Goal: Transaction & Acquisition: Book appointment/travel/reservation

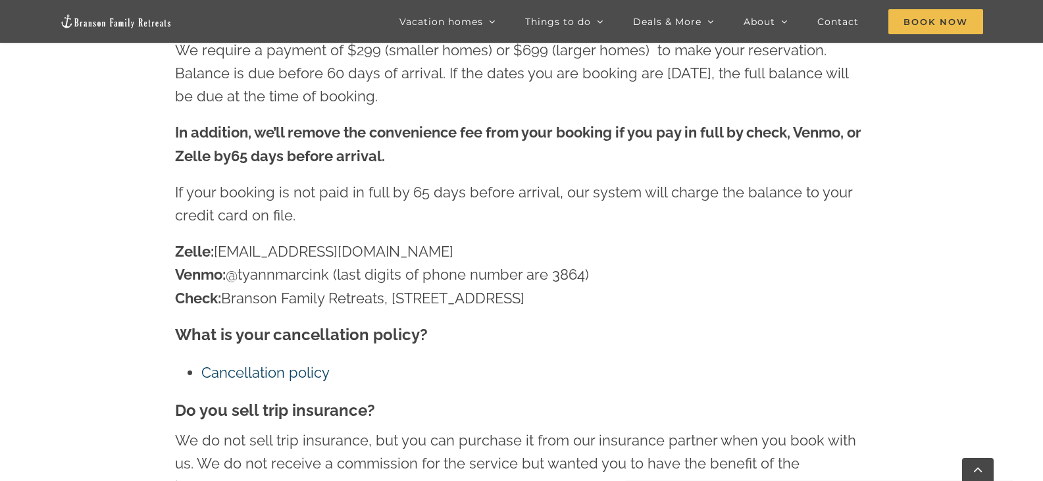
scroll to position [2060, 0]
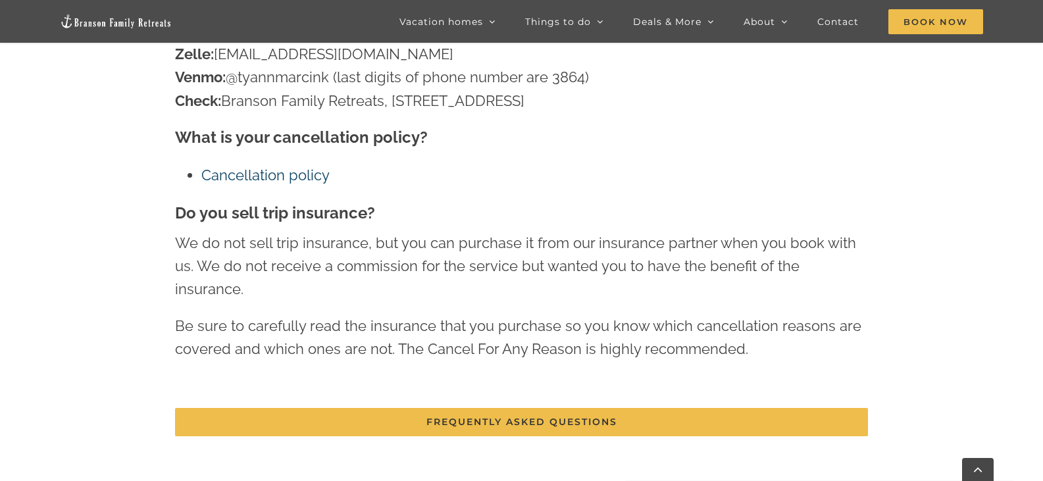
click at [300, 173] on link "Cancellation policy" at bounding box center [265, 174] width 128 height 17
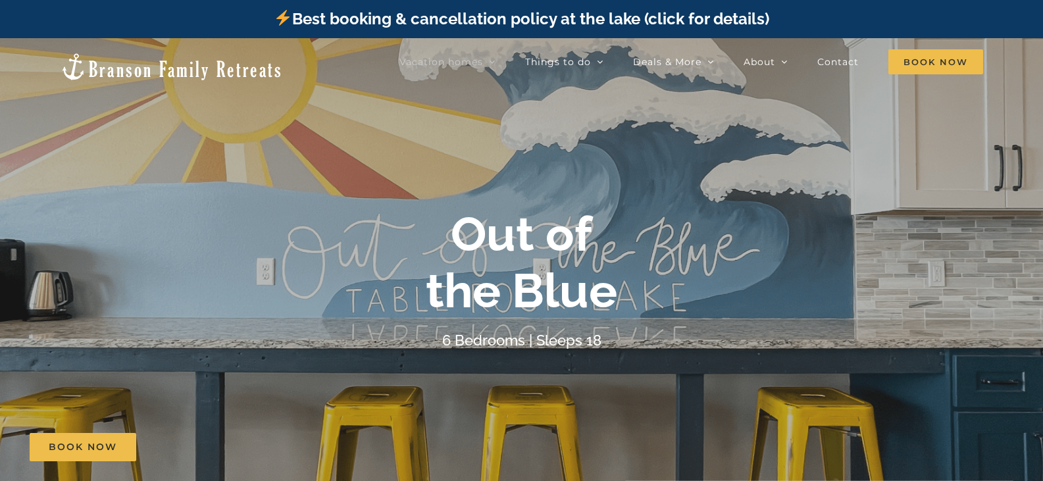
click at [517, 228] on b "Out of the Blue" at bounding box center [521, 262] width 191 height 113
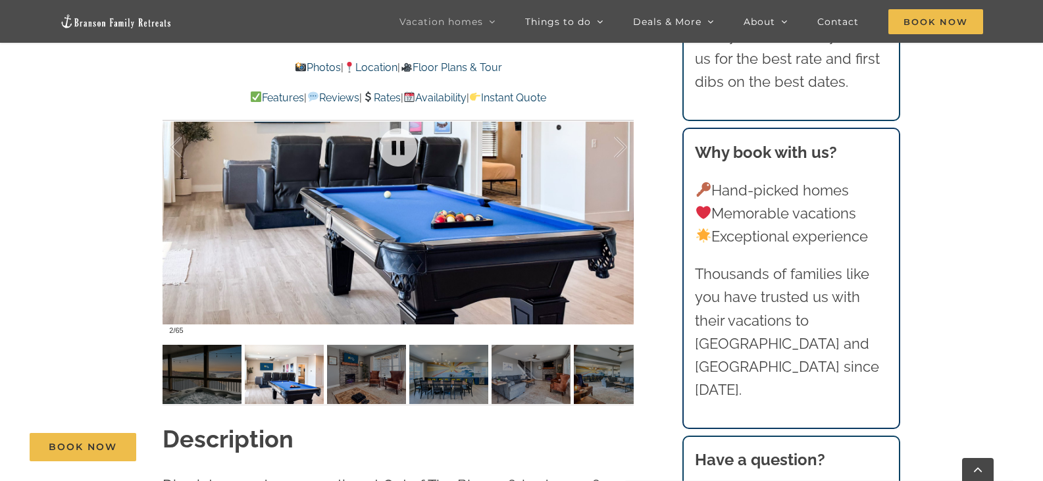
scroll to position [855, 0]
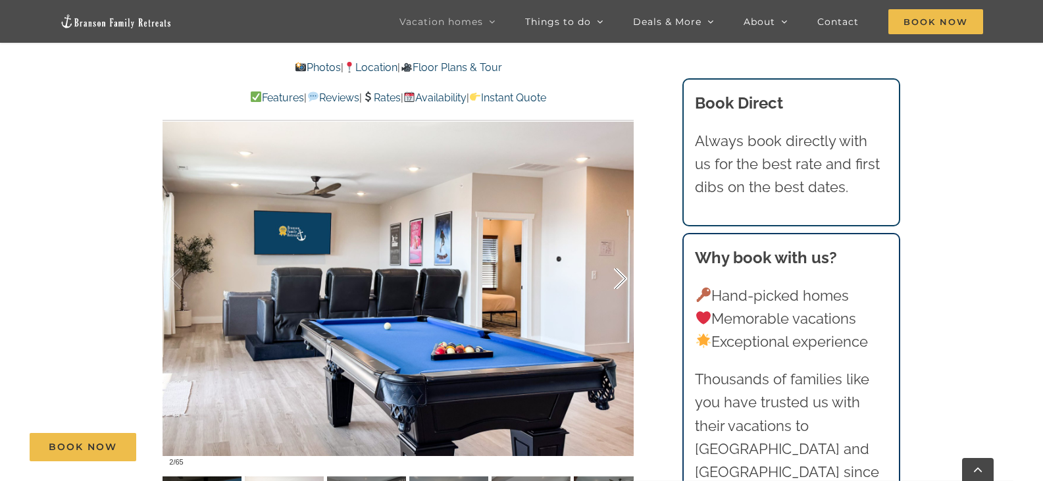
click at [621, 277] on div at bounding box center [606, 279] width 41 height 82
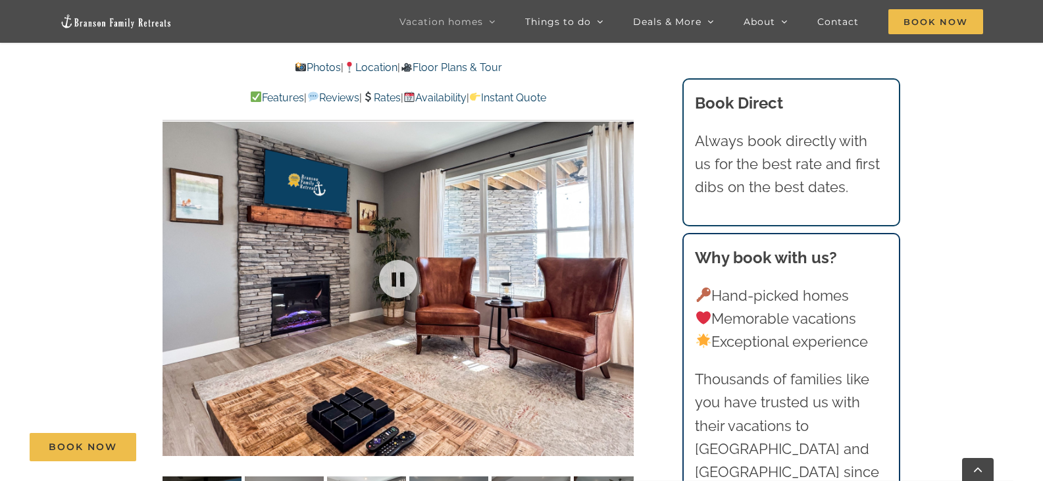
click at [621, 277] on div at bounding box center [398, 279] width 471 height 387
click at [621, 278] on div at bounding box center [606, 279] width 41 height 82
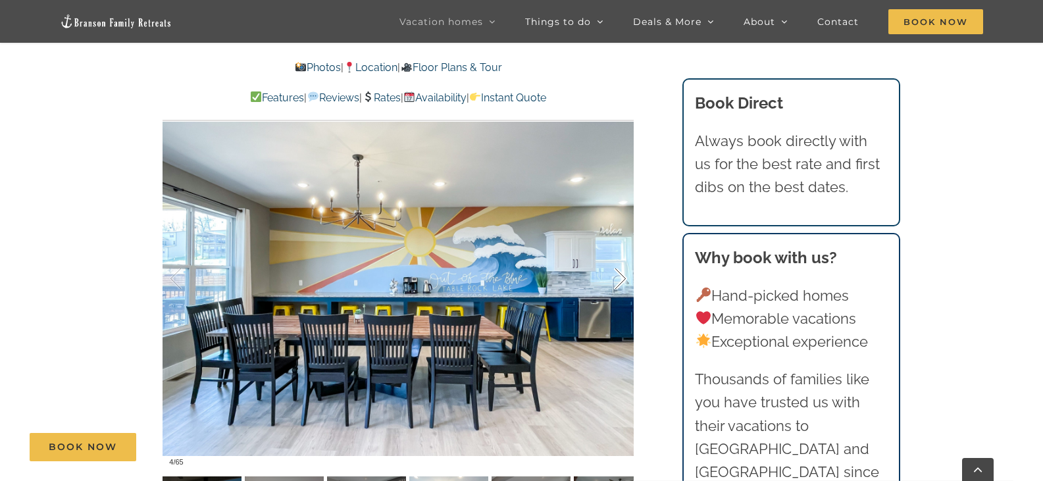
click at [621, 278] on div at bounding box center [606, 279] width 41 height 82
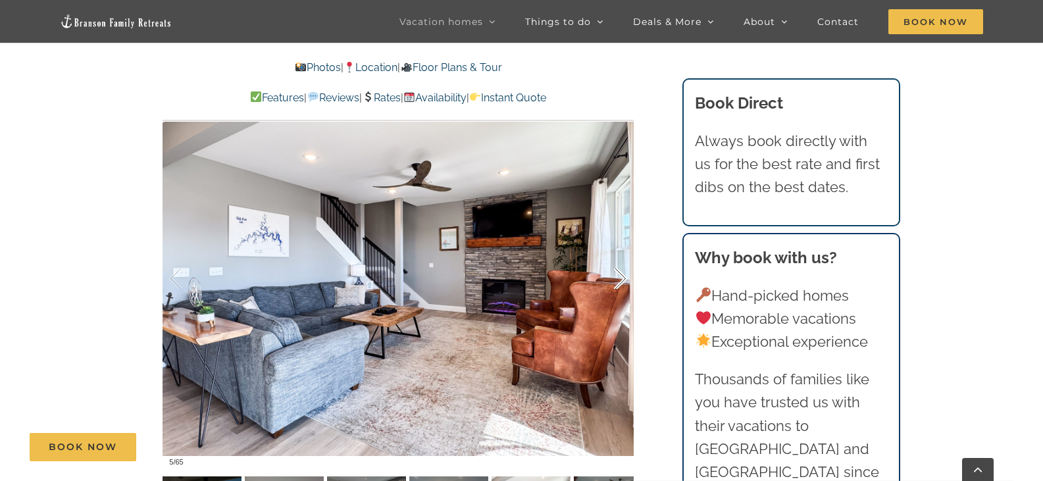
click at [617, 280] on div at bounding box center [606, 279] width 41 height 82
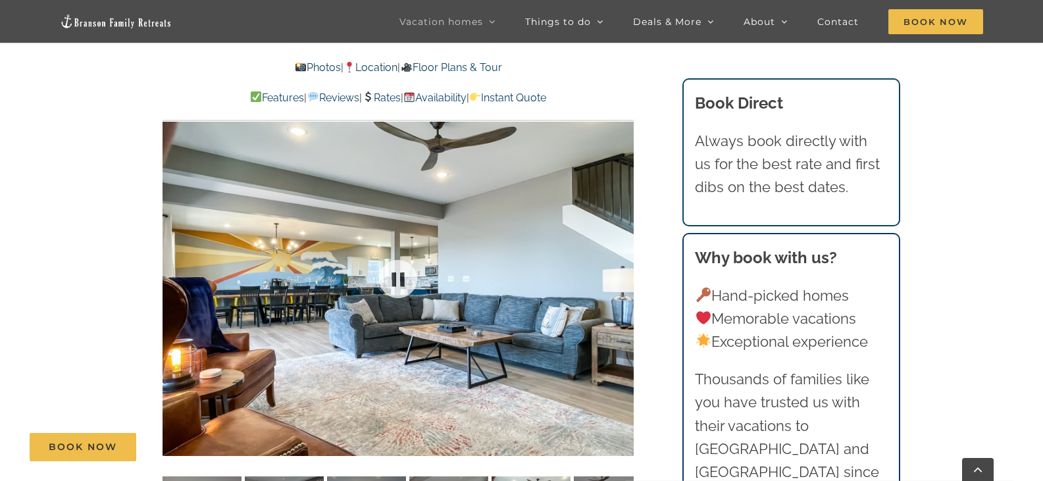
click at [617, 280] on div at bounding box center [398, 279] width 471 height 387
click at [619, 280] on div at bounding box center [606, 279] width 41 height 82
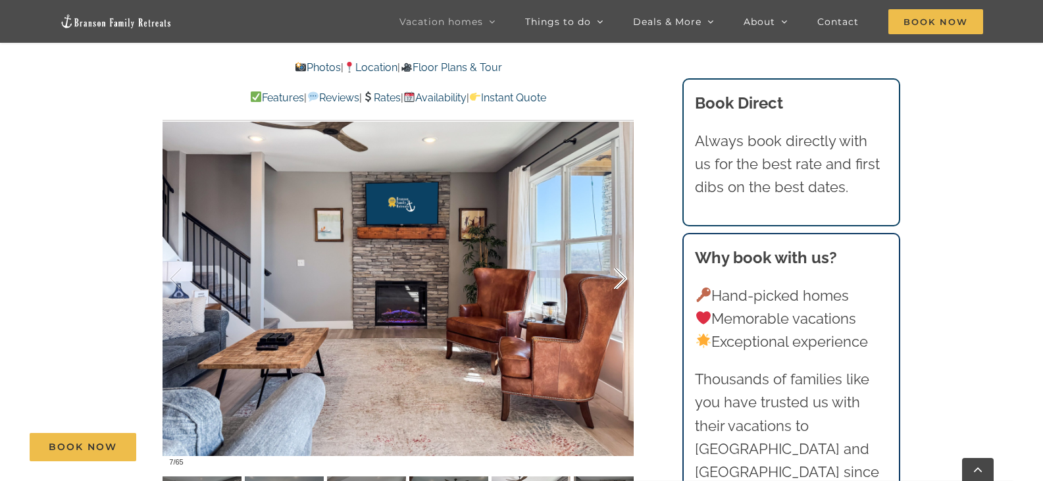
click at [618, 280] on div at bounding box center [606, 279] width 41 height 82
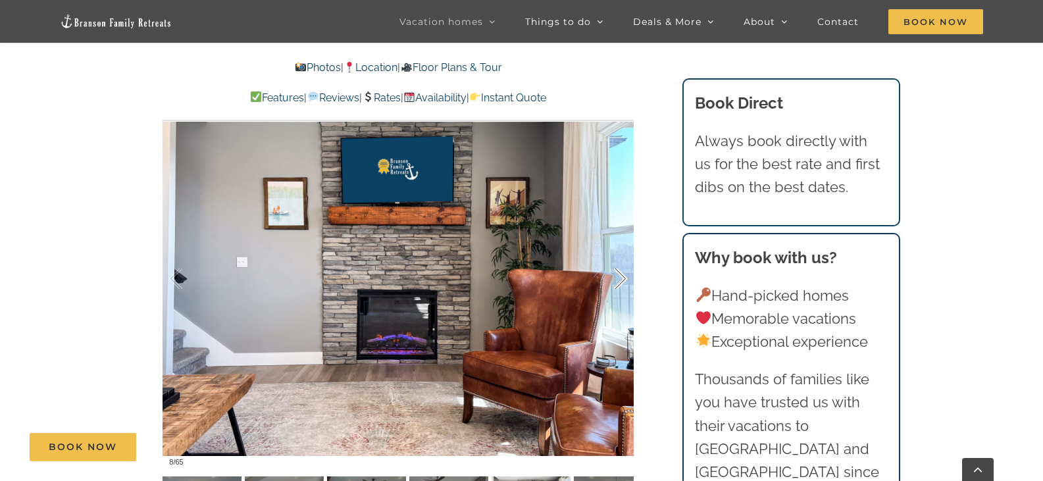
click at [618, 279] on div at bounding box center [606, 279] width 41 height 82
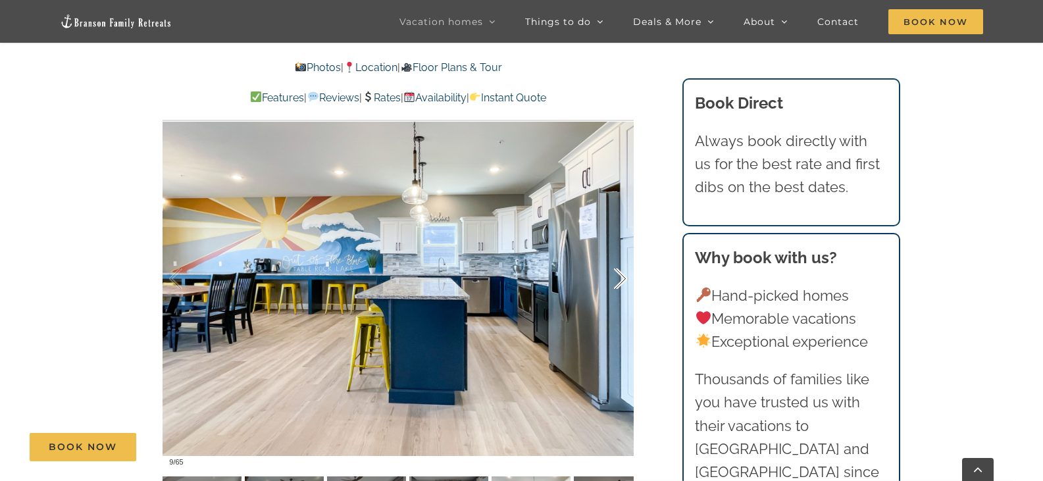
click at [618, 279] on div at bounding box center [606, 279] width 41 height 82
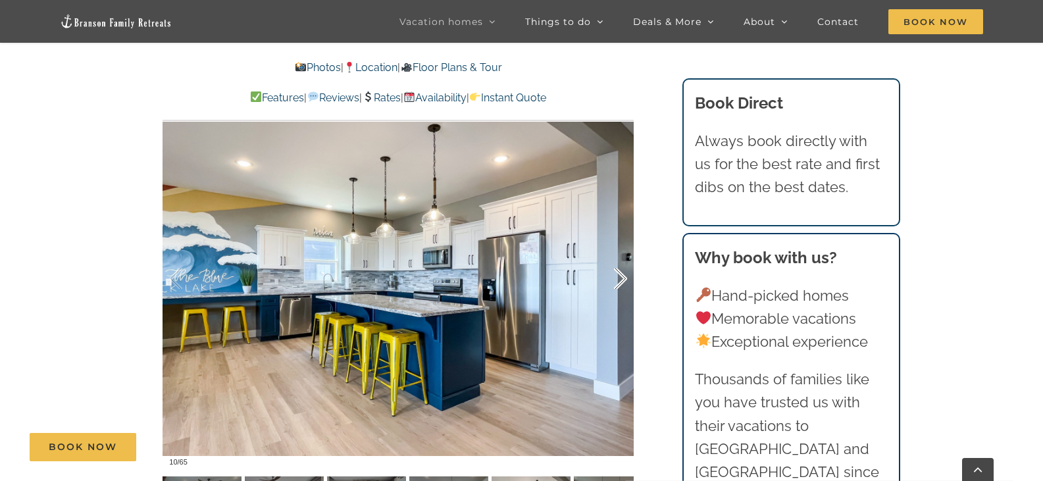
click at [618, 278] on div at bounding box center [606, 279] width 41 height 82
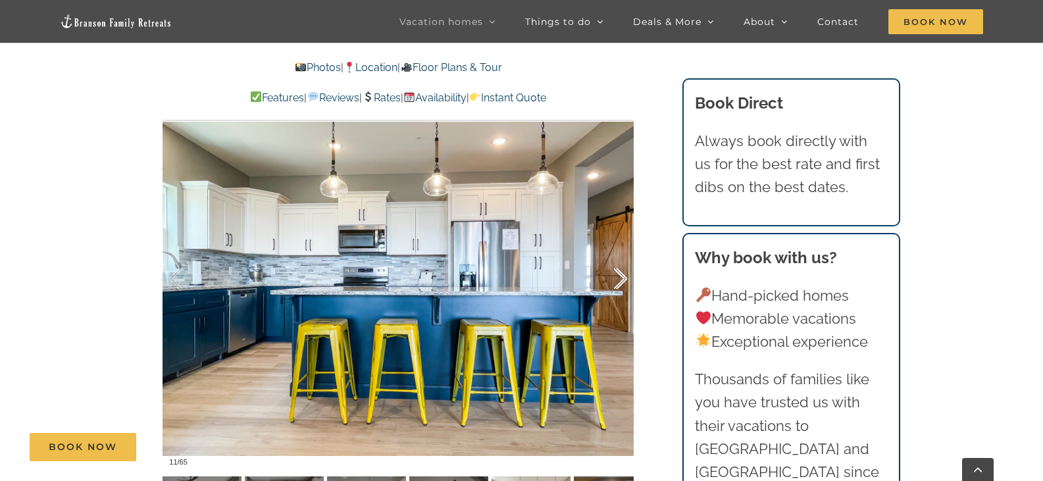
click at [618, 278] on div at bounding box center [606, 279] width 41 height 82
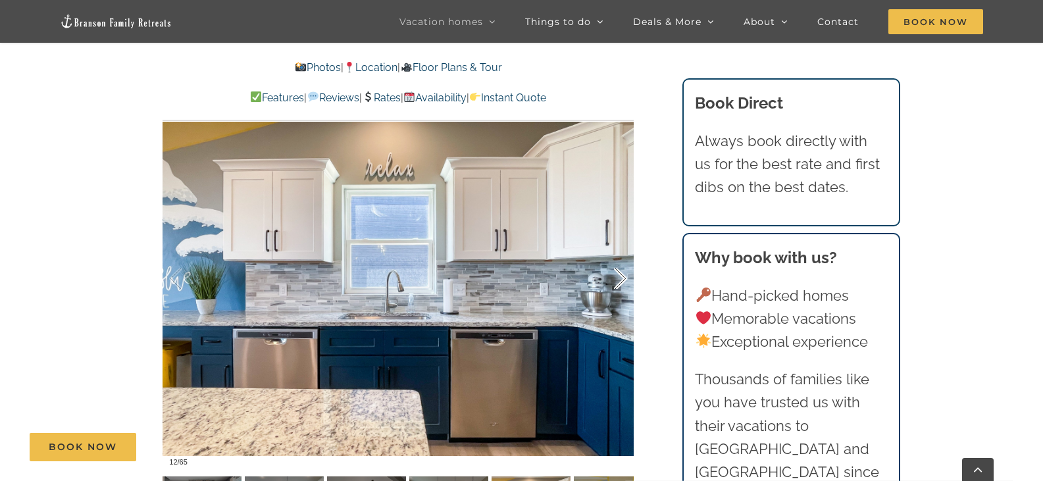
click at [618, 277] on div at bounding box center [606, 279] width 41 height 82
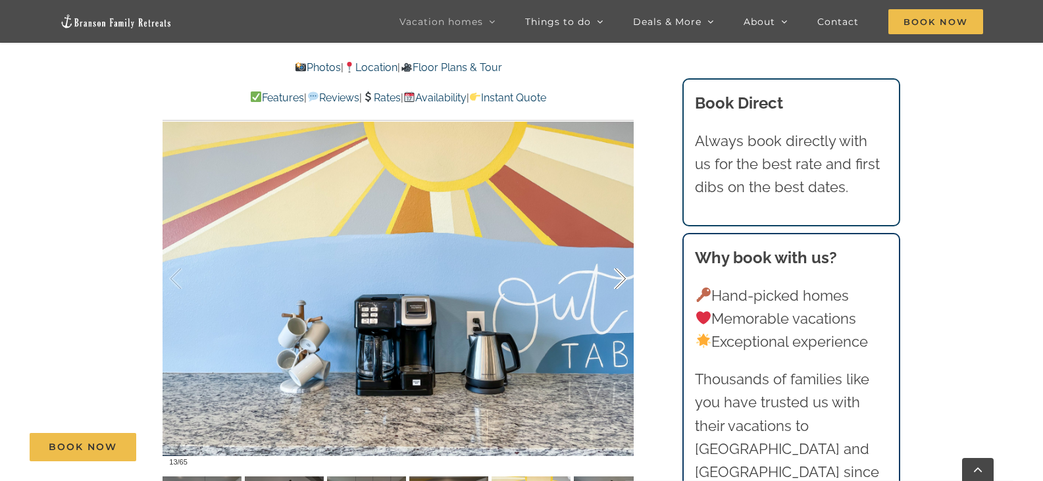
click at [618, 277] on div at bounding box center [606, 279] width 41 height 82
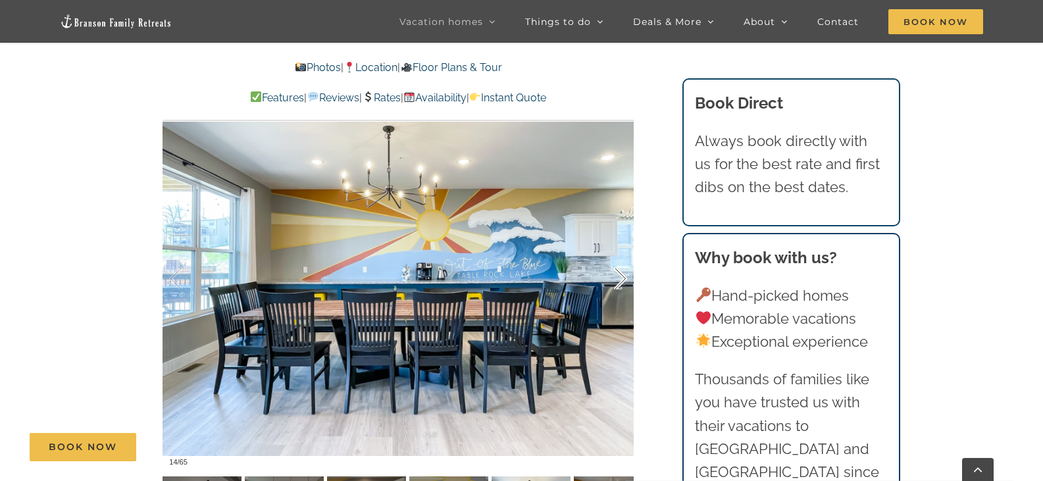
click at [618, 276] on div at bounding box center [606, 279] width 41 height 82
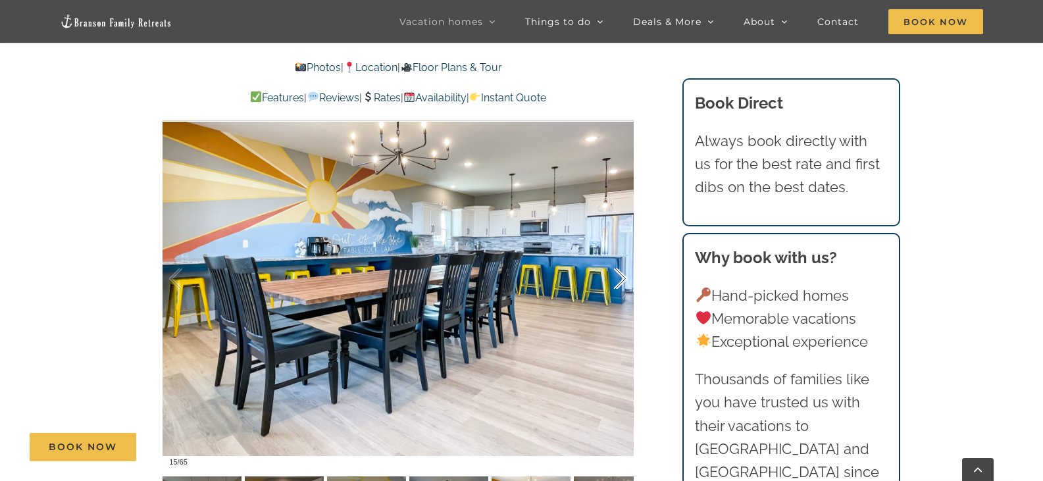
click at [618, 276] on div at bounding box center [606, 279] width 41 height 82
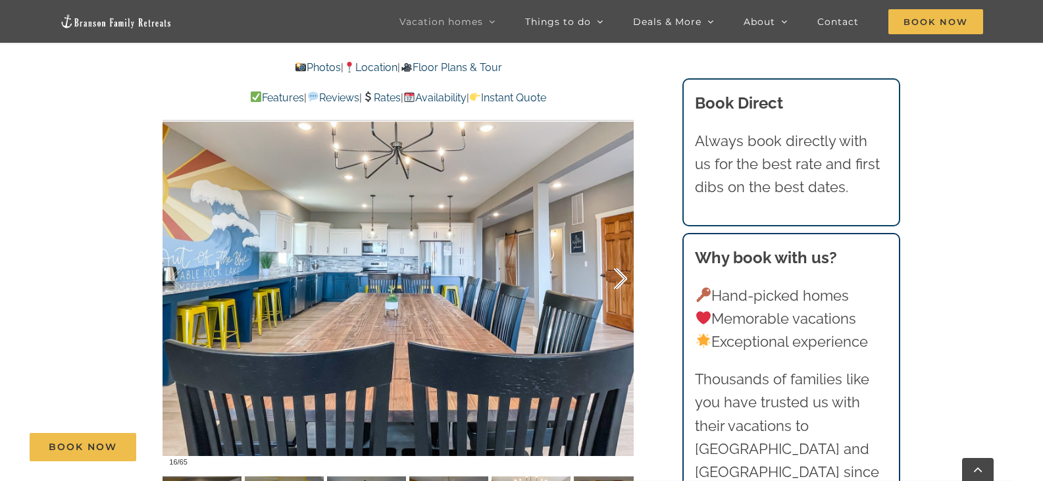
click at [618, 276] on div at bounding box center [606, 279] width 41 height 82
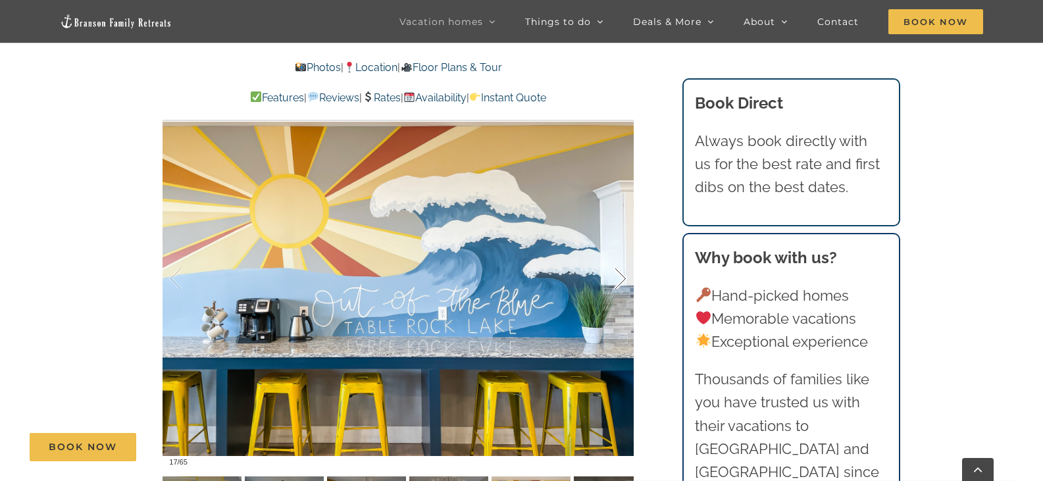
click at [618, 275] on div at bounding box center [606, 279] width 41 height 82
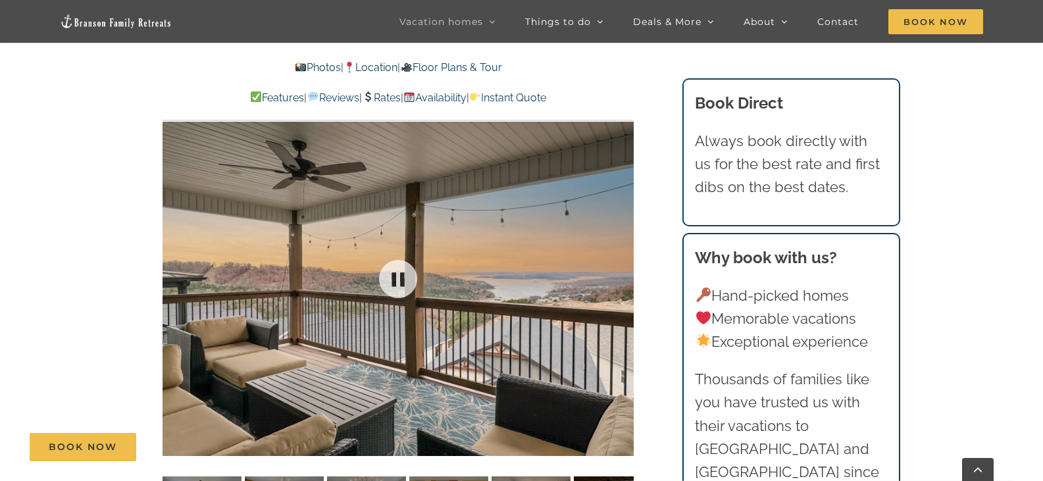
click at [618, 275] on div at bounding box center [398, 279] width 471 height 387
click at [618, 278] on div at bounding box center [606, 279] width 41 height 82
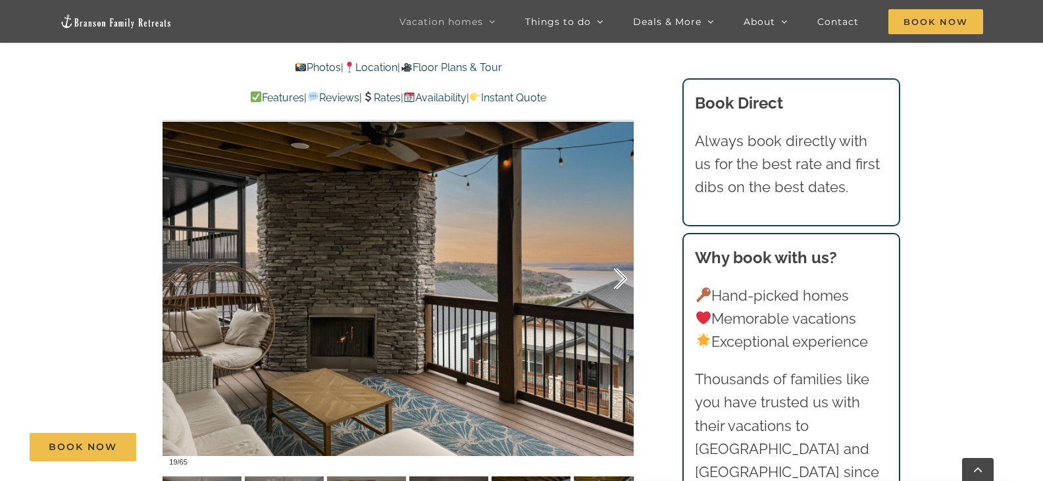
click at [618, 278] on div at bounding box center [606, 279] width 41 height 82
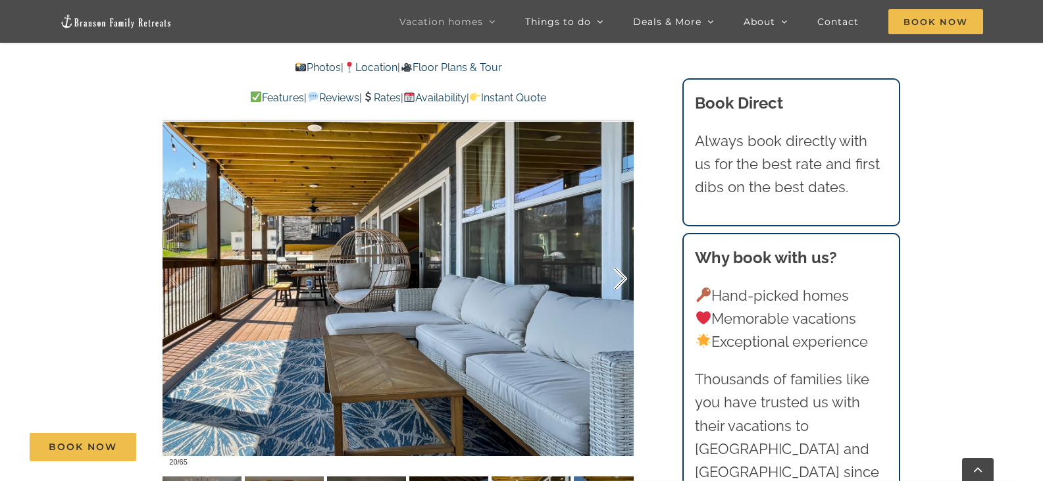
click at [618, 278] on div at bounding box center [606, 279] width 41 height 82
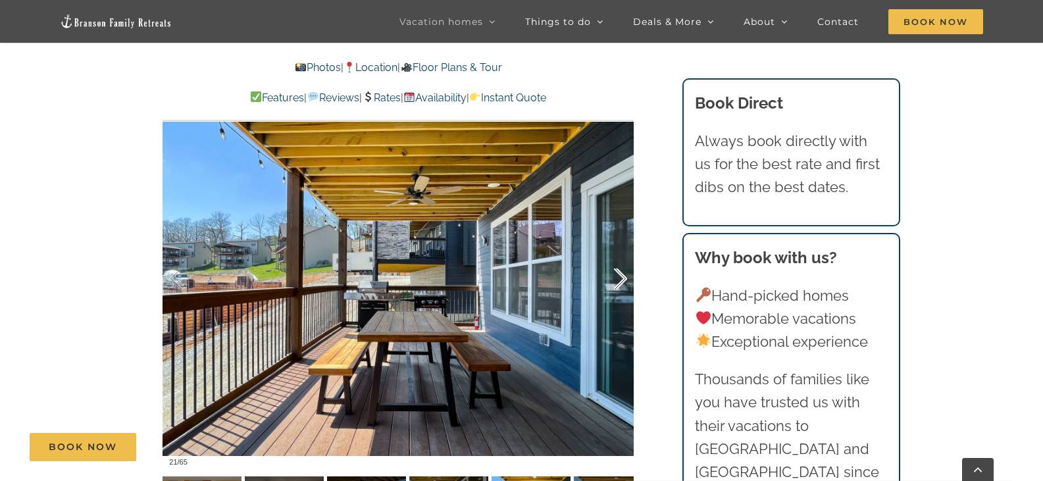
click at [618, 278] on div at bounding box center [606, 279] width 41 height 82
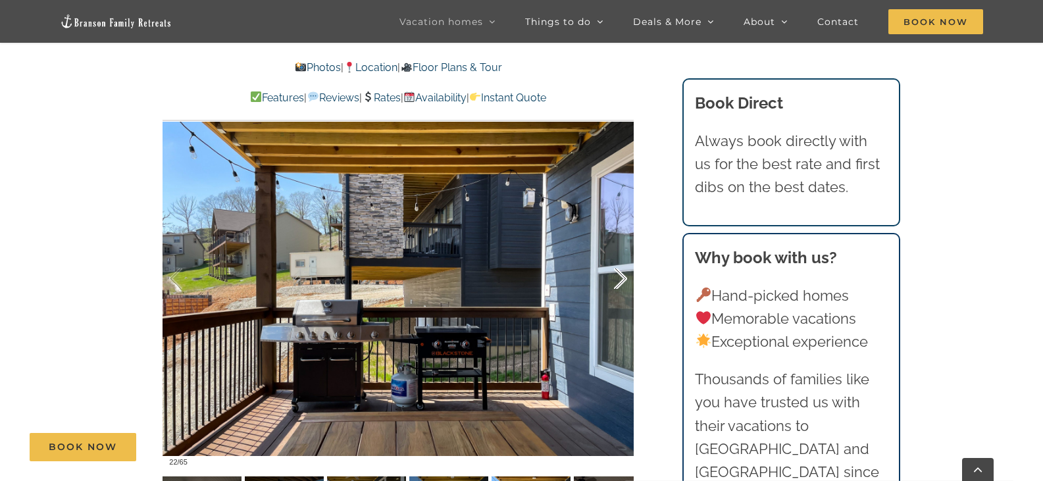
click at [617, 278] on div at bounding box center [606, 279] width 41 height 82
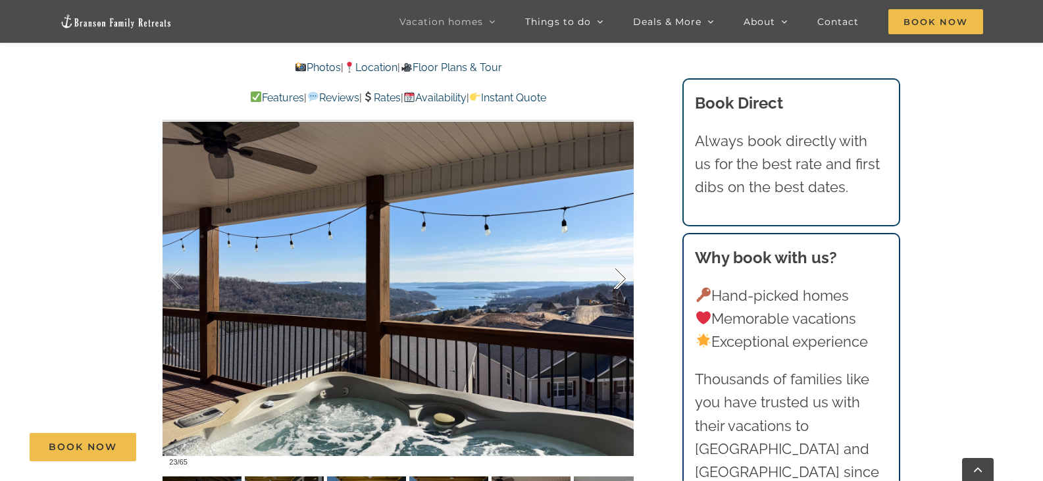
click at [617, 278] on div at bounding box center [606, 279] width 41 height 82
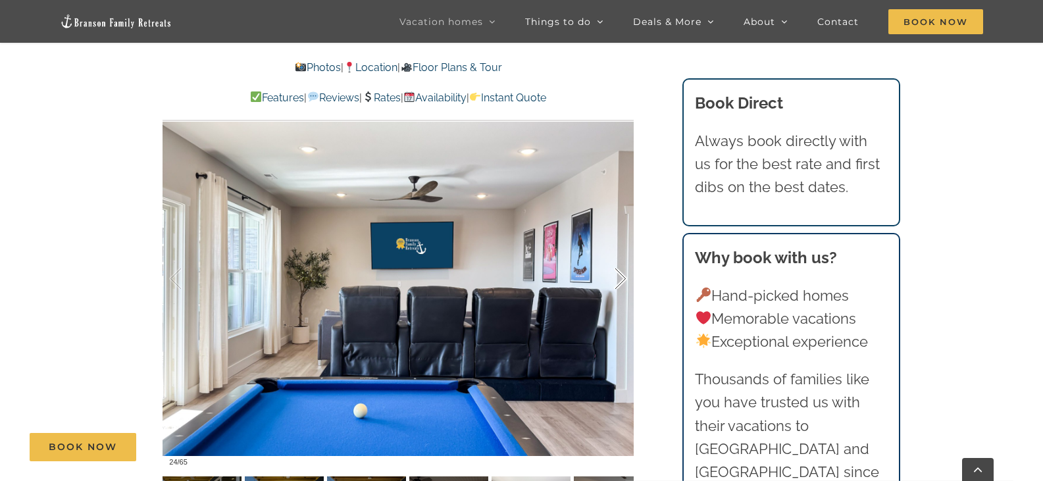
click at [617, 278] on div at bounding box center [606, 279] width 41 height 82
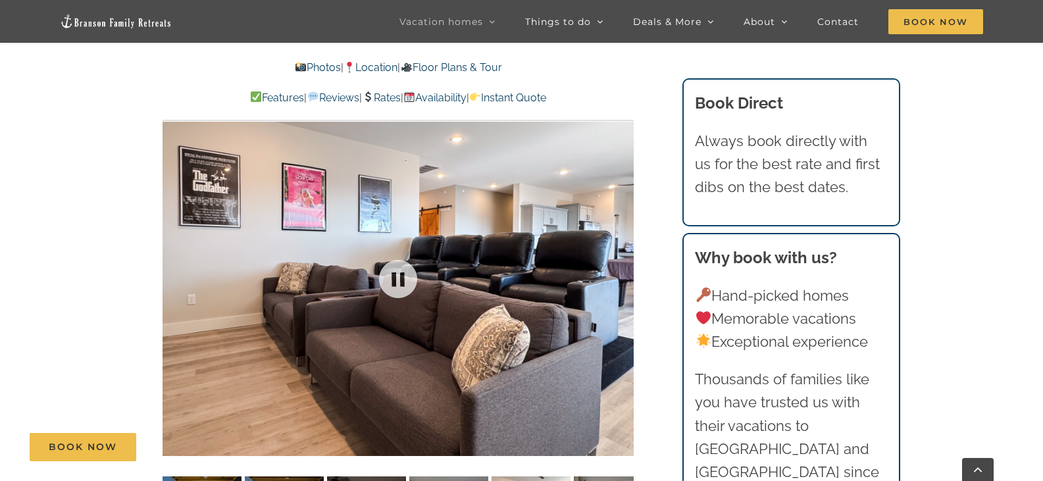
click at [617, 278] on div "25 / 65" at bounding box center [398, 279] width 471 height 387
click at [621, 276] on div at bounding box center [606, 279] width 41 height 82
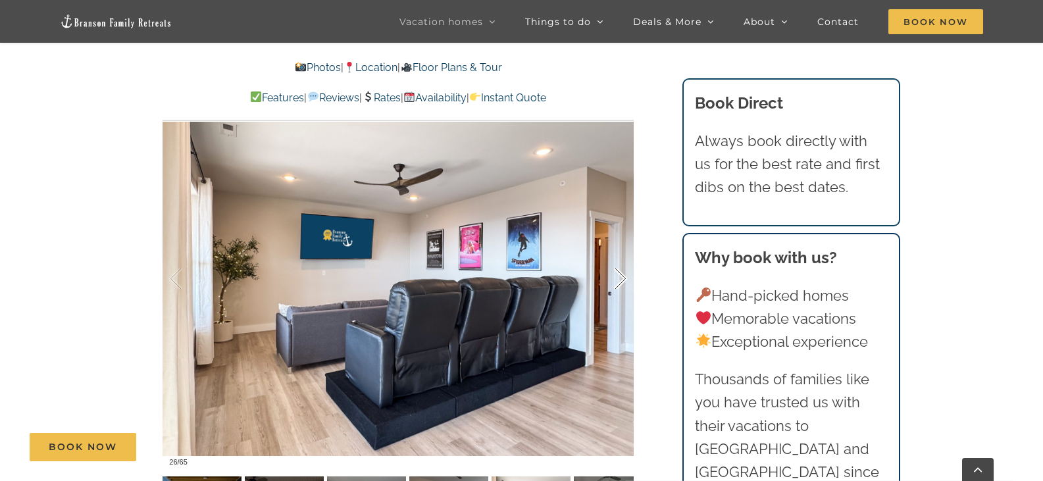
click at [621, 277] on div at bounding box center [606, 279] width 41 height 82
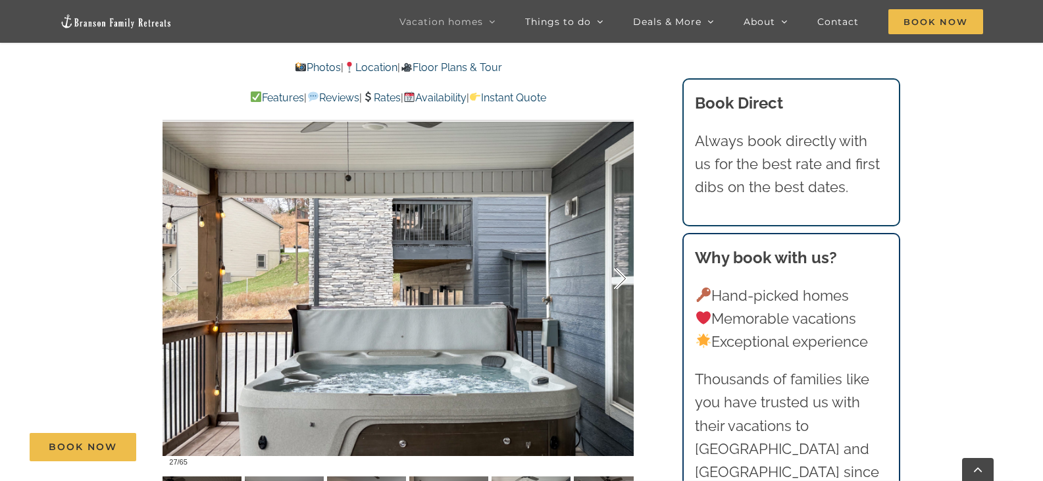
click at [621, 277] on div at bounding box center [606, 279] width 41 height 82
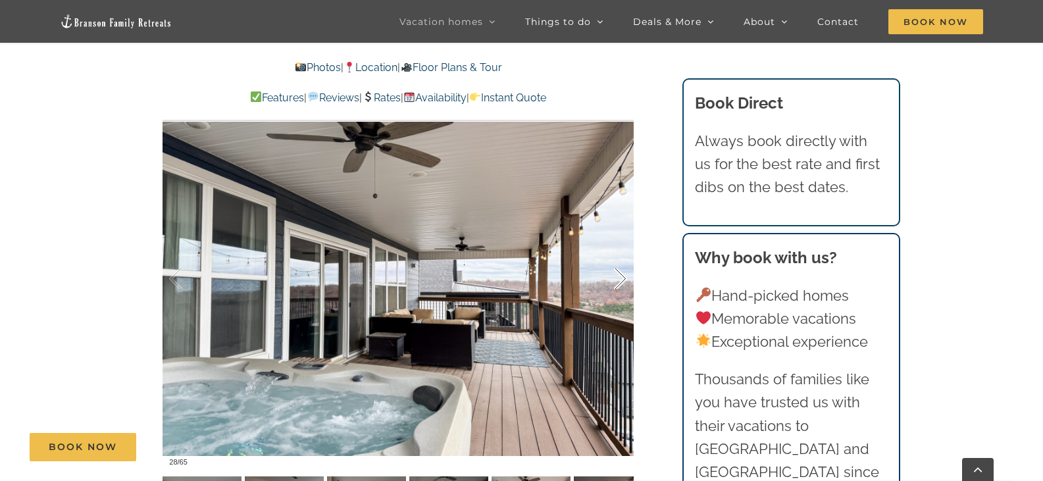
click at [621, 277] on div at bounding box center [606, 279] width 41 height 82
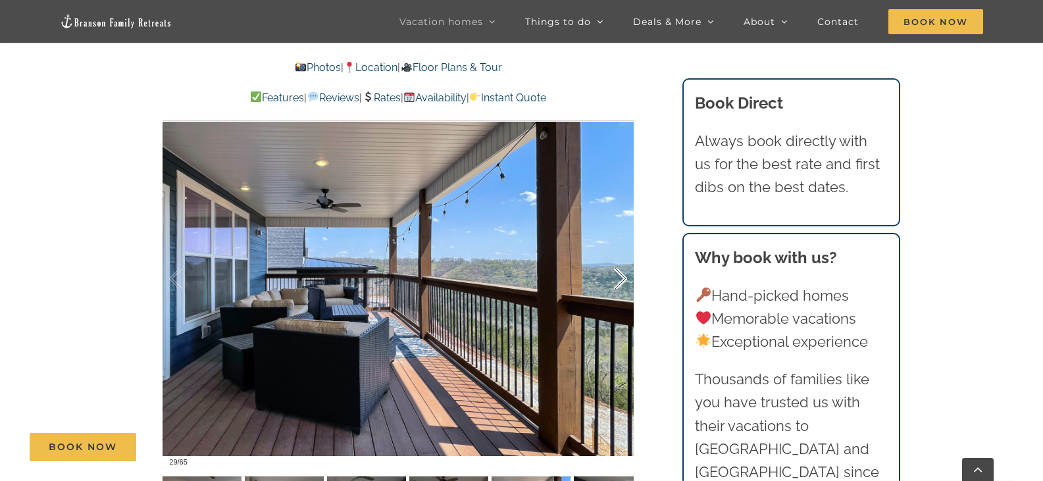
click at [621, 277] on div at bounding box center [606, 279] width 41 height 82
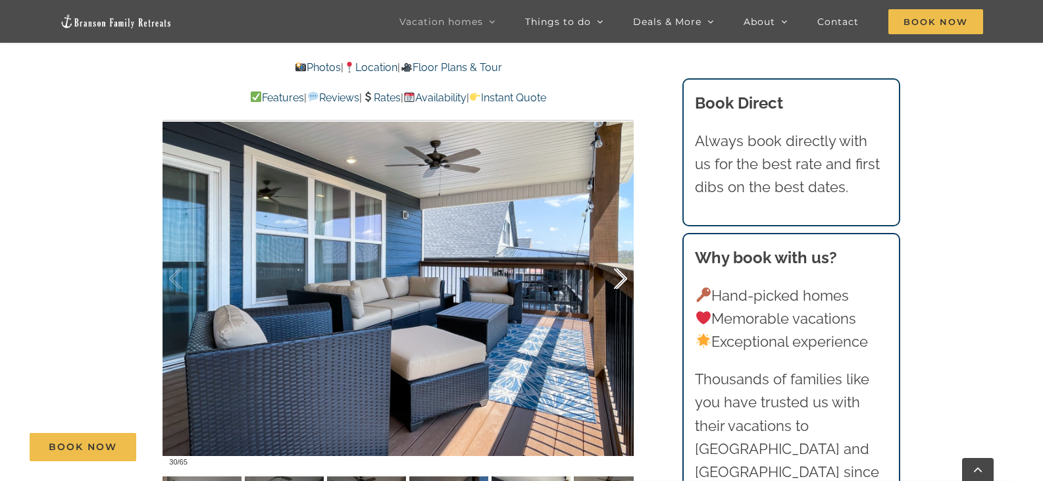
click at [621, 277] on div at bounding box center [606, 279] width 41 height 82
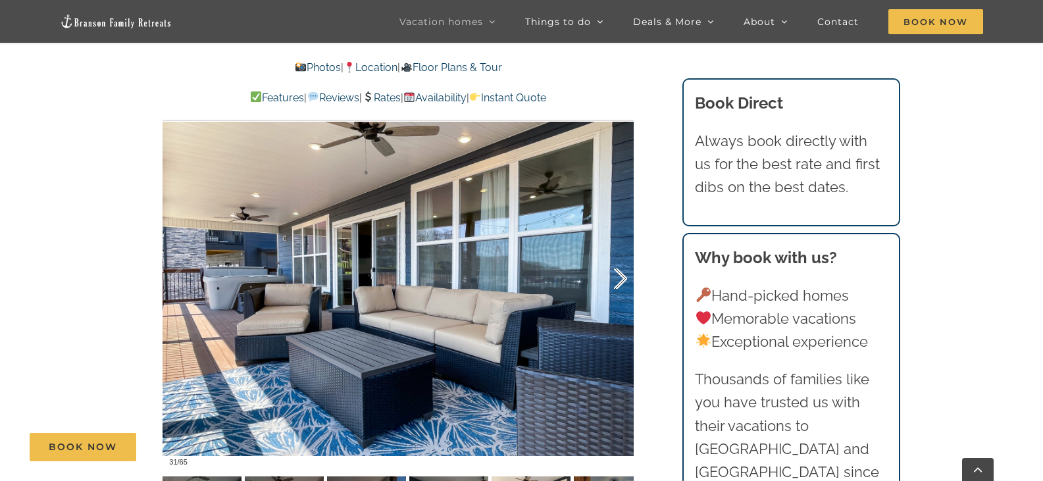
click at [621, 277] on div at bounding box center [606, 279] width 41 height 82
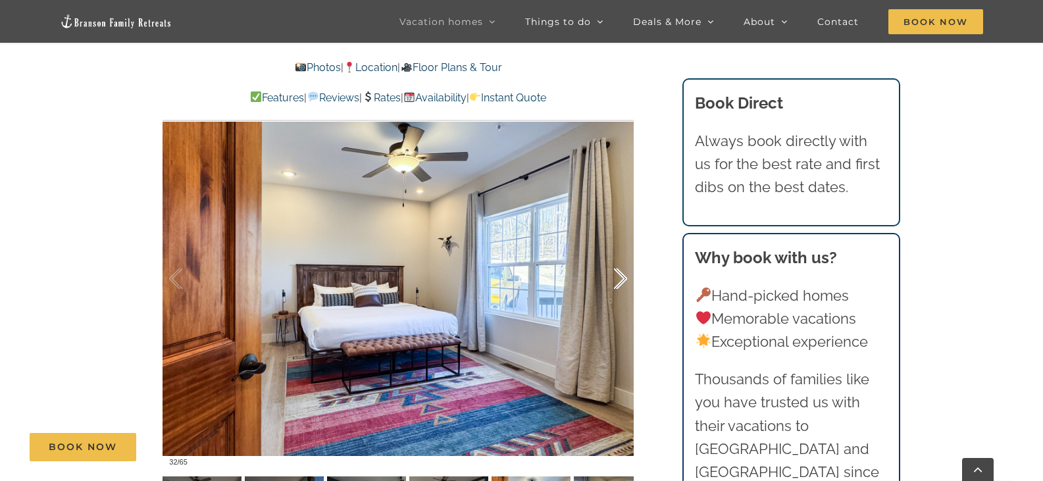
click at [622, 281] on div at bounding box center [606, 279] width 41 height 82
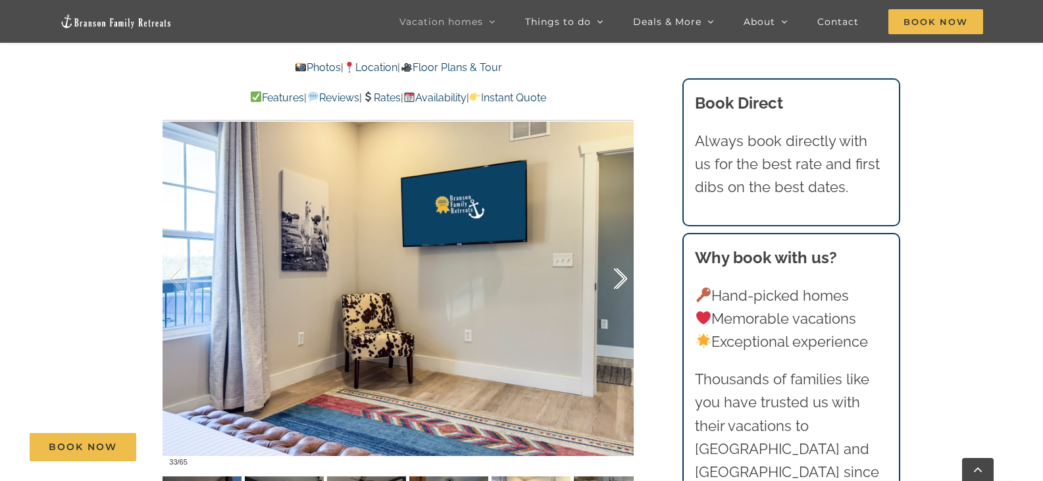
click at [622, 282] on div at bounding box center [606, 279] width 41 height 82
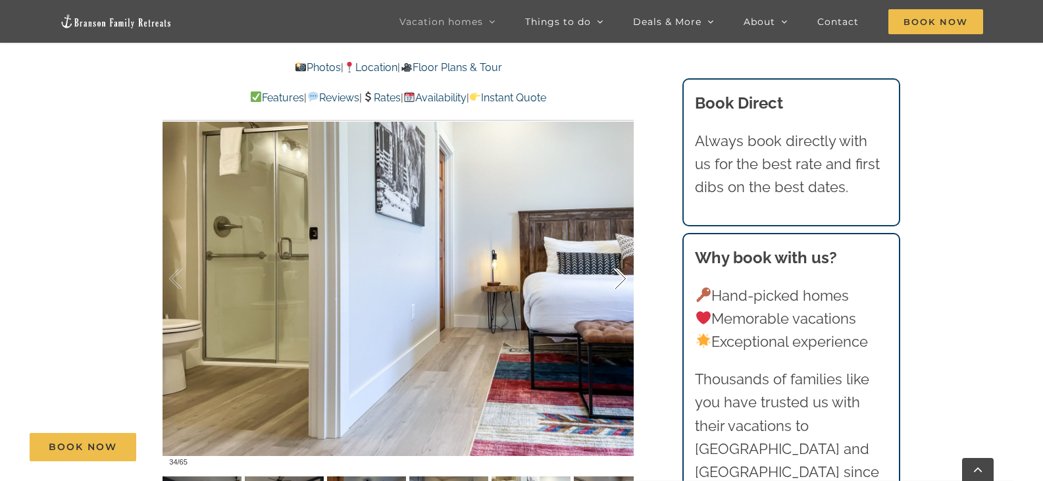
click at [622, 282] on div at bounding box center [606, 279] width 41 height 82
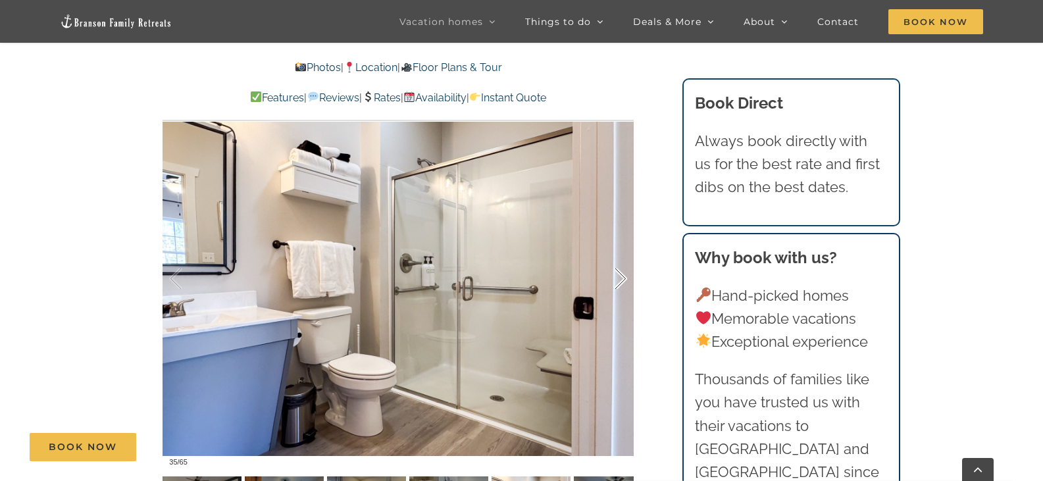
click at [622, 282] on div at bounding box center [606, 279] width 41 height 82
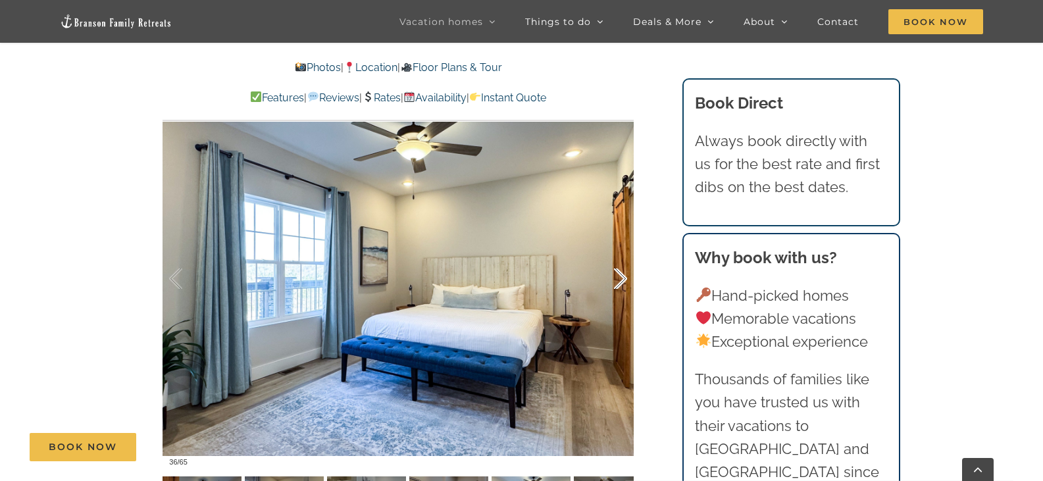
click at [622, 282] on div at bounding box center [606, 279] width 41 height 82
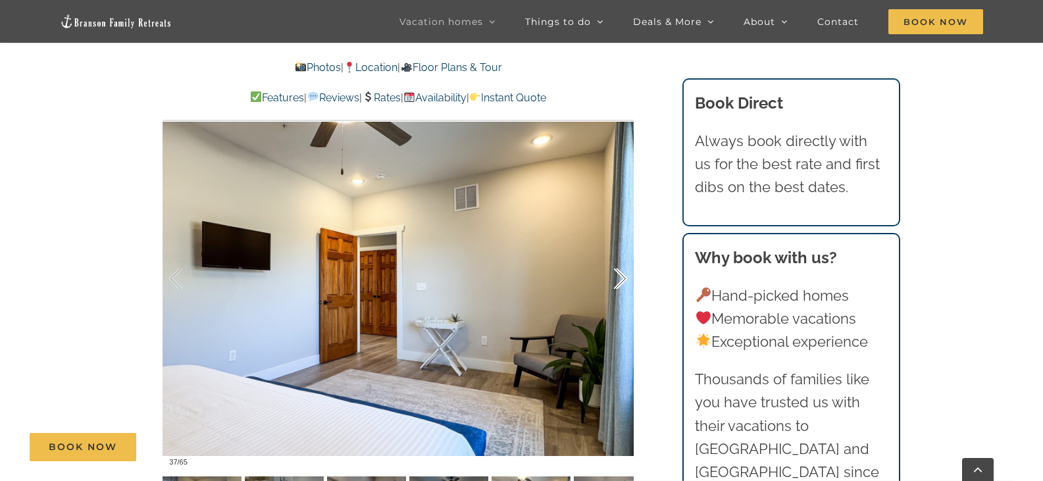
click at [622, 283] on div at bounding box center [606, 279] width 41 height 82
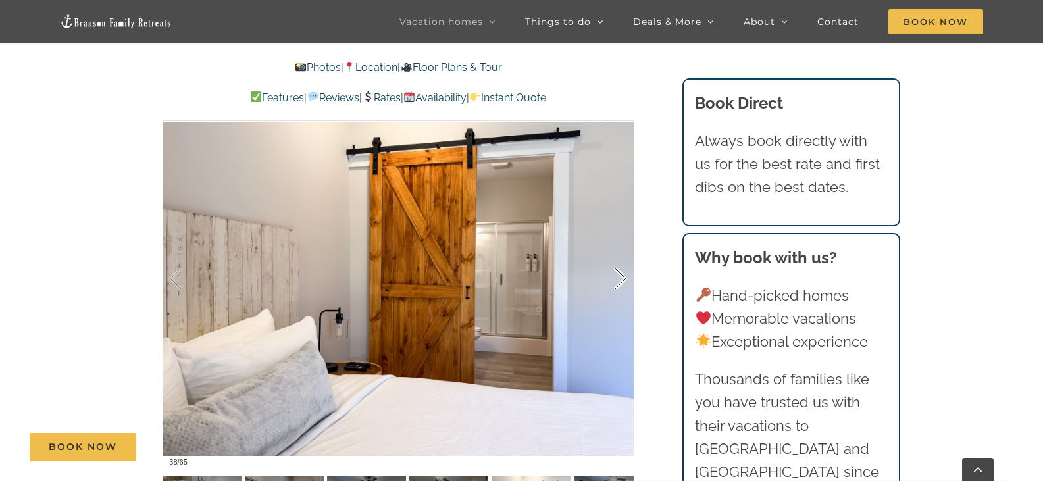
click at [622, 283] on div at bounding box center [606, 279] width 41 height 82
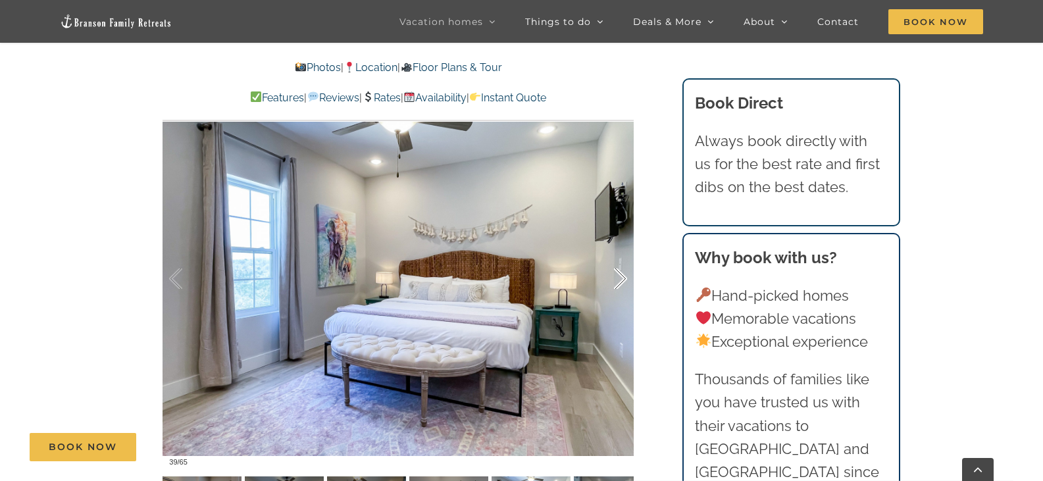
click at [622, 283] on div at bounding box center [606, 279] width 41 height 82
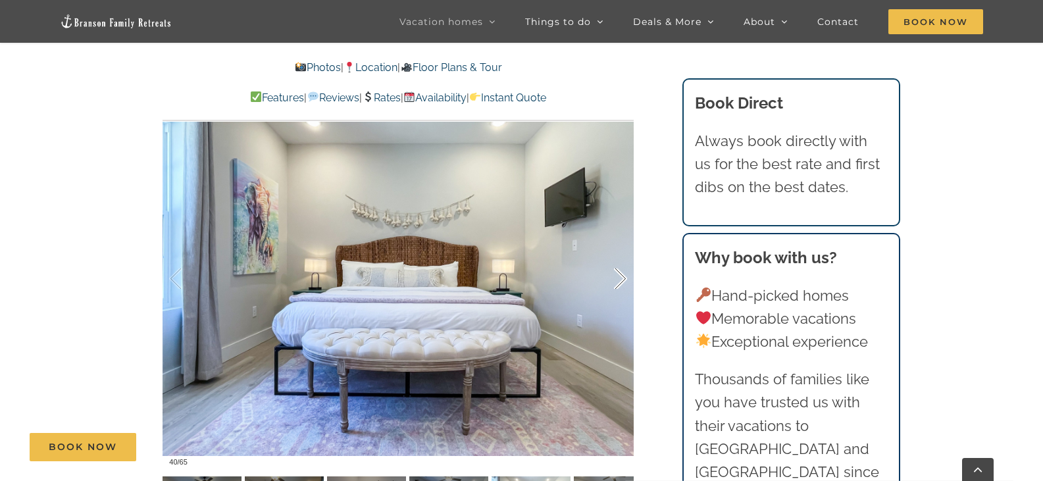
click at [622, 283] on div at bounding box center [606, 279] width 41 height 82
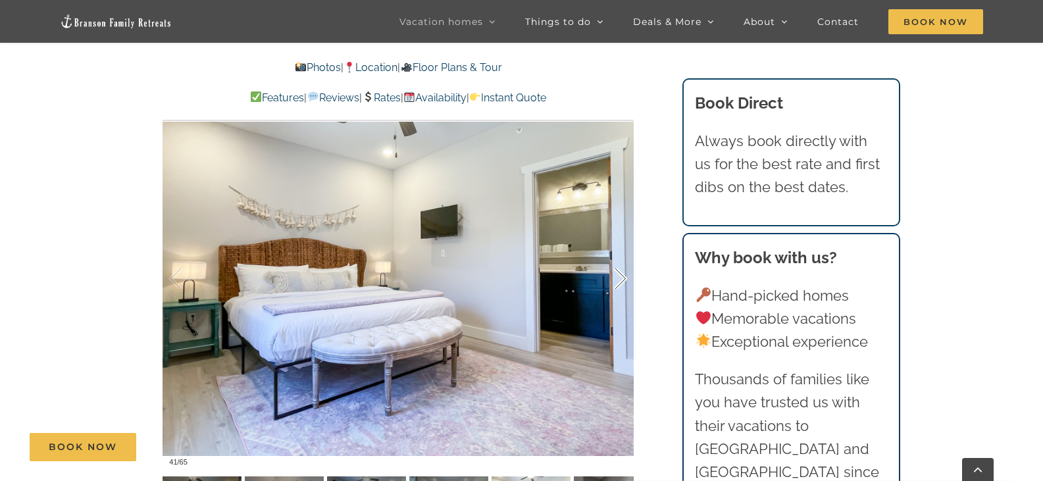
click at [622, 283] on div at bounding box center [606, 279] width 41 height 82
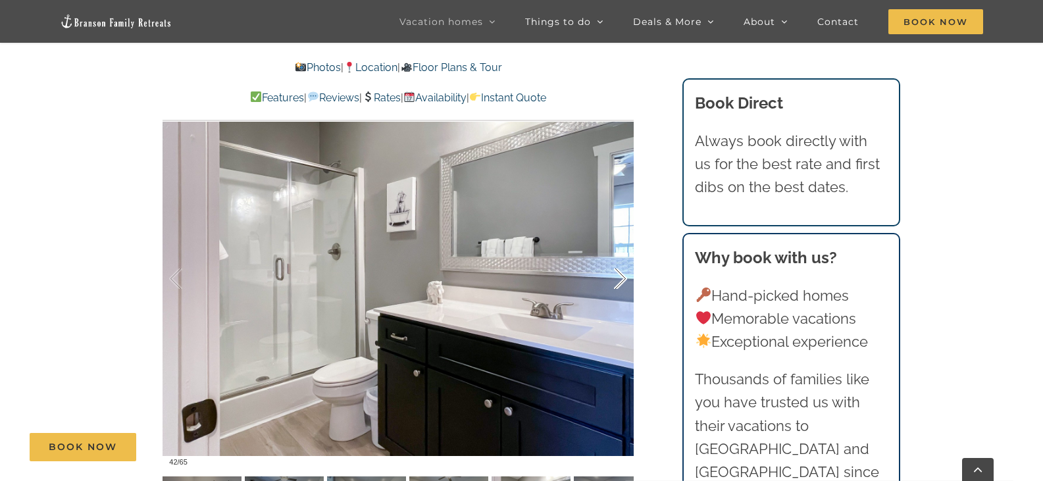
click at [622, 283] on div at bounding box center [606, 279] width 41 height 82
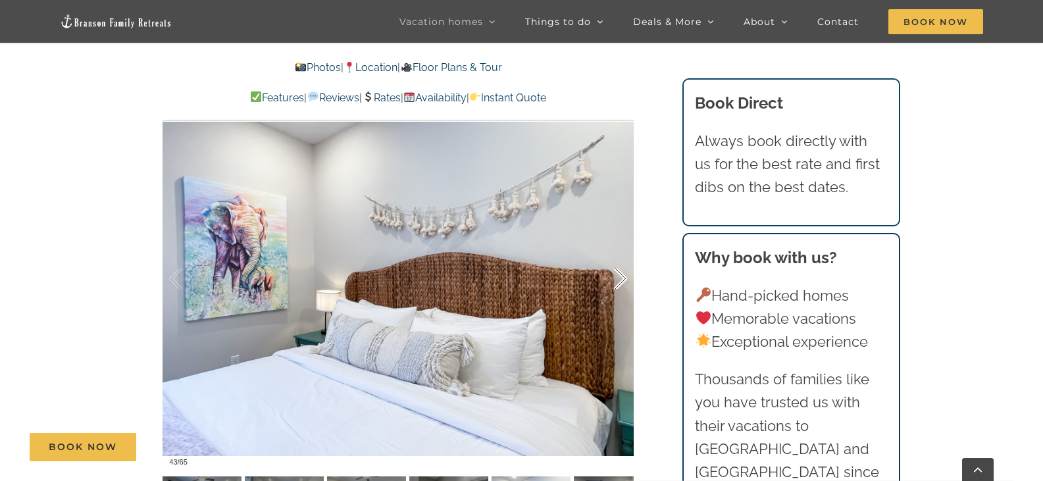
click at [622, 283] on div at bounding box center [606, 279] width 41 height 82
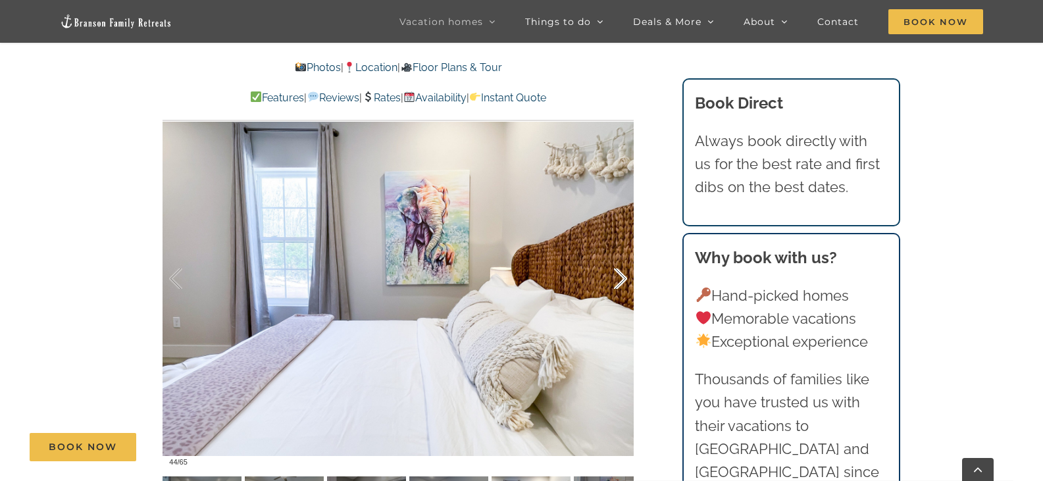
click at [622, 283] on div at bounding box center [606, 279] width 41 height 82
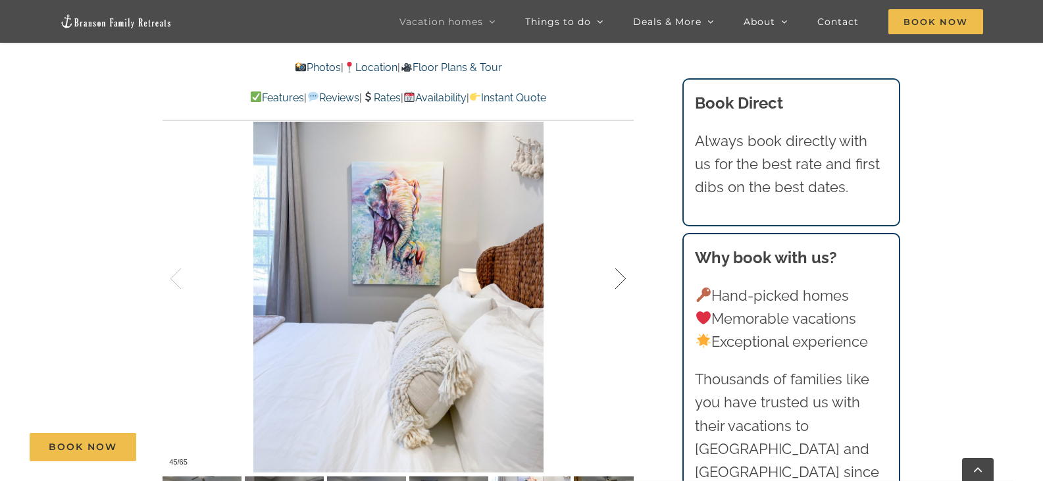
click at [622, 283] on div at bounding box center [606, 279] width 41 height 82
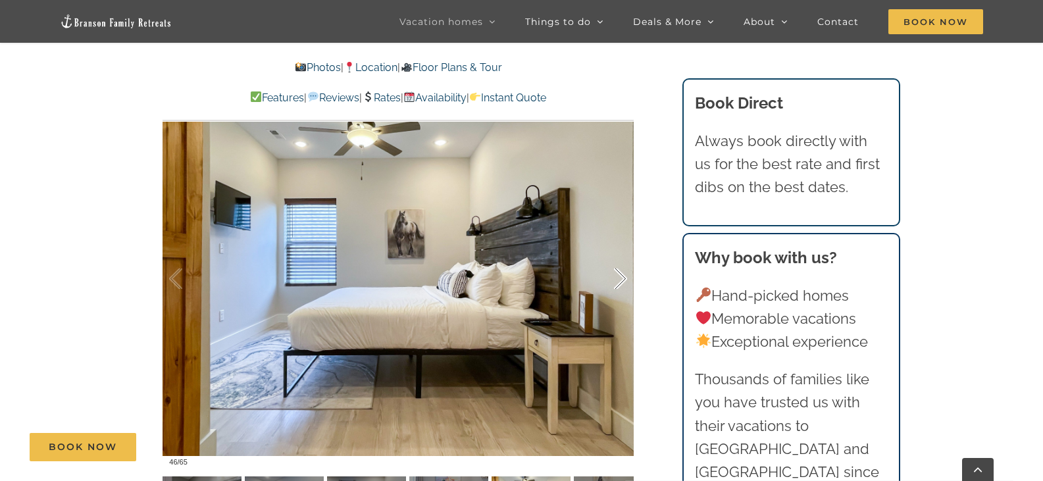
click at [622, 283] on div at bounding box center [606, 279] width 41 height 82
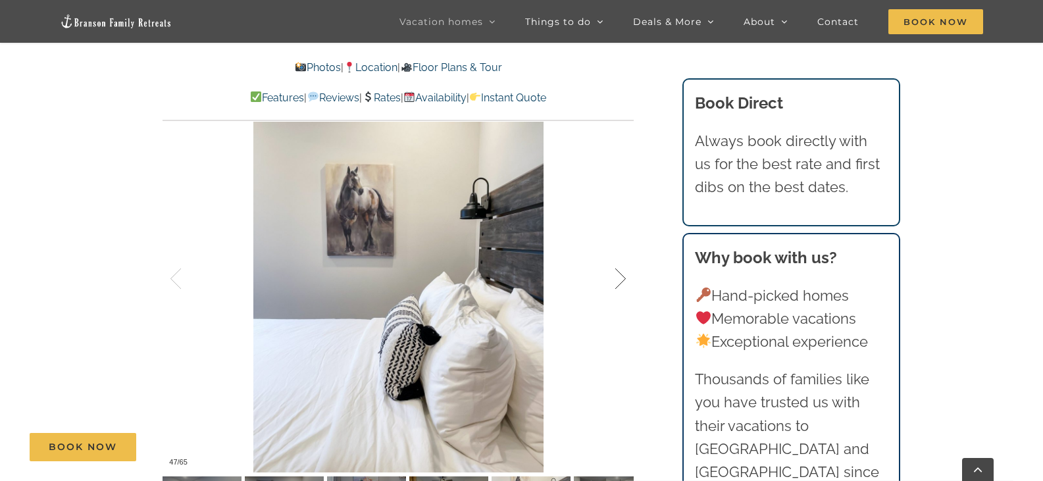
click at [622, 283] on div at bounding box center [606, 279] width 41 height 82
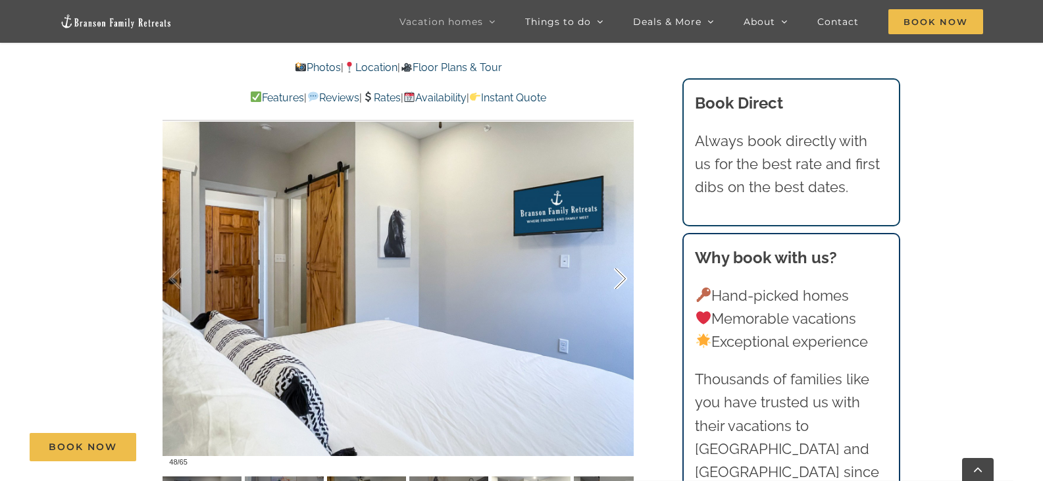
click at [622, 283] on div at bounding box center [606, 279] width 41 height 82
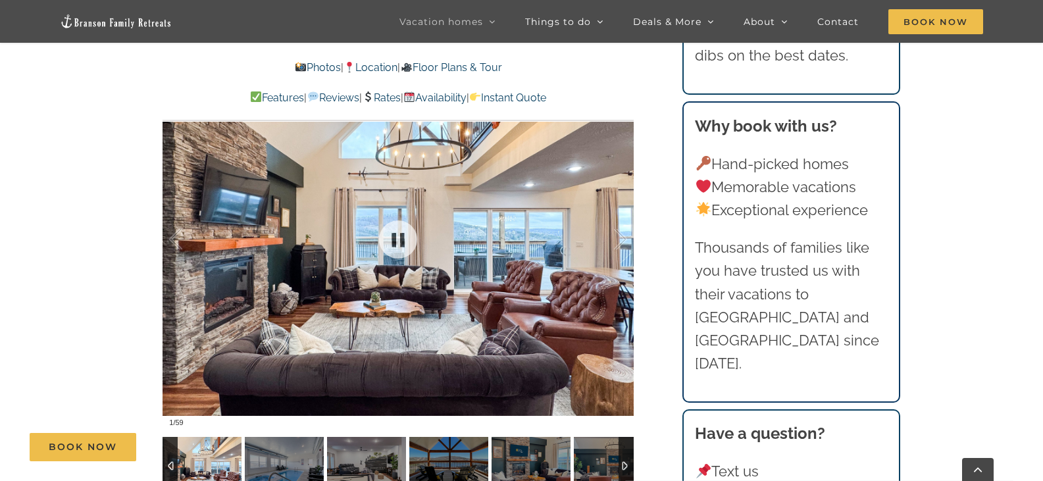
scroll to position [987, 0]
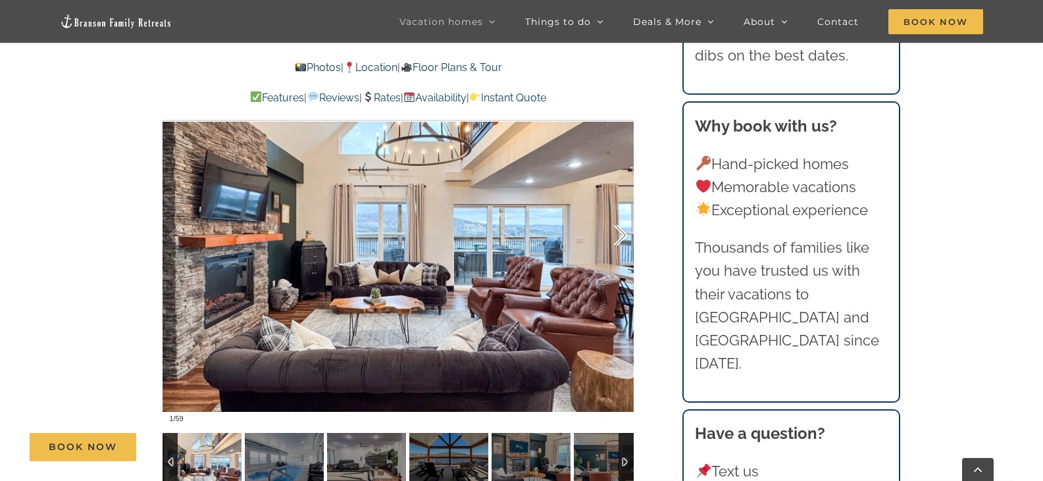
click at [620, 232] on div at bounding box center [606, 236] width 41 height 82
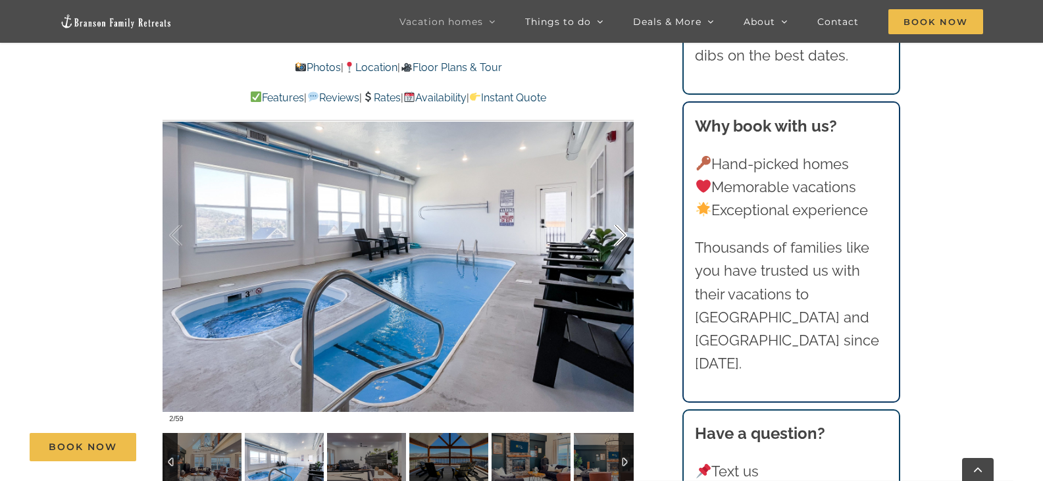
click at [620, 232] on div at bounding box center [606, 236] width 41 height 82
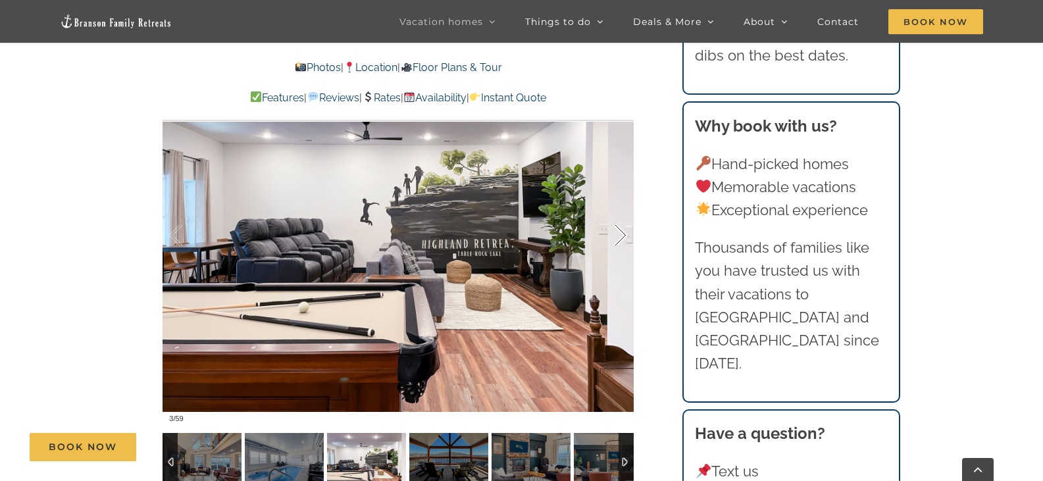
click at [620, 232] on div at bounding box center [606, 236] width 41 height 82
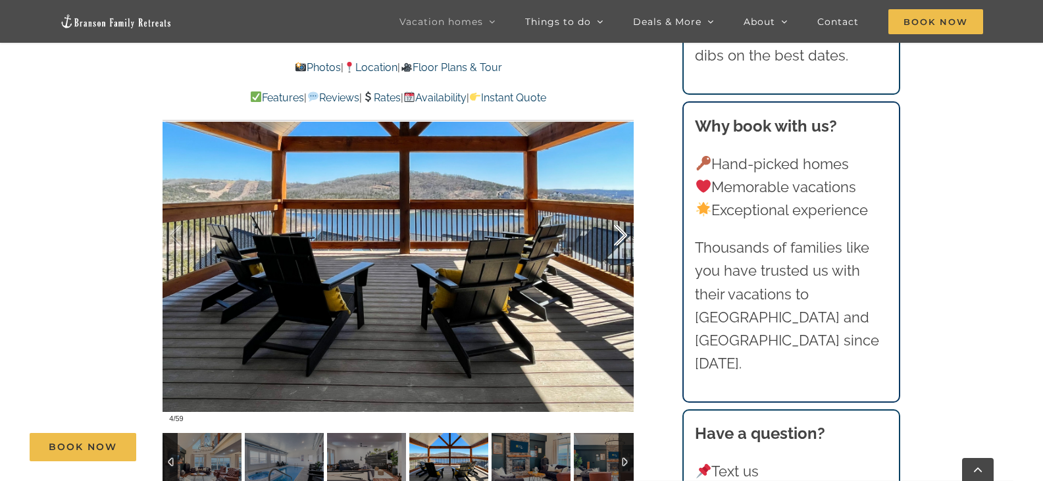
click at [620, 233] on div at bounding box center [606, 236] width 41 height 82
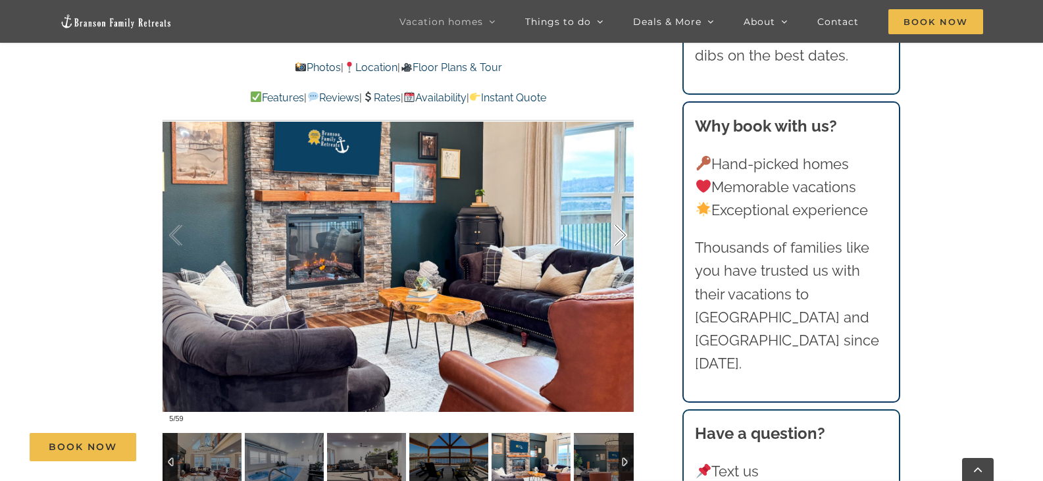
click at [620, 233] on div at bounding box center [606, 236] width 41 height 82
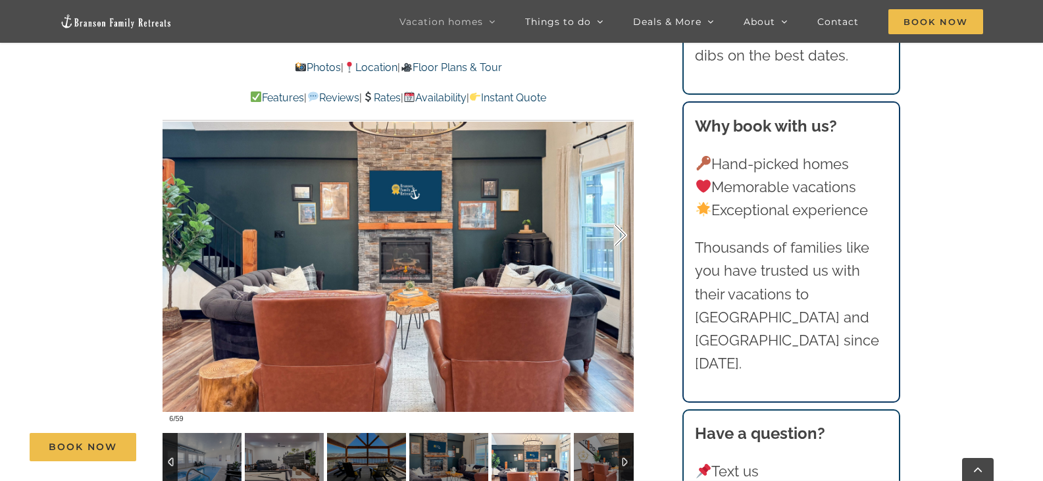
click at [620, 233] on div at bounding box center [606, 236] width 41 height 82
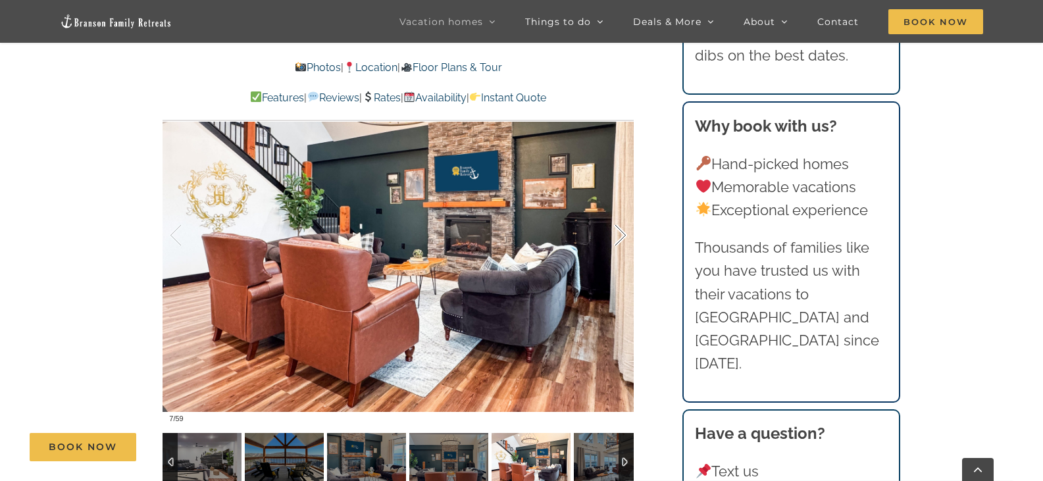
click at [620, 233] on div at bounding box center [606, 236] width 41 height 82
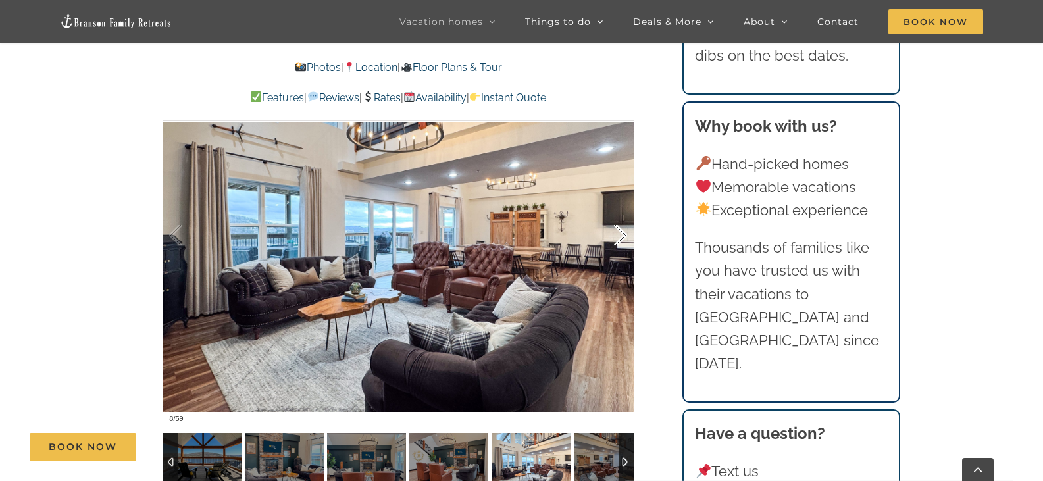
click at [620, 233] on div at bounding box center [606, 236] width 41 height 82
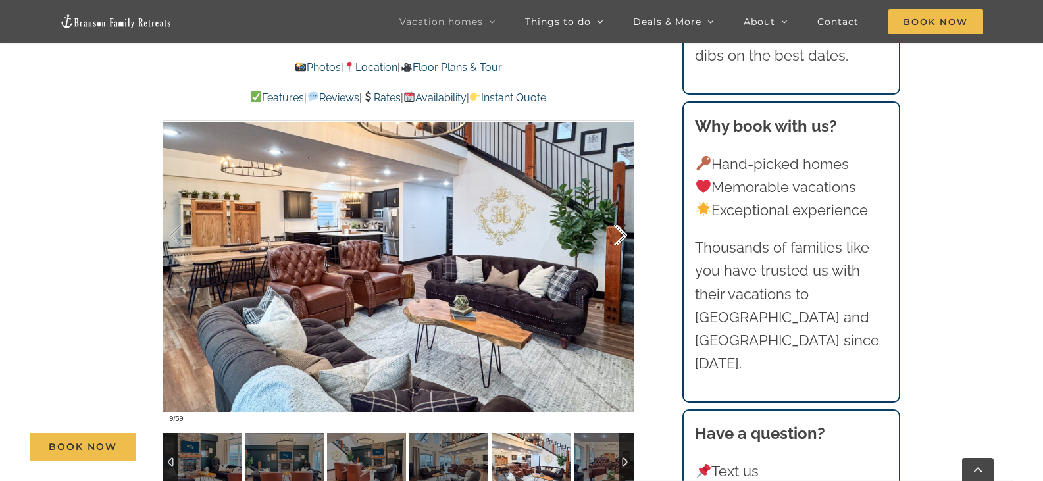
click at [620, 233] on div at bounding box center [606, 236] width 41 height 82
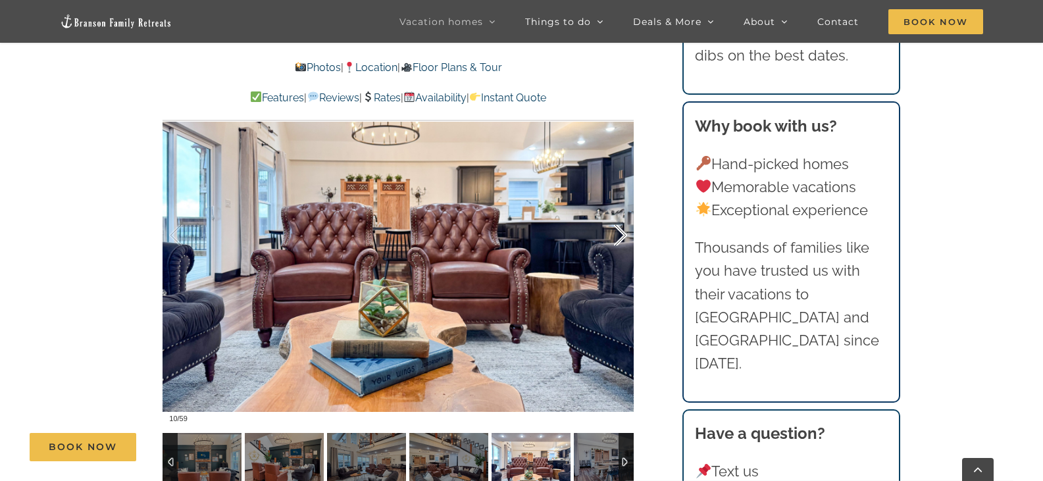
click at [620, 233] on div at bounding box center [606, 236] width 41 height 82
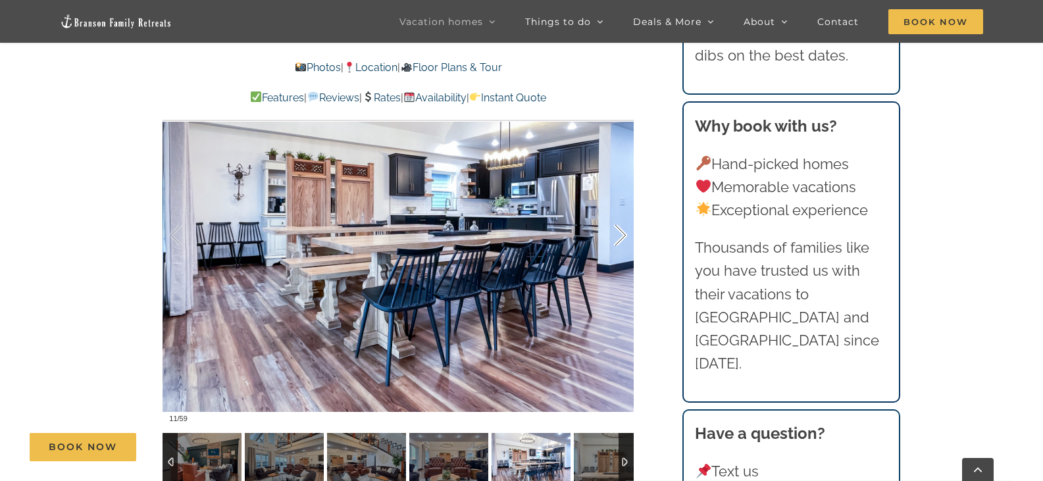
click at [620, 233] on div at bounding box center [606, 236] width 41 height 82
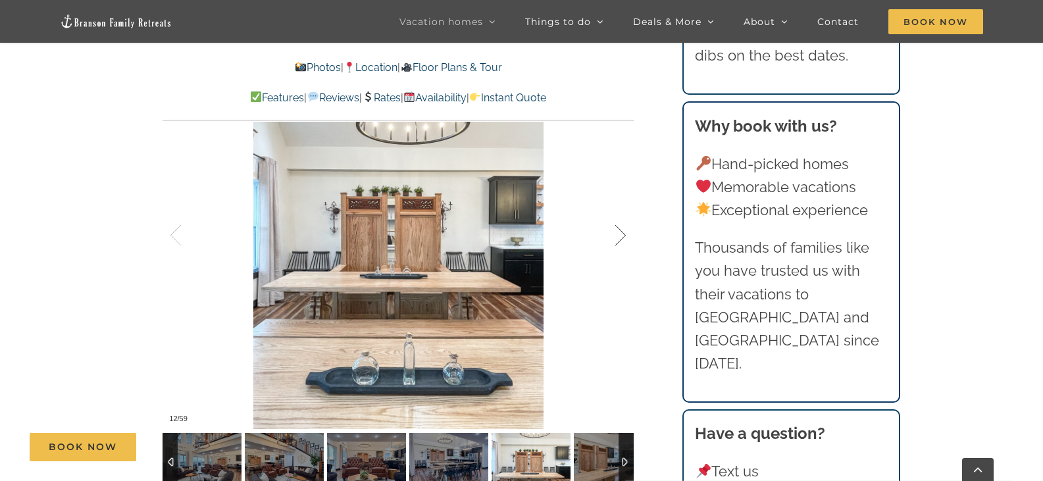
click at [620, 233] on div at bounding box center [606, 236] width 41 height 82
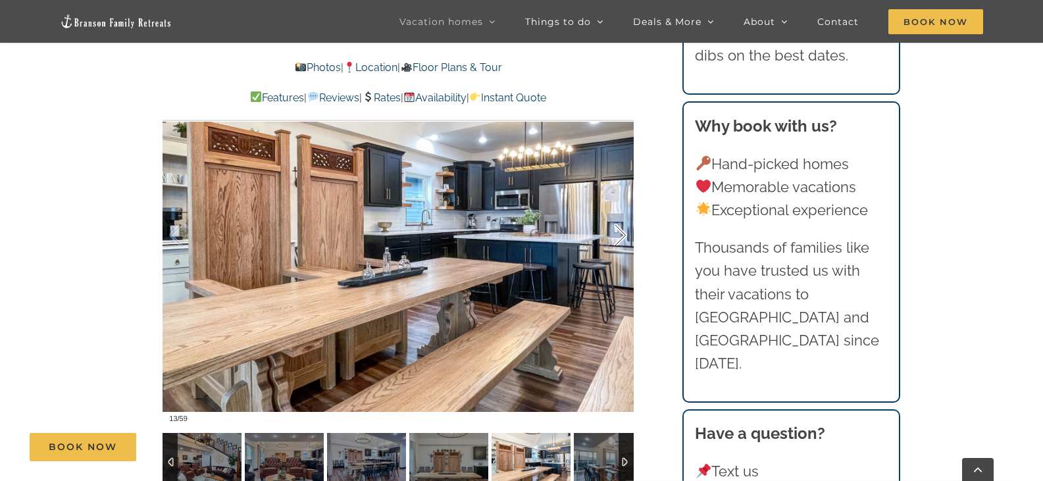
click at [620, 233] on div at bounding box center [606, 236] width 41 height 82
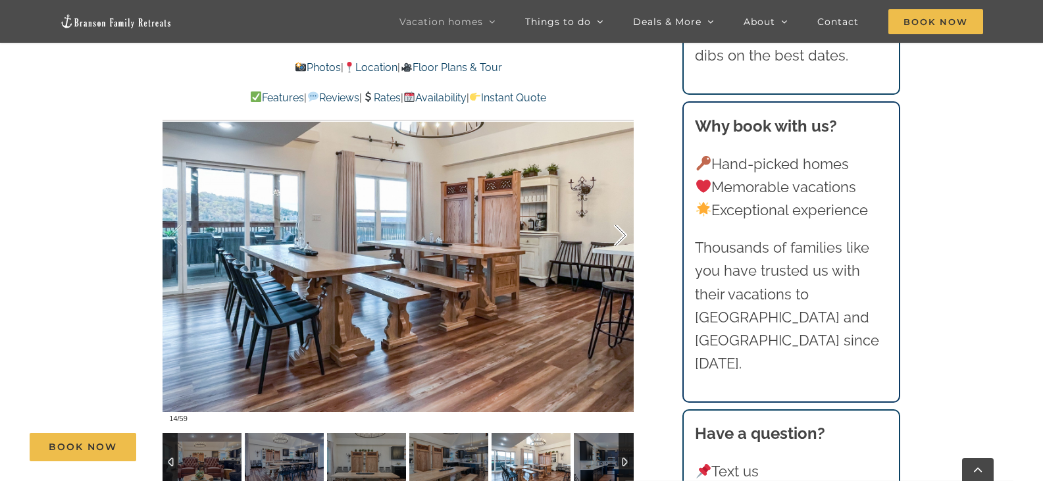
click at [620, 233] on div at bounding box center [606, 236] width 41 height 82
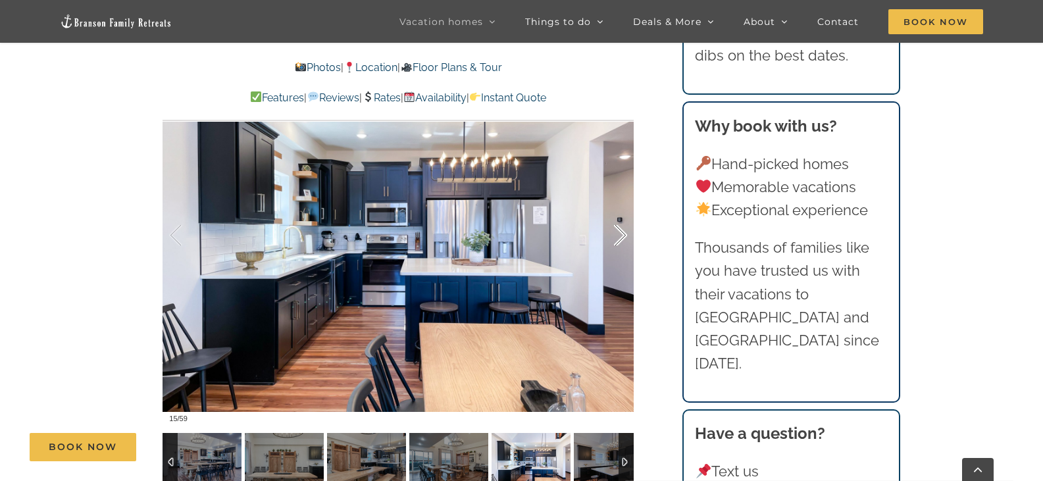
click at [620, 233] on div at bounding box center [606, 236] width 41 height 82
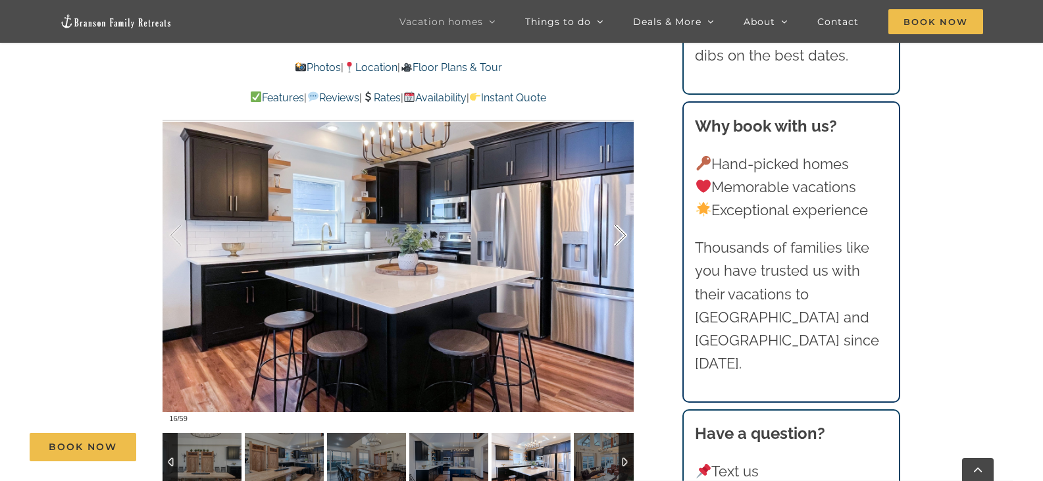
click at [620, 233] on div at bounding box center [606, 236] width 41 height 82
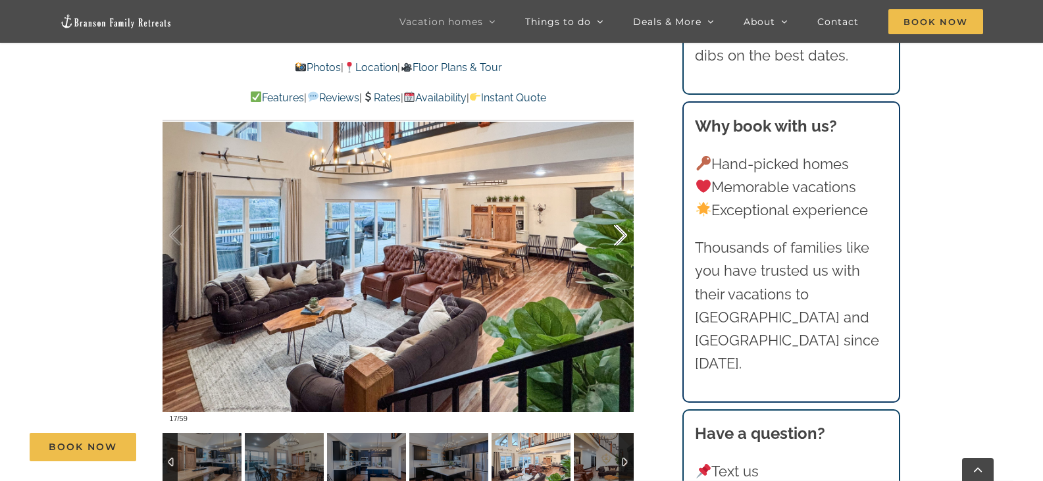
click at [620, 233] on div at bounding box center [606, 236] width 41 height 82
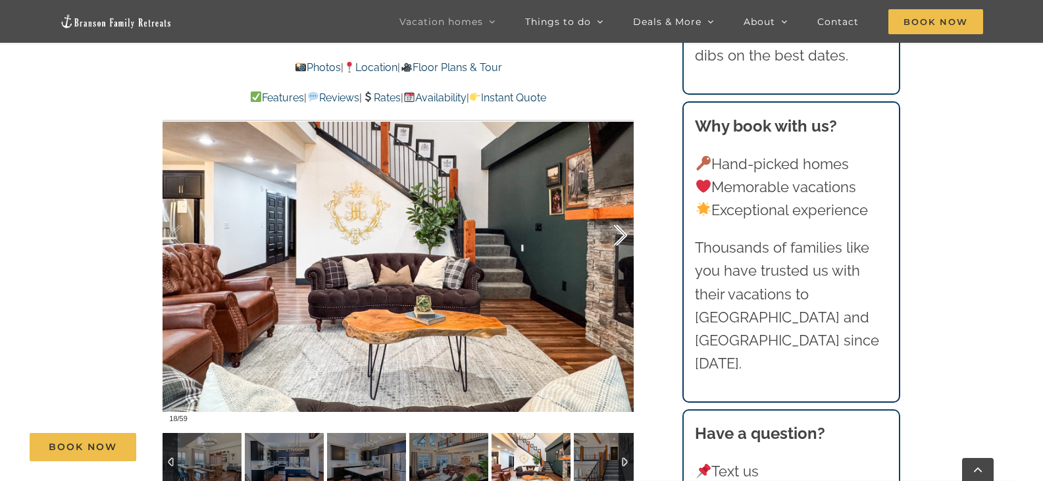
click at [620, 233] on div at bounding box center [606, 236] width 41 height 82
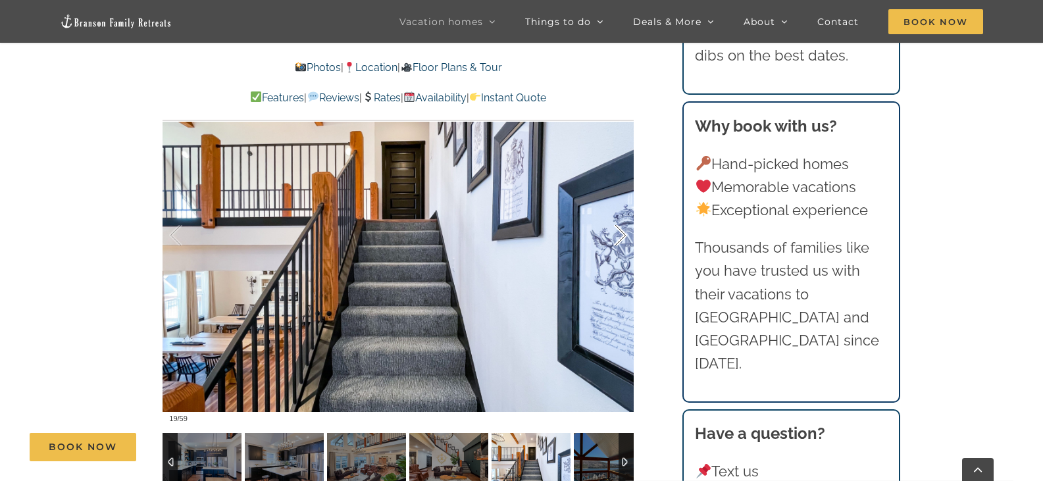
click at [620, 233] on div at bounding box center [606, 236] width 41 height 82
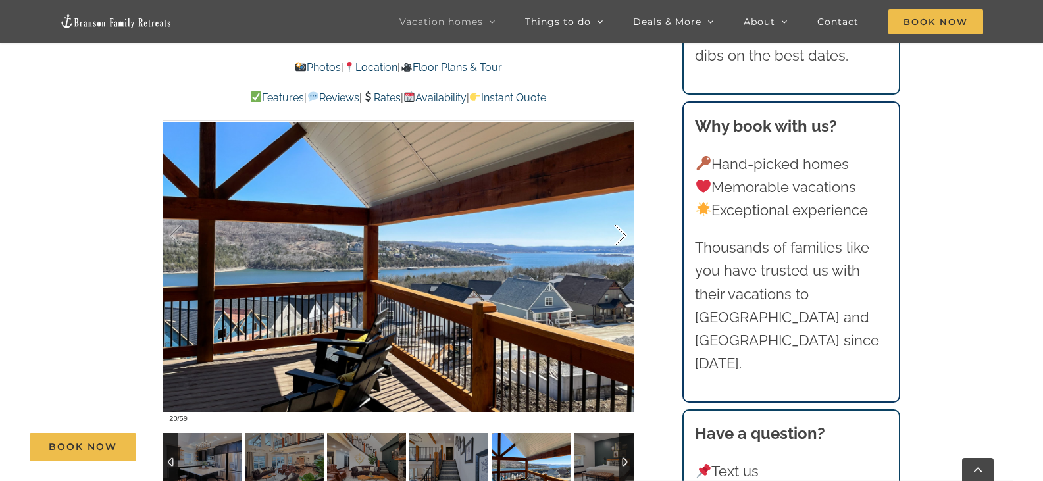
click at [620, 233] on div at bounding box center [606, 236] width 41 height 82
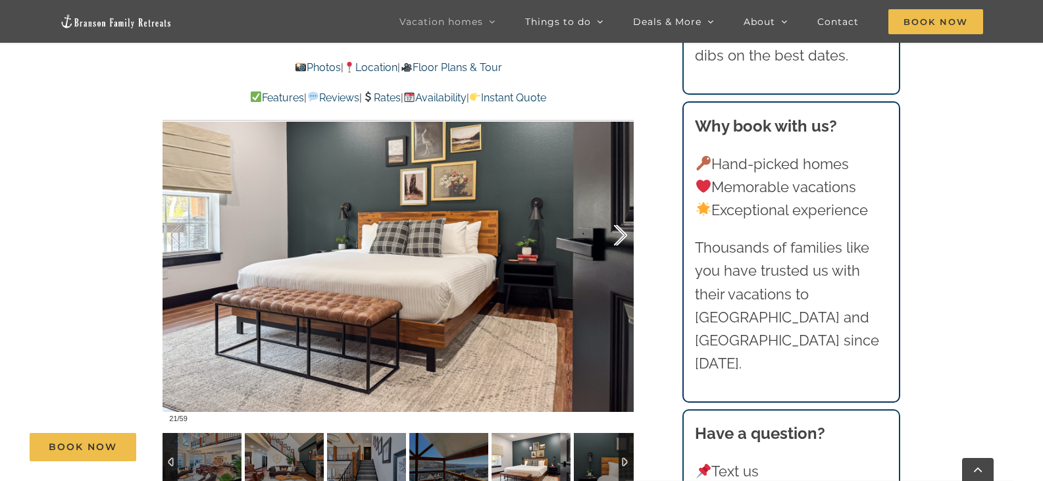
click at [620, 232] on div at bounding box center [606, 236] width 41 height 82
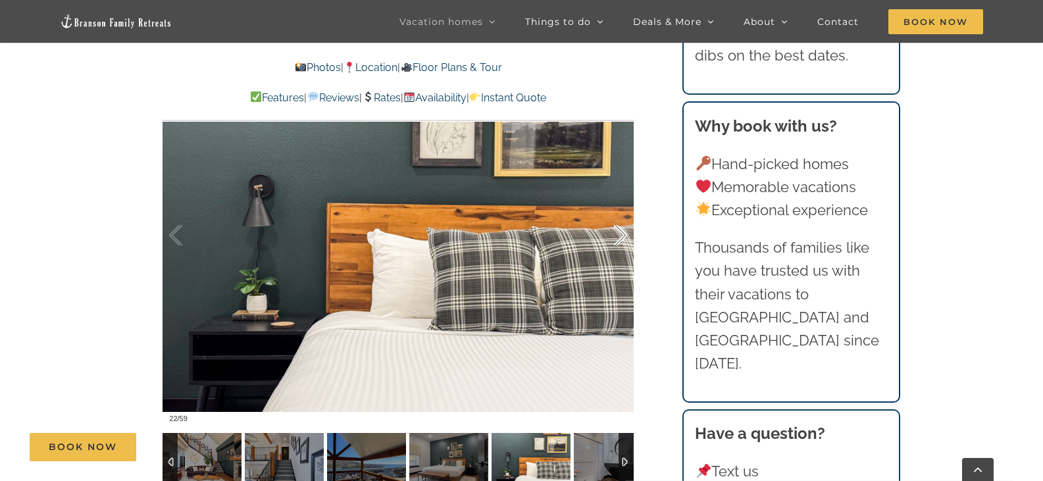
click at [620, 232] on div at bounding box center [606, 236] width 41 height 82
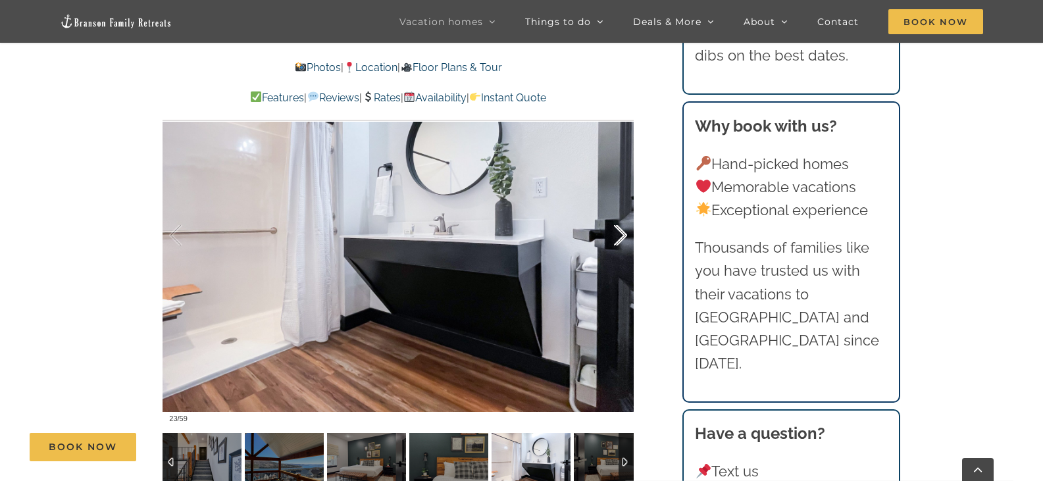
click at [620, 232] on div at bounding box center [606, 236] width 41 height 82
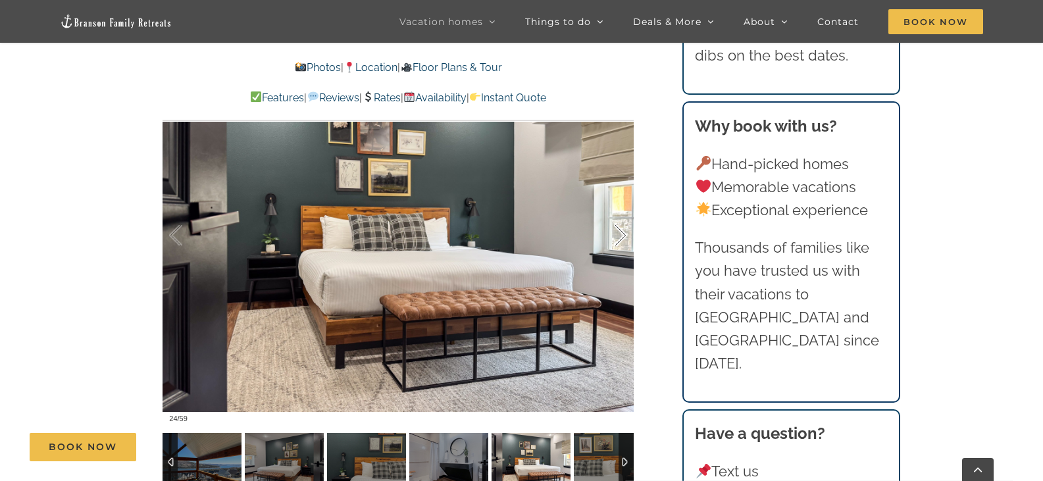
click at [620, 232] on div at bounding box center [606, 236] width 41 height 82
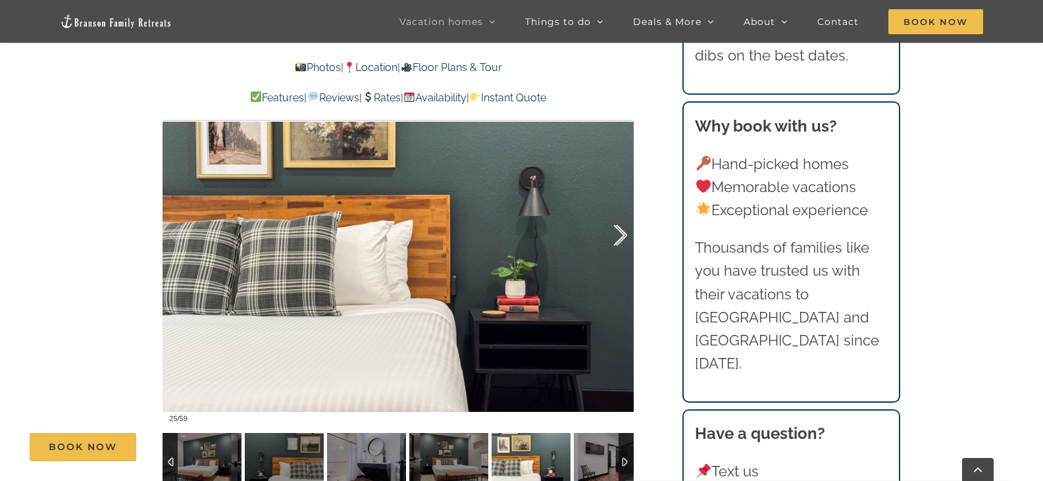
click at [620, 232] on div at bounding box center [606, 236] width 41 height 82
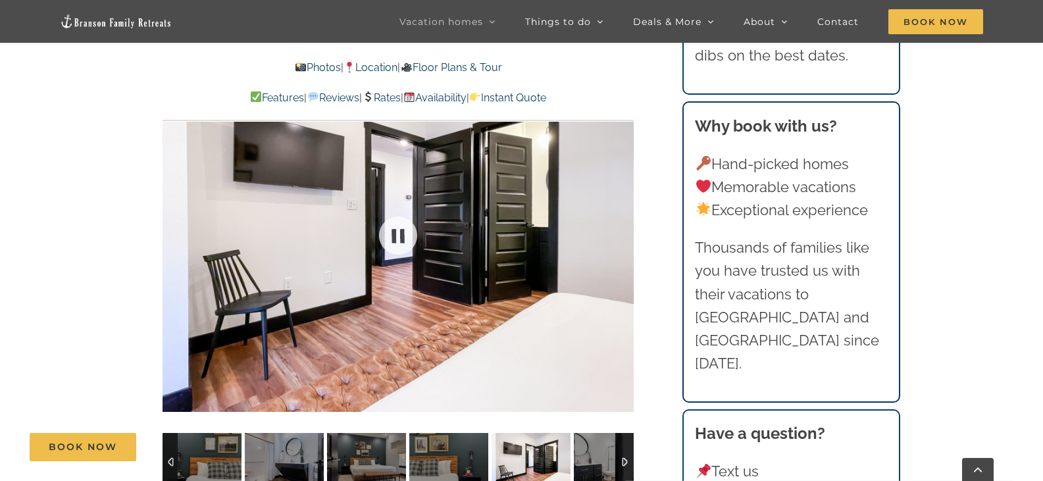
click at [620, 232] on div at bounding box center [398, 234] width 471 height 387
click at [618, 238] on div at bounding box center [606, 236] width 41 height 82
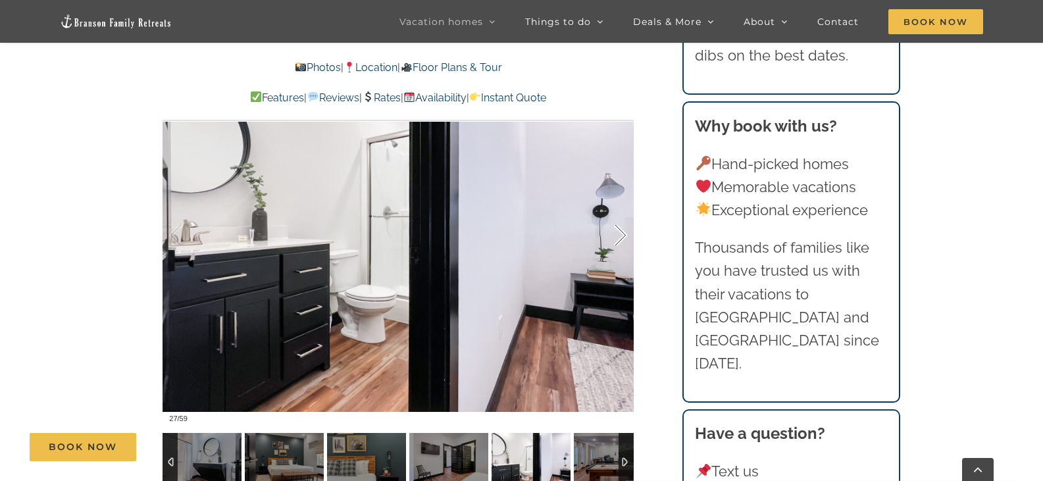
click at [618, 238] on div at bounding box center [606, 236] width 41 height 82
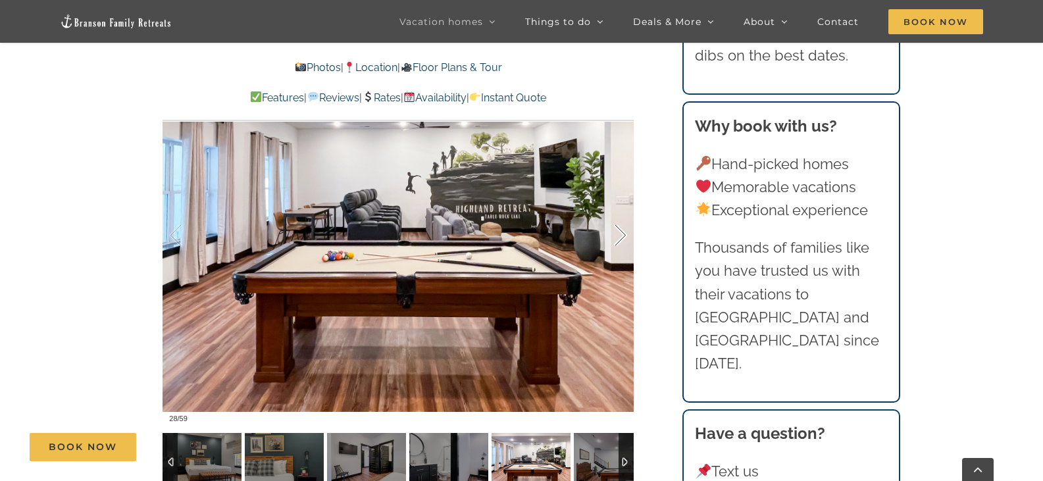
click at [617, 238] on div at bounding box center [606, 236] width 41 height 82
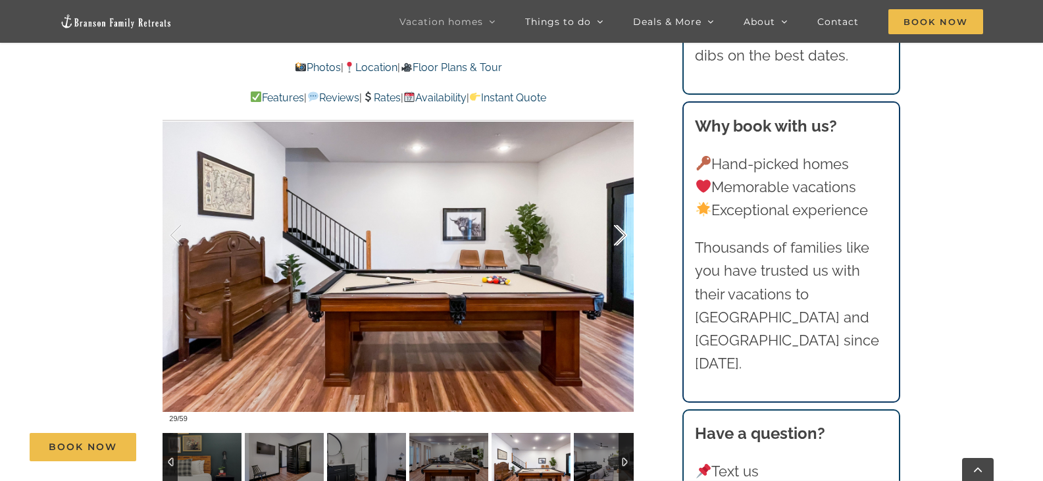
click at [617, 238] on div at bounding box center [606, 236] width 41 height 82
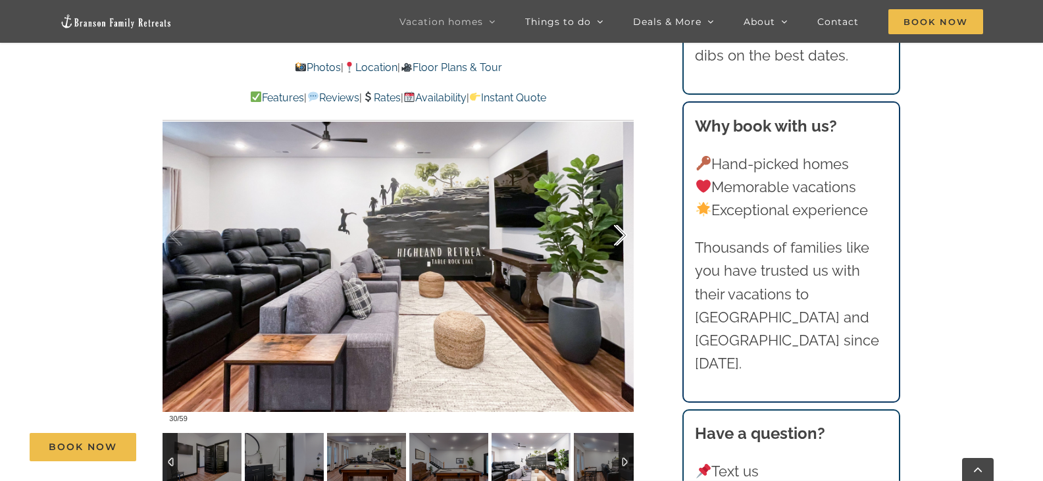
click at [617, 238] on div at bounding box center [606, 236] width 41 height 82
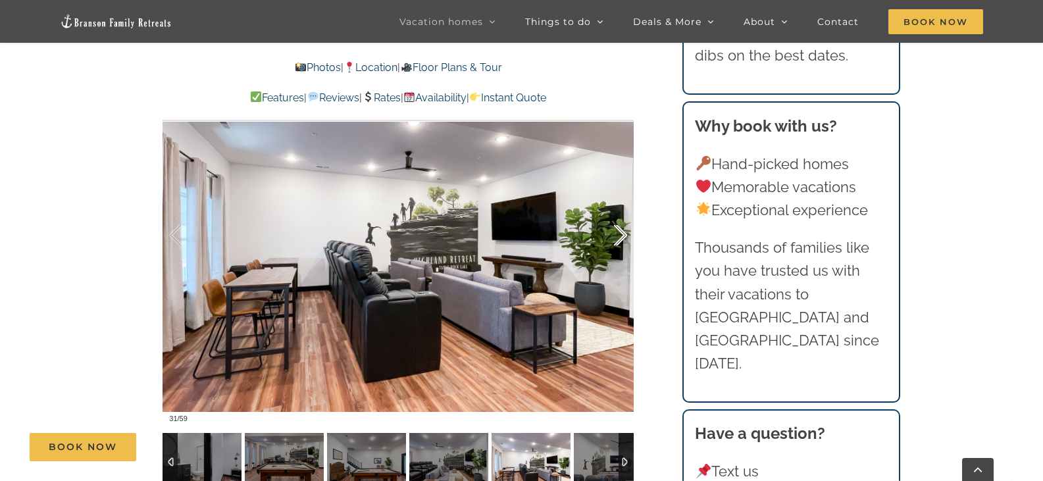
click at [617, 238] on div at bounding box center [606, 236] width 41 height 82
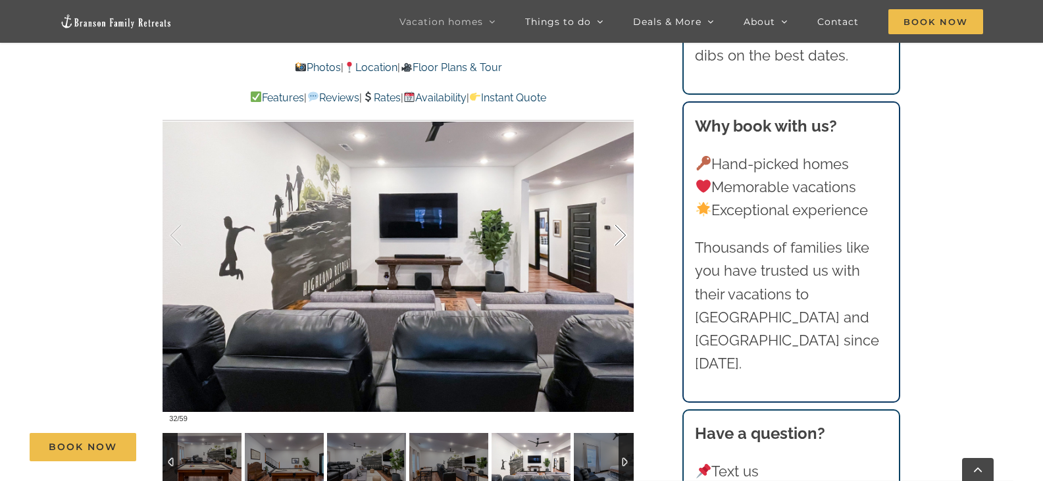
click at [617, 238] on div at bounding box center [606, 236] width 41 height 82
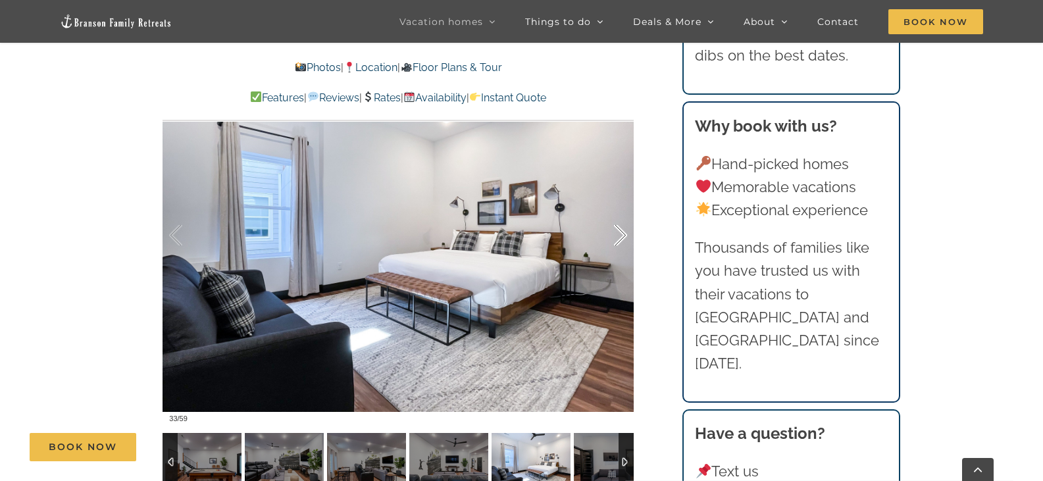
click at [617, 238] on div at bounding box center [606, 236] width 41 height 82
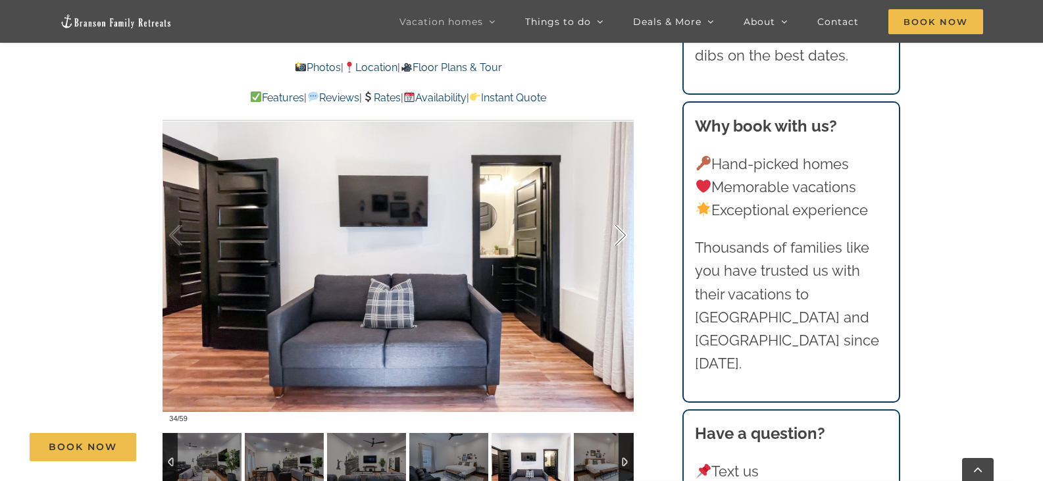
click at [617, 238] on div at bounding box center [606, 236] width 41 height 82
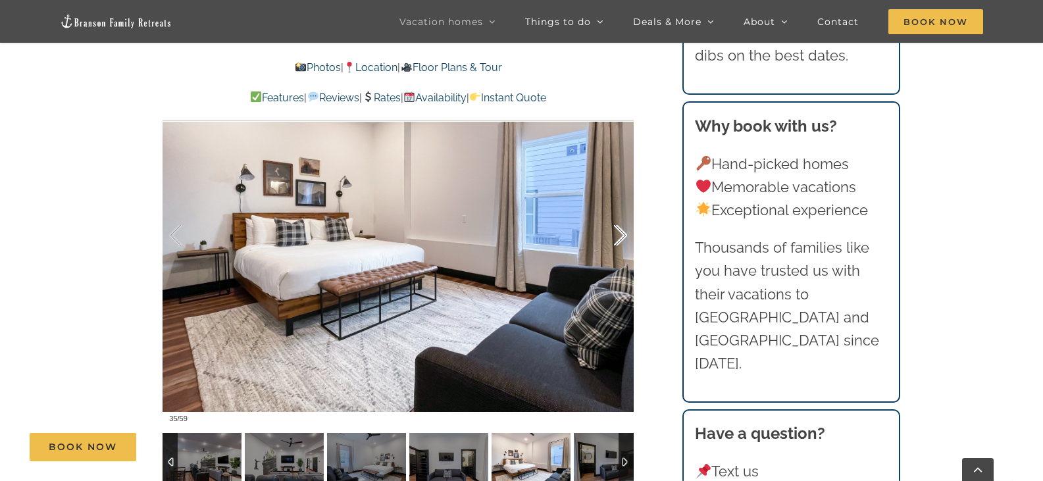
click at [617, 238] on div at bounding box center [606, 236] width 41 height 82
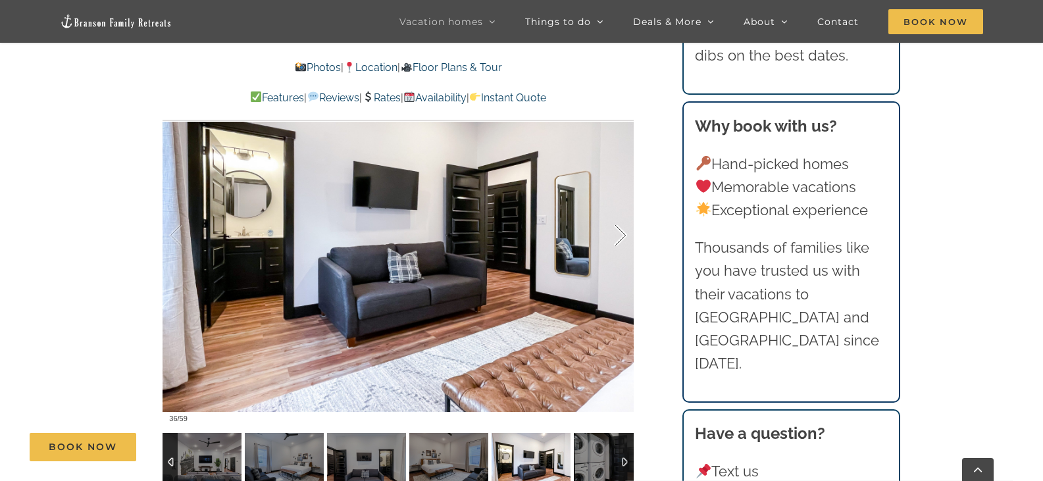
click at [617, 238] on div at bounding box center [606, 236] width 41 height 82
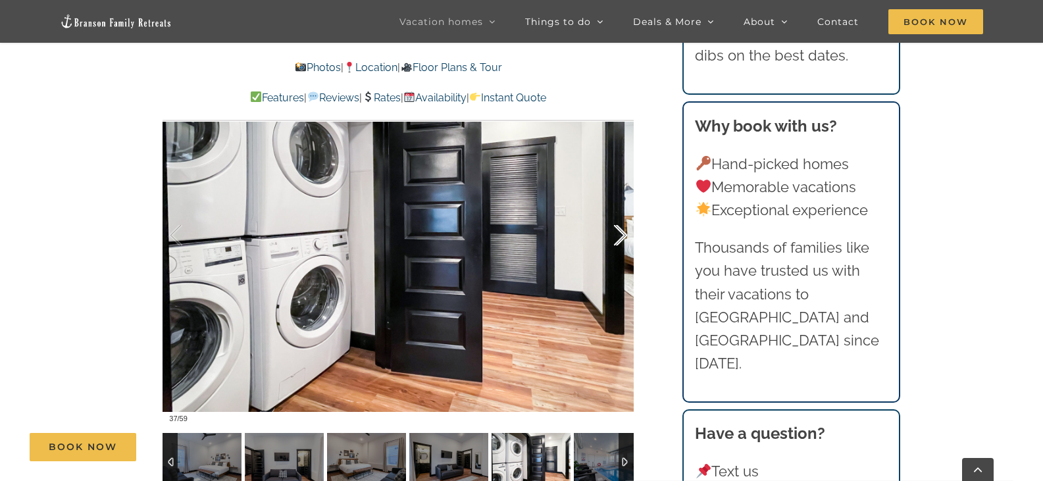
click at [617, 238] on div at bounding box center [606, 236] width 41 height 82
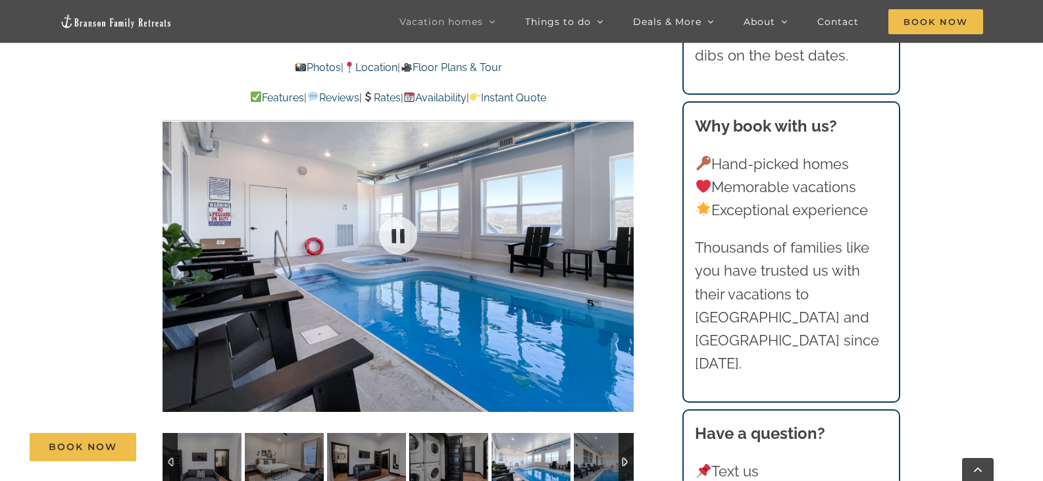
click at [617, 238] on div at bounding box center [398, 234] width 471 height 387
click at [621, 235] on div at bounding box center [606, 236] width 41 height 82
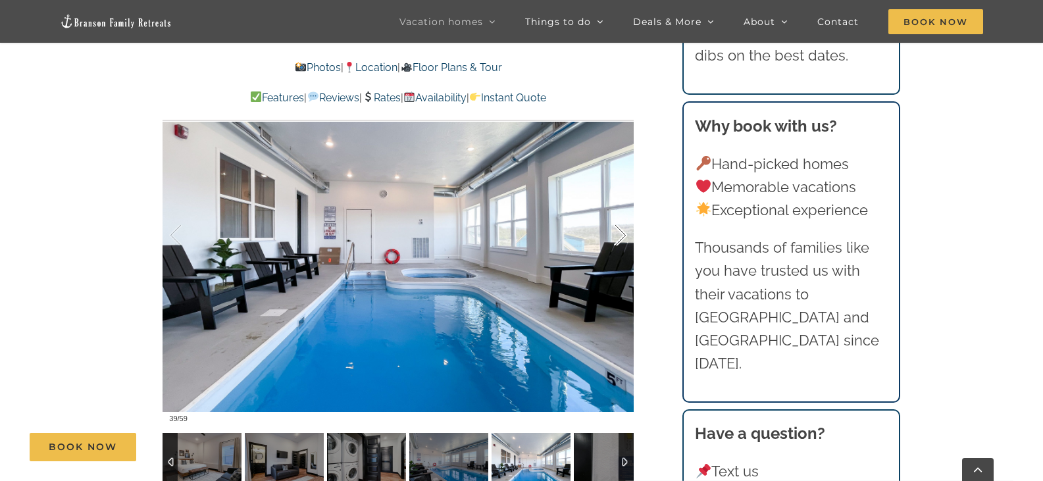
click at [621, 236] on div at bounding box center [606, 236] width 41 height 82
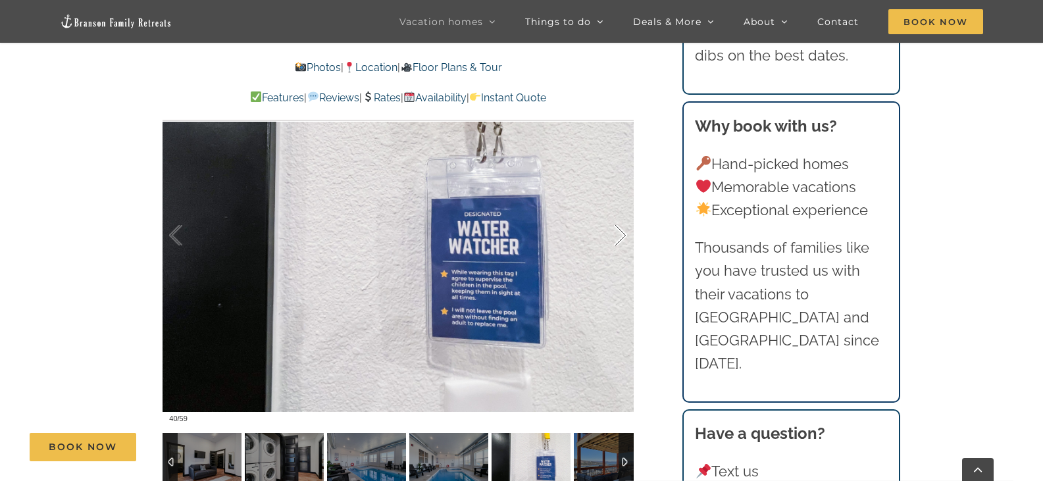
click at [621, 236] on div at bounding box center [606, 236] width 41 height 82
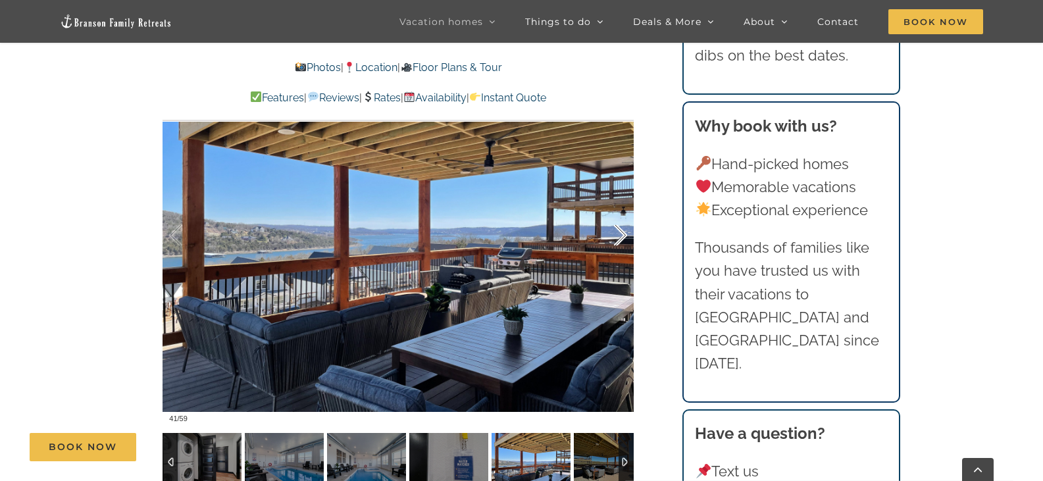
click at [620, 238] on div at bounding box center [606, 236] width 41 height 82
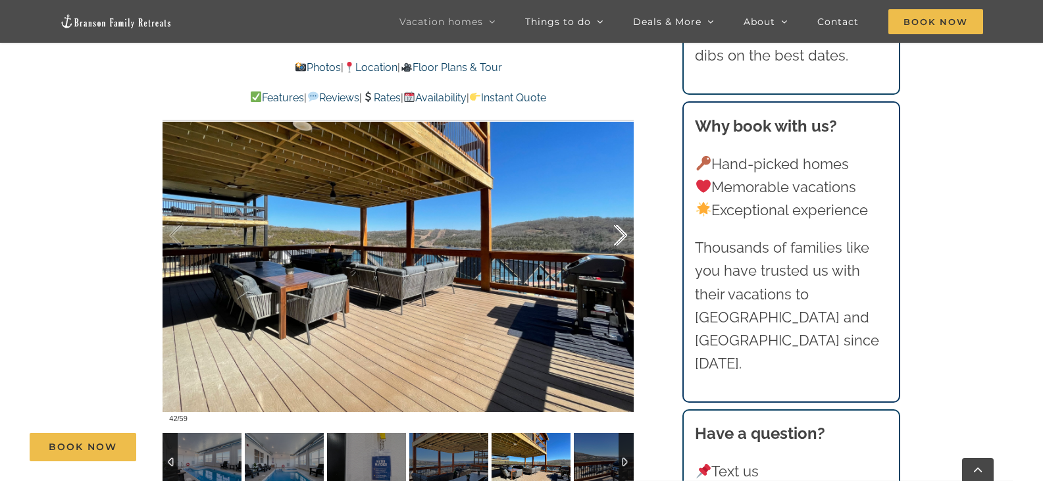
click at [620, 238] on div at bounding box center [606, 236] width 41 height 82
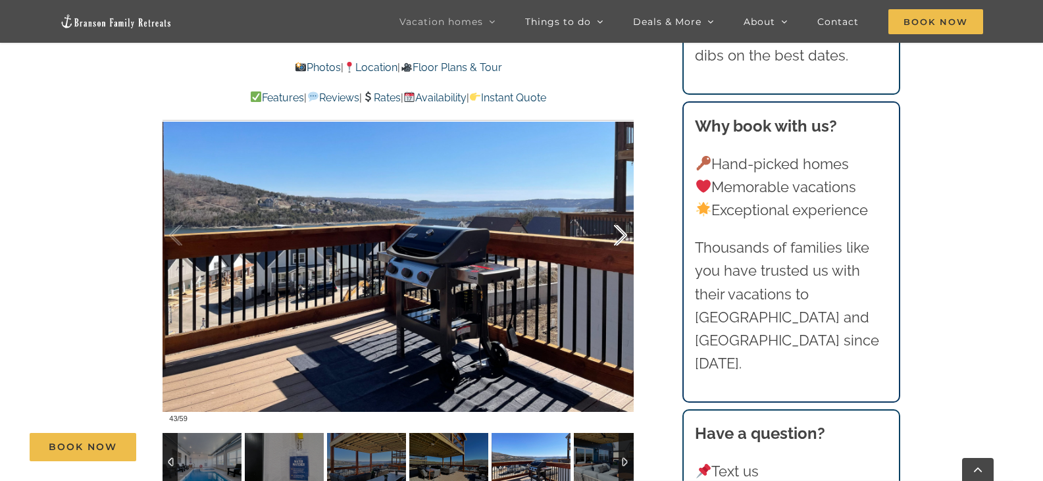
click at [620, 239] on div at bounding box center [606, 236] width 41 height 82
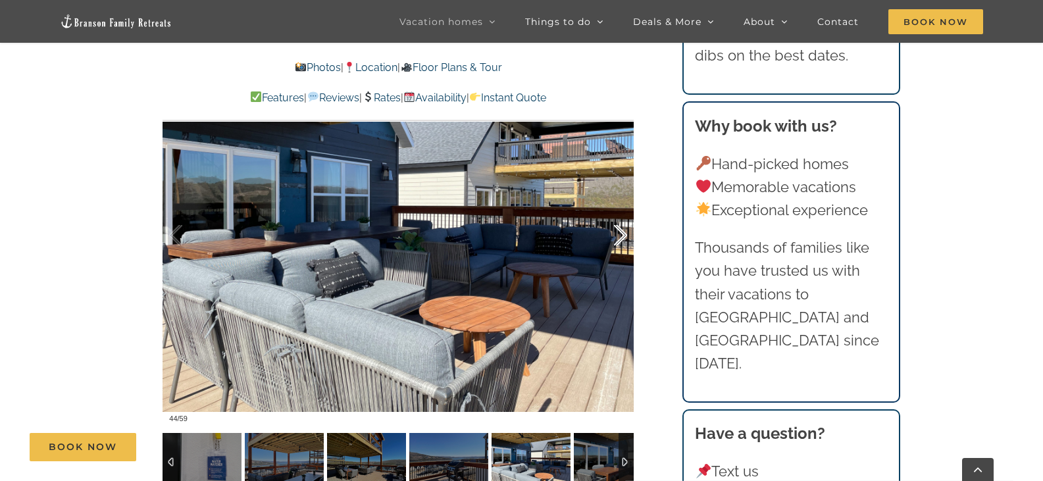
click at [620, 239] on div at bounding box center [606, 236] width 41 height 82
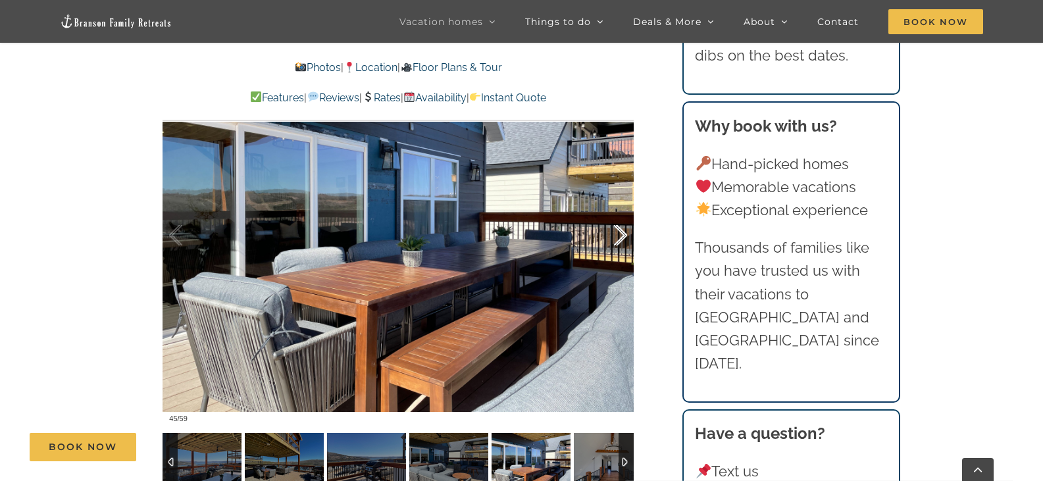
click at [620, 239] on div at bounding box center [606, 236] width 41 height 82
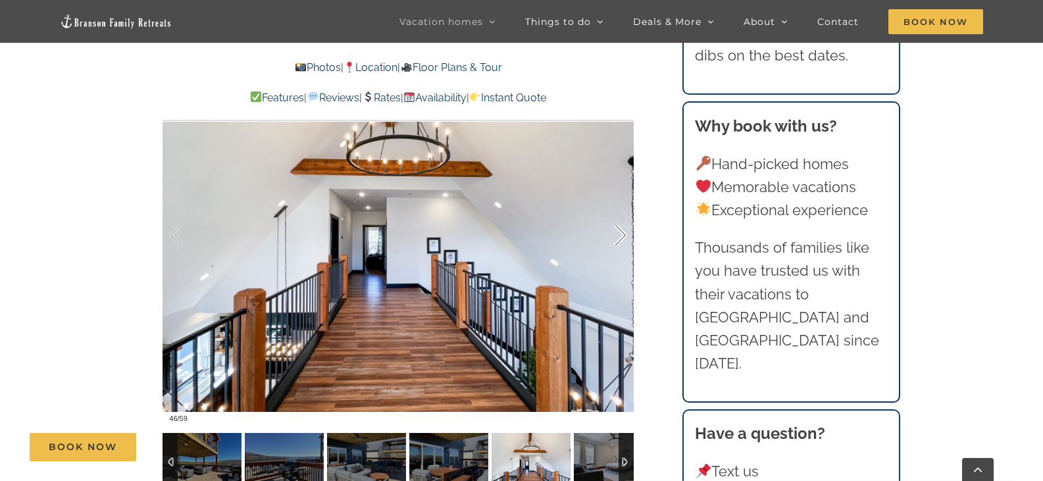
click at [620, 239] on div at bounding box center [606, 236] width 41 height 82
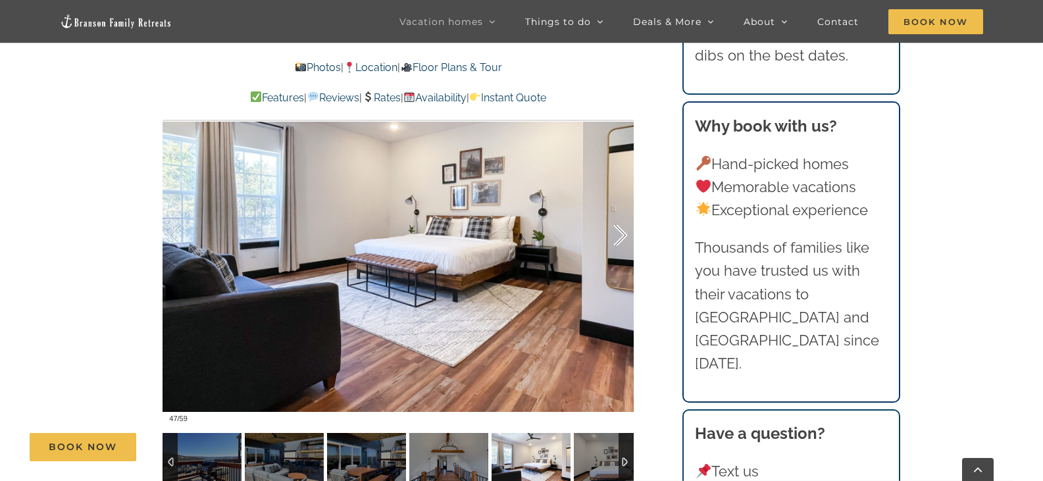
click at [620, 239] on div at bounding box center [606, 236] width 41 height 82
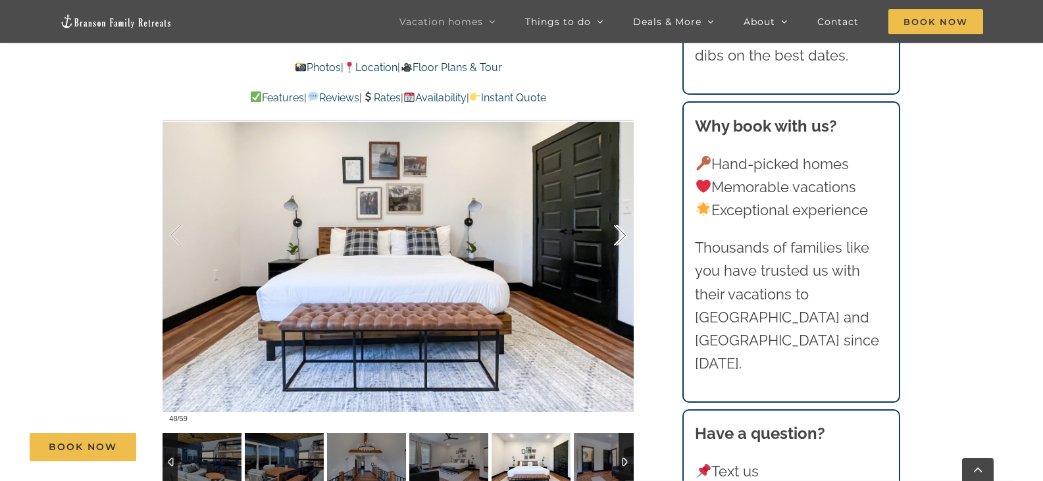
click at [620, 239] on div at bounding box center [606, 236] width 41 height 82
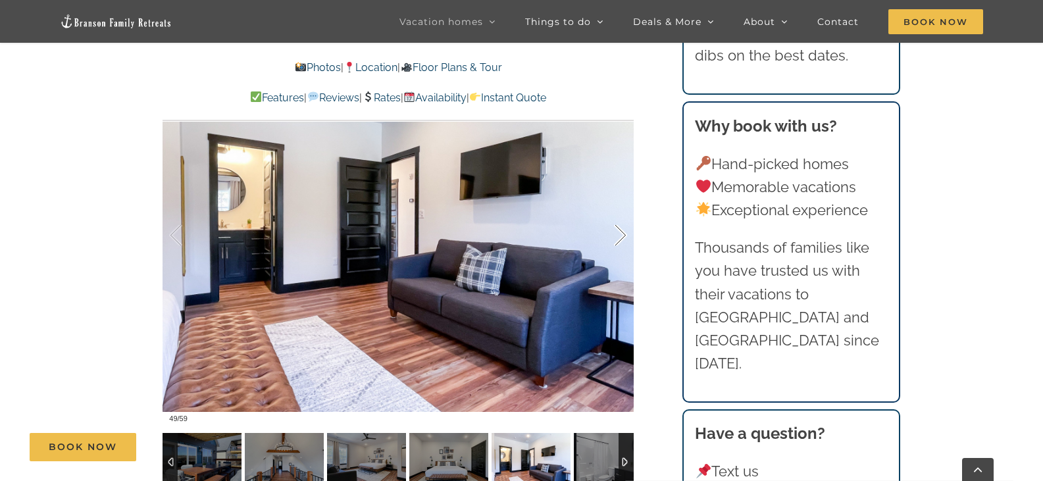
click at [620, 239] on div at bounding box center [606, 236] width 41 height 82
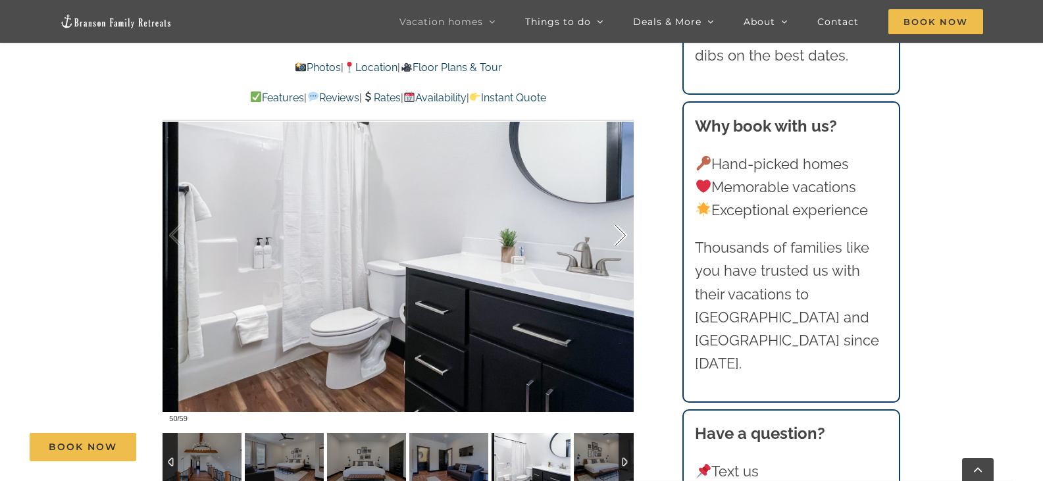
click at [619, 239] on div at bounding box center [606, 236] width 41 height 82
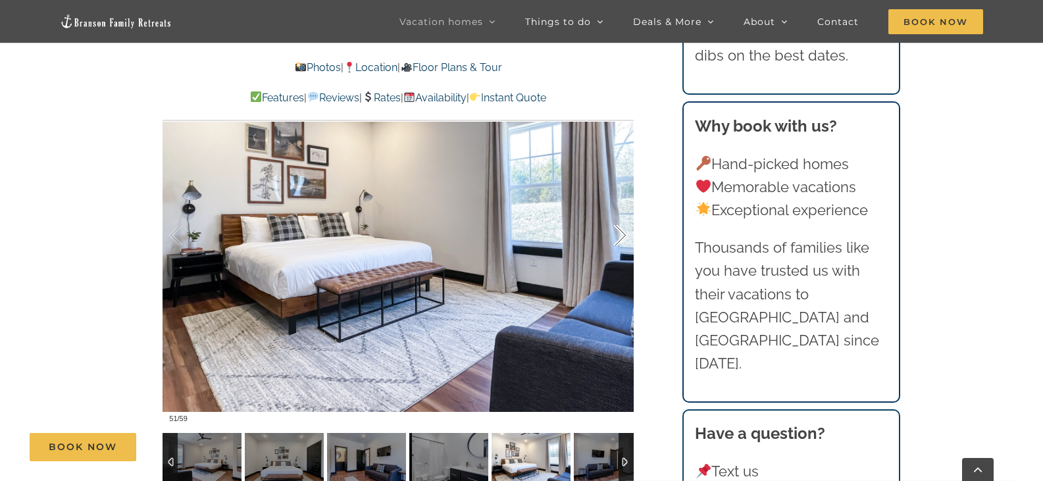
click at [619, 239] on div at bounding box center [606, 236] width 41 height 82
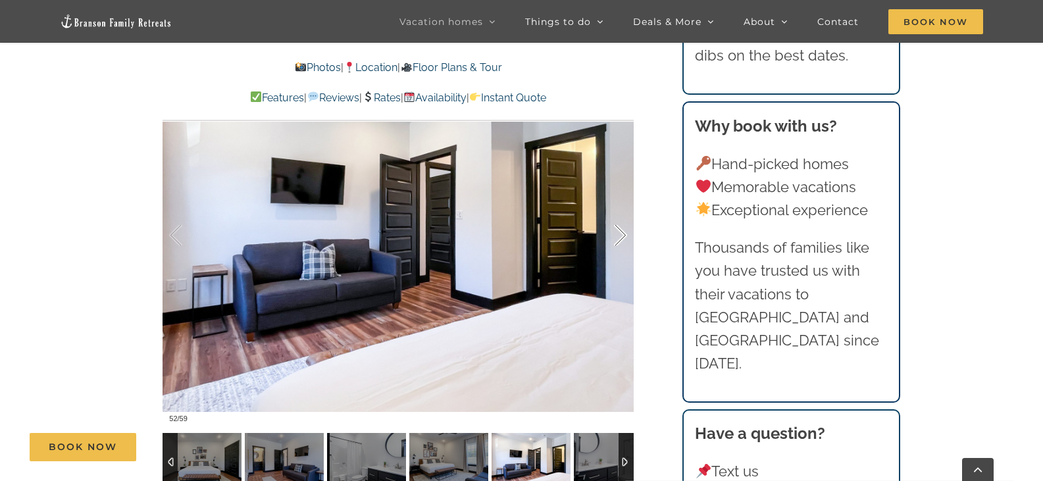
click at [619, 238] on div at bounding box center [606, 236] width 41 height 82
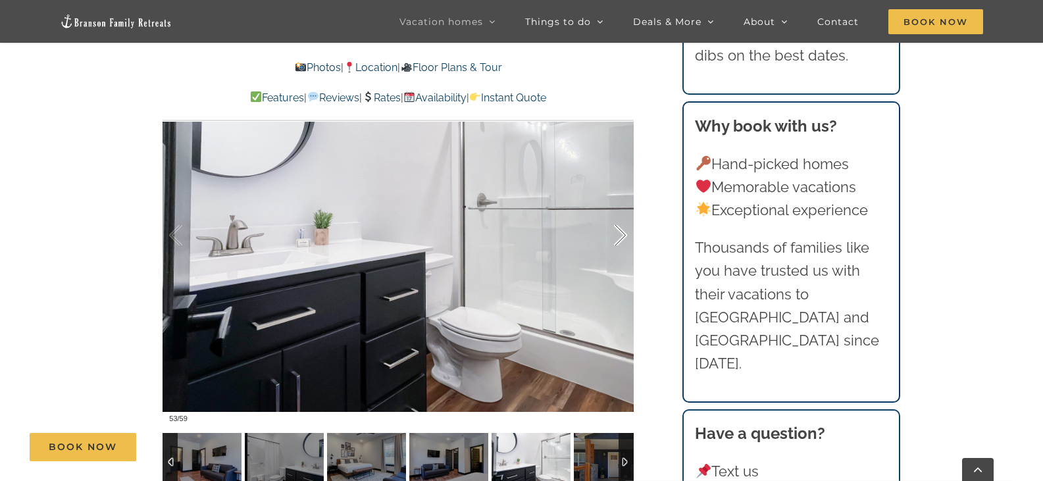
click at [619, 238] on div at bounding box center [606, 236] width 41 height 82
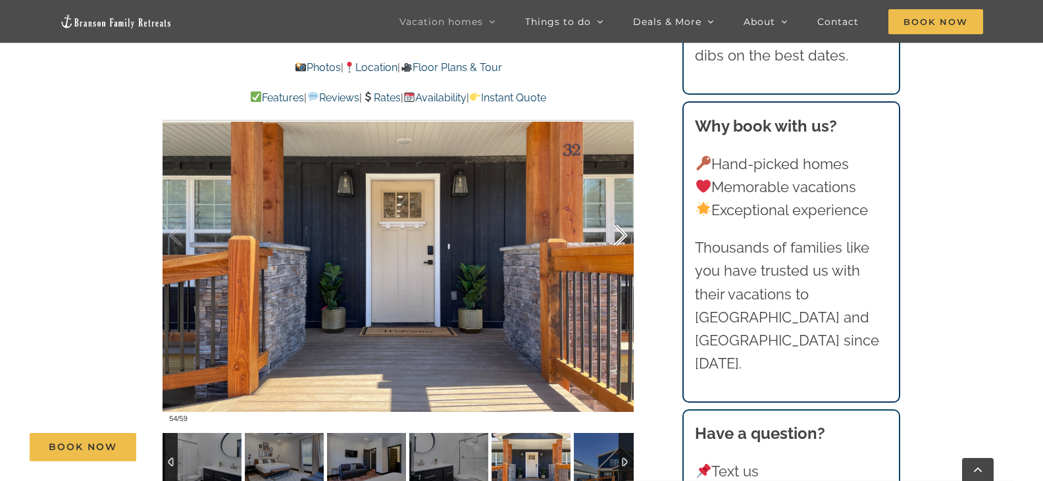
click at [619, 238] on div at bounding box center [606, 236] width 41 height 82
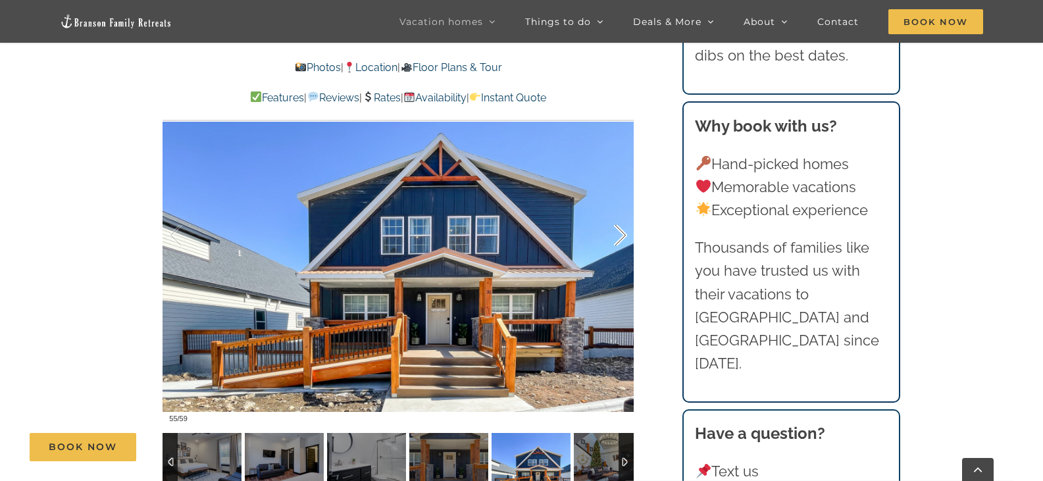
click at [619, 237] on div at bounding box center [606, 236] width 41 height 82
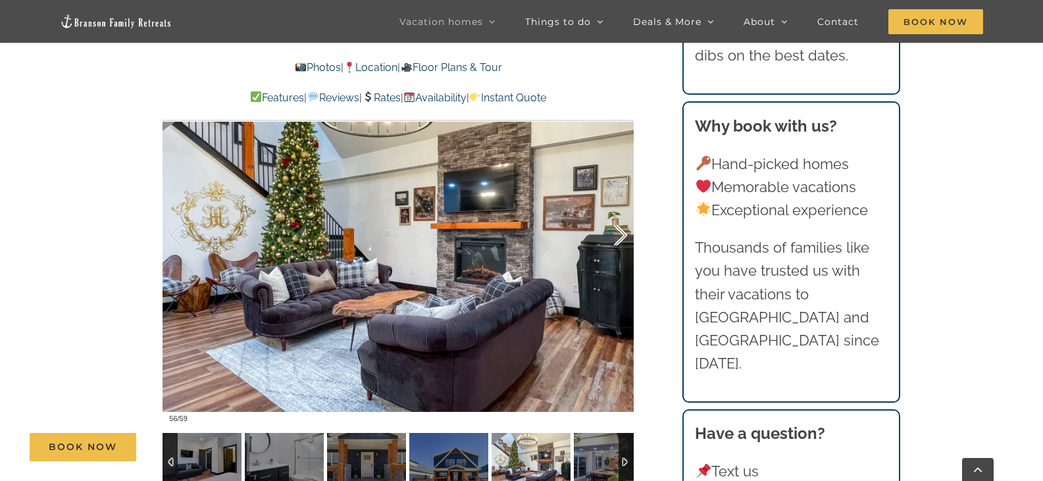
click at [621, 232] on div at bounding box center [606, 236] width 41 height 82
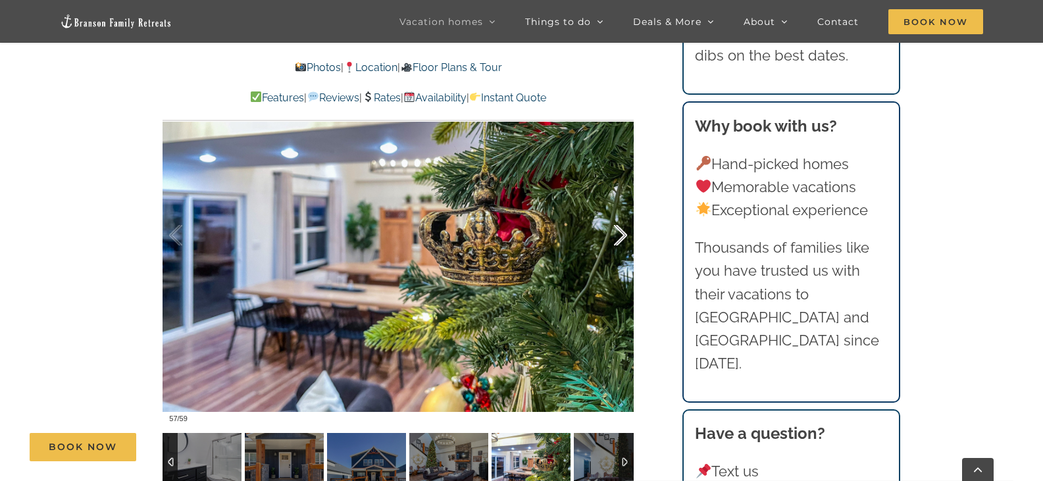
click at [621, 232] on div at bounding box center [606, 236] width 41 height 82
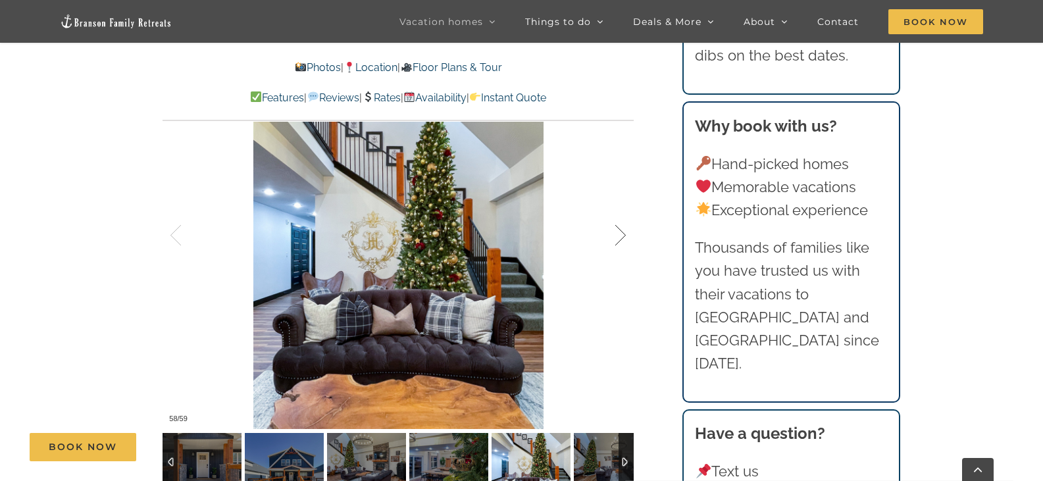
click at [621, 232] on div at bounding box center [606, 236] width 41 height 82
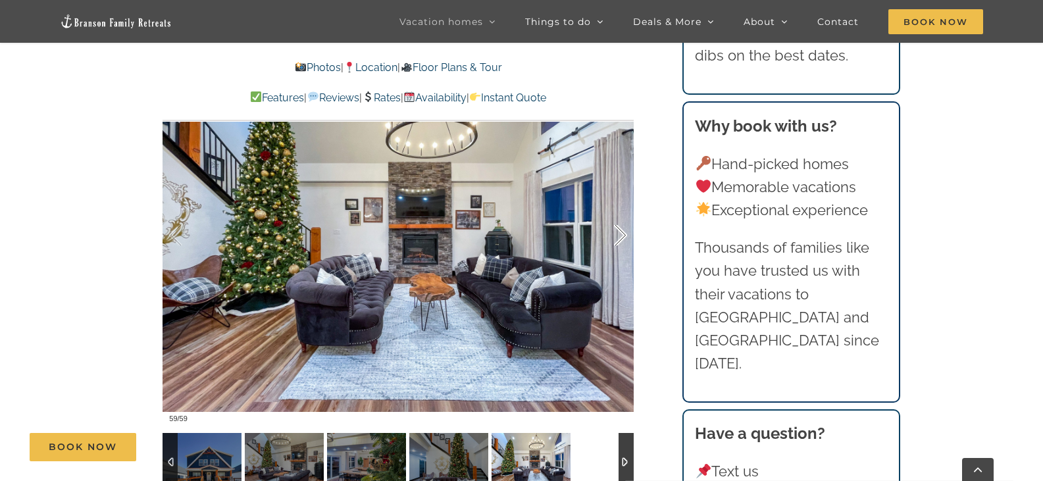
click at [621, 232] on div at bounding box center [606, 236] width 41 height 82
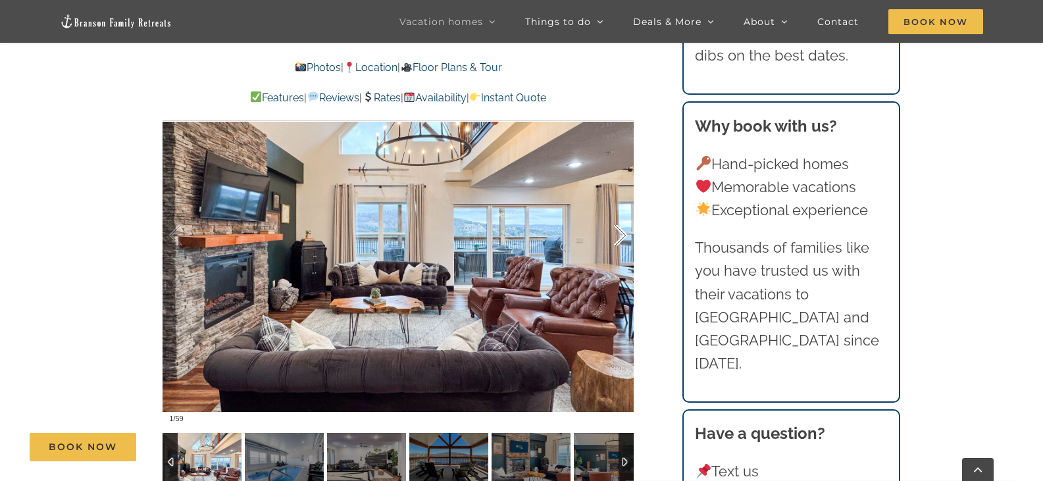
click at [621, 232] on div at bounding box center [606, 236] width 41 height 82
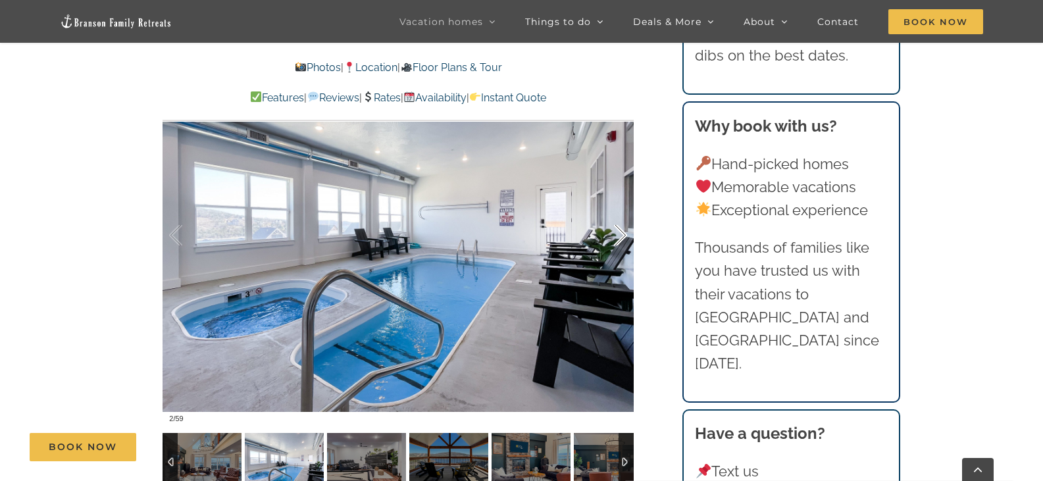
click at [621, 232] on div at bounding box center [606, 236] width 41 height 82
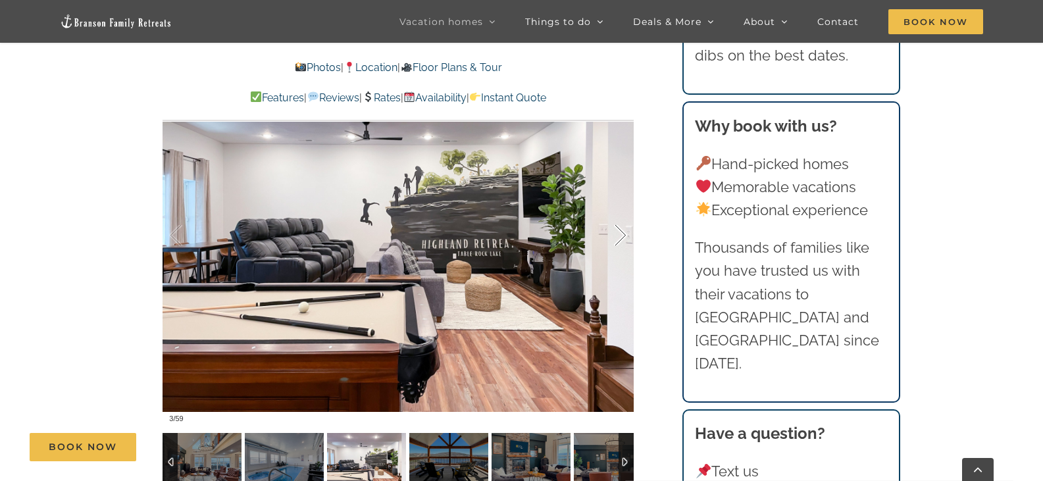
click at [621, 232] on div at bounding box center [606, 236] width 41 height 82
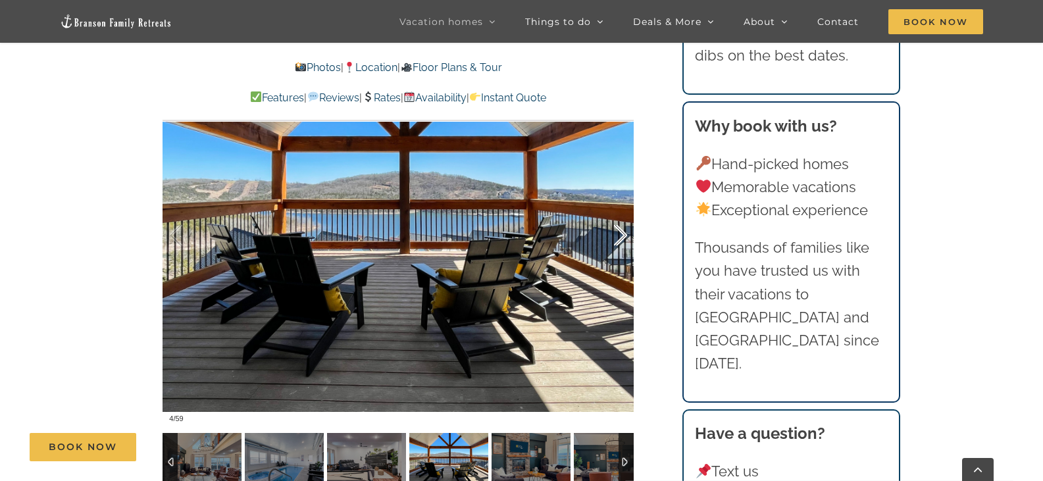
click at [621, 232] on div at bounding box center [606, 236] width 41 height 82
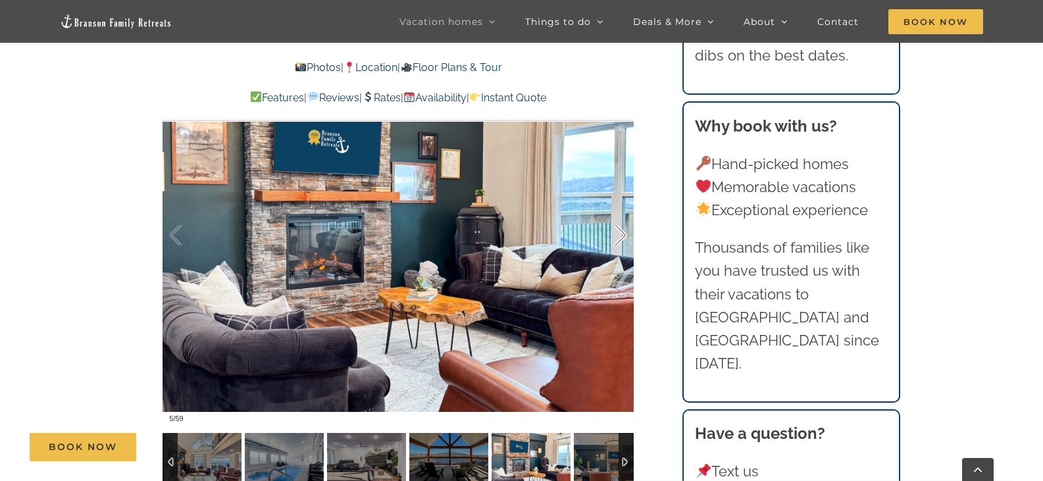
click at [621, 232] on div at bounding box center [606, 236] width 41 height 82
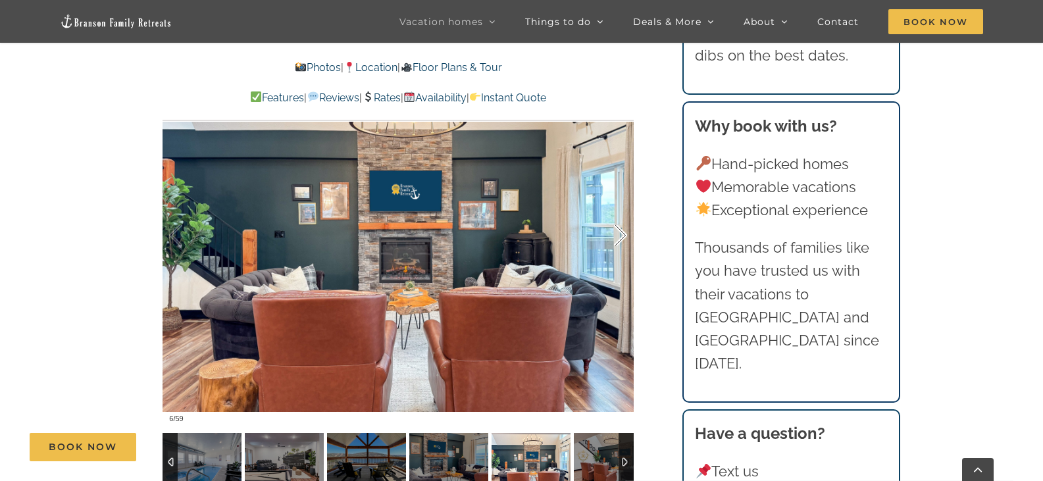
click at [621, 232] on div at bounding box center [606, 236] width 41 height 82
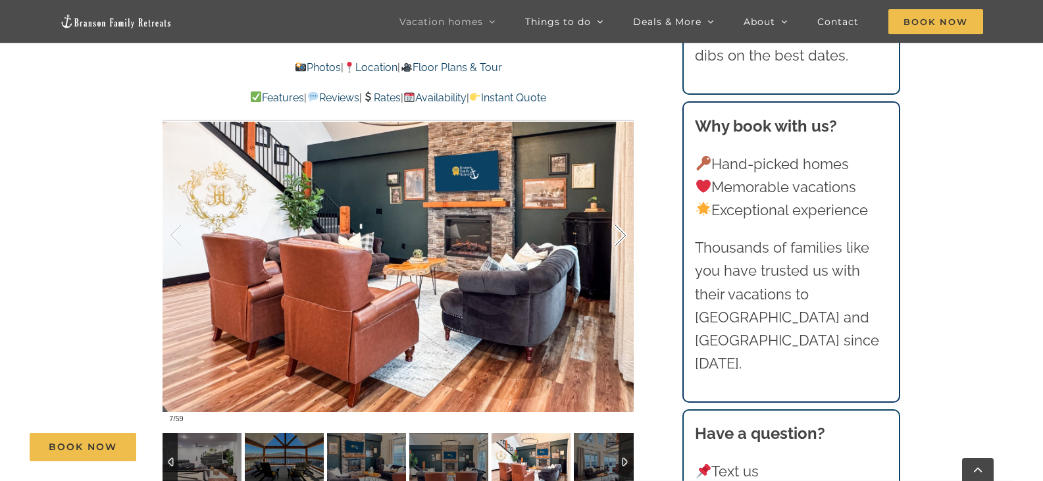
click at [621, 232] on div at bounding box center [606, 236] width 41 height 82
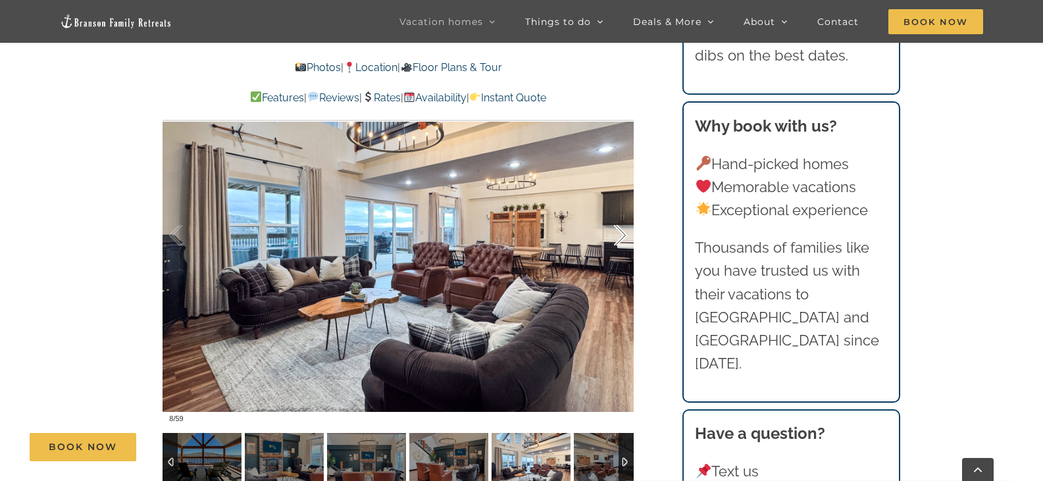
click at [621, 232] on div at bounding box center [606, 236] width 41 height 82
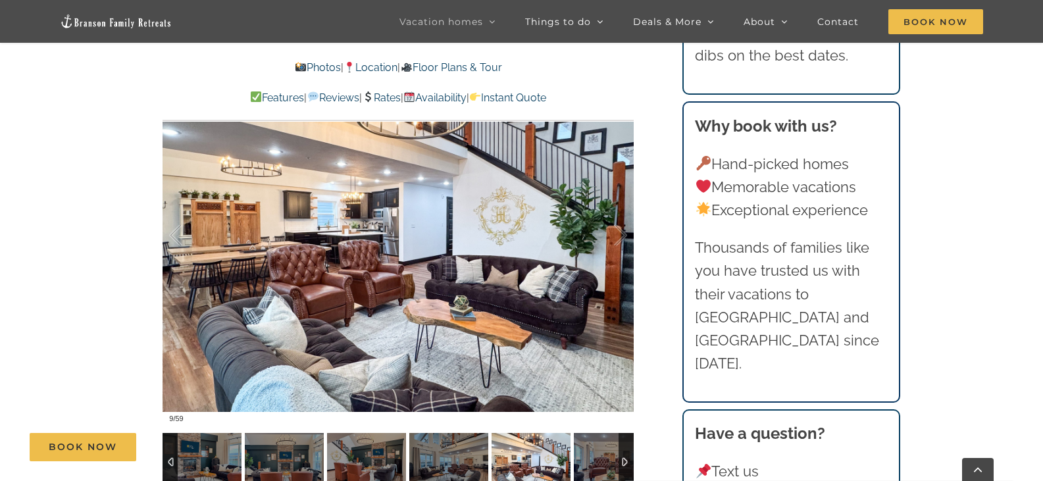
click at [395, 69] on link "Location" at bounding box center [371, 67] width 54 height 13
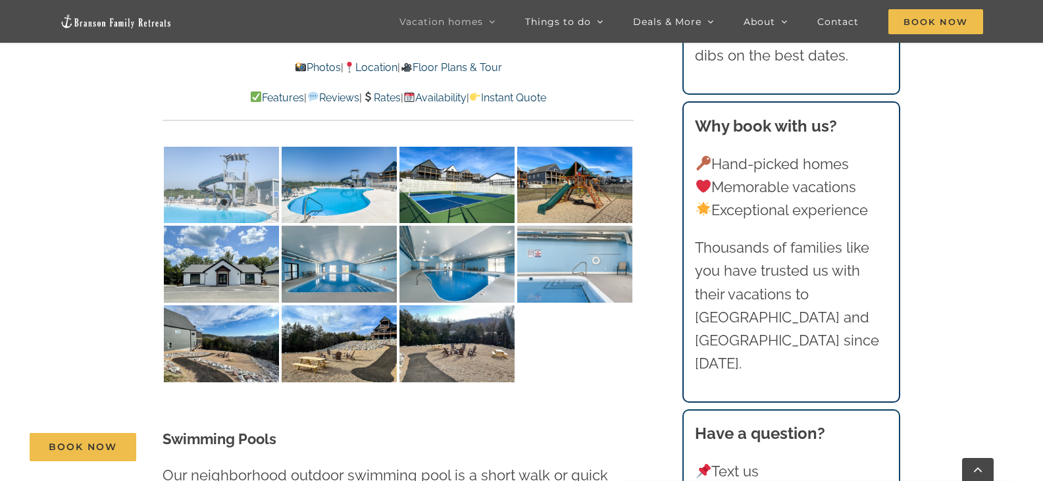
click at [231, 157] on img at bounding box center [221, 185] width 115 height 77
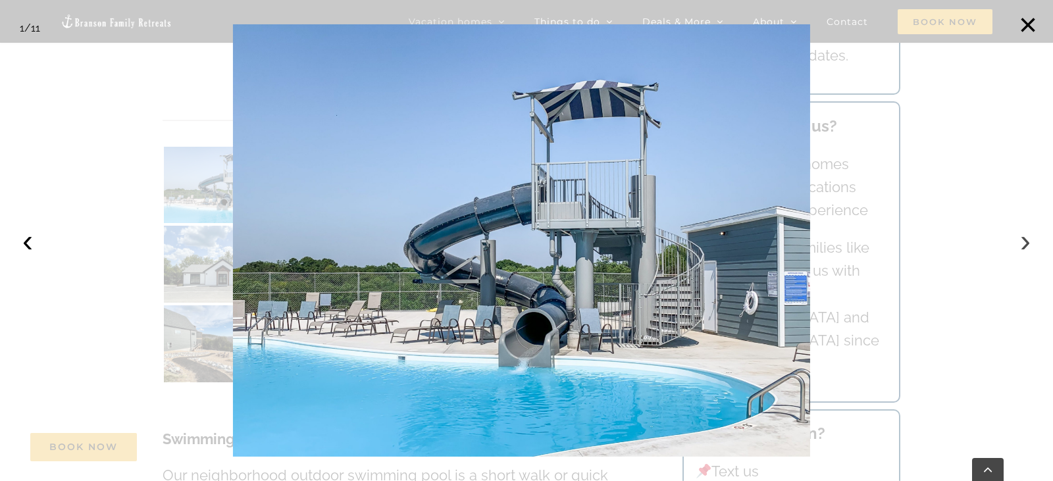
click at [1025, 241] on button "›" at bounding box center [1025, 240] width 29 height 29
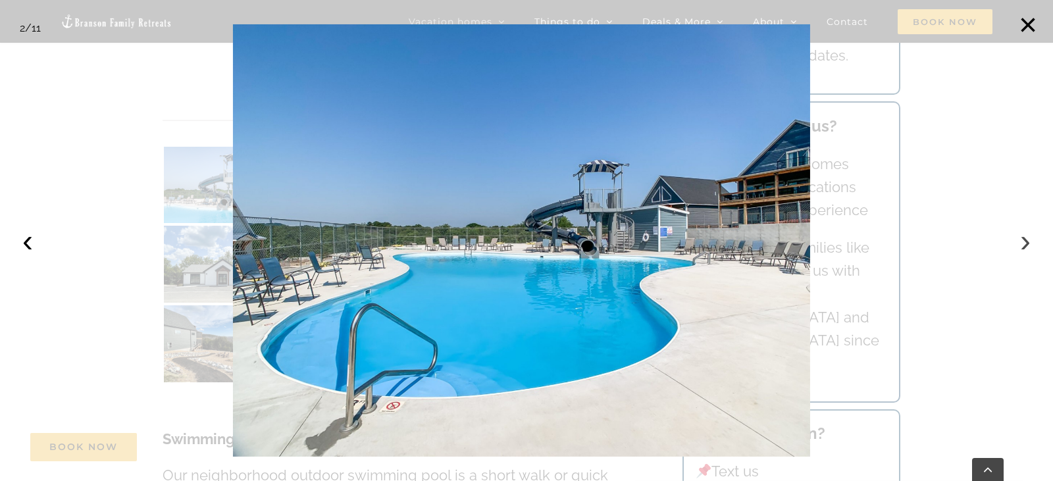
click at [1024, 241] on button "›" at bounding box center [1025, 240] width 29 height 29
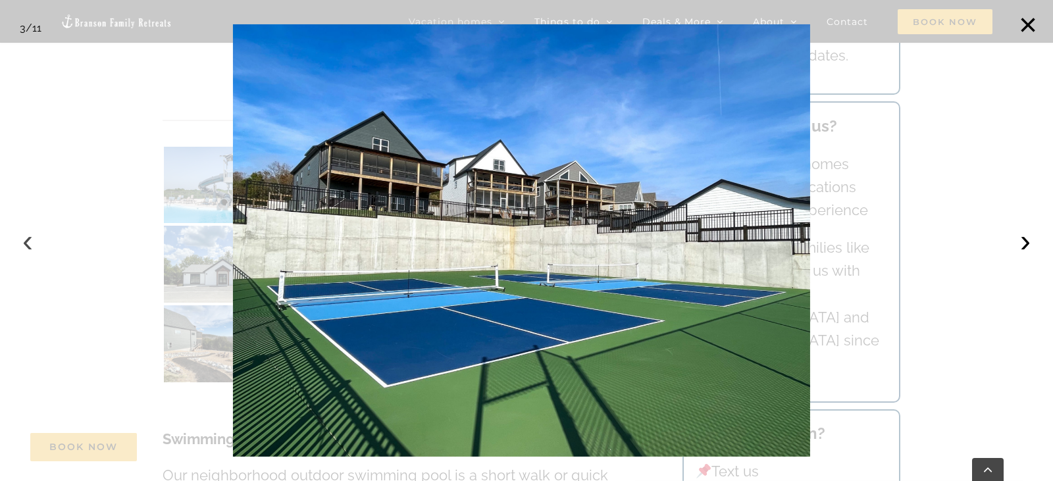
click at [24, 244] on button "‹" at bounding box center [27, 240] width 29 height 29
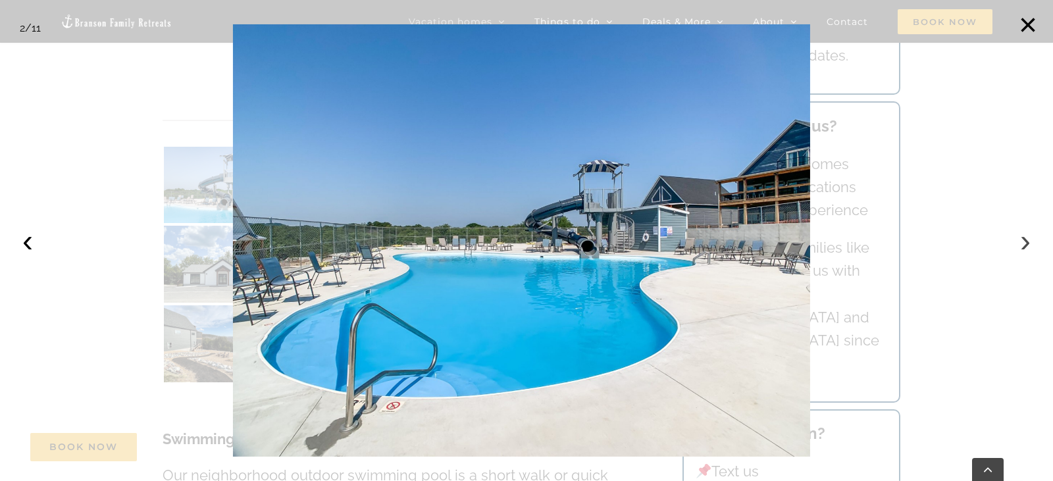
click at [1021, 243] on button "›" at bounding box center [1025, 240] width 29 height 29
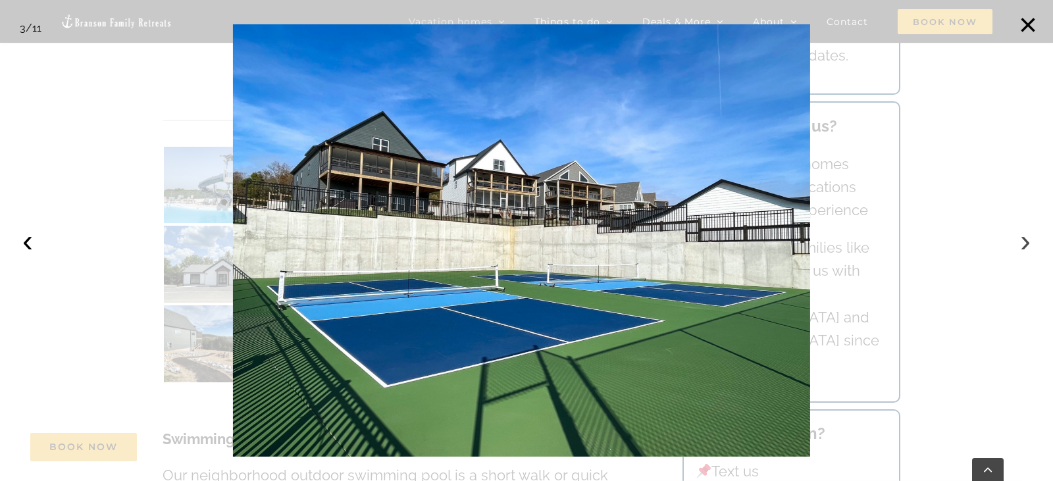
click at [1021, 243] on button "›" at bounding box center [1025, 240] width 29 height 29
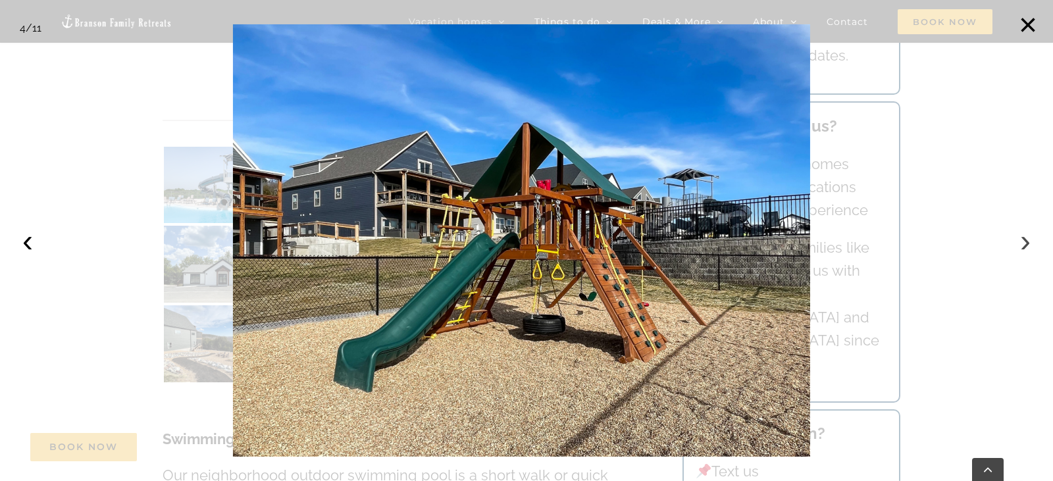
click at [1021, 243] on button "›" at bounding box center [1025, 240] width 29 height 29
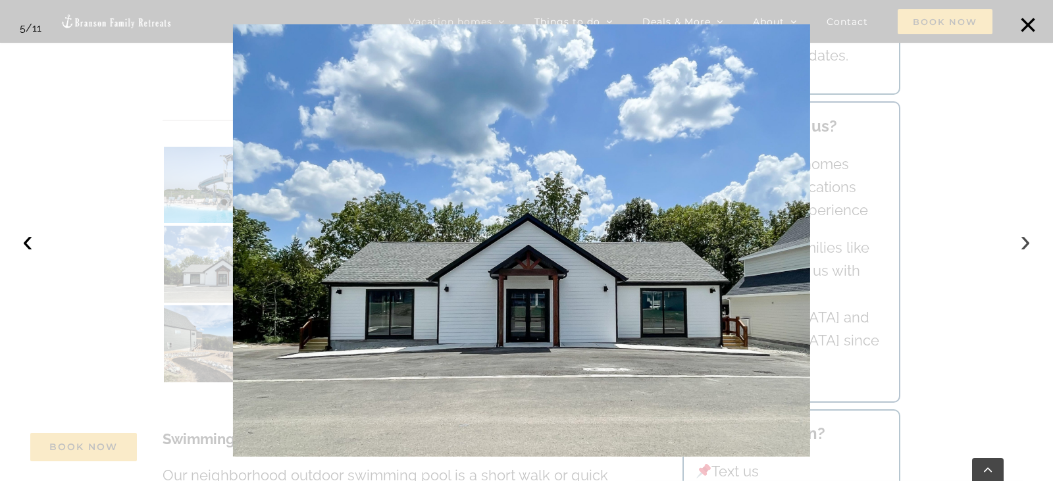
click at [1021, 243] on button "›" at bounding box center [1025, 240] width 29 height 29
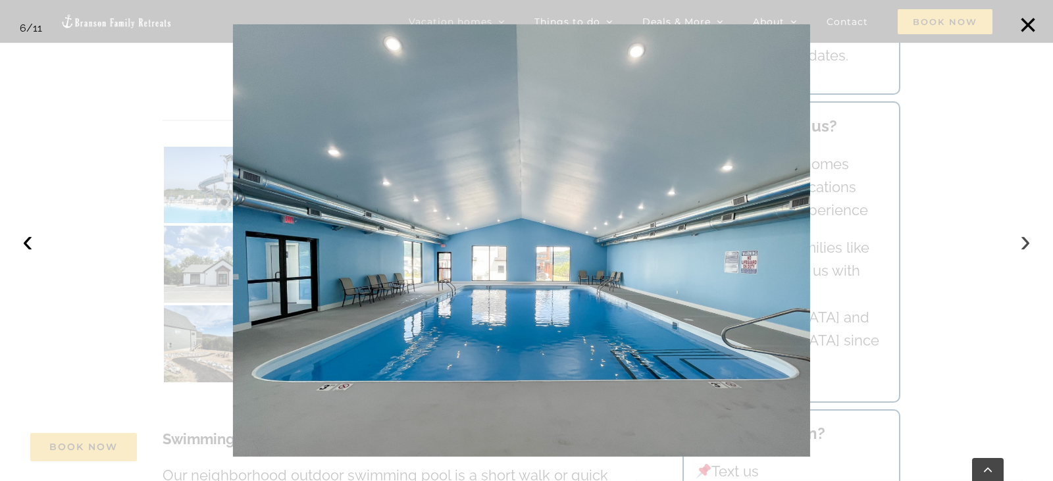
click at [1021, 243] on button "›" at bounding box center [1025, 240] width 29 height 29
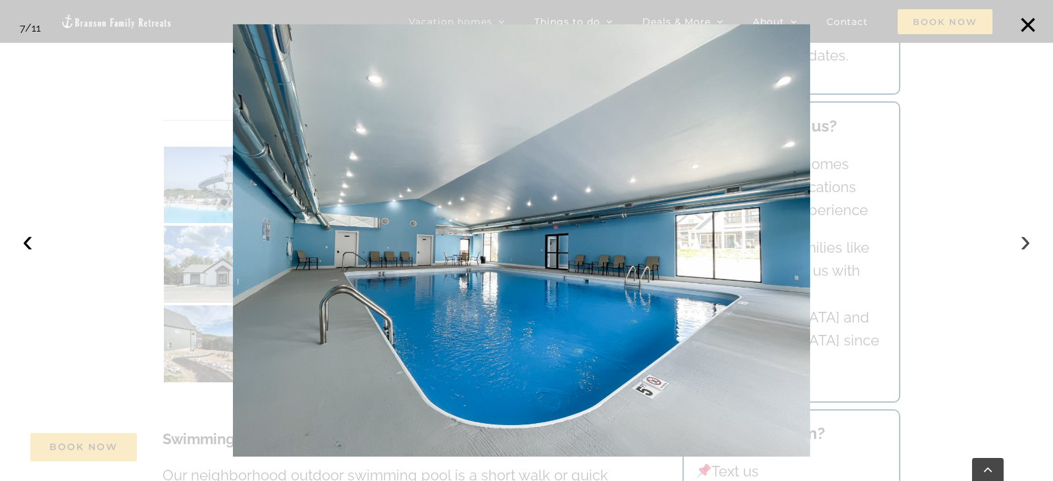
click at [1021, 244] on button "›" at bounding box center [1025, 240] width 29 height 29
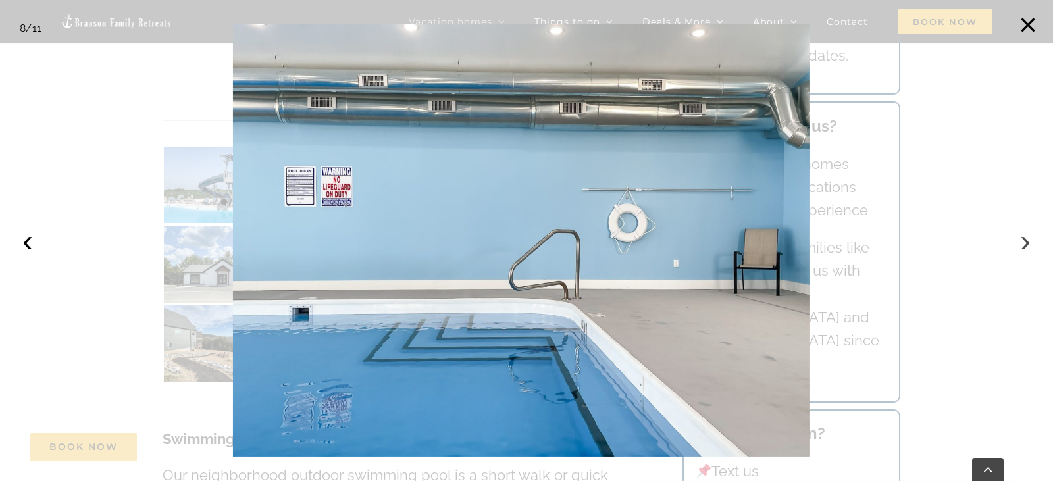
click at [1021, 244] on button "›" at bounding box center [1025, 240] width 29 height 29
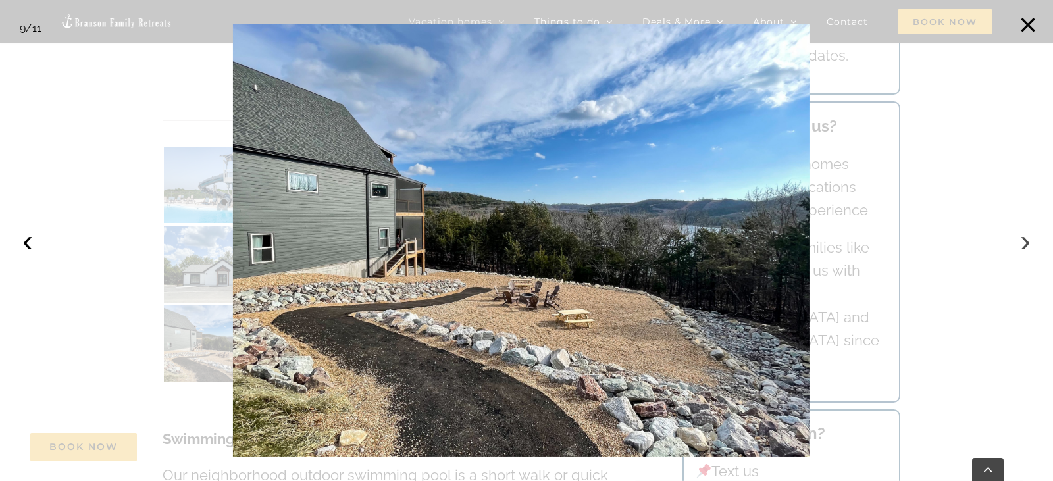
click at [1021, 244] on button "›" at bounding box center [1025, 240] width 29 height 29
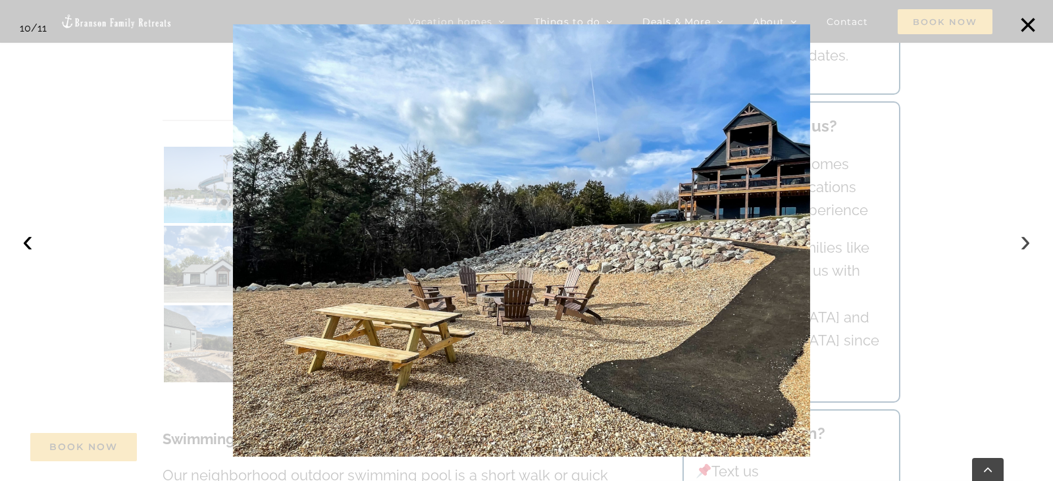
click at [1021, 244] on button "›" at bounding box center [1025, 240] width 29 height 29
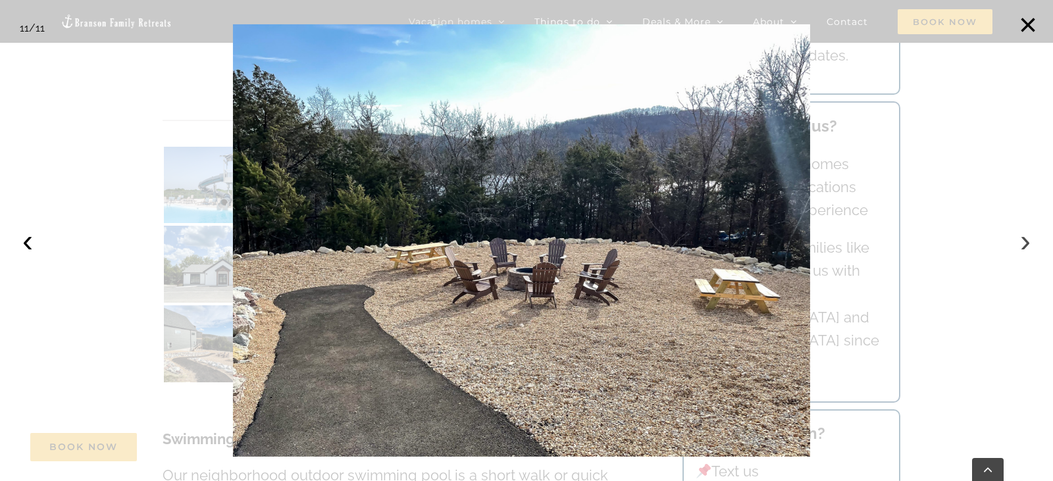
click at [1021, 244] on button "›" at bounding box center [1025, 240] width 29 height 29
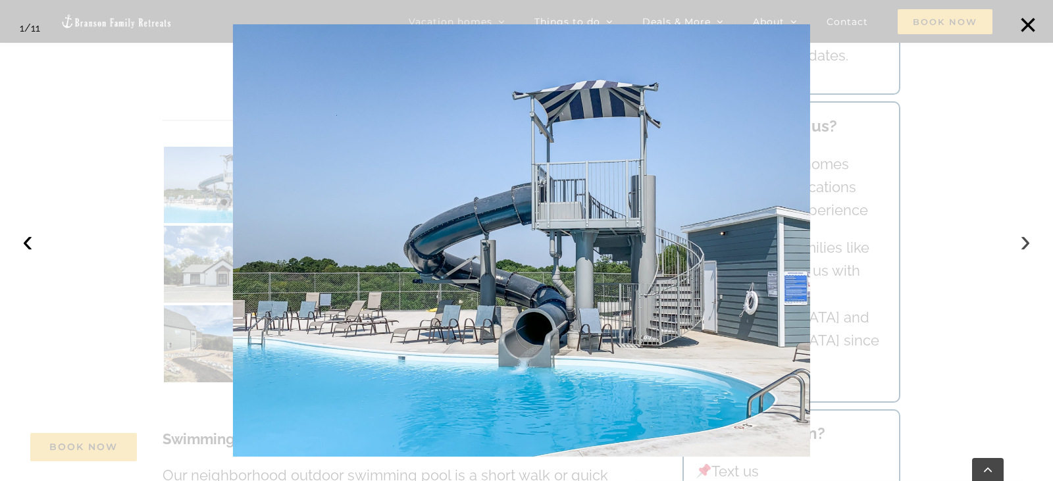
click at [1021, 244] on button "›" at bounding box center [1025, 240] width 29 height 29
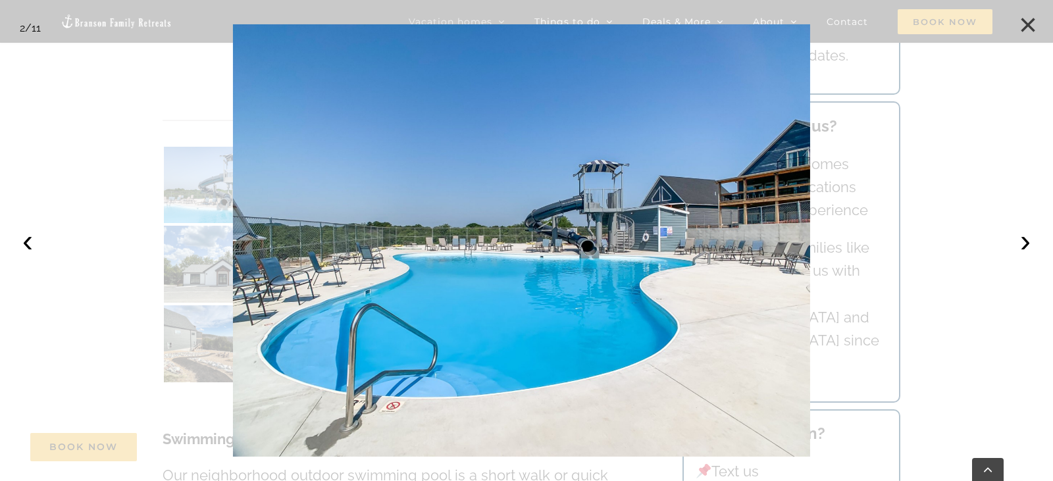
click at [1032, 24] on button "×" at bounding box center [1027, 25] width 29 height 29
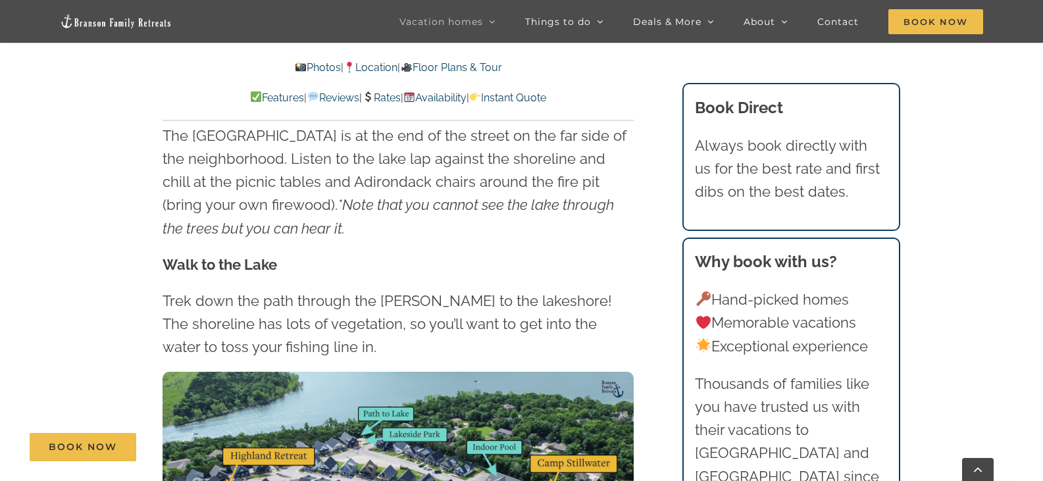
scroll to position [3624, 0]
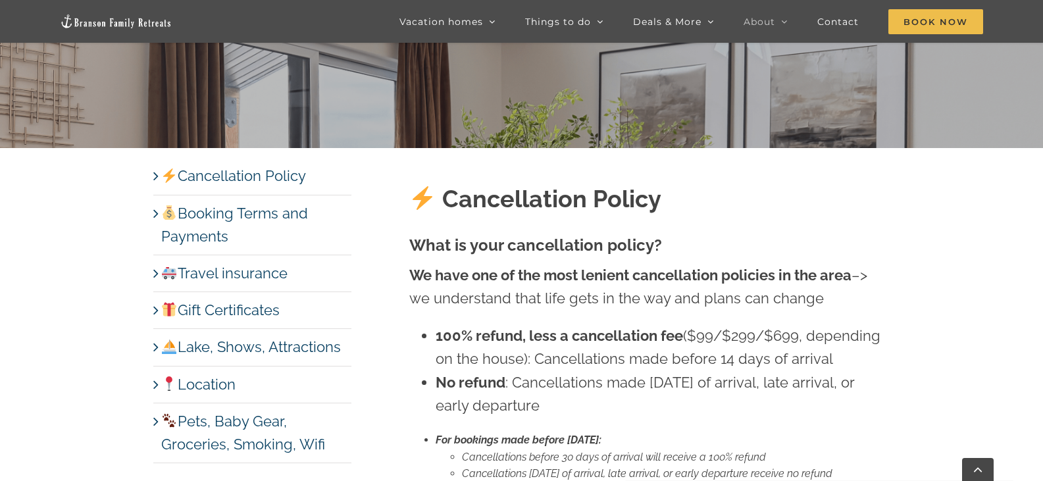
scroll to position [256, 0]
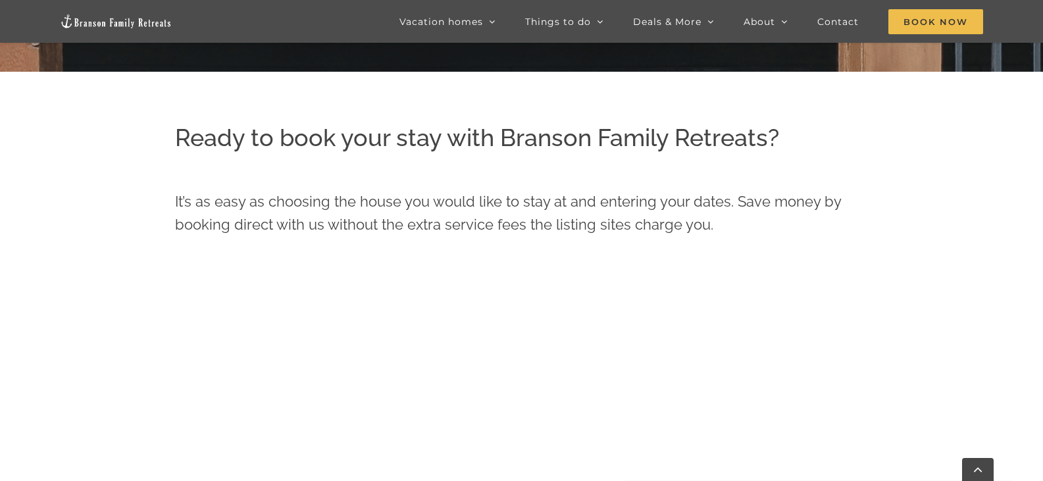
scroll to position [151, 0]
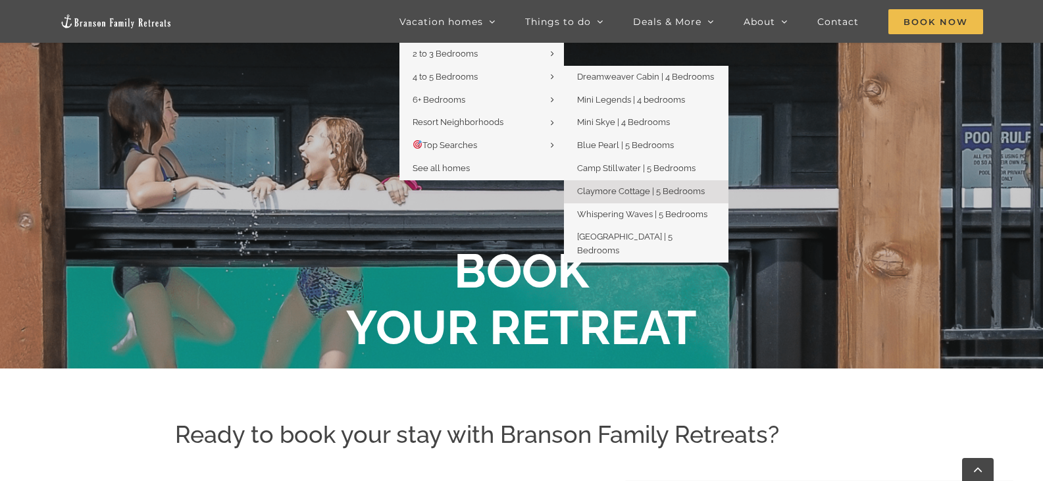
click at [638, 189] on span "Claymore Cottage | 5 Bedrooms" at bounding box center [641, 191] width 128 height 10
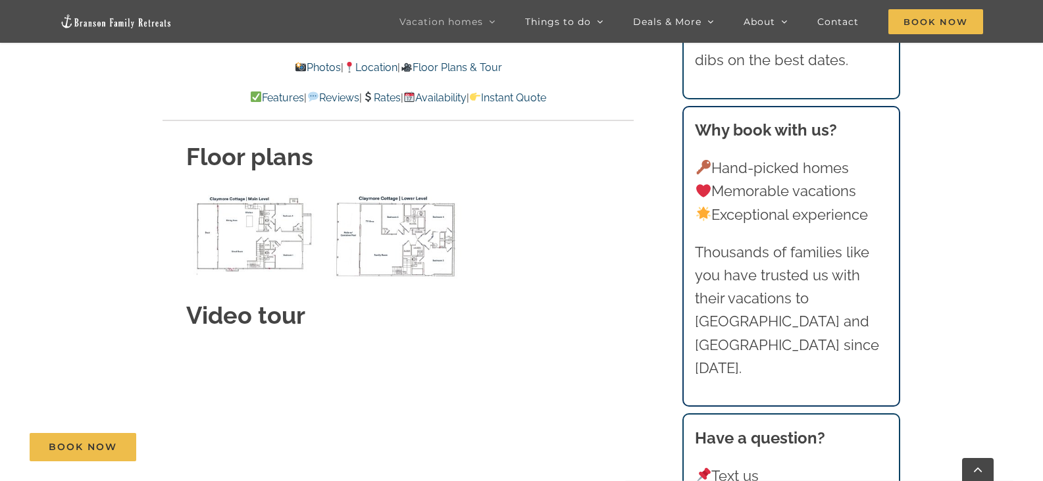
scroll to position [4672, 0]
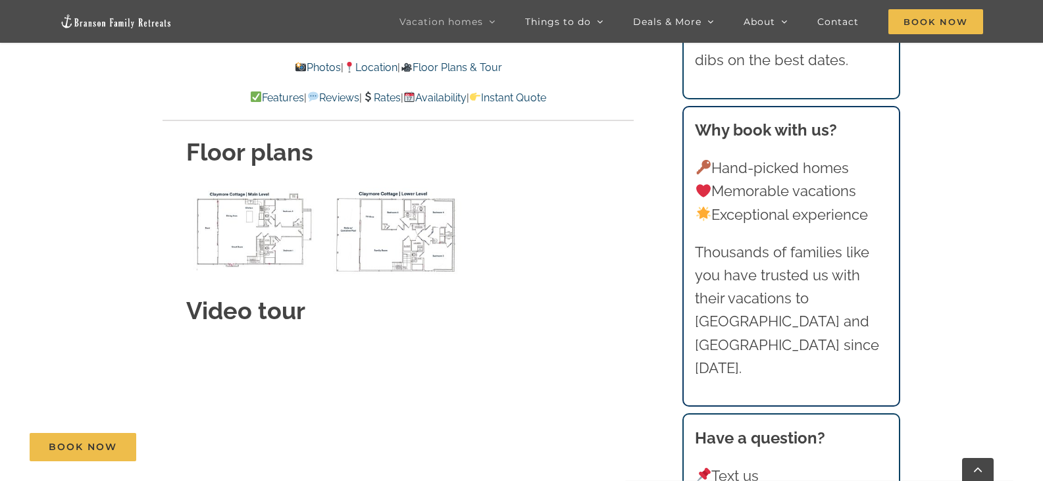
click at [260, 206] on img "Claymore Cottage main level floor plan" at bounding box center [254, 229] width 137 height 84
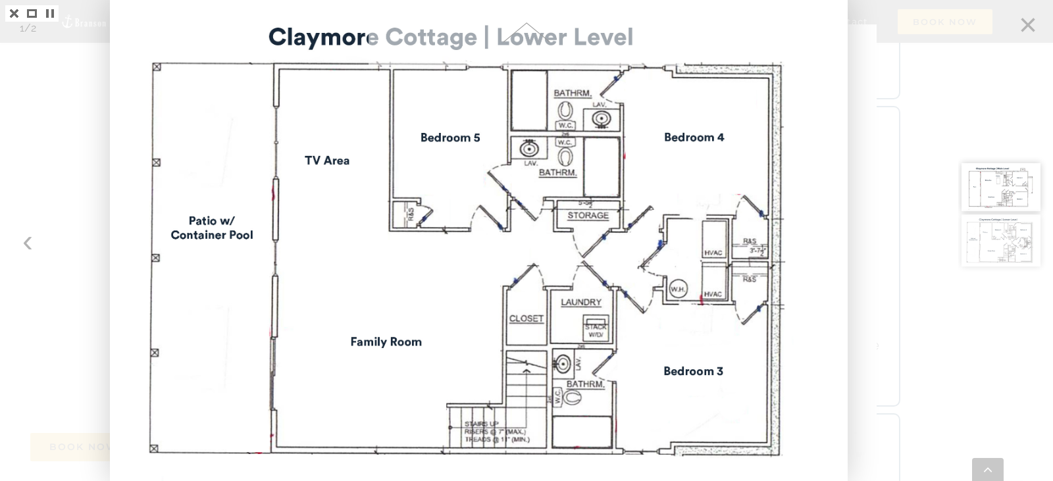
click at [29, 247] on div at bounding box center [526, 240] width 1053 height 481
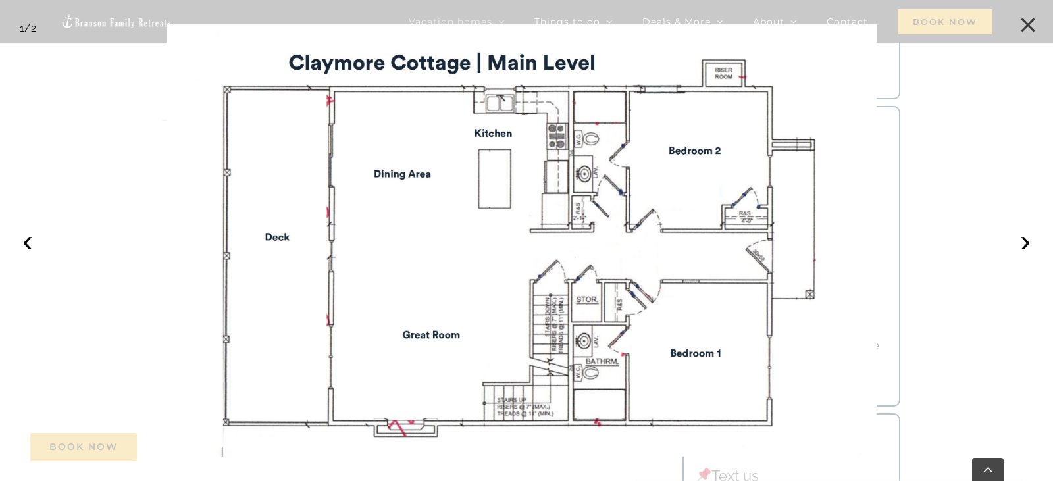
click at [1031, 25] on button "×" at bounding box center [1027, 25] width 29 height 29
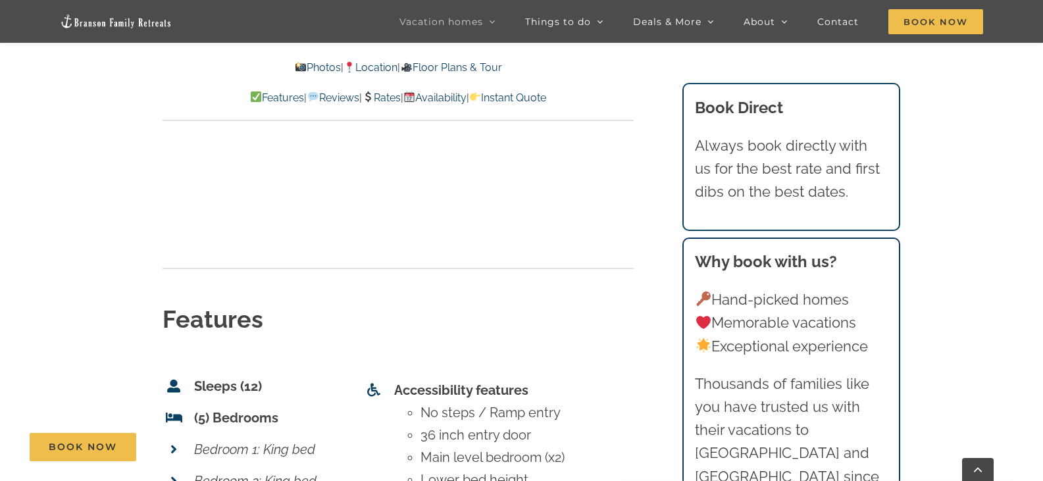
scroll to position [4870, 0]
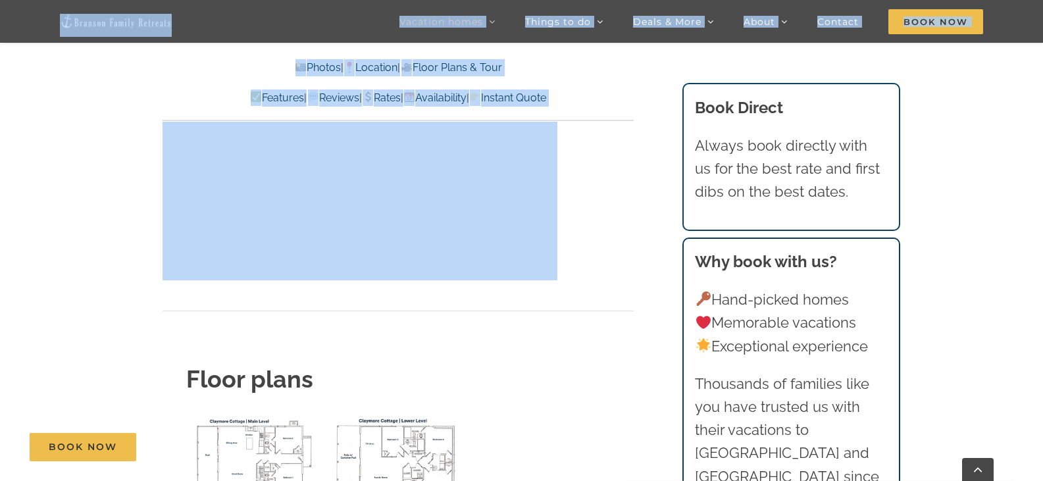
drag, startPoint x: 627, startPoint y: 44, endPoint x: 1052, endPoint y: 351, distance: 524.6
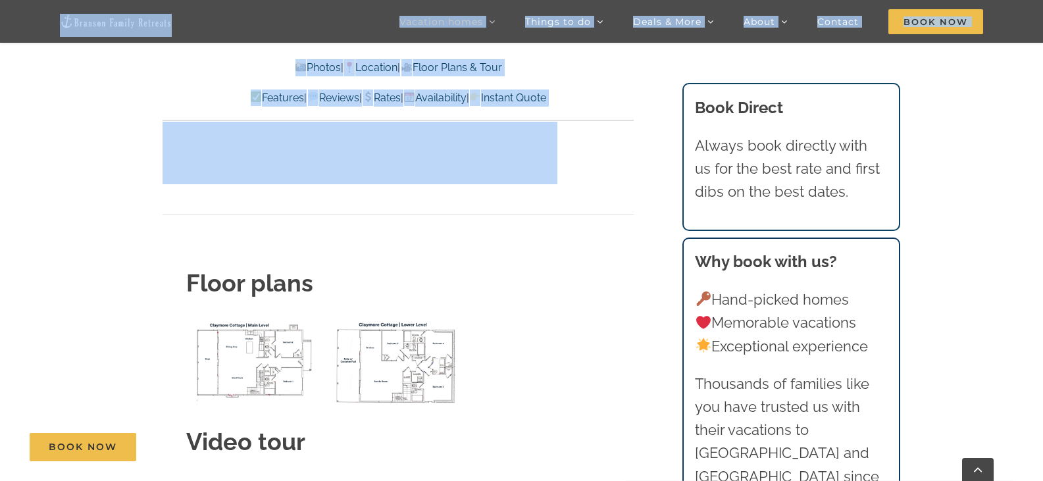
scroll to position [4541, 0]
click at [546, 97] on link "Instant Quote" at bounding box center [507, 97] width 77 height 13
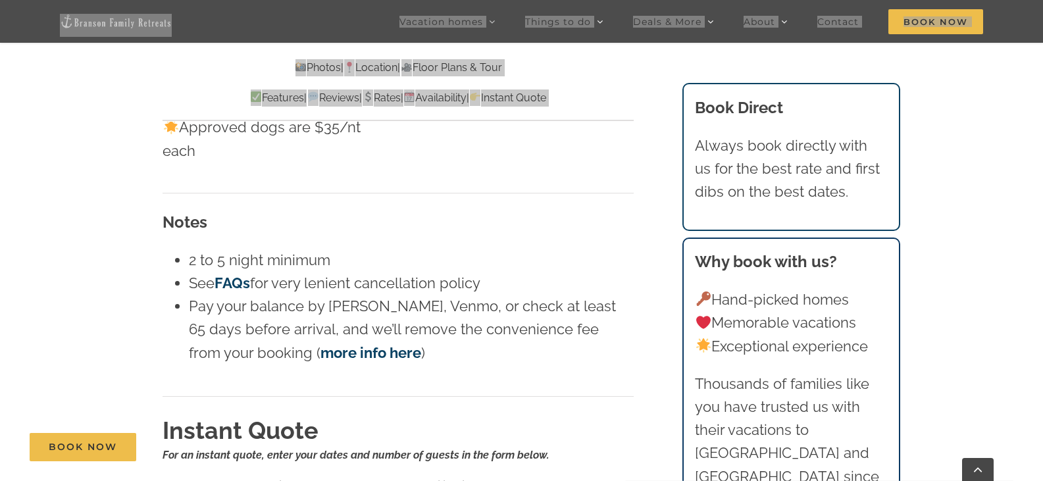
scroll to position [7258, 0]
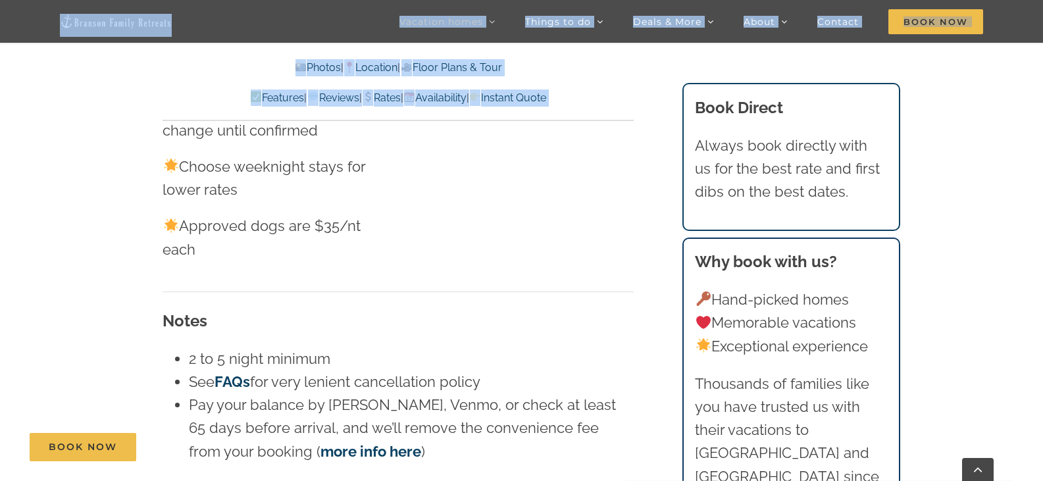
click at [381, 68] on link "Location" at bounding box center [371, 67] width 54 height 13
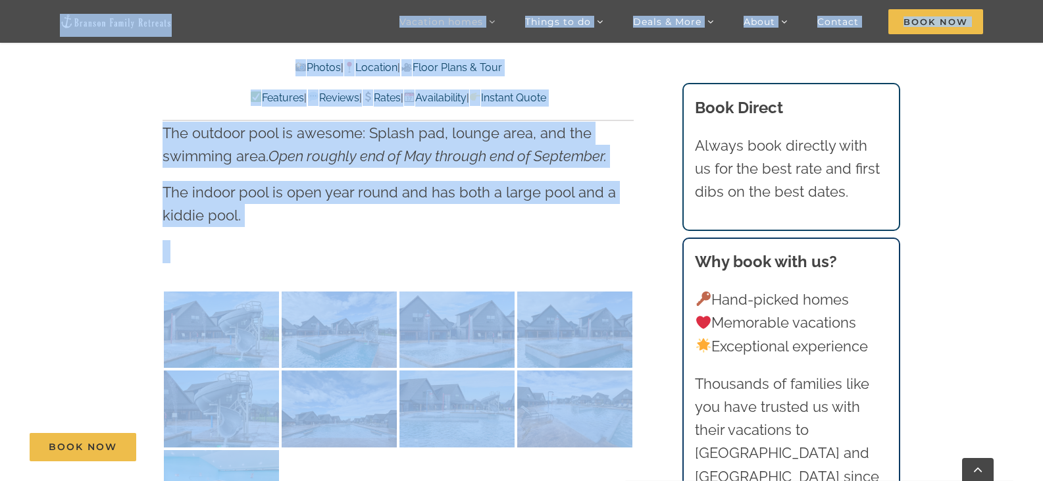
click at [508, 264] on div at bounding box center [398, 384] width 471 height 288
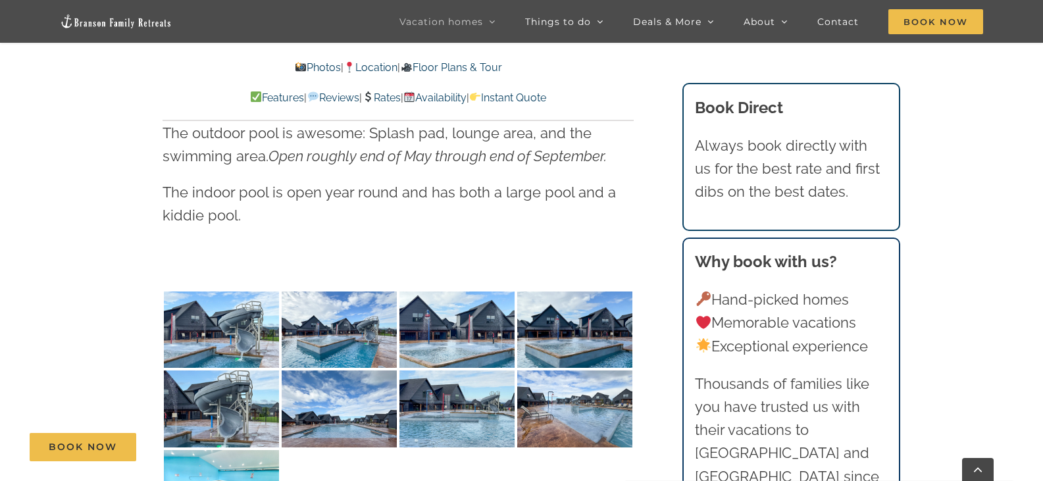
click at [380, 67] on link "Location" at bounding box center [371, 67] width 54 height 13
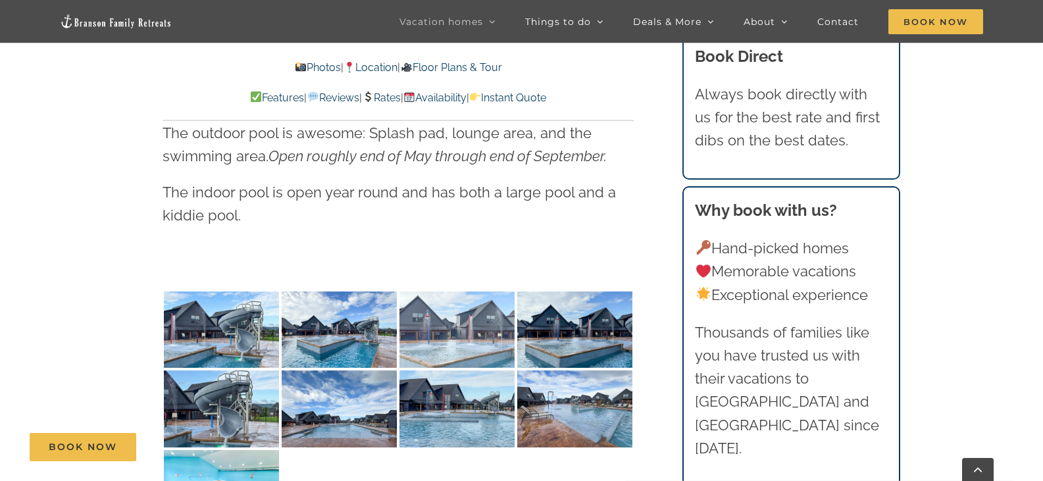
scroll to position [3078, 0]
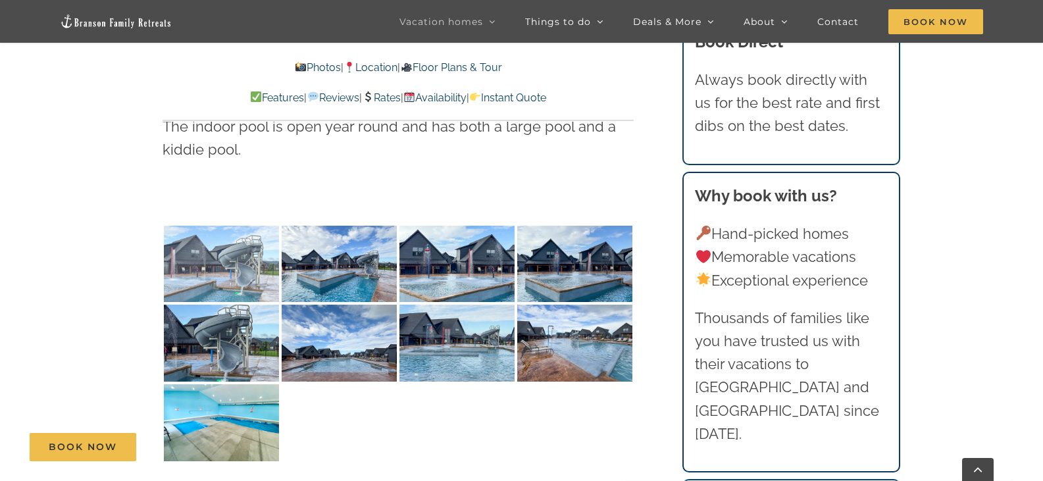
click at [255, 257] on img at bounding box center [221, 264] width 115 height 77
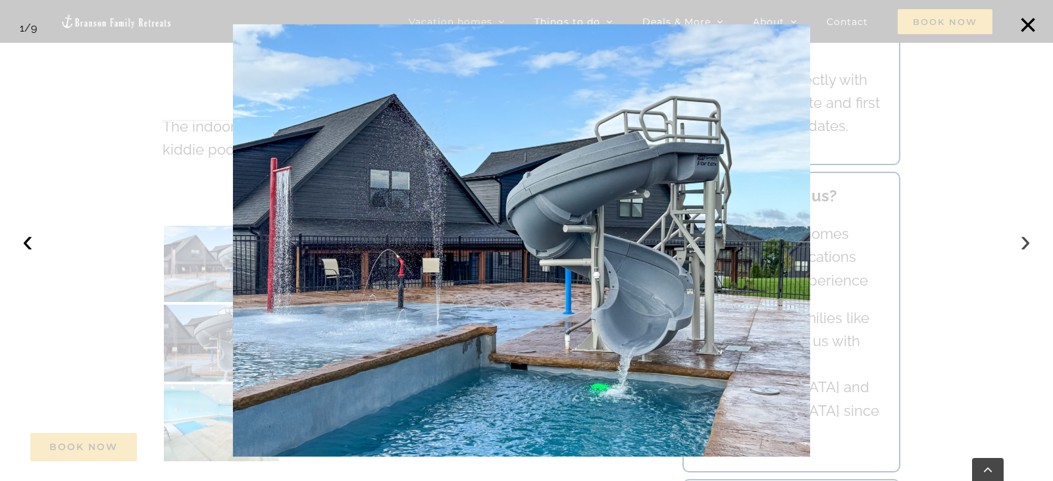
click at [1025, 242] on button "›" at bounding box center [1025, 240] width 29 height 29
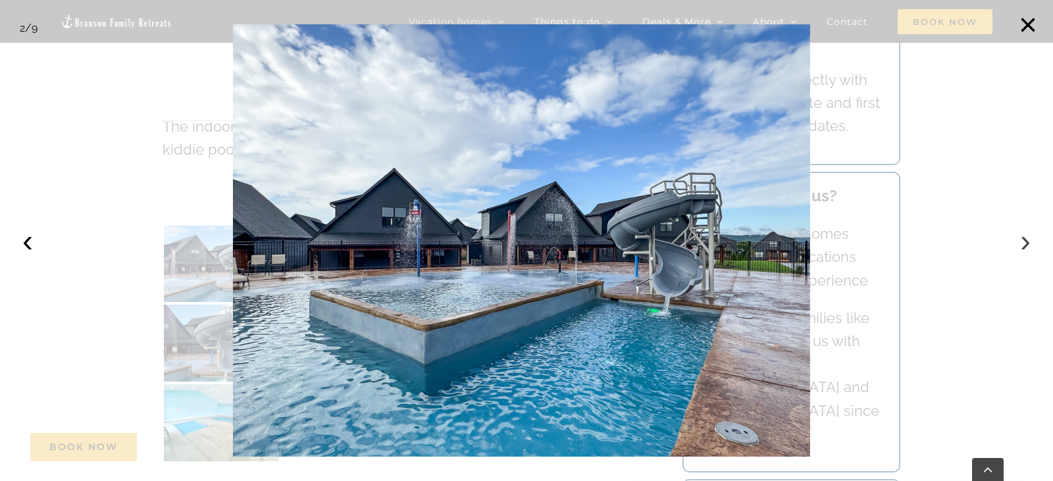
click at [1024, 242] on button "›" at bounding box center [1025, 240] width 29 height 29
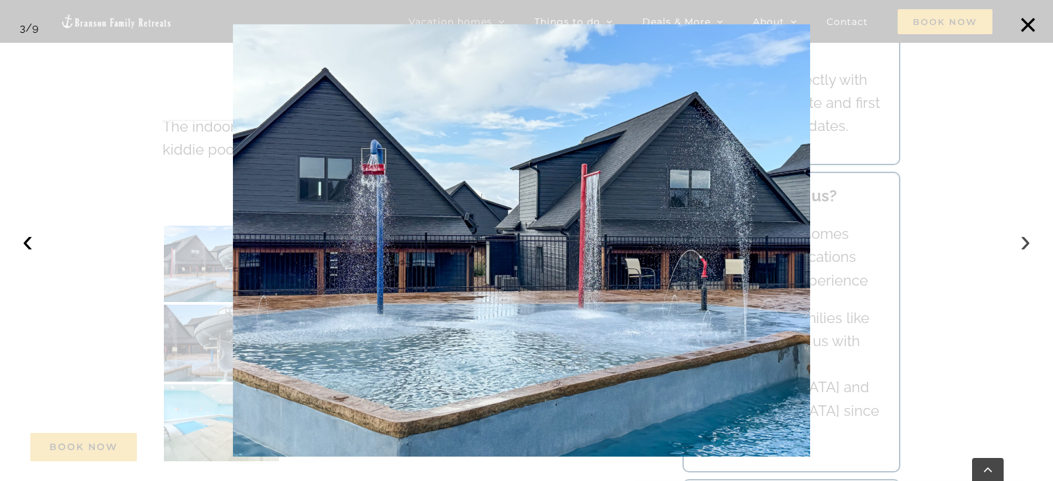
click at [1024, 242] on button "›" at bounding box center [1025, 240] width 29 height 29
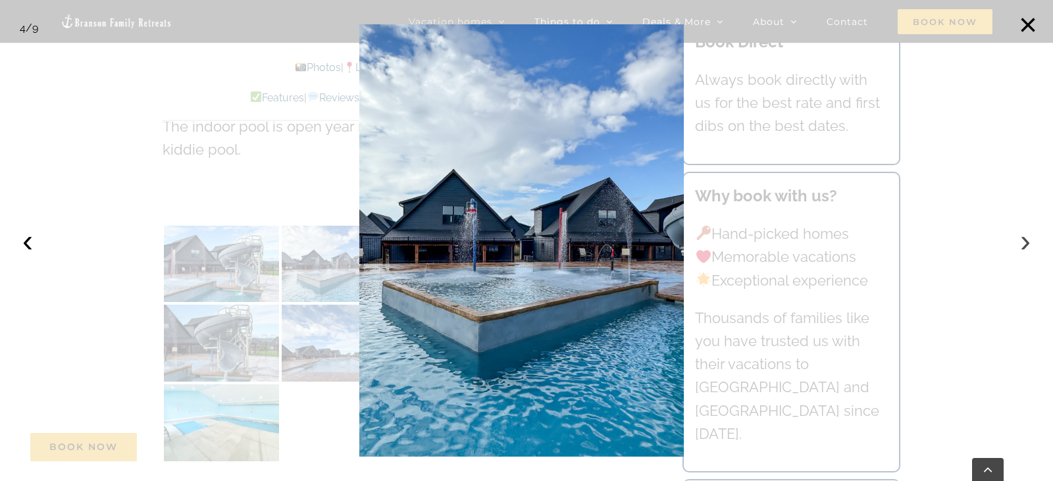
click at [1024, 242] on button "›" at bounding box center [1025, 240] width 29 height 29
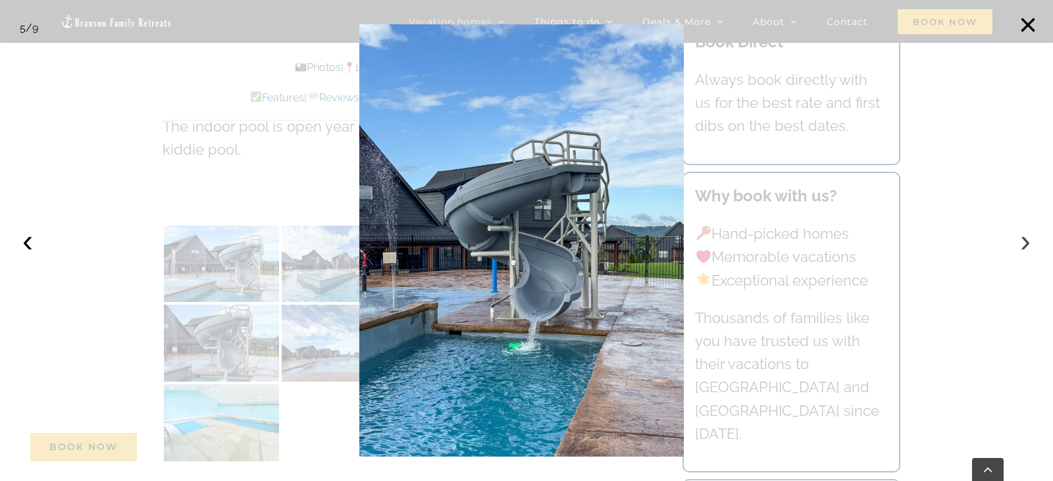
click at [1024, 242] on button "›" at bounding box center [1025, 240] width 29 height 29
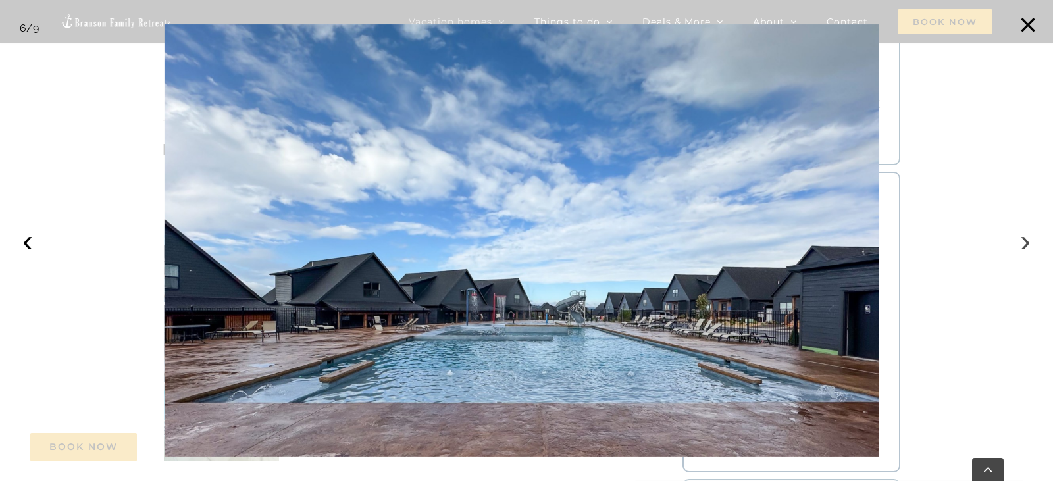
click at [1024, 242] on button "›" at bounding box center [1025, 240] width 29 height 29
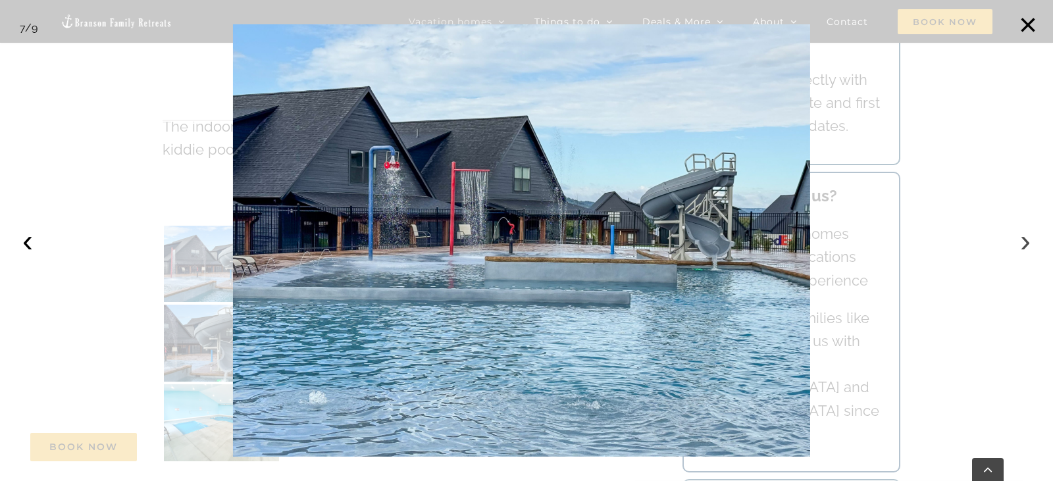
click at [1024, 242] on button "›" at bounding box center [1025, 240] width 29 height 29
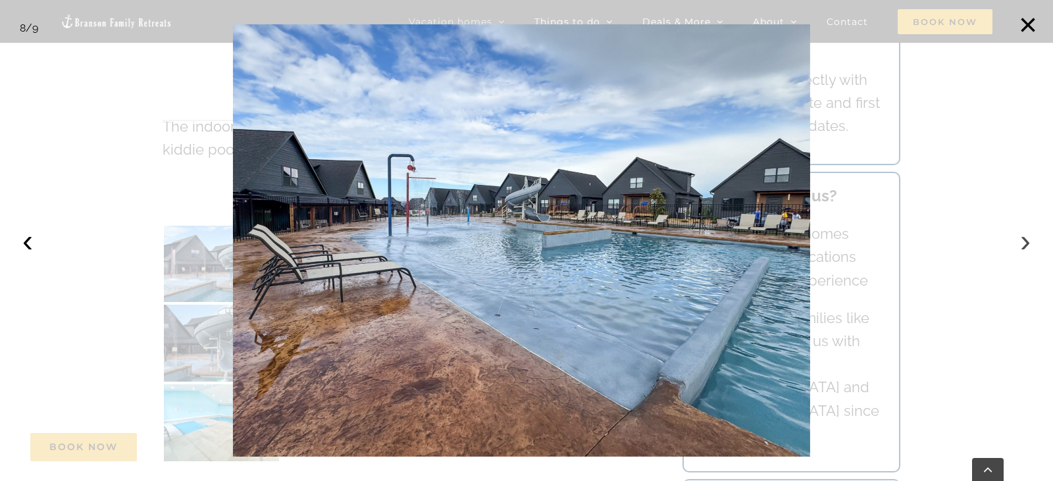
click at [1024, 242] on button "›" at bounding box center [1025, 240] width 29 height 29
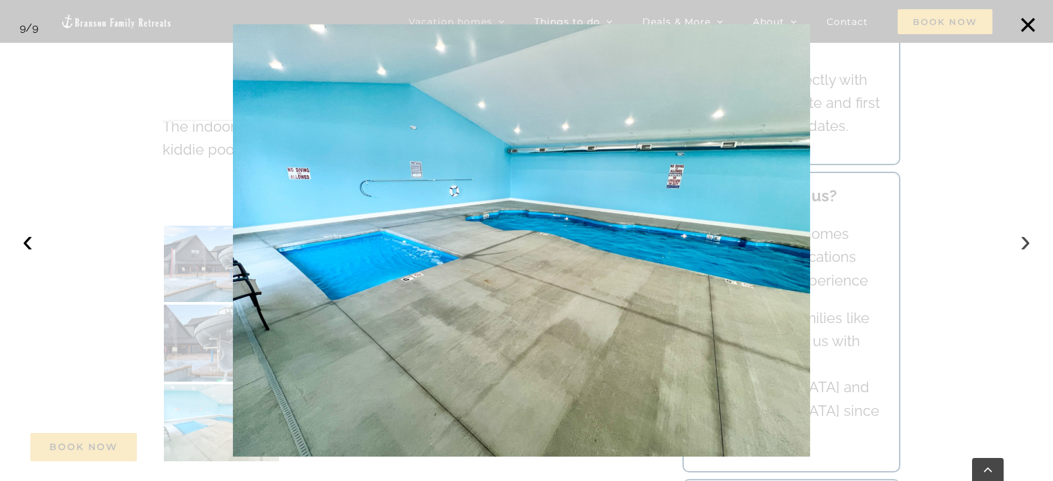
click at [1024, 242] on button "›" at bounding box center [1025, 240] width 29 height 29
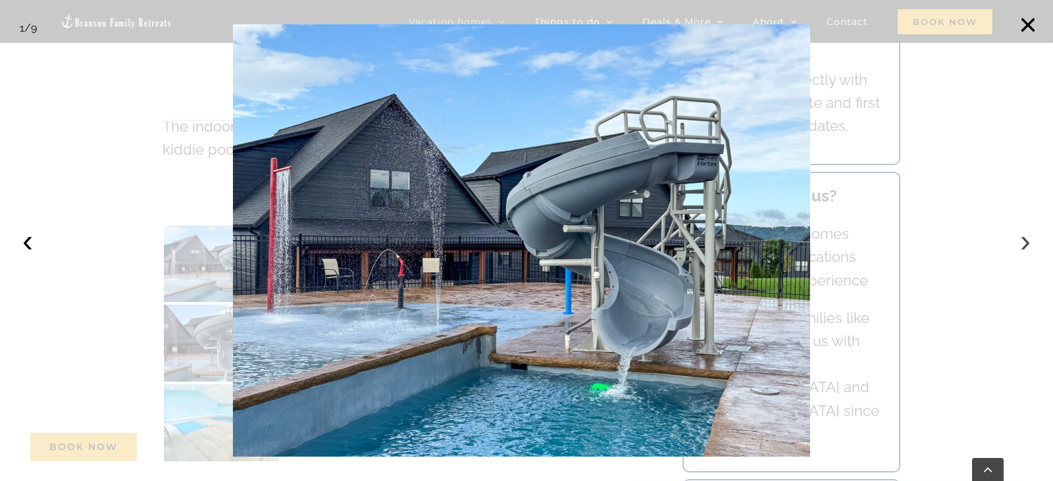
click at [1024, 242] on button "›" at bounding box center [1025, 240] width 29 height 29
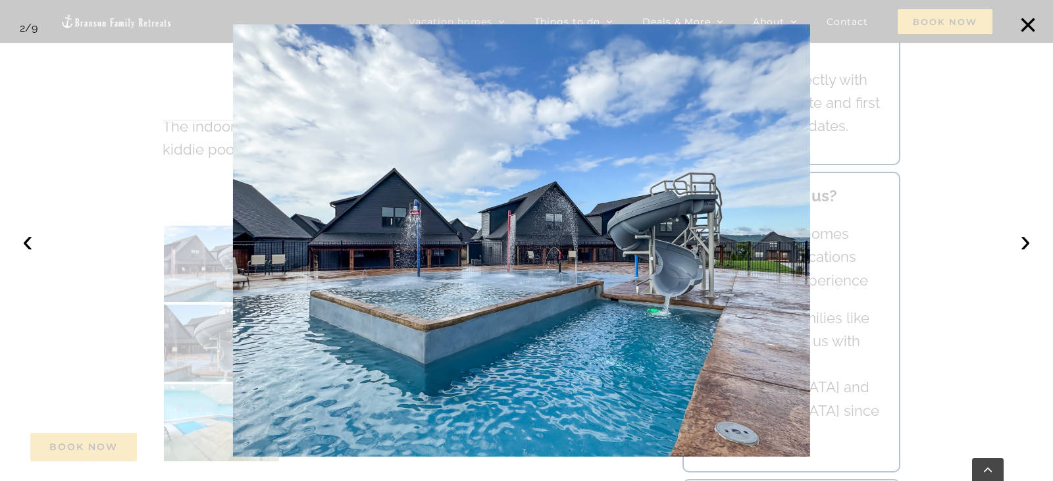
click at [928, 134] on div at bounding box center [526, 240] width 1053 height 481
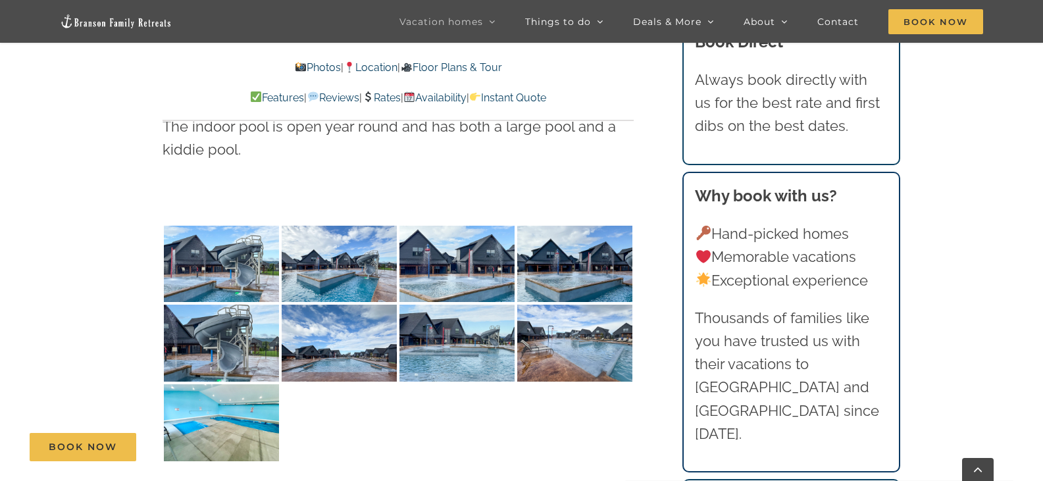
click at [250, 98] on link "Features" at bounding box center [277, 97] width 54 height 13
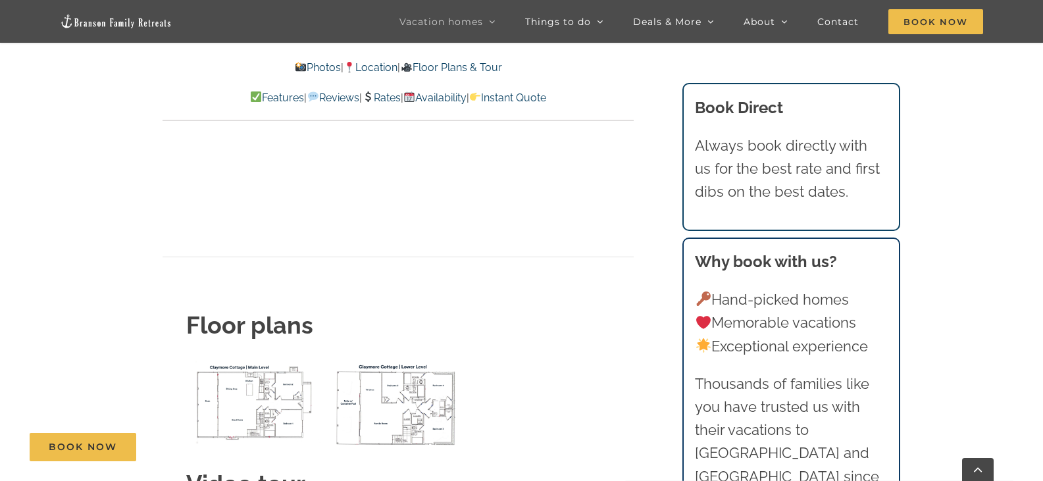
scroll to position [4376, 0]
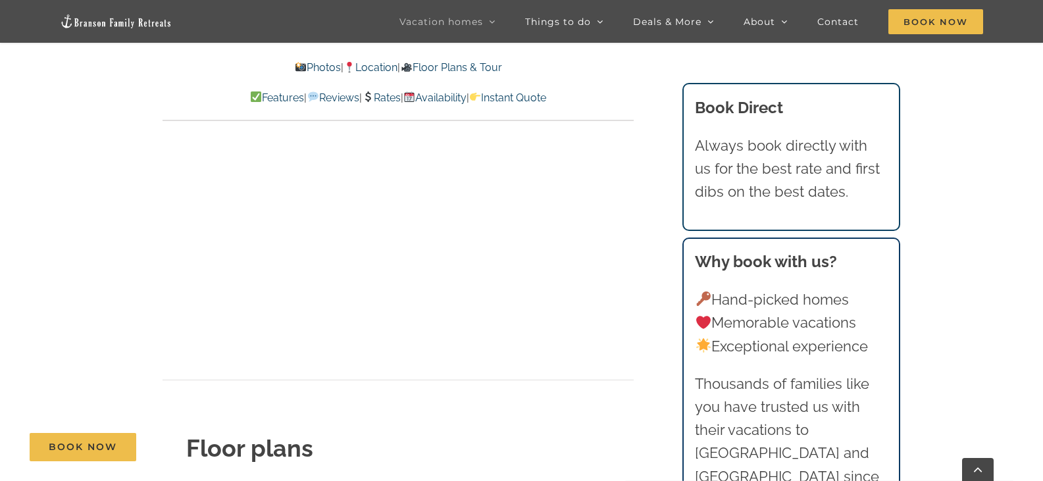
scroll to position [3013, 0]
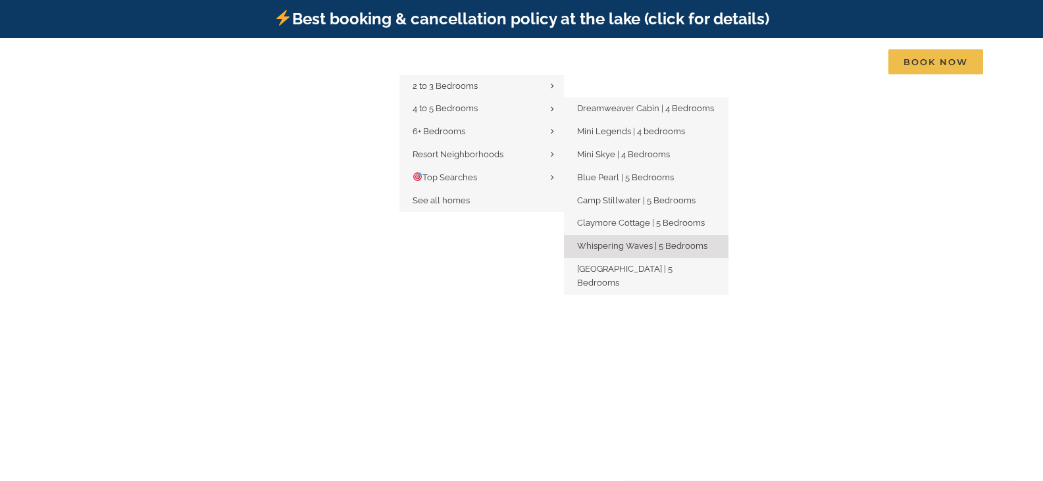
click at [637, 245] on span "Whispering Waves | 5 Bedrooms" at bounding box center [642, 246] width 130 height 10
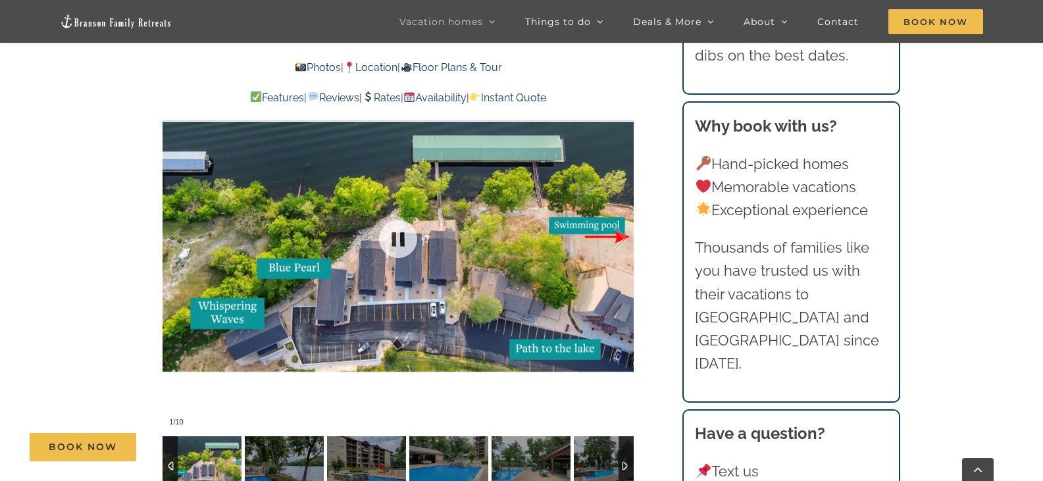
scroll to position [2895, 0]
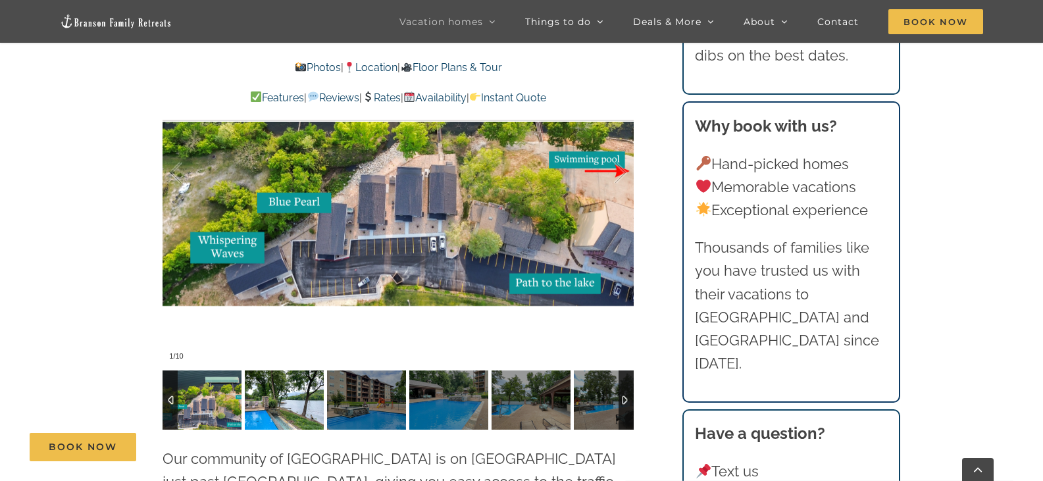
click at [293, 378] on img at bounding box center [284, 399] width 79 height 59
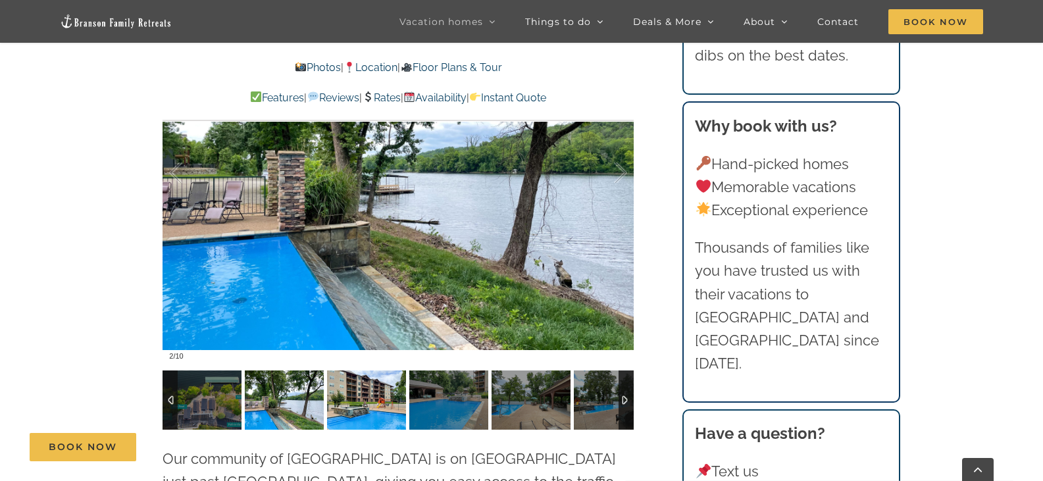
click at [374, 380] on img at bounding box center [366, 399] width 79 height 59
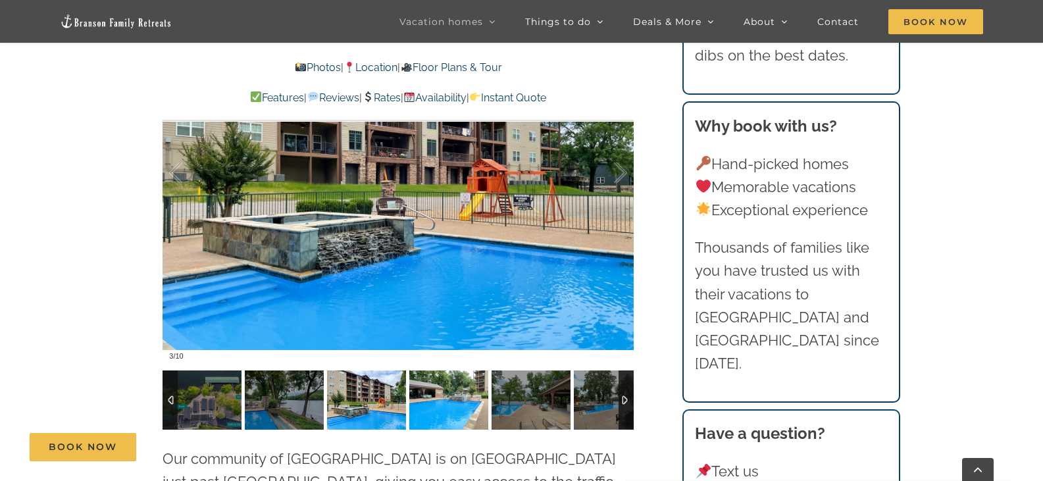
click at [451, 380] on img at bounding box center [448, 399] width 79 height 59
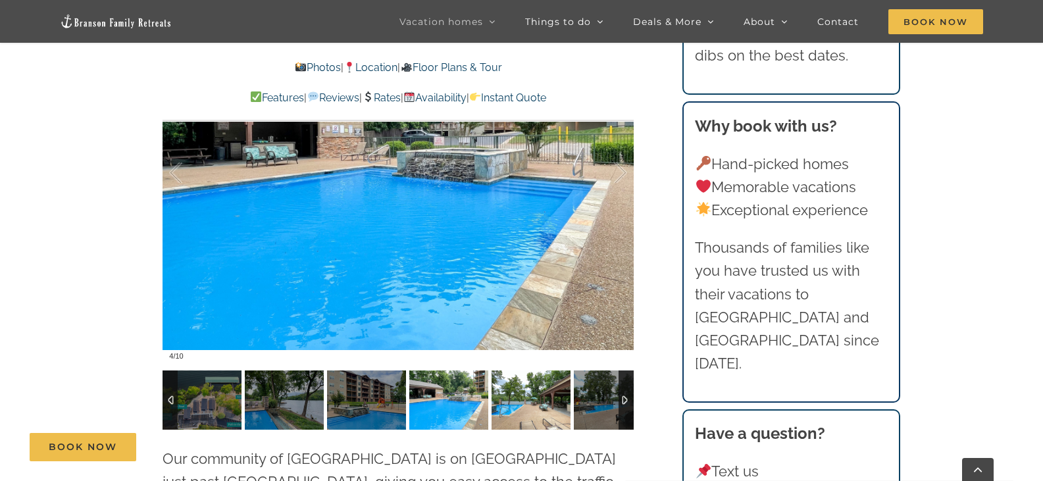
click at [531, 376] on img at bounding box center [531, 399] width 79 height 59
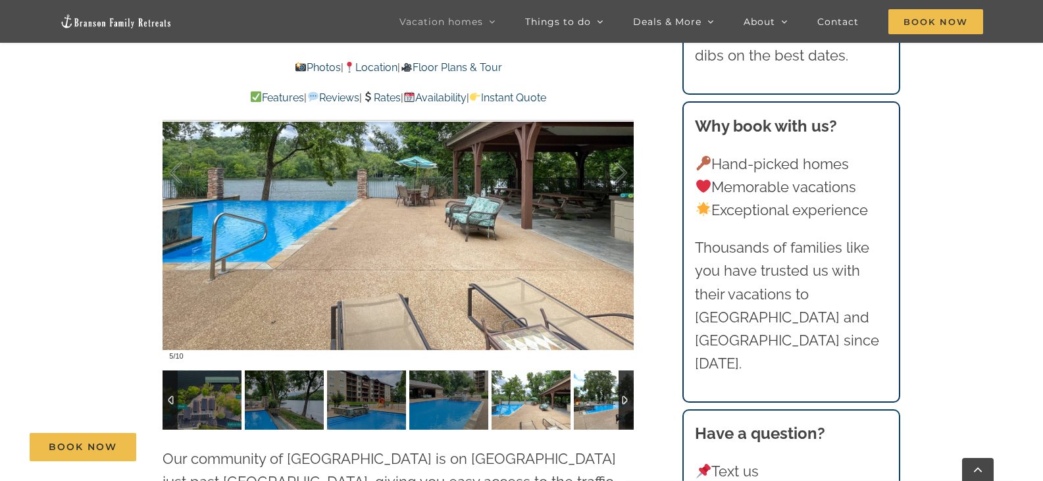
click at [584, 376] on img at bounding box center [613, 399] width 79 height 59
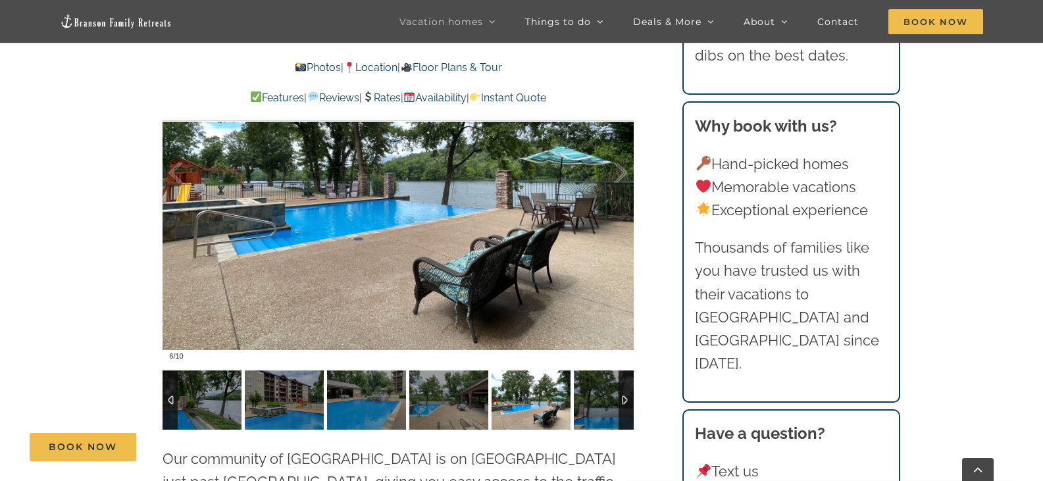
click at [628, 376] on div at bounding box center [626, 399] width 15 height 59
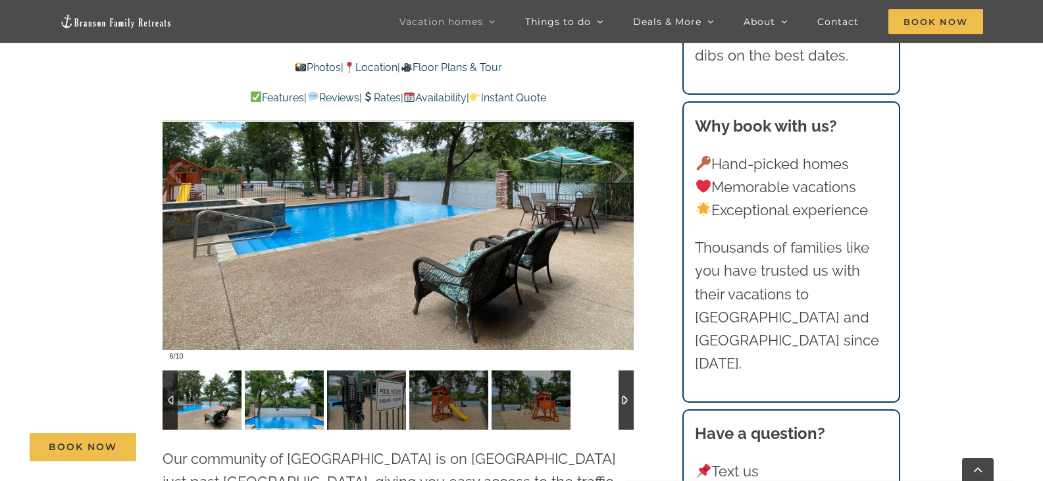
click at [293, 381] on img at bounding box center [284, 399] width 79 height 59
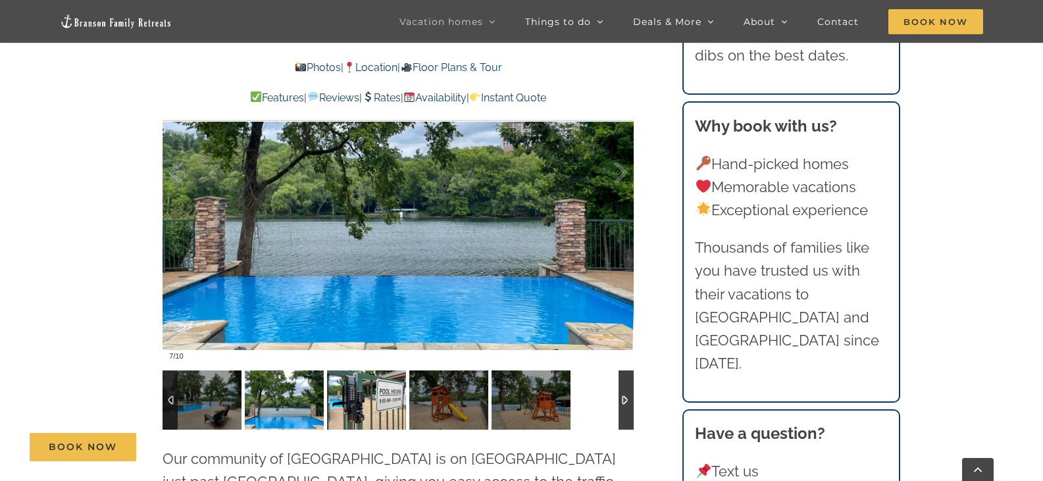
click at [348, 381] on img at bounding box center [366, 399] width 79 height 59
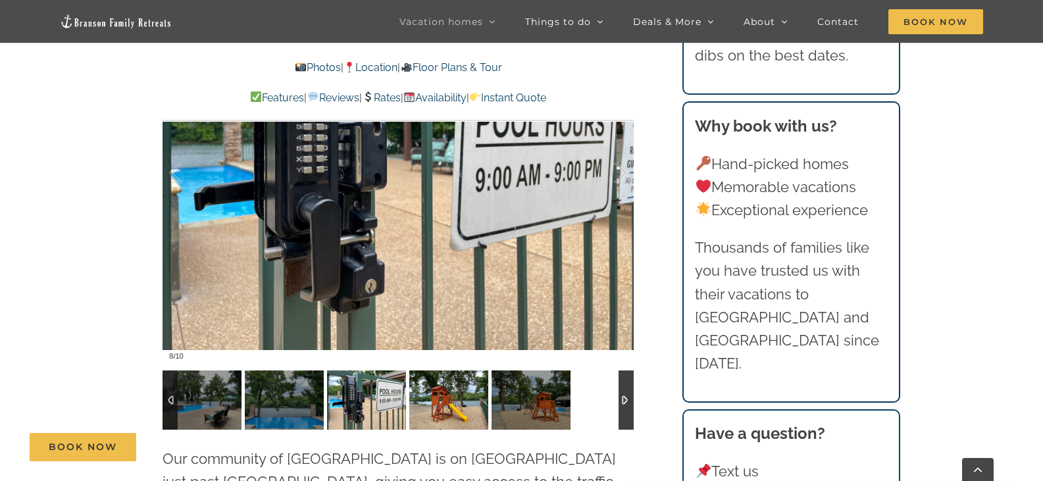
click at [433, 380] on img at bounding box center [448, 399] width 79 height 59
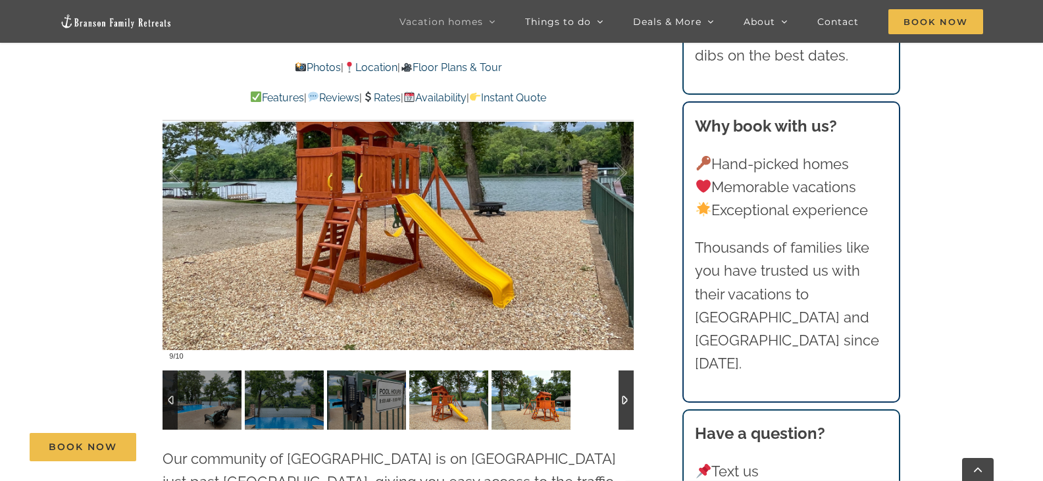
click at [524, 372] on img at bounding box center [531, 399] width 79 height 59
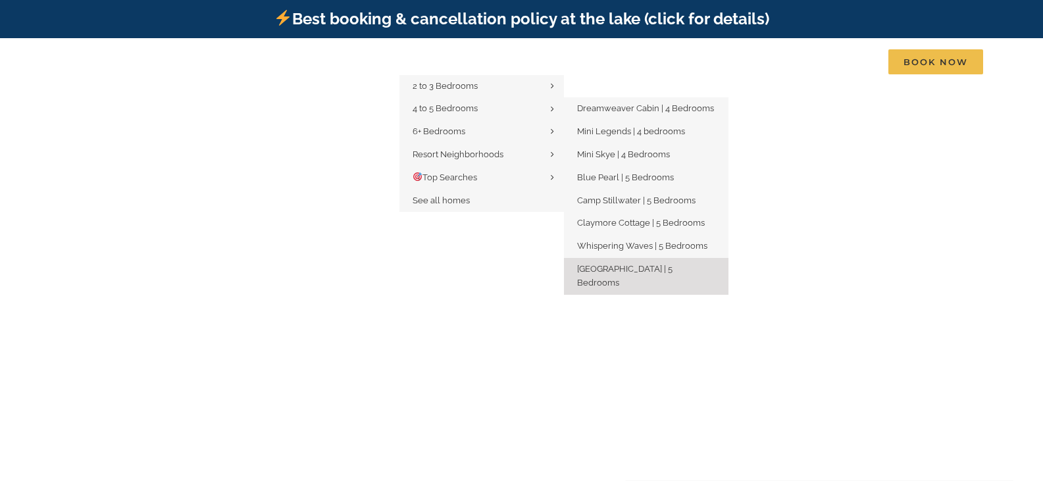
click at [634, 267] on span "[GEOGRAPHIC_DATA] | 5 Bedrooms" at bounding box center [624, 276] width 95 height 24
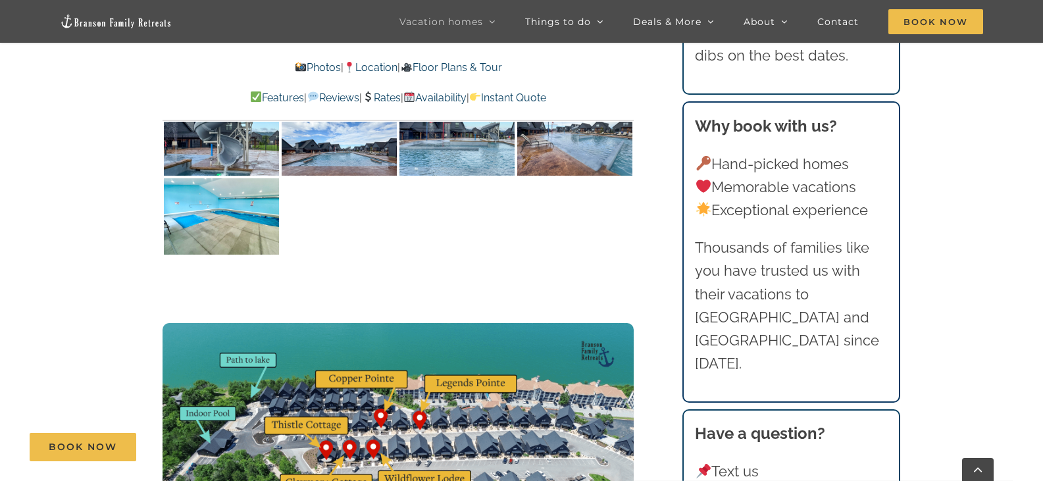
scroll to position [3159, 0]
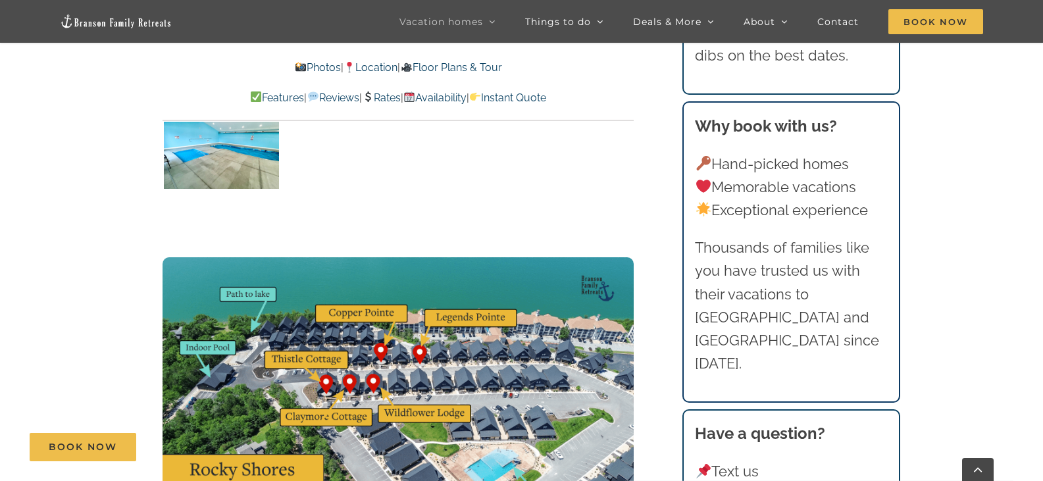
click at [533, 101] on link "Instant Quote" at bounding box center [507, 97] width 77 height 13
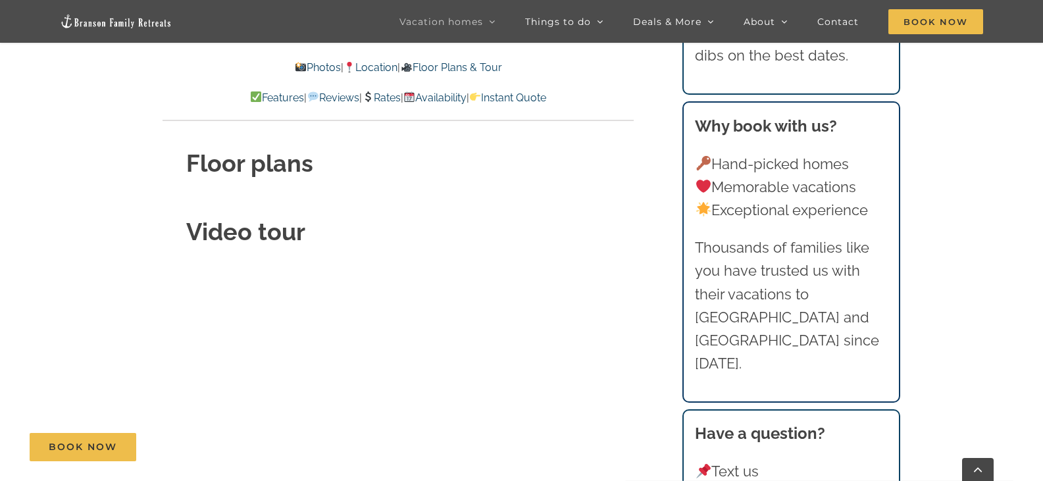
scroll to position [4490, 0]
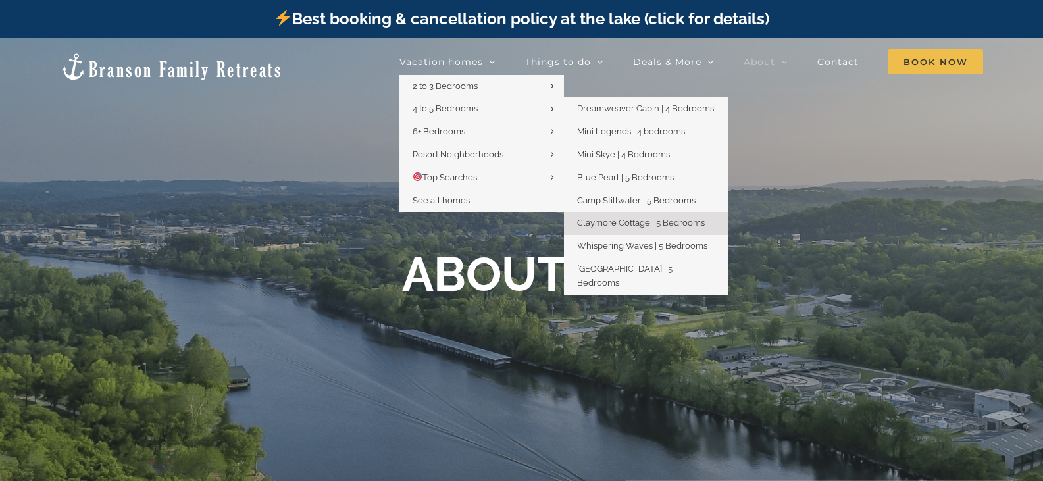
click at [635, 226] on span "Claymore Cottage | 5 Bedrooms" at bounding box center [641, 223] width 128 height 10
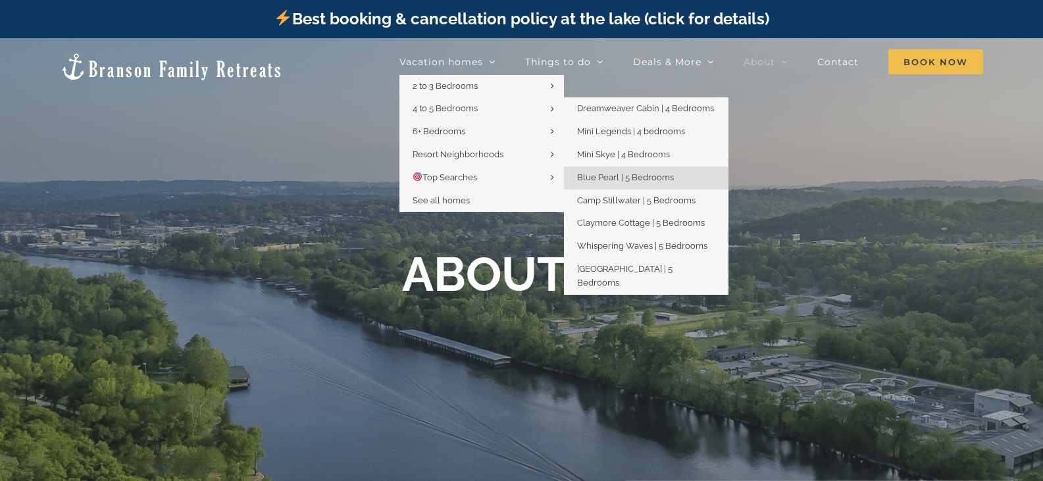
click at [640, 176] on span "Blue Pearl | 5 Bedrooms" at bounding box center [625, 177] width 97 height 10
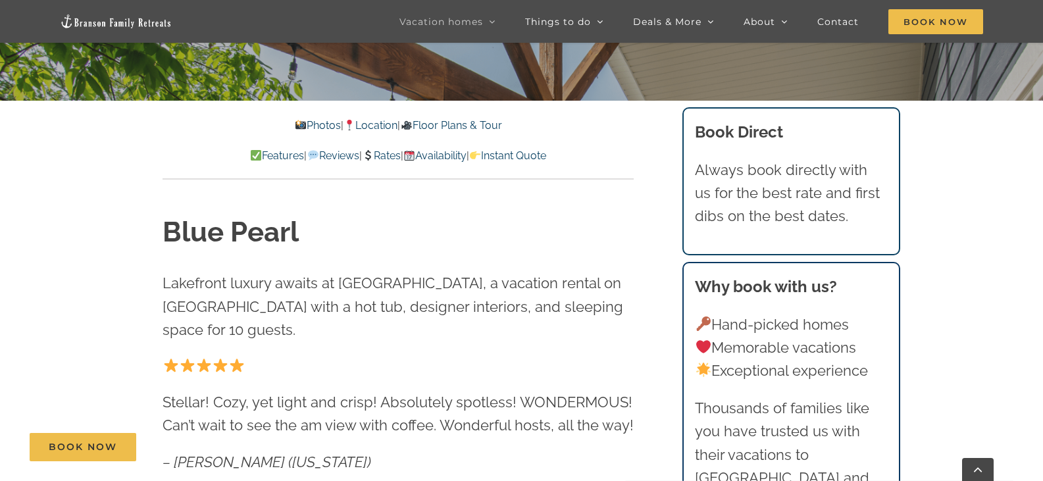
scroll to position [395, 0]
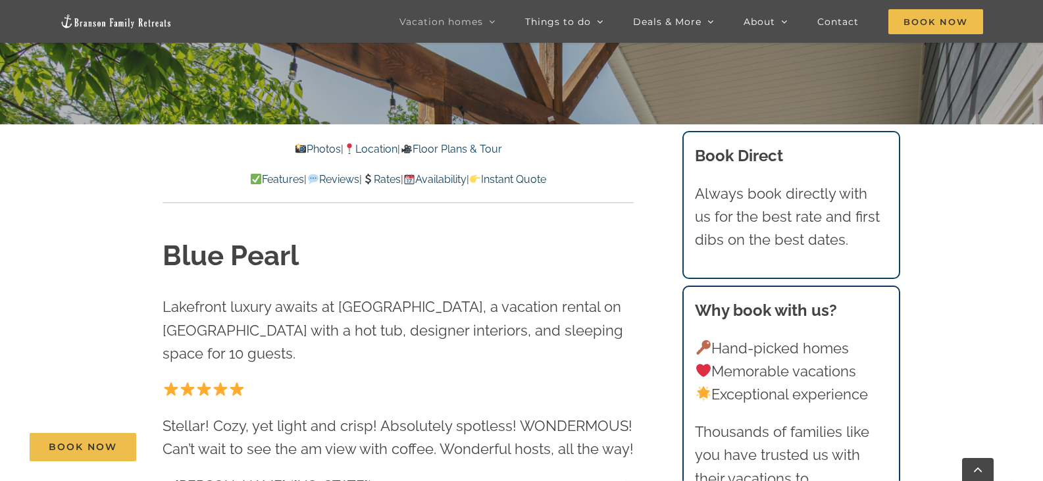
click at [473, 145] on link "Floor Plans & Tour" at bounding box center [450, 149] width 101 height 13
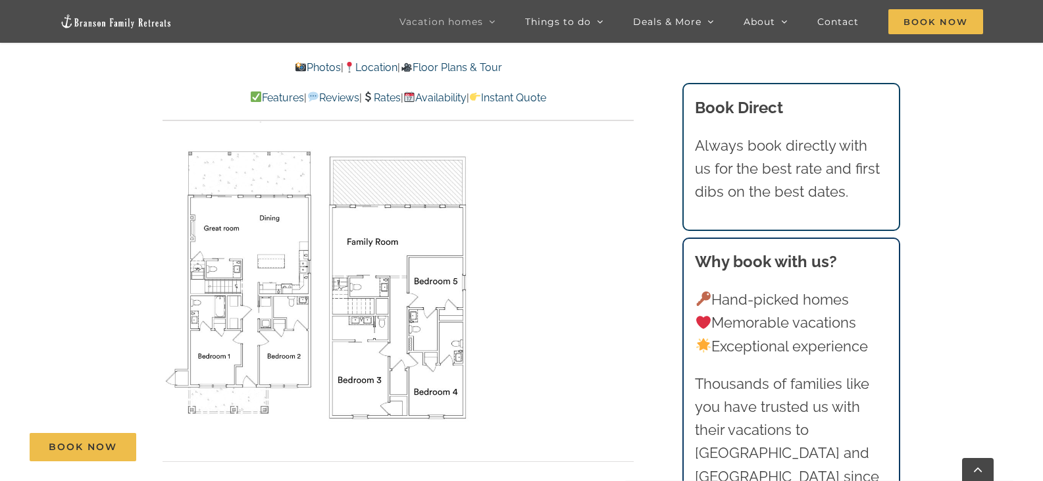
scroll to position [3945, 0]
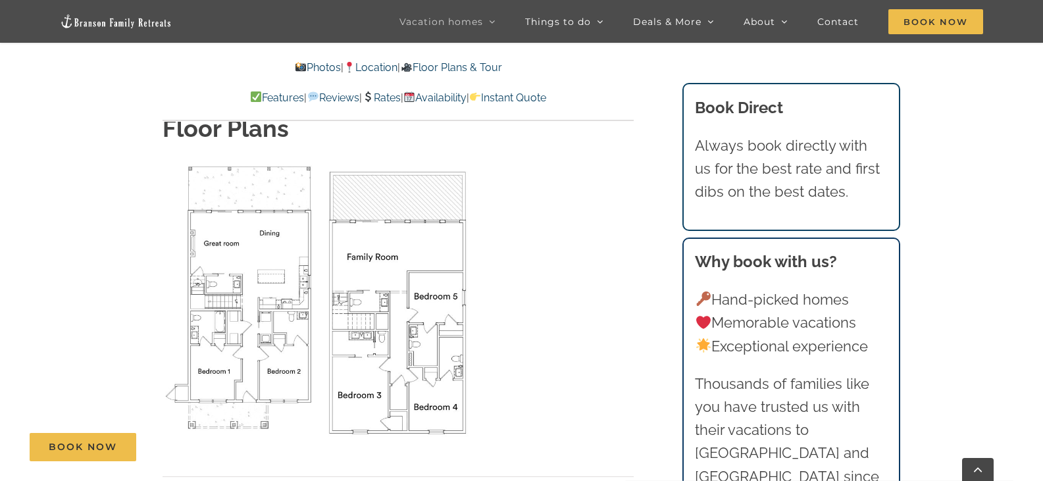
scroll to position [395, 0]
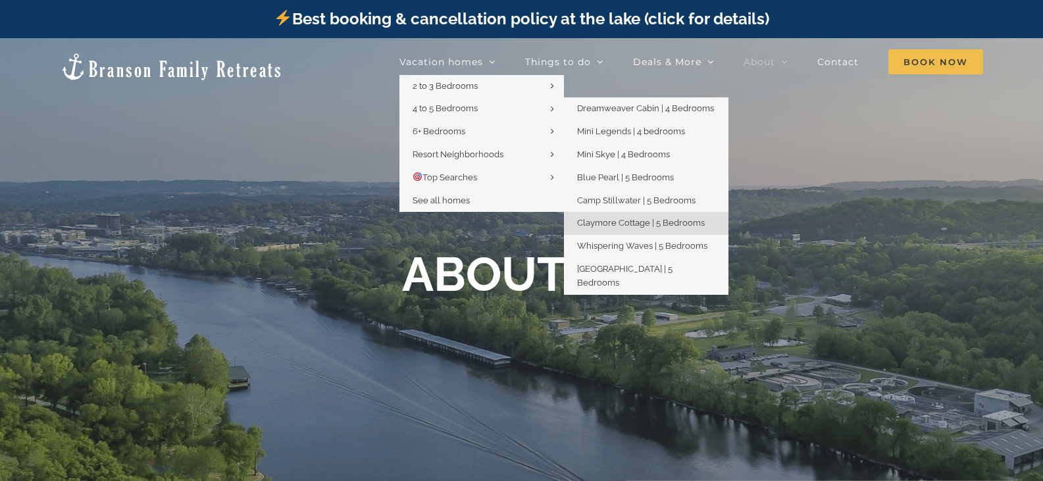
click at [628, 226] on span "Claymore Cottage | 5 Bedrooms" at bounding box center [641, 223] width 128 height 10
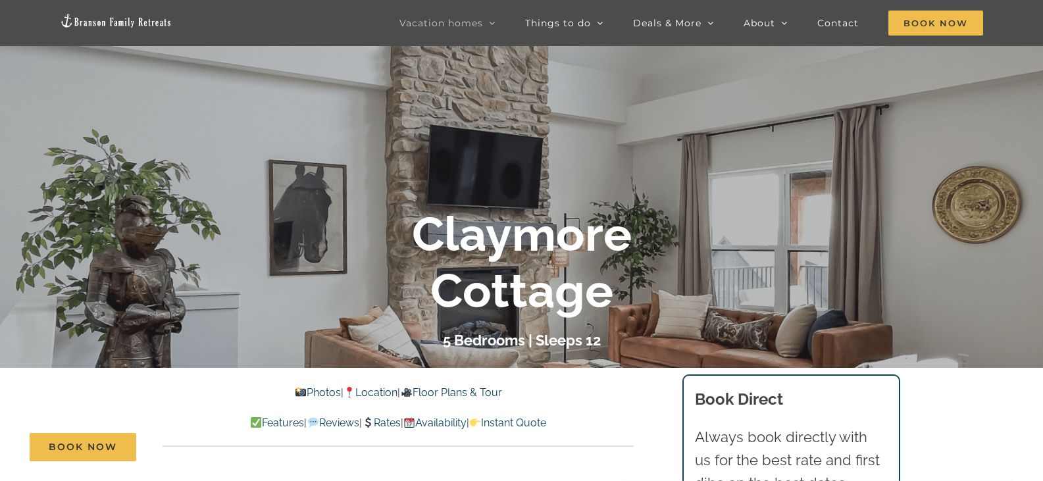
scroll to position [197, 0]
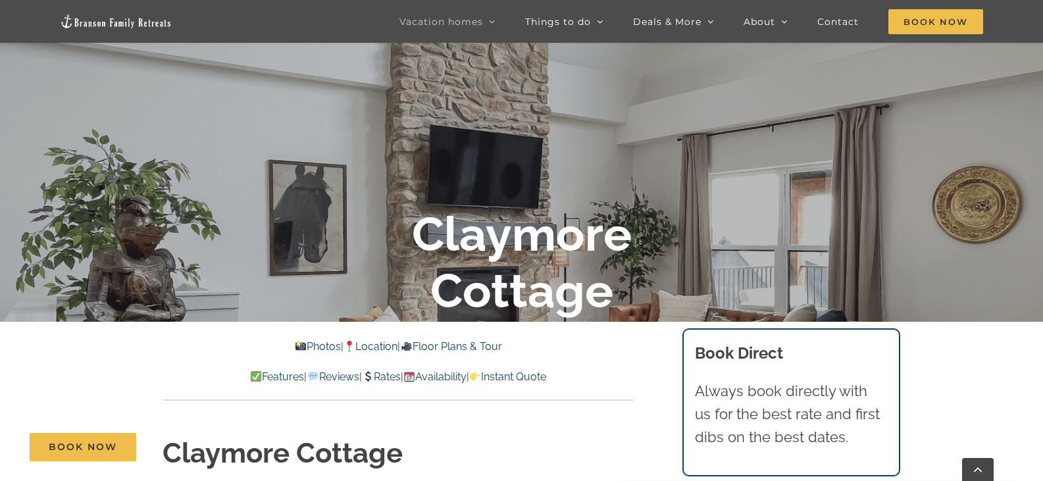
click at [493, 347] on link "Floor Plans & Tour" at bounding box center [450, 346] width 101 height 13
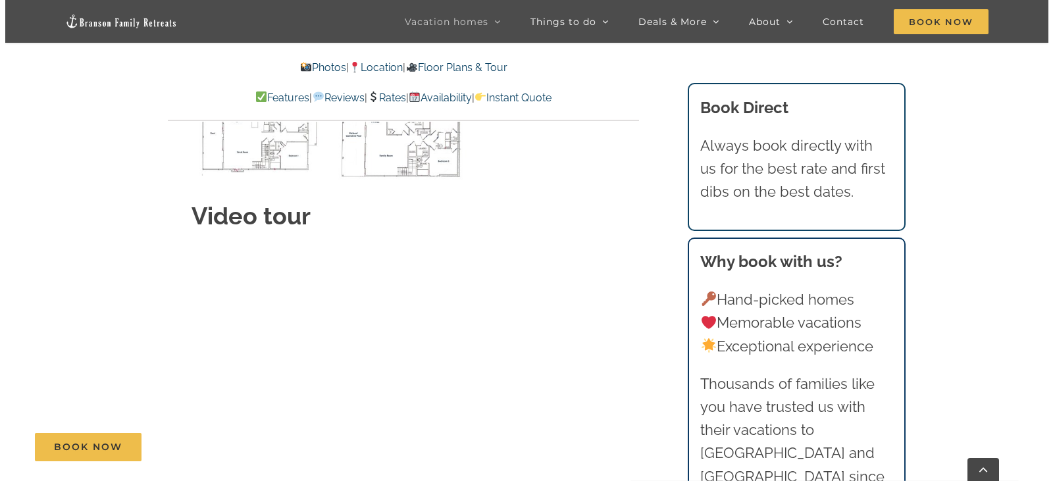
scroll to position [4054, 0]
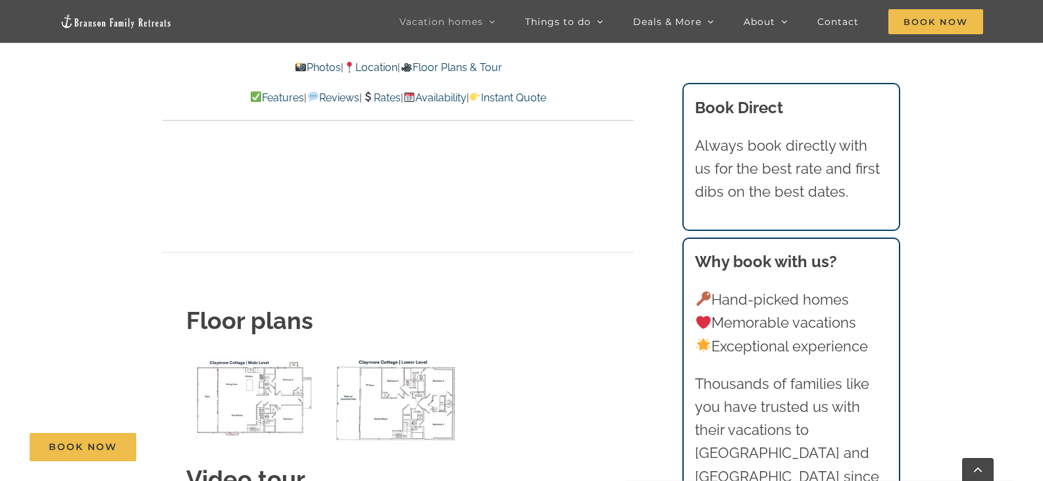
click at [251, 381] on img "Claymore Cottage main level floor plan" at bounding box center [254, 397] width 137 height 84
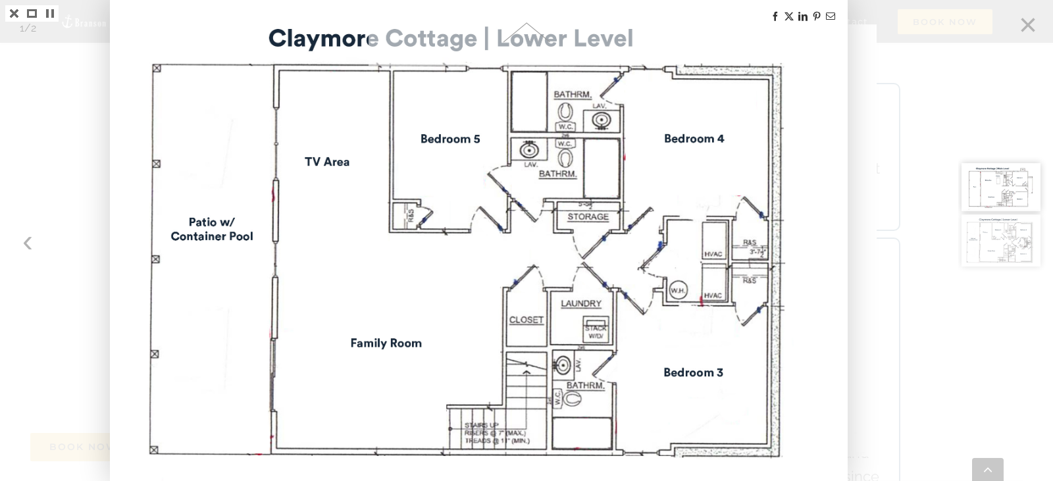
click at [793, 53] on img at bounding box center [479, 241] width 734 height 481
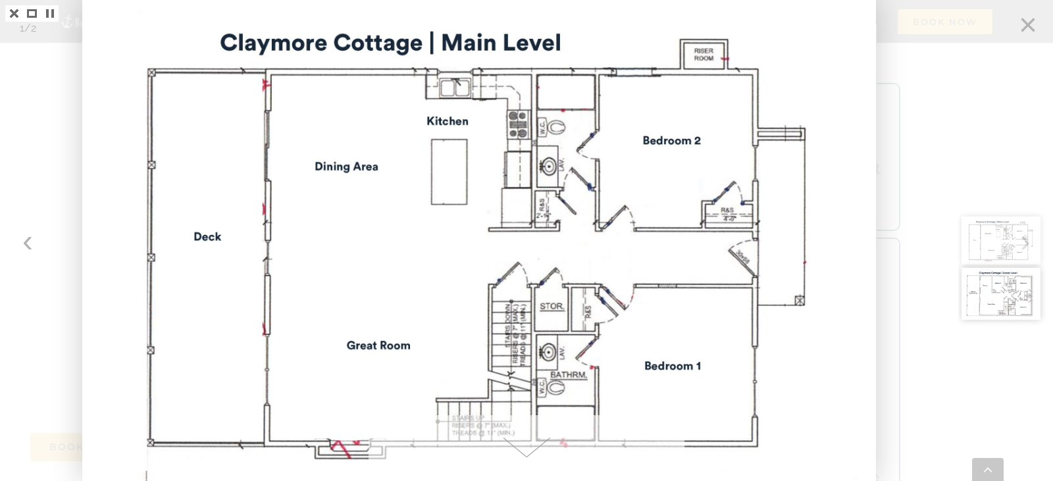
click at [1028, 29] on div at bounding box center [1005, 240] width 95 height 481
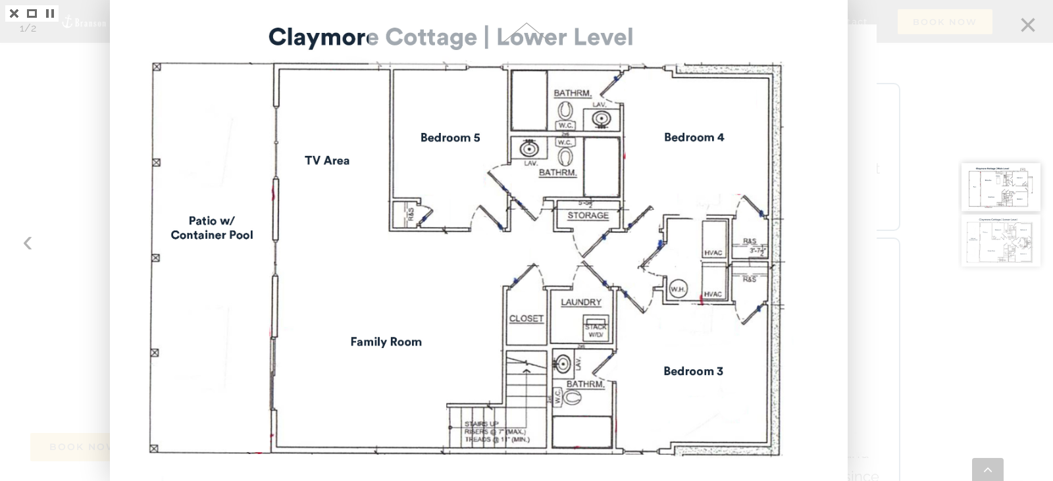
click at [915, 170] on div at bounding box center [526, 240] width 1053 height 481
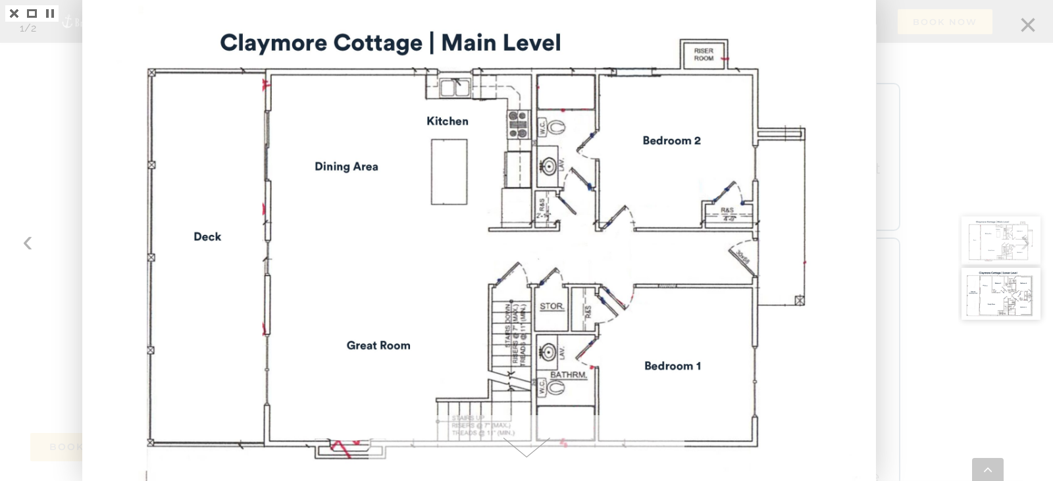
click at [1023, 24] on div at bounding box center [1005, 240] width 95 height 481
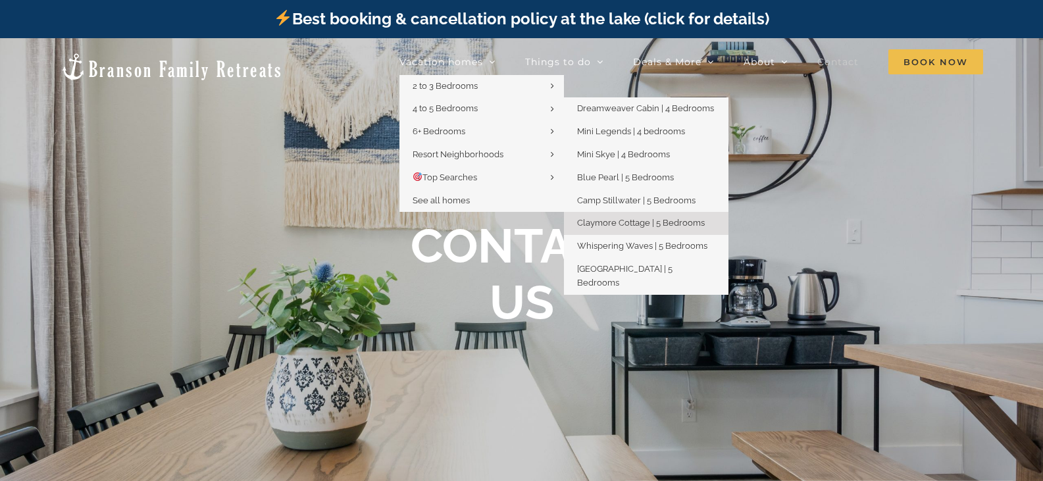
click at [616, 222] on span "Claymore Cottage | 5 Bedrooms" at bounding box center [641, 223] width 128 height 10
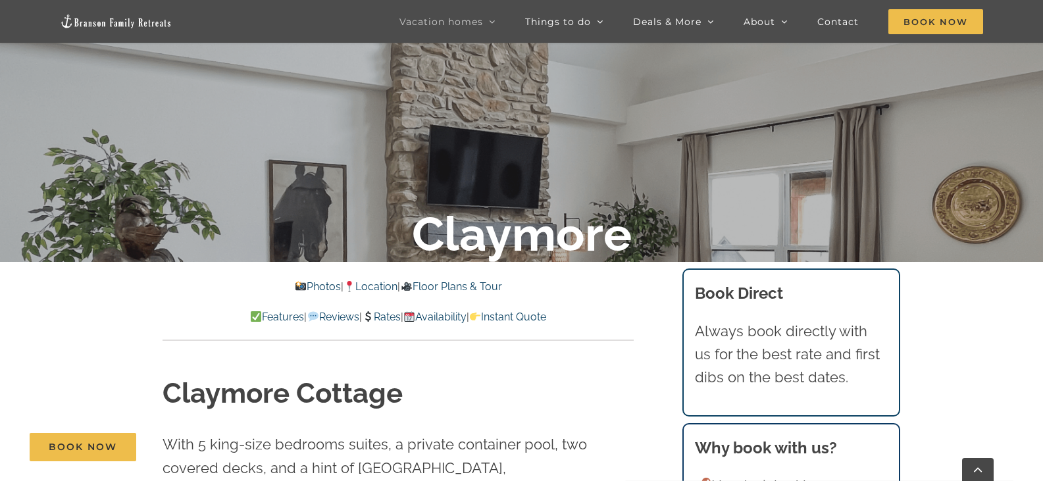
scroll to position [263, 0]
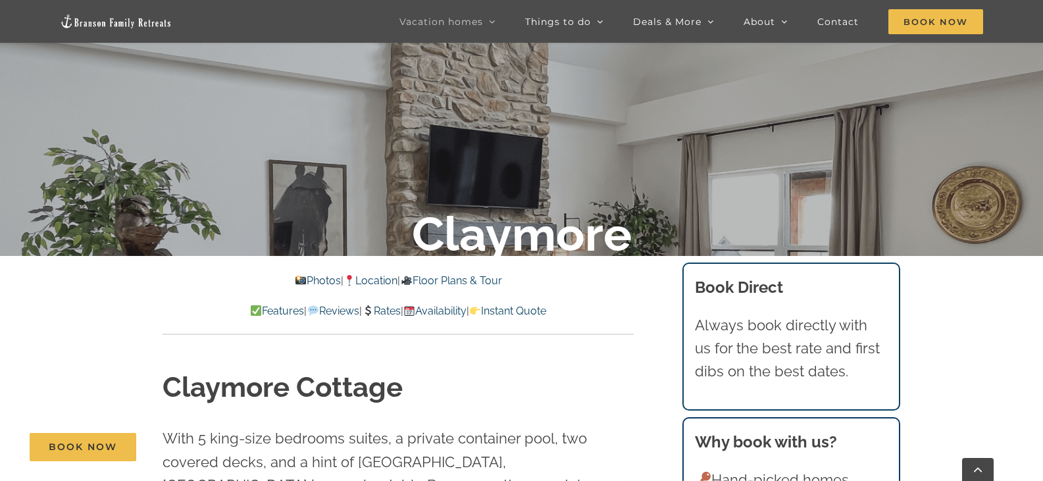
click at [476, 281] on link "Floor Plans & Tour" at bounding box center [450, 280] width 101 height 13
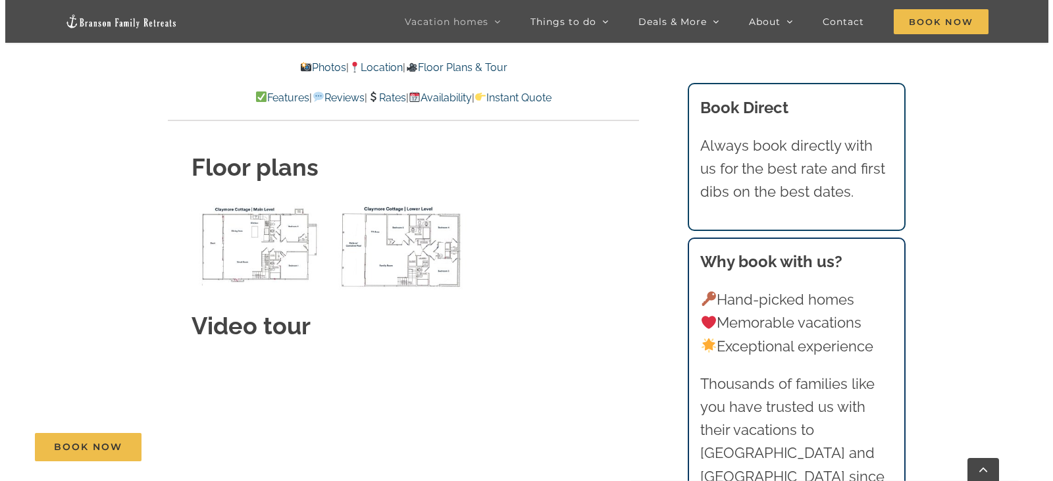
scroll to position [4185, 0]
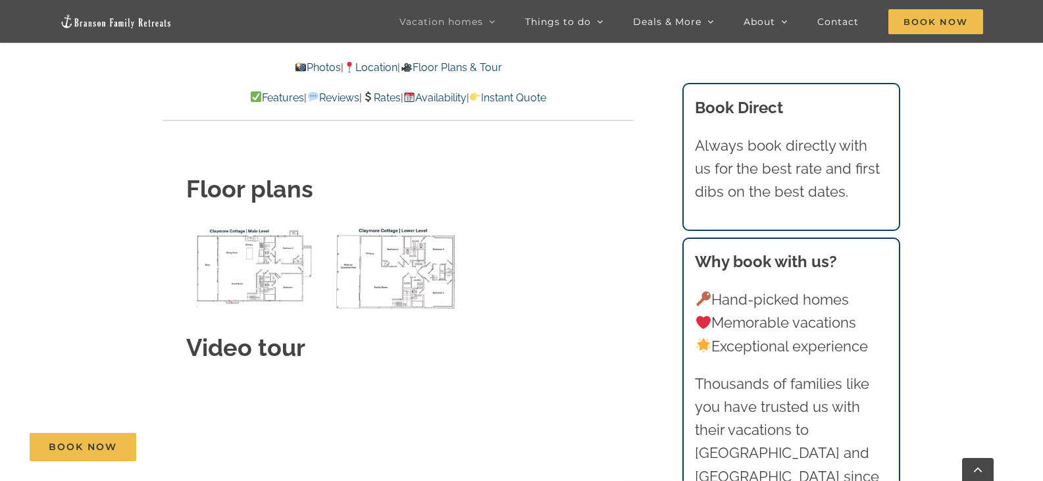
click at [274, 256] on img "Claymore Cottage main level floor plan" at bounding box center [254, 266] width 137 height 84
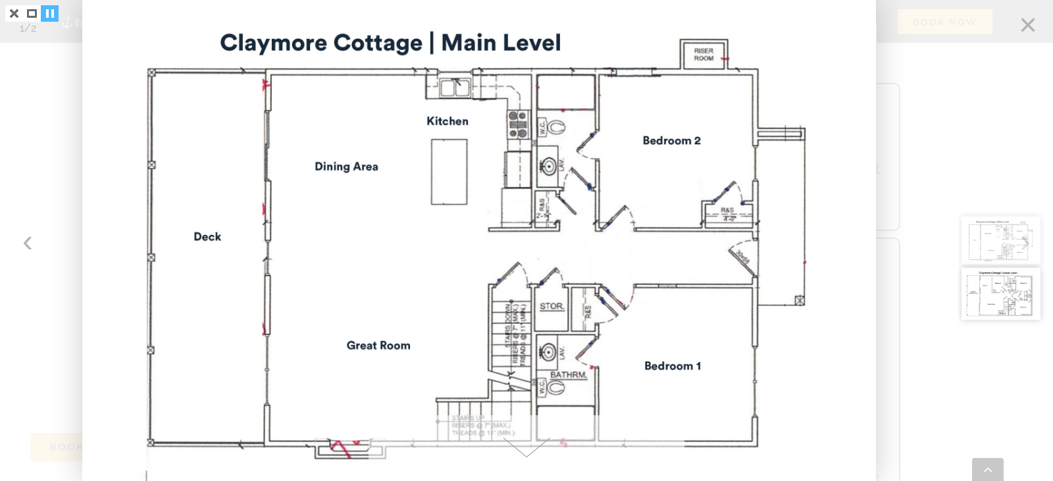
click at [48, 13] on link at bounding box center [50, 13] width 18 height 16
click at [68, 75] on div at bounding box center [526, 240] width 1053 height 481
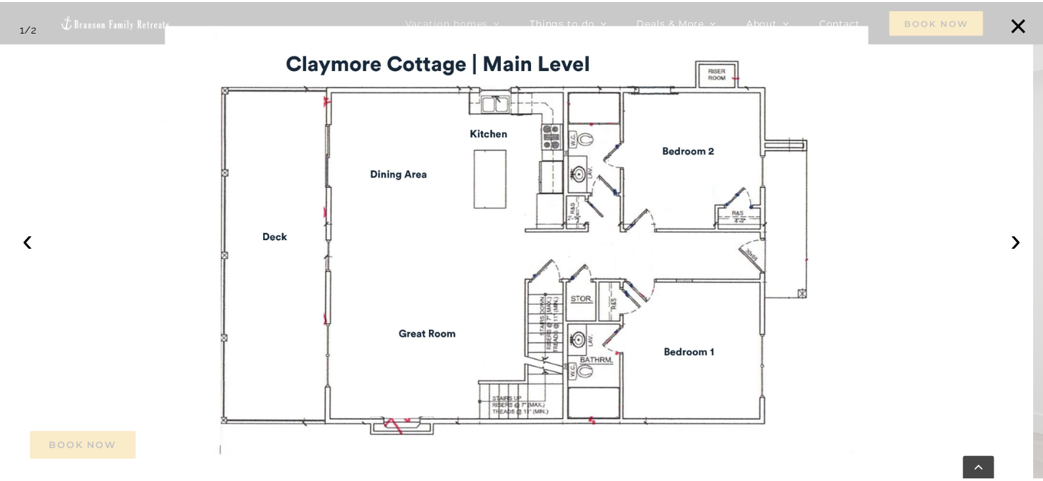
scroll to position [263, 0]
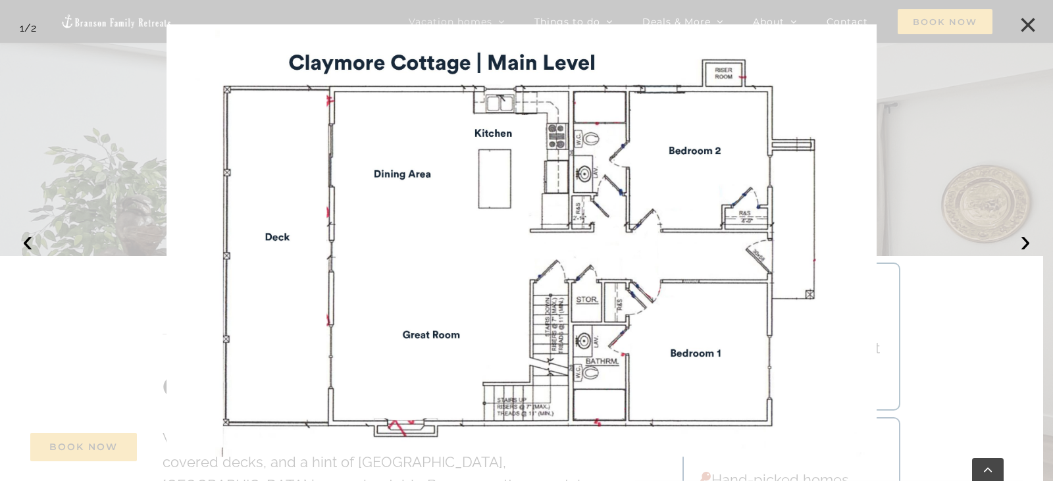
click at [1028, 26] on button "×" at bounding box center [1027, 25] width 29 height 29
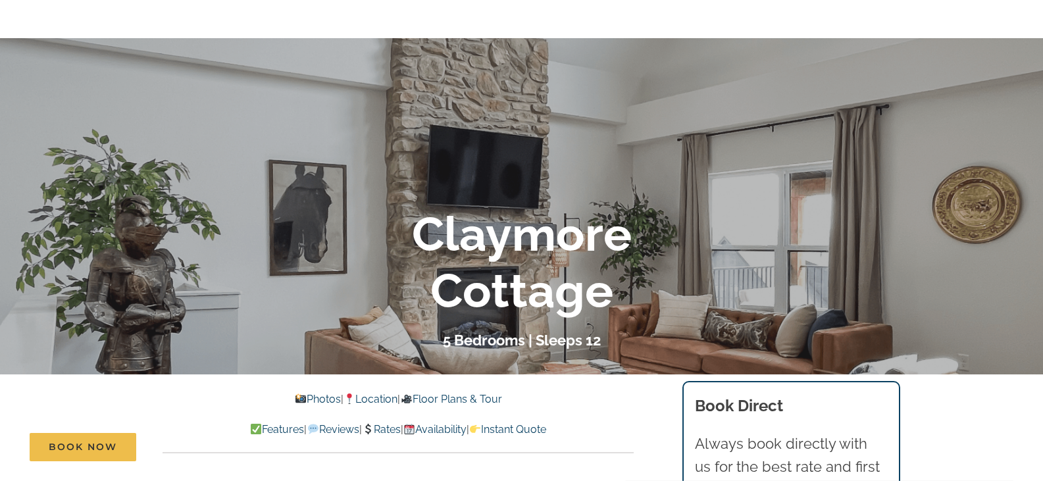
scroll to position [0, 0]
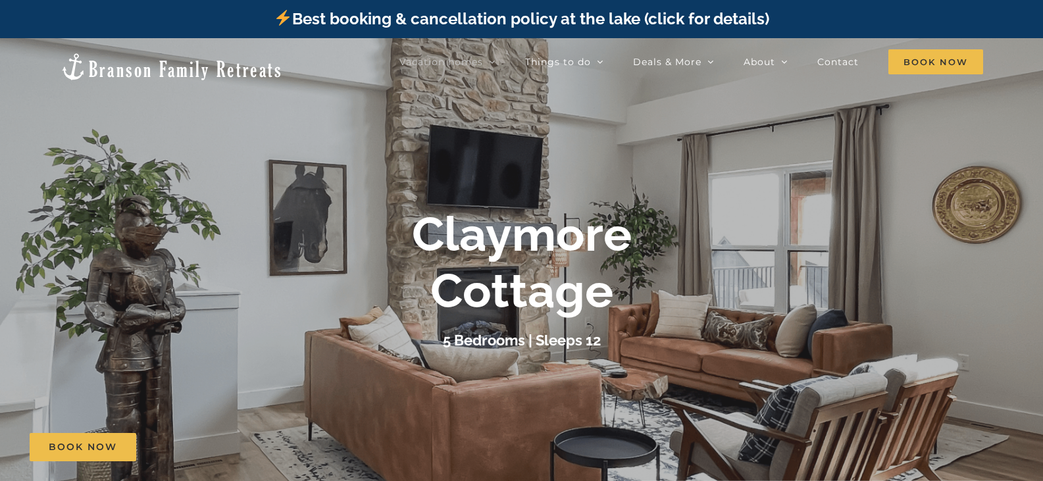
drag, startPoint x: 902, startPoint y: 301, endPoint x: 882, endPoint y: 297, distance: 20.0
click at [898, 299] on div "Claymore Cottage 5 Bedrooms | Sleeps 12" at bounding box center [521, 279] width 1043 height 146
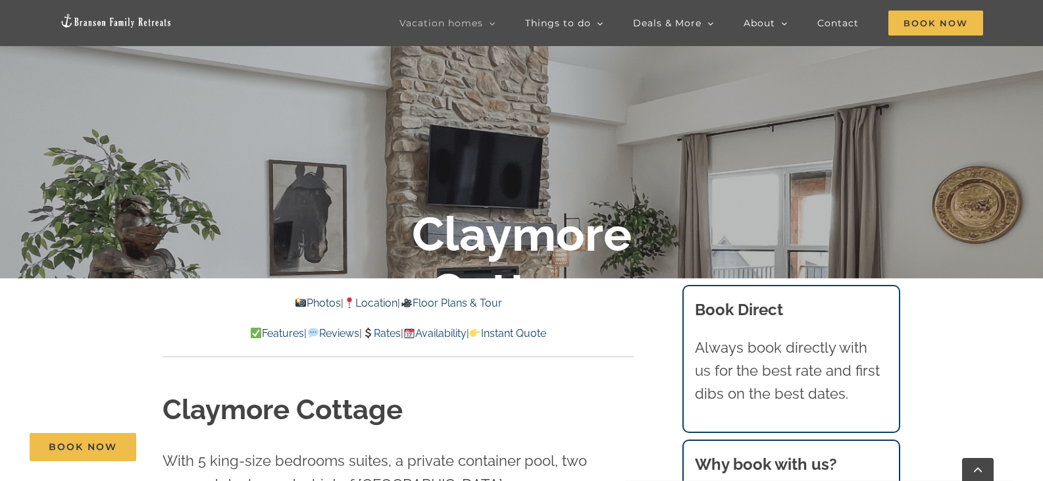
scroll to position [263, 0]
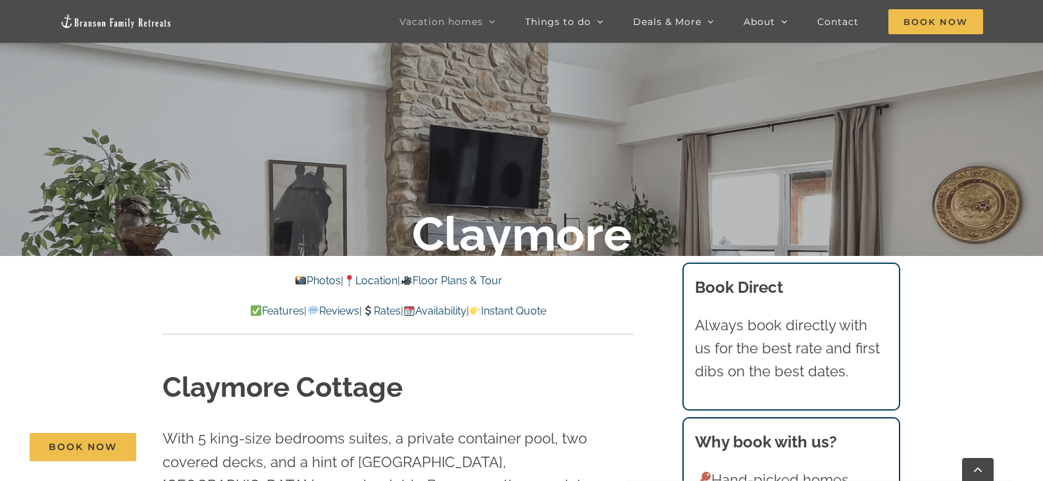
click at [312, 281] on link "Photos" at bounding box center [318, 280] width 46 height 13
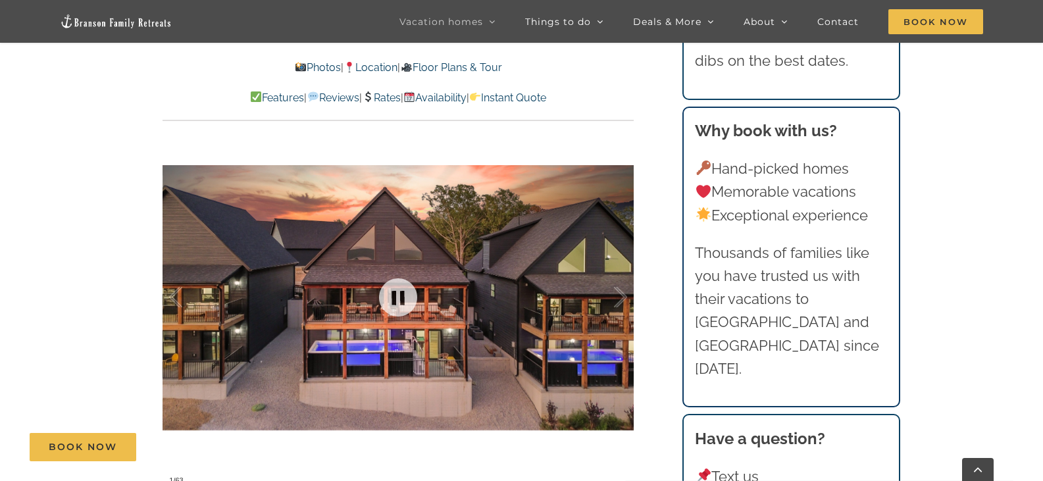
scroll to position [905, 0]
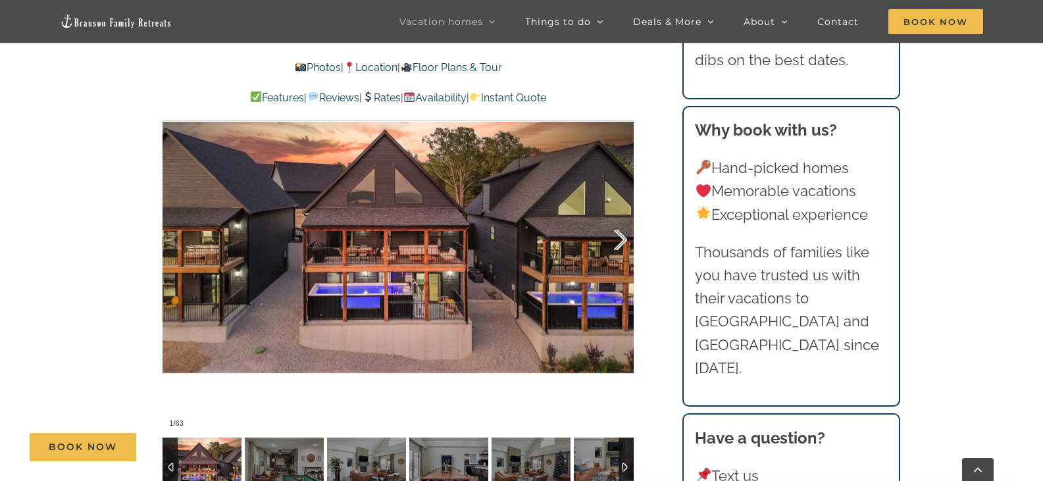
click at [621, 240] on div at bounding box center [606, 240] width 41 height 82
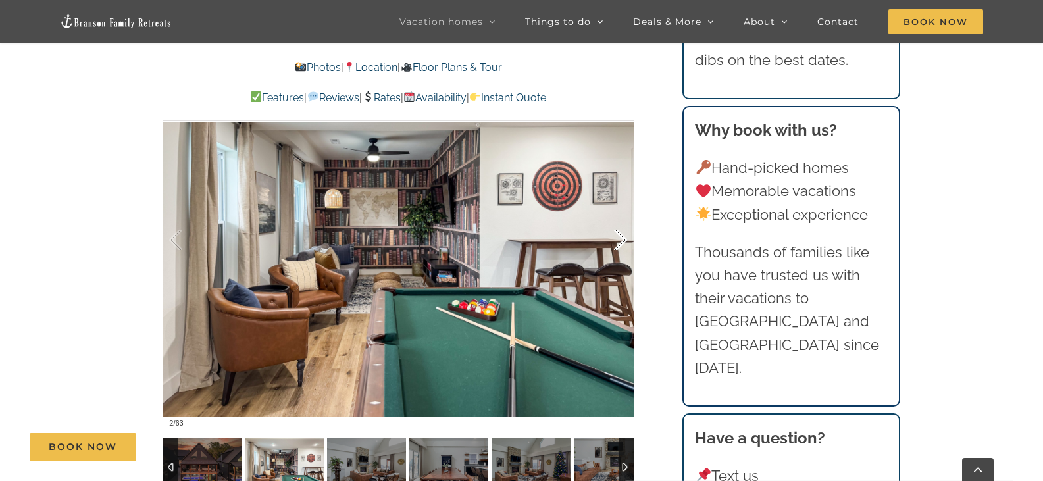
click at [618, 240] on div at bounding box center [606, 240] width 41 height 82
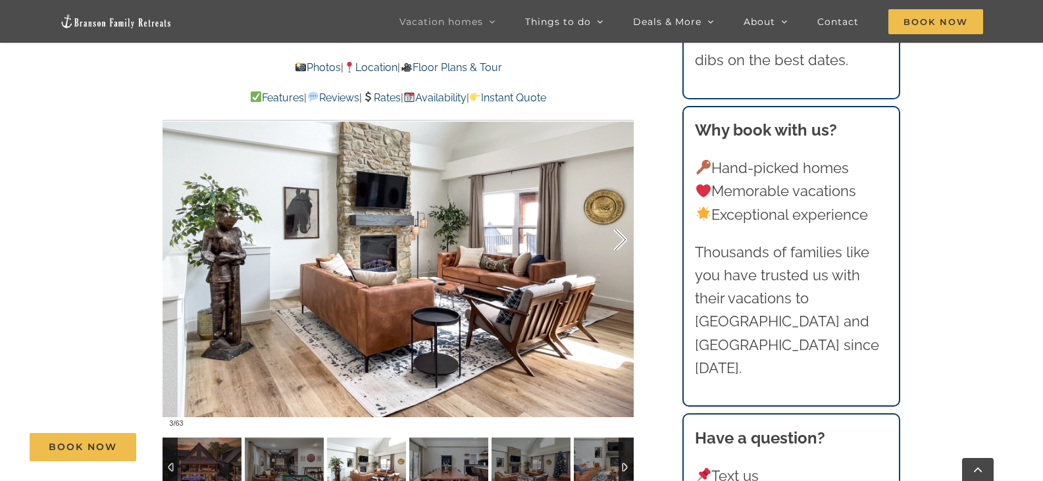
click at [618, 240] on div at bounding box center [606, 240] width 41 height 82
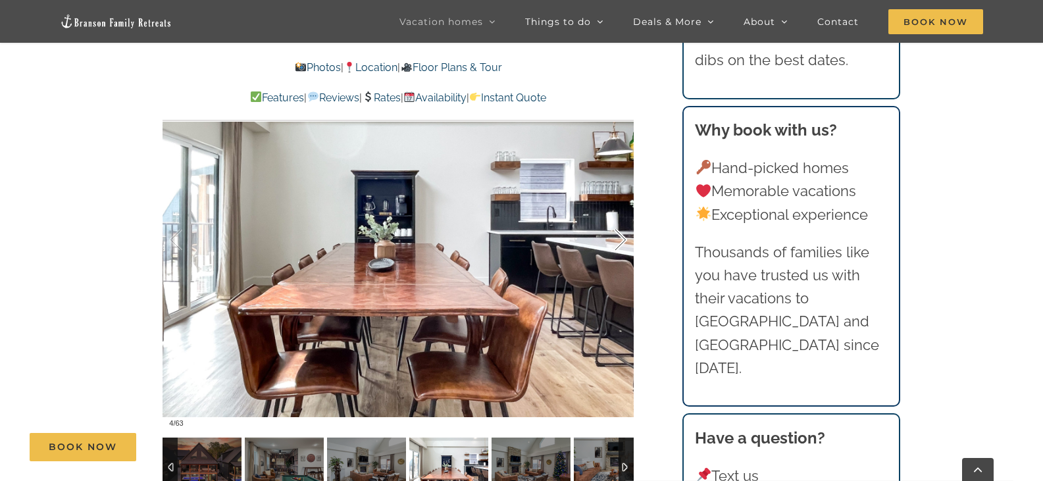
click at [618, 240] on div at bounding box center [606, 240] width 41 height 82
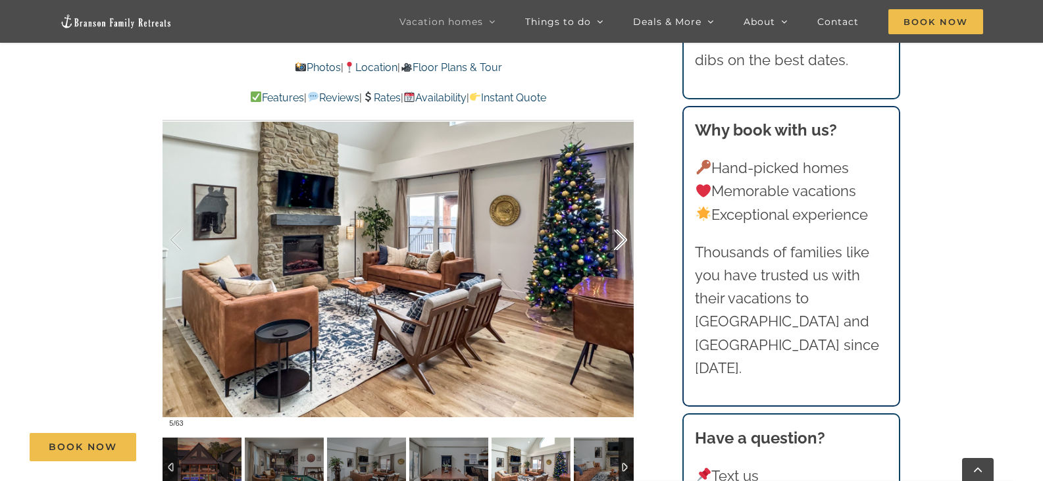
click at [618, 240] on div at bounding box center [606, 240] width 41 height 82
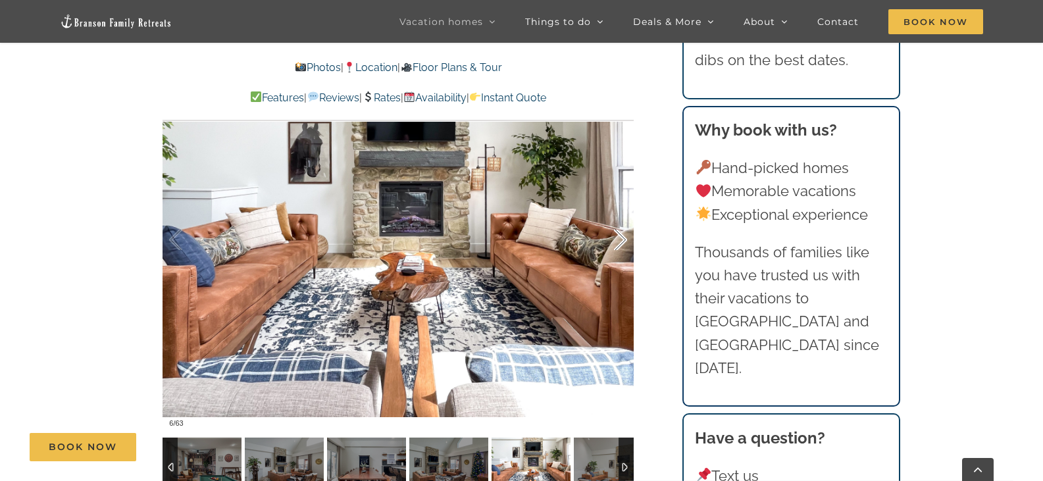
click at [618, 240] on div at bounding box center [606, 240] width 41 height 82
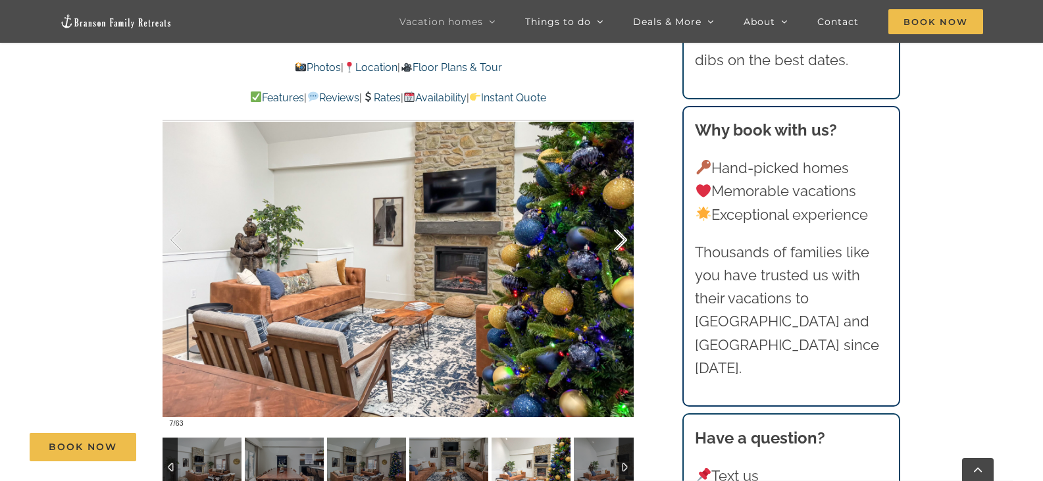
click at [618, 240] on div at bounding box center [606, 240] width 41 height 82
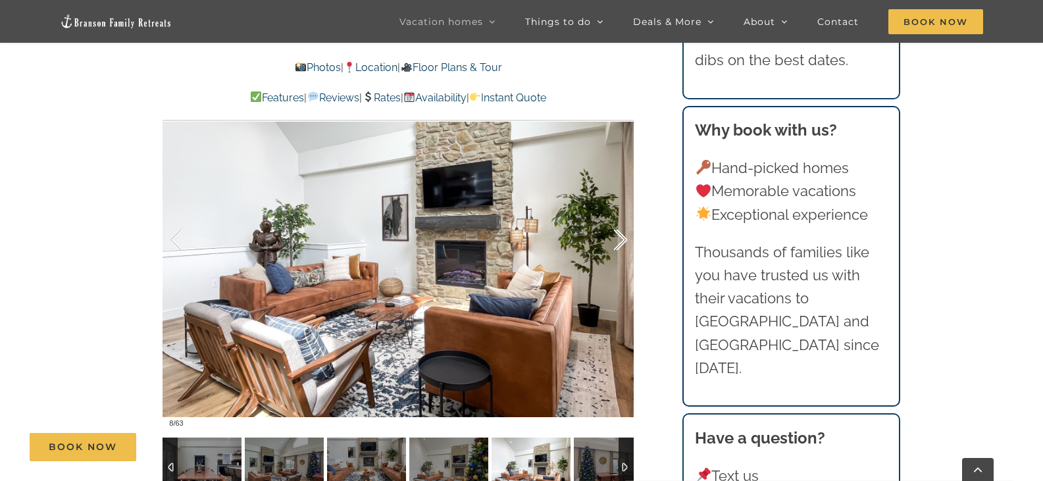
click at [618, 240] on div at bounding box center [606, 240] width 41 height 82
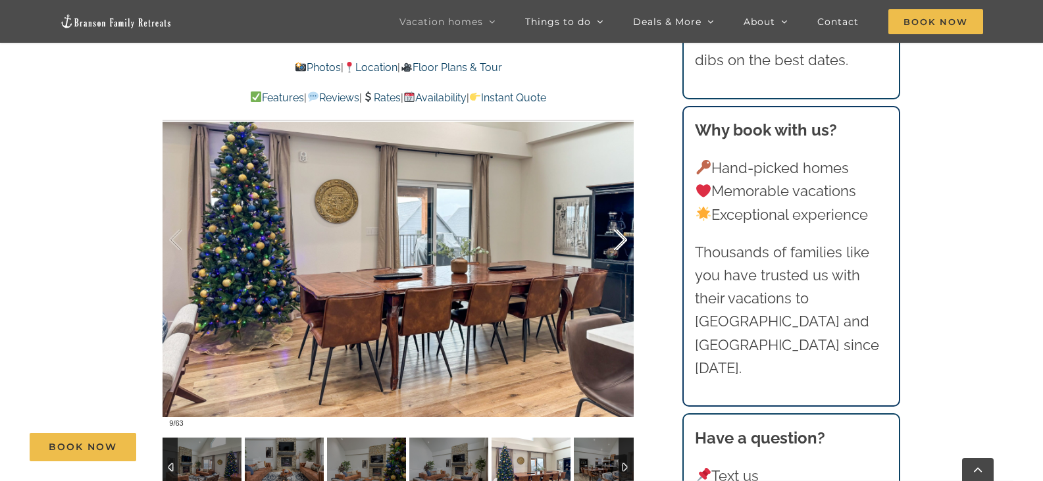
click at [618, 240] on div at bounding box center [606, 240] width 41 height 82
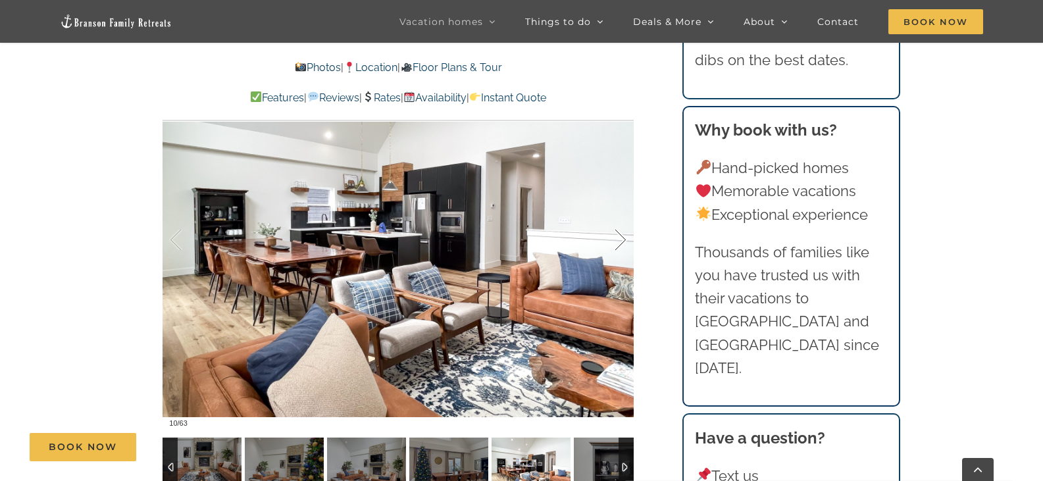
click at [618, 240] on div at bounding box center [606, 240] width 41 height 82
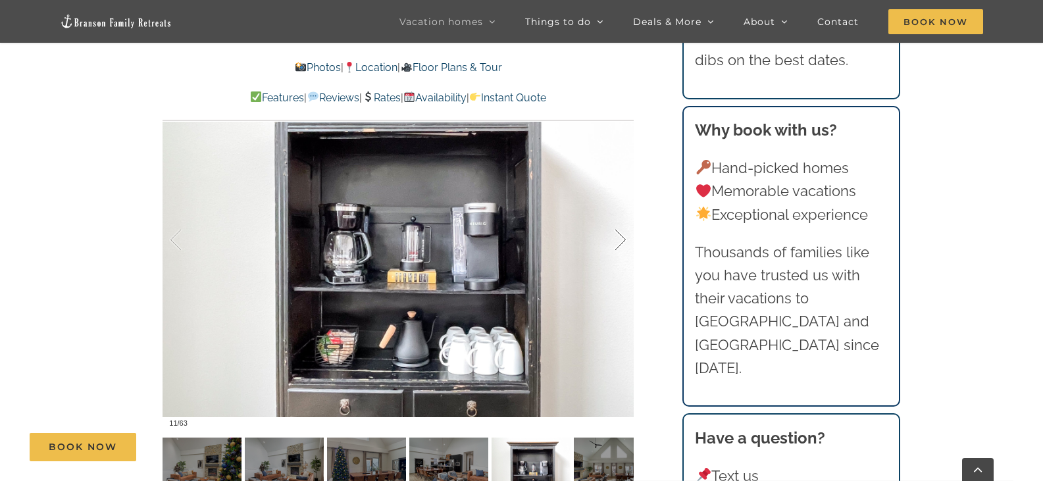
click at [617, 240] on div at bounding box center [606, 240] width 41 height 82
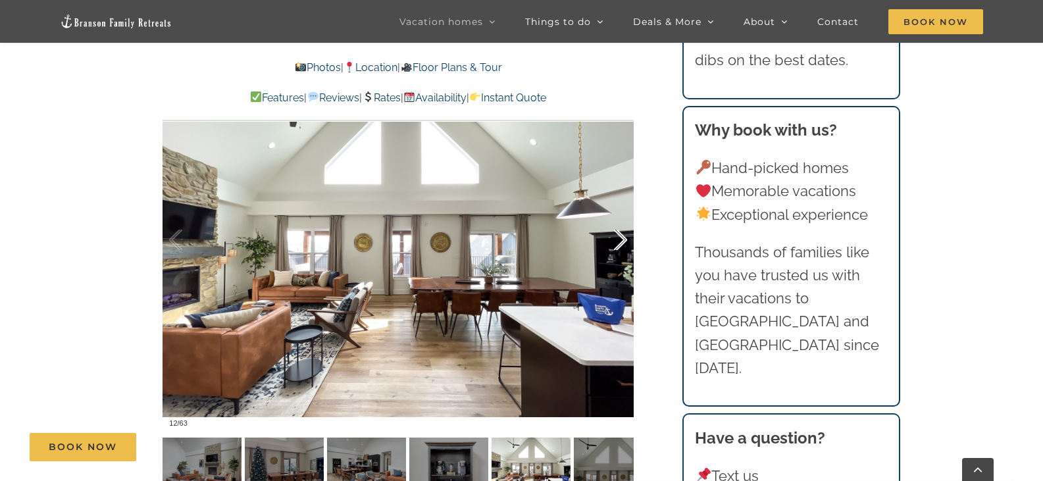
click at [617, 240] on div at bounding box center [606, 240] width 41 height 82
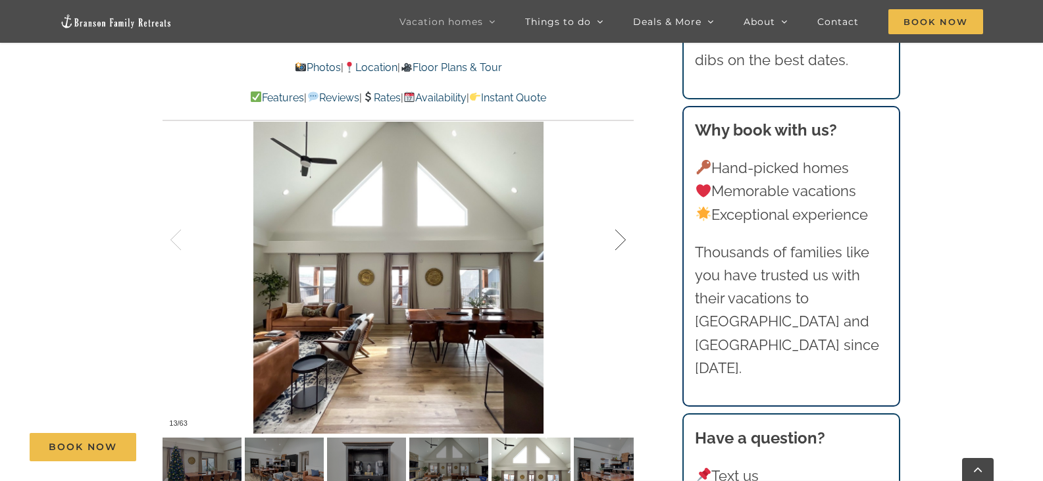
click at [617, 240] on div at bounding box center [606, 240] width 41 height 82
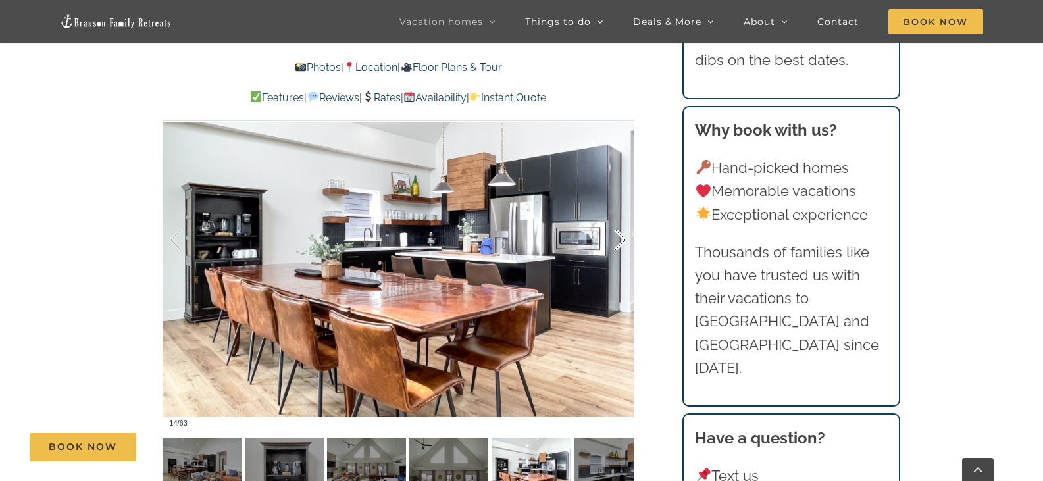
click at [617, 240] on div at bounding box center [606, 240] width 41 height 82
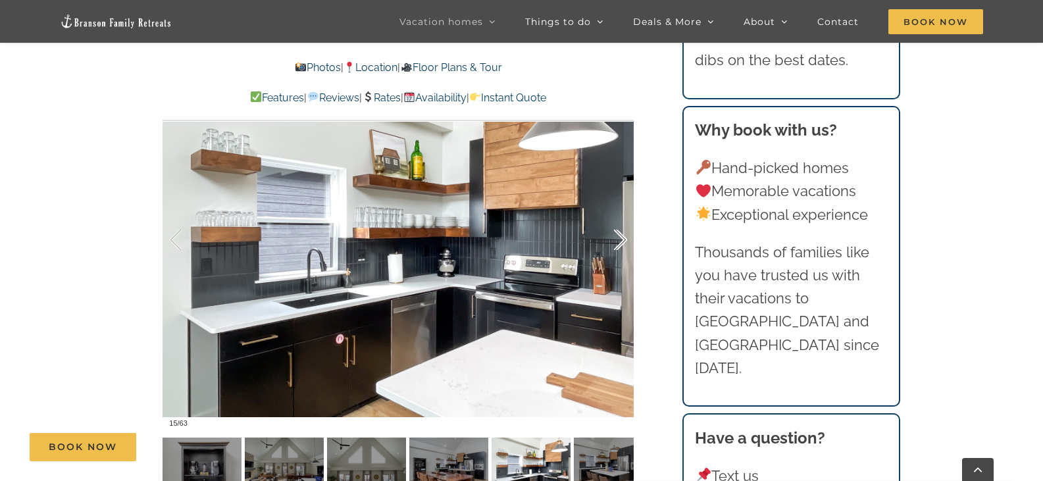
click at [617, 240] on div at bounding box center [606, 240] width 41 height 82
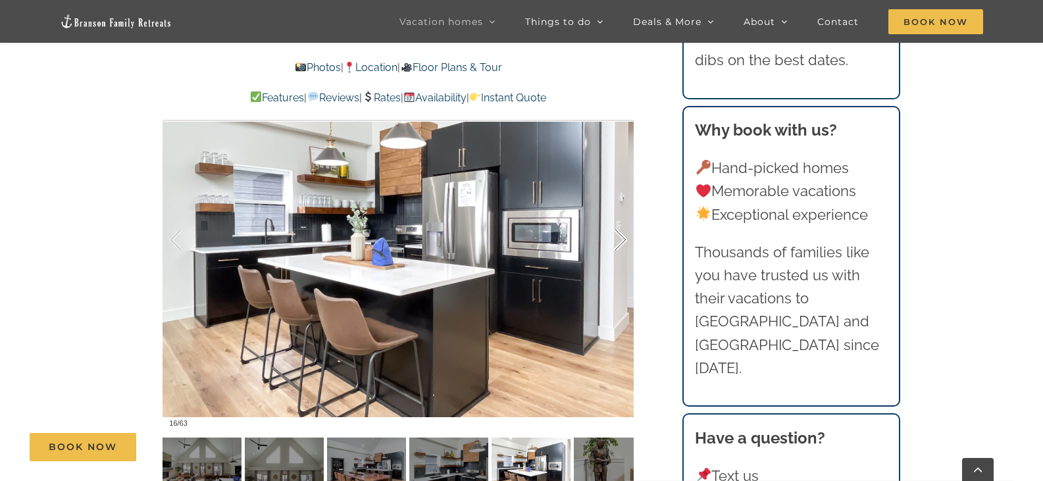
click at [617, 240] on div at bounding box center [606, 240] width 41 height 82
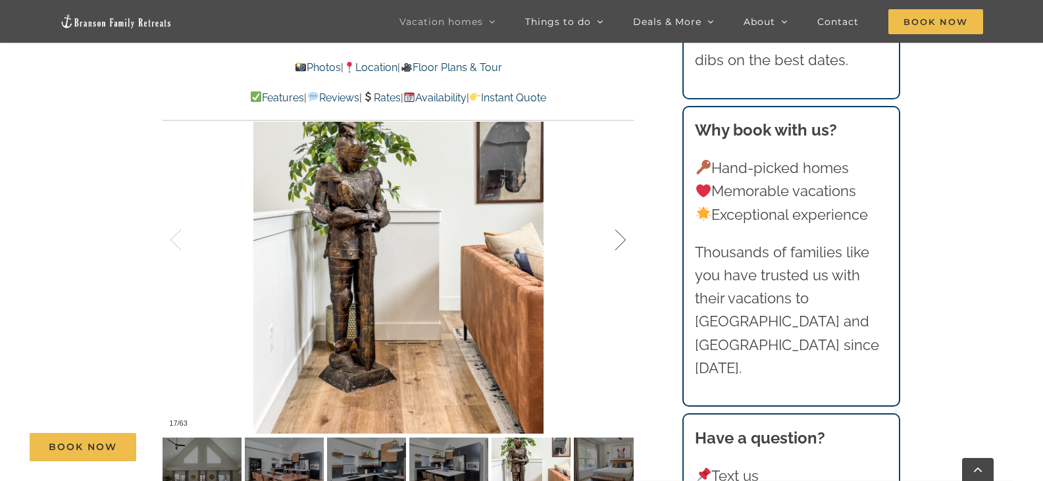
click at [617, 240] on div at bounding box center [606, 240] width 41 height 82
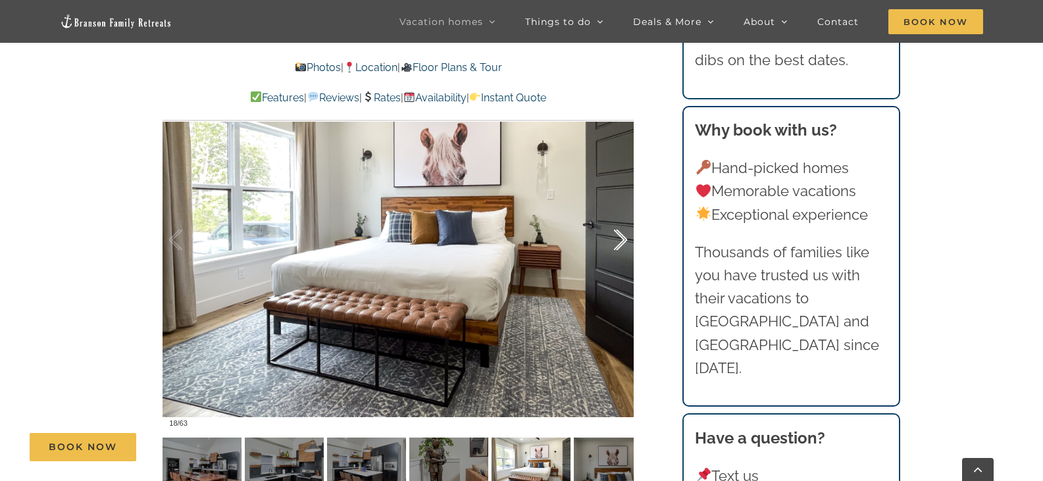
click at [617, 240] on div at bounding box center [606, 240] width 41 height 82
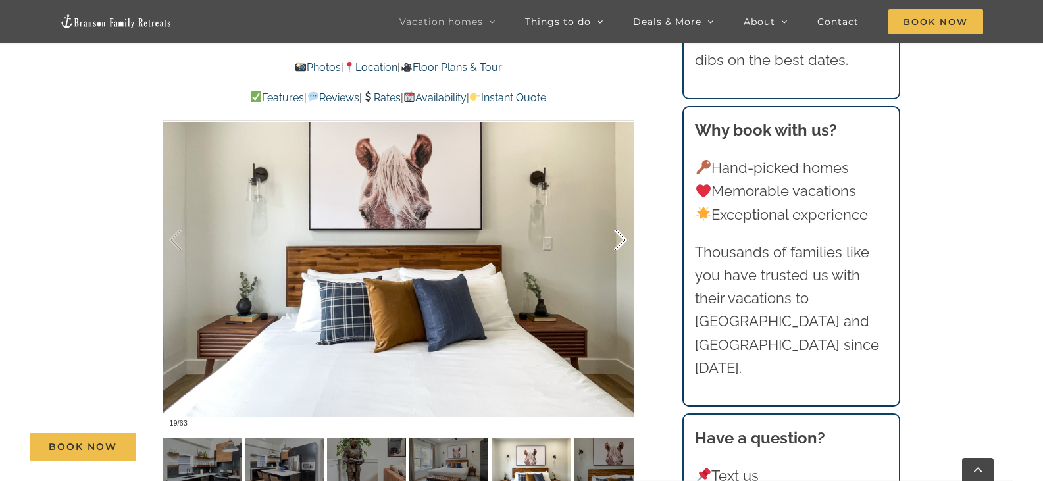
click at [617, 240] on div at bounding box center [606, 240] width 41 height 82
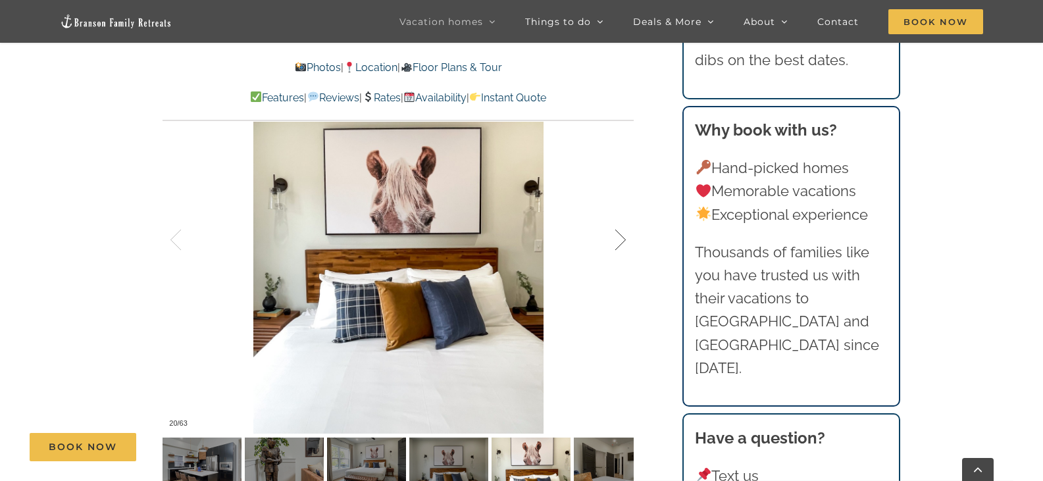
click at [617, 240] on div at bounding box center [606, 240] width 41 height 82
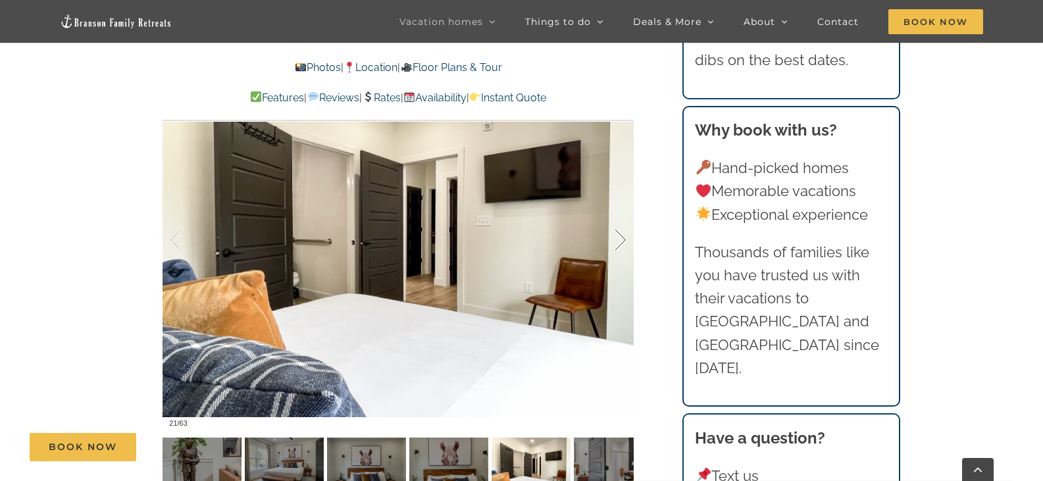
click at [617, 239] on div at bounding box center [606, 240] width 41 height 82
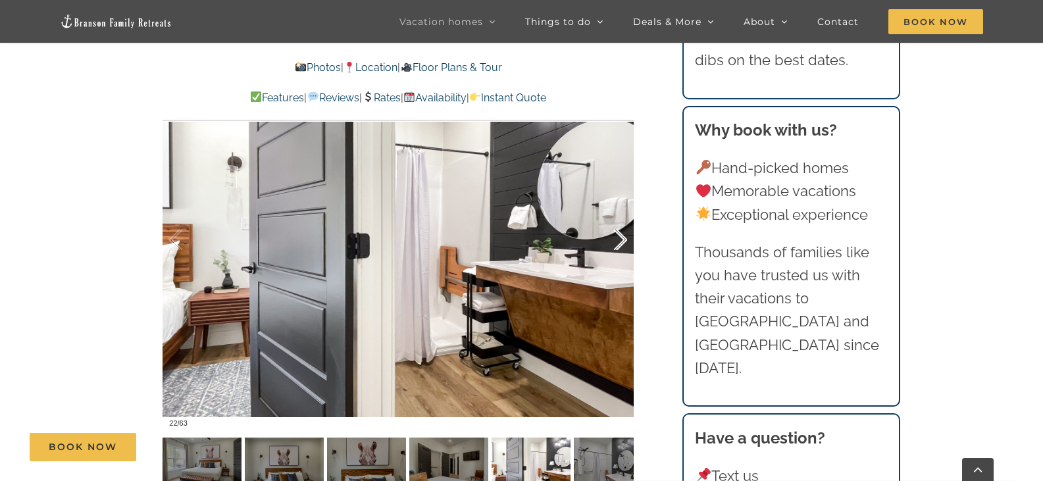
click at [617, 239] on div at bounding box center [606, 240] width 41 height 82
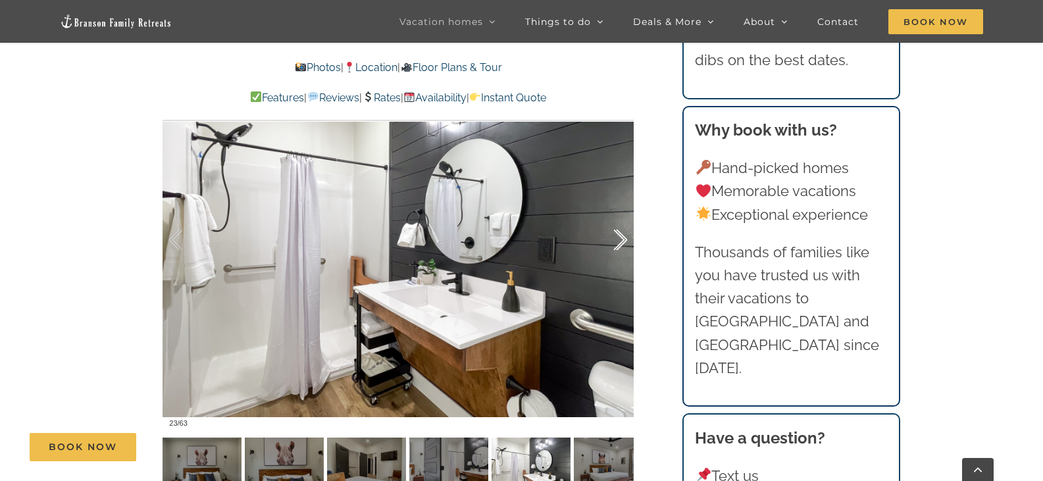
click at [617, 239] on div at bounding box center [606, 240] width 41 height 82
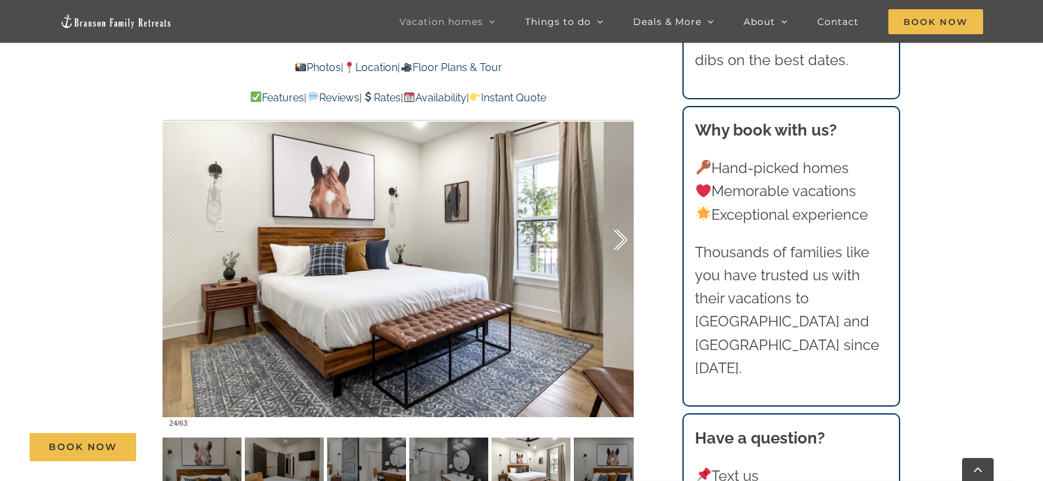
click at [617, 239] on div at bounding box center [606, 240] width 41 height 82
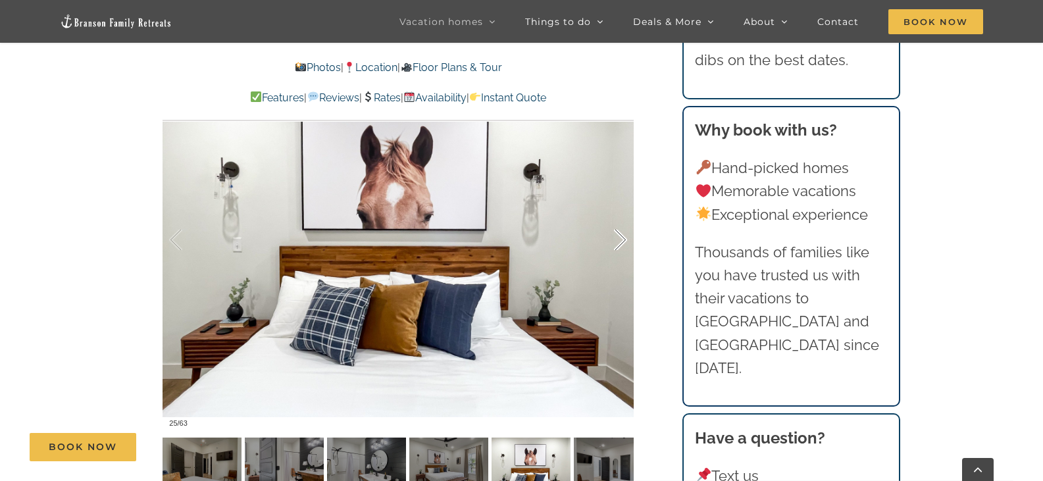
click at [617, 239] on div at bounding box center [606, 240] width 41 height 82
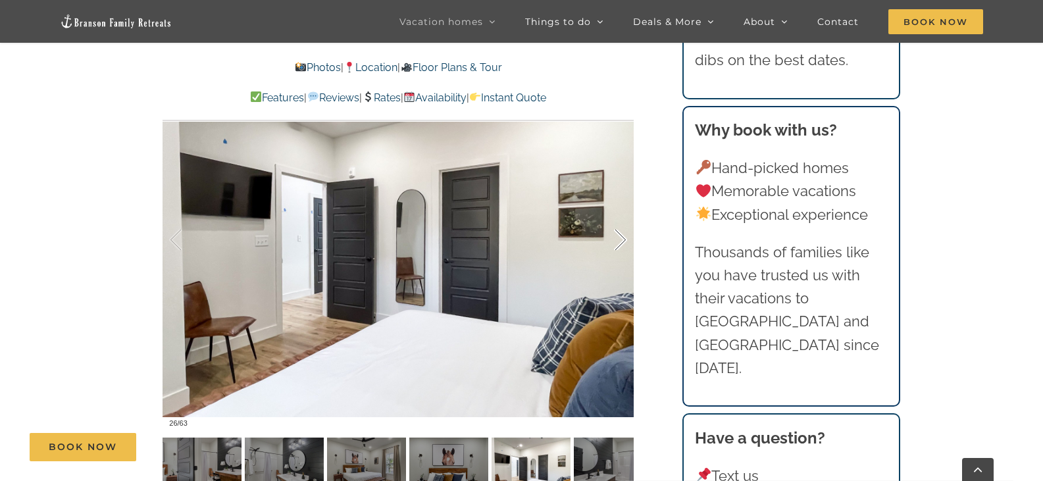
click at [617, 239] on div at bounding box center [606, 240] width 41 height 82
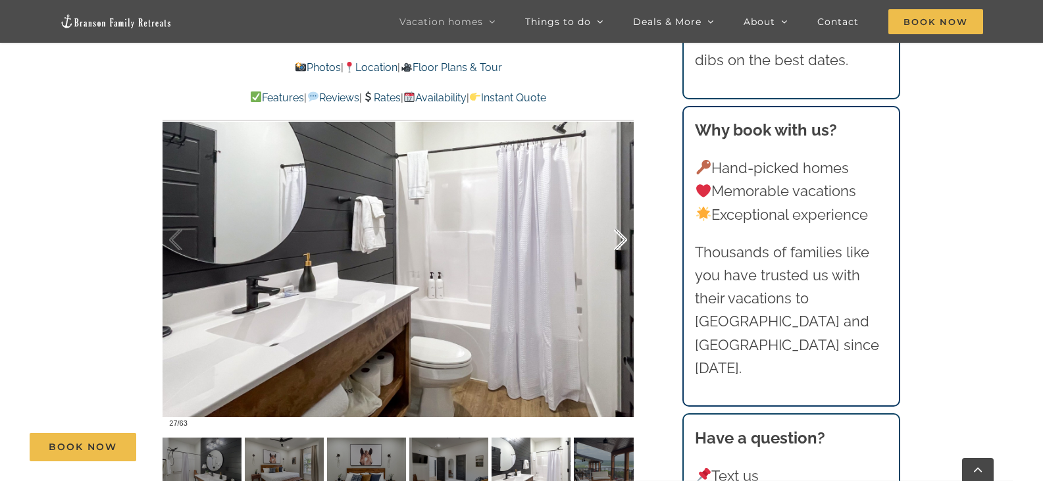
click at [617, 238] on div at bounding box center [606, 240] width 41 height 82
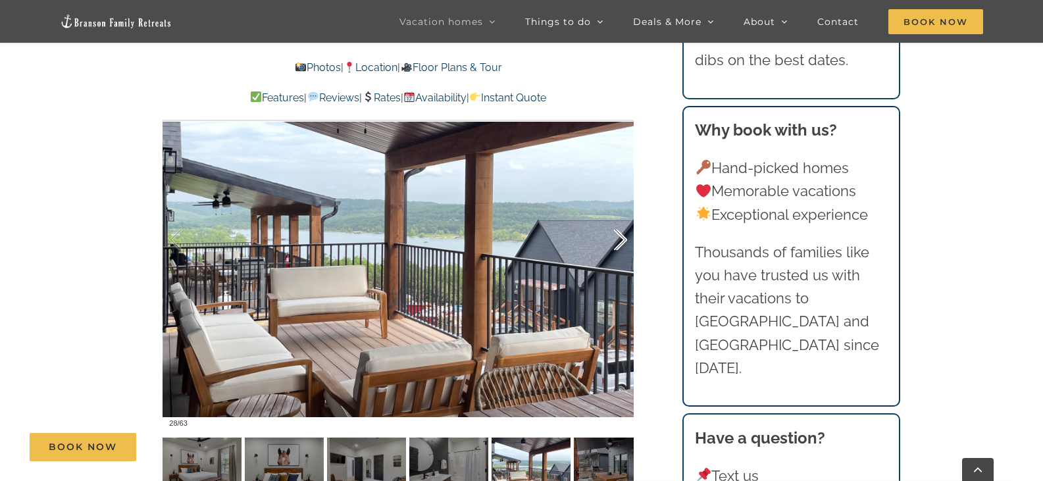
click at [617, 238] on div at bounding box center [606, 240] width 41 height 82
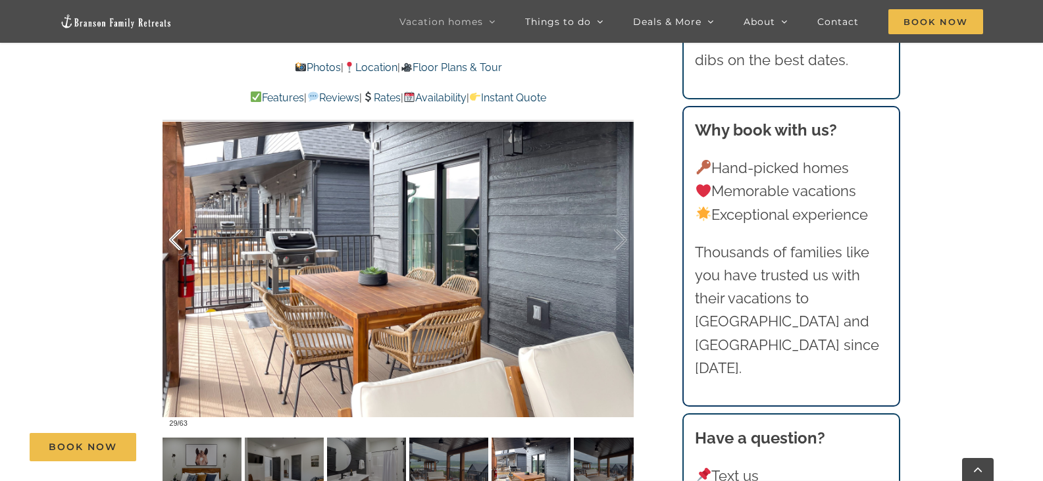
click at [180, 242] on div at bounding box center [189, 240] width 41 height 82
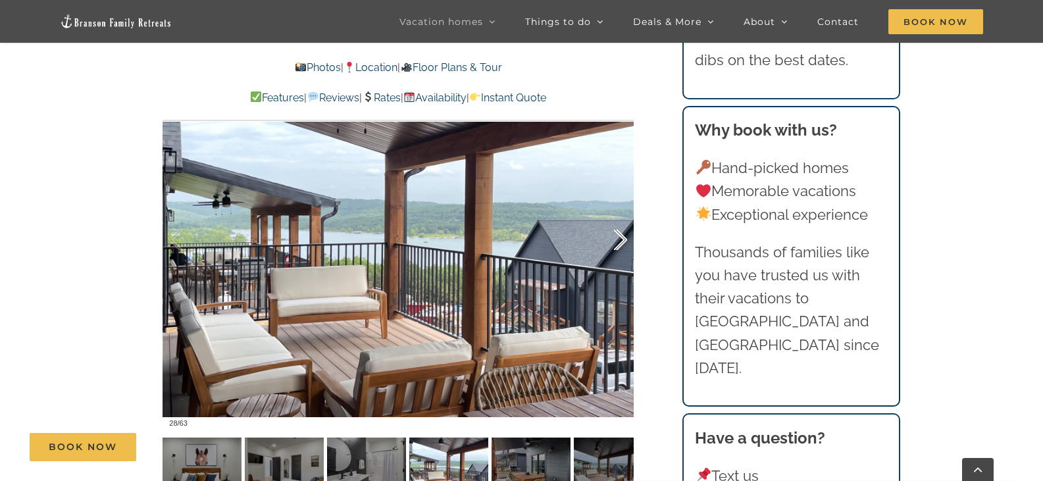
click at [619, 243] on div at bounding box center [606, 240] width 41 height 82
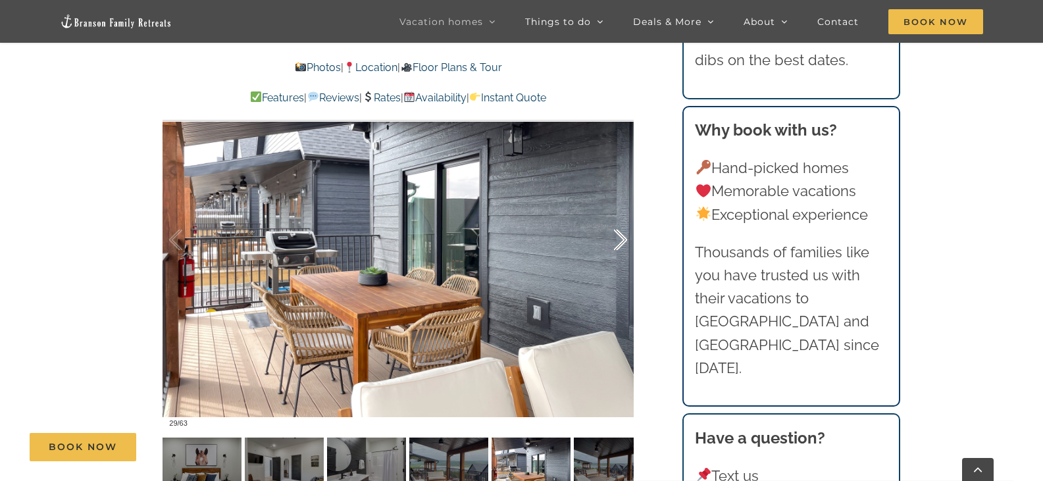
click at [620, 240] on div at bounding box center [606, 240] width 41 height 82
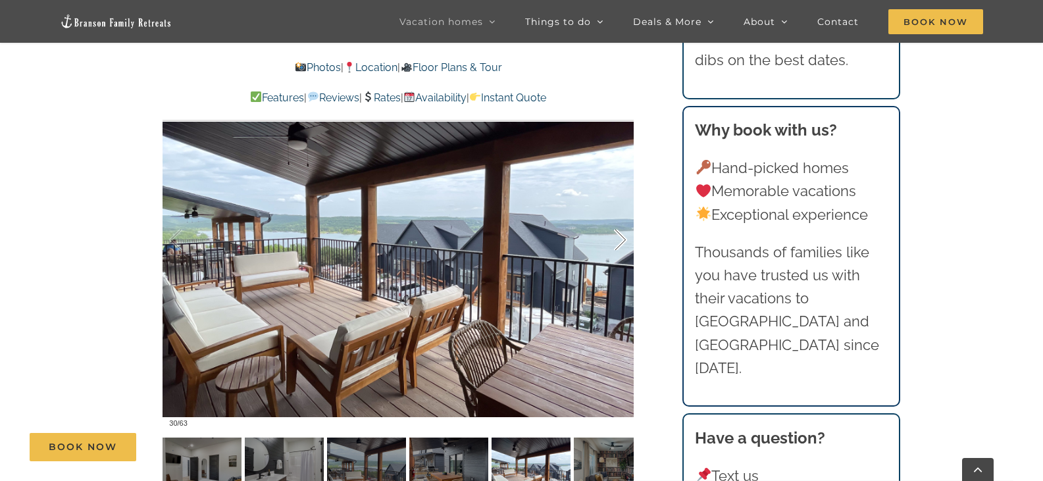
click at [622, 234] on div at bounding box center [606, 240] width 41 height 82
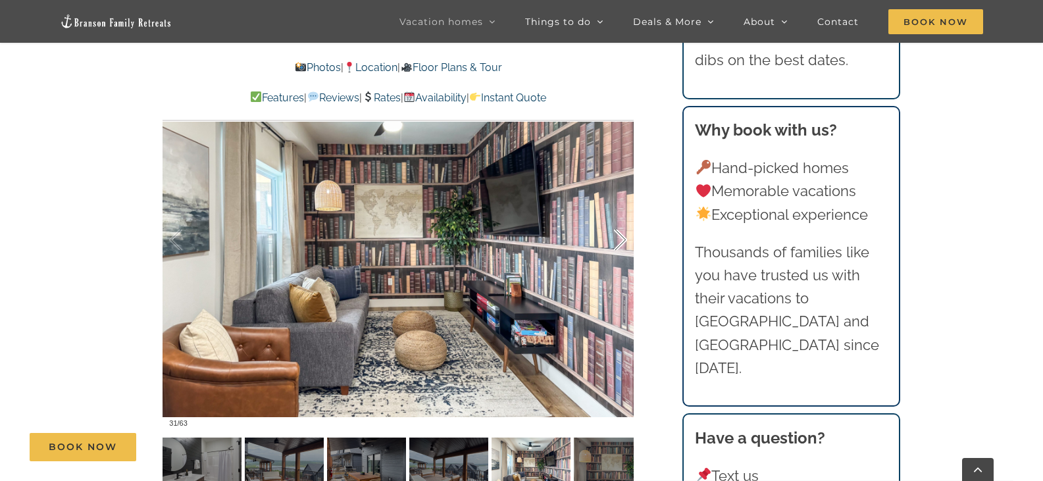
click at [618, 242] on div at bounding box center [606, 240] width 41 height 82
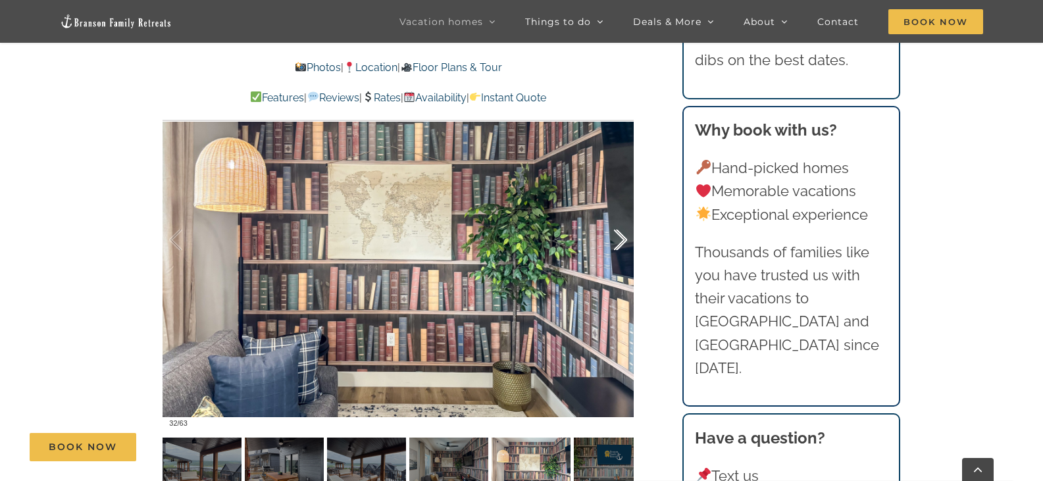
click at [618, 242] on div at bounding box center [606, 240] width 41 height 82
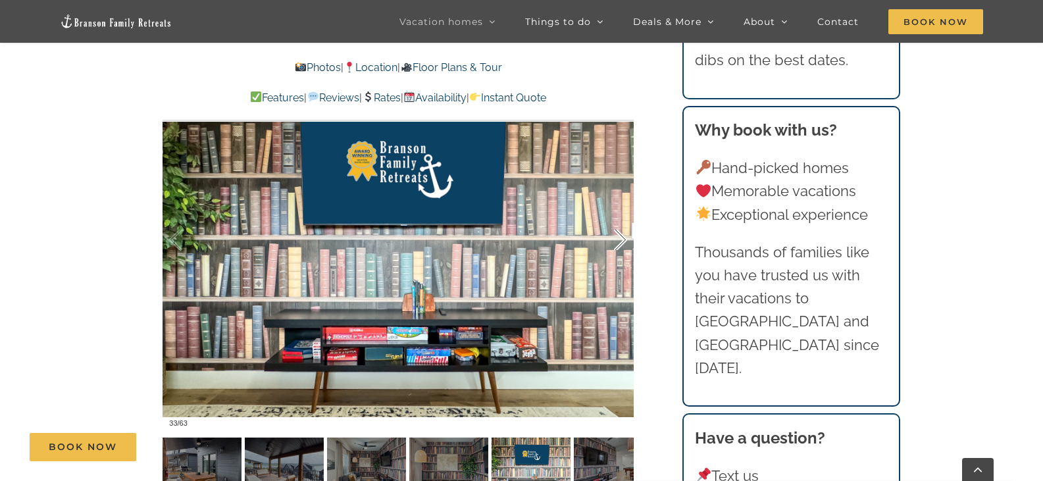
click at [618, 242] on div at bounding box center [606, 240] width 41 height 82
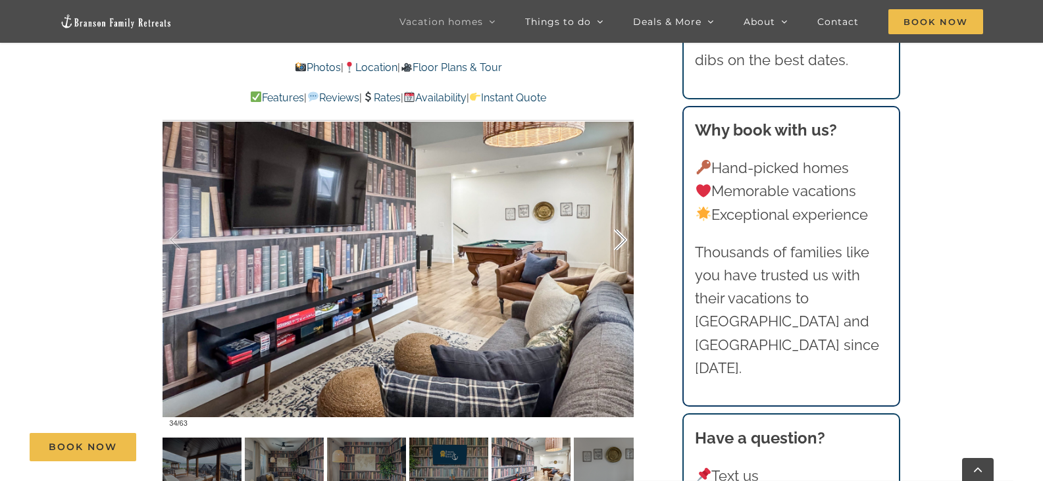
click at [617, 235] on div at bounding box center [606, 240] width 41 height 82
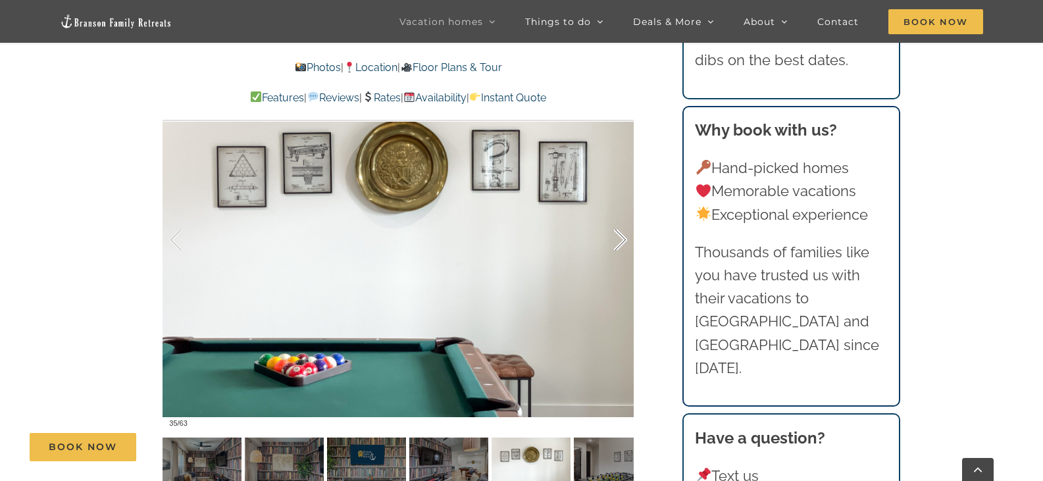
click at [617, 235] on div at bounding box center [606, 240] width 41 height 82
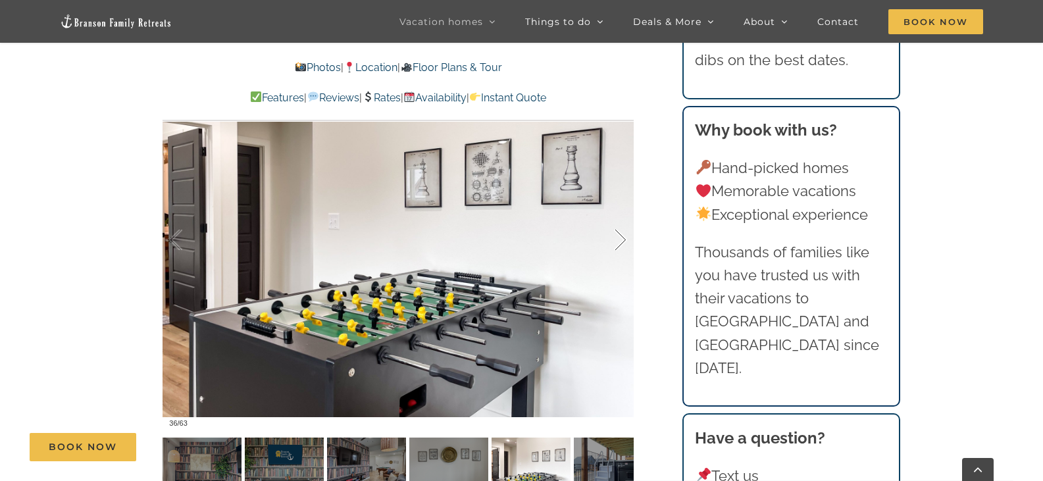
click at [617, 235] on div at bounding box center [606, 240] width 41 height 82
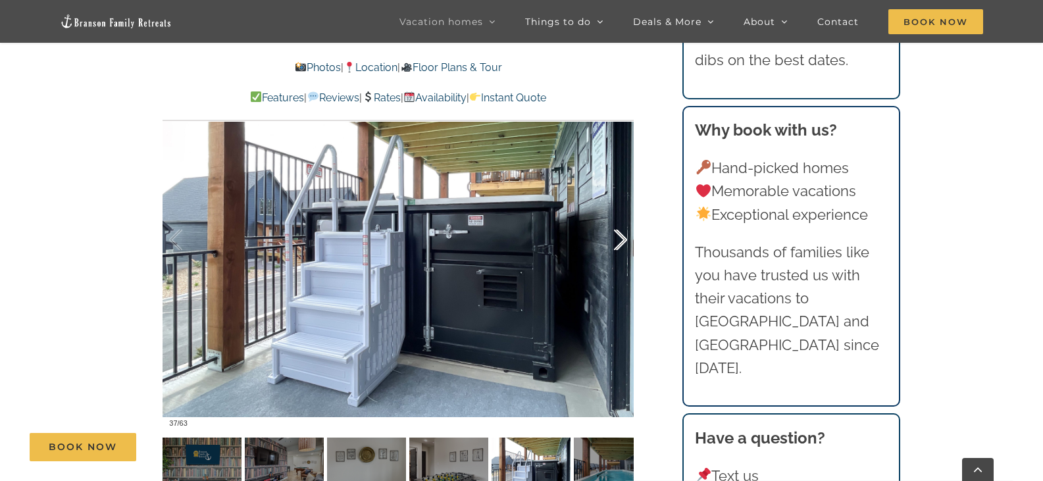
click at [617, 236] on div at bounding box center [606, 240] width 41 height 82
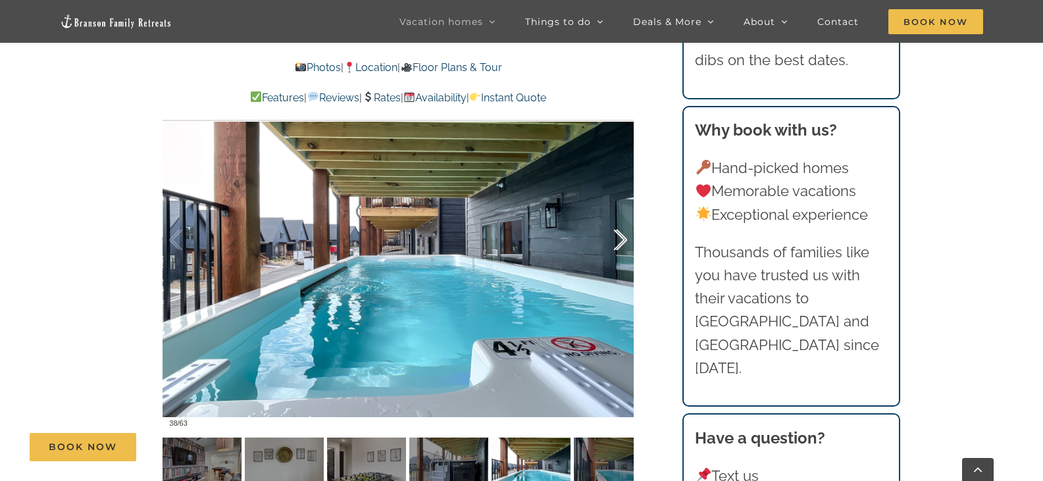
click at [623, 242] on div at bounding box center [606, 240] width 41 height 82
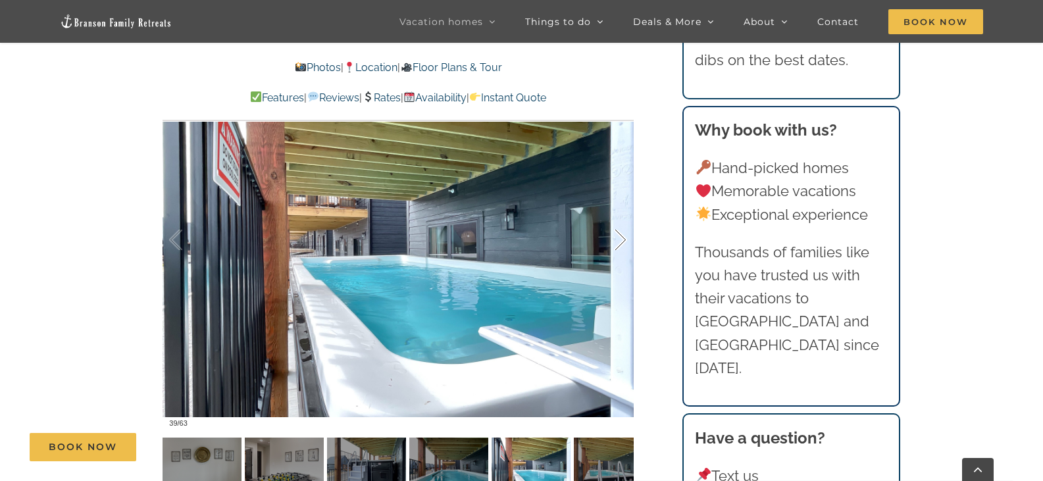
click at [617, 241] on div at bounding box center [606, 240] width 41 height 82
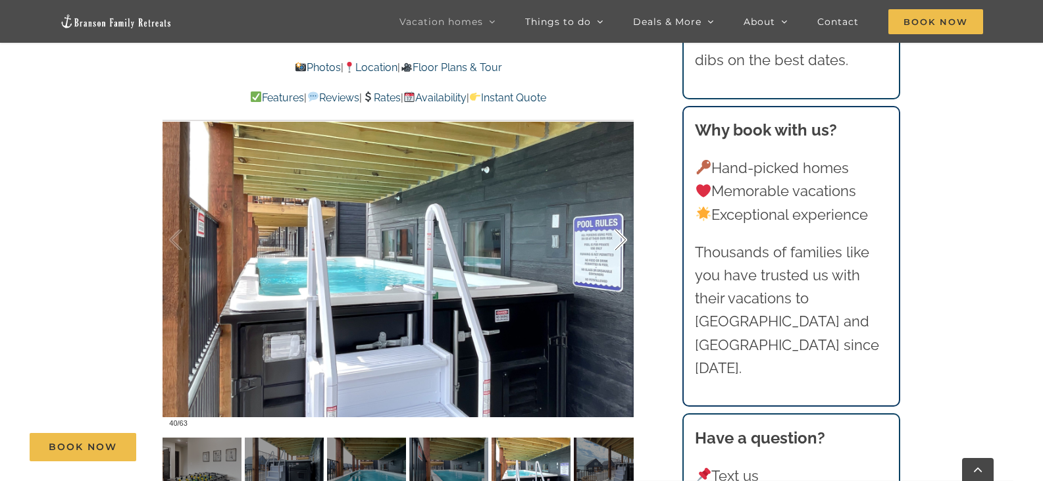
click at [618, 241] on div at bounding box center [606, 240] width 41 height 82
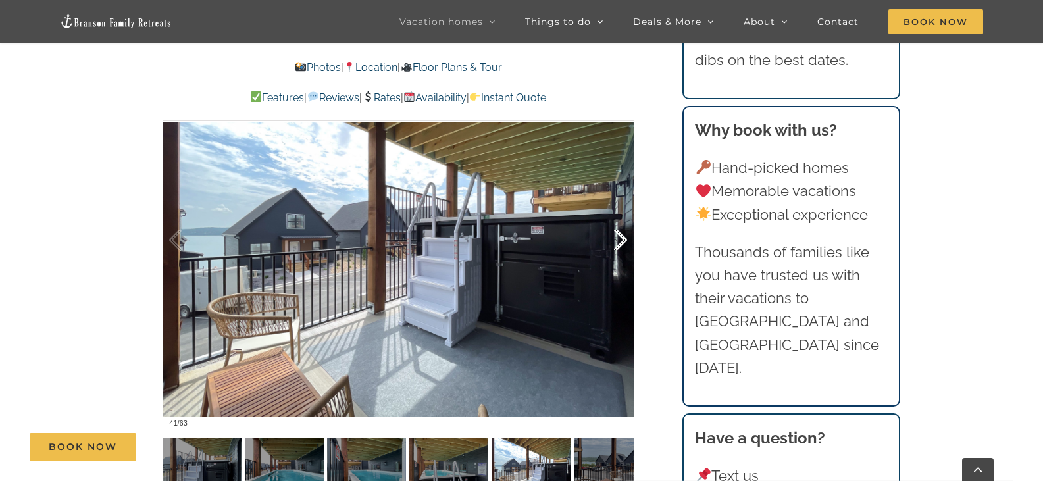
click at [621, 243] on div at bounding box center [606, 240] width 41 height 82
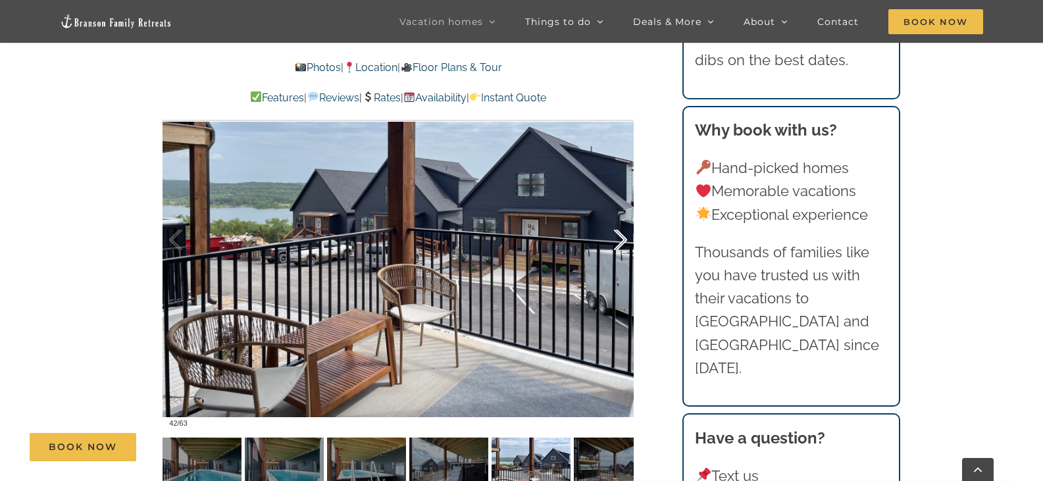
click at [621, 243] on div at bounding box center [606, 240] width 41 height 82
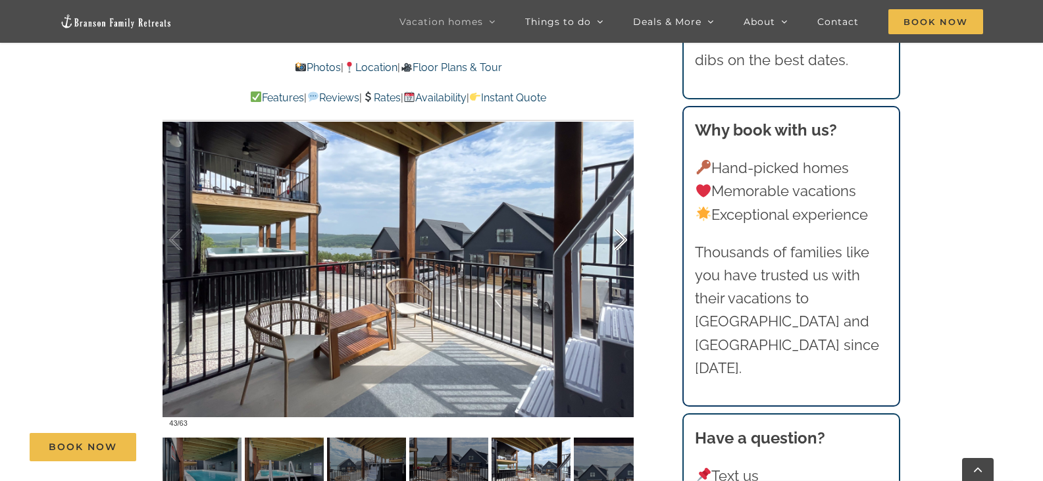
click at [621, 243] on div at bounding box center [606, 240] width 41 height 82
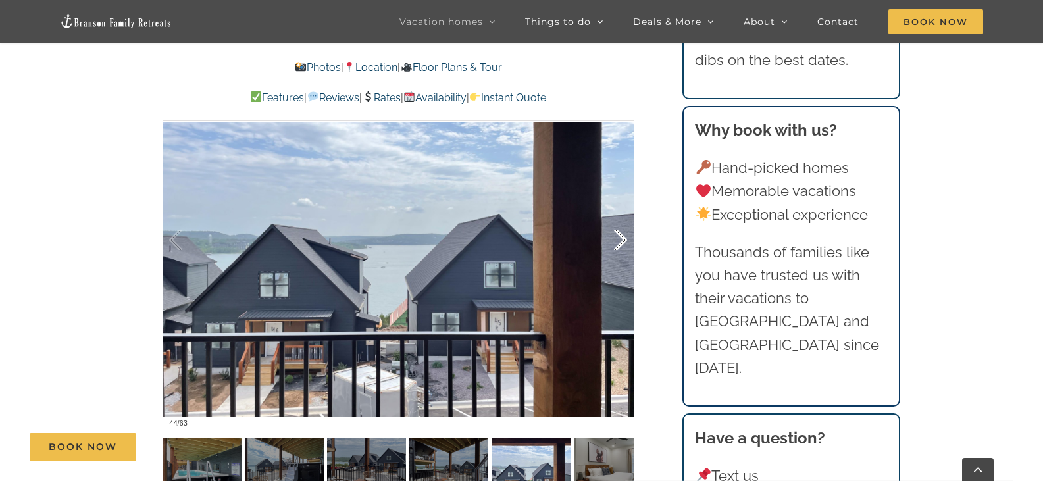
click at [620, 243] on div at bounding box center [606, 240] width 41 height 82
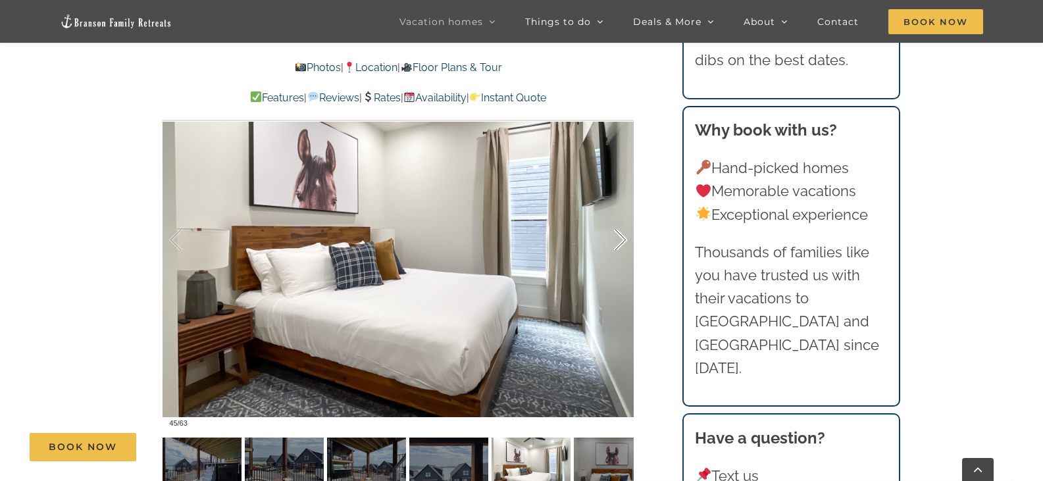
click at [620, 243] on div at bounding box center [606, 240] width 41 height 82
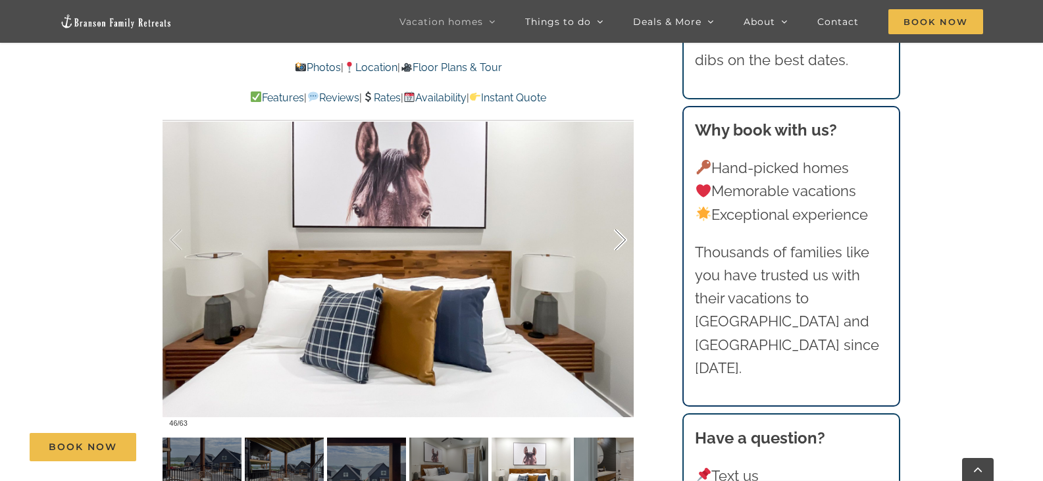
click at [620, 243] on div at bounding box center [606, 240] width 41 height 82
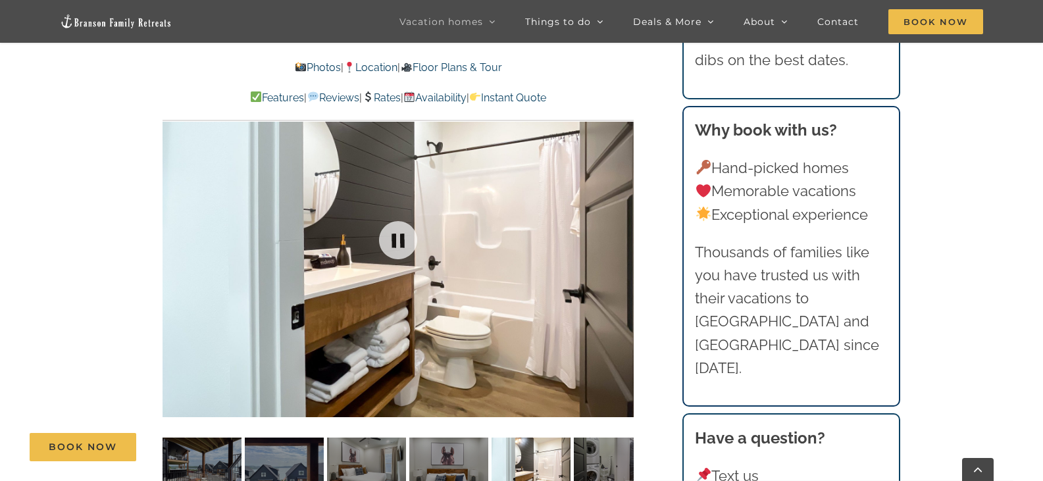
click at [620, 243] on div at bounding box center [398, 240] width 471 height 387
click at [619, 240] on div at bounding box center [606, 240] width 41 height 82
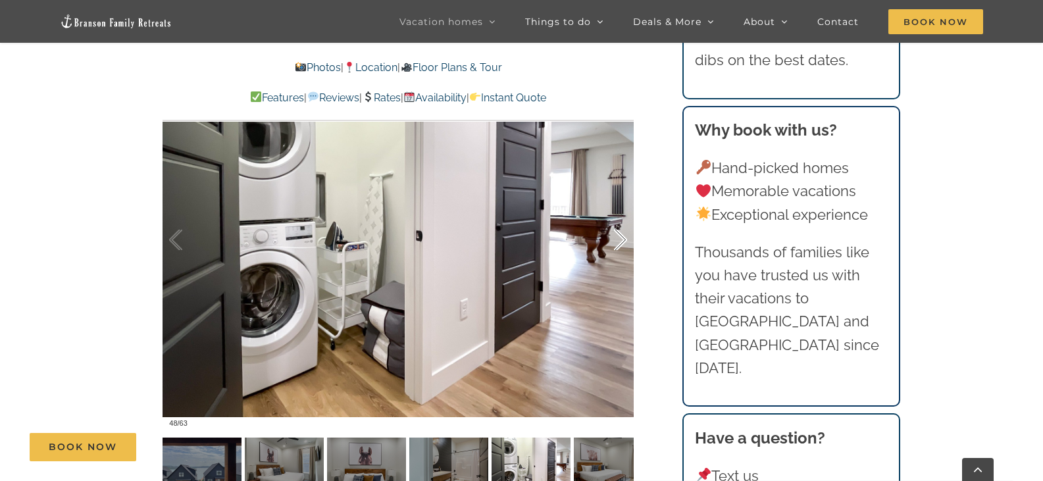
click at [619, 240] on div at bounding box center [606, 240] width 41 height 82
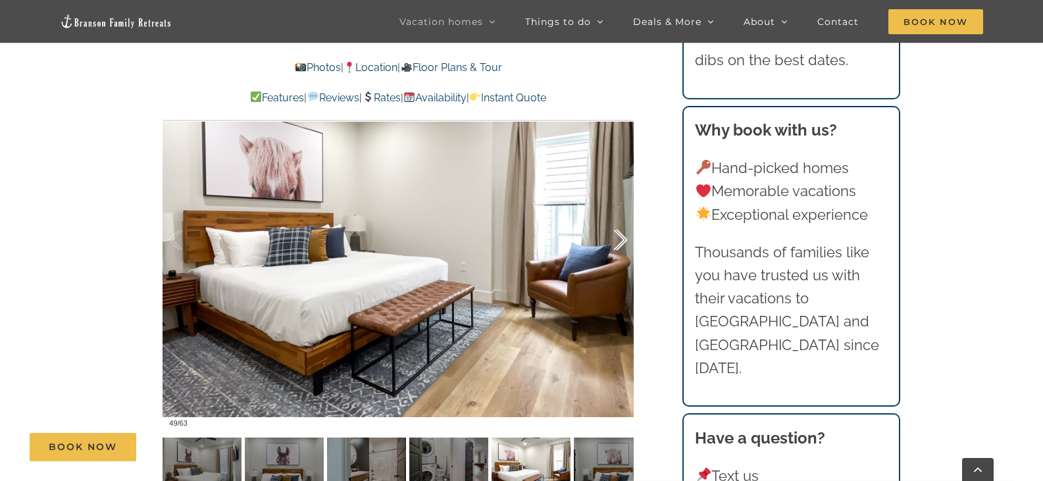
click at [619, 240] on div at bounding box center [606, 240] width 41 height 82
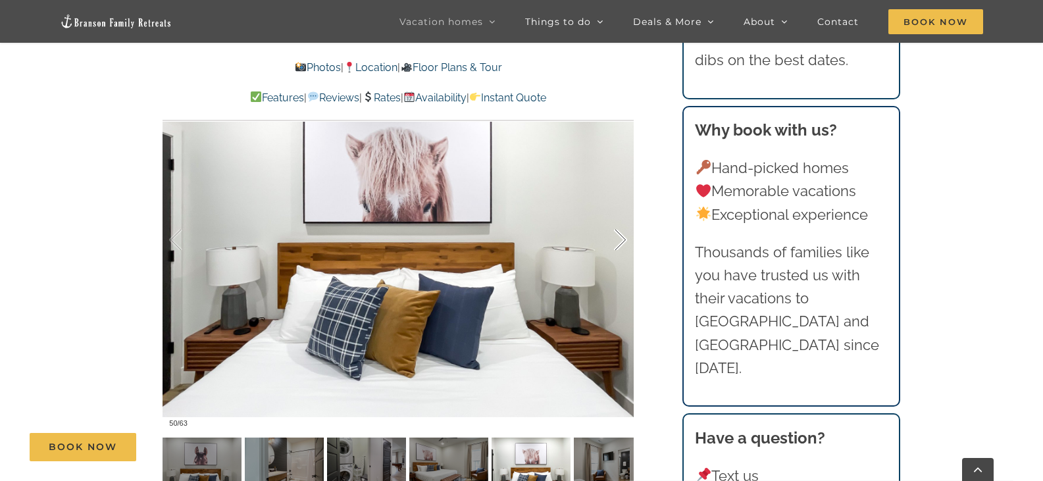
click at [619, 240] on div at bounding box center [606, 240] width 41 height 82
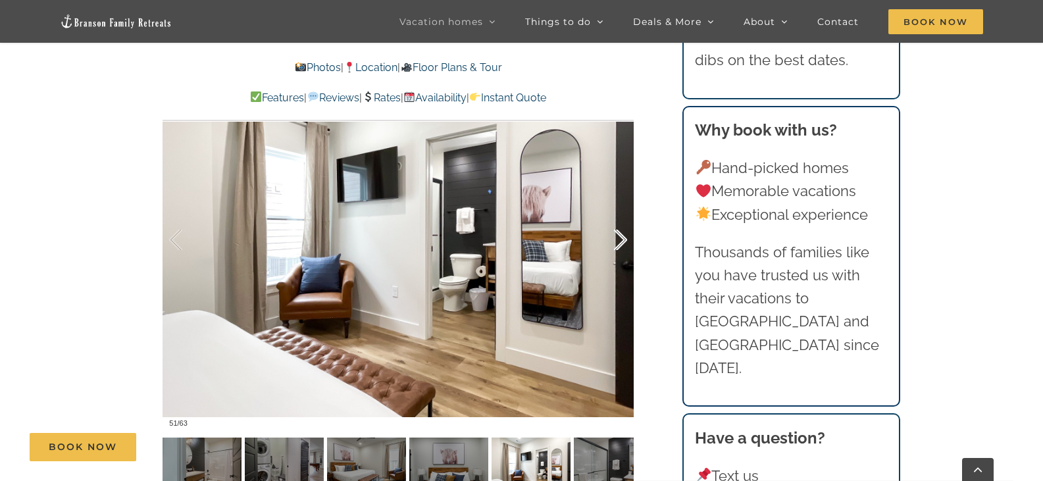
click at [619, 240] on div at bounding box center [606, 240] width 41 height 82
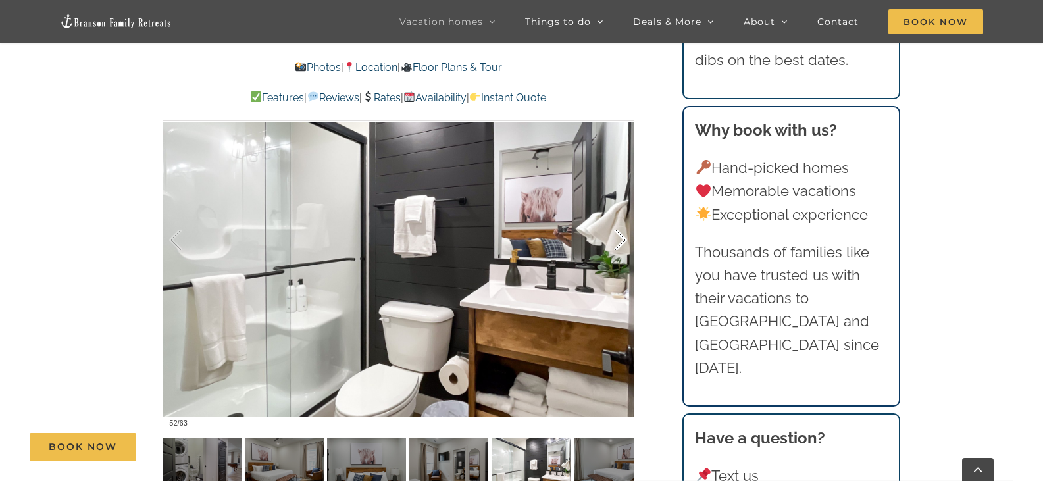
click at [618, 240] on div at bounding box center [606, 240] width 41 height 82
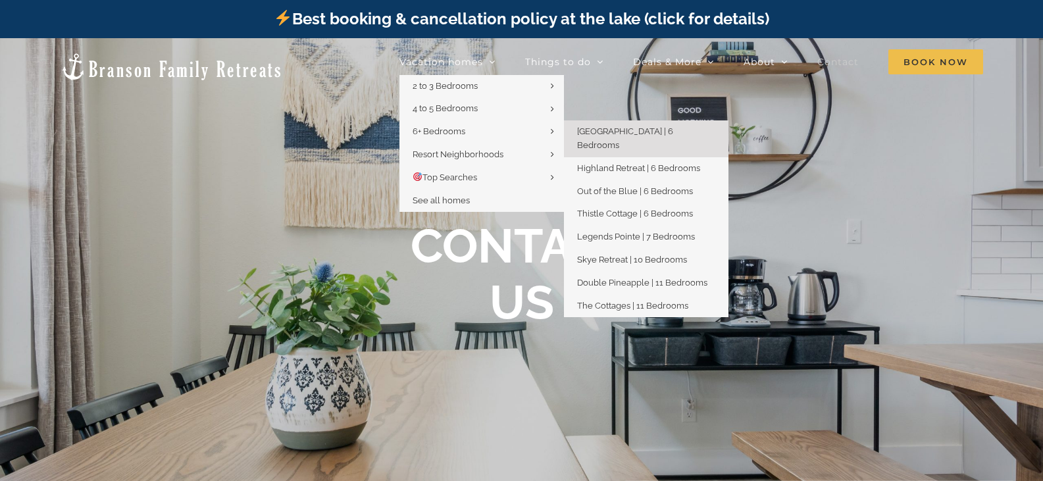
click at [617, 131] on span "[GEOGRAPHIC_DATA] | 6 Bedrooms" at bounding box center [625, 138] width 96 height 24
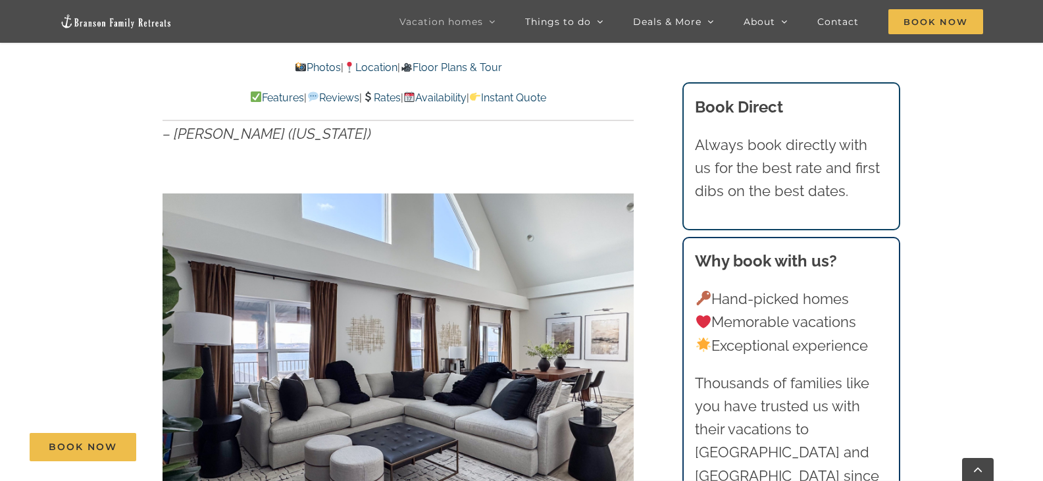
scroll to position [987, 0]
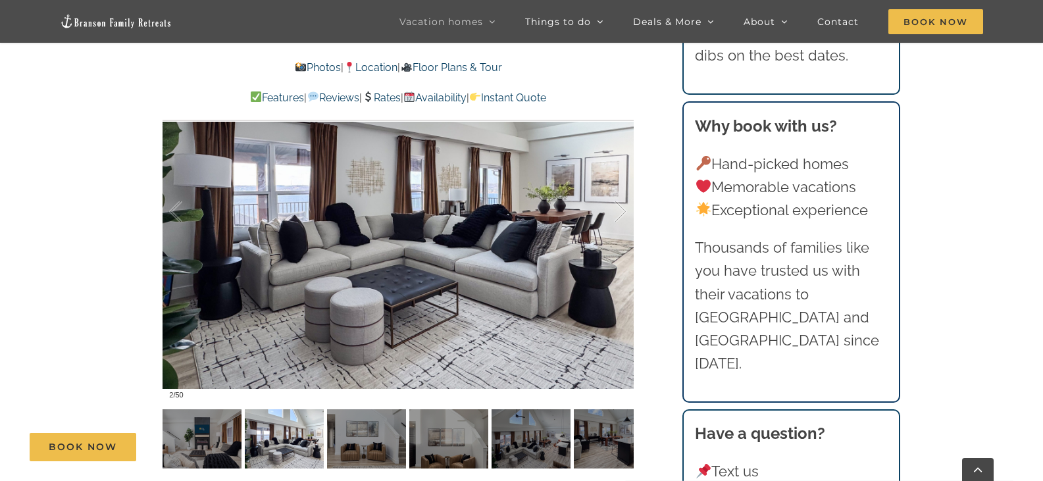
click at [523, 274] on div at bounding box center [398, 211] width 471 height 387
click at [617, 213] on div at bounding box center [606, 212] width 41 height 82
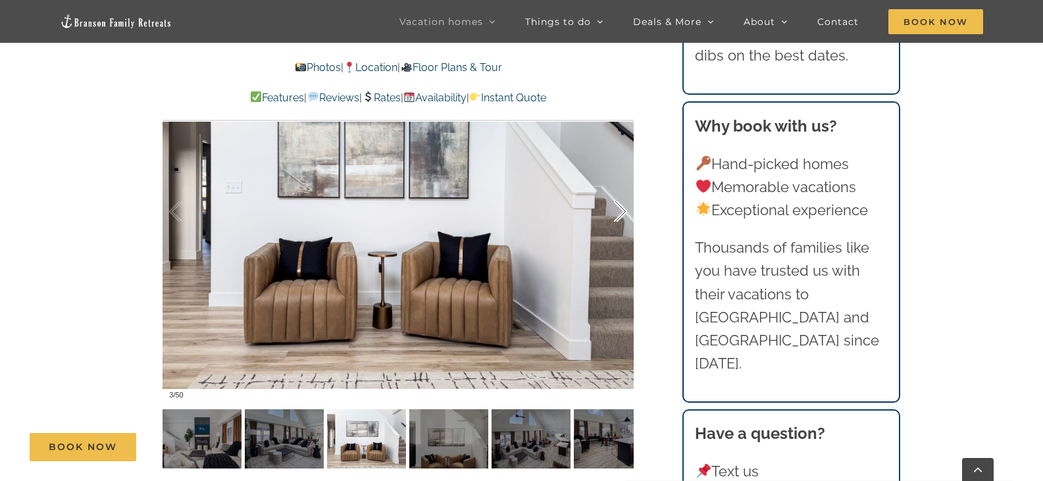
click at [617, 214] on div at bounding box center [606, 212] width 41 height 82
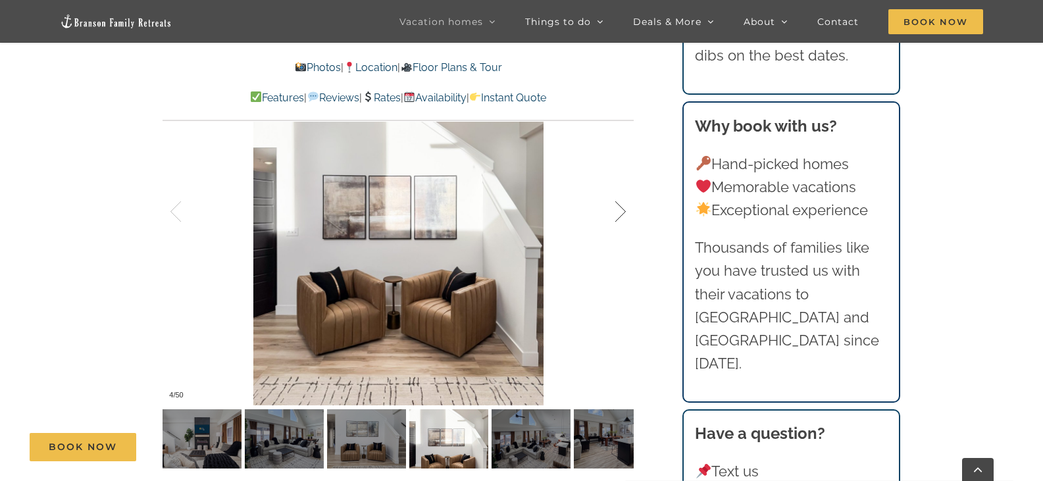
click at [617, 215] on div at bounding box center [606, 212] width 41 height 82
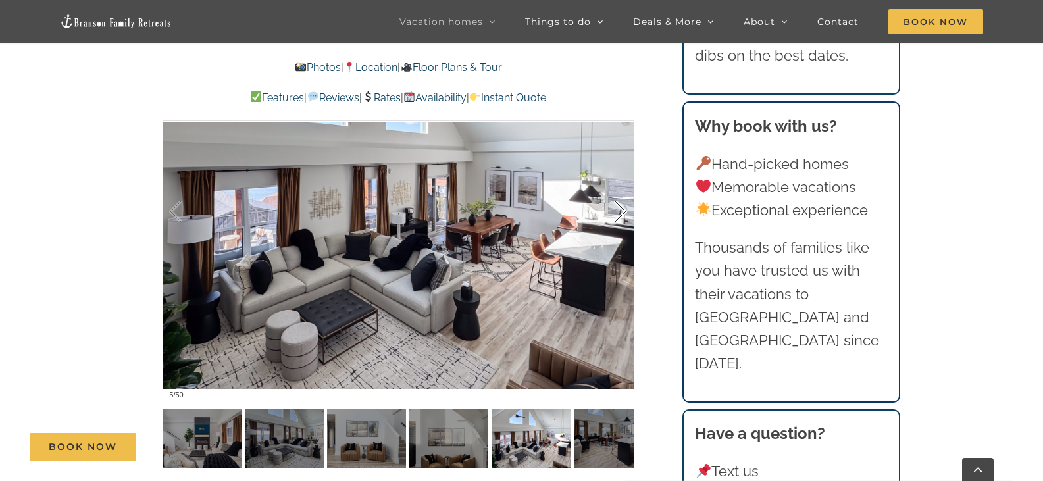
click at [620, 215] on div at bounding box center [606, 212] width 41 height 82
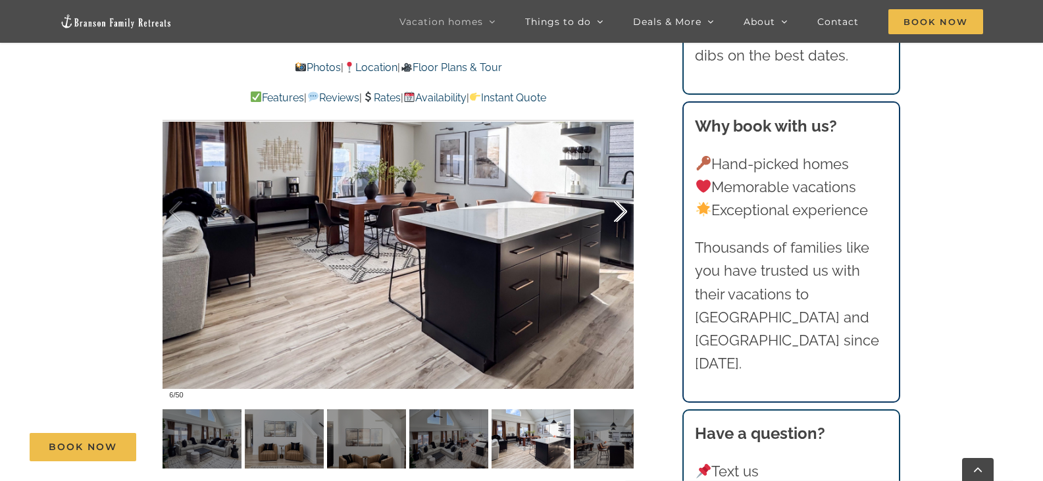
click at [620, 215] on div at bounding box center [606, 212] width 41 height 82
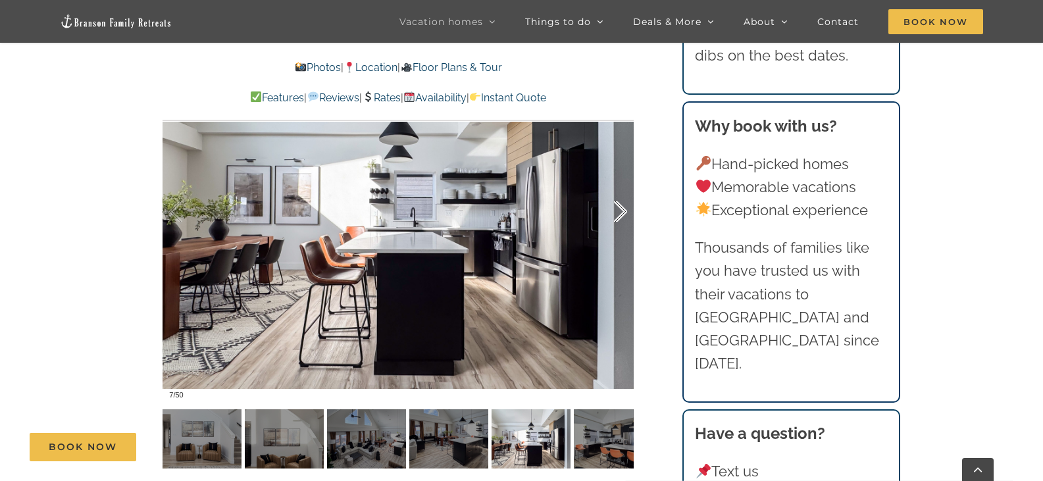
click at [620, 215] on div at bounding box center [606, 212] width 41 height 82
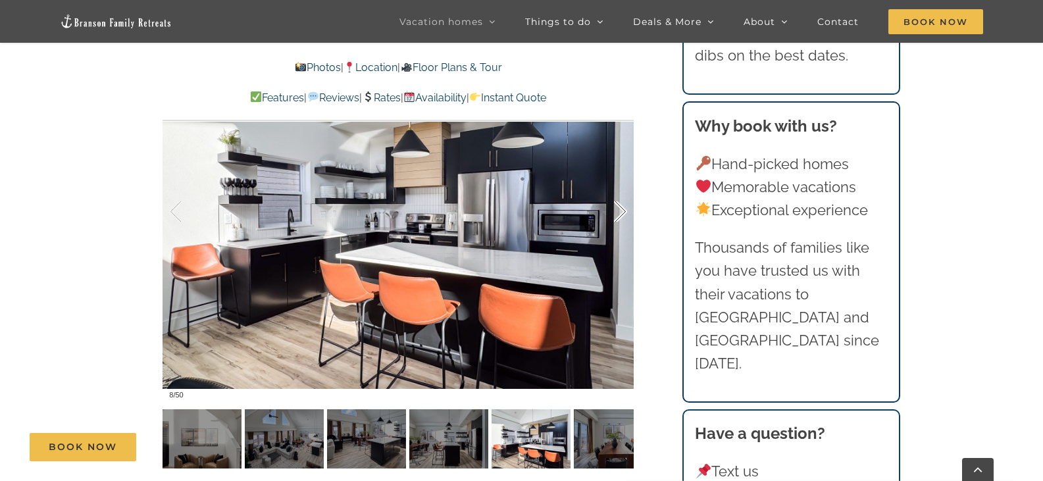
click at [620, 215] on div at bounding box center [606, 212] width 41 height 82
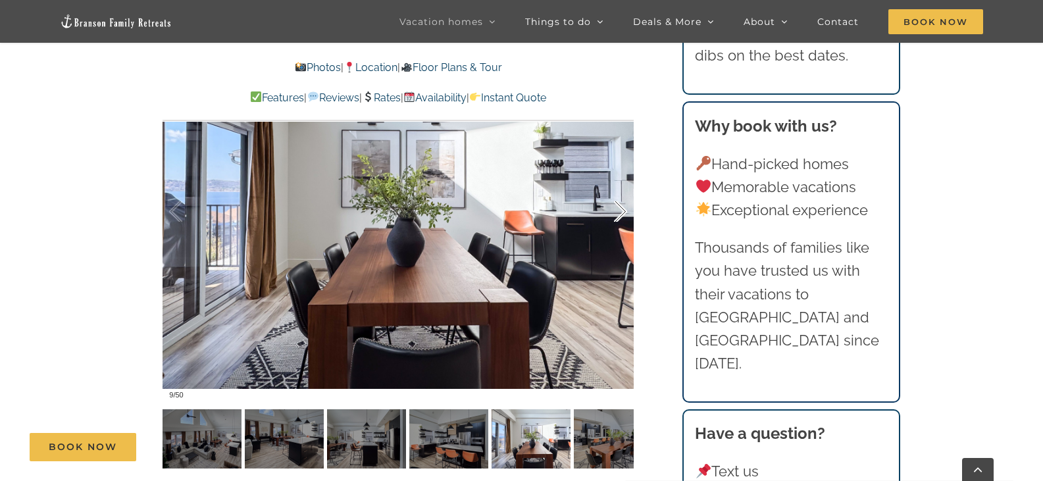
click at [620, 215] on div at bounding box center [606, 212] width 41 height 82
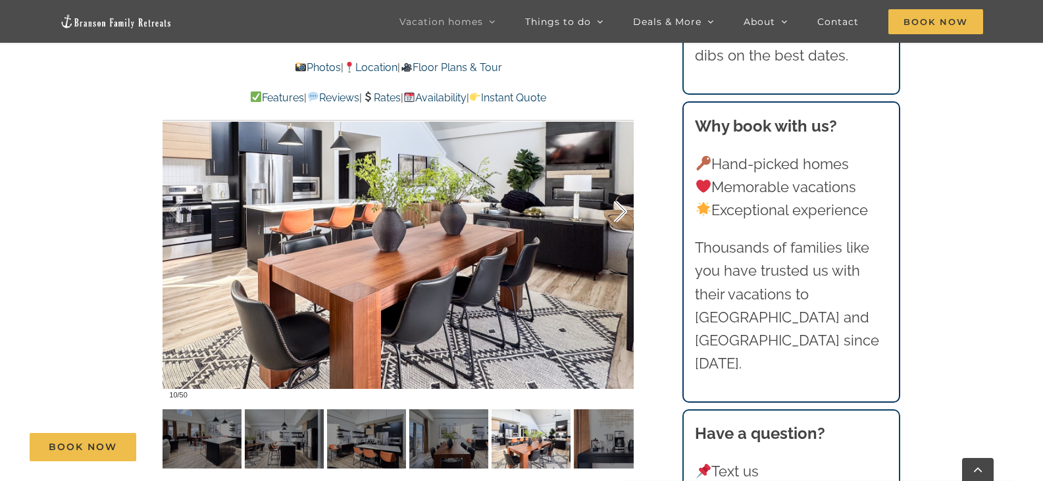
click at [620, 215] on div at bounding box center [606, 212] width 41 height 82
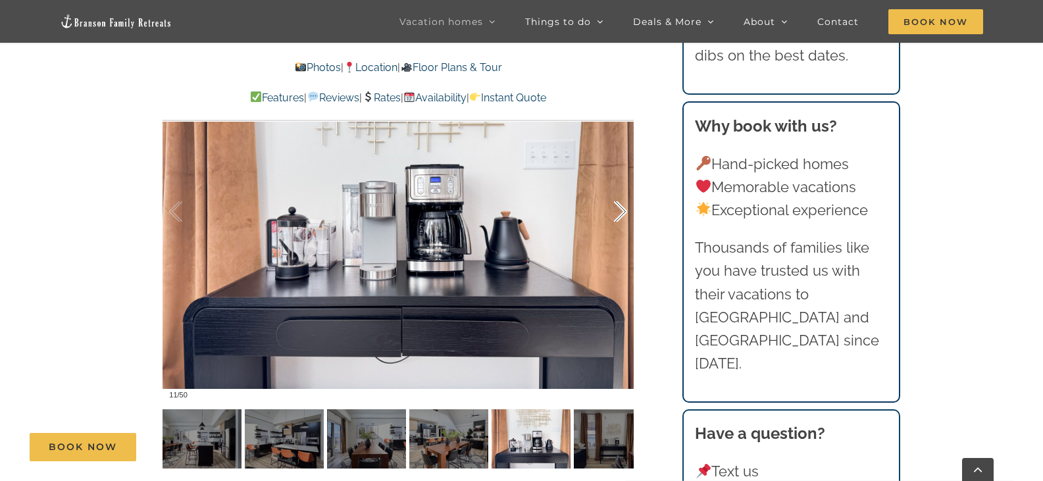
click at [620, 215] on div at bounding box center [606, 212] width 41 height 82
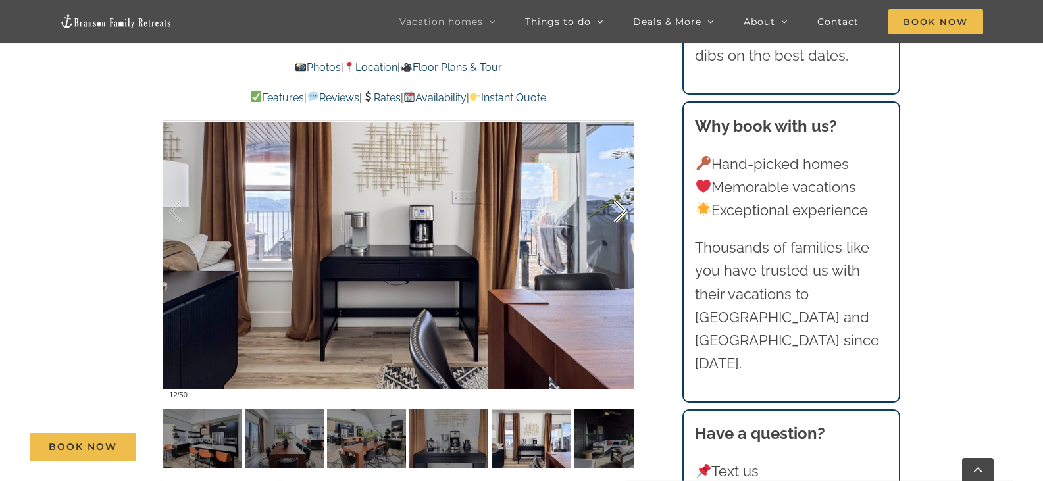
click at [620, 215] on div at bounding box center [606, 212] width 41 height 82
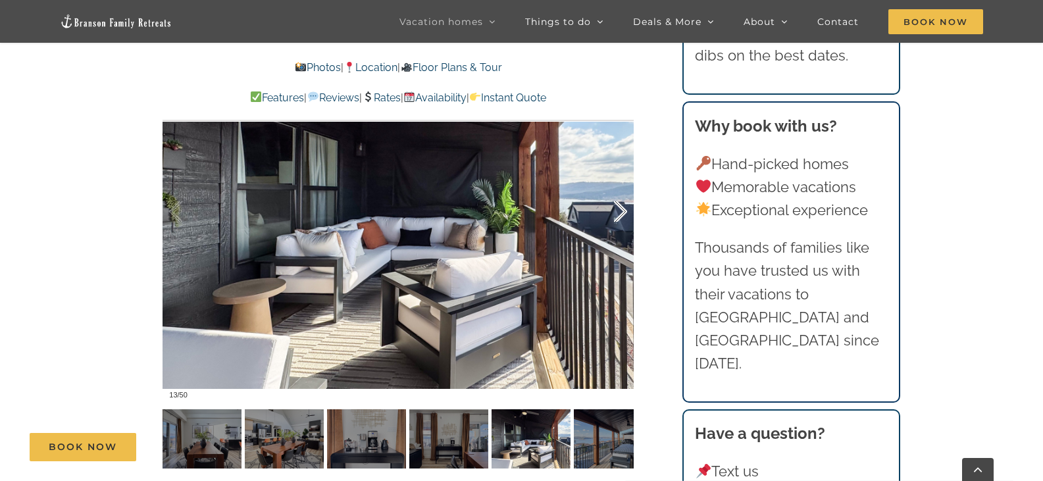
click at [620, 215] on div at bounding box center [606, 212] width 41 height 82
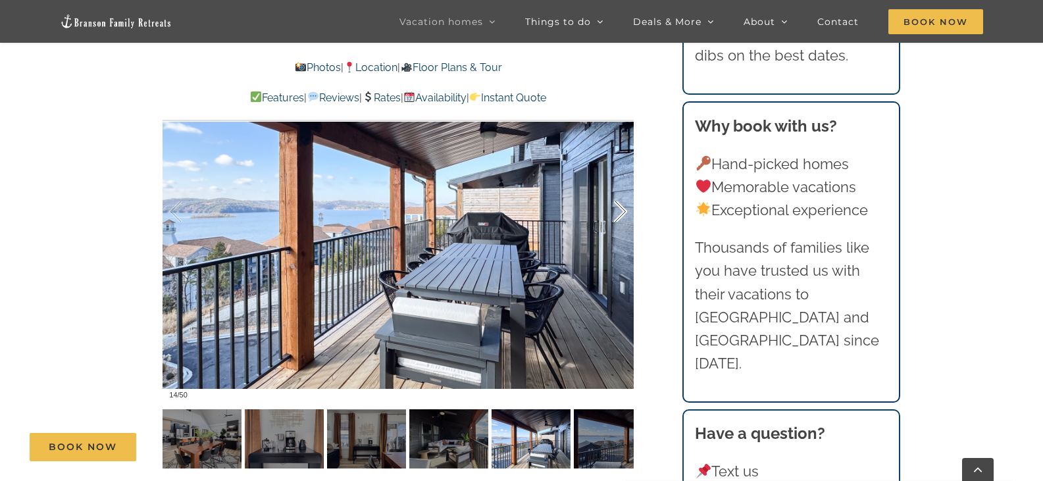
click at [621, 213] on div at bounding box center [606, 212] width 41 height 82
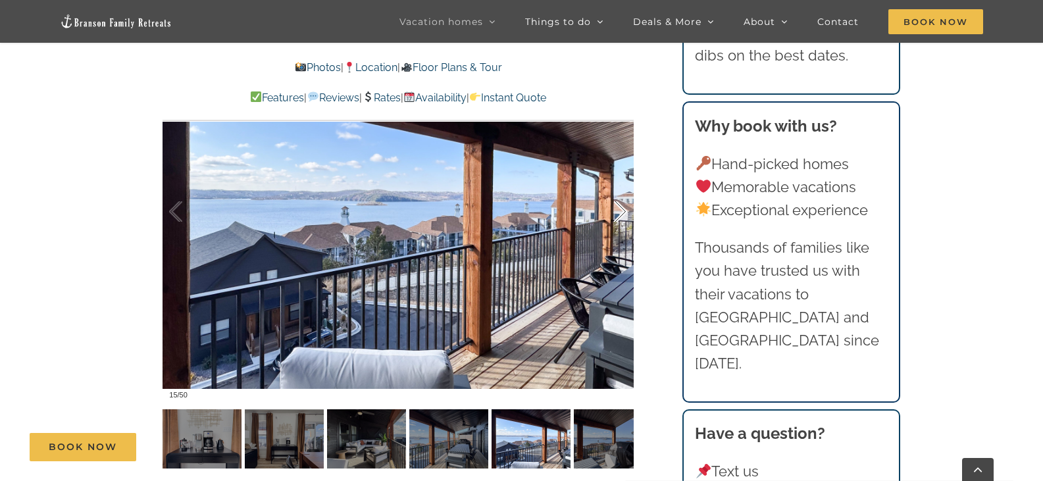
click at [621, 213] on div at bounding box center [606, 212] width 41 height 82
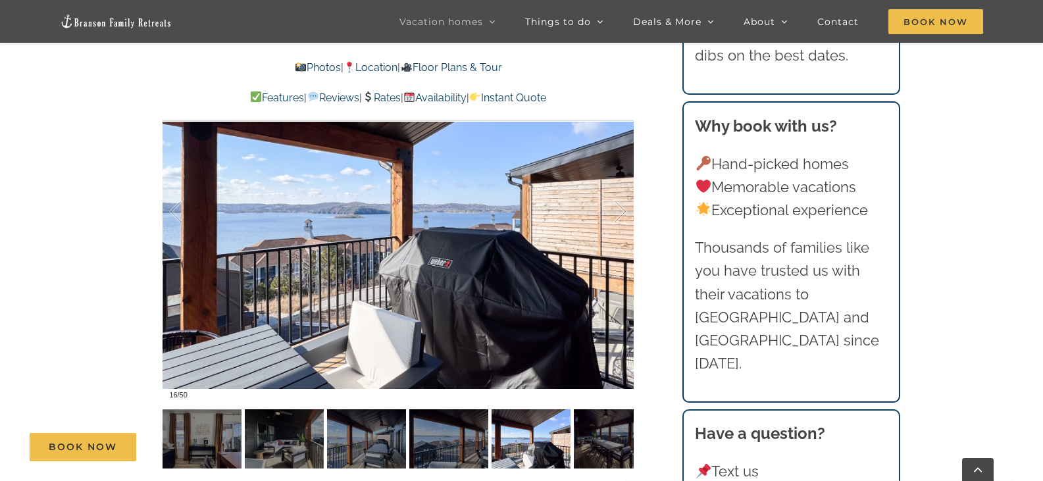
click at [537, 97] on link "Instant Quote" at bounding box center [507, 97] width 77 height 13
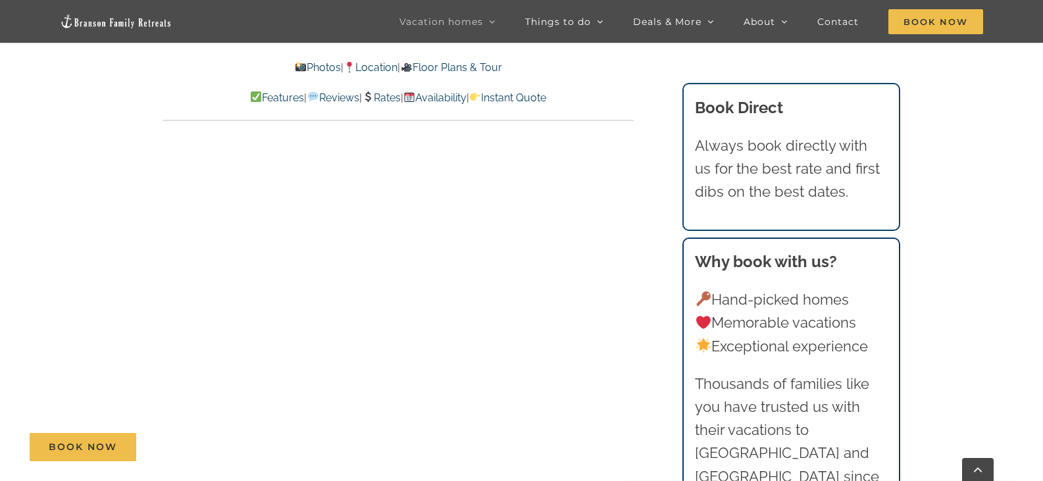
scroll to position [6166, 0]
click at [501, 65] on link "Floor Plans & Tour" at bounding box center [450, 67] width 101 height 13
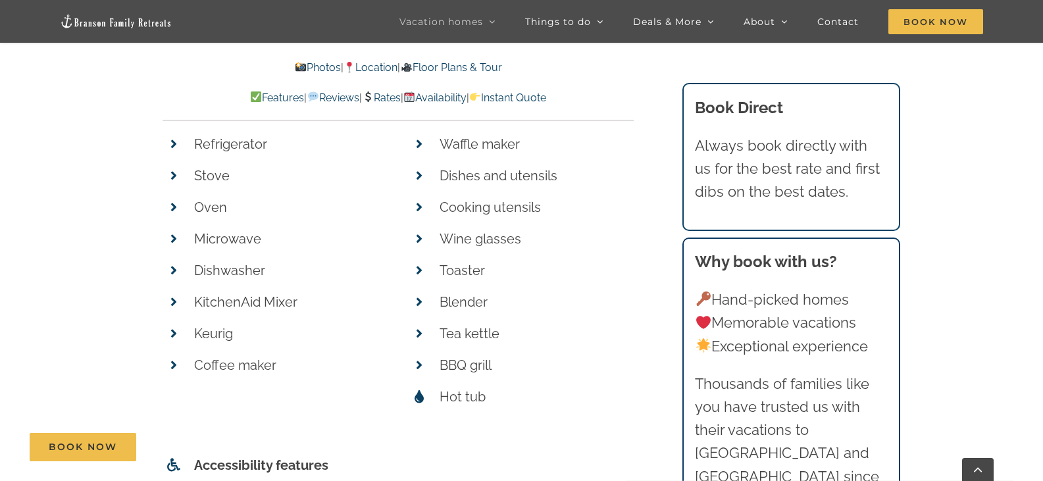
scroll to position [5048, 0]
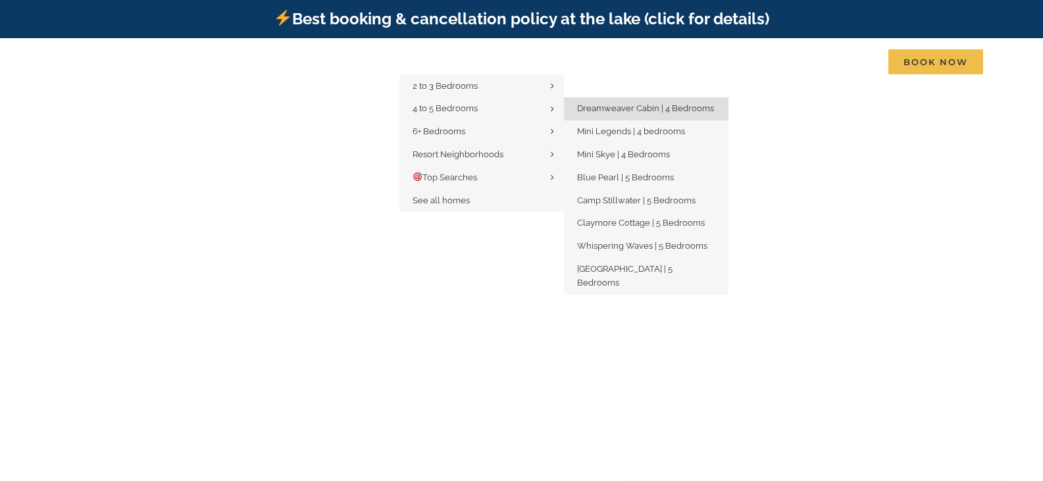
click at [628, 109] on span "Dreamweaver Cabin | 4 Bedrooms" at bounding box center [645, 108] width 137 height 10
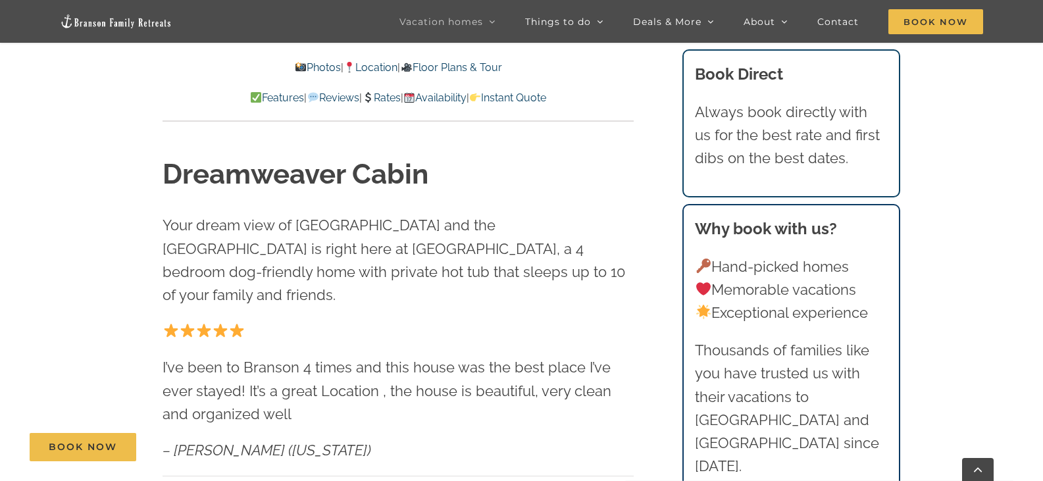
scroll to position [329, 0]
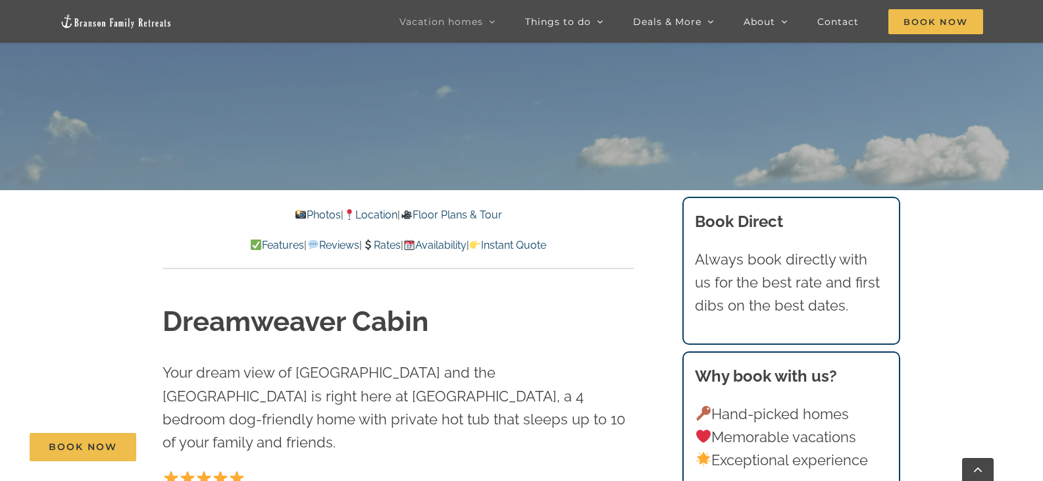
click at [482, 212] on link "Floor Plans & Tour" at bounding box center [450, 215] width 101 height 13
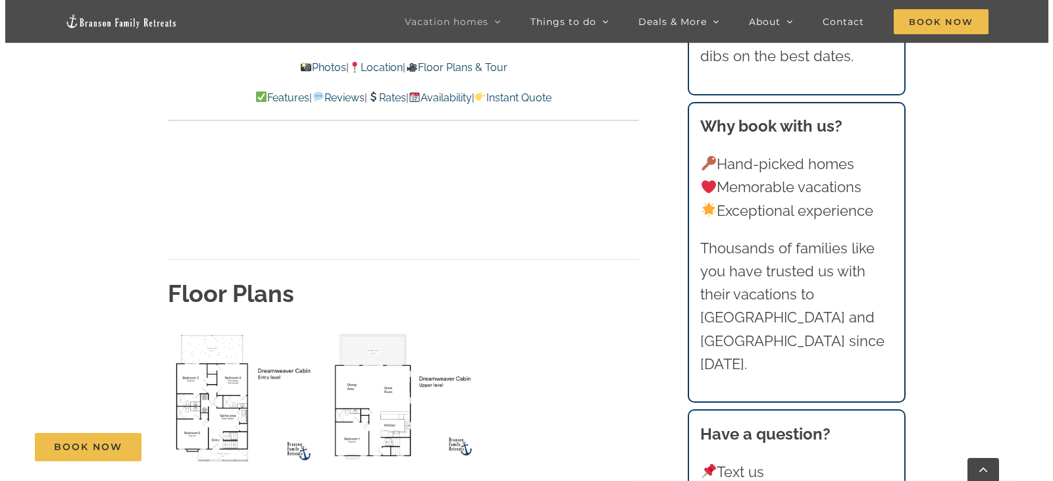
scroll to position [4774, 0]
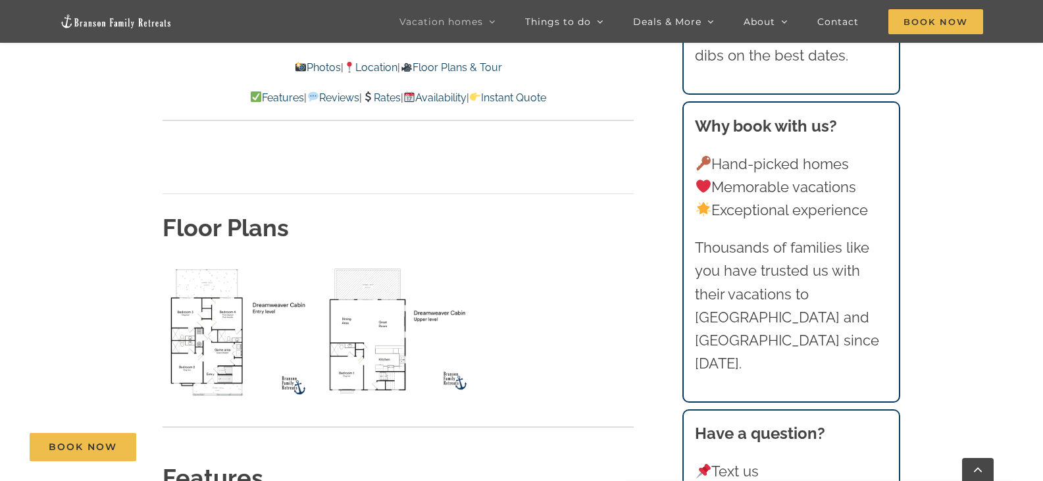
click at [211, 268] on img "lower level floor plan" at bounding box center [239, 332] width 153 height 140
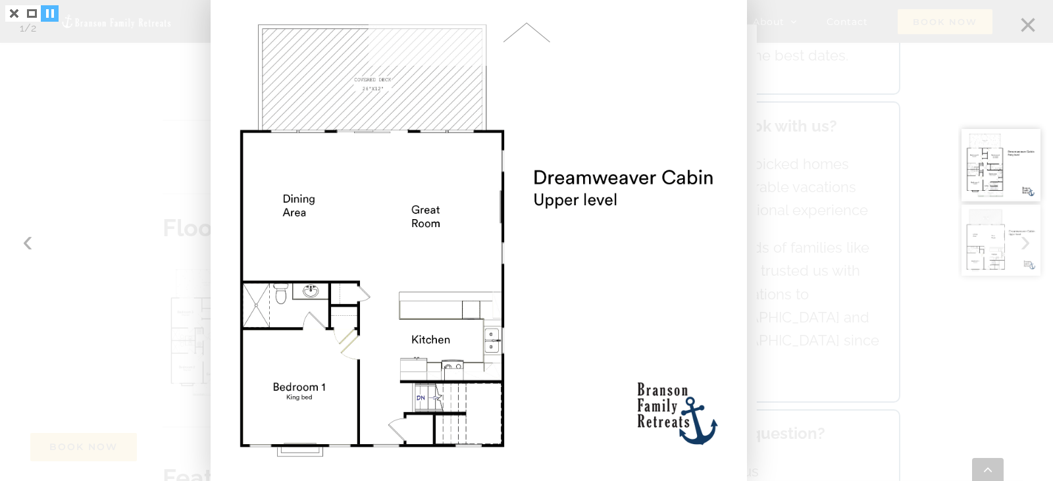
click at [50, 12] on link at bounding box center [50, 13] width 18 height 16
click at [528, 32] on span at bounding box center [527, 33] width 316 height 66
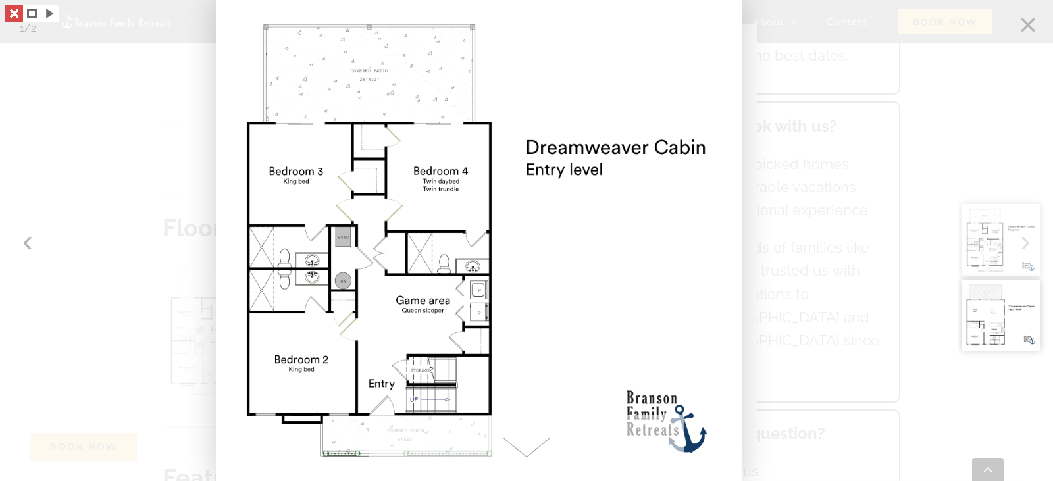
click at [19, 12] on link at bounding box center [14, 13] width 18 height 16
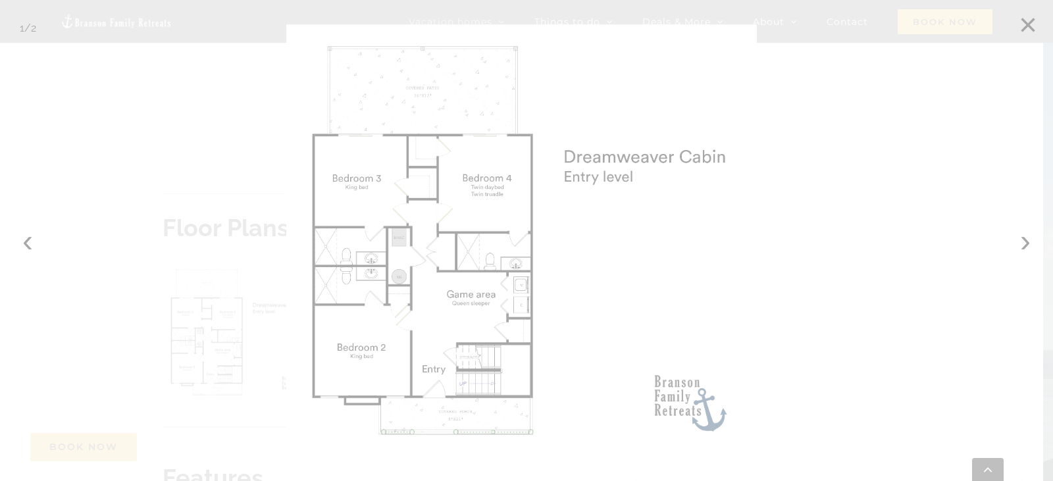
scroll to position [329, 0]
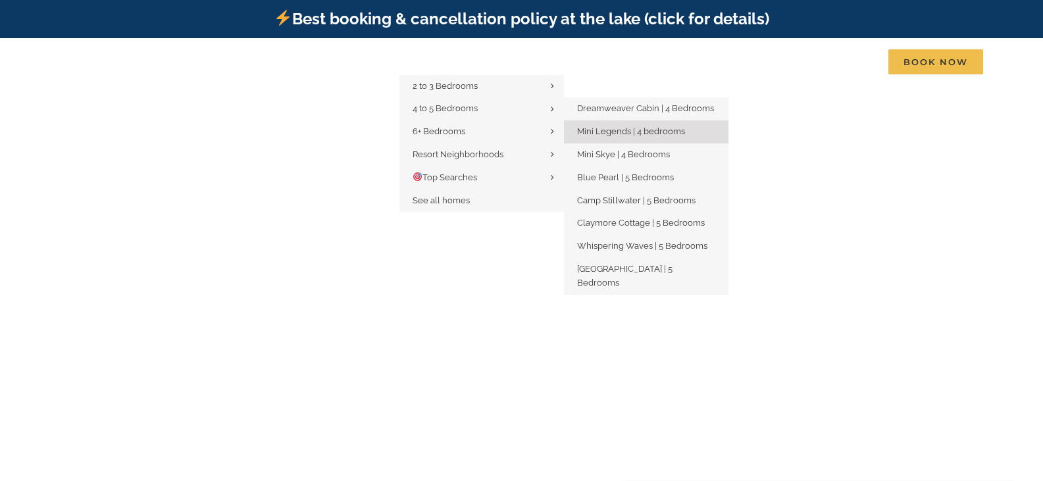
click at [621, 128] on span "Mini Legends | 4 bedrooms" at bounding box center [631, 131] width 108 height 10
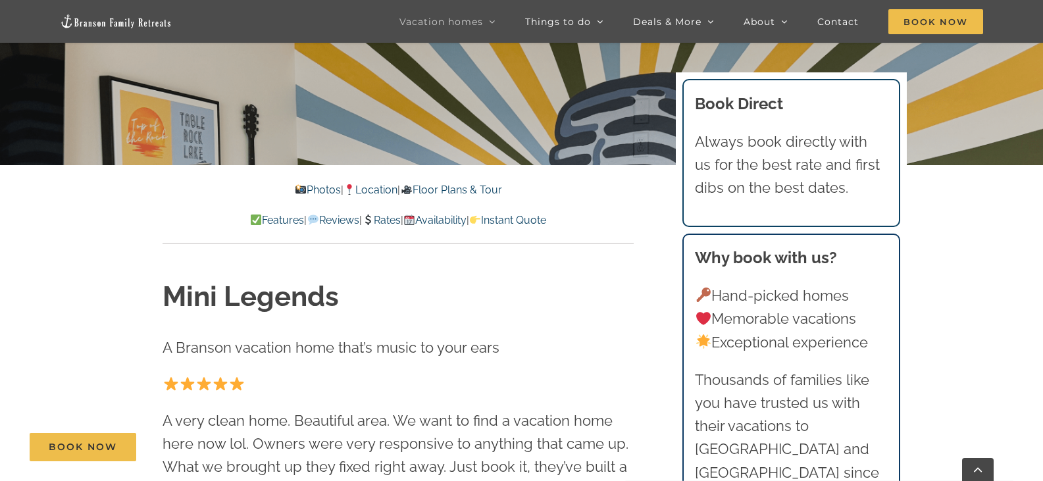
scroll to position [461, 0]
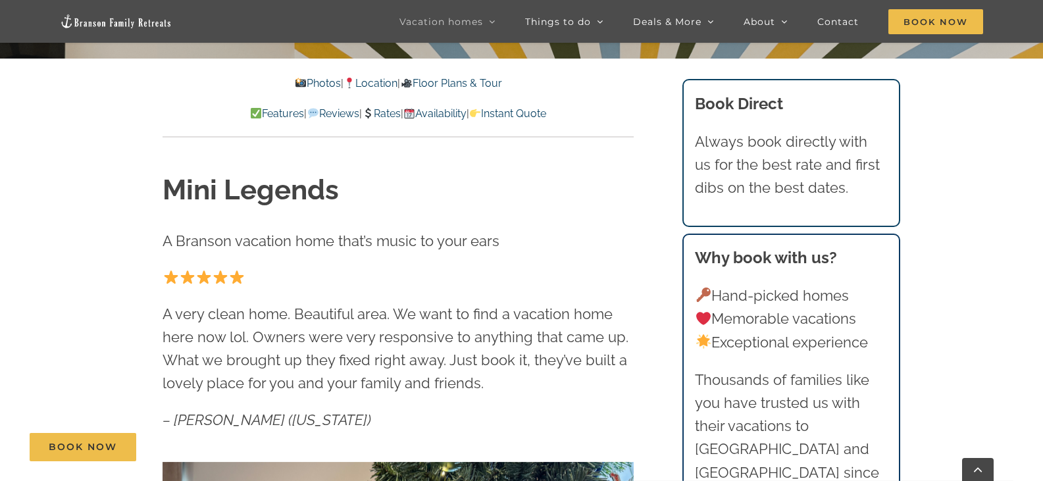
click at [307, 81] on link "Photos" at bounding box center [318, 83] width 46 height 13
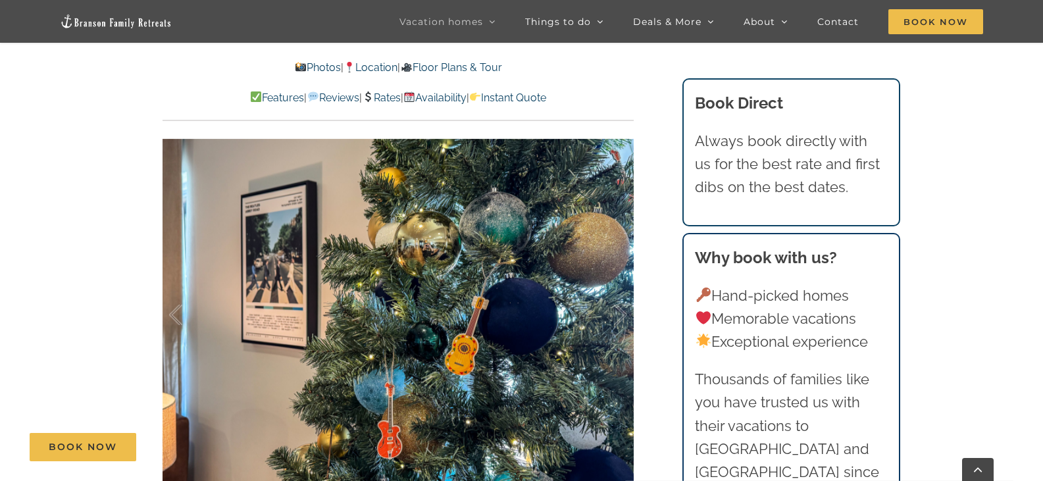
scroll to position [727, 0]
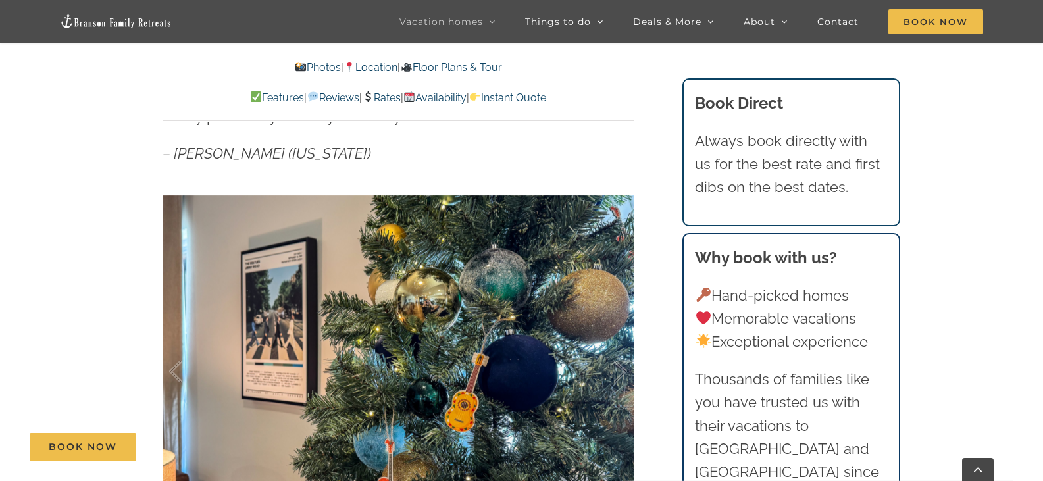
click at [514, 332] on div at bounding box center [398, 371] width 471 height 387
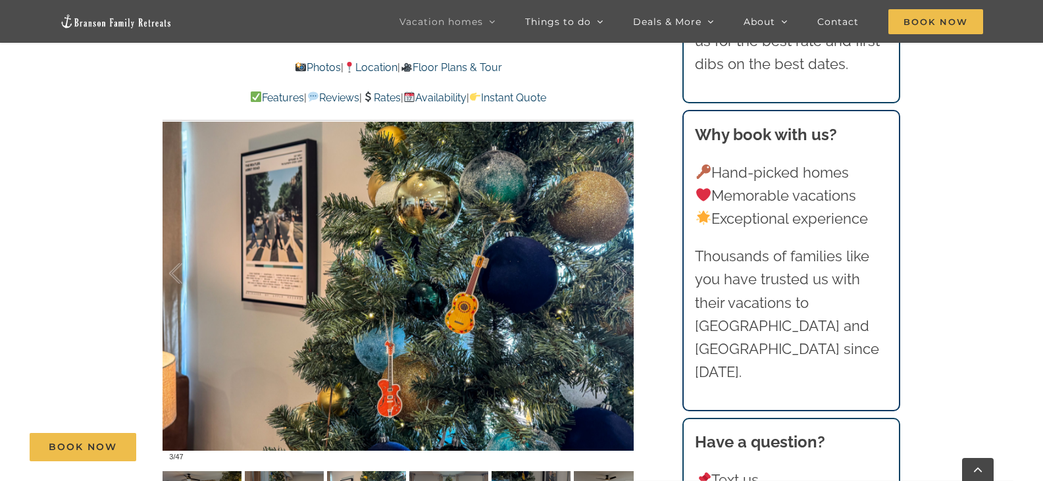
scroll to position [793, 0]
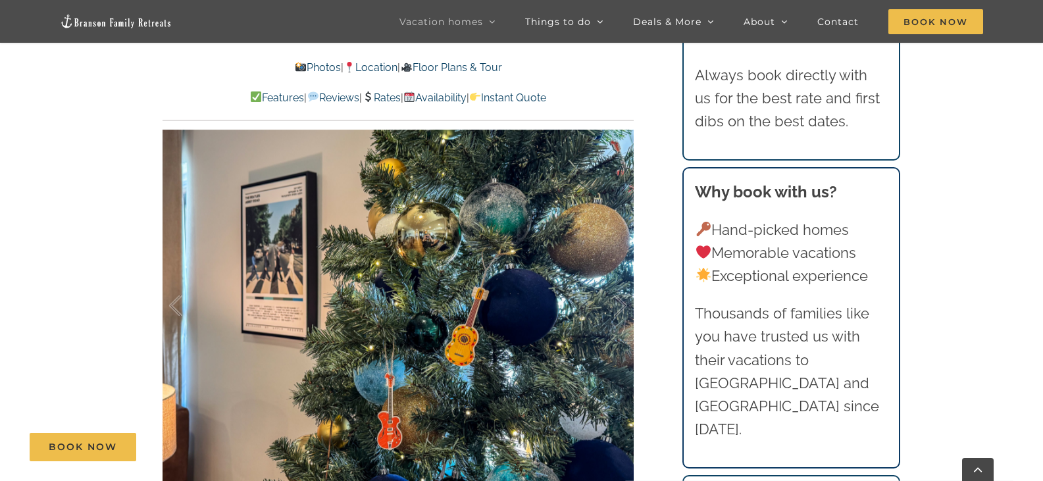
click at [539, 312] on div at bounding box center [398, 306] width 471 height 387
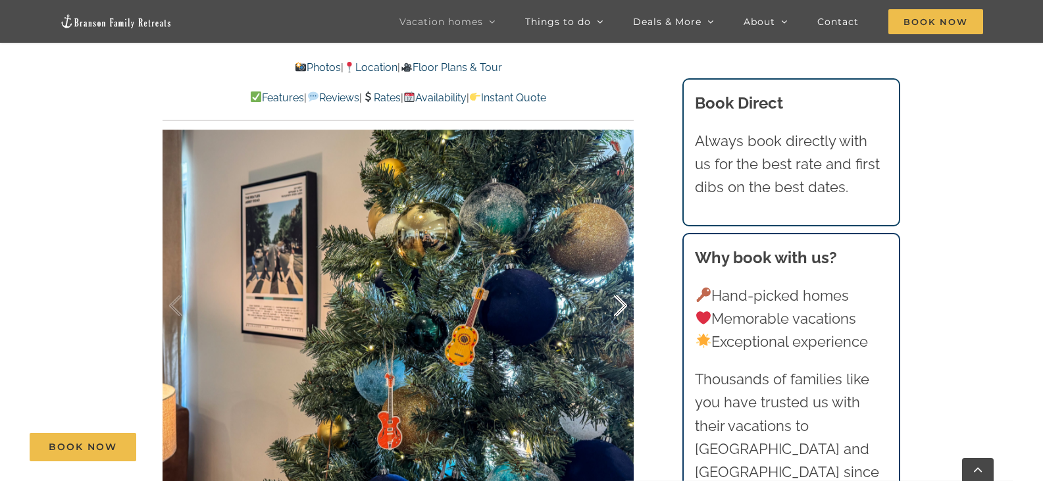
click at [618, 303] on div at bounding box center [606, 306] width 41 height 82
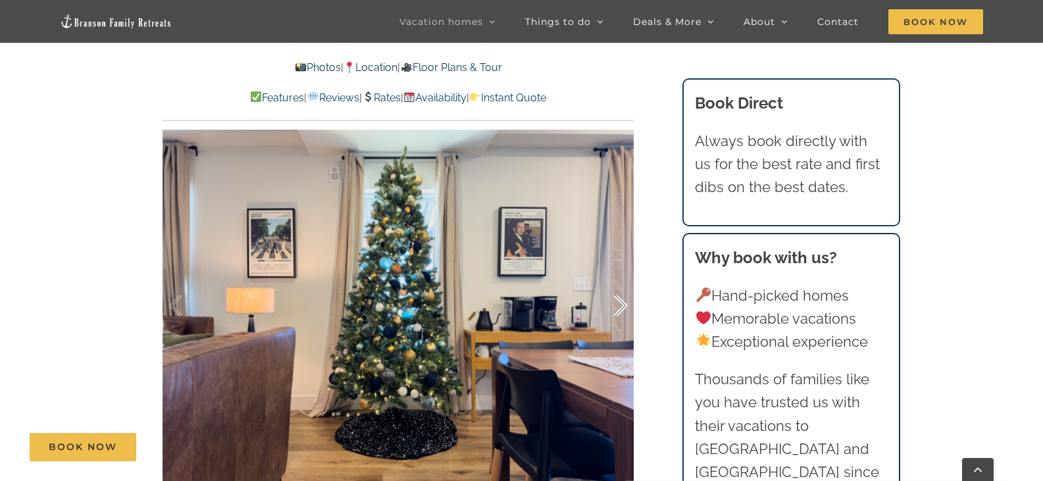
click at [618, 304] on div at bounding box center [606, 306] width 41 height 82
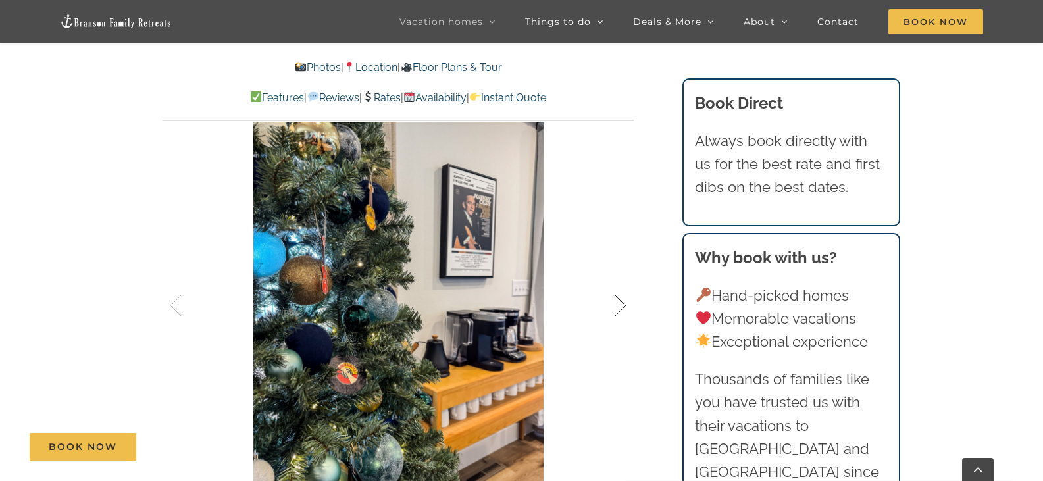
click at [618, 304] on div at bounding box center [606, 306] width 41 height 82
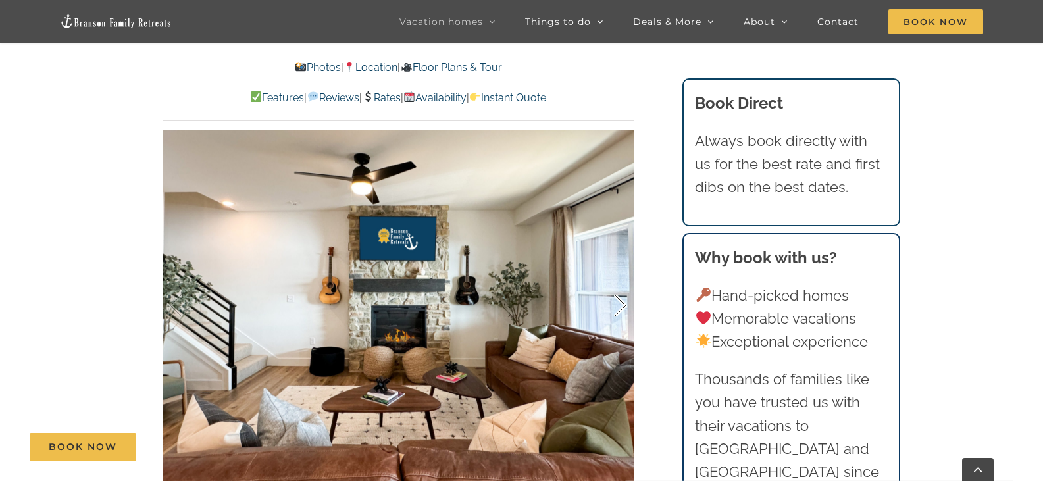
click at [623, 307] on div at bounding box center [606, 306] width 41 height 82
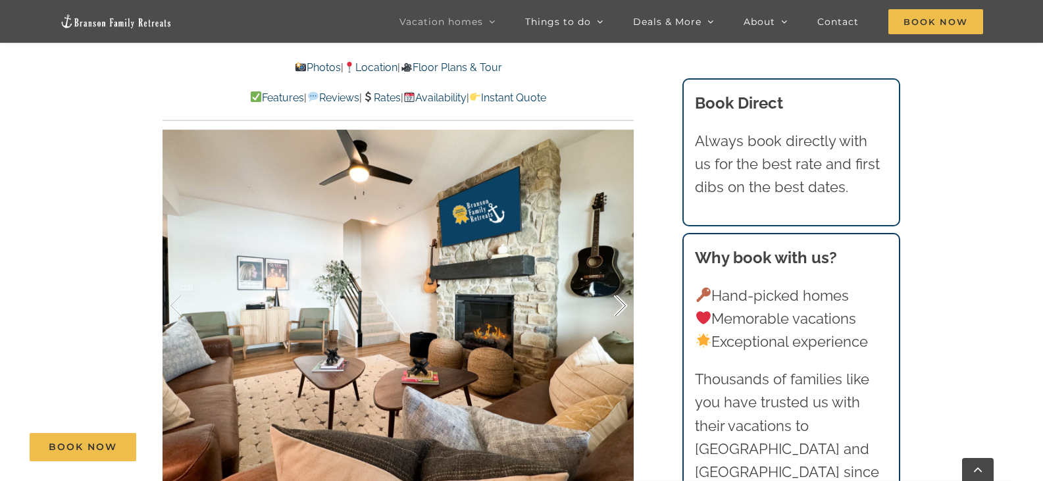
click at [623, 307] on div at bounding box center [606, 306] width 41 height 82
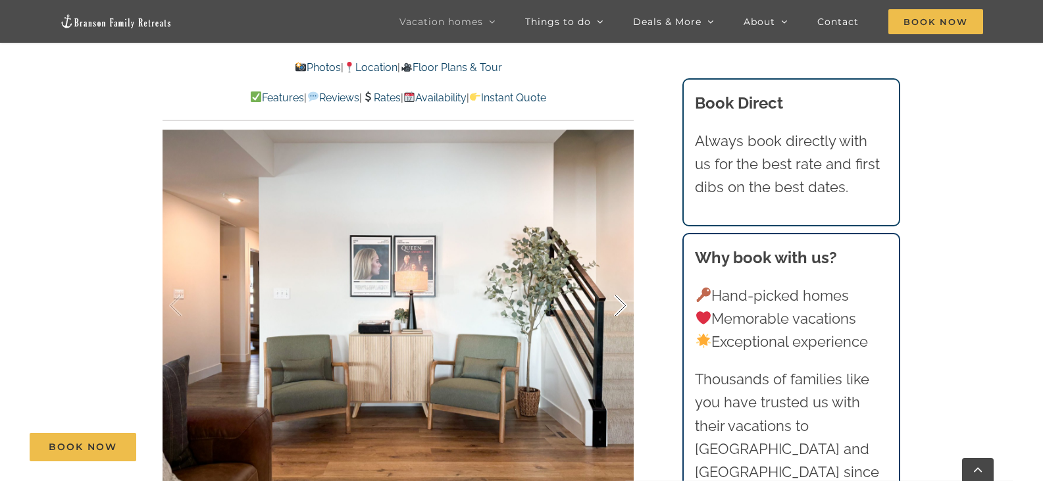
click at [623, 307] on div at bounding box center [606, 306] width 41 height 82
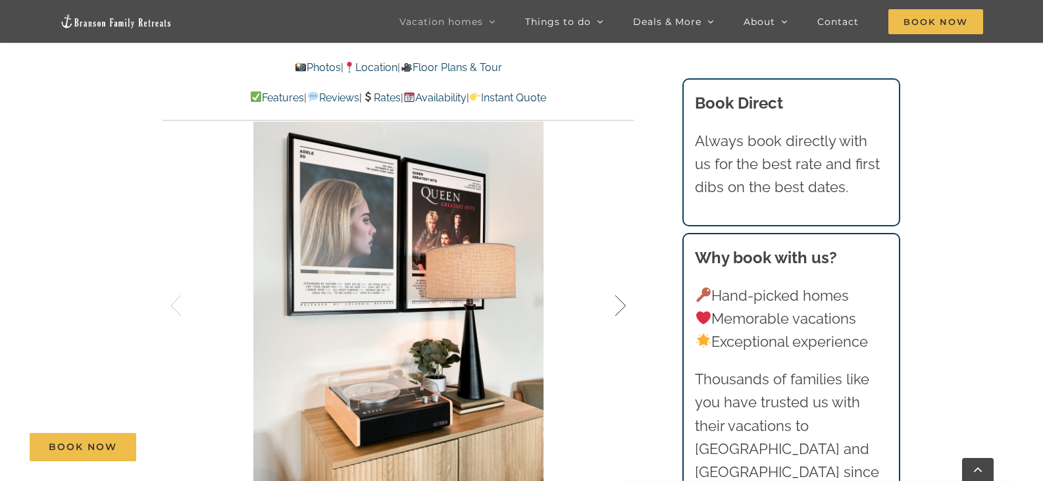
click at [623, 307] on div at bounding box center [606, 306] width 41 height 82
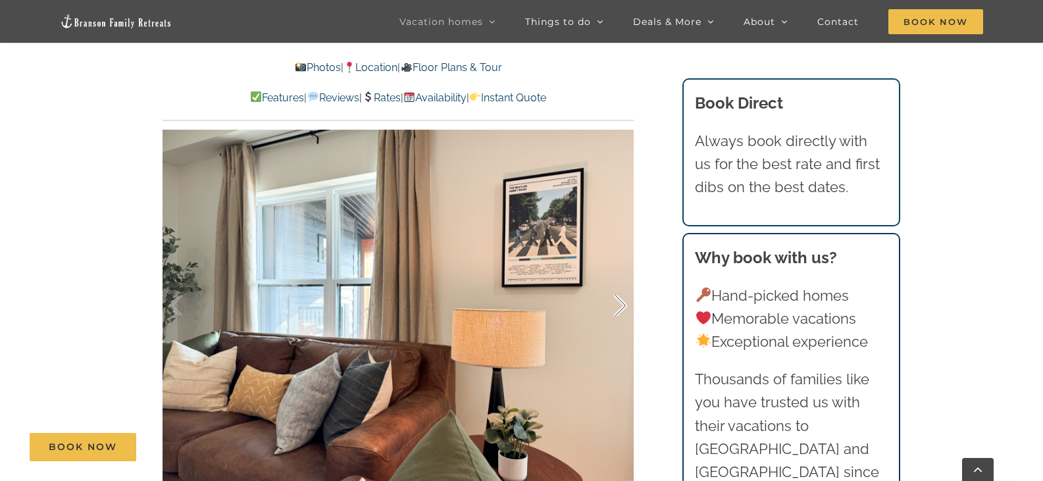
click at [623, 307] on div at bounding box center [606, 306] width 41 height 82
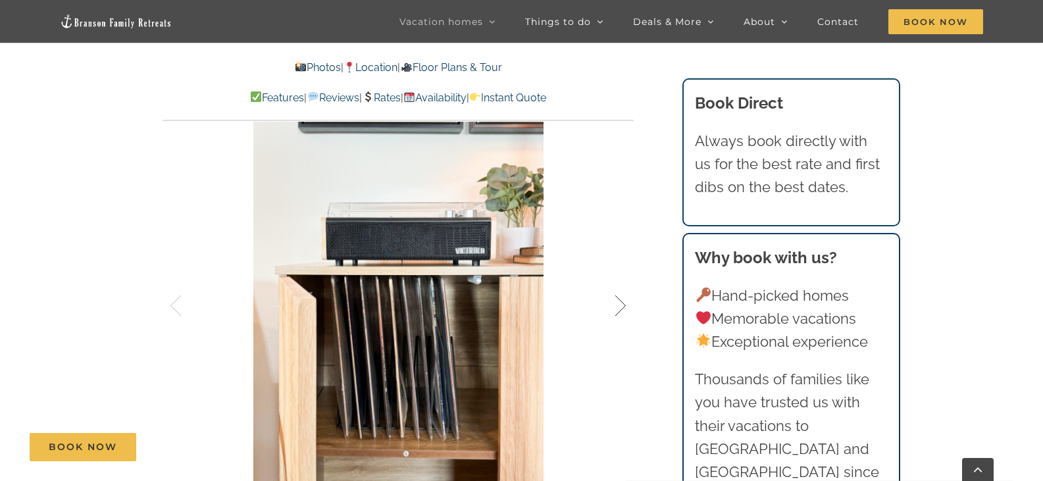
click at [623, 307] on div at bounding box center [606, 306] width 41 height 82
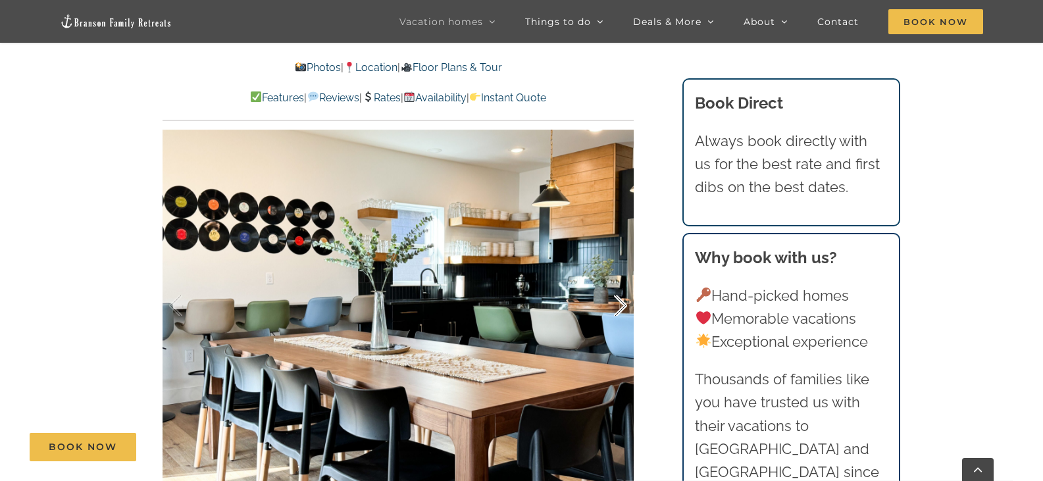
click at [623, 307] on div at bounding box center [606, 306] width 41 height 82
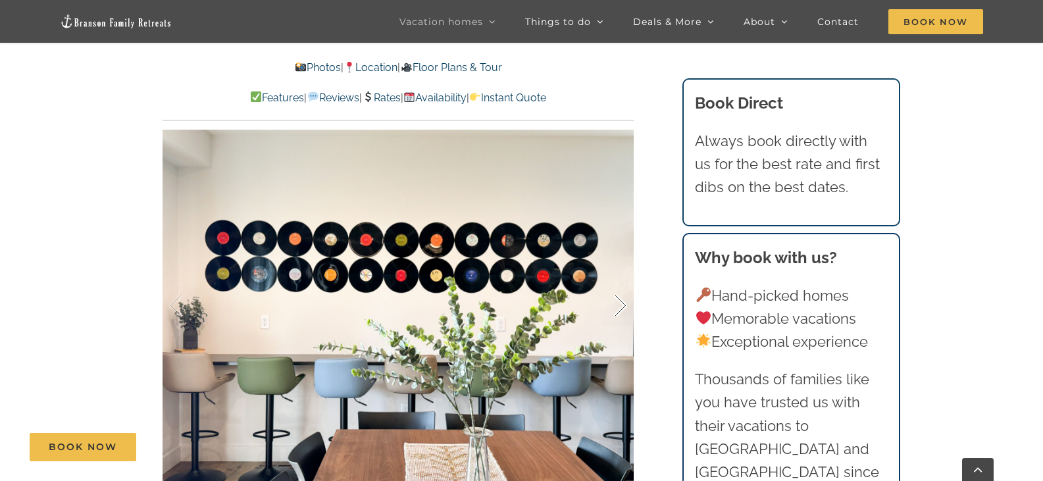
click at [622, 307] on div at bounding box center [606, 306] width 41 height 82
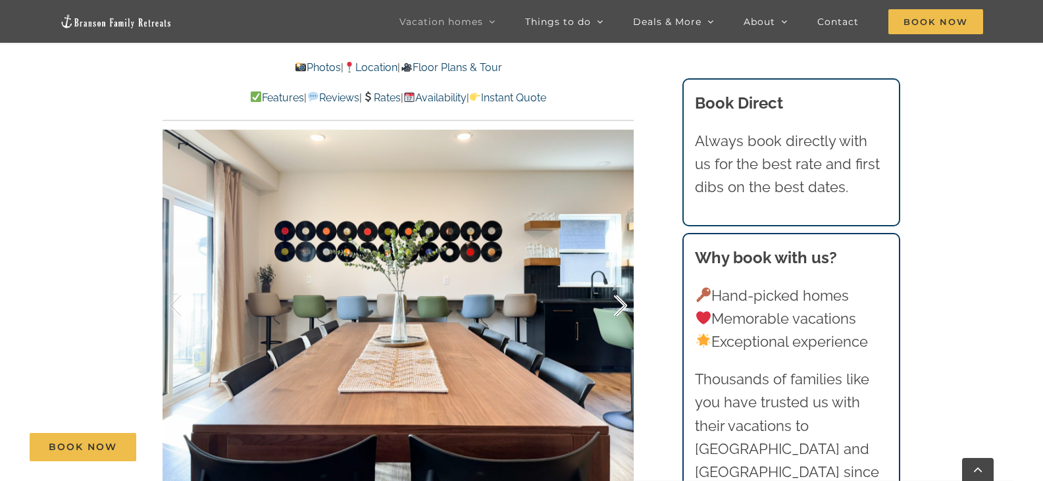
click at [619, 303] on div at bounding box center [606, 306] width 41 height 82
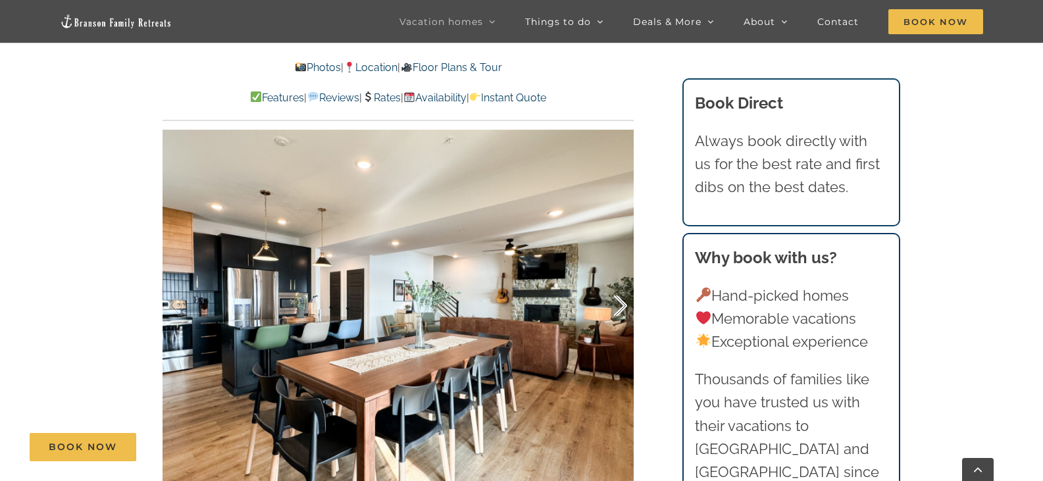
click at [619, 302] on div at bounding box center [606, 306] width 41 height 82
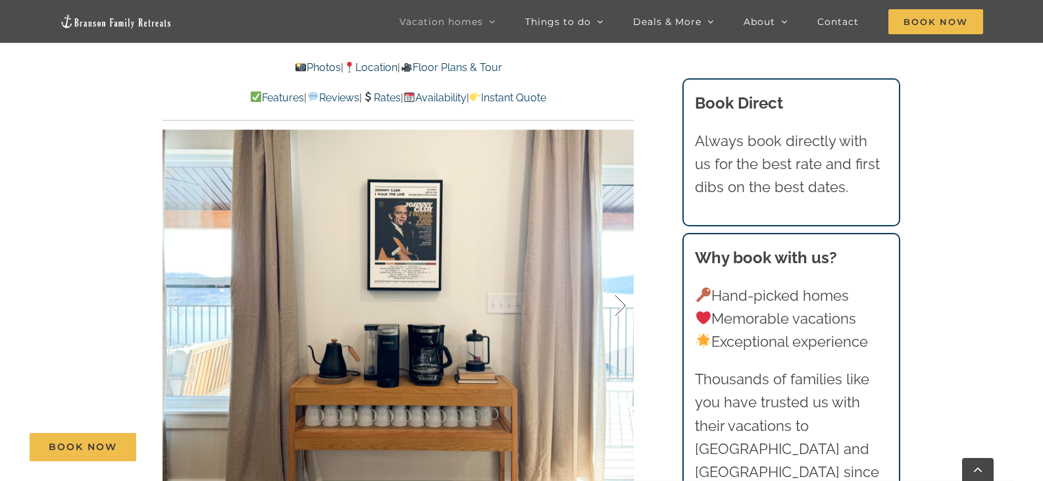
click at [619, 302] on div at bounding box center [606, 306] width 41 height 82
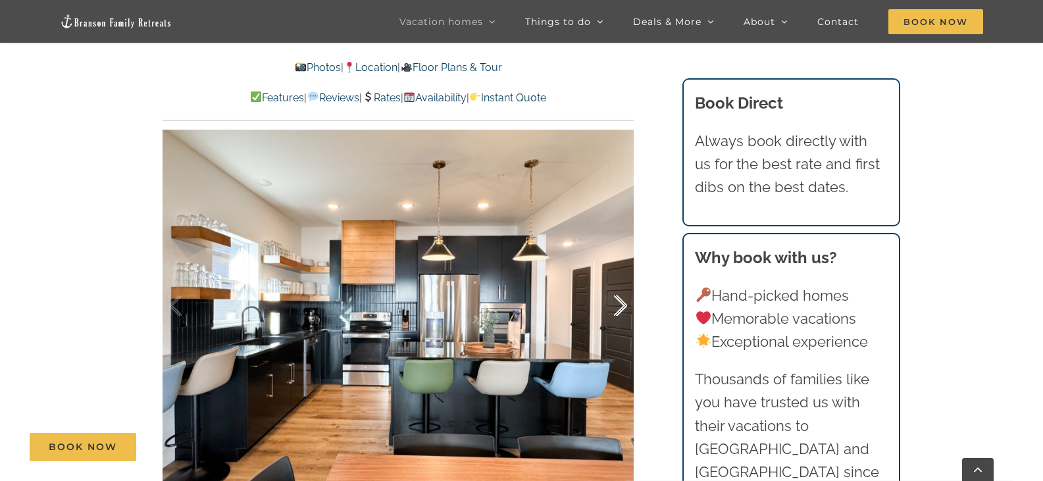
click at [619, 302] on div at bounding box center [606, 306] width 41 height 82
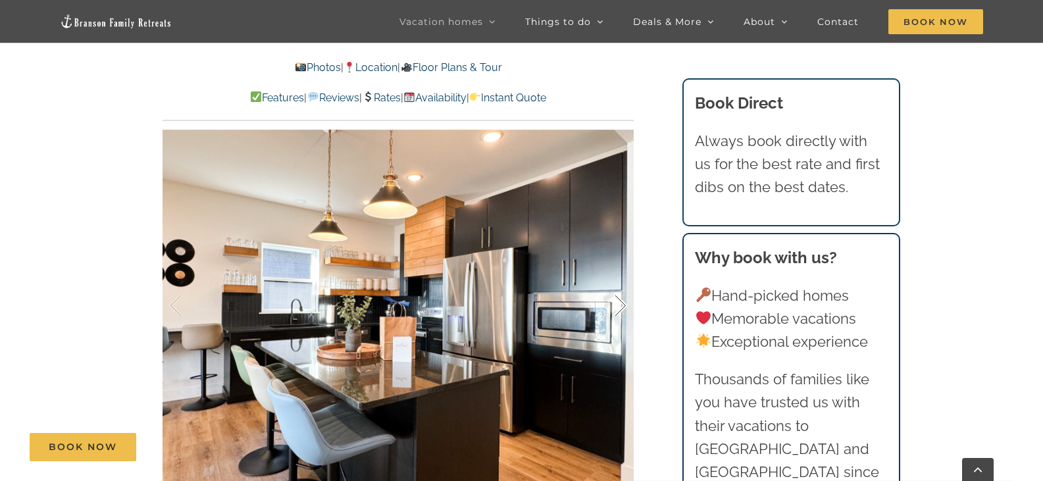
click at [619, 302] on div at bounding box center [606, 306] width 41 height 82
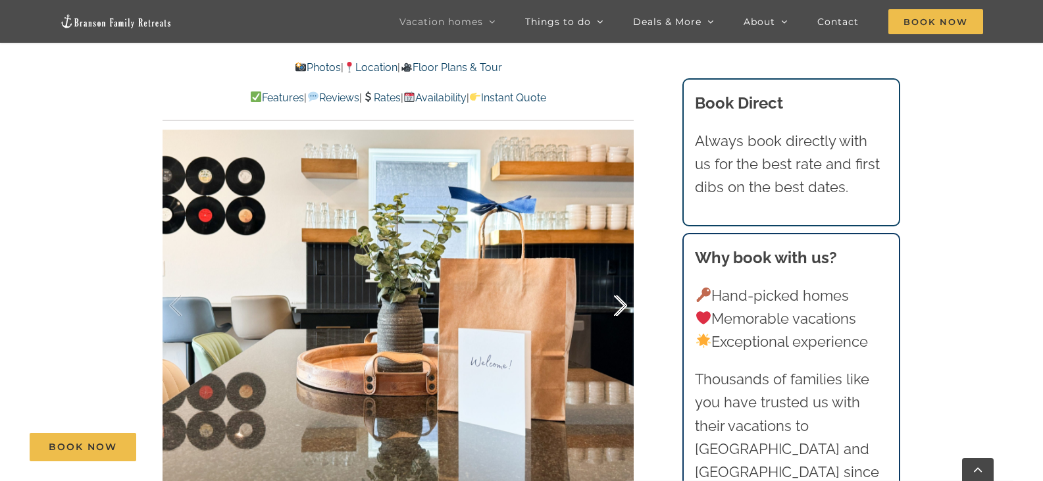
click at [619, 302] on div at bounding box center [606, 306] width 41 height 82
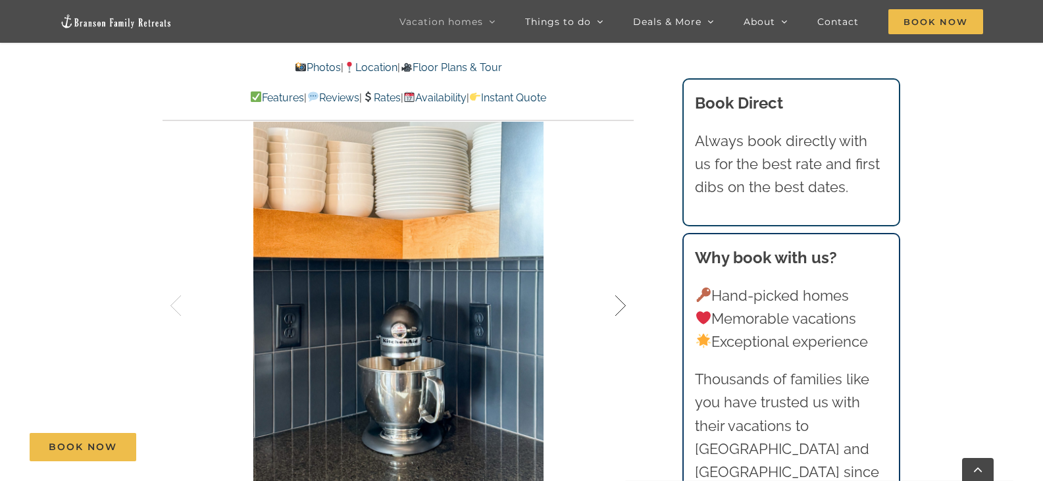
click at [619, 302] on div at bounding box center [606, 306] width 41 height 82
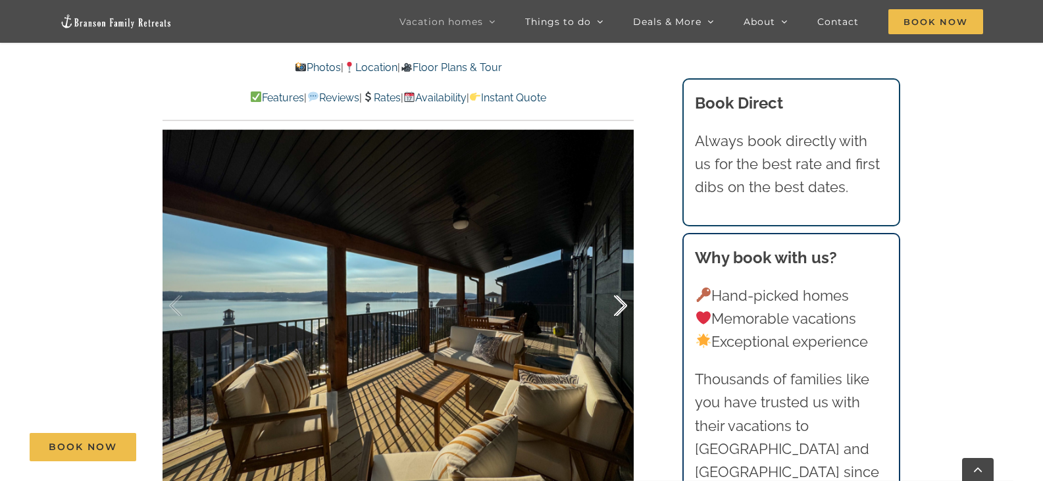
click at [618, 302] on div at bounding box center [606, 306] width 41 height 82
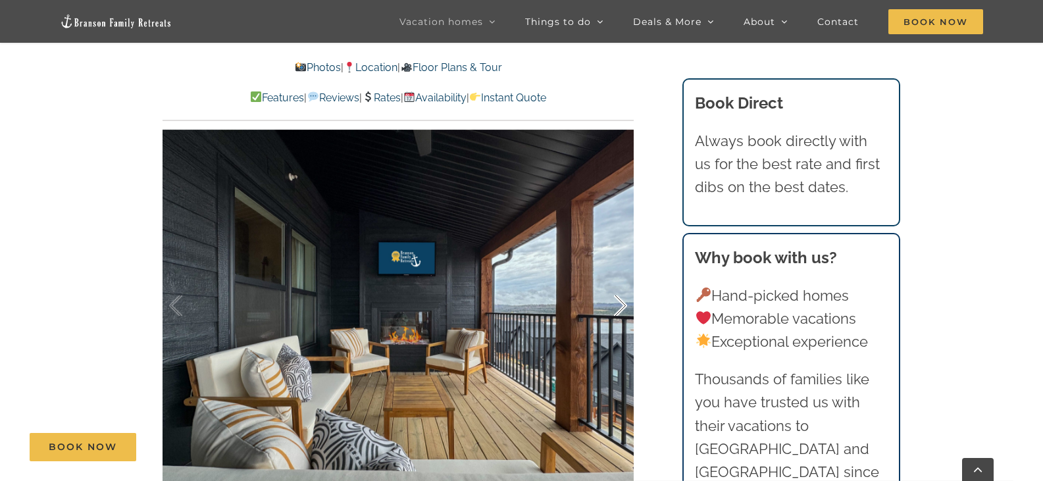
click at [621, 304] on div at bounding box center [606, 306] width 41 height 82
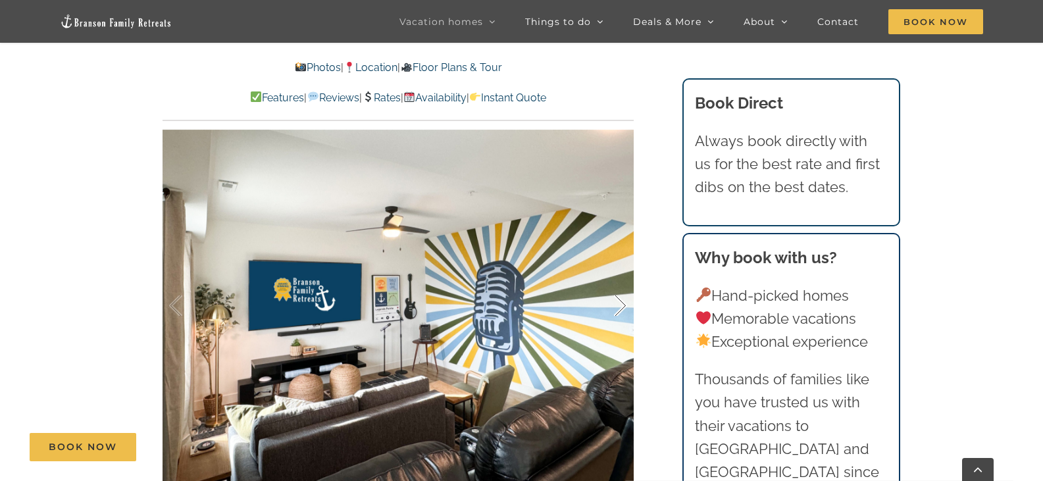
click at [621, 305] on div at bounding box center [606, 306] width 41 height 82
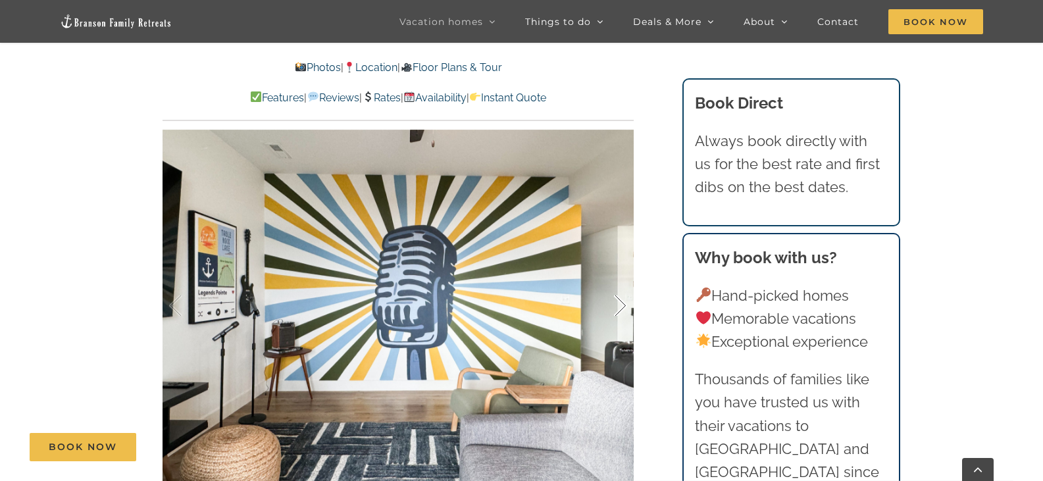
click at [620, 305] on div at bounding box center [606, 306] width 41 height 82
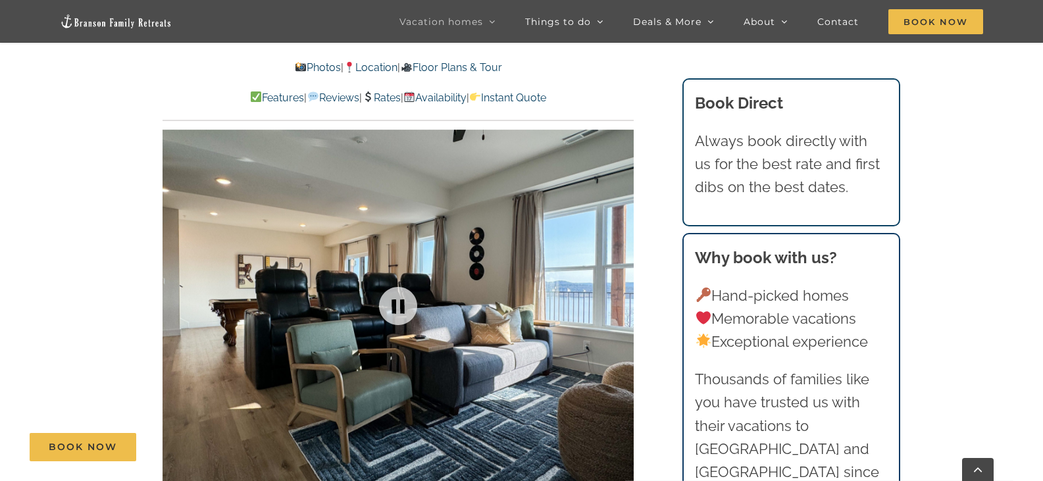
click at [620, 305] on div at bounding box center [398, 306] width 471 height 387
click at [618, 305] on div at bounding box center [606, 306] width 41 height 82
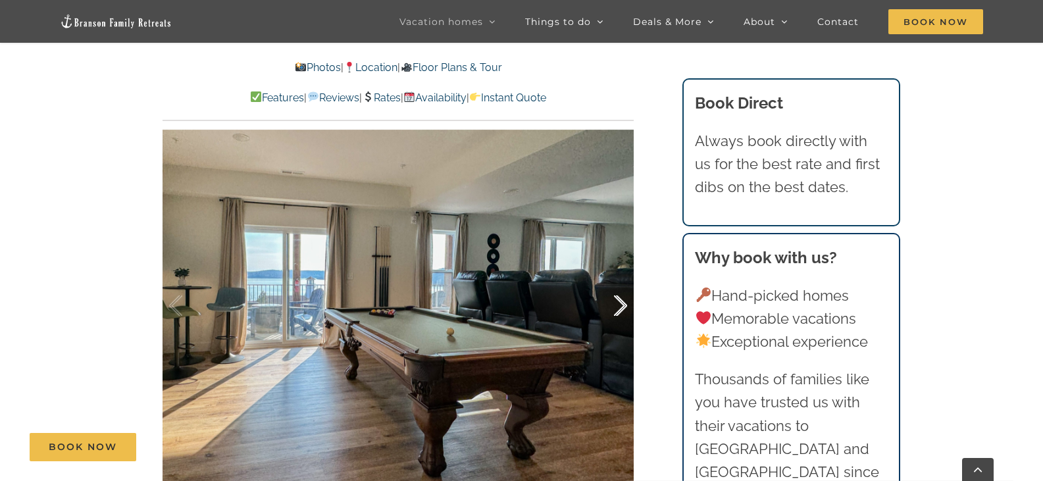
click at [618, 305] on div at bounding box center [606, 306] width 41 height 82
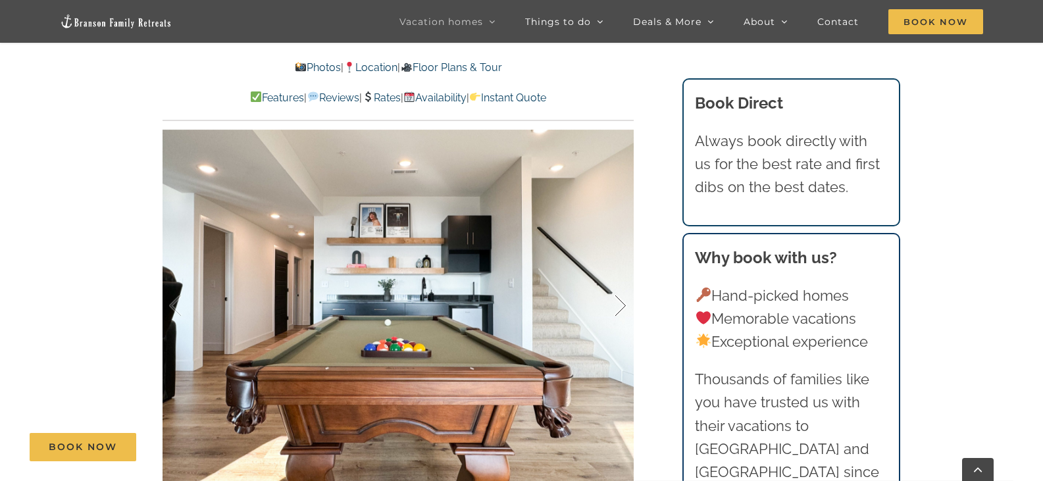
click at [618, 305] on div at bounding box center [606, 306] width 41 height 82
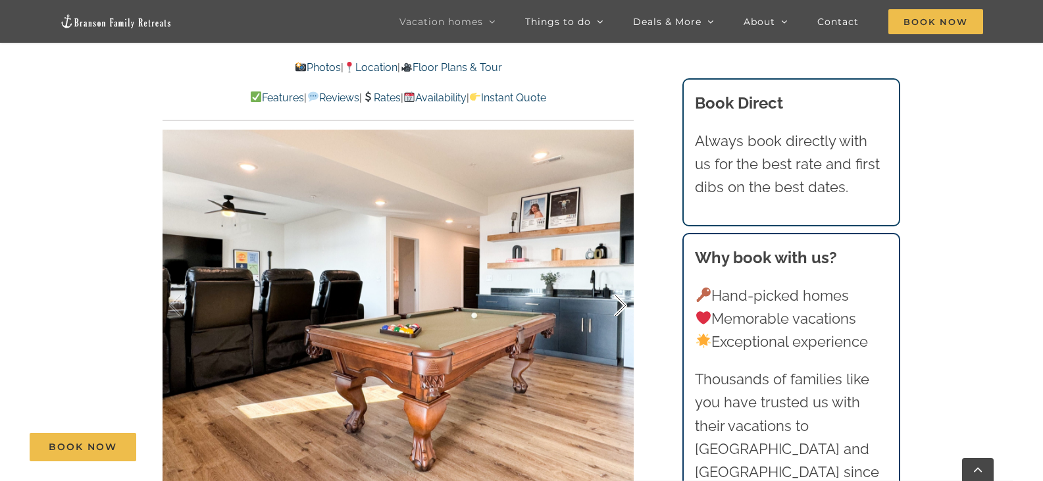
click at [617, 305] on div at bounding box center [606, 306] width 41 height 82
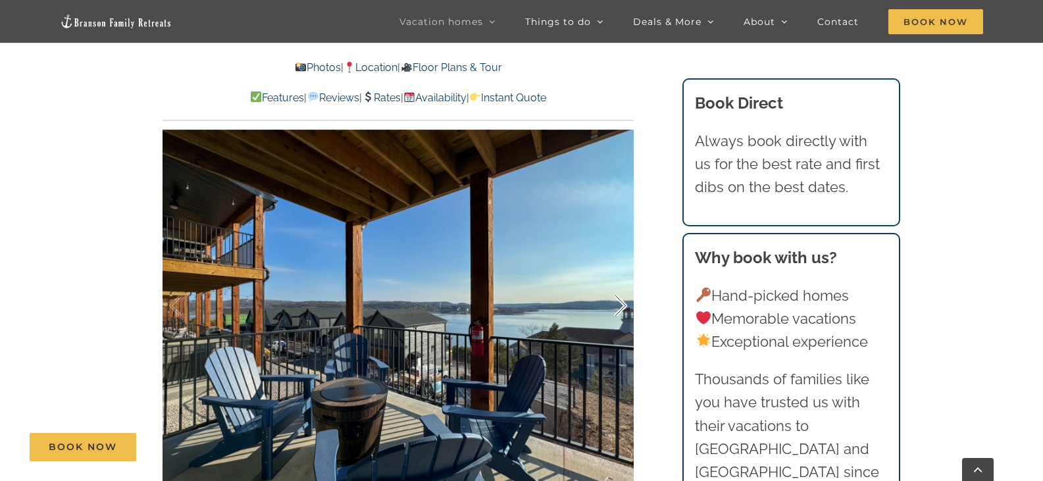
click at [621, 304] on div at bounding box center [606, 306] width 41 height 82
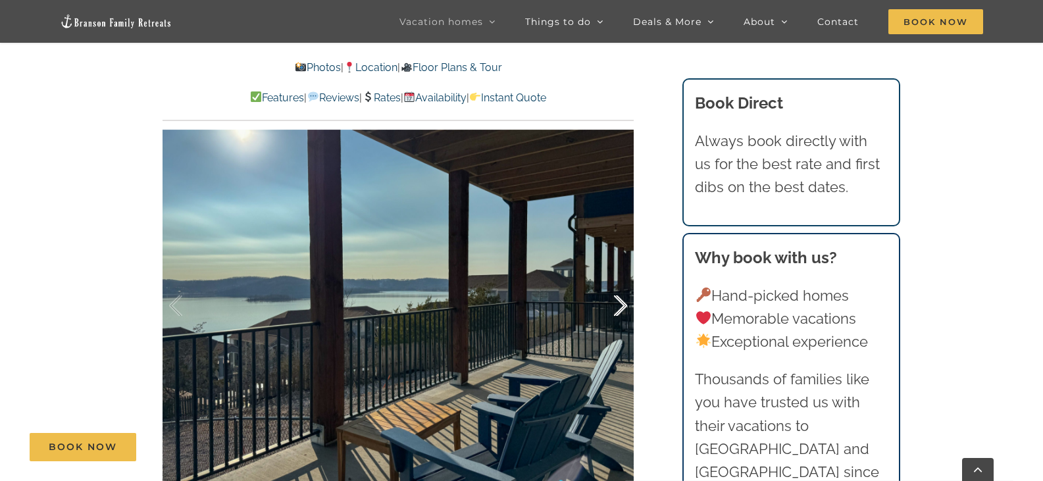
click at [621, 304] on div at bounding box center [606, 306] width 41 height 82
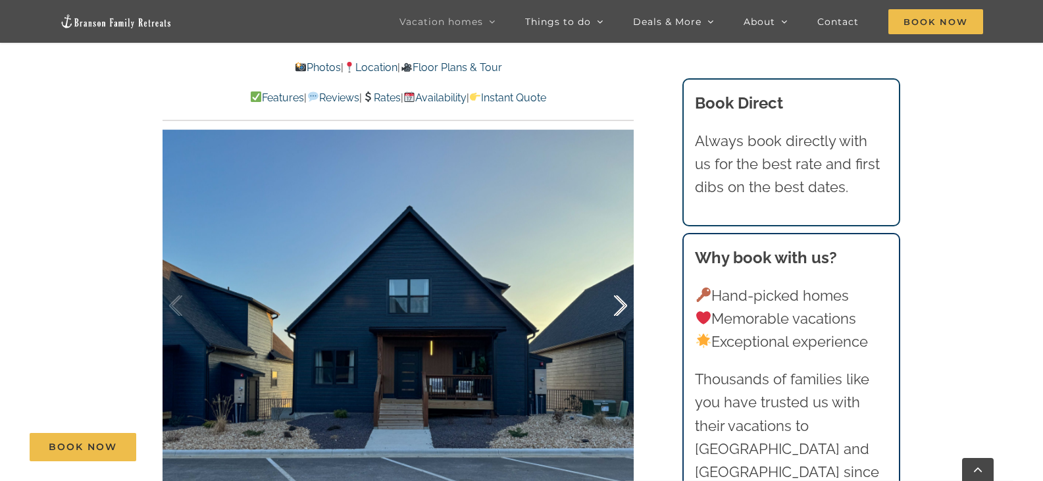
click at [621, 304] on div at bounding box center [606, 306] width 41 height 82
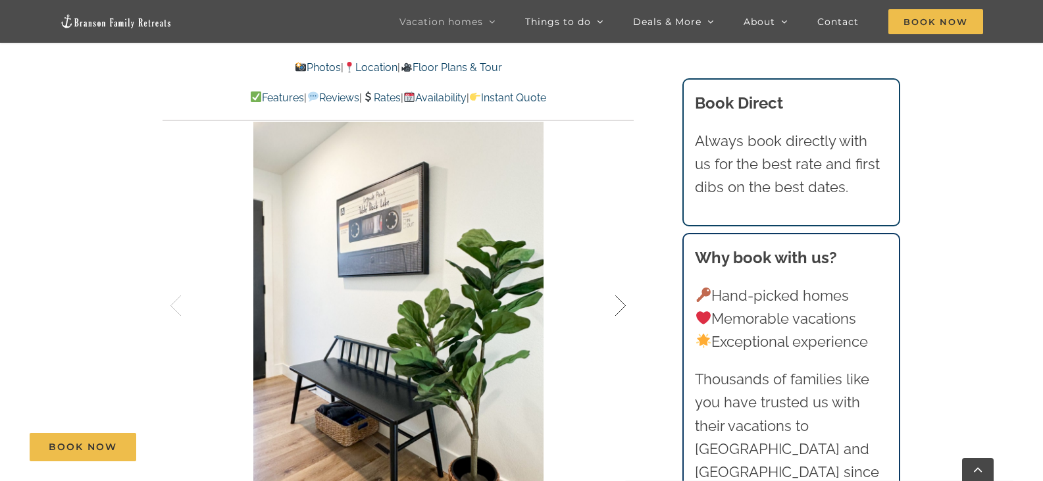
click at [621, 304] on div at bounding box center [606, 306] width 41 height 82
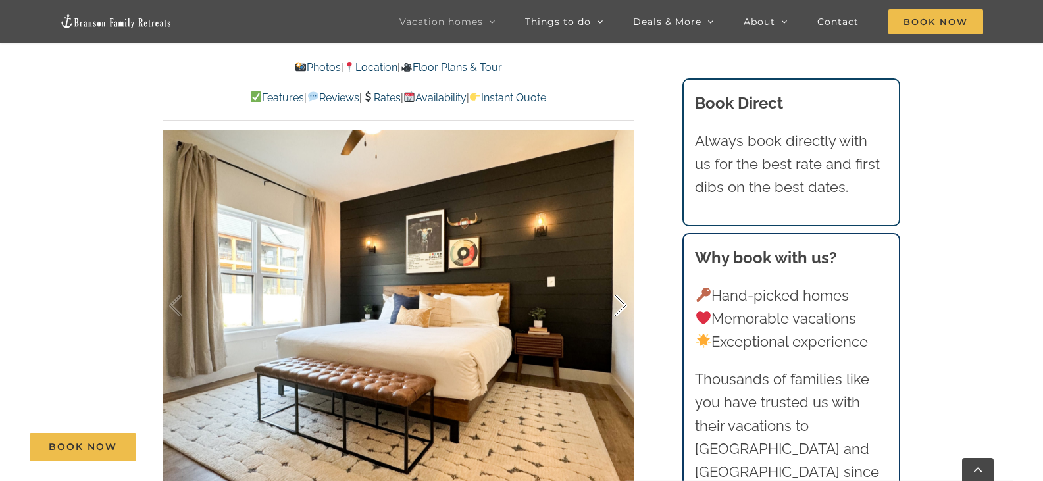
click at [621, 304] on div at bounding box center [606, 306] width 41 height 82
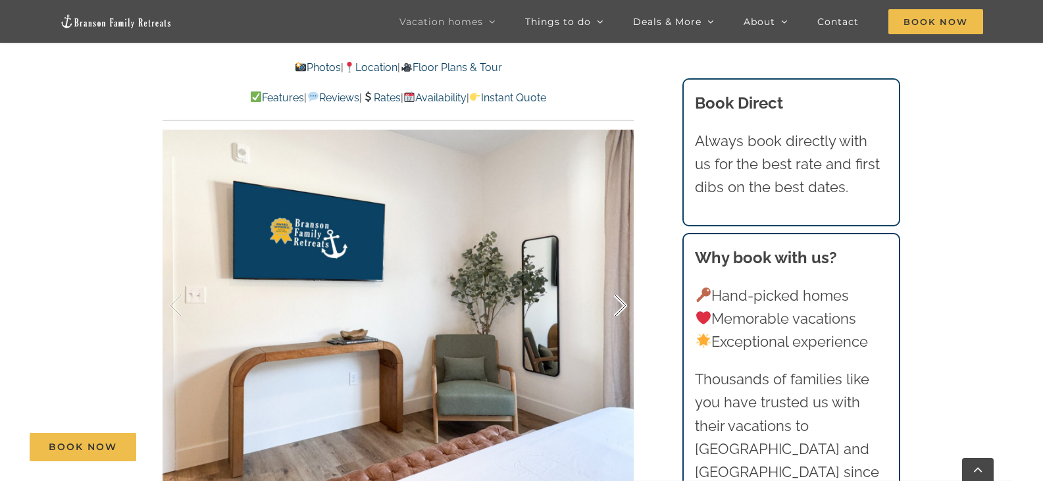
click at [621, 304] on div at bounding box center [606, 306] width 41 height 82
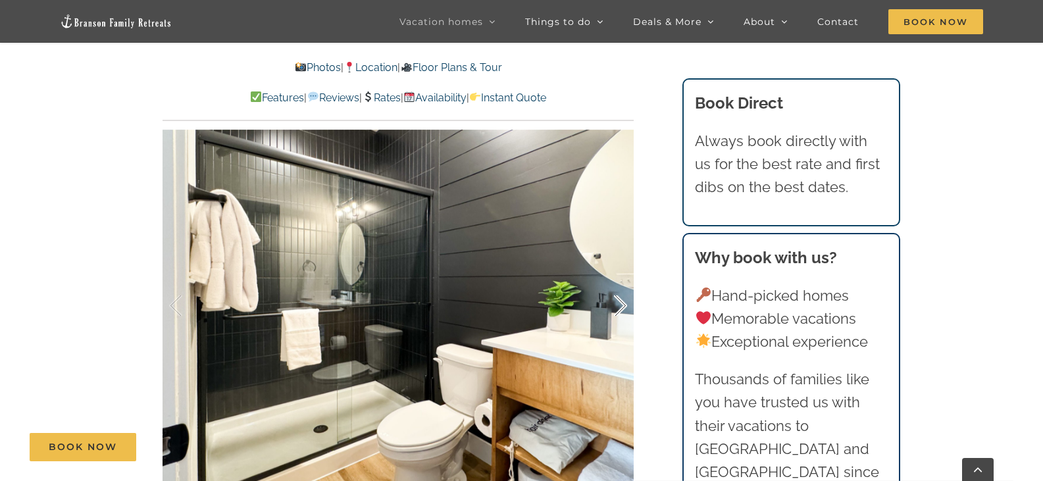
click at [621, 304] on div at bounding box center [606, 306] width 41 height 82
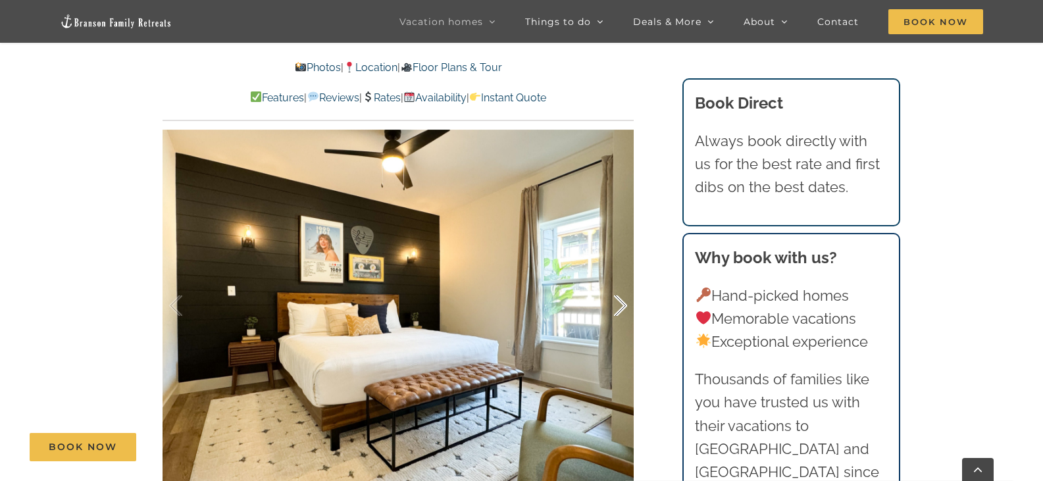
click at [621, 304] on div at bounding box center [606, 306] width 41 height 82
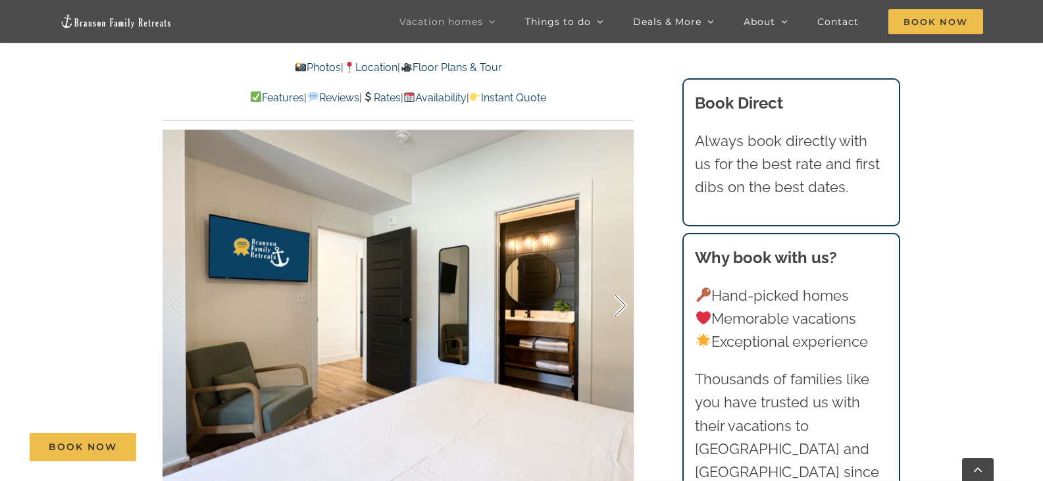
click at [621, 303] on div at bounding box center [606, 306] width 41 height 82
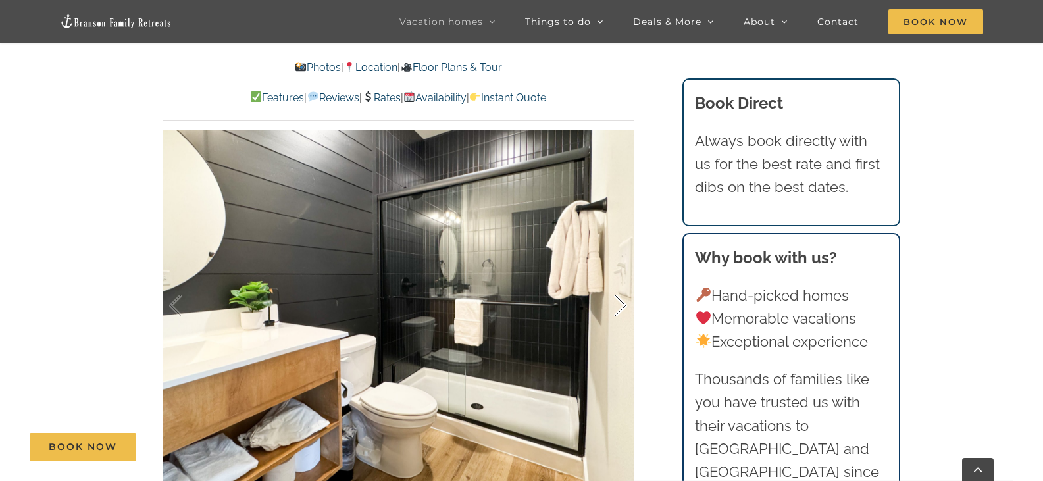
click at [621, 303] on div at bounding box center [606, 306] width 41 height 82
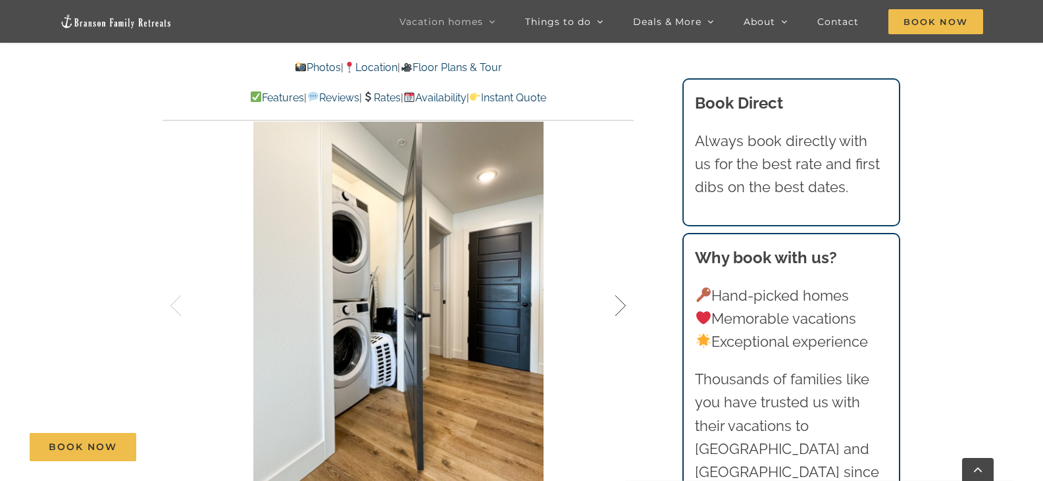
click at [621, 303] on div at bounding box center [606, 306] width 41 height 82
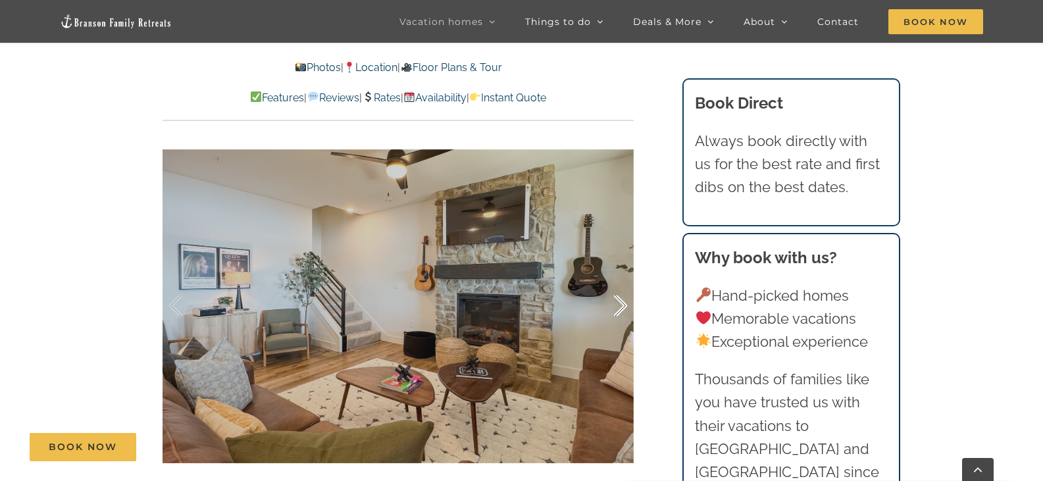
click at [621, 303] on div at bounding box center [606, 306] width 41 height 82
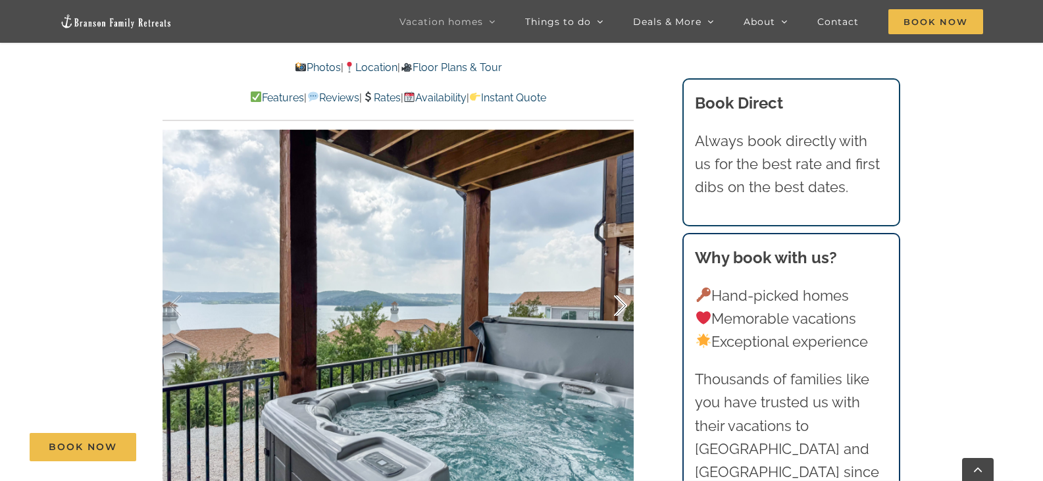
click at [621, 305] on div at bounding box center [606, 306] width 41 height 82
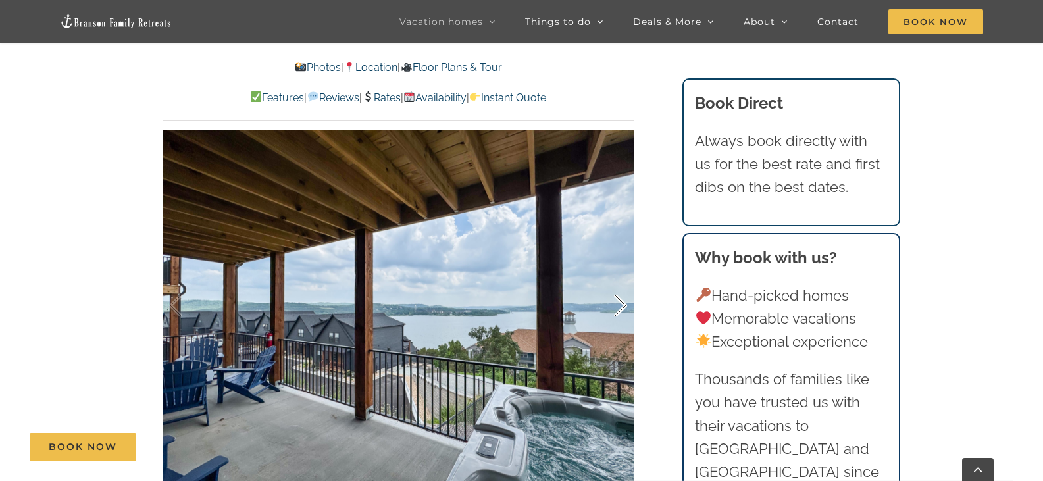
click at [621, 305] on div at bounding box center [606, 306] width 41 height 82
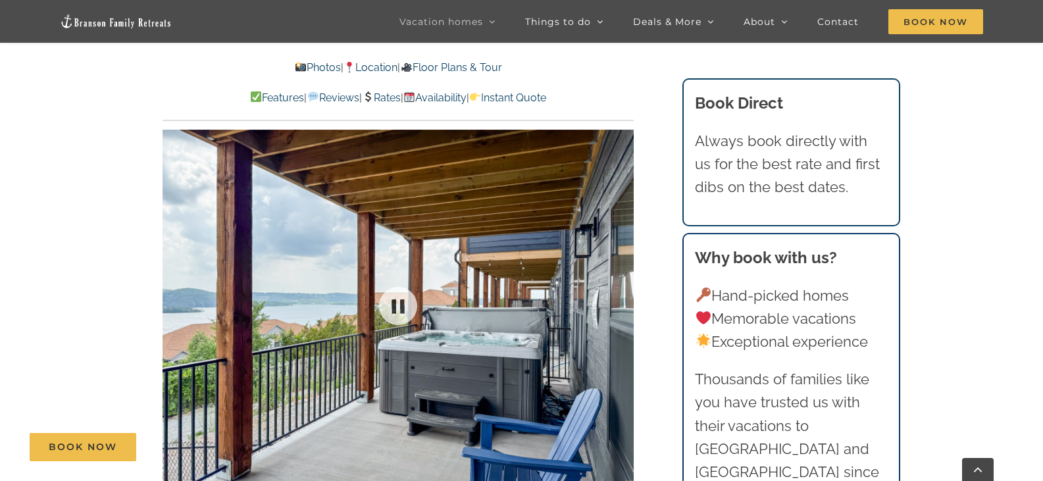
click at [621, 305] on div at bounding box center [398, 306] width 471 height 387
click at [619, 309] on div at bounding box center [606, 306] width 41 height 82
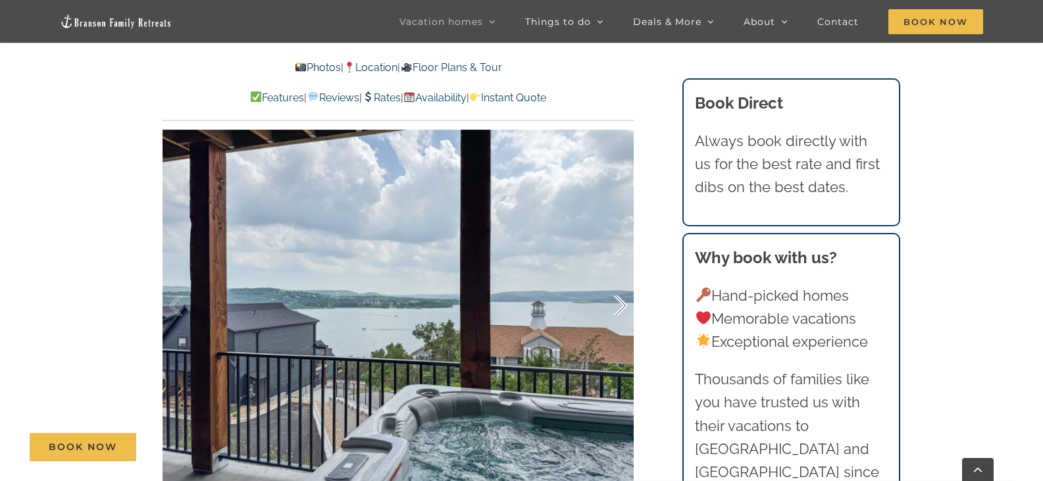
click at [619, 309] on div at bounding box center [606, 306] width 41 height 82
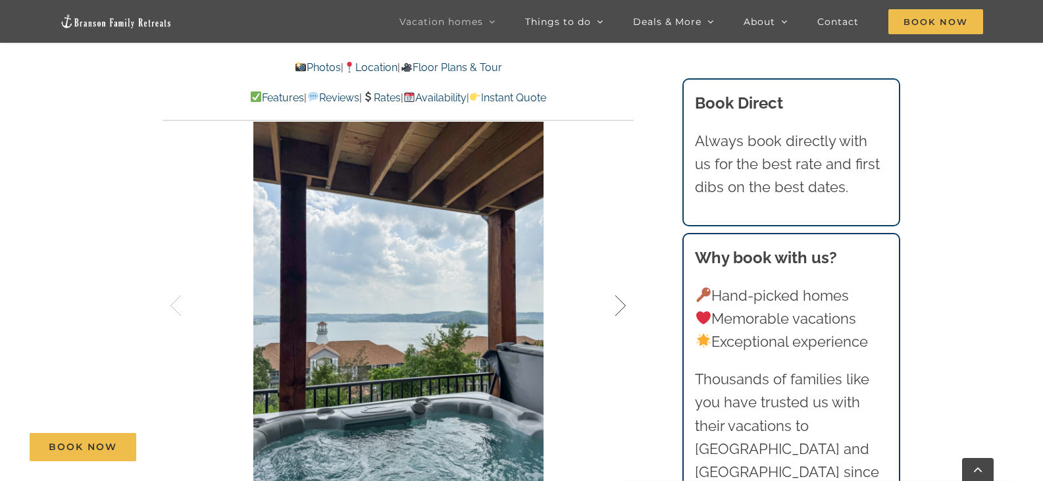
click at [619, 309] on div at bounding box center [606, 306] width 41 height 82
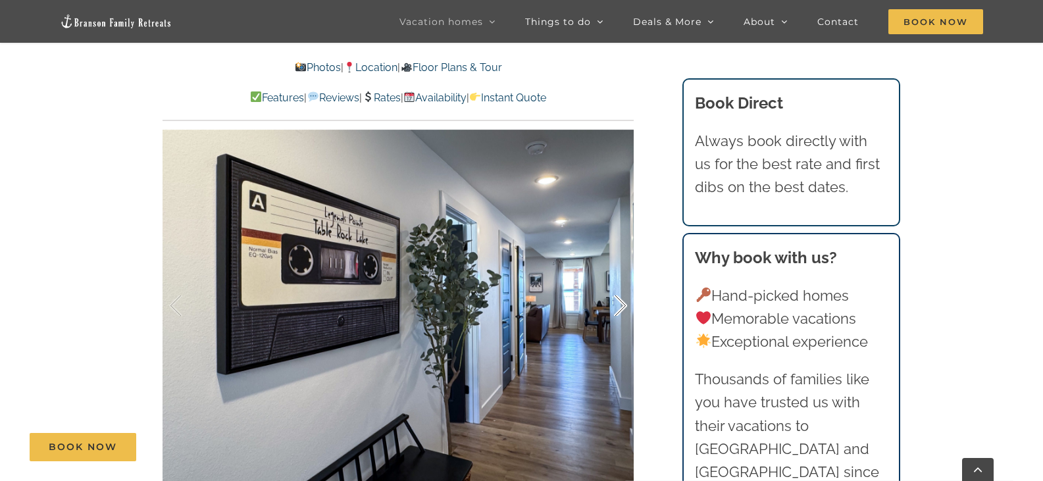
click at [619, 309] on div at bounding box center [606, 306] width 41 height 82
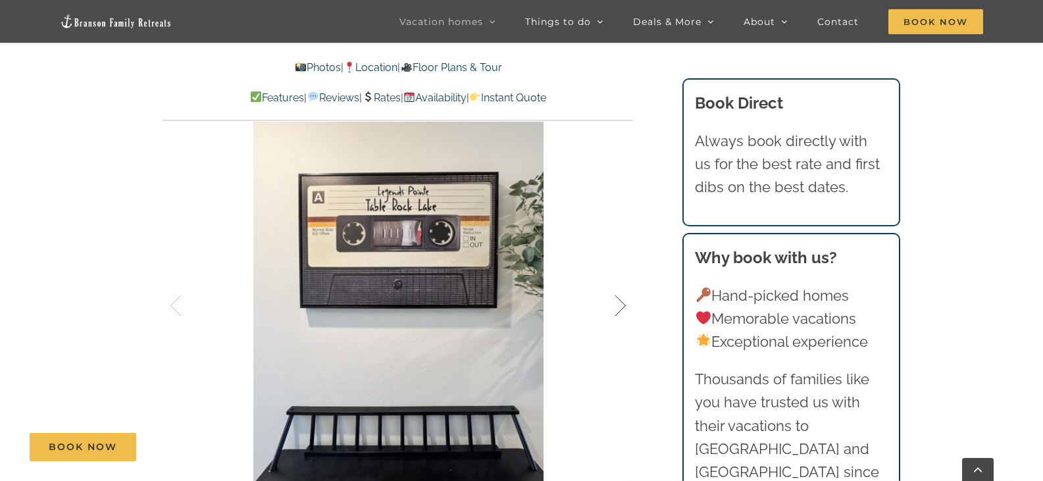
click at [619, 309] on div at bounding box center [606, 306] width 41 height 82
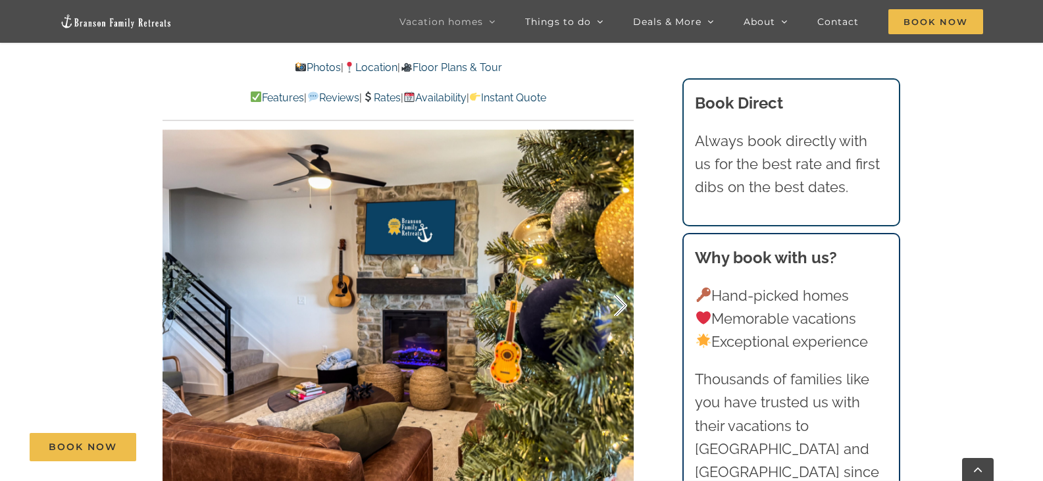
click at [619, 309] on div at bounding box center [606, 306] width 41 height 82
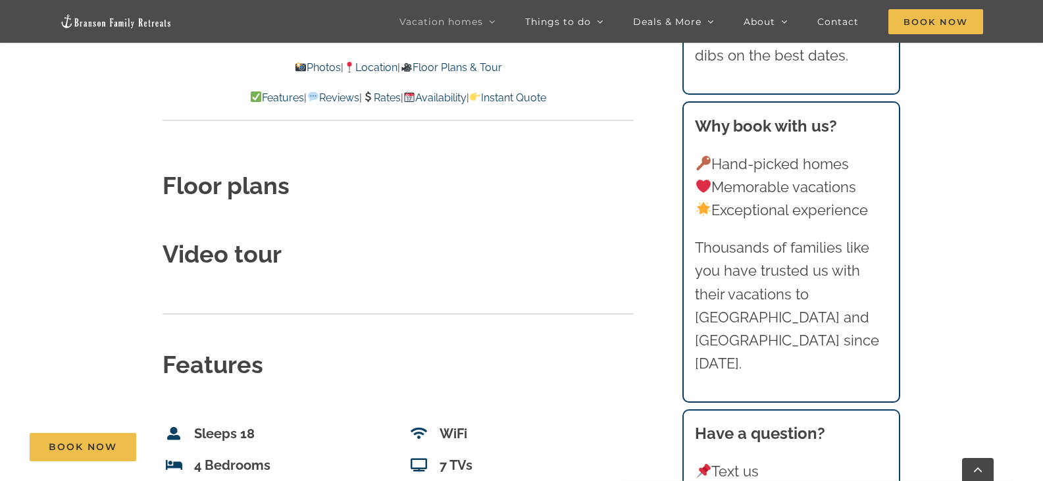
scroll to position [4478, 0]
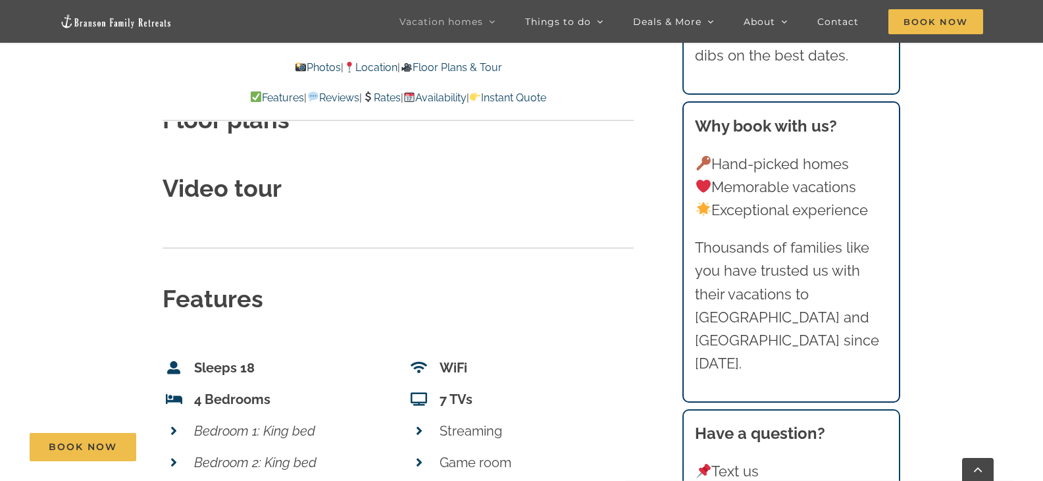
click at [253, 174] on strong "Video tour" at bounding box center [222, 188] width 119 height 28
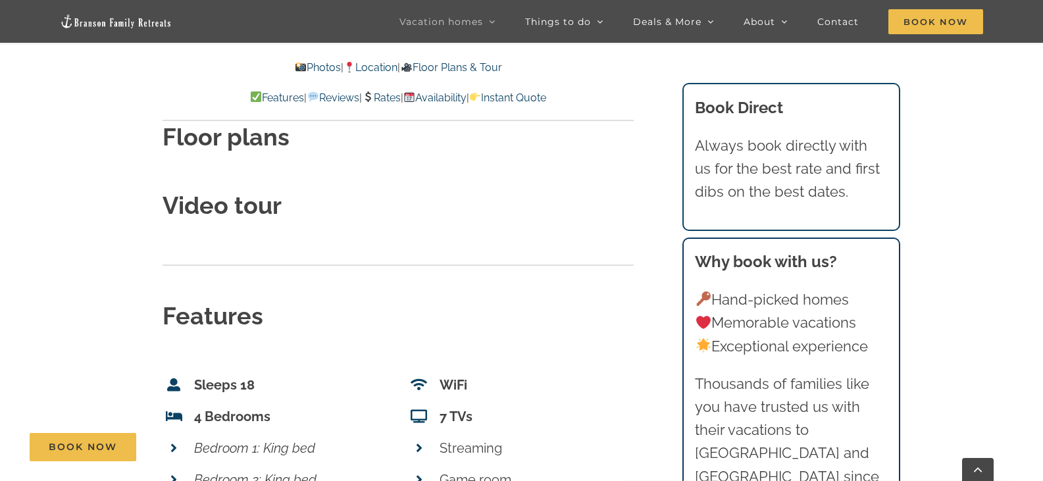
scroll to position [4215, 0]
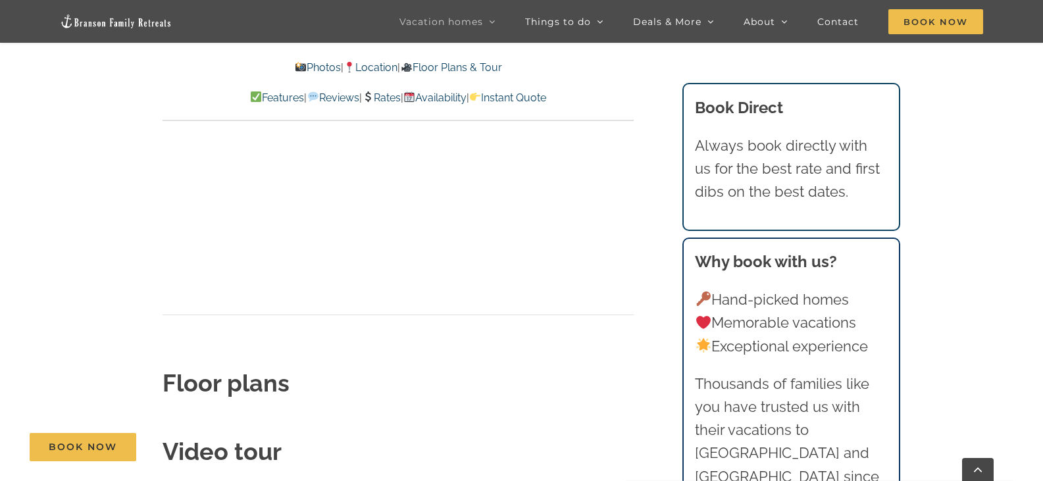
click at [528, 96] on link "Instant Quote" at bounding box center [507, 97] width 77 height 13
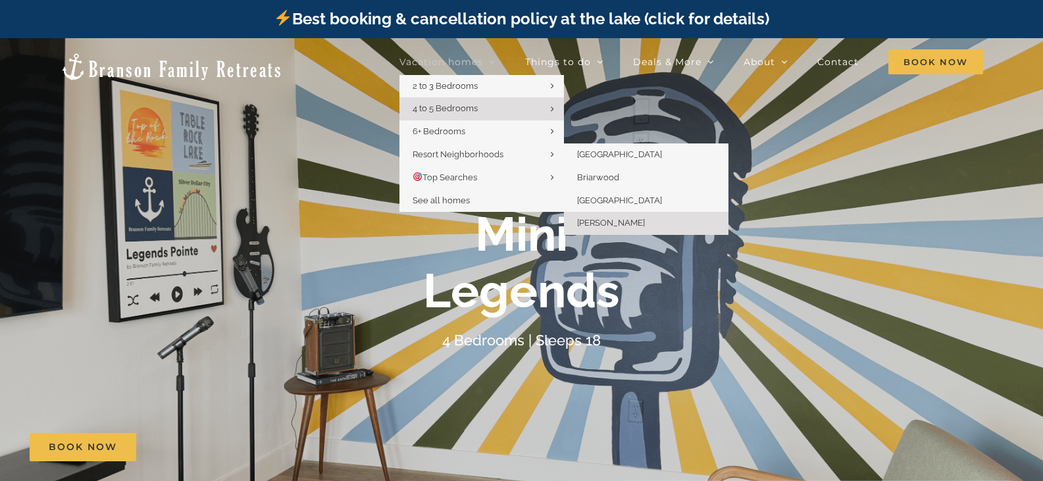
click at [617, 222] on span "[PERSON_NAME]" at bounding box center [611, 223] width 68 height 10
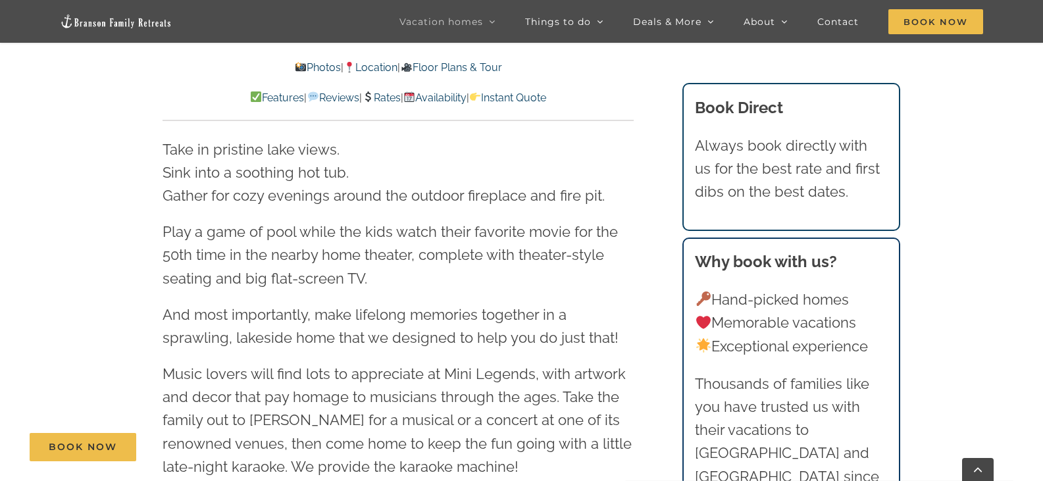
scroll to position [987, 0]
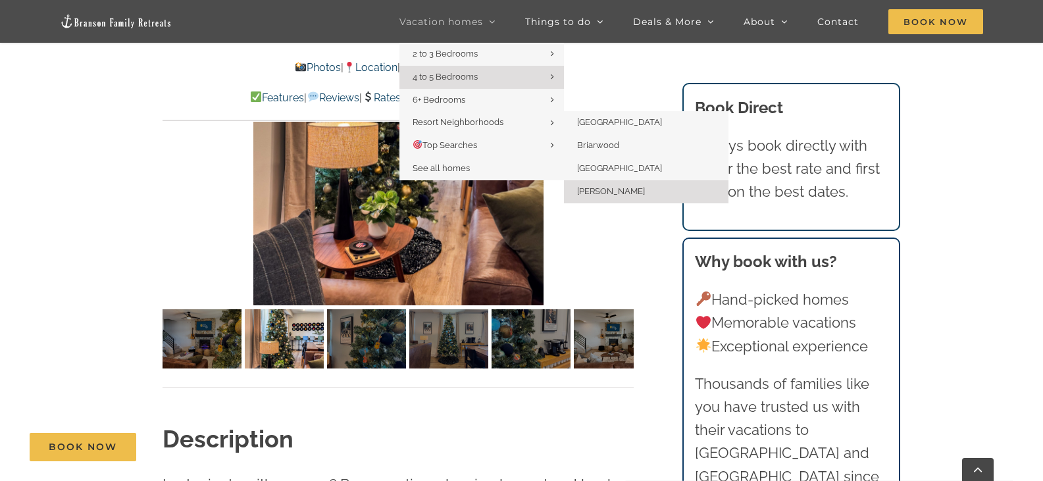
click at [620, 188] on span "[PERSON_NAME]" at bounding box center [611, 191] width 68 height 10
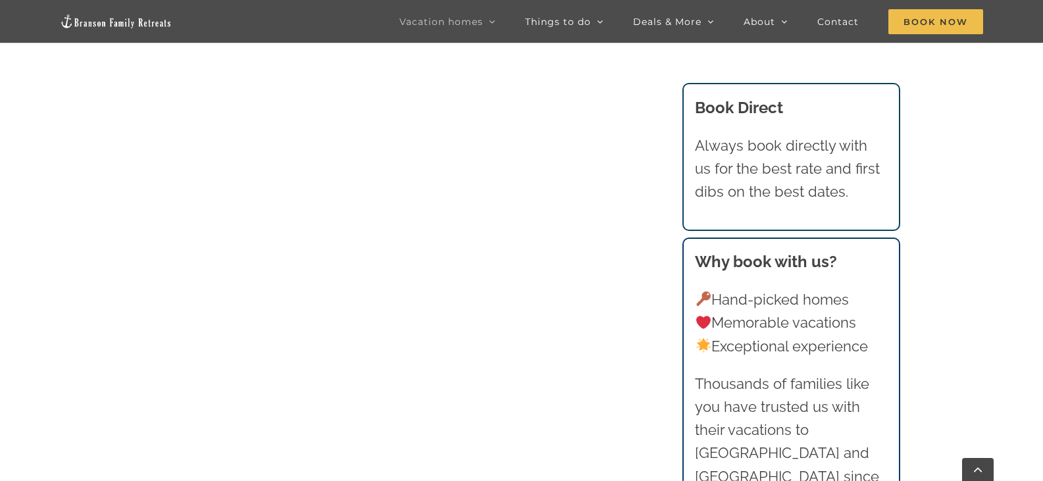
scroll to position [1711, 0]
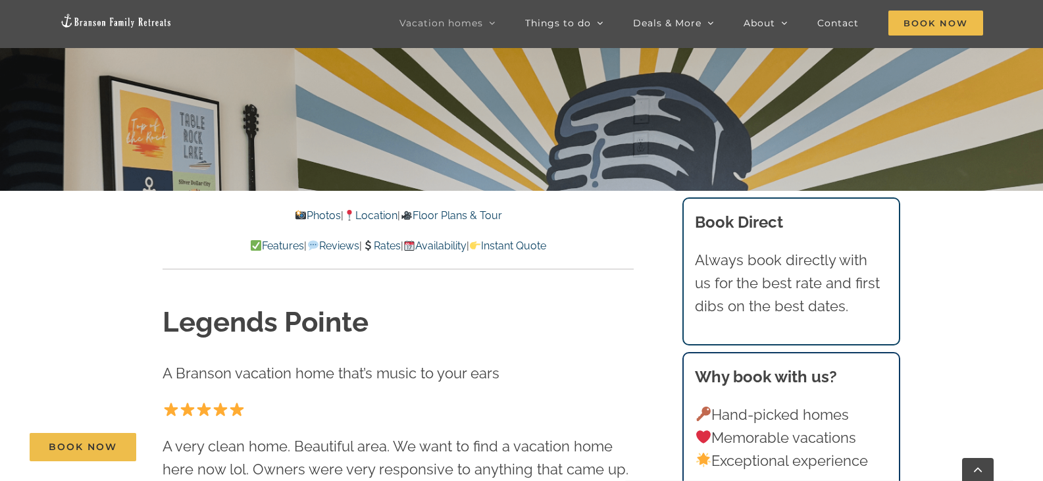
scroll to position [329, 0]
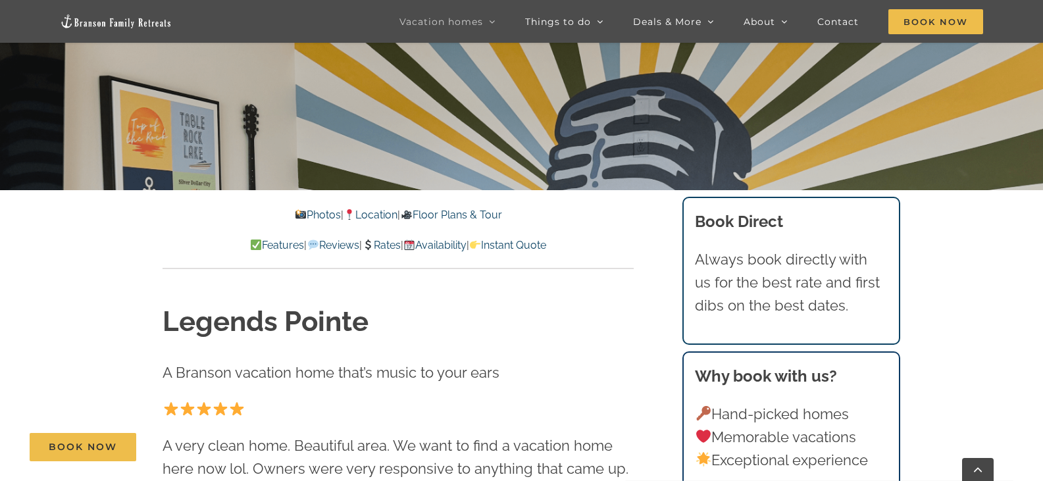
click at [311, 215] on link "Photos" at bounding box center [318, 215] width 46 height 13
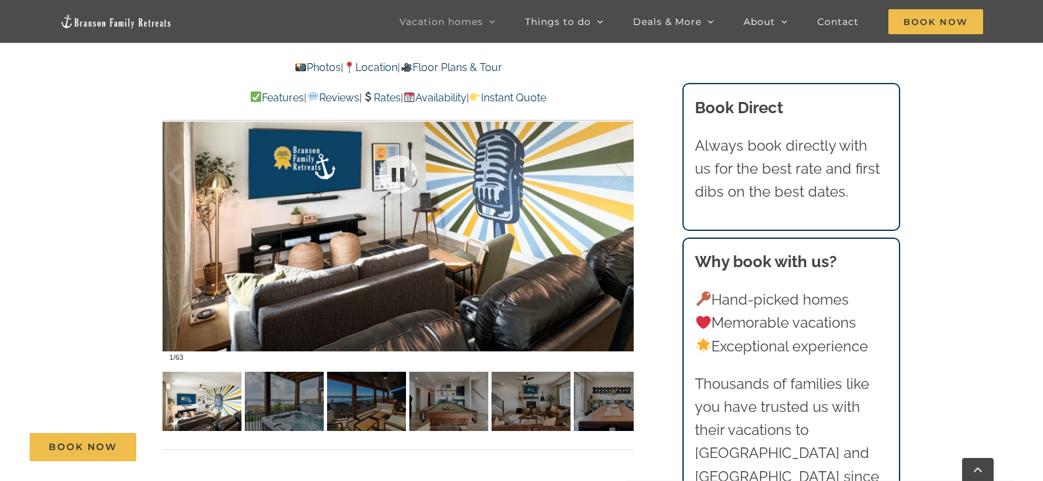
scroll to position [859, 0]
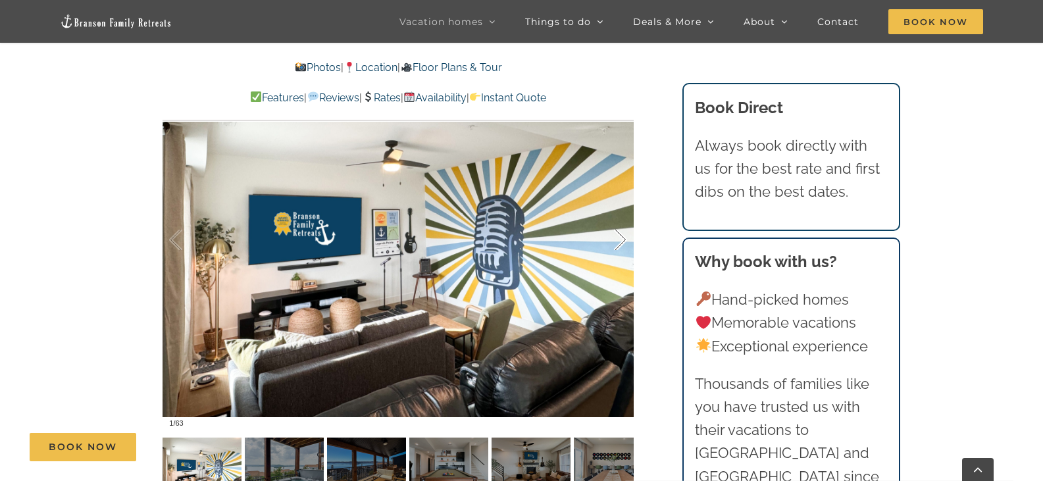
click at [617, 242] on div at bounding box center [606, 240] width 41 height 82
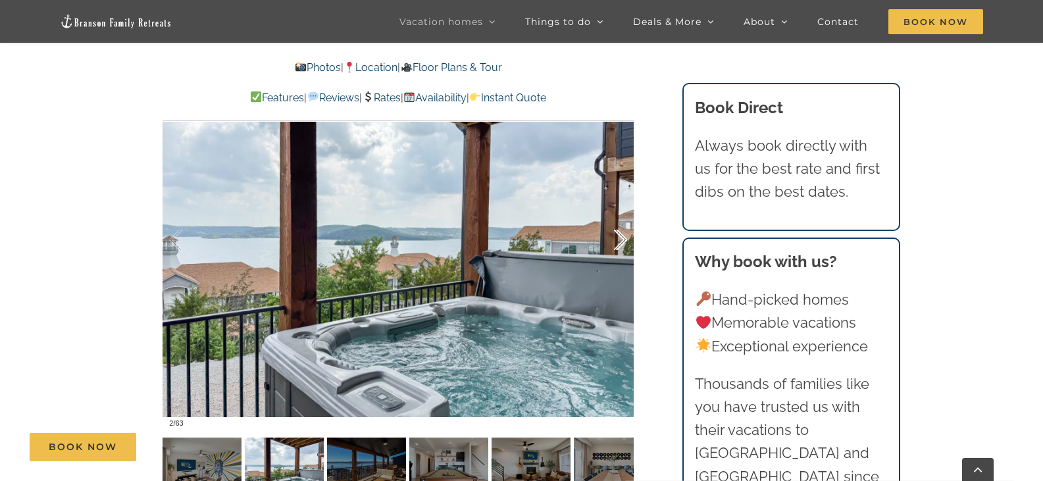
click at [617, 242] on div at bounding box center [606, 240] width 41 height 82
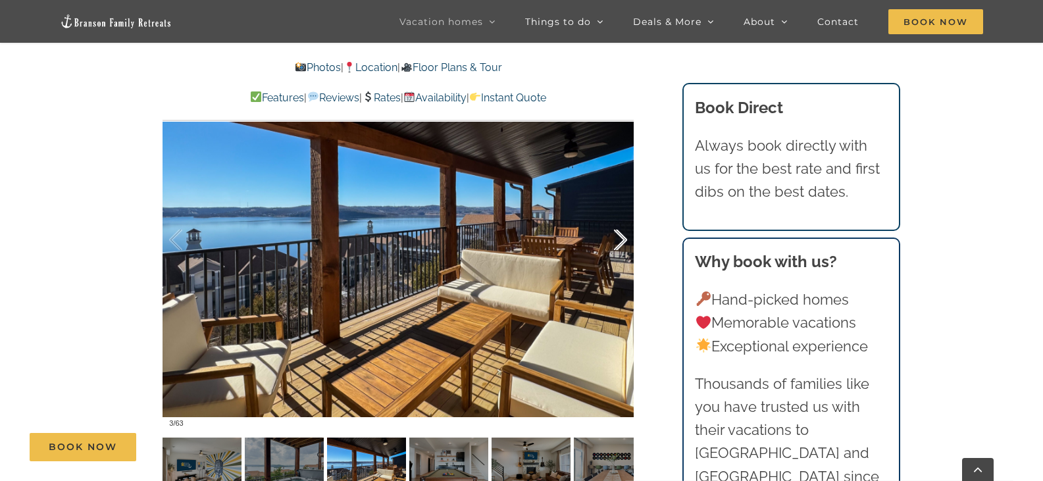
click at [617, 242] on div at bounding box center [606, 240] width 41 height 82
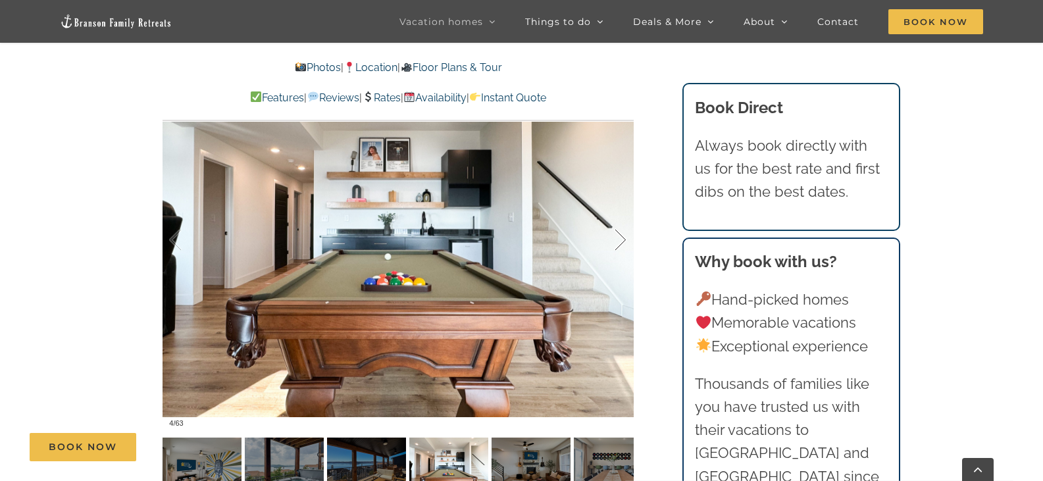
click at [617, 242] on div at bounding box center [606, 240] width 41 height 82
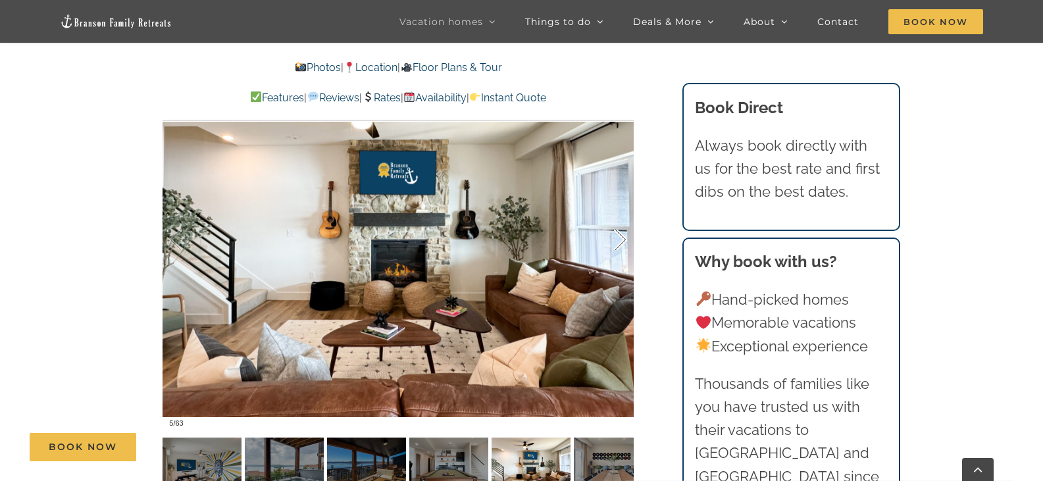
click at [617, 242] on div at bounding box center [606, 240] width 41 height 82
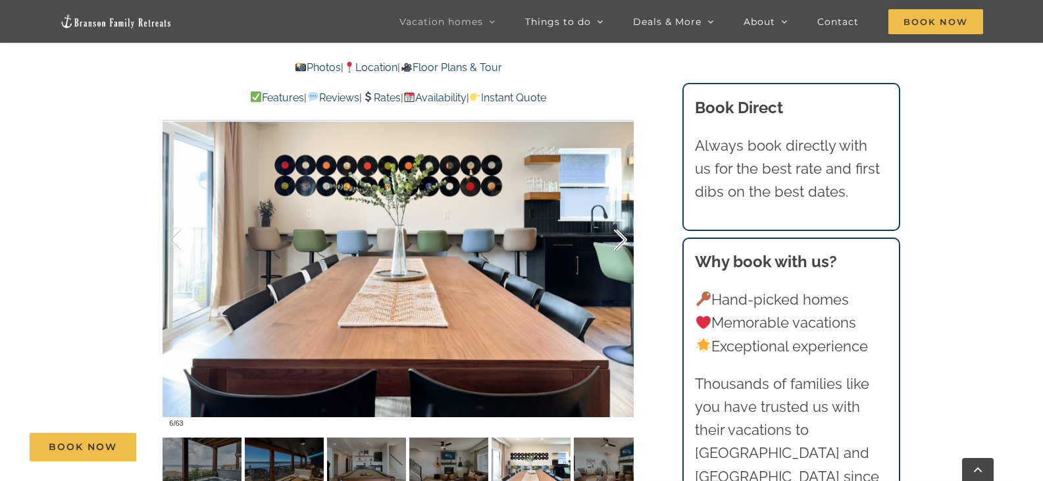
click at [617, 242] on div at bounding box center [606, 240] width 41 height 82
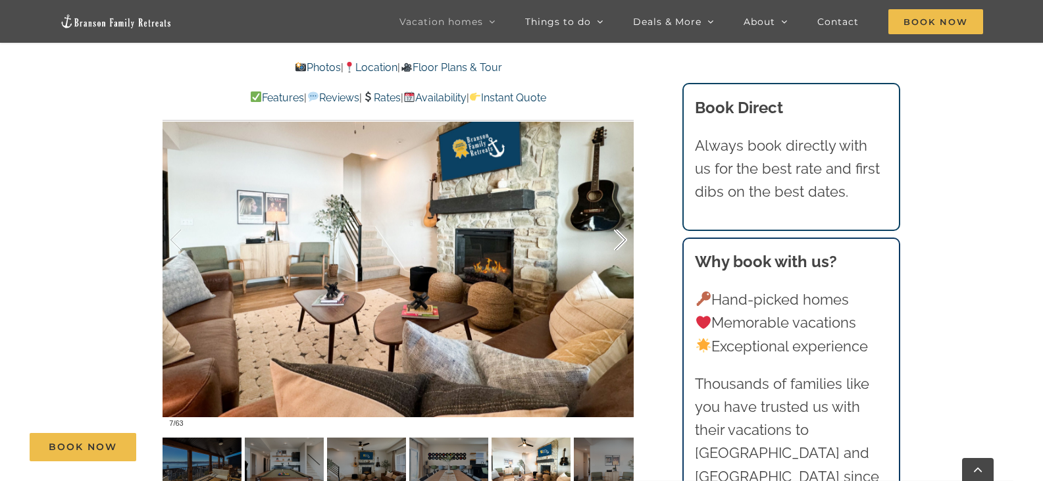
click at [617, 242] on div at bounding box center [606, 240] width 41 height 82
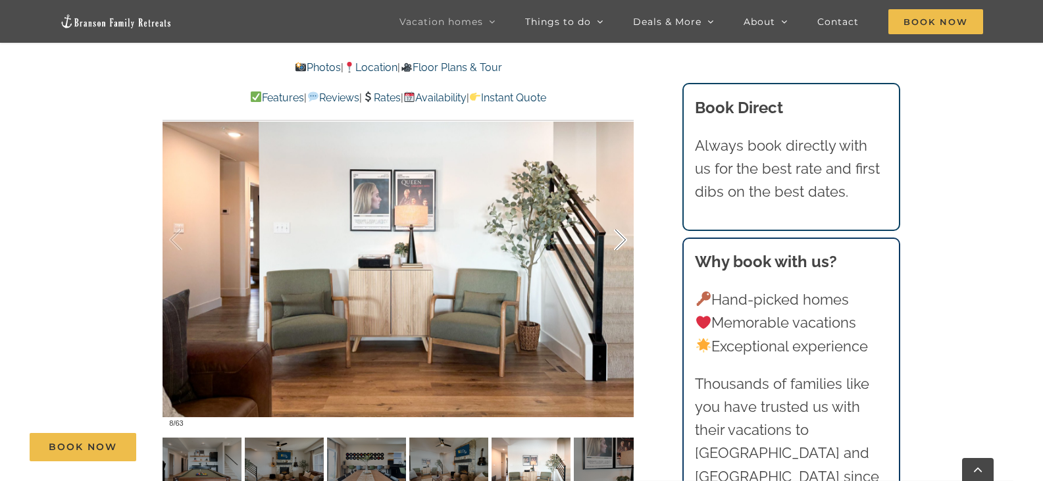
click at [617, 242] on div at bounding box center [606, 240] width 41 height 82
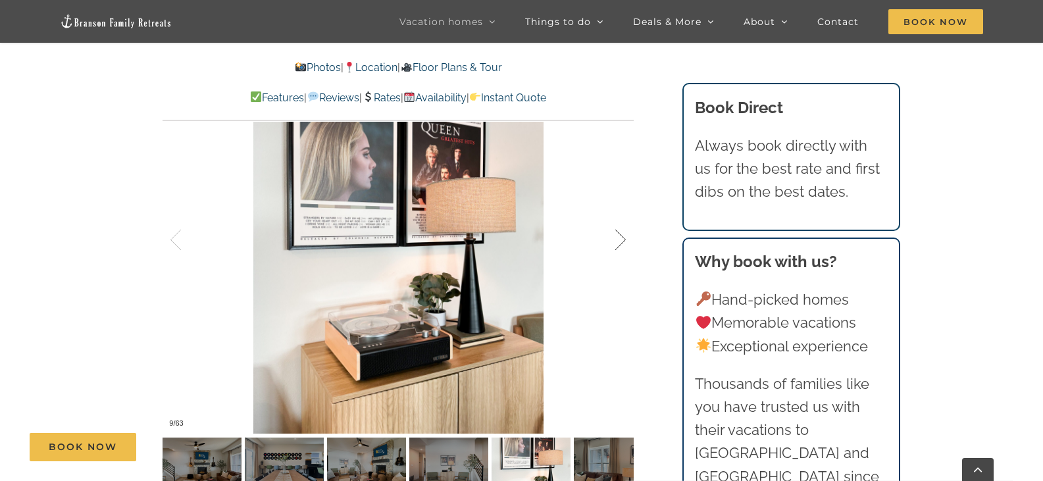
click at [617, 242] on div at bounding box center [606, 240] width 41 height 82
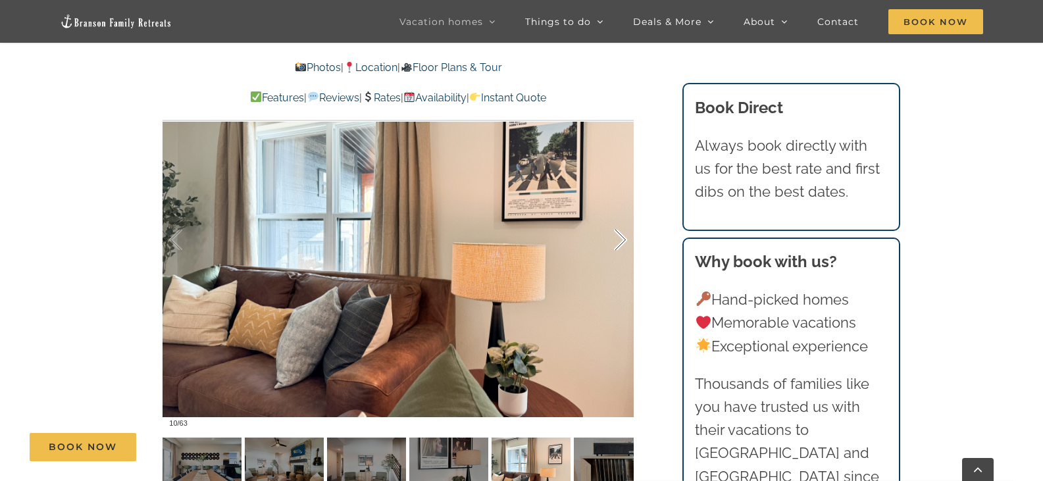
click at [617, 242] on div at bounding box center [606, 240] width 41 height 82
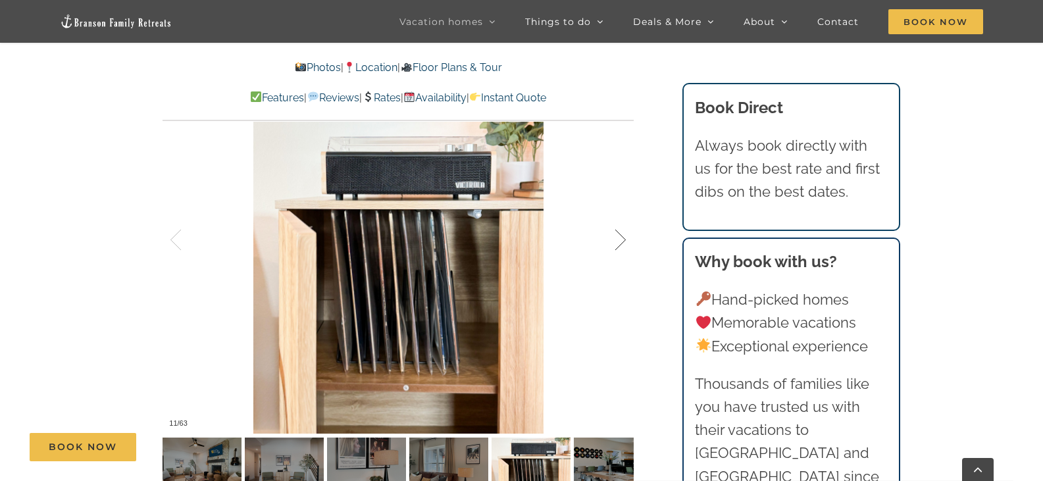
click at [617, 241] on div at bounding box center [606, 240] width 41 height 82
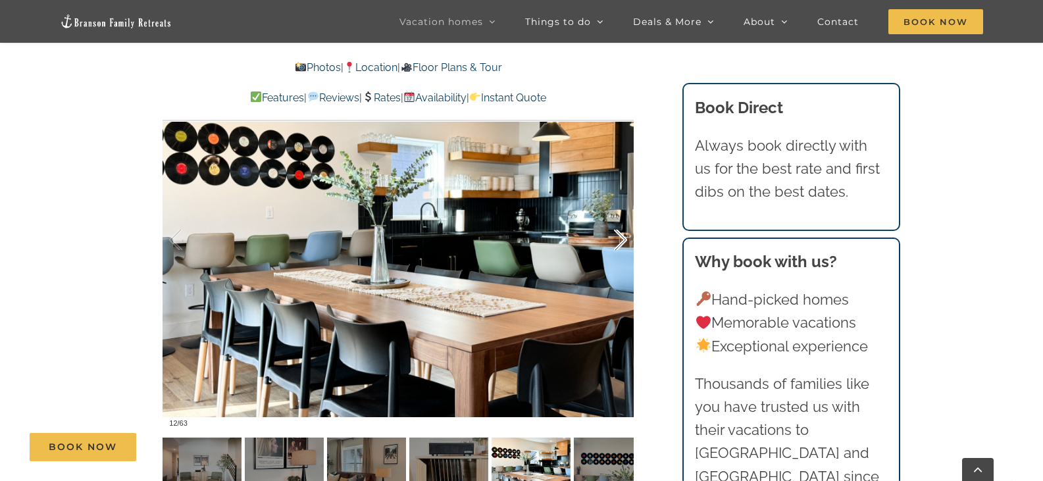
click at [617, 241] on div at bounding box center [606, 240] width 41 height 82
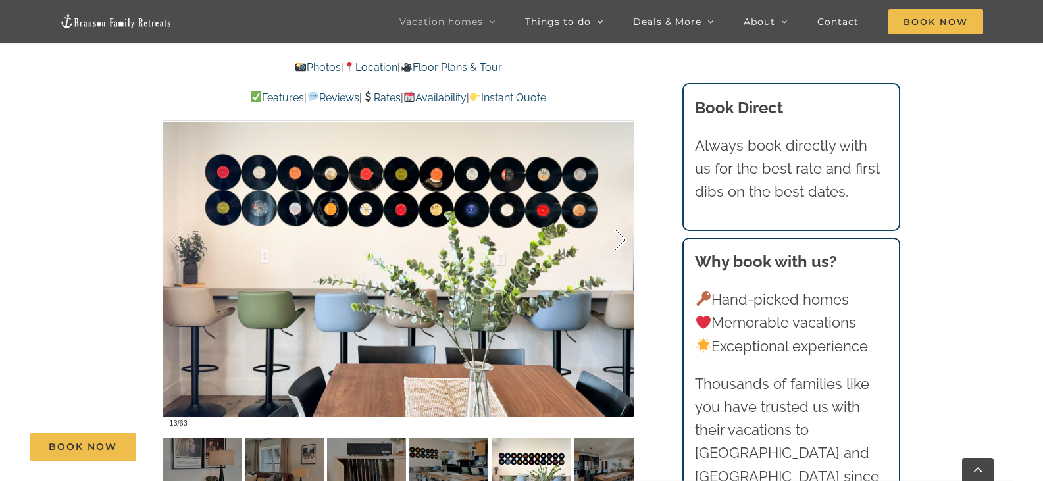
click at [617, 240] on div at bounding box center [606, 240] width 41 height 82
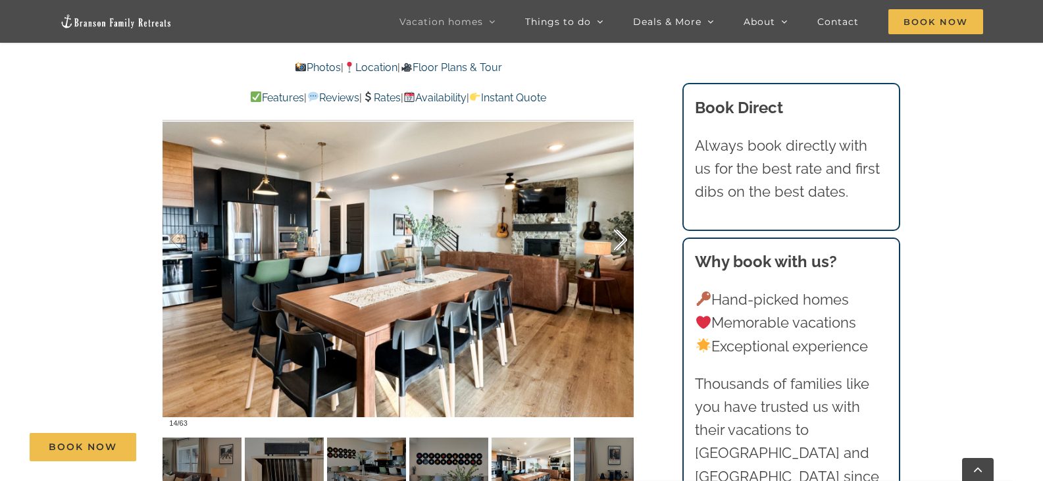
click at [616, 240] on div at bounding box center [606, 240] width 41 height 82
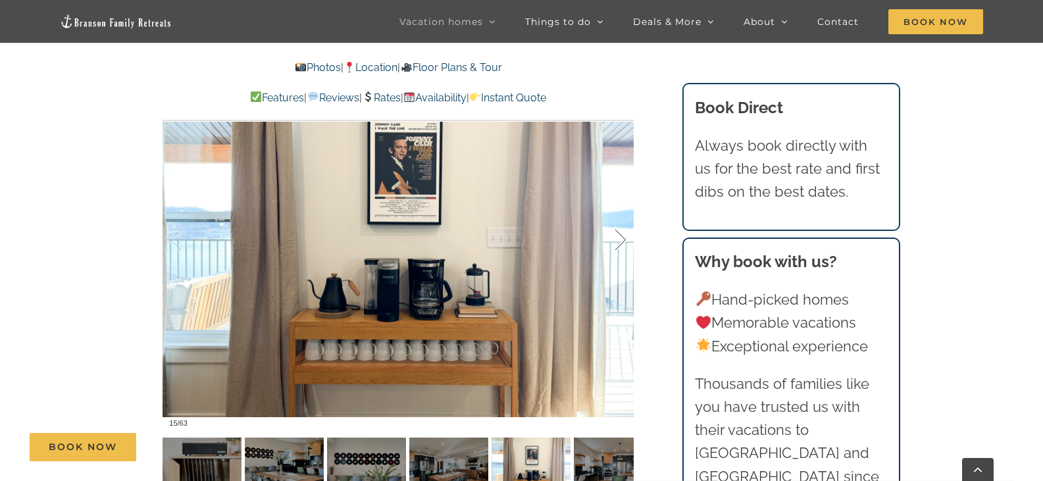
click at [616, 240] on div at bounding box center [606, 240] width 41 height 82
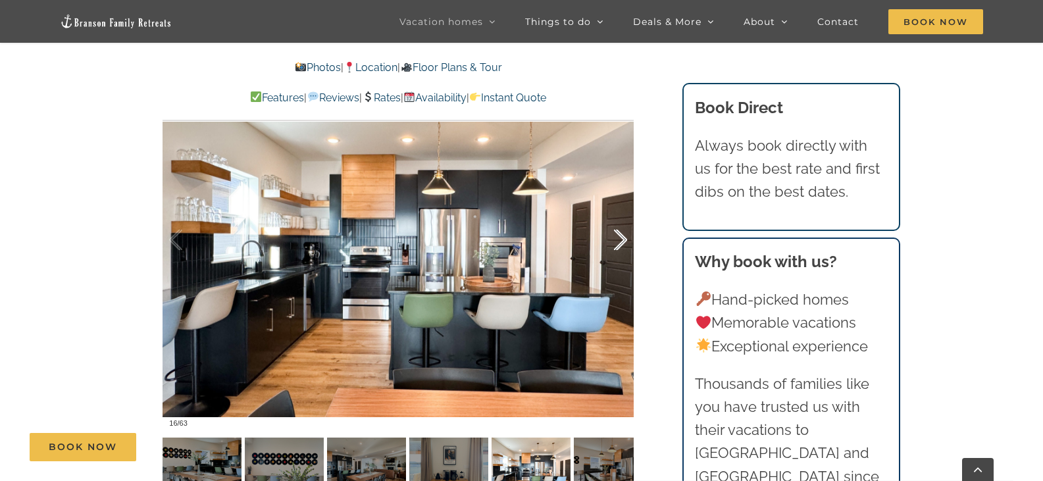
click at [616, 239] on div at bounding box center [606, 240] width 41 height 82
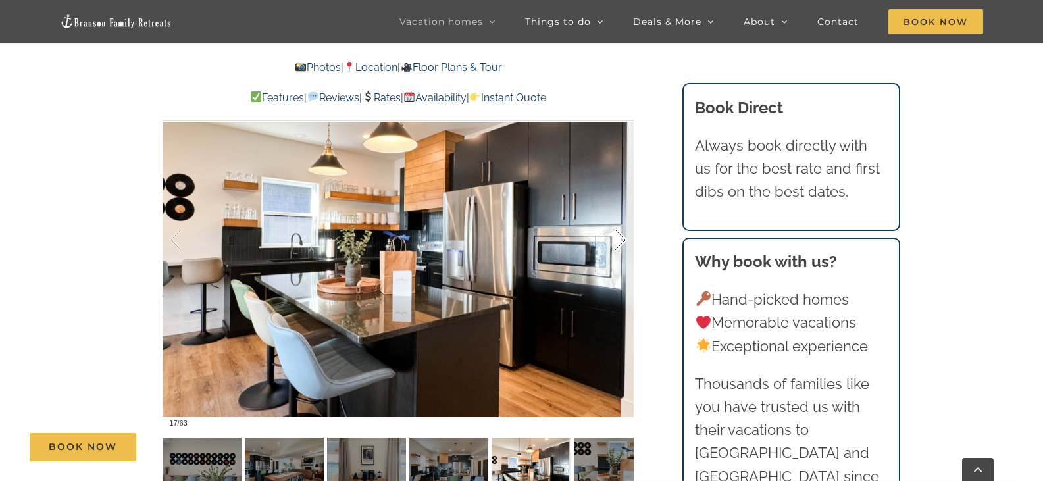
click at [616, 238] on div at bounding box center [606, 240] width 41 height 82
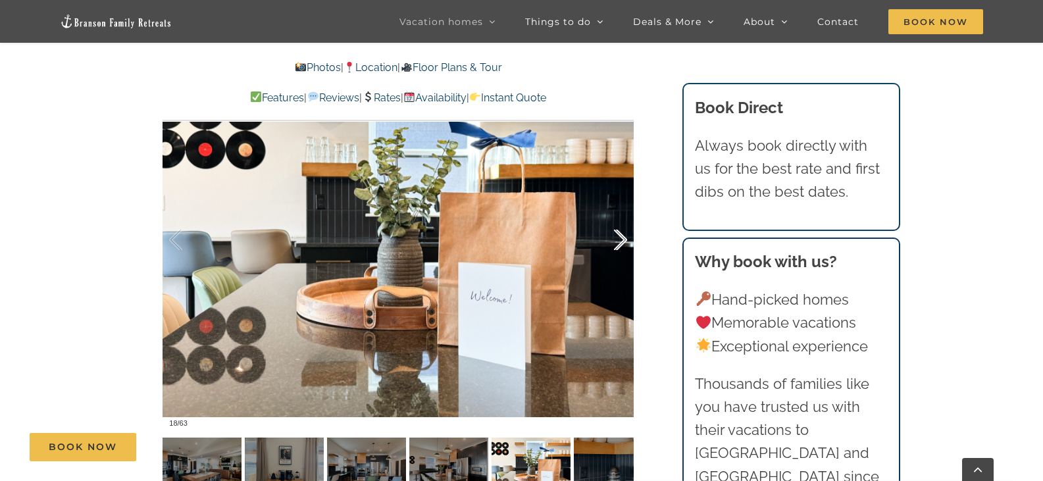
click at [616, 238] on div at bounding box center [606, 240] width 41 height 82
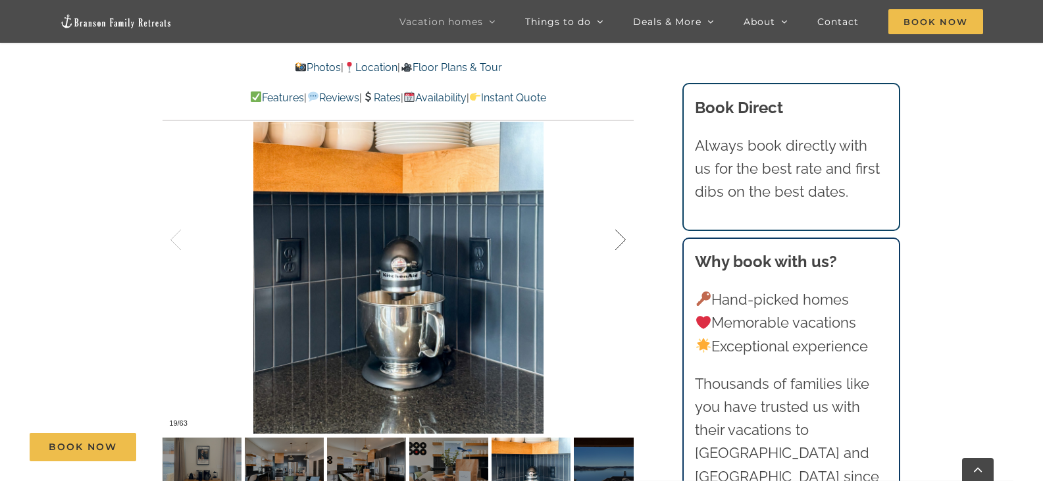
click at [615, 237] on div at bounding box center [606, 240] width 41 height 82
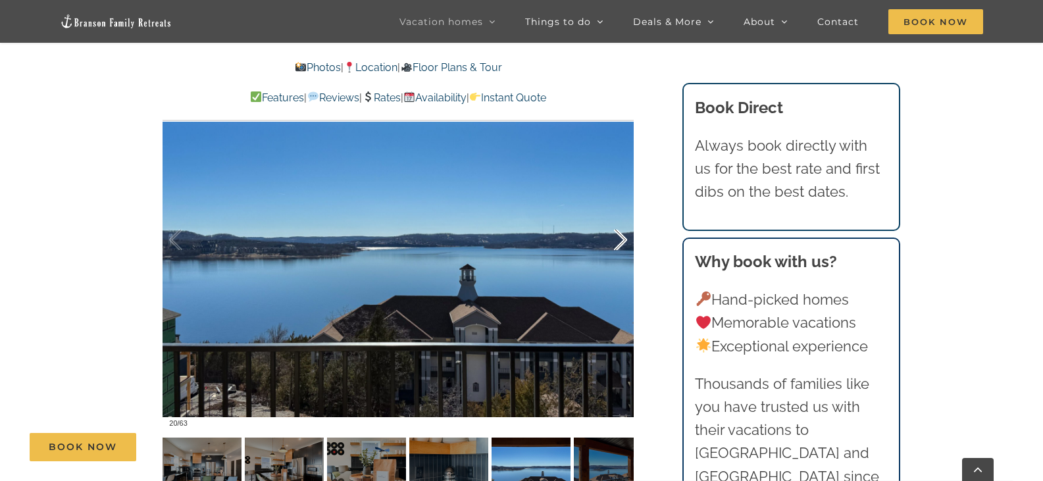
click at [615, 237] on div at bounding box center [606, 240] width 41 height 82
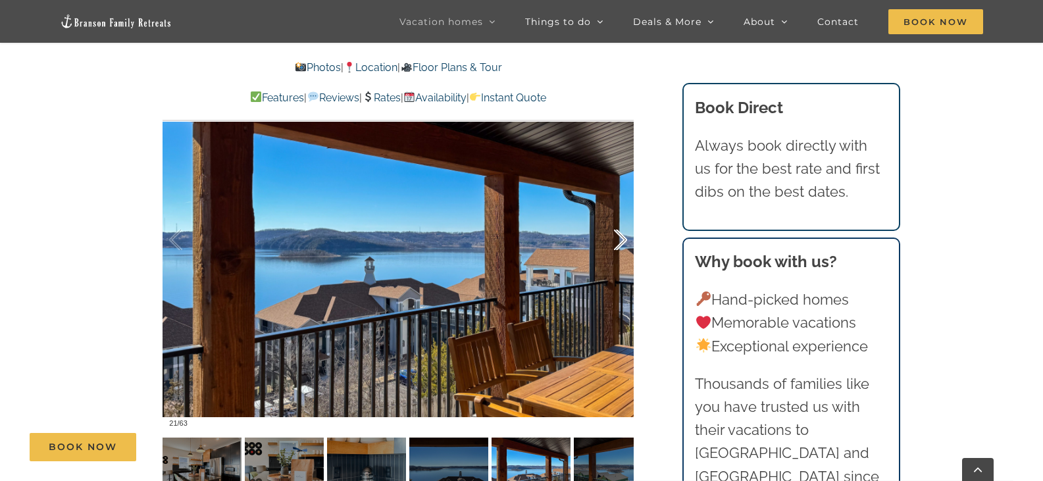
click at [615, 236] on div at bounding box center [606, 240] width 41 height 82
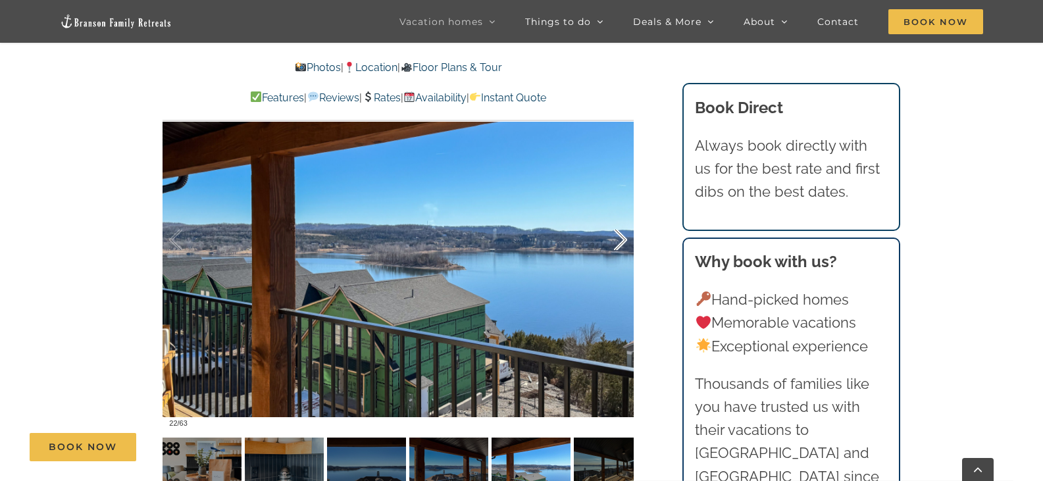
click at [615, 236] on div at bounding box center [606, 240] width 41 height 82
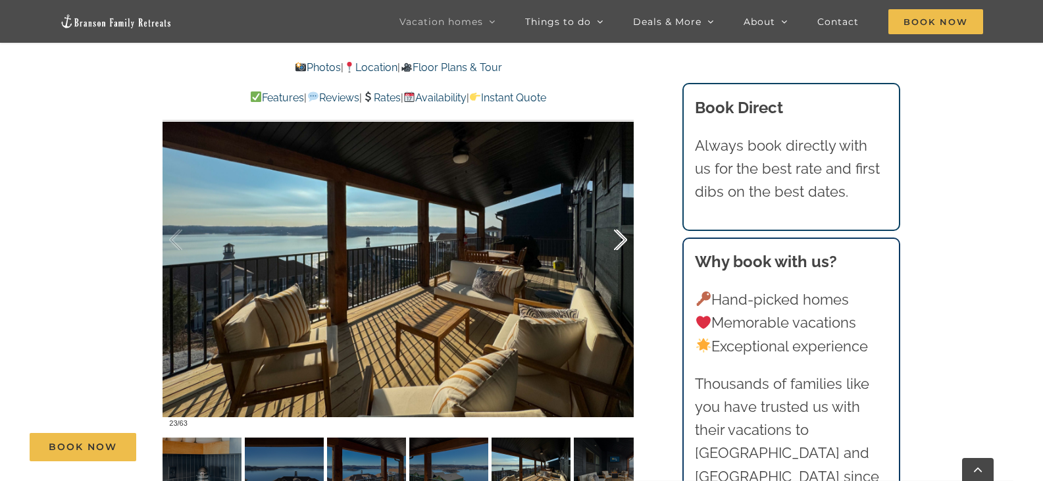
click at [615, 235] on div at bounding box center [606, 240] width 41 height 82
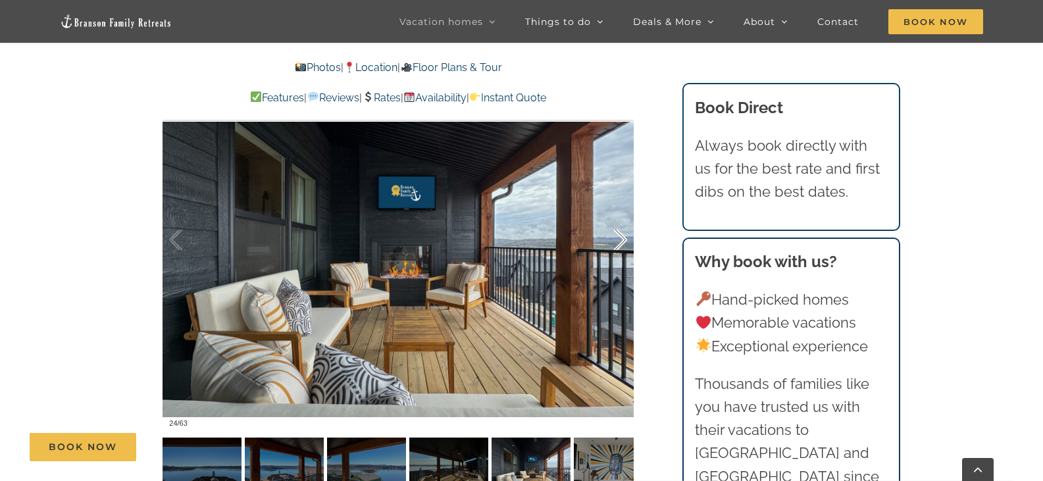
click at [615, 235] on div at bounding box center [606, 240] width 41 height 82
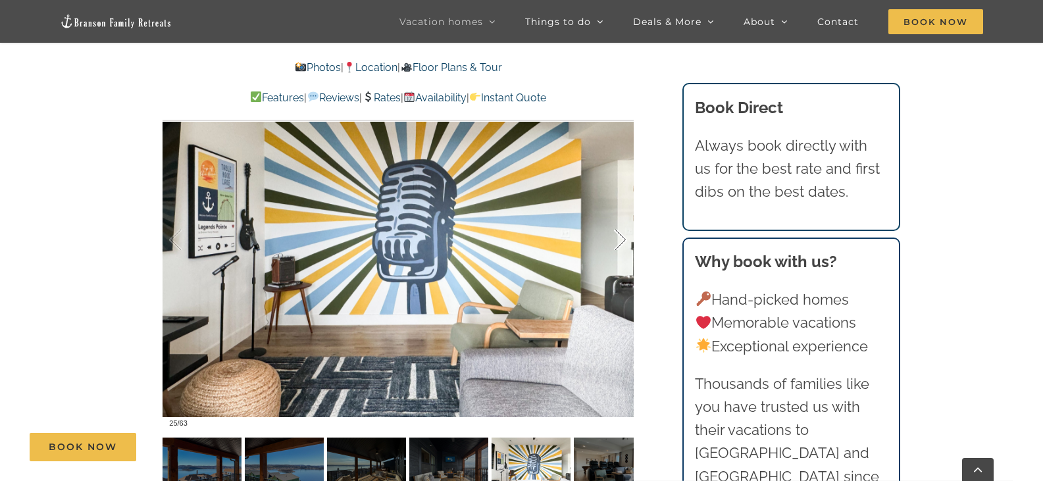
click at [615, 234] on div at bounding box center [606, 240] width 41 height 82
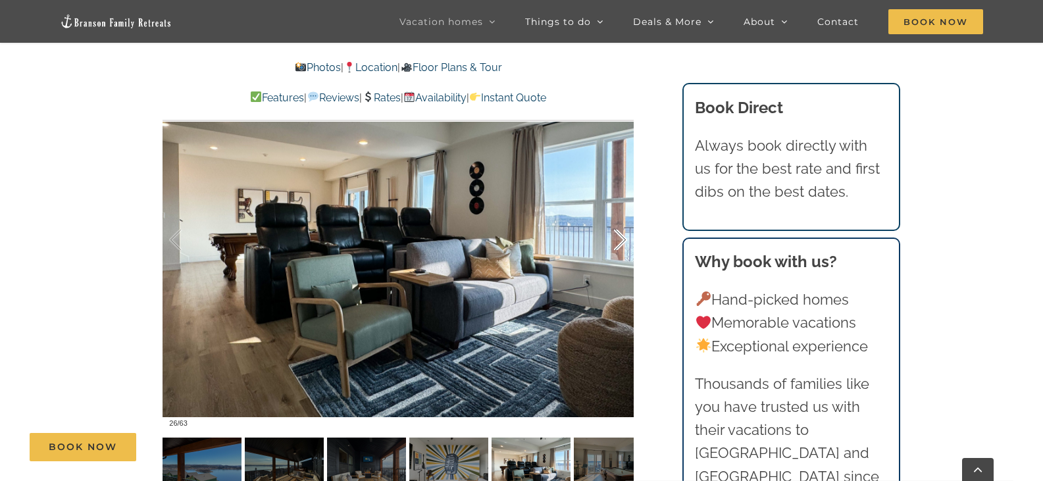
click at [615, 234] on div at bounding box center [606, 240] width 41 height 82
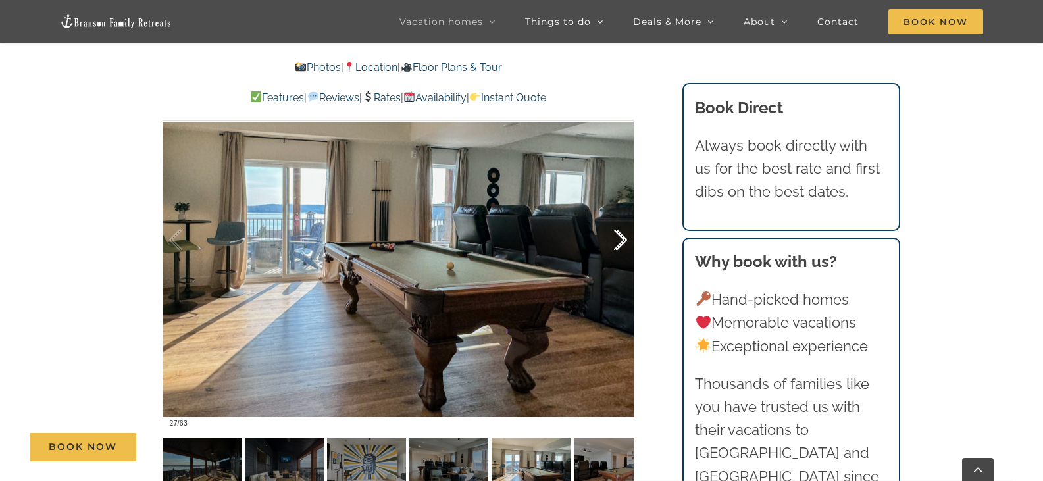
click at [615, 233] on div at bounding box center [606, 240] width 41 height 82
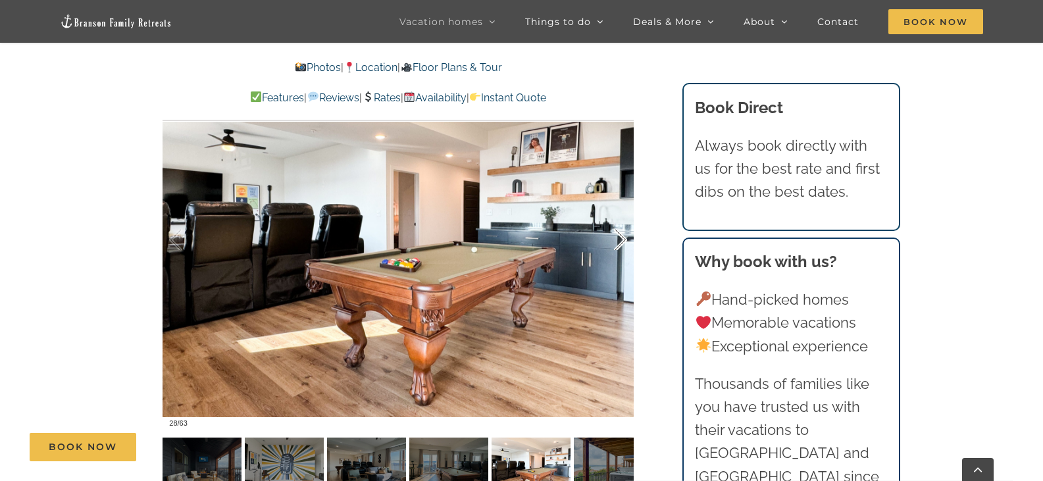
click at [615, 232] on div at bounding box center [606, 240] width 41 height 82
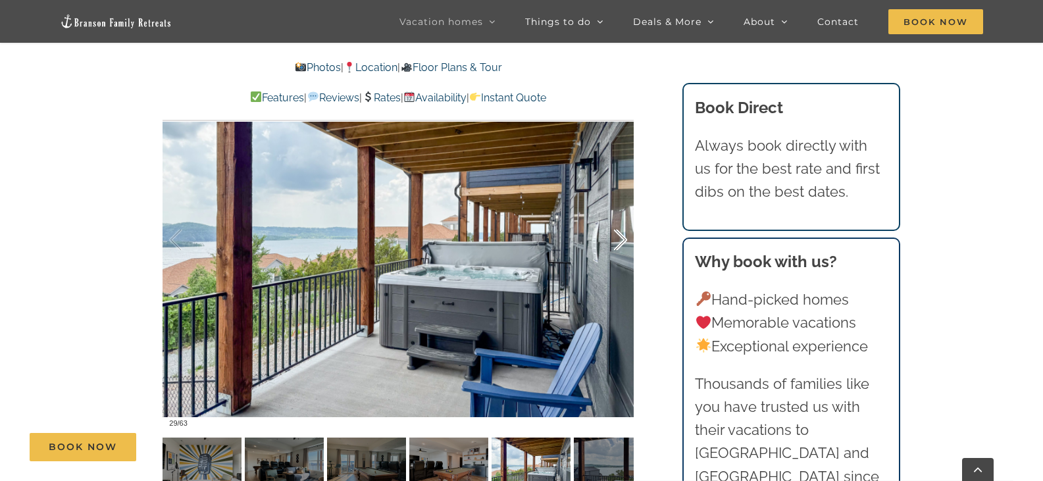
click at [623, 237] on div at bounding box center [606, 240] width 41 height 82
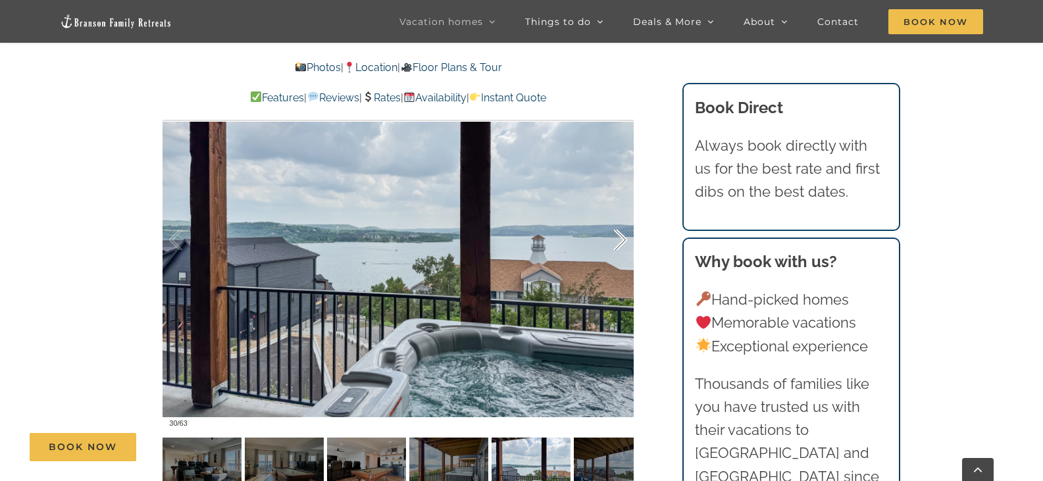
click at [623, 236] on div at bounding box center [606, 240] width 41 height 82
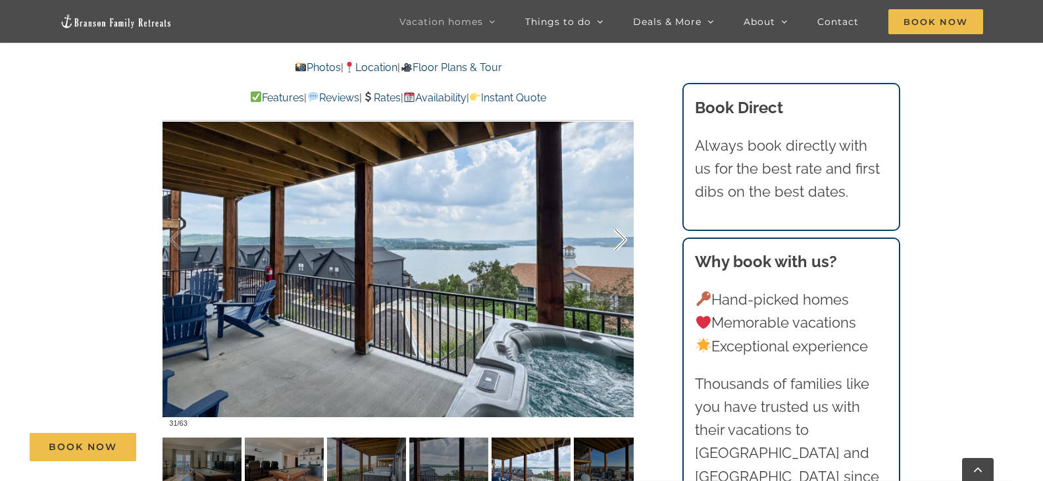
click at [623, 236] on div at bounding box center [606, 240] width 41 height 82
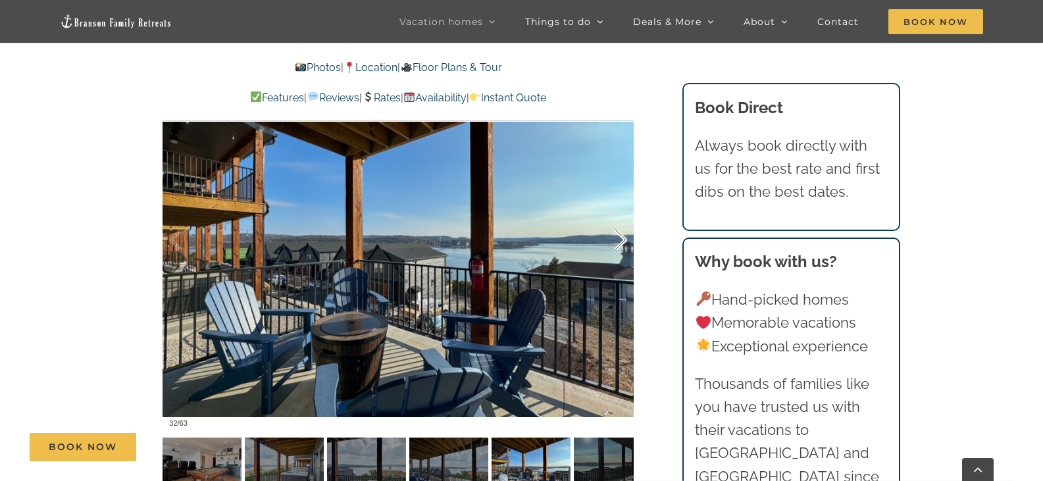
click at [623, 234] on div at bounding box center [606, 240] width 41 height 82
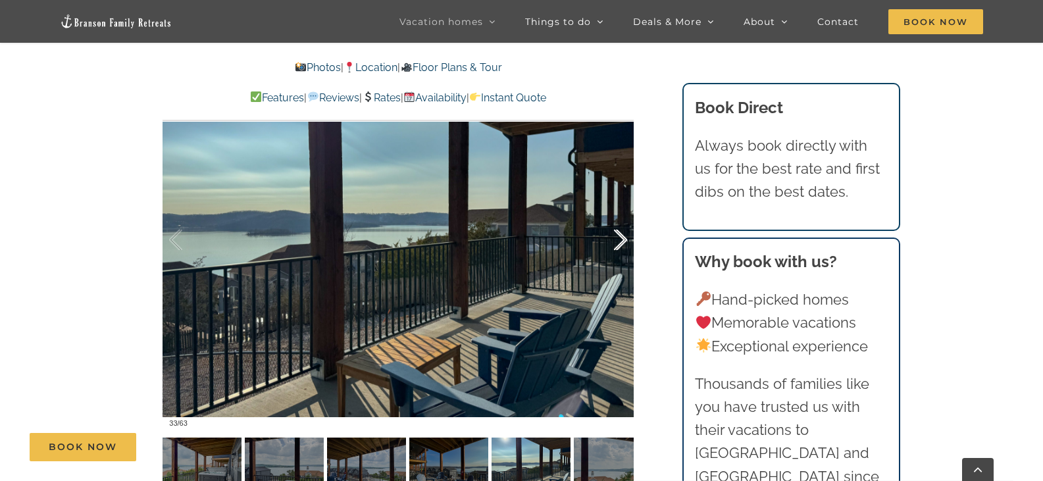
click at [623, 234] on div at bounding box center [606, 240] width 41 height 82
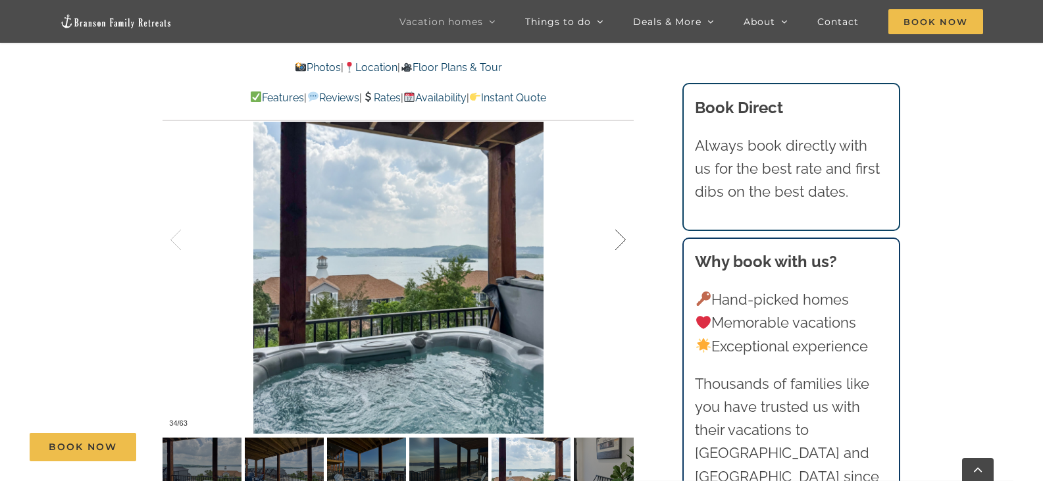
click at [623, 234] on div at bounding box center [606, 240] width 41 height 82
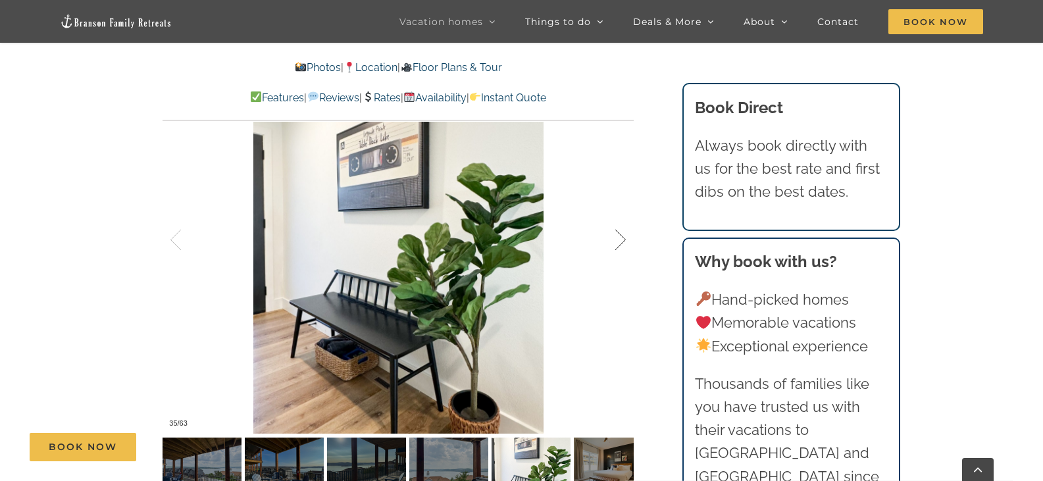
click at [623, 234] on div at bounding box center [606, 240] width 41 height 82
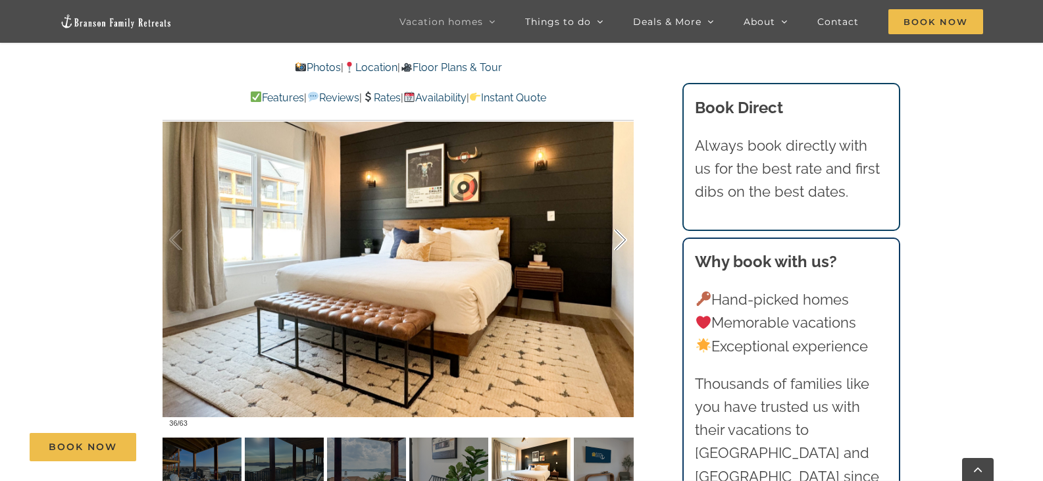
click at [623, 234] on div at bounding box center [606, 240] width 41 height 82
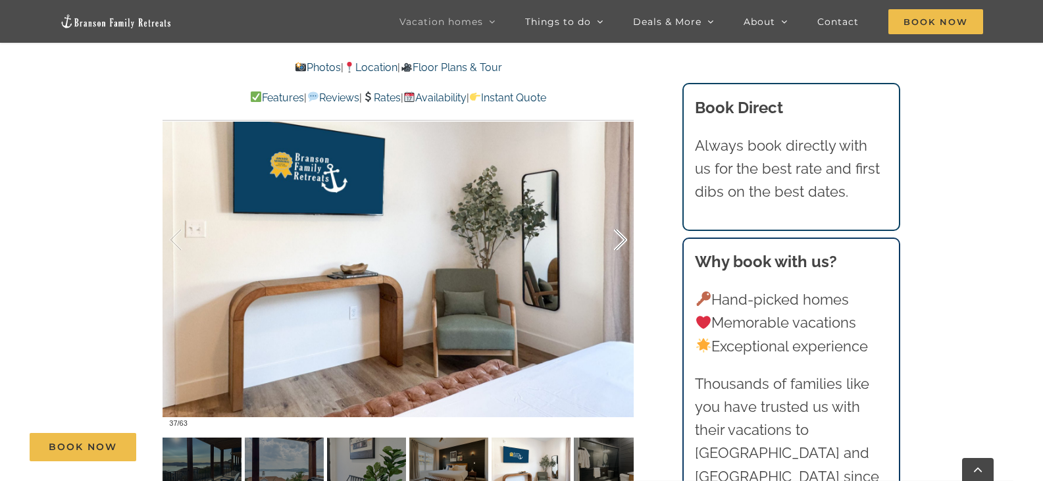
click at [615, 236] on div at bounding box center [606, 240] width 41 height 82
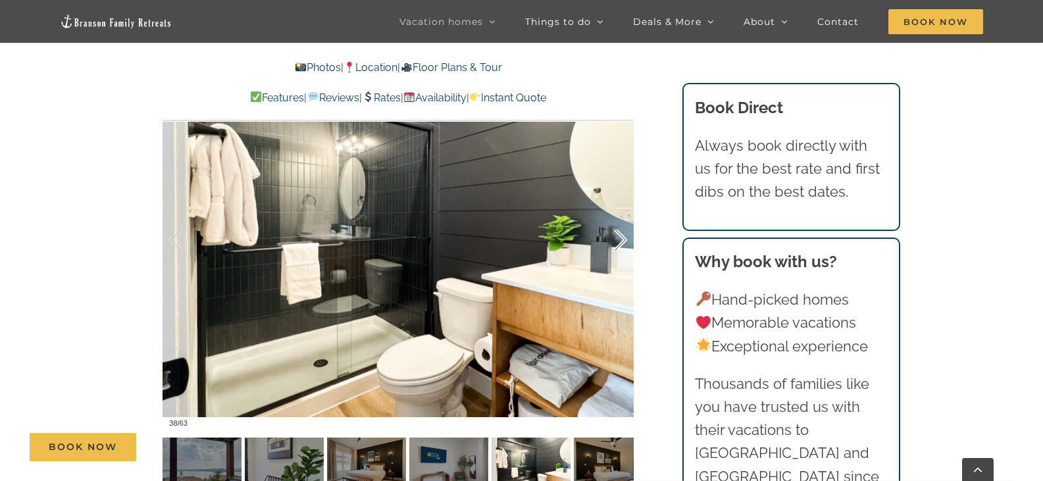
click at [615, 236] on div at bounding box center [606, 240] width 41 height 82
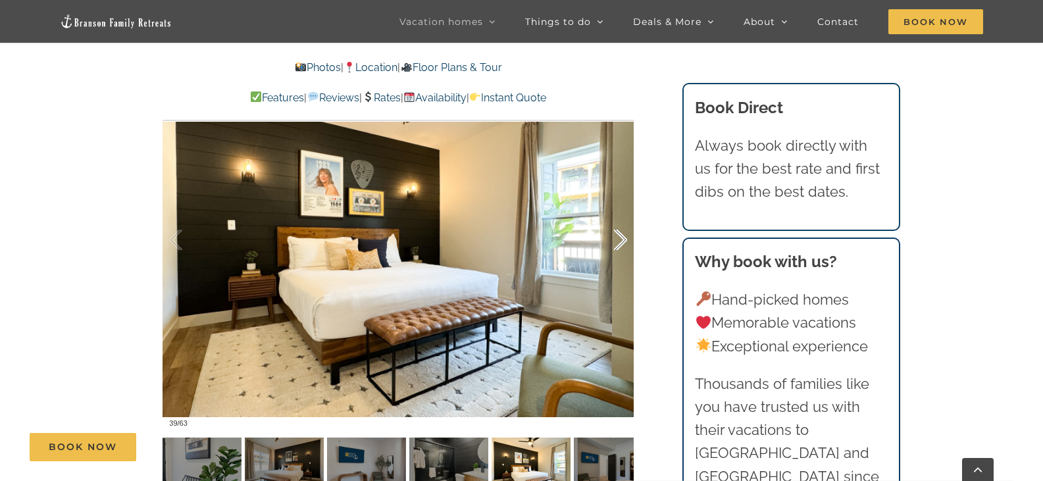
click at [615, 236] on div at bounding box center [606, 240] width 41 height 82
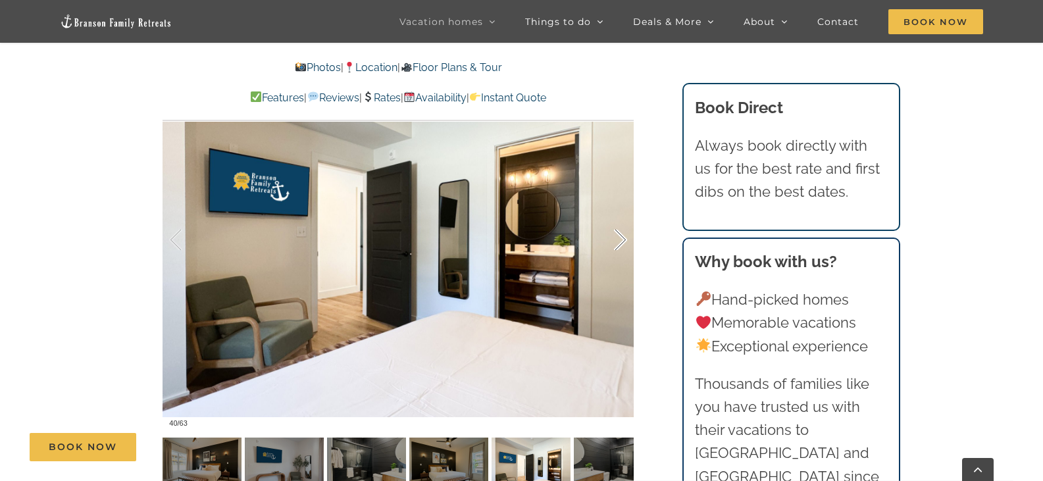
click at [615, 236] on div at bounding box center [606, 240] width 41 height 82
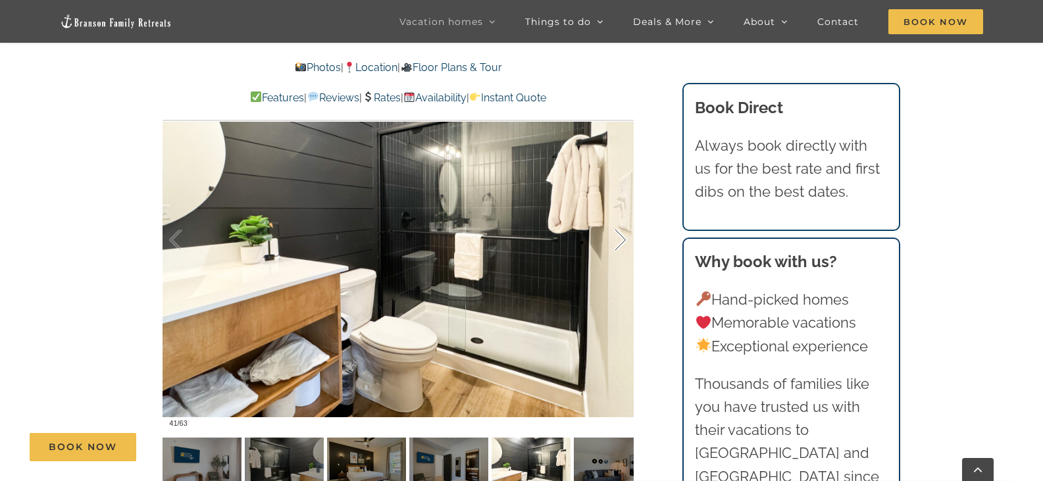
click at [616, 236] on div at bounding box center [606, 240] width 41 height 82
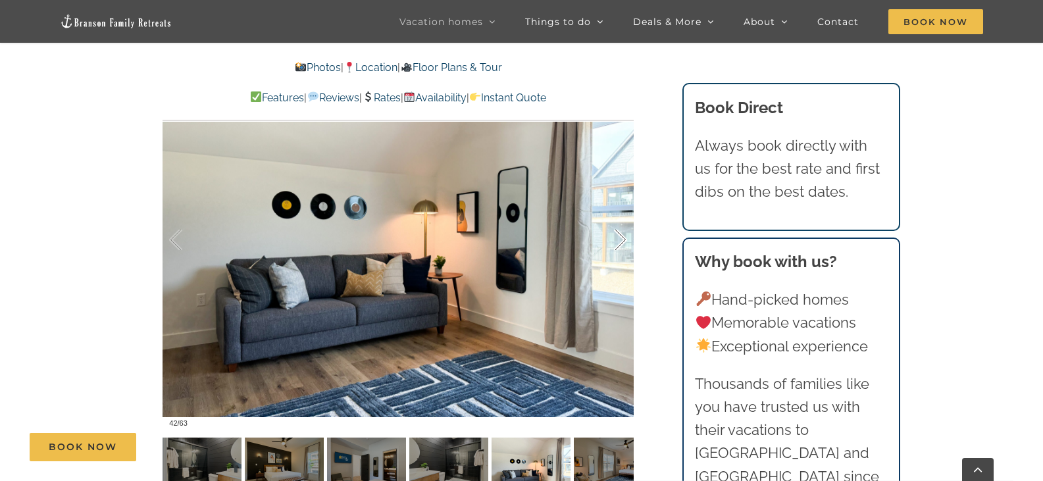
click at [616, 235] on div at bounding box center [606, 240] width 41 height 82
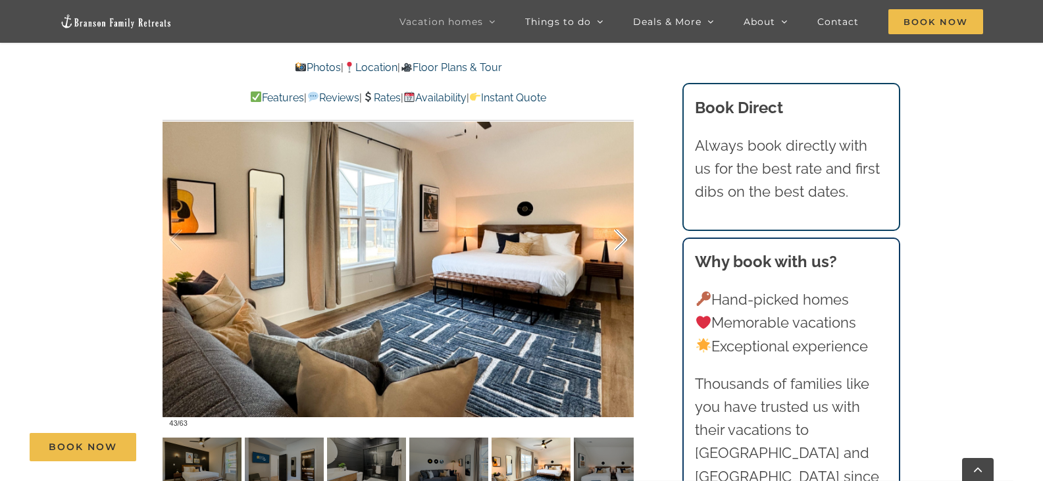
click at [617, 234] on div at bounding box center [606, 240] width 41 height 82
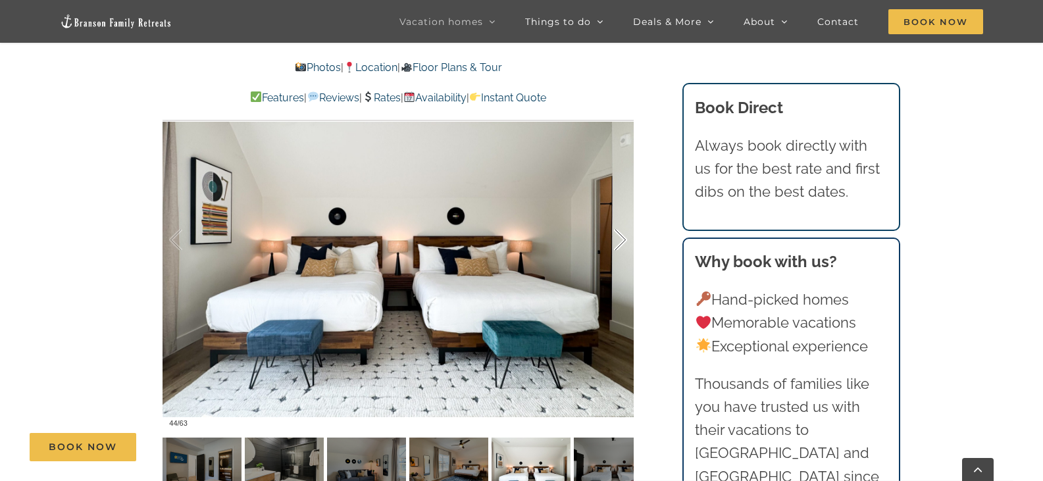
click at [617, 234] on div at bounding box center [606, 240] width 41 height 82
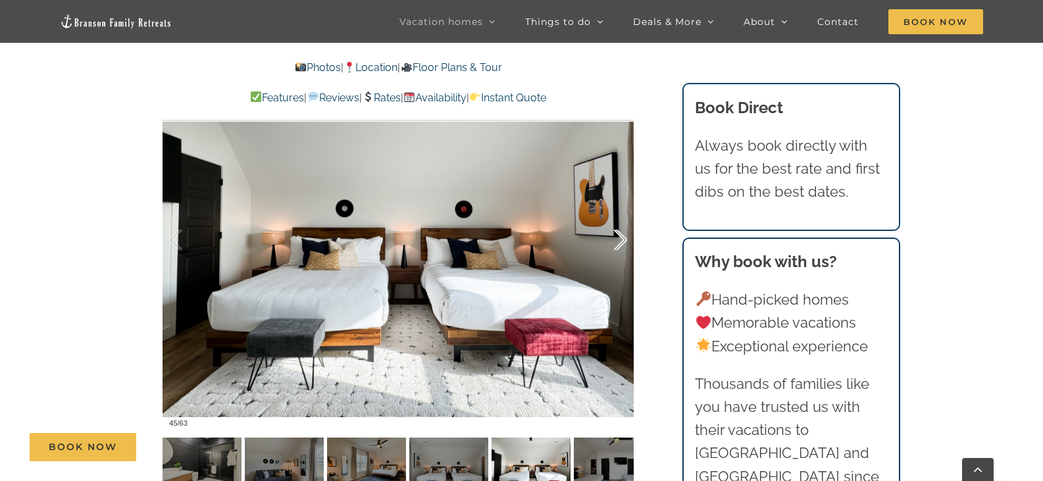
click at [617, 234] on div at bounding box center [606, 240] width 41 height 82
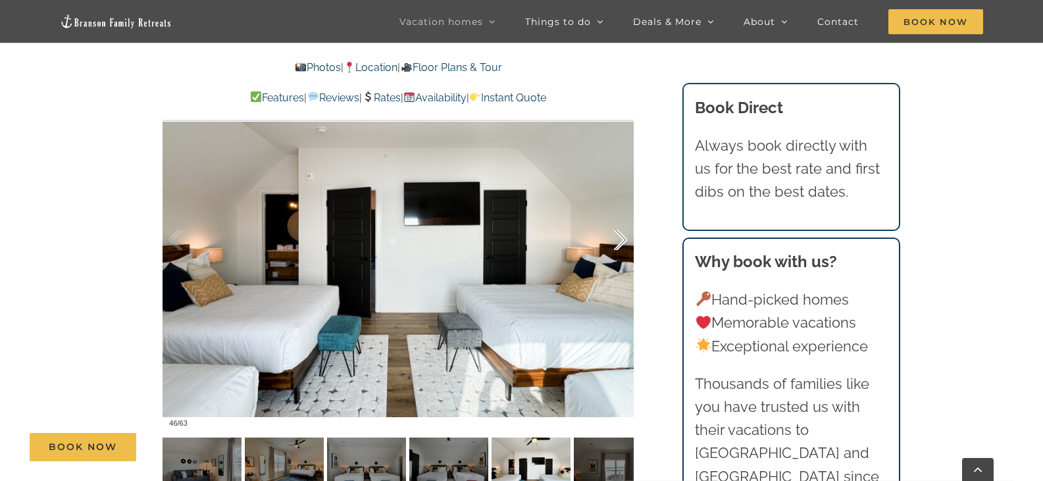
click at [617, 238] on div at bounding box center [606, 240] width 41 height 82
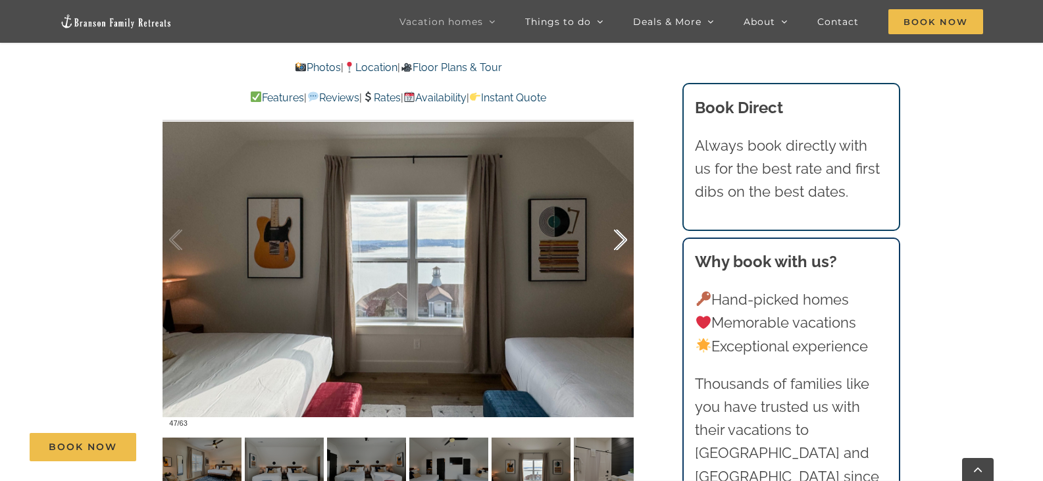
click at [617, 238] on div at bounding box center [606, 240] width 41 height 82
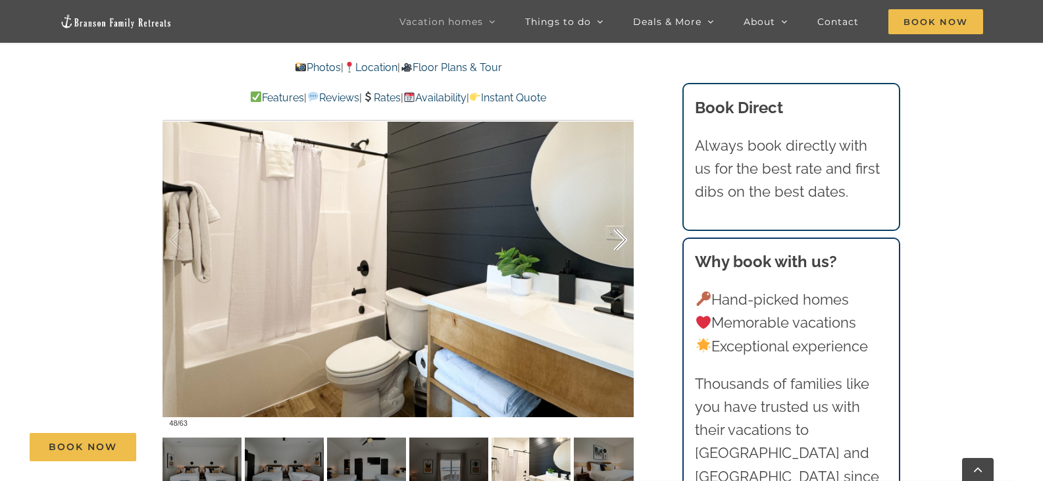
click at [617, 237] on div at bounding box center [606, 240] width 41 height 82
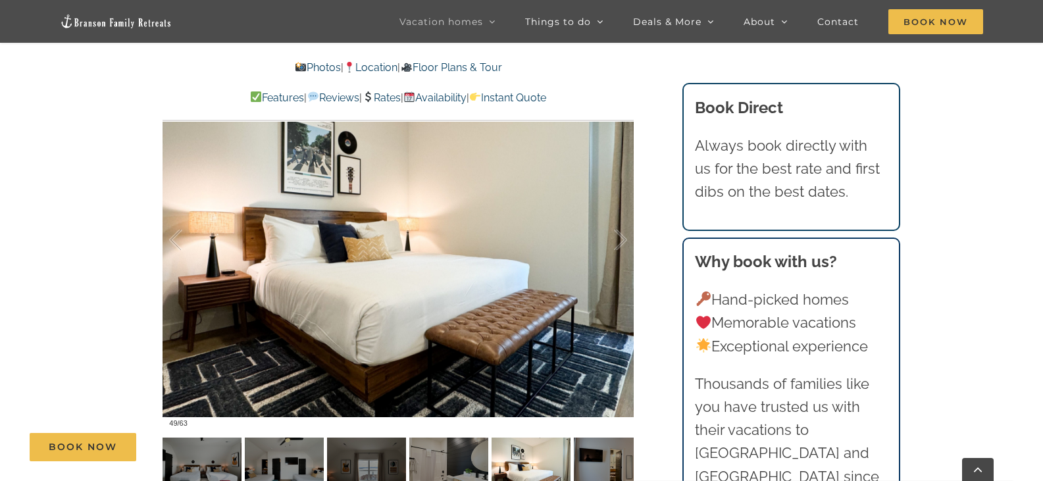
scroll to position [329, 0]
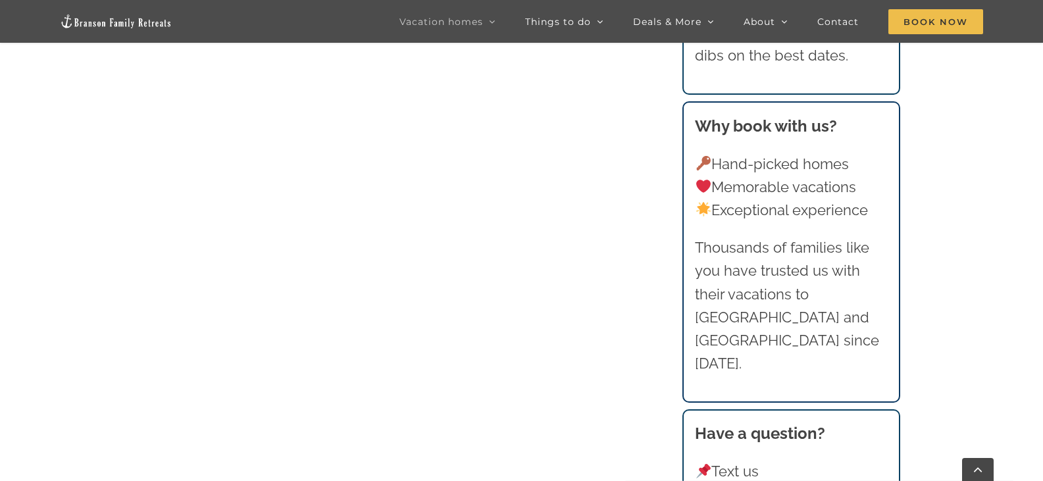
scroll to position [1908, 0]
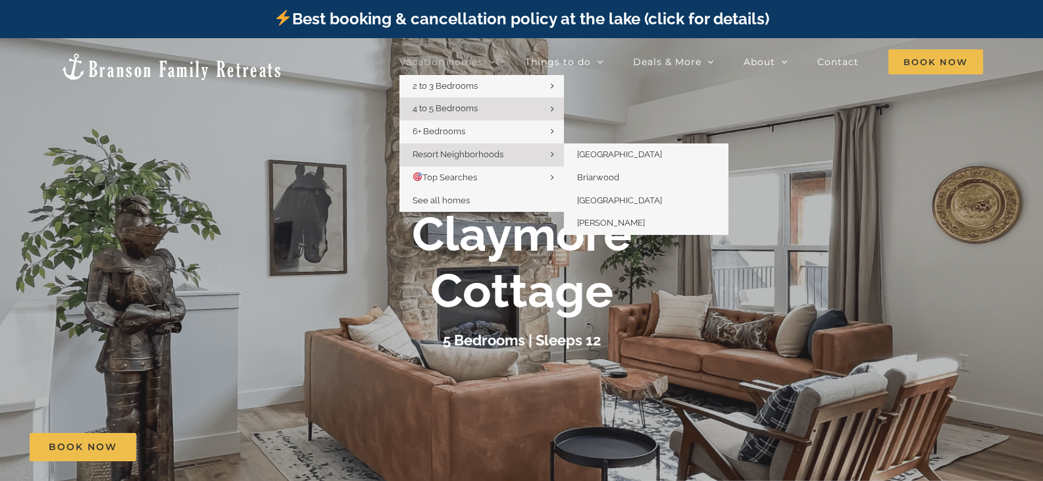
click at [447, 155] on span "Resort Neighborhoods" at bounding box center [458, 154] width 91 height 10
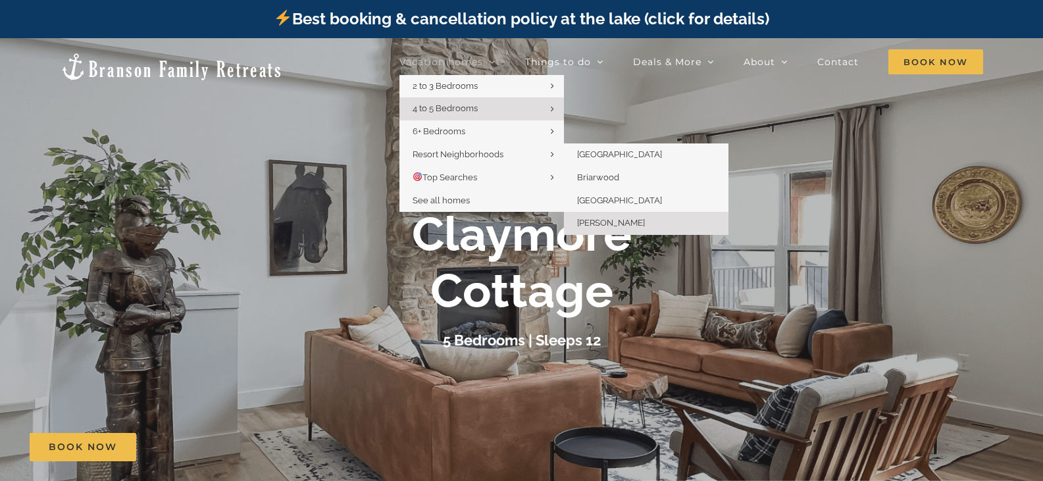
click at [618, 222] on span "[PERSON_NAME]" at bounding box center [611, 223] width 68 height 10
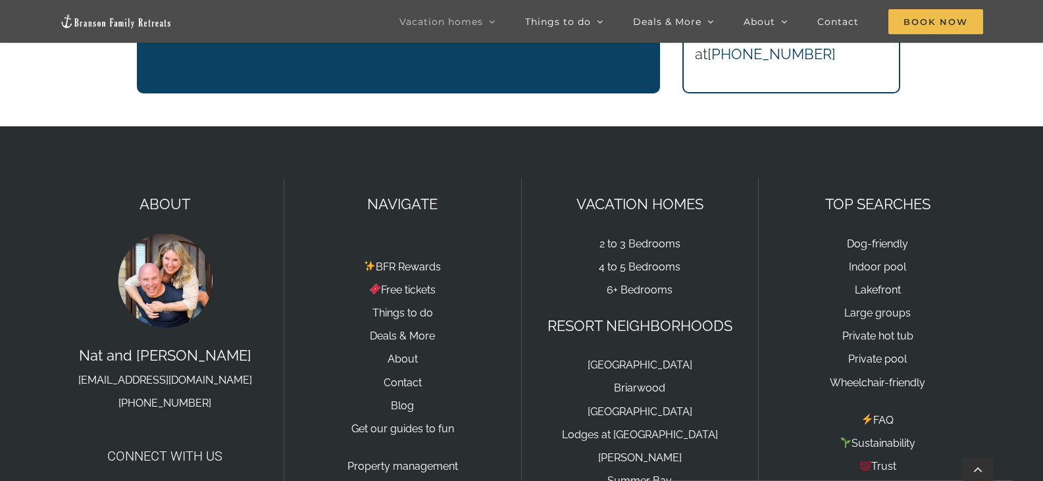
scroll to position [4738, 0]
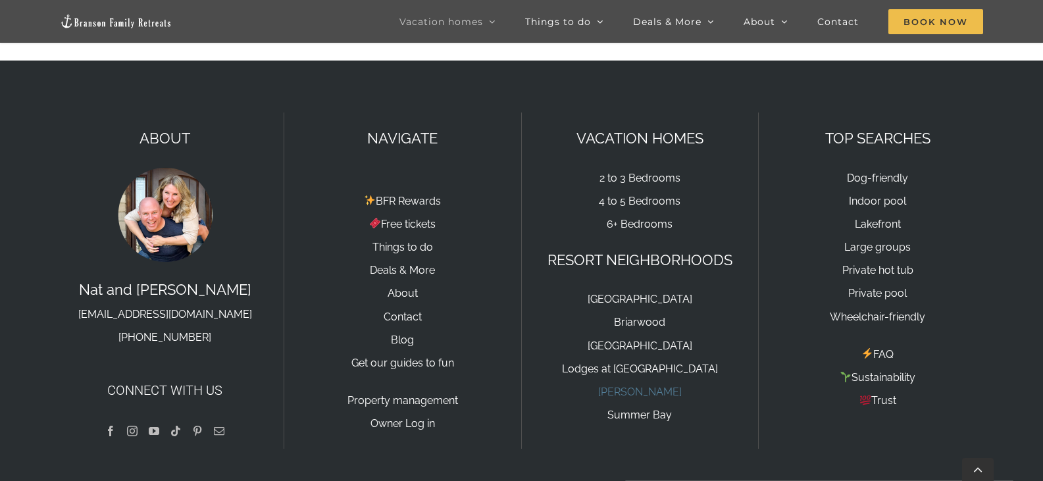
click at [642, 386] on link "[PERSON_NAME]" at bounding box center [640, 392] width 84 height 13
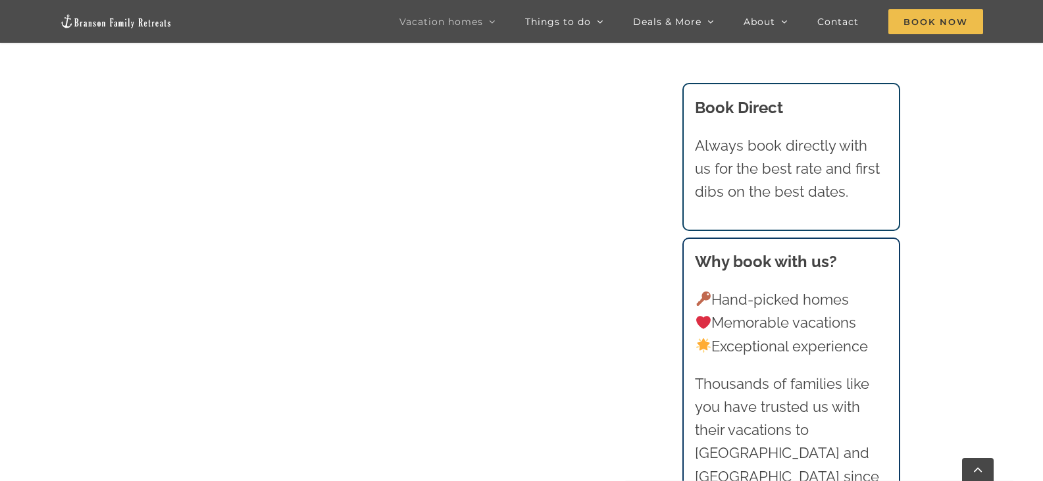
scroll to position [1480, 0]
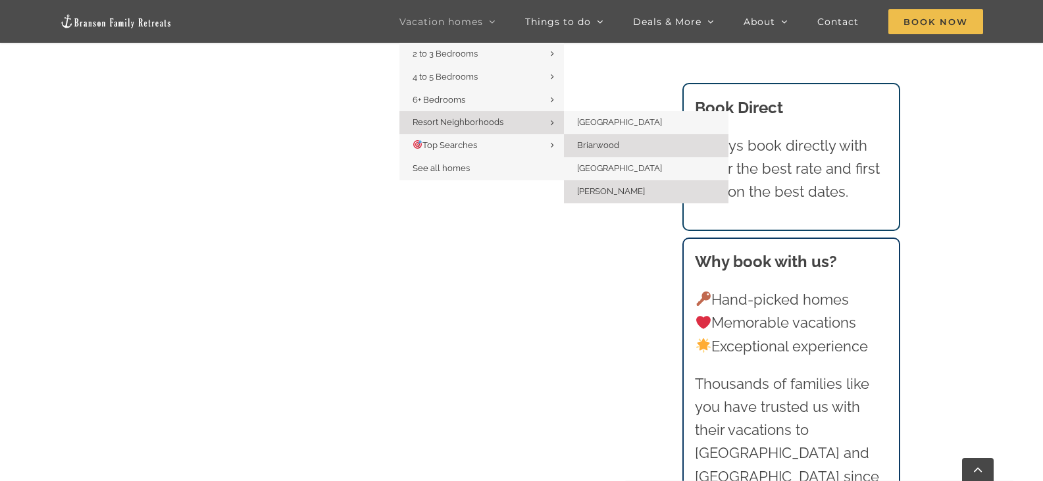
click at [611, 145] on span "Briarwood" at bounding box center [598, 145] width 42 height 10
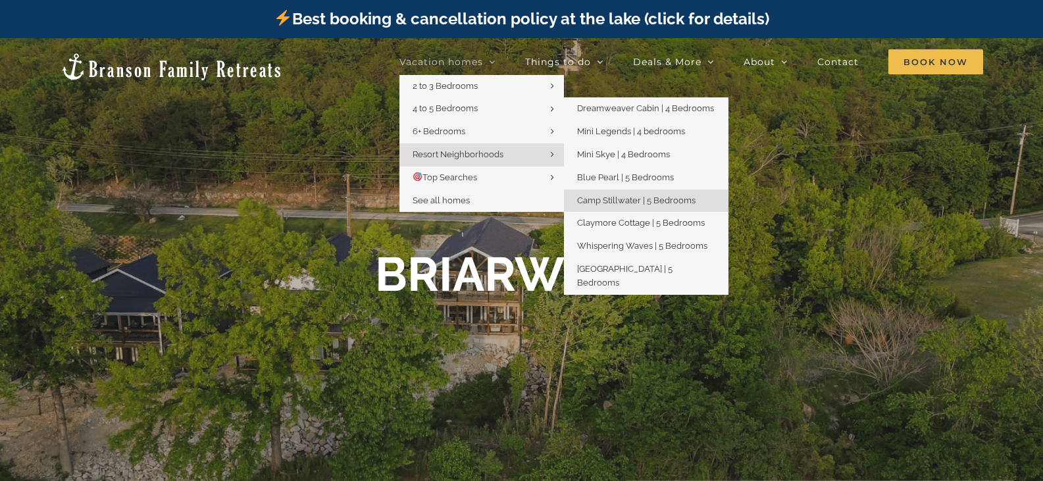
click at [622, 202] on span "Camp Stillwater | 5 Bedrooms" at bounding box center [636, 200] width 118 height 10
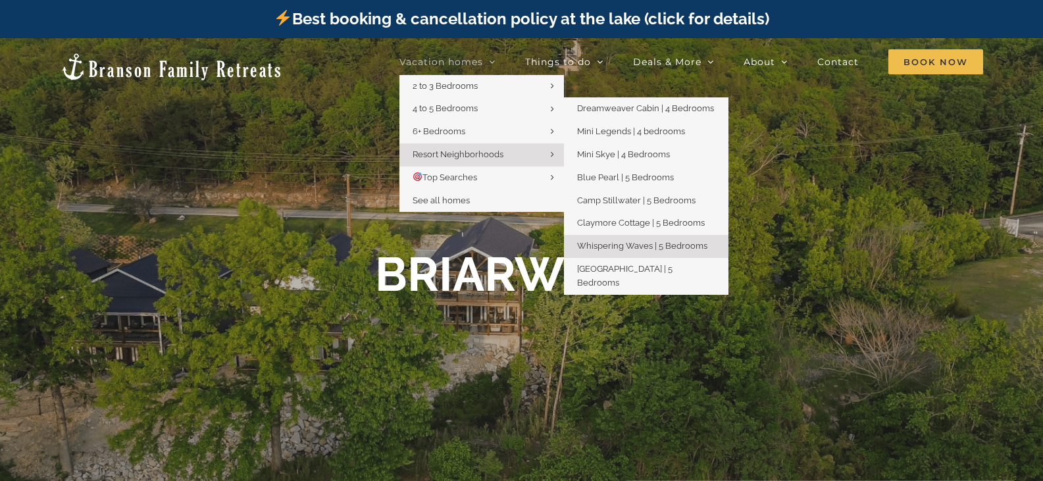
click at [630, 242] on span "Whispering Waves | 5 Bedrooms" at bounding box center [642, 246] width 130 height 10
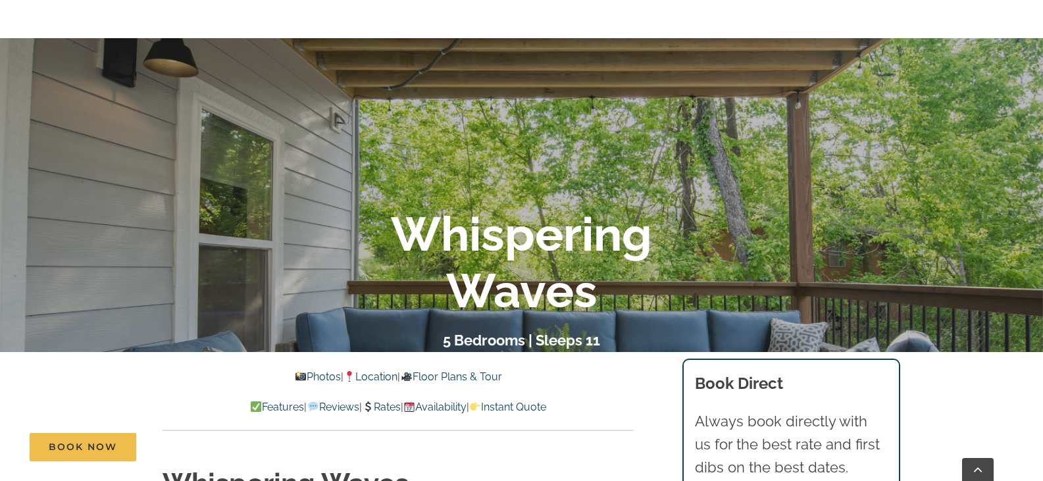
scroll to position [132, 0]
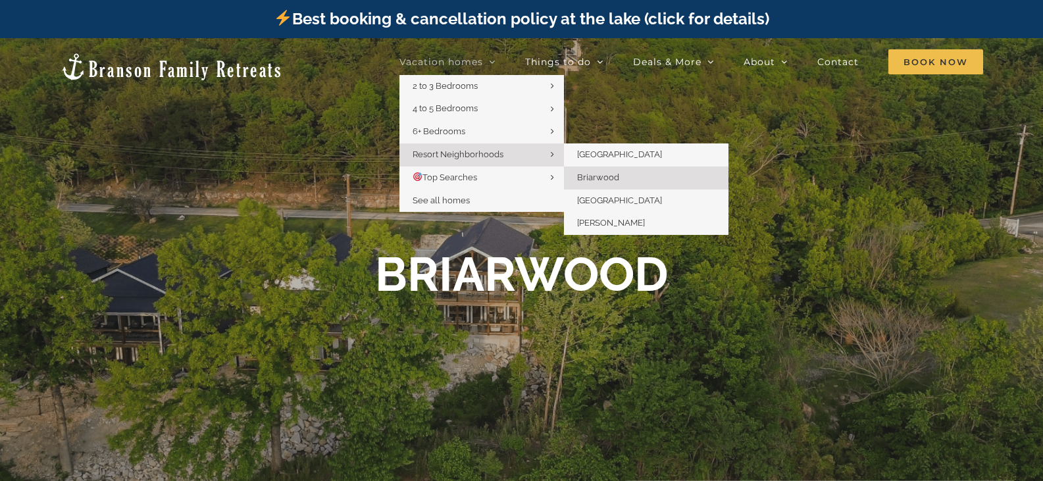
click at [607, 176] on span "Briarwood" at bounding box center [598, 177] width 42 height 10
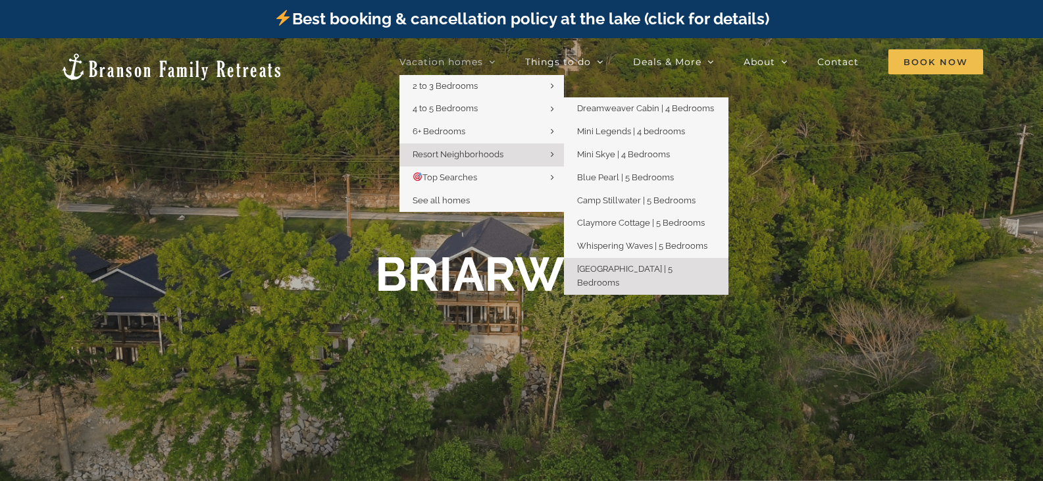
click at [630, 266] on span "[GEOGRAPHIC_DATA] | 5 Bedrooms" at bounding box center [624, 276] width 95 height 24
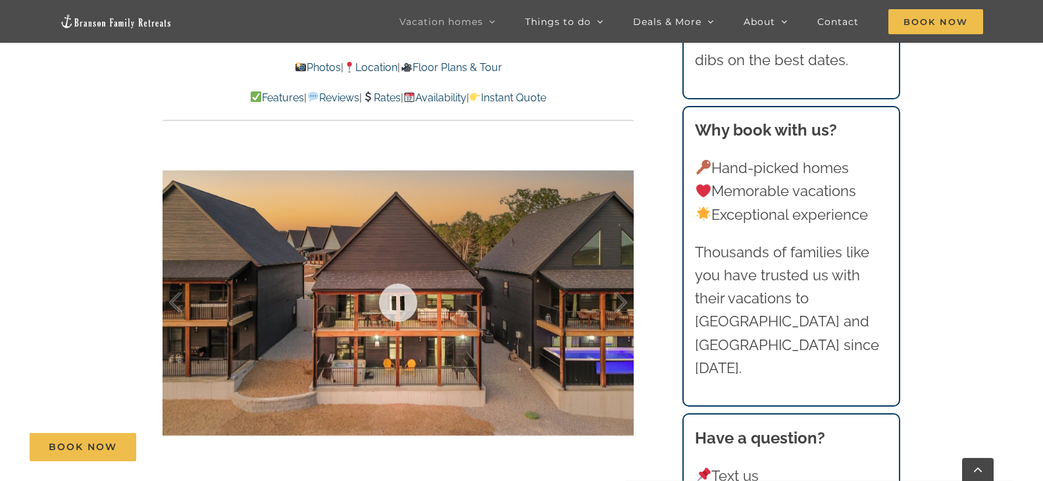
scroll to position [790, 0]
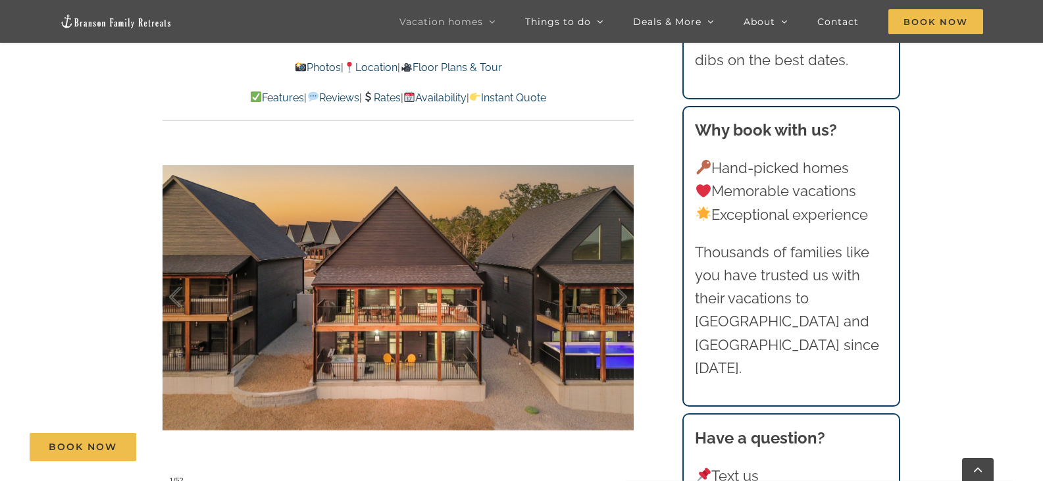
click at [384, 70] on link "Location" at bounding box center [371, 67] width 54 height 13
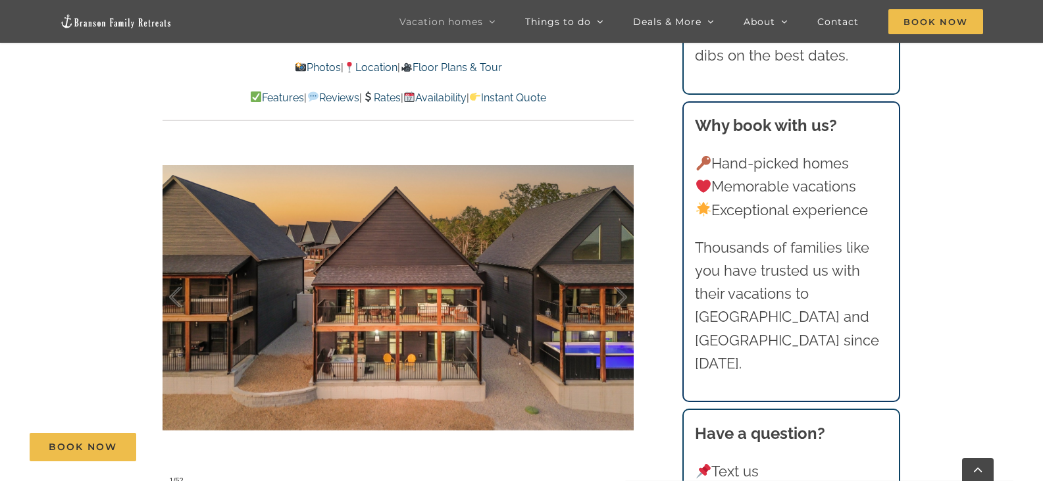
scroll to position [2798, 0]
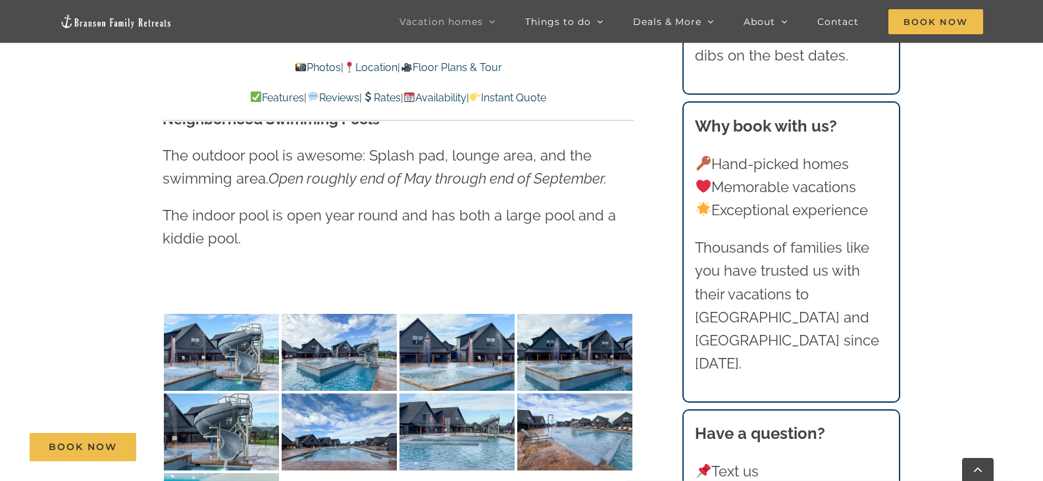
scroll to position [790, 0]
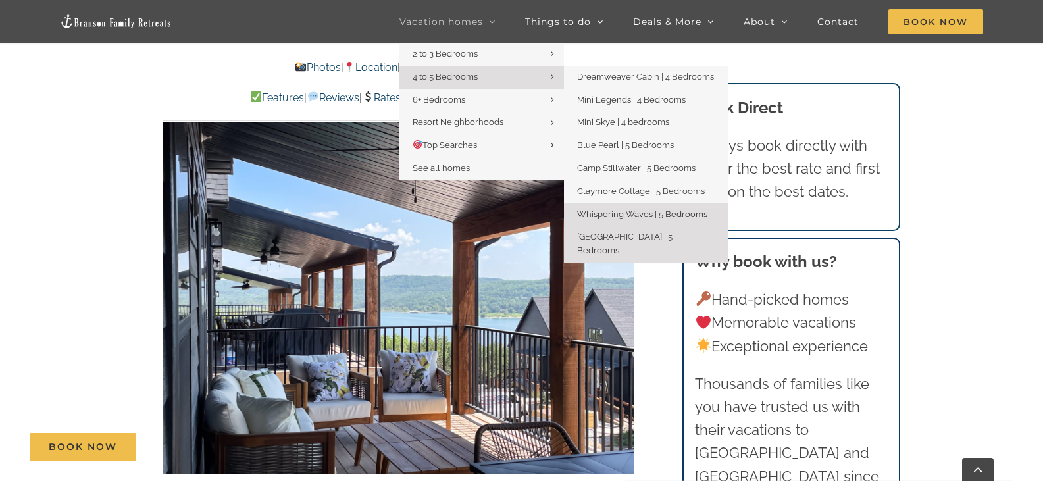
click at [624, 213] on span "Whispering Waves | 5 Bedrooms" at bounding box center [642, 214] width 130 height 10
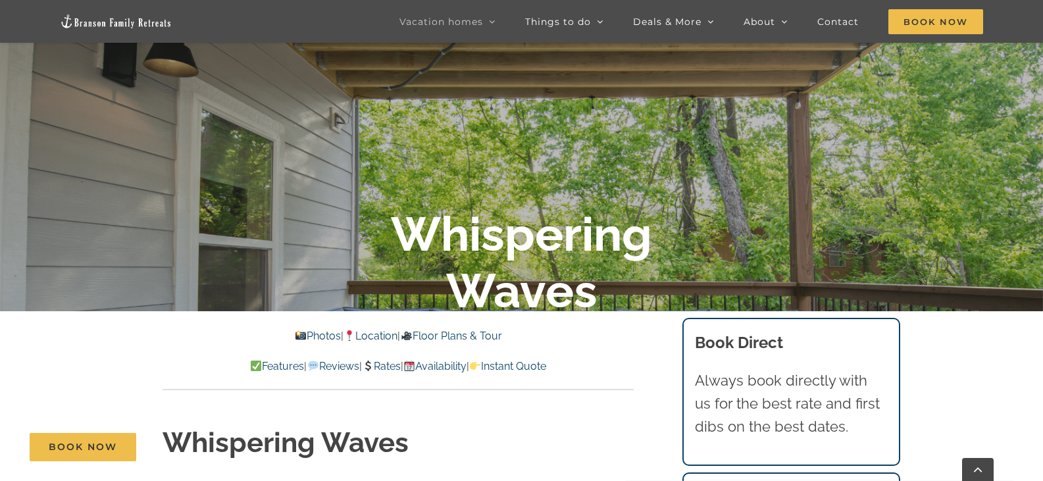
scroll to position [395, 0]
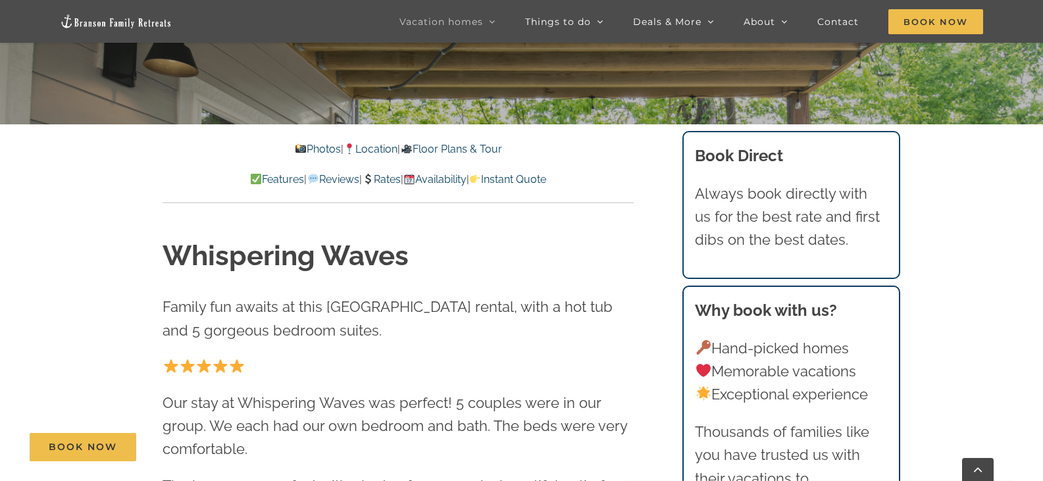
click at [382, 147] on link "Location" at bounding box center [371, 149] width 54 height 13
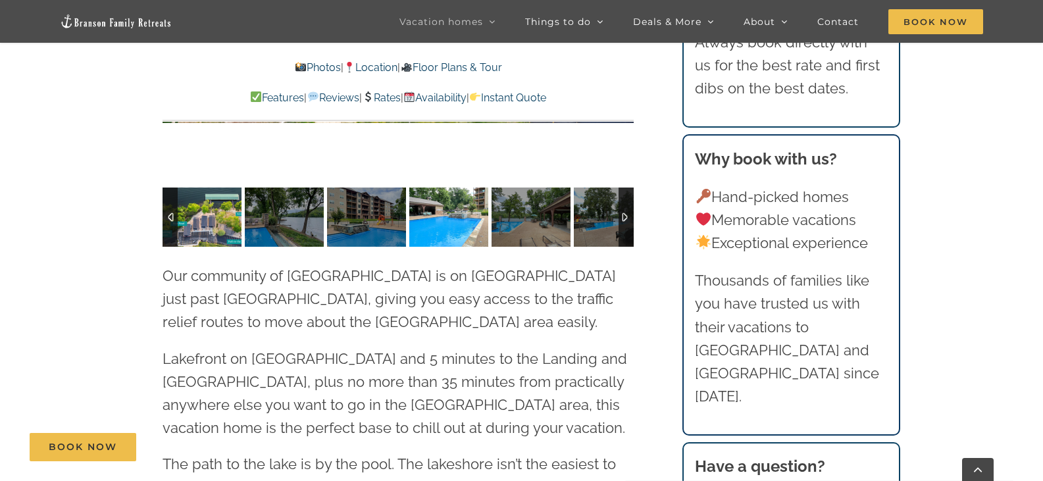
scroll to position [2562, 0]
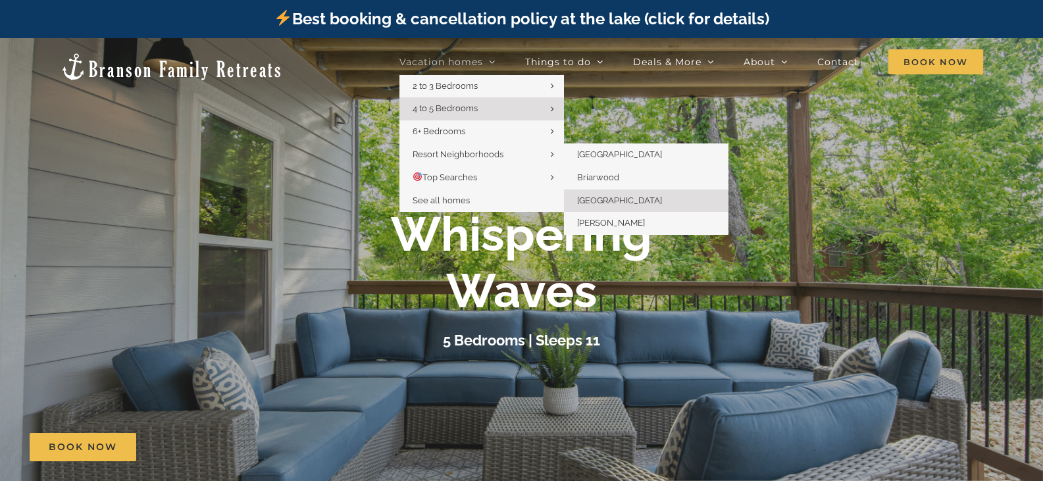
click at [611, 201] on span "[GEOGRAPHIC_DATA]" at bounding box center [619, 200] width 85 height 10
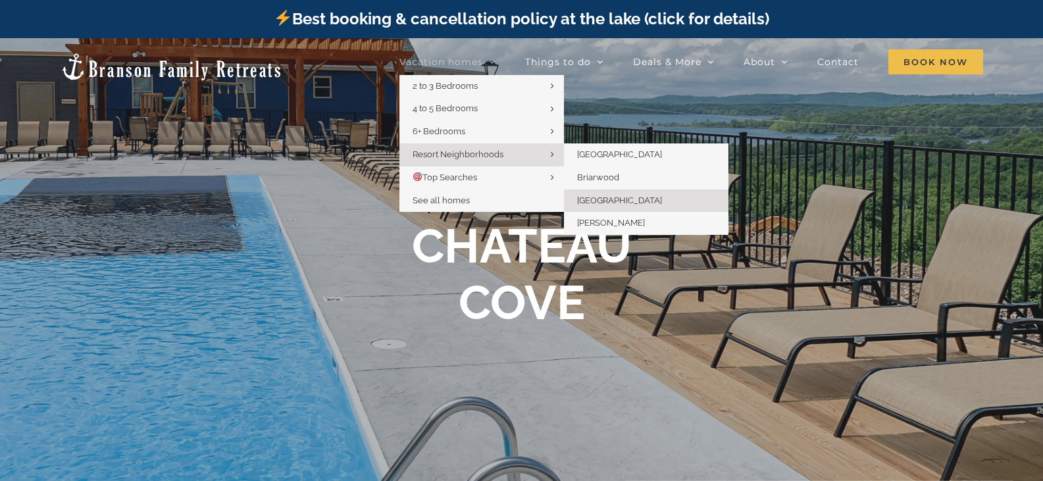
click at [618, 198] on span "[GEOGRAPHIC_DATA]" at bounding box center [619, 200] width 85 height 10
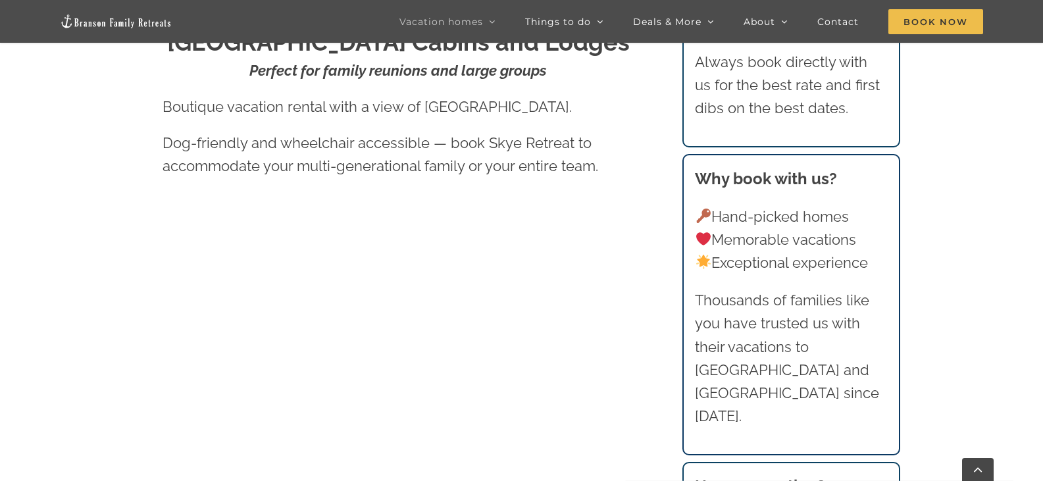
scroll to position [197, 0]
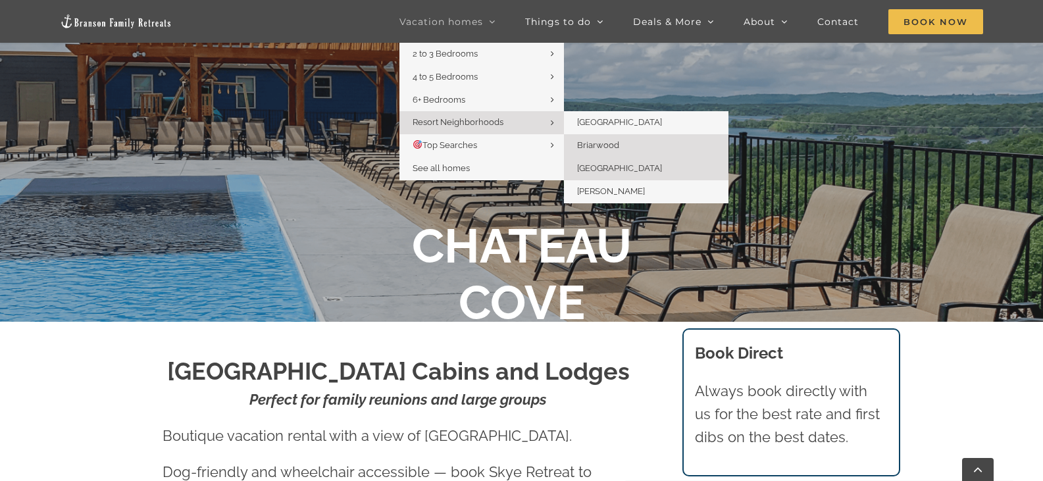
click at [598, 141] on span "Briarwood" at bounding box center [598, 145] width 42 height 10
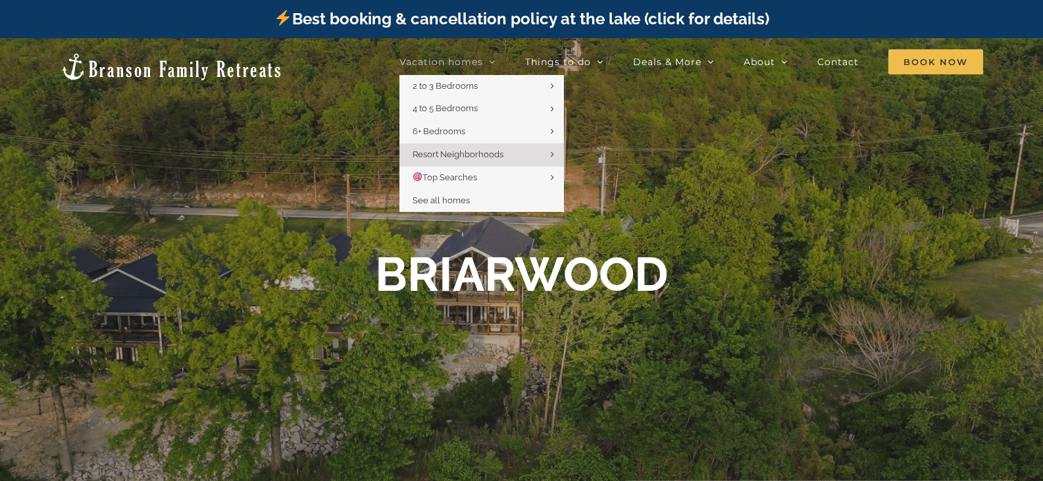
click at [447, 60] on span "Vacation homes" at bounding box center [441, 61] width 84 height 9
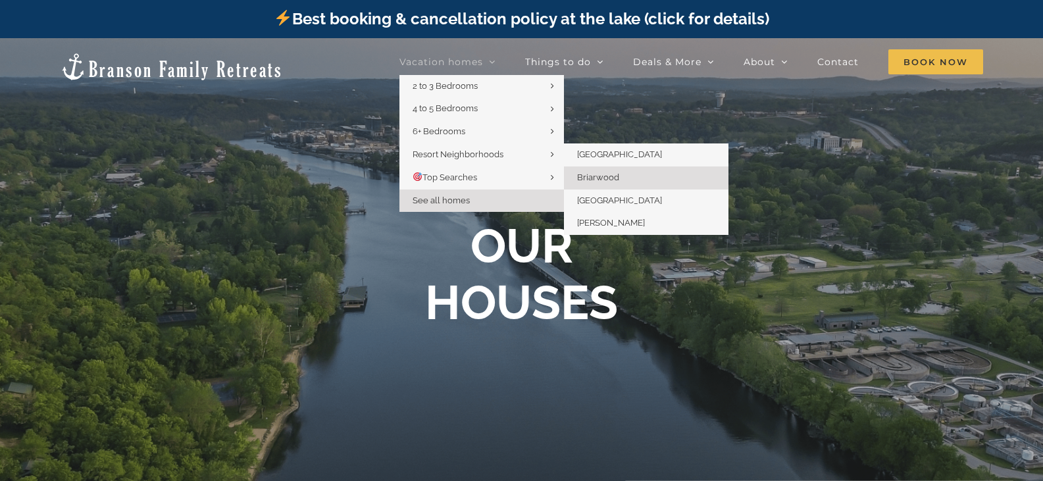
click at [614, 179] on span "Briarwood" at bounding box center [598, 177] width 42 height 10
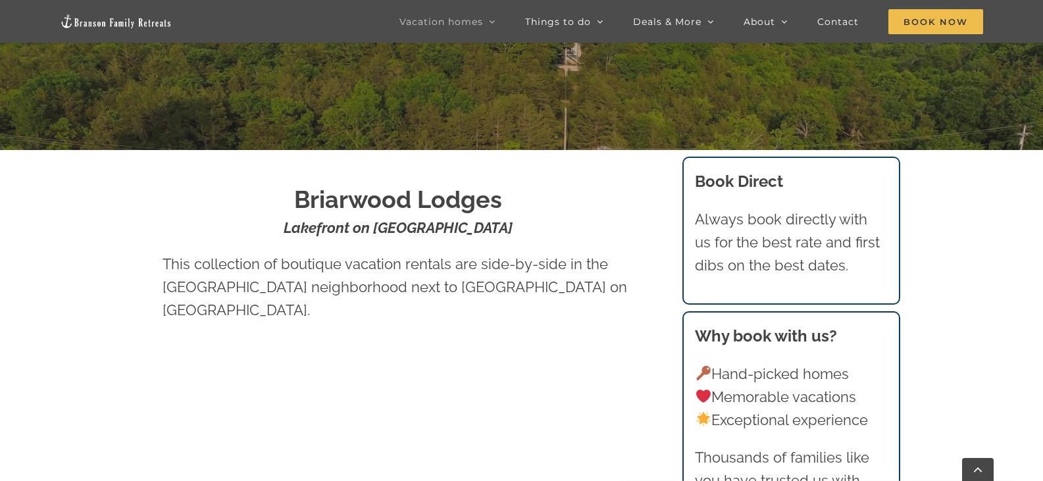
scroll to position [132, 0]
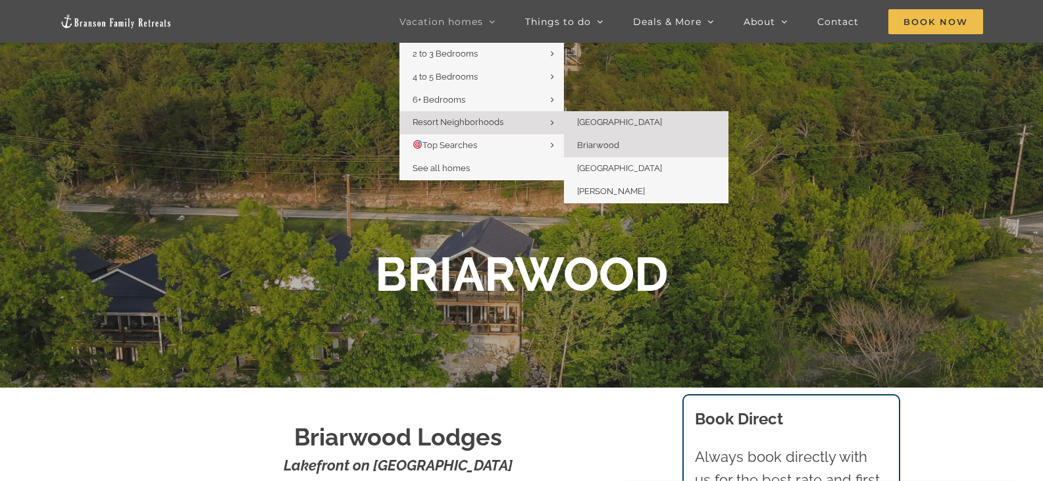
click at [607, 122] on span "[GEOGRAPHIC_DATA]" at bounding box center [619, 122] width 85 height 10
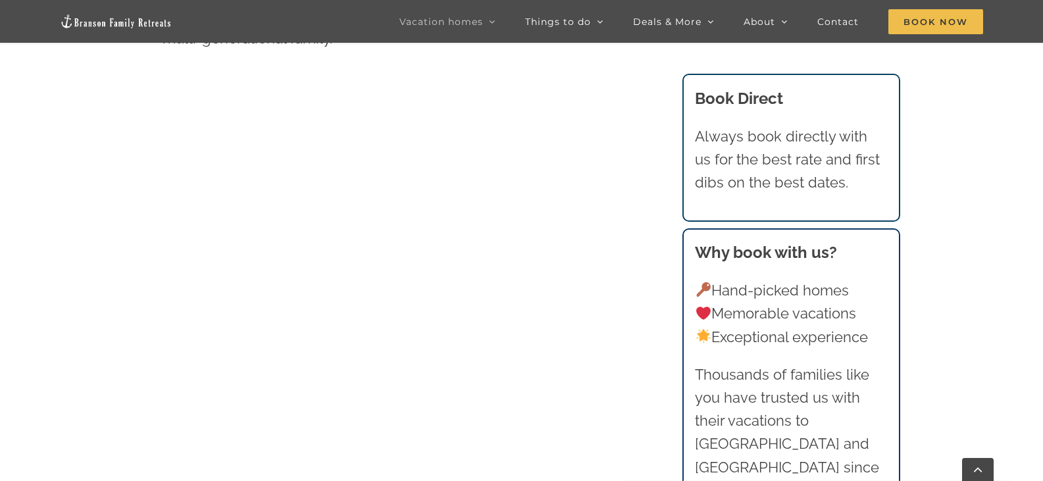
scroll to position [790, 0]
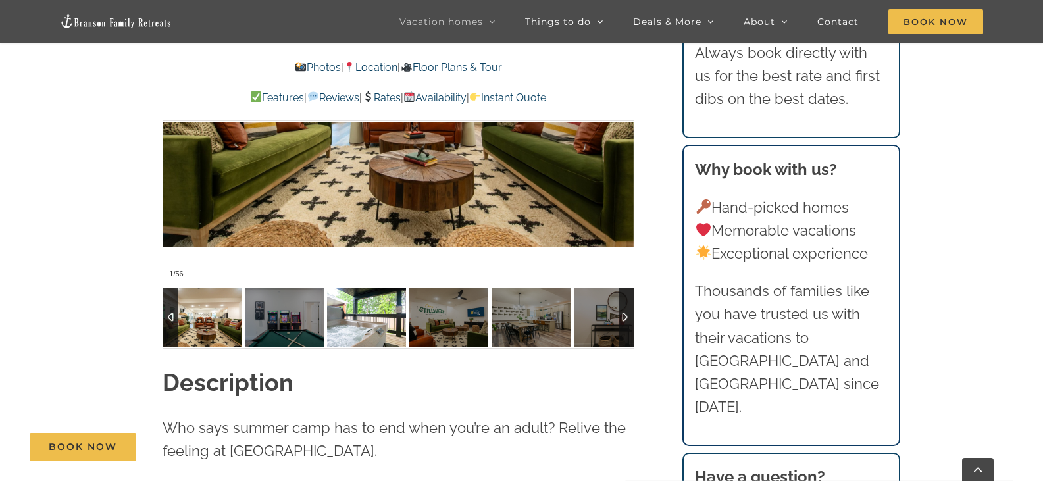
scroll to position [987, 0]
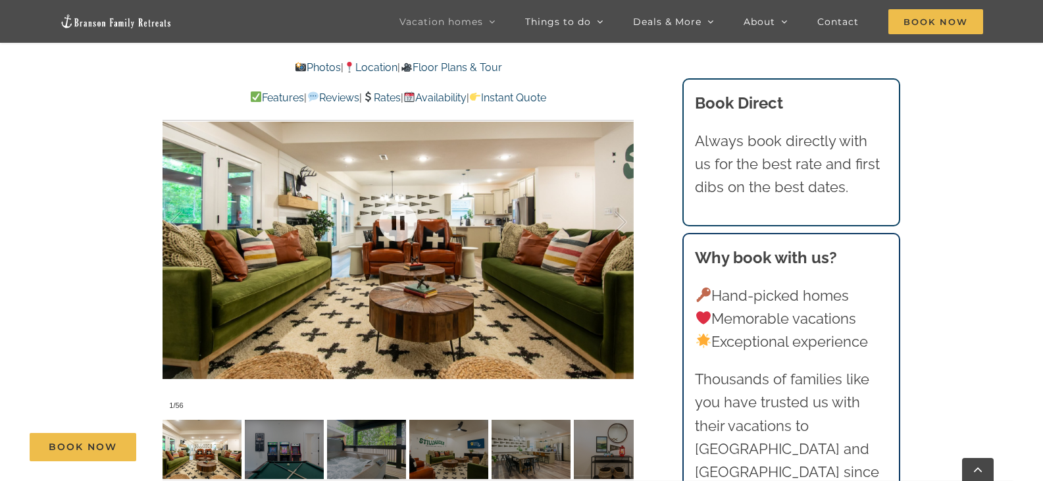
click at [537, 251] on div at bounding box center [398, 221] width 471 height 387
click at [619, 202] on div at bounding box center [606, 223] width 41 height 82
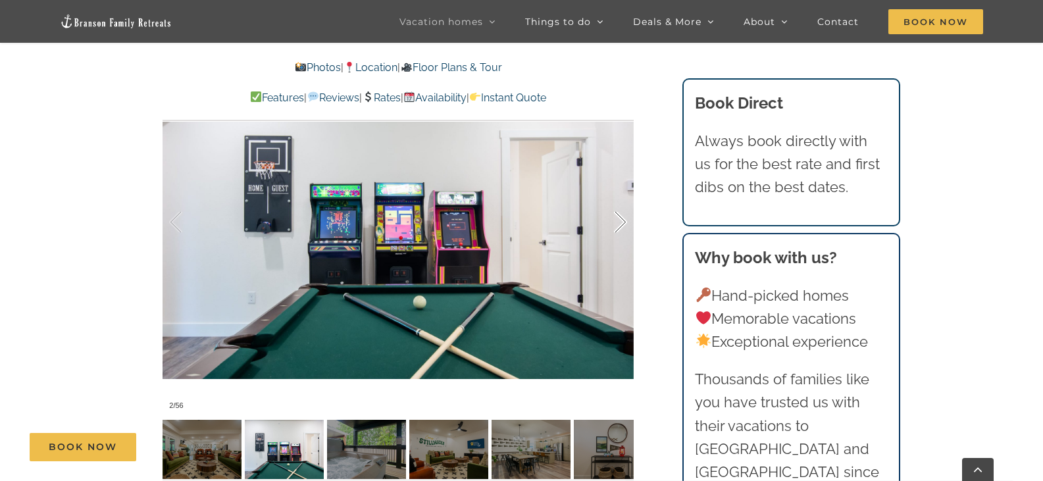
click at [621, 199] on div at bounding box center [606, 223] width 41 height 82
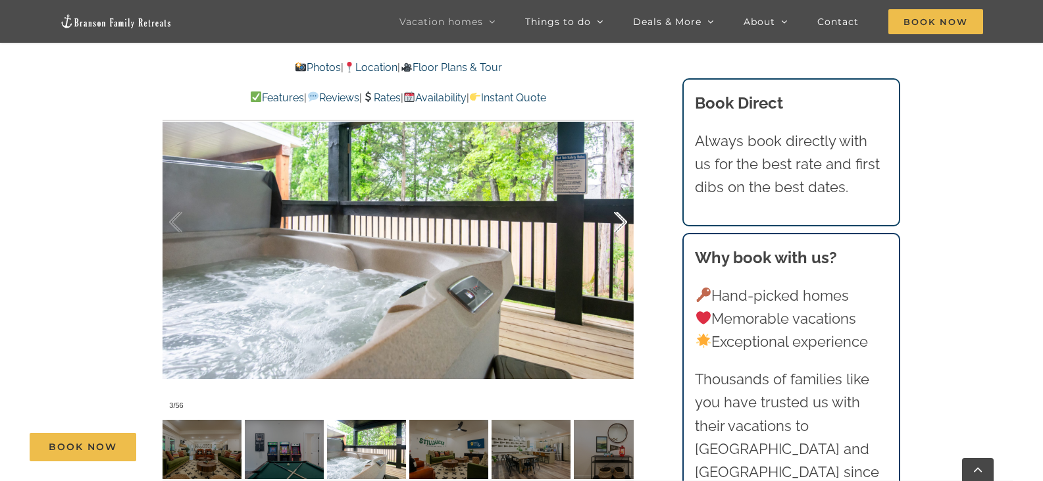
click at [619, 197] on div at bounding box center [606, 223] width 41 height 82
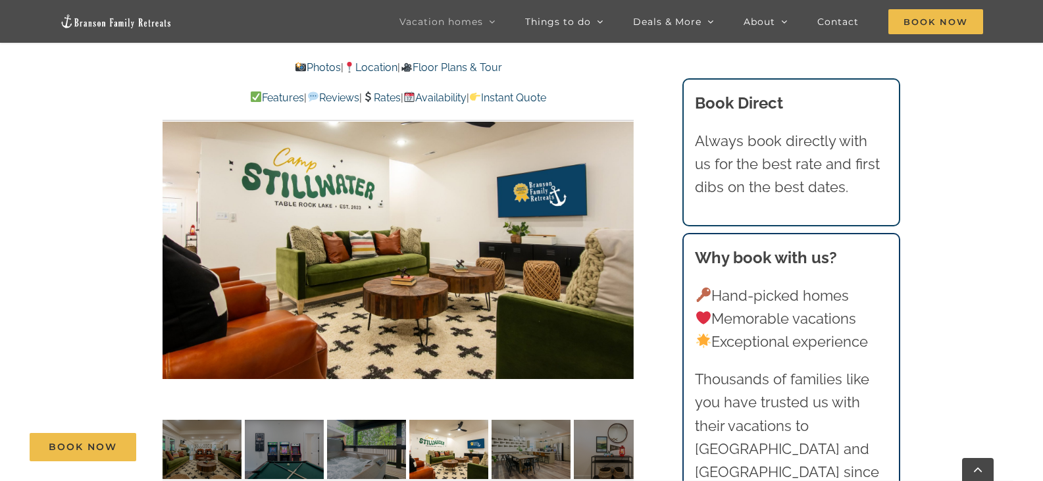
click at [619, 197] on div "4 / 56" at bounding box center [398, 221] width 471 height 387
click at [618, 197] on div at bounding box center [606, 223] width 41 height 82
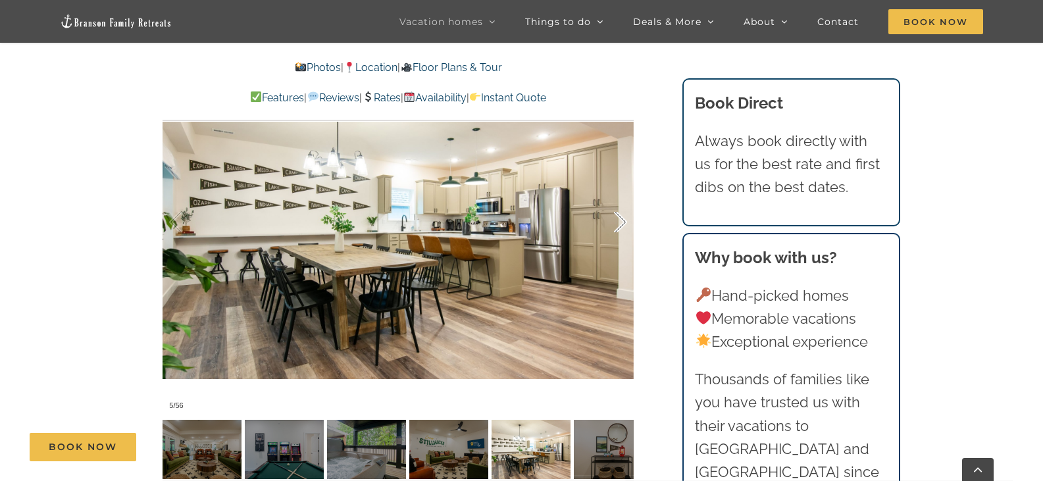
click at [615, 204] on div at bounding box center [606, 223] width 41 height 82
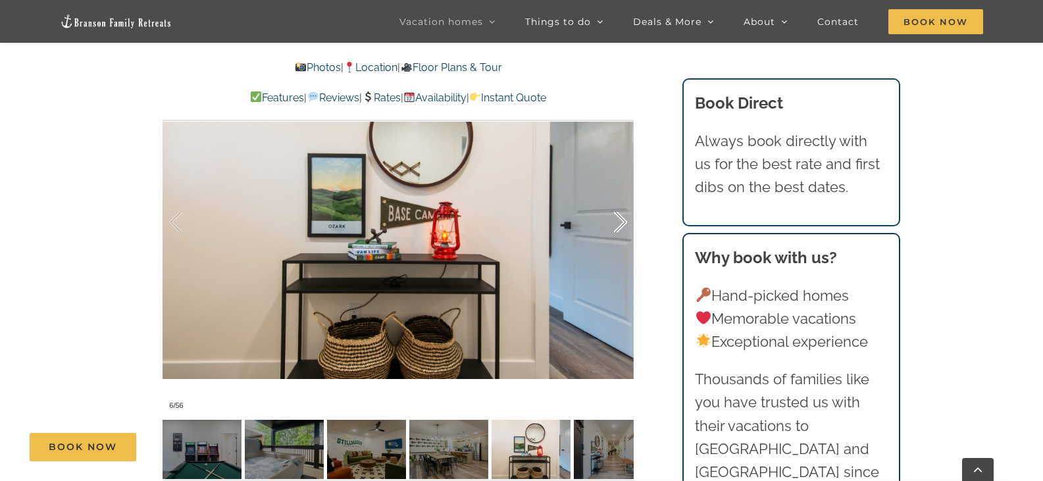
click at [615, 205] on div at bounding box center [606, 223] width 41 height 82
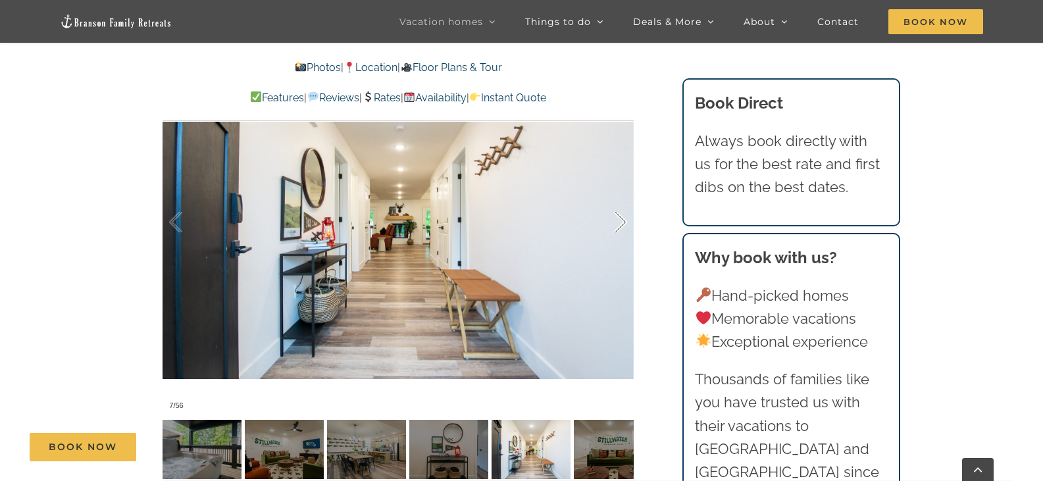
click at [615, 205] on div at bounding box center [606, 223] width 41 height 82
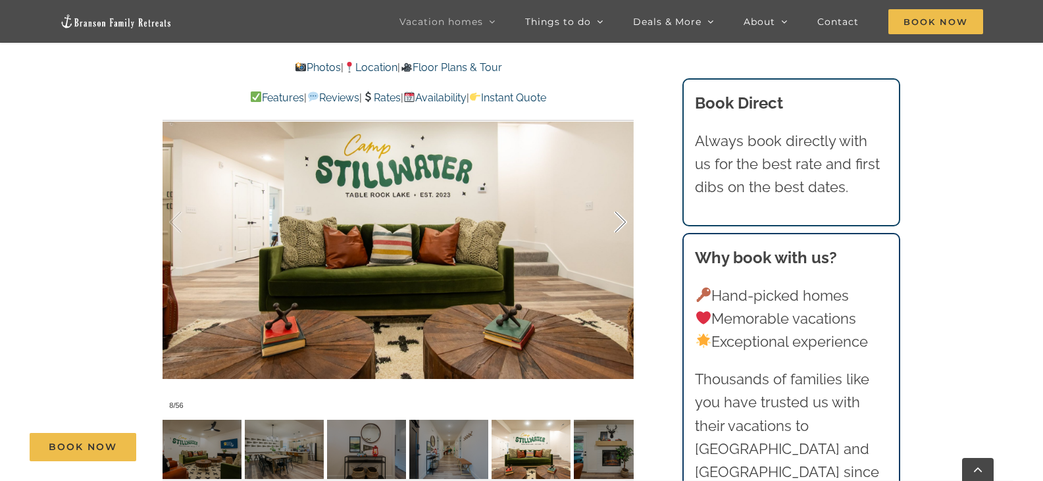
click at [615, 205] on div at bounding box center [606, 223] width 41 height 82
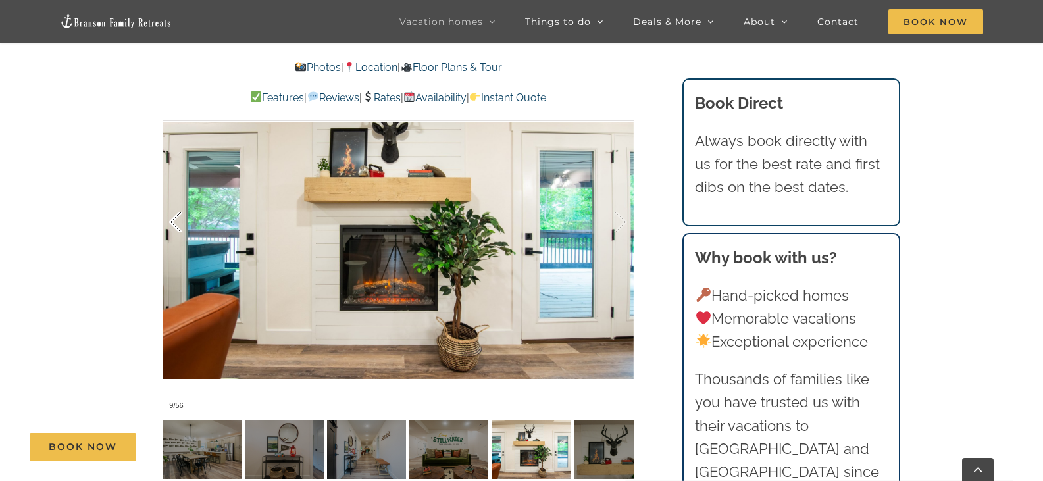
click at [176, 202] on div at bounding box center [189, 223] width 41 height 82
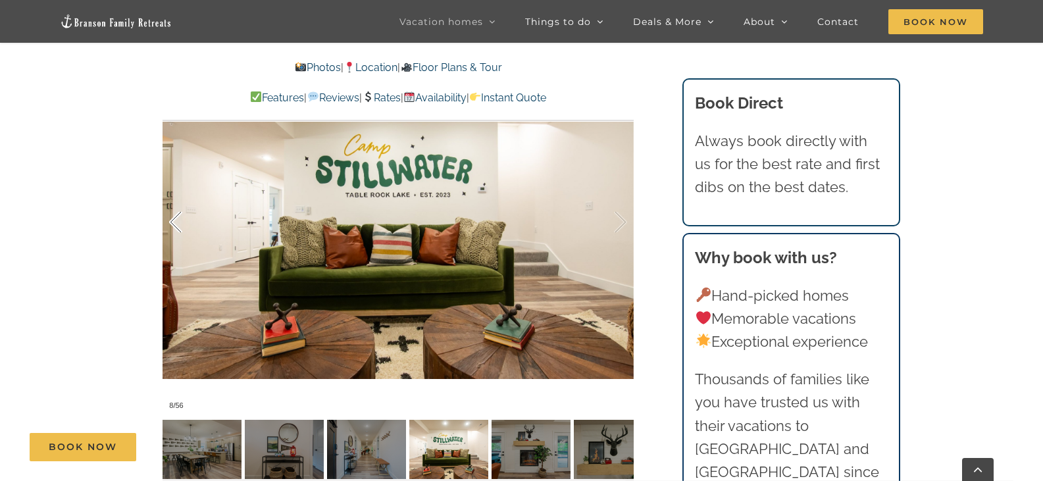
click at [176, 202] on div at bounding box center [189, 223] width 41 height 82
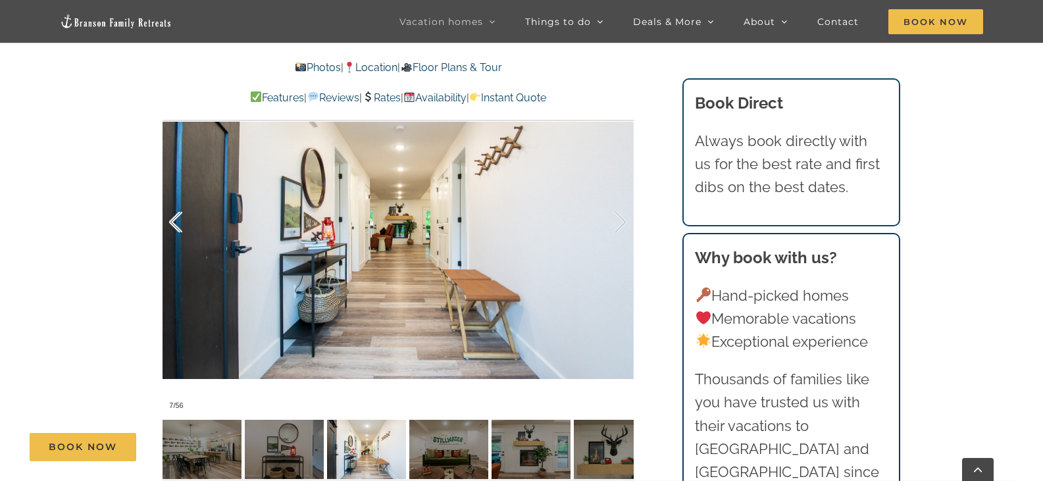
click at [176, 202] on div at bounding box center [189, 223] width 41 height 82
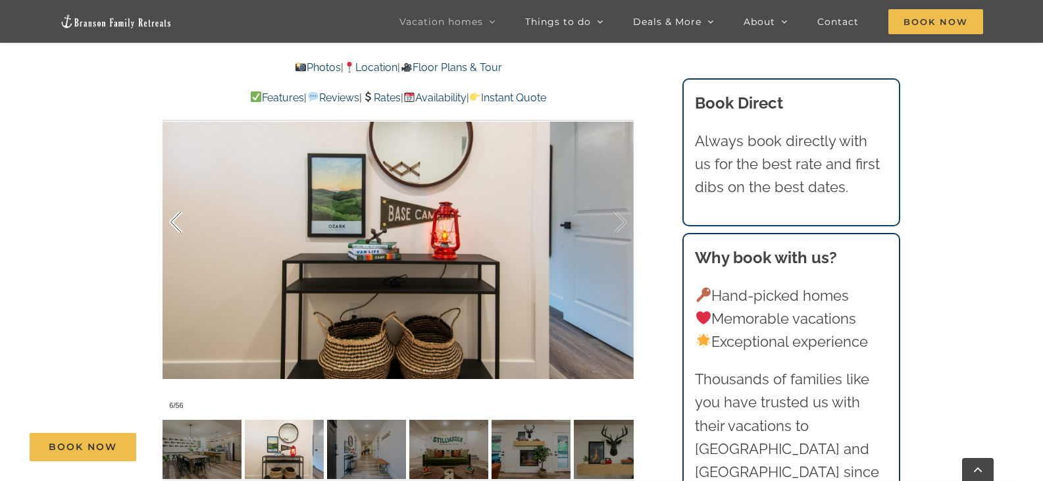
click at [176, 202] on div at bounding box center [189, 223] width 41 height 82
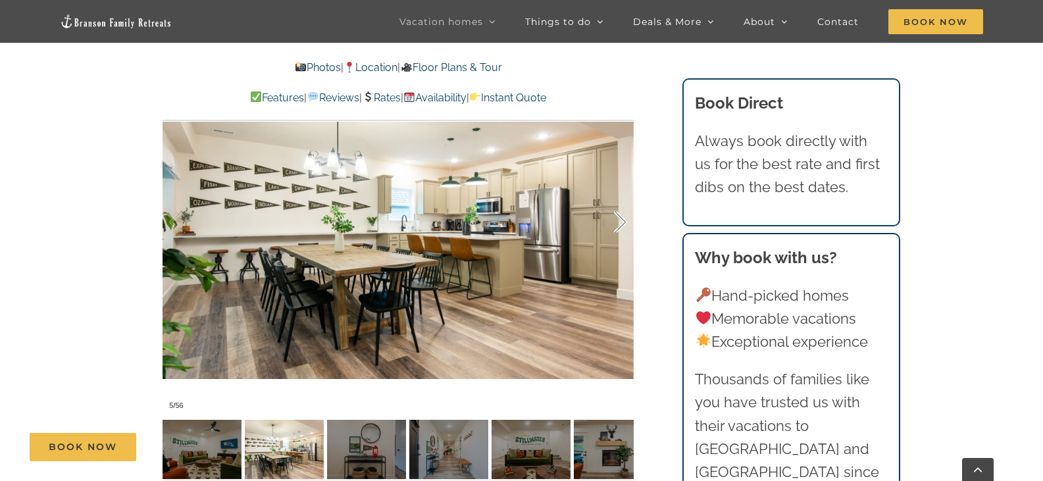
click at [616, 204] on div at bounding box center [606, 223] width 41 height 82
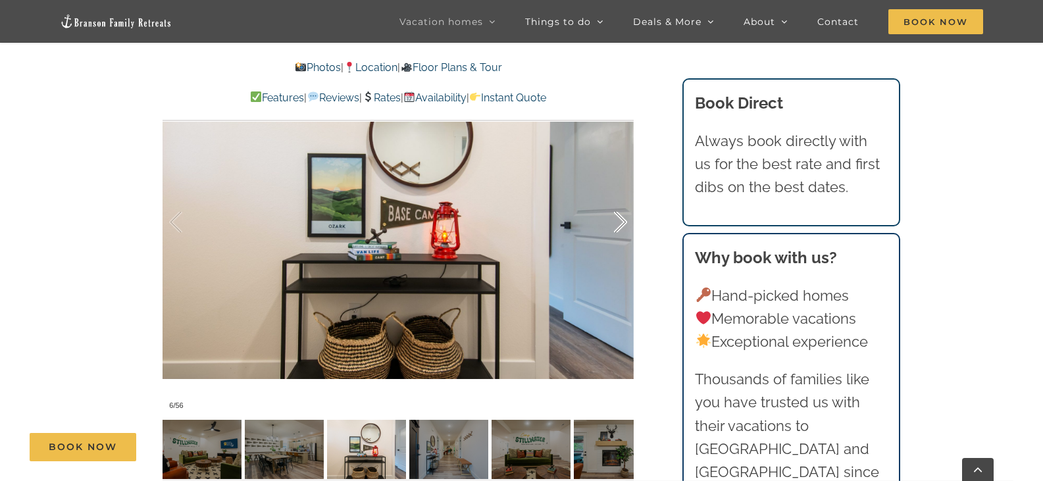
click at [615, 204] on div at bounding box center [606, 223] width 41 height 82
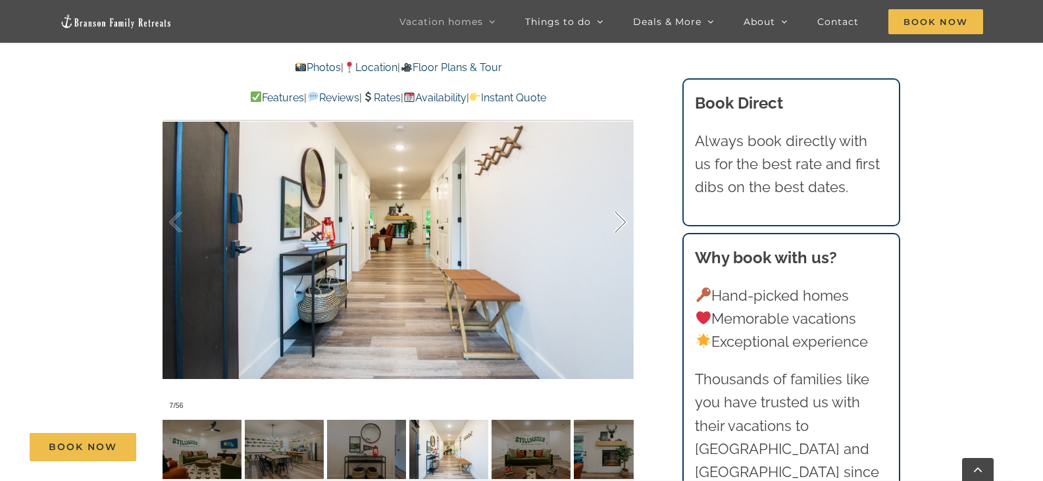
click at [615, 205] on div at bounding box center [606, 223] width 41 height 82
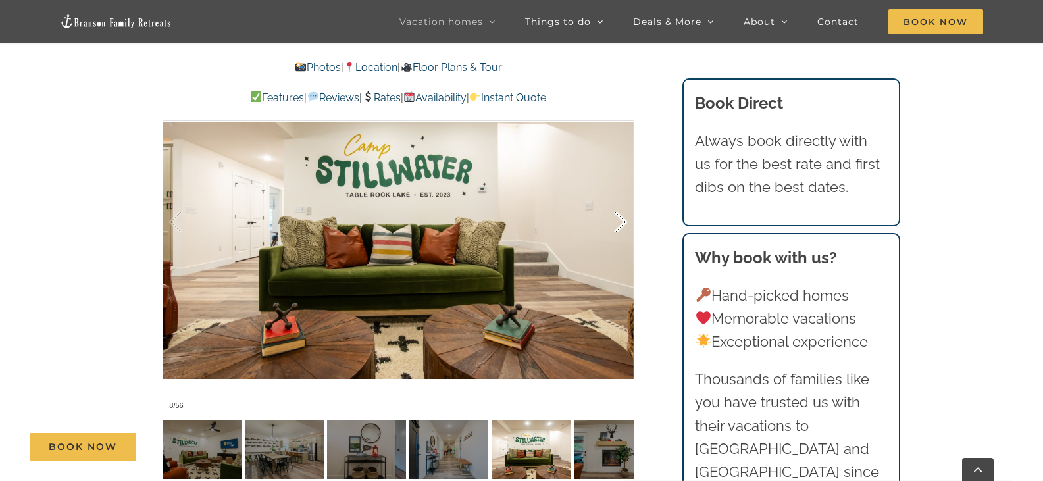
click at [615, 205] on div at bounding box center [606, 223] width 41 height 82
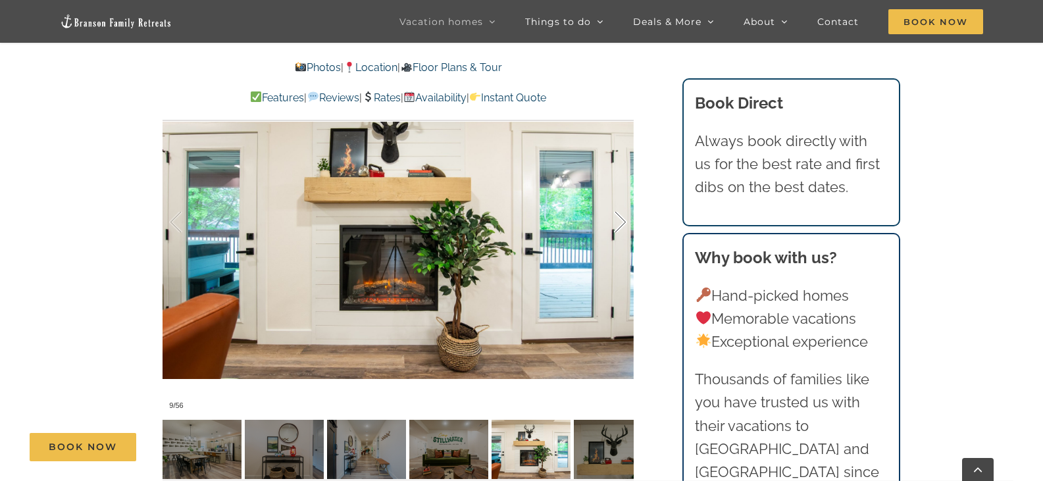
click at [624, 199] on div at bounding box center [606, 223] width 41 height 82
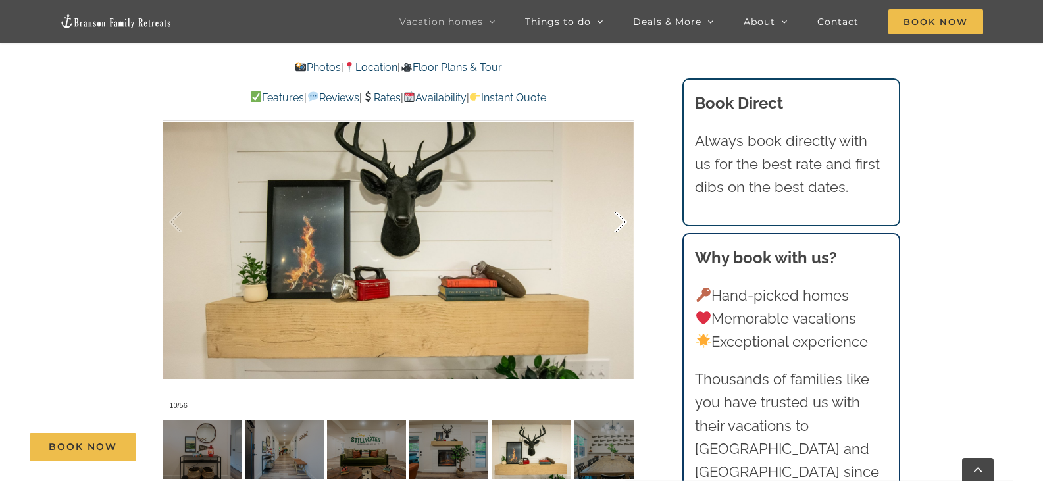
click at [624, 199] on div at bounding box center [606, 223] width 41 height 82
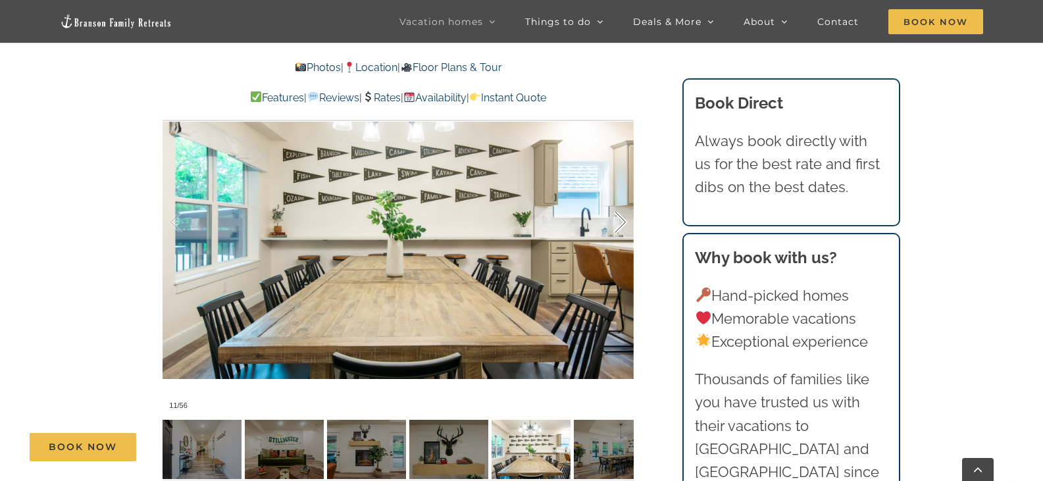
click at [624, 199] on div at bounding box center [606, 223] width 41 height 82
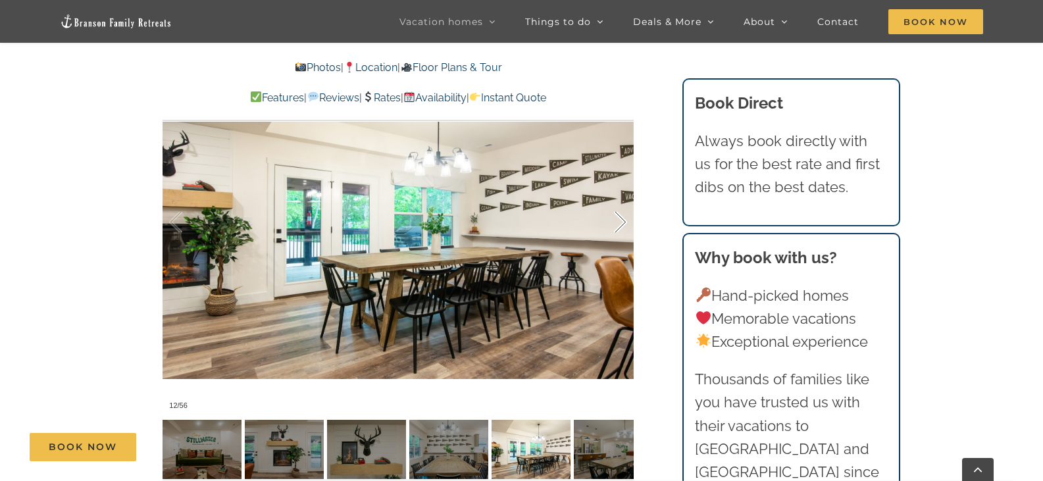
click at [624, 199] on div at bounding box center [606, 223] width 41 height 82
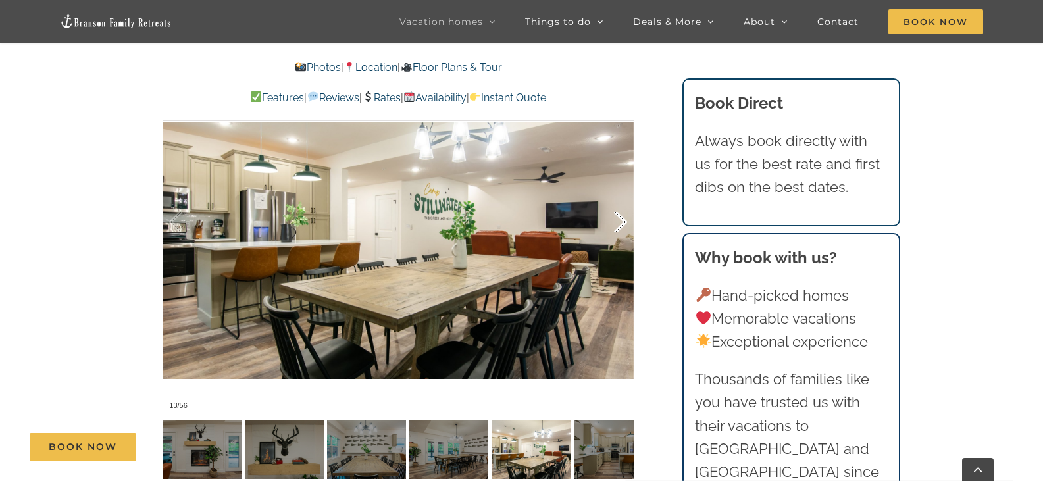
click at [624, 199] on div at bounding box center [606, 223] width 41 height 82
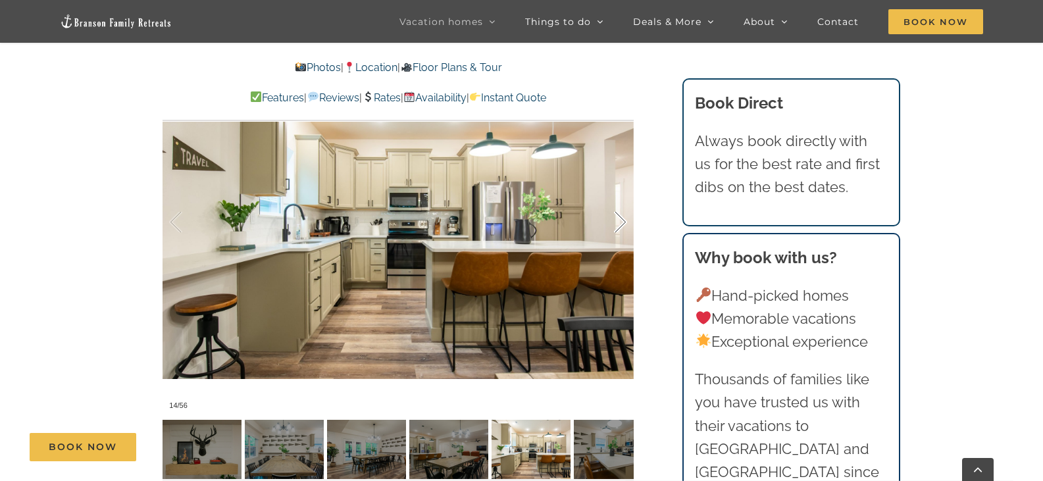
click at [624, 199] on div at bounding box center [606, 223] width 41 height 82
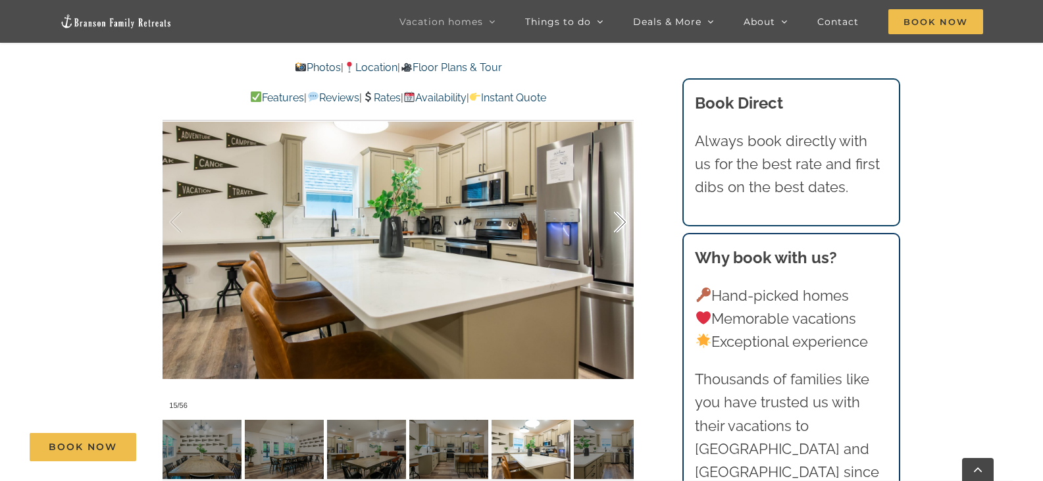
click at [624, 199] on div at bounding box center [606, 223] width 41 height 82
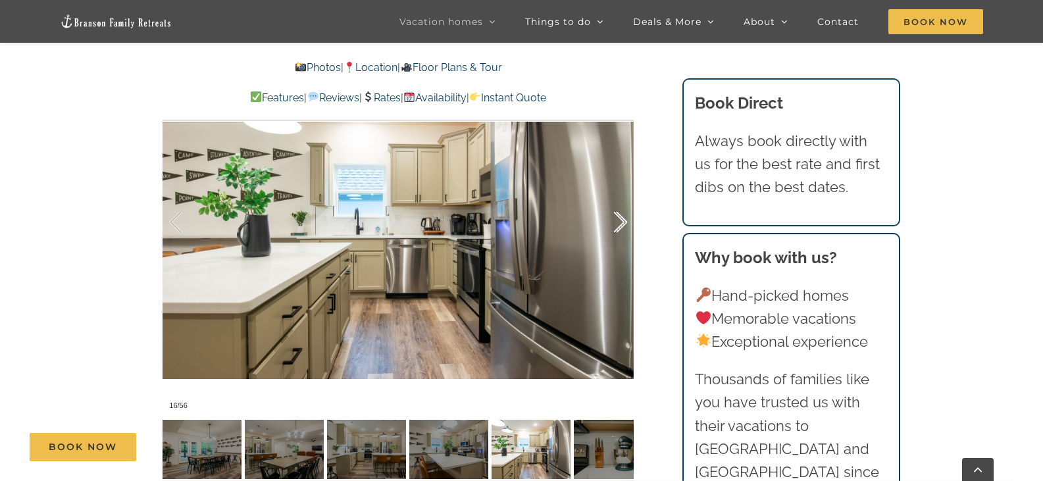
click at [624, 199] on div at bounding box center [606, 223] width 41 height 82
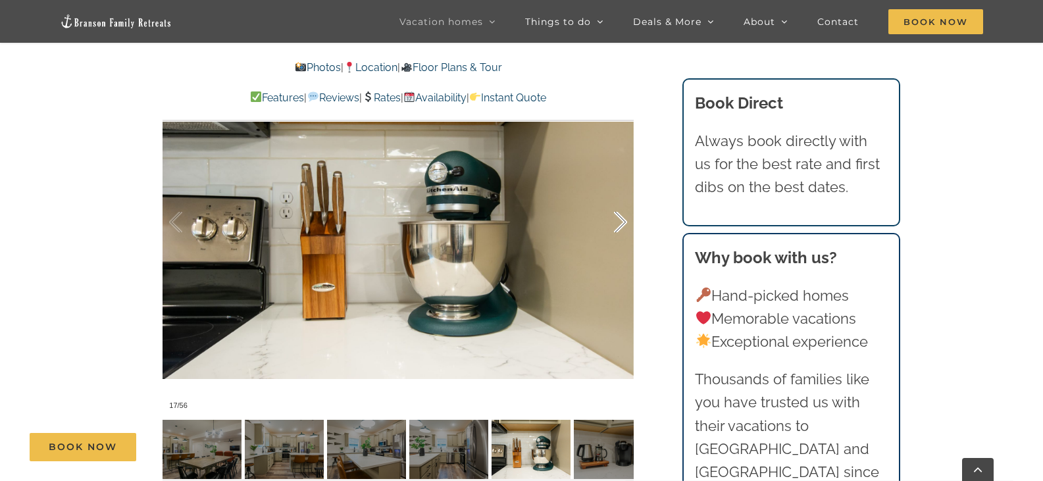
click at [624, 198] on div at bounding box center [606, 223] width 41 height 82
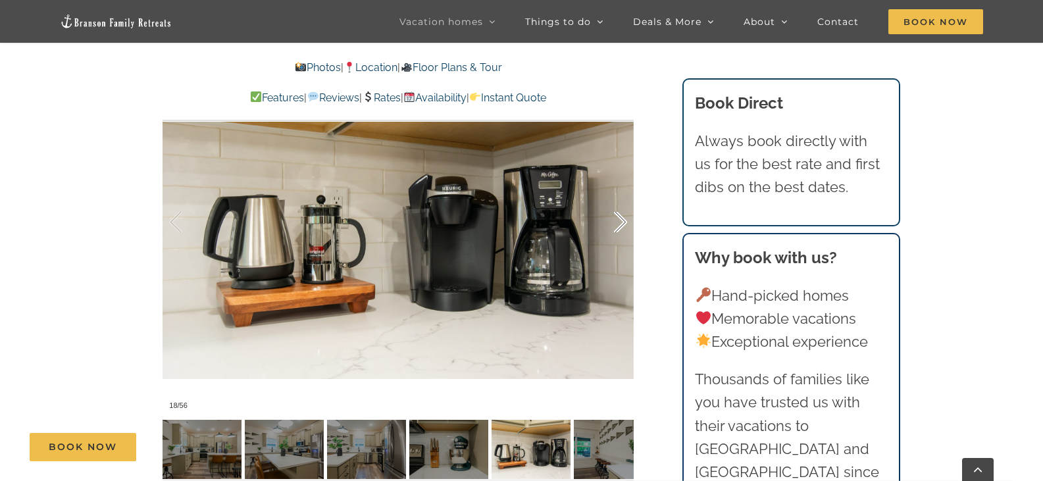
click at [621, 199] on div at bounding box center [606, 223] width 41 height 82
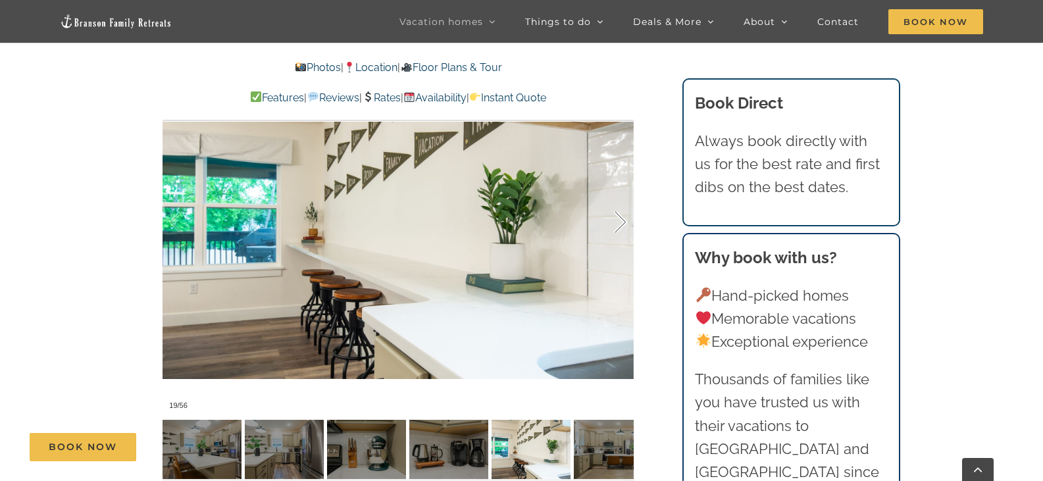
click at [621, 199] on div at bounding box center [606, 223] width 41 height 82
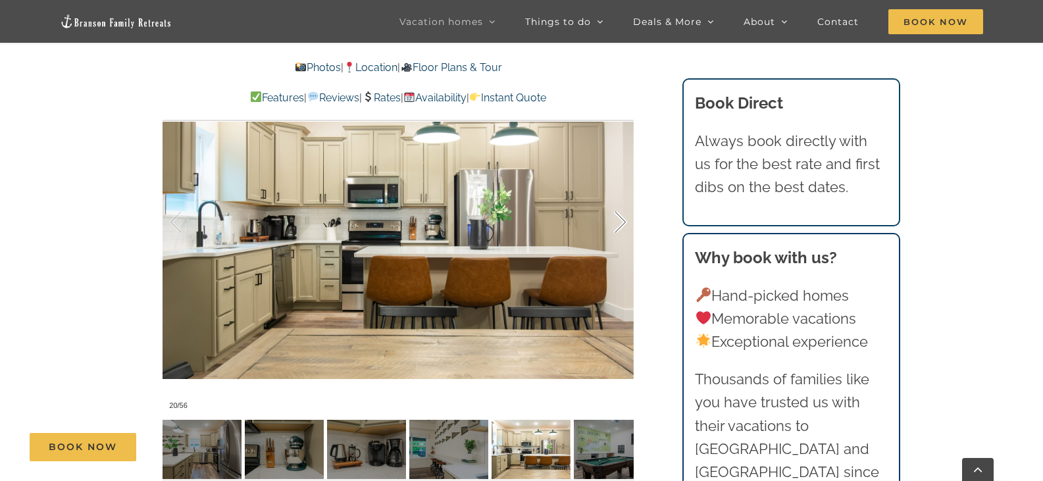
click at [621, 199] on div at bounding box center [606, 223] width 41 height 82
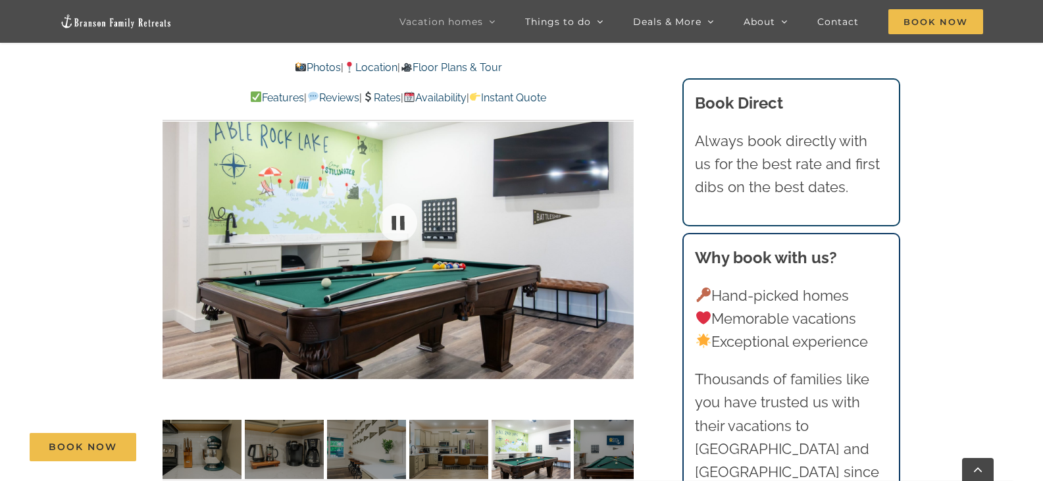
click at [621, 199] on div at bounding box center [398, 221] width 471 height 387
click at [621, 201] on div at bounding box center [606, 223] width 41 height 82
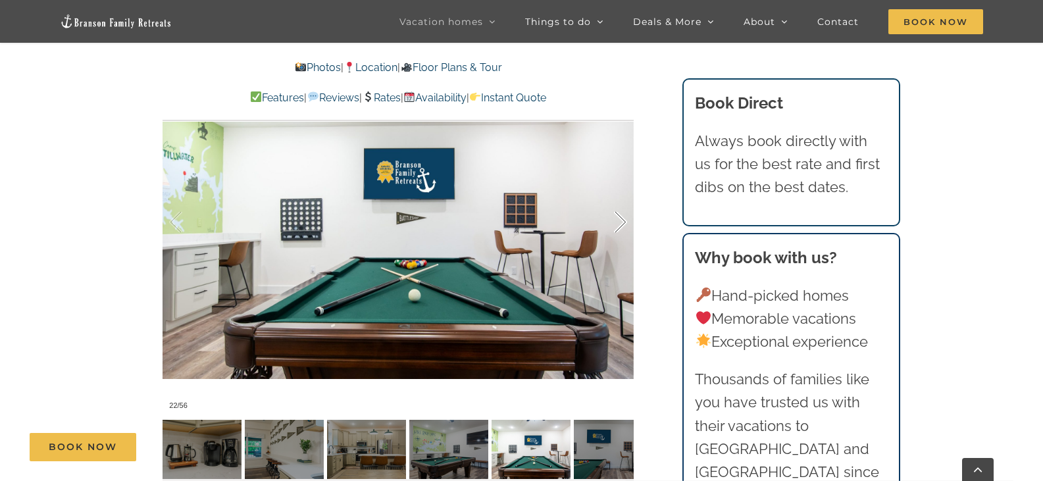
click at [621, 202] on div at bounding box center [606, 223] width 41 height 82
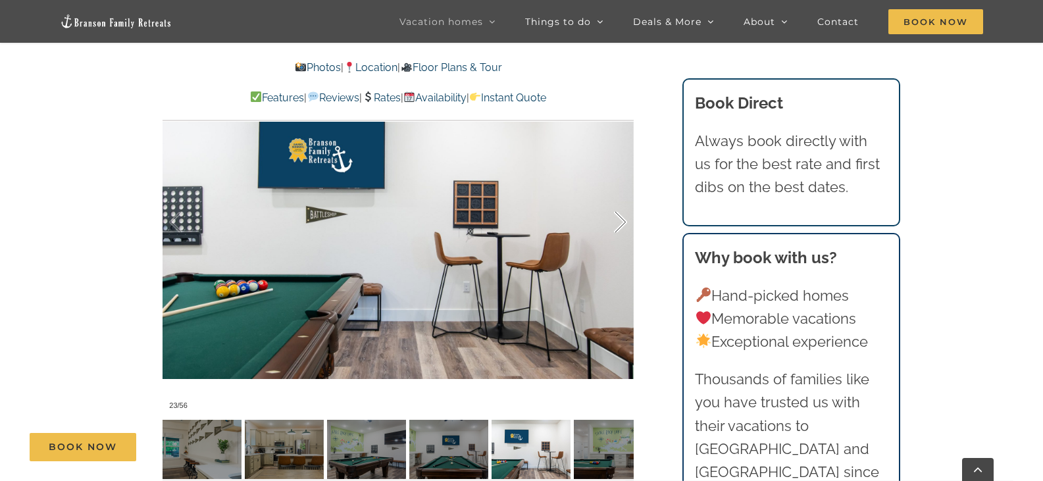
click at [621, 202] on div at bounding box center [606, 223] width 41 height 82
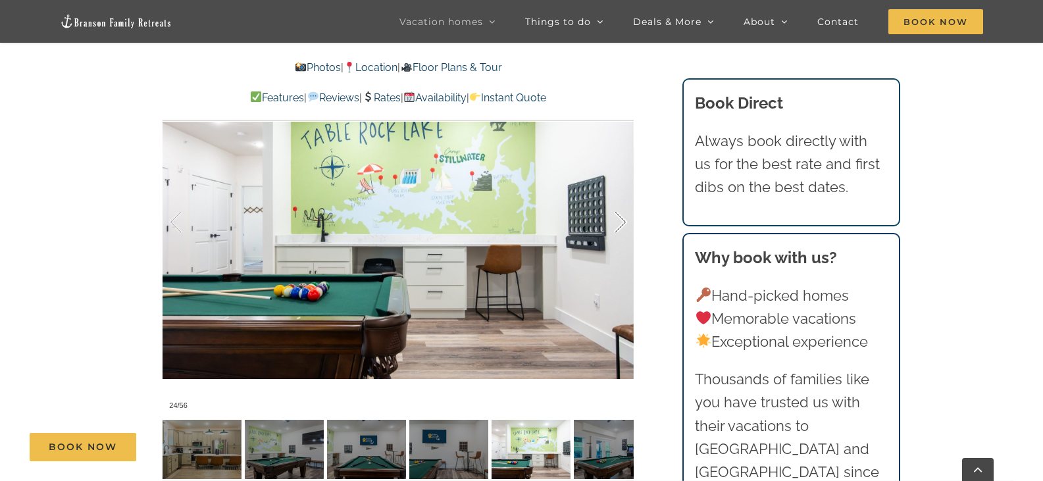
click at [621, 201] on div at bounding box center [606, 223] width 41 height 82
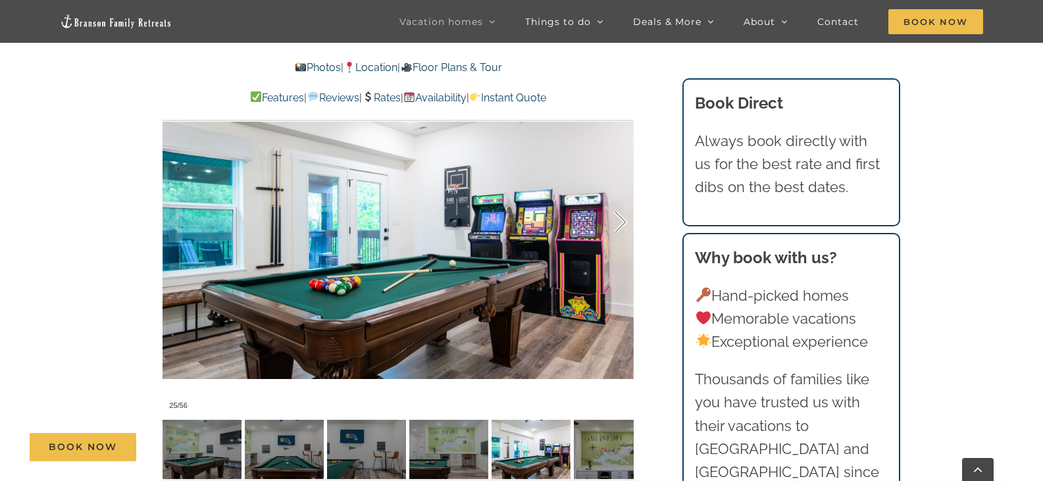
click at [621, 201] on div at bounding box center [606, 223] width 41 height 82
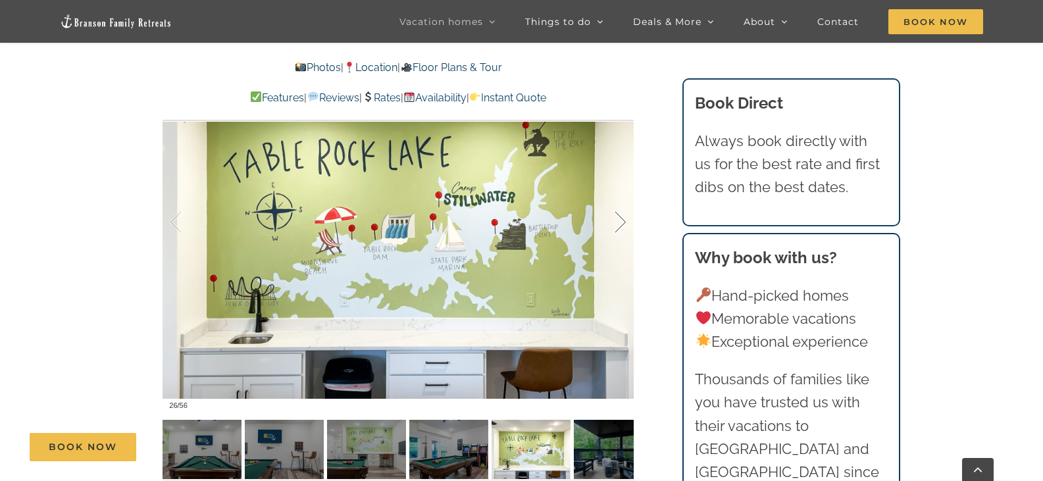
click at [621, 201] on div at bounding box center [606, 223] width 41 height 82
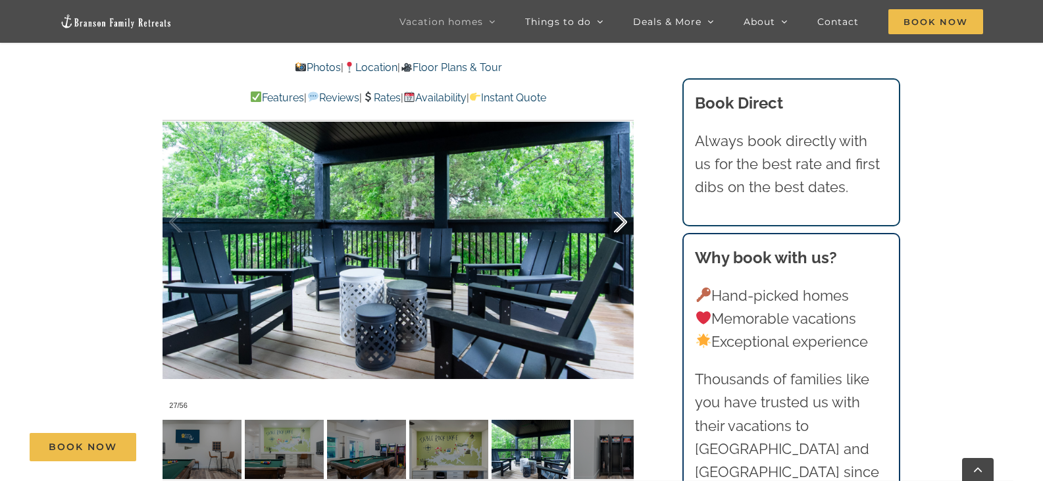
click at [622, 201] on div at bounding box center [606, 223] width 41 height 82
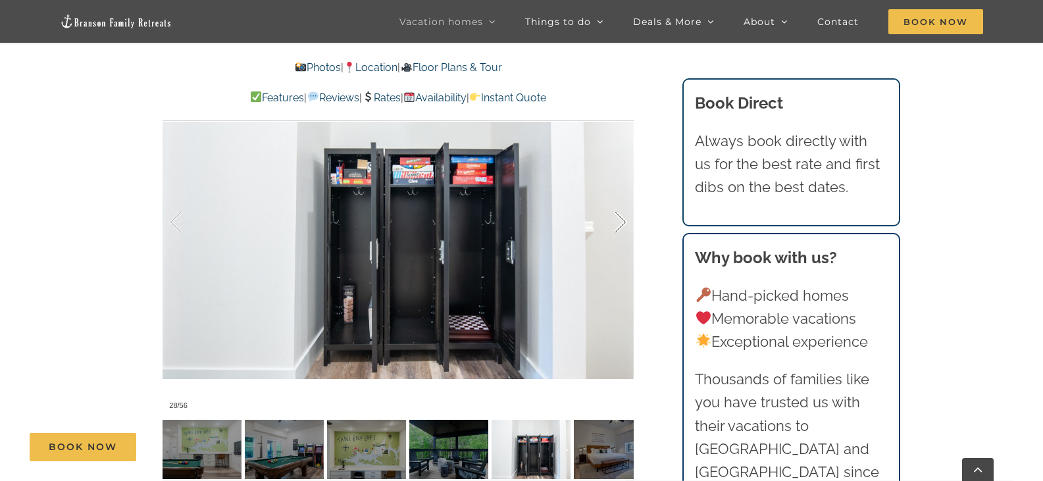
click at [621, 199] on div at bounding box center [606, 223] width 41 height 82
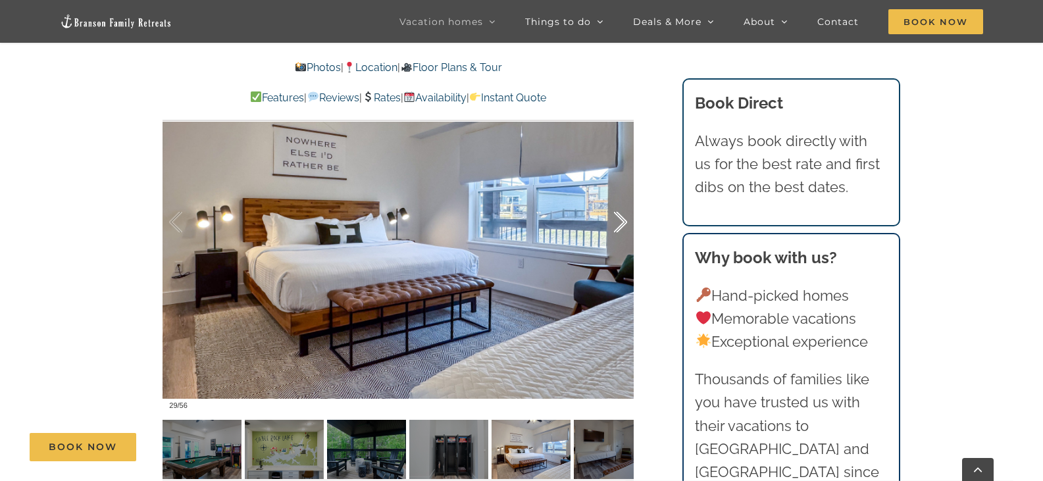
click at [621, 201] on div at bounding box center [606, 223] width 41 height 82
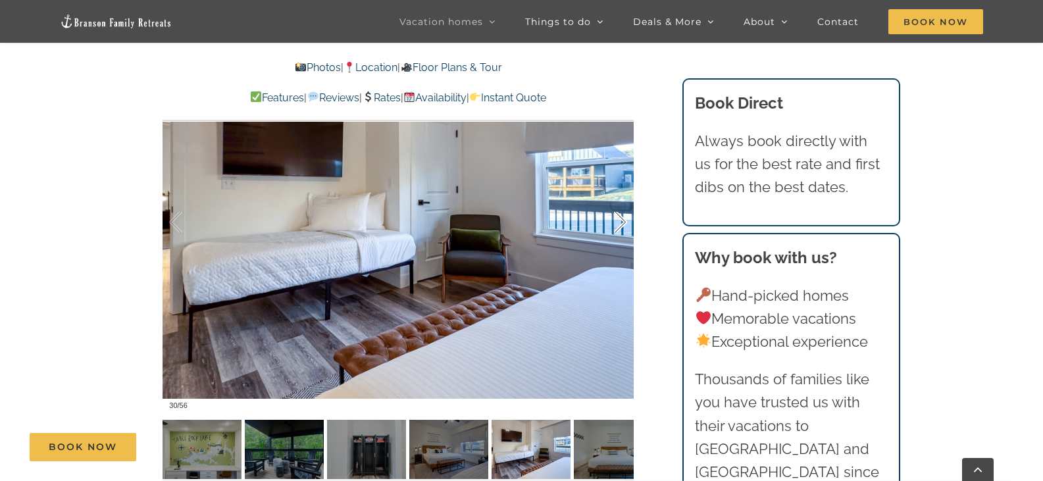
click at [624, 202] on div at bounding box center [606, 223] width 41 height 82
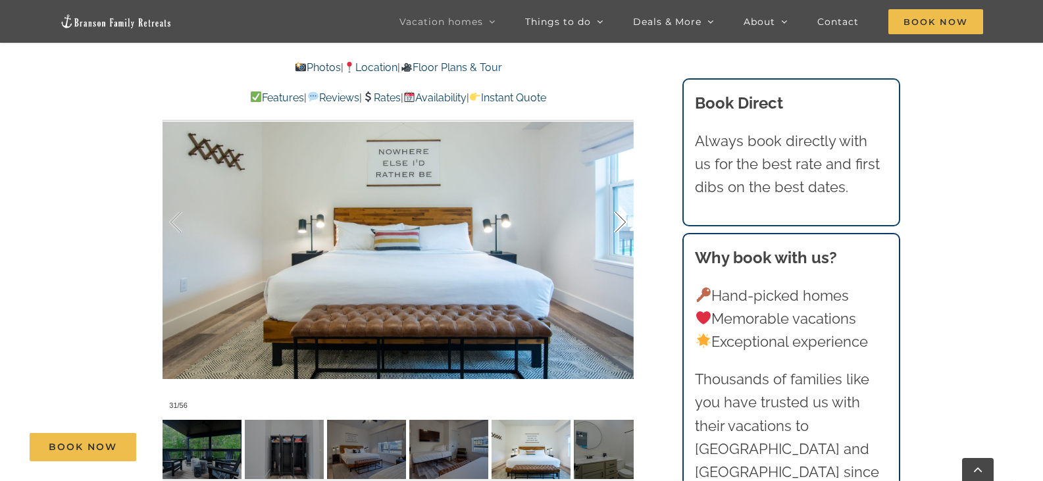
click at [624, 202] on div at bounding box center [606, 223] width 41 height 82
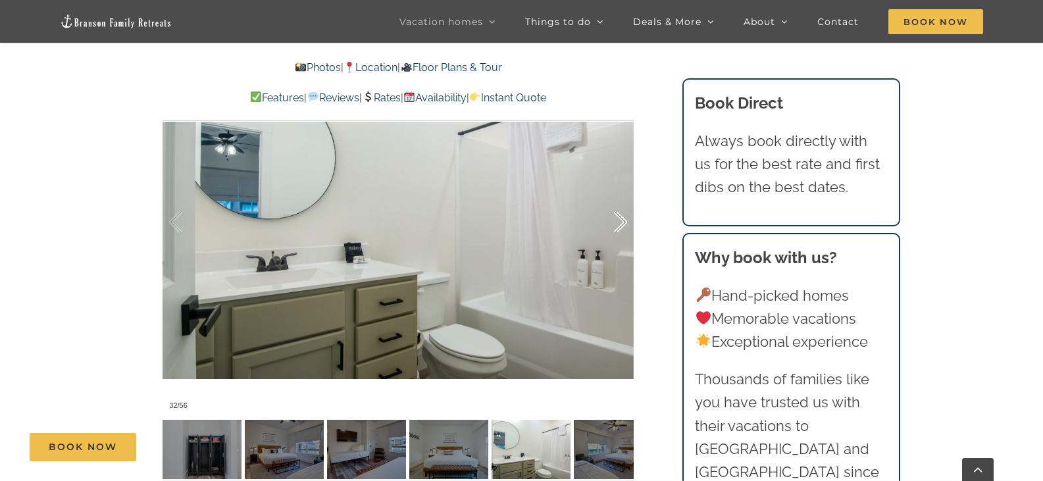
click at [624, 202] on div at bounding box center [606, 223] width 41 height 82
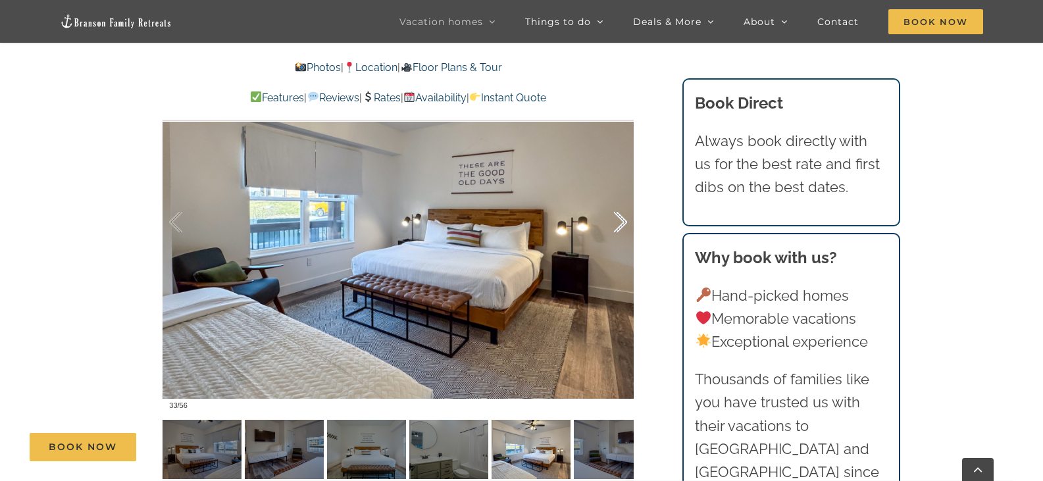
click at [624, 202] on div at bounding box center [606, 223] width 41 height 82
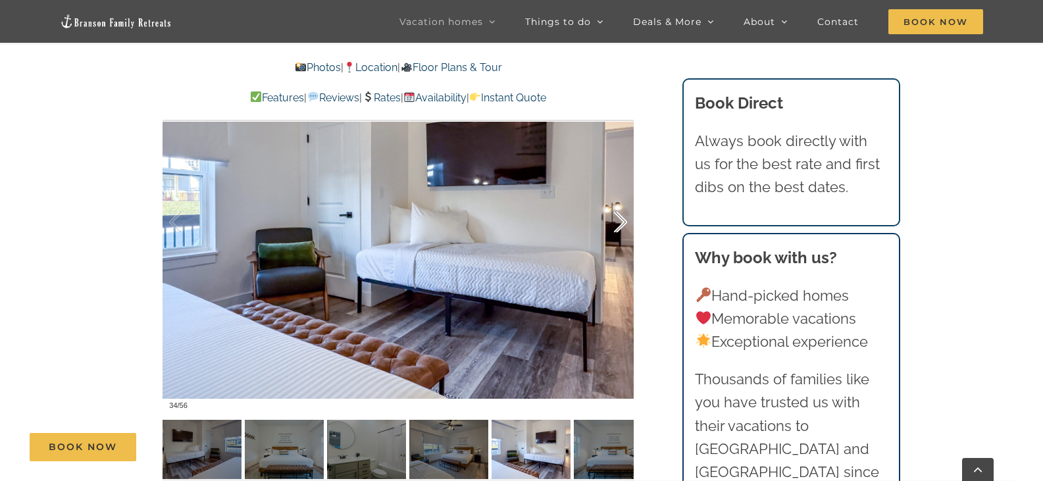
click at [624, 202] on div at bounding box center [606, 223] width 41 height 82
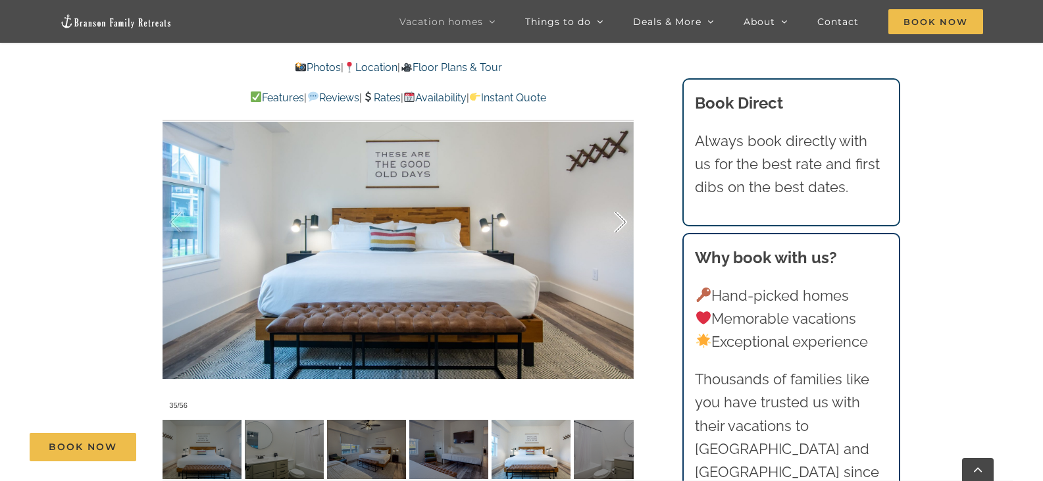
click at [624, 201] on div at bounding box center [606, 223] width 41 height 82
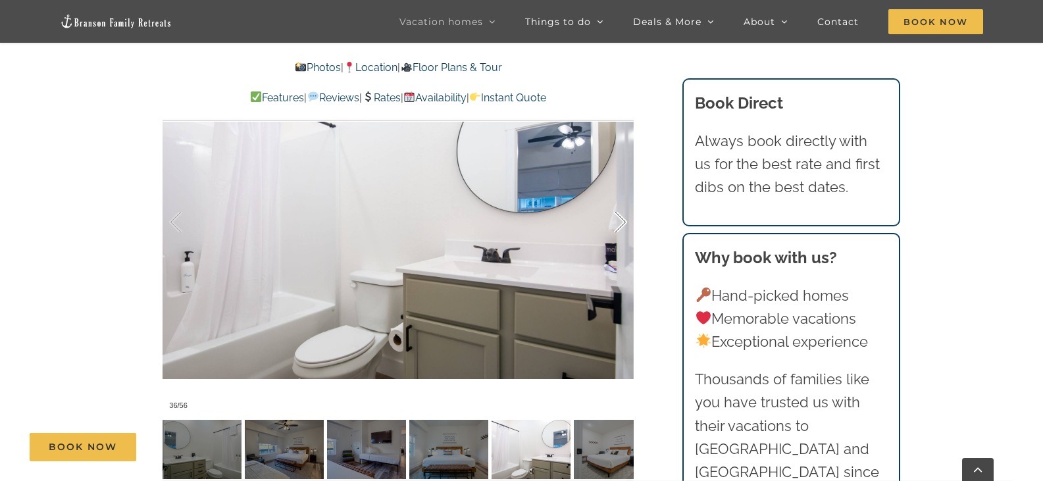
click at [624, 201] on div at bounding box center [606, 223] width 41 height 82
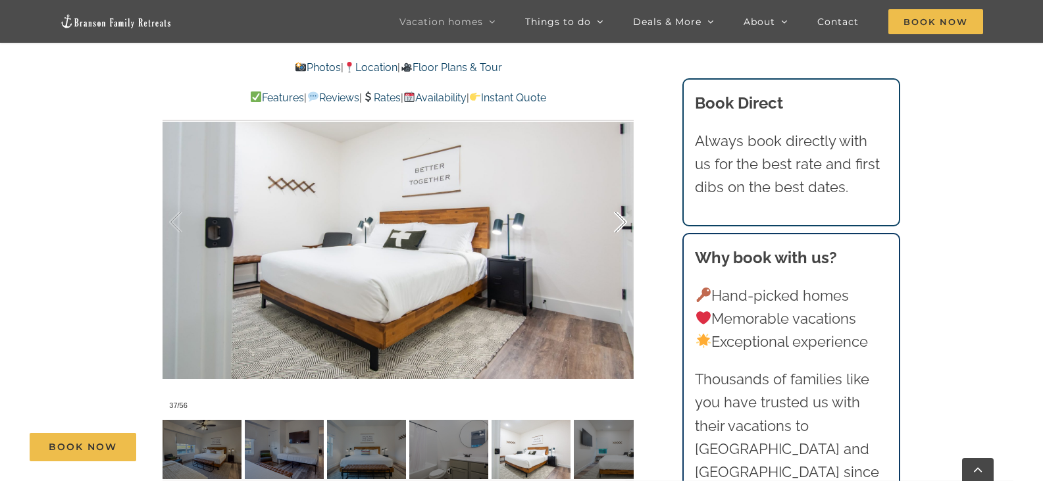
click at [624, 201] on div at bounding box center [606, 223] width 41 height 82
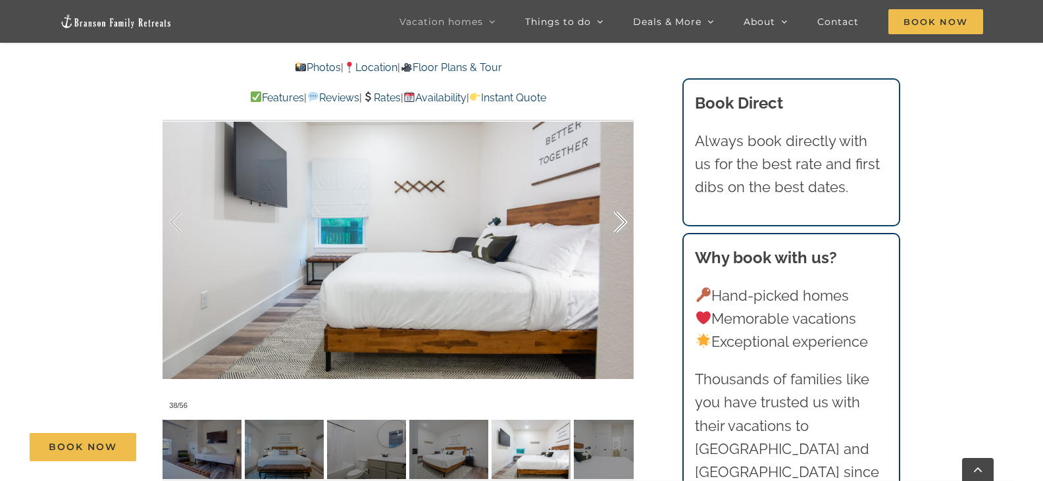
click at [624, 200] on div at bounding box center [606, 223] width 41 height 82
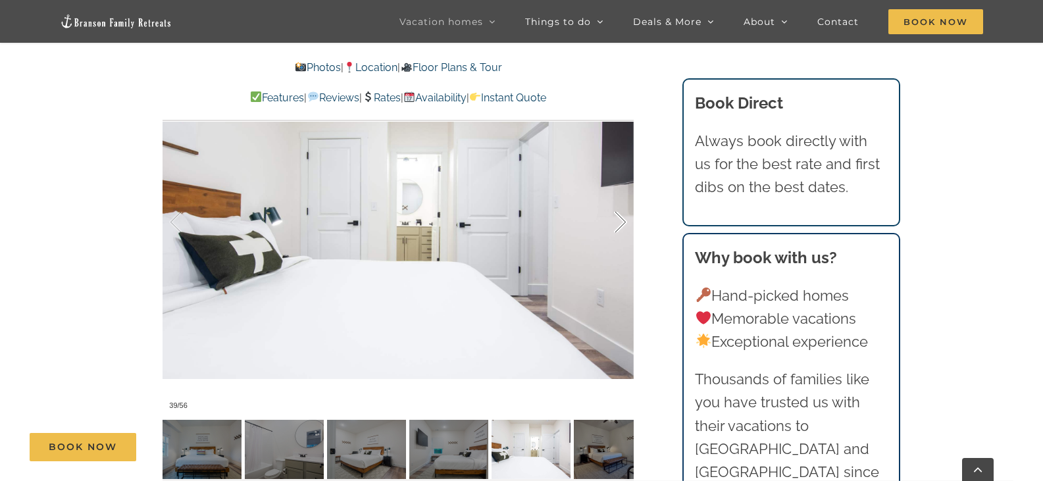
click at [624, 200] on div at bounding box center [606, 223] width 41 height 82
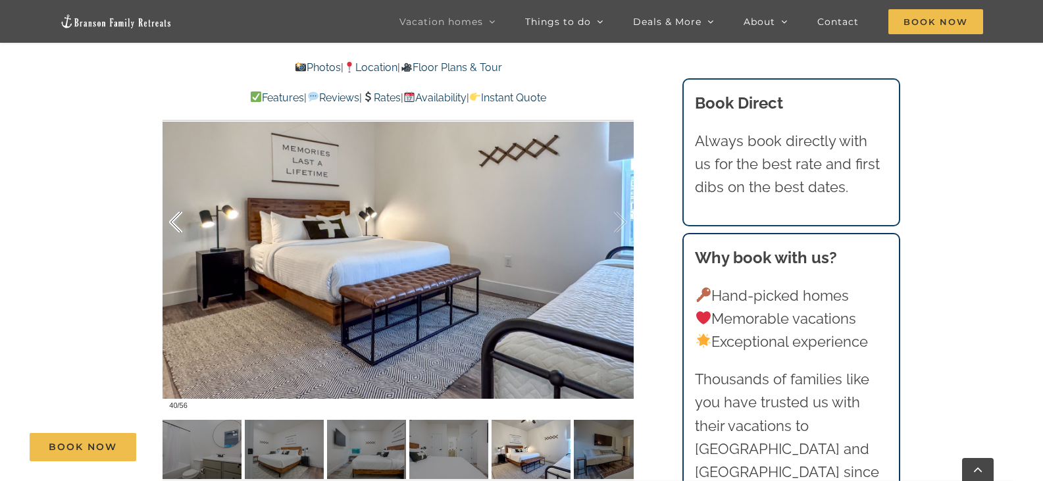
click at [177, 201] on div at bounding box center [189, 223] width 41 height 82
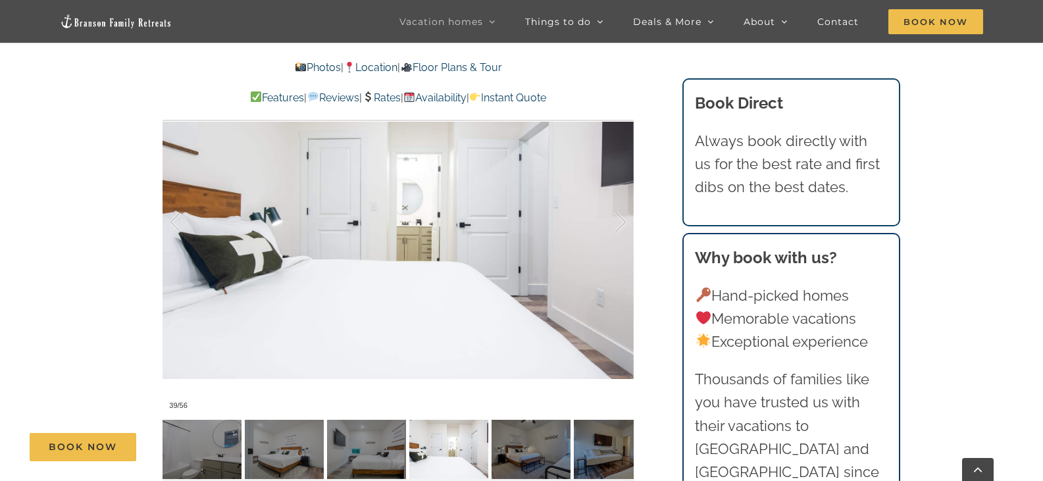
click at [137, 265] on div "Camp Stillwater Our group vacation rental in [GEOGRAPHIC_DATA], [GEOGRAPHIC_DAT…" at bounding box center [399, 55] width 524 height 886
click at [176, 228] on div at bounding box center [189, 223] width 41 height 82
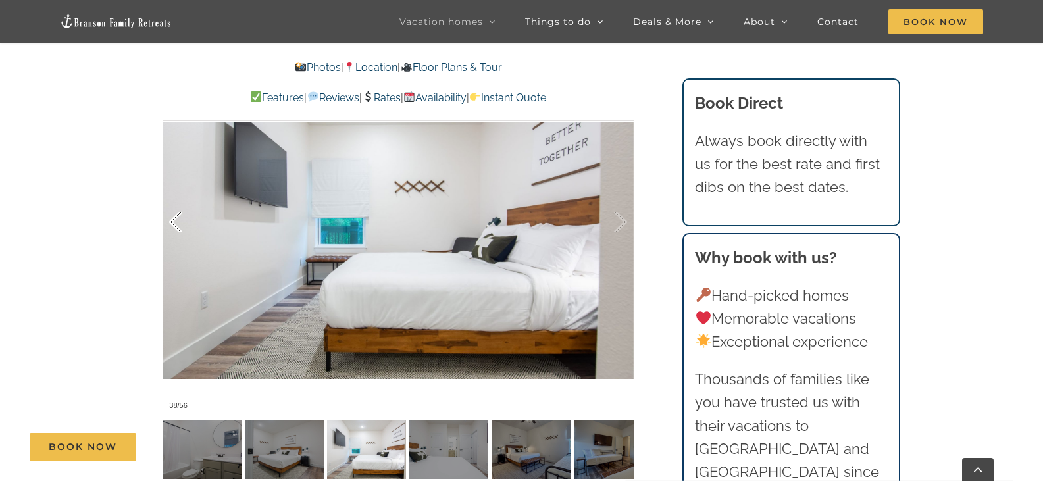
click at [175, 201] on div at bounding box center [189, 223] width 41 height 82
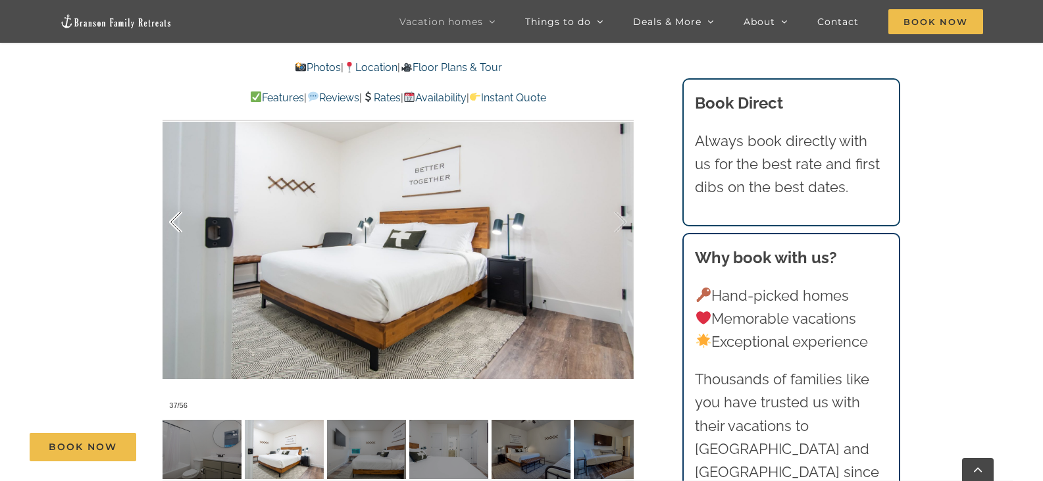
click at [177, 199] on div at bounding box center [189, 223] width 41 height 82
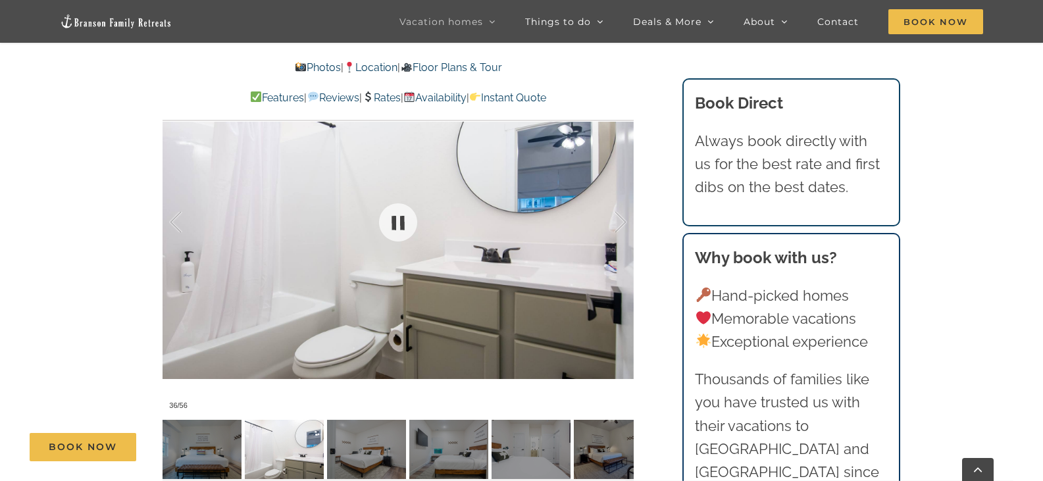
click at [624, 245] on div at bounding box center [398, 221] width 471 height 387
click at [608, 238] on div at bounding box center [606, 223] width 41 height 82
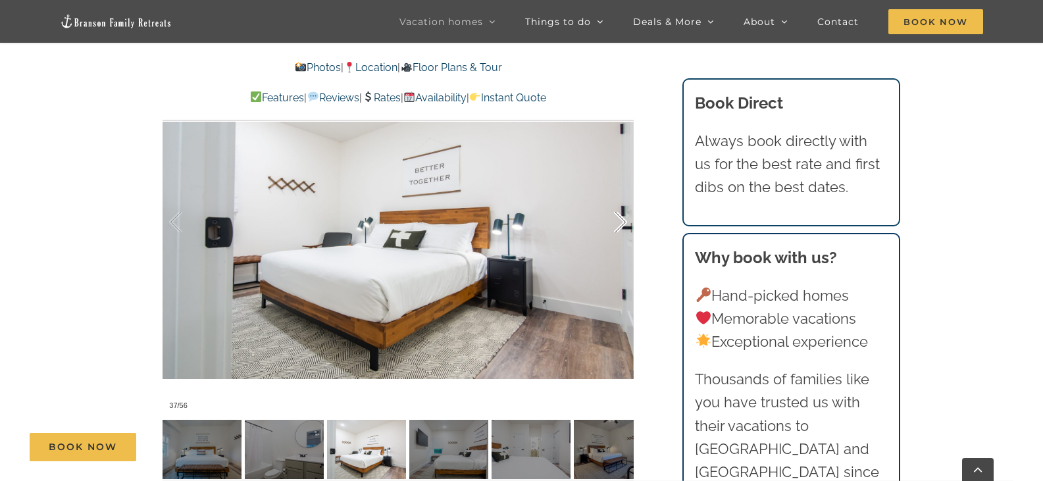
click at [619, 197] on div at bounding box center [606, 223] width 41 height 82
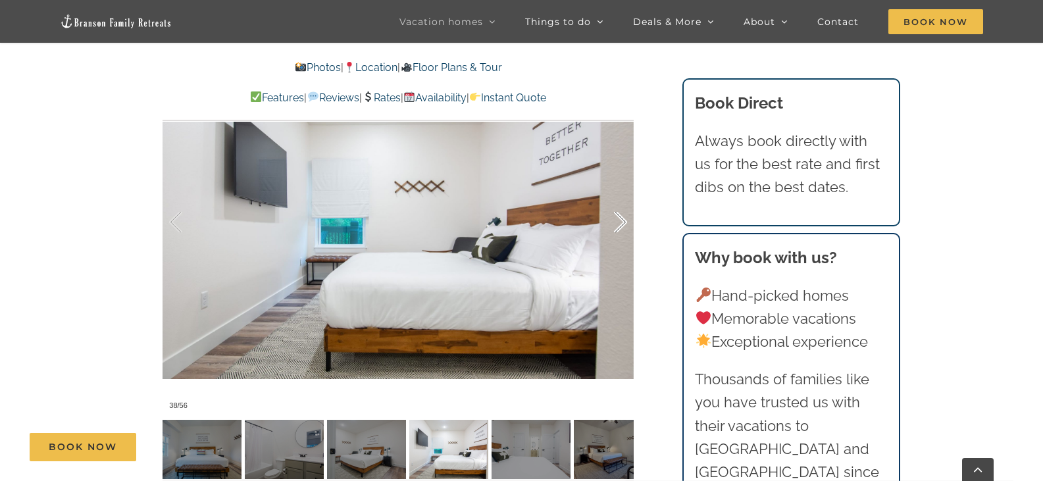
click at [619, 197] on div at bounding box center [606, 223] width 41 height 82
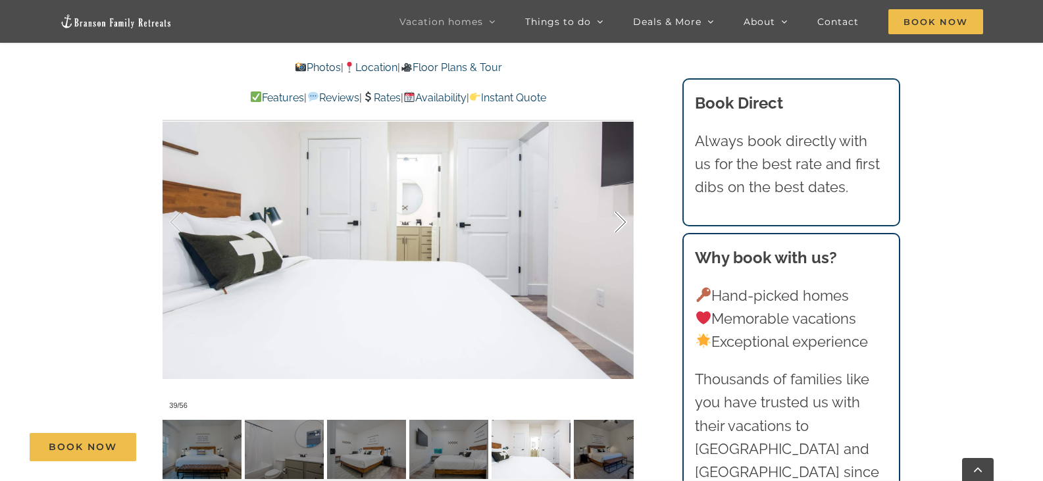
click at [619, 197] on div at bounding box center [606, 223] width 41 height 82
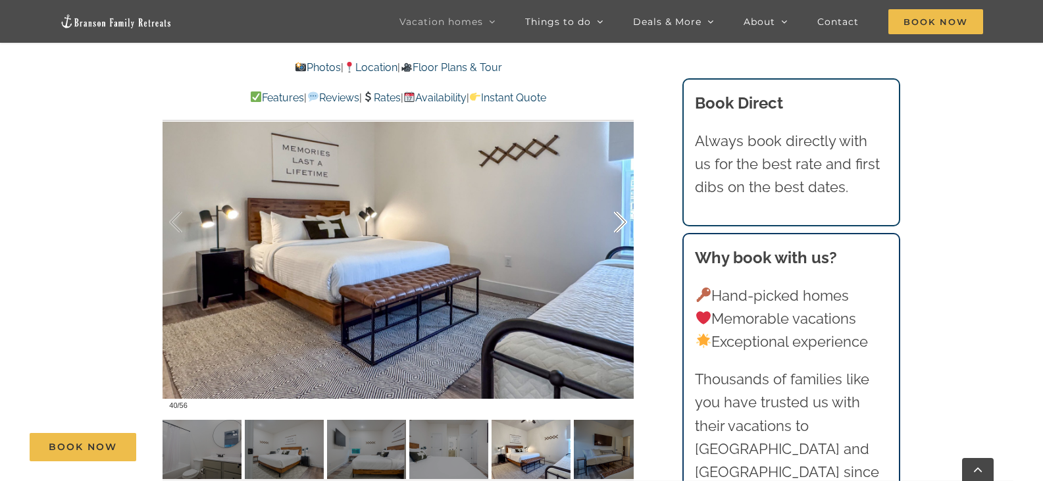
click at [619, 197] on div at bounding box center [606, 223] width 41 height 82
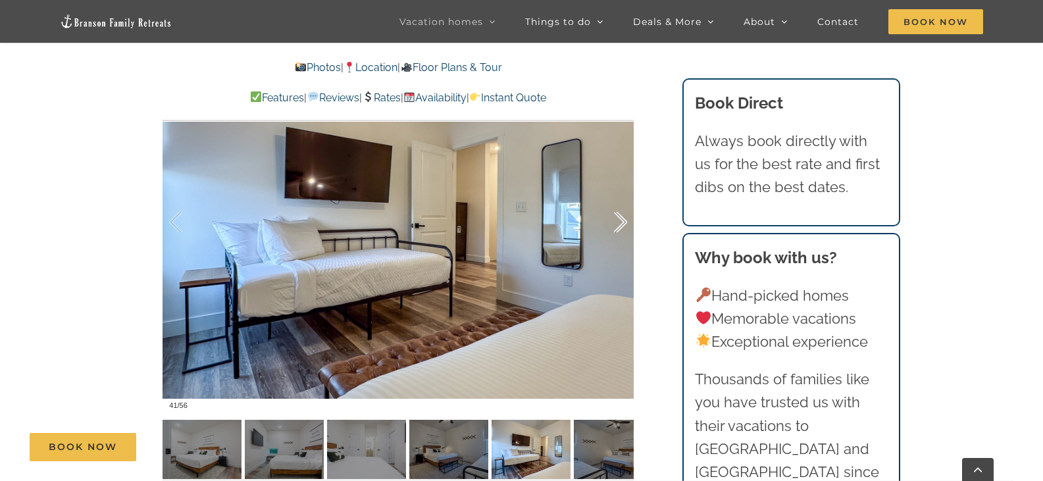
click at [619, 197] on div at bounding box center [606, 223] width 41 height 82
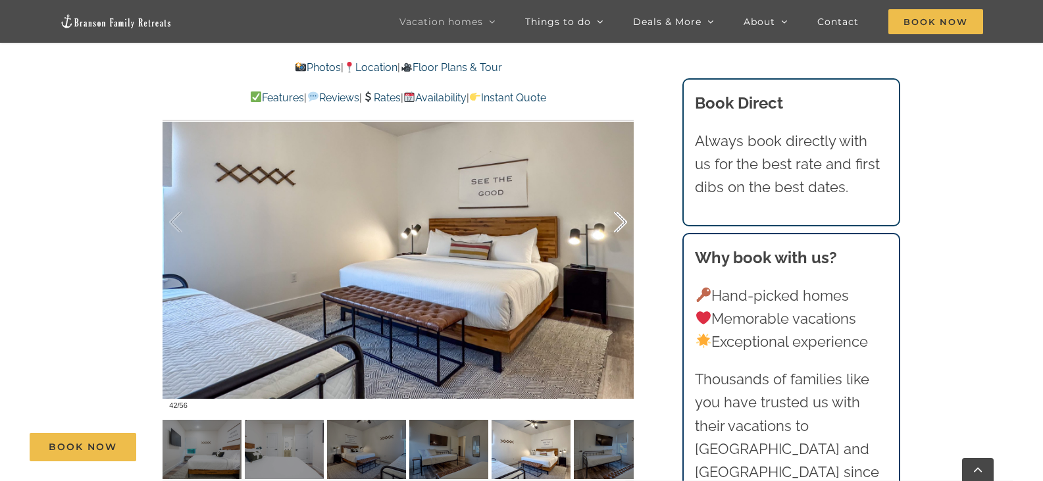
click at [619, 197] on div at bounding box center [606, 223] width 41 height 82
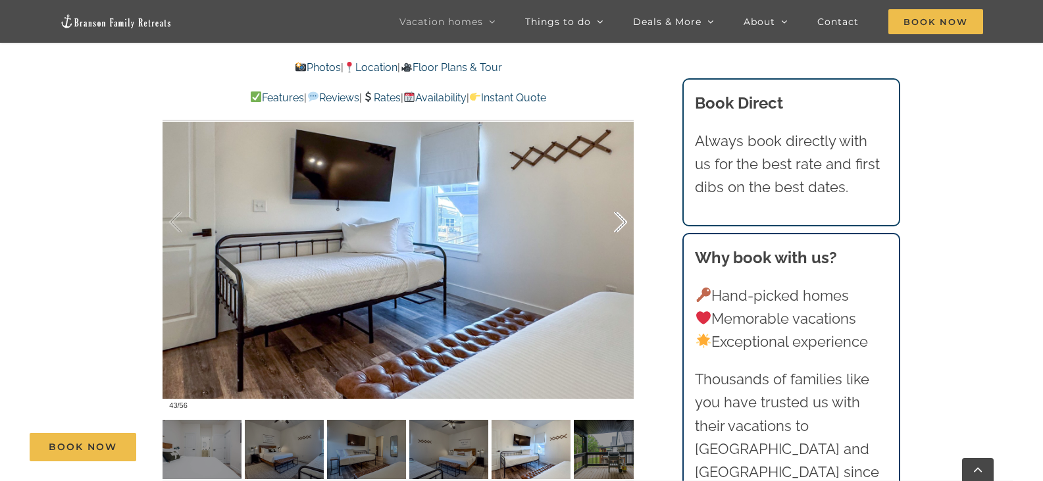
click at [619, 197] on div at bounding box center [606, 223] width 41 height 82
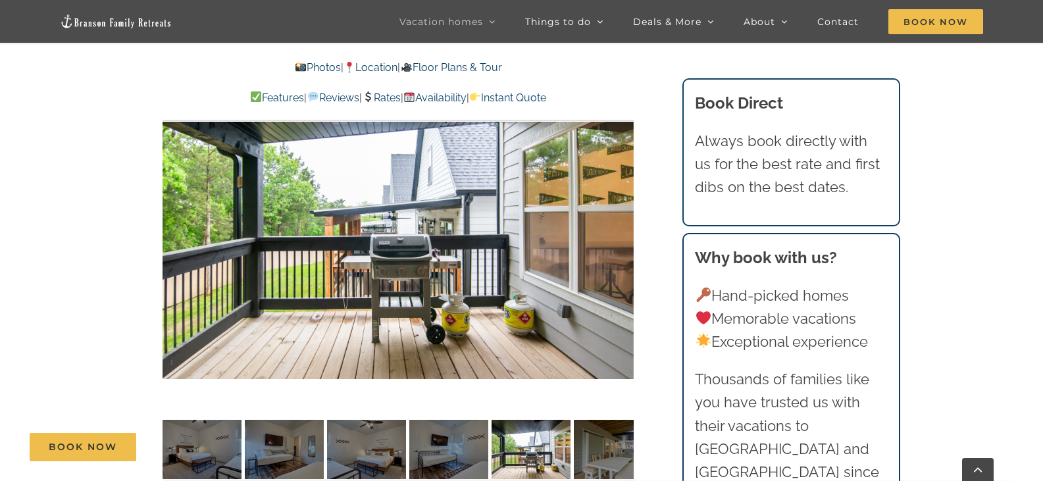
click at [619, 197] on div "44 / 56" at bounding box center [398, 221] width 471 height 387
click at [617, 195] on div at bounding box center [606, 223] width 41 height 82
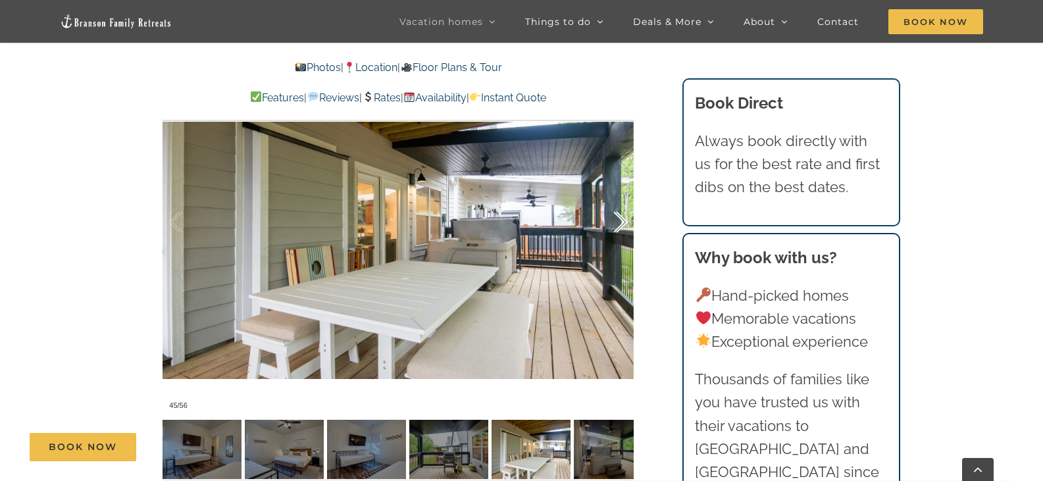
click at [617, 199] on div at bounding box center [606, 223] width 41 height 82
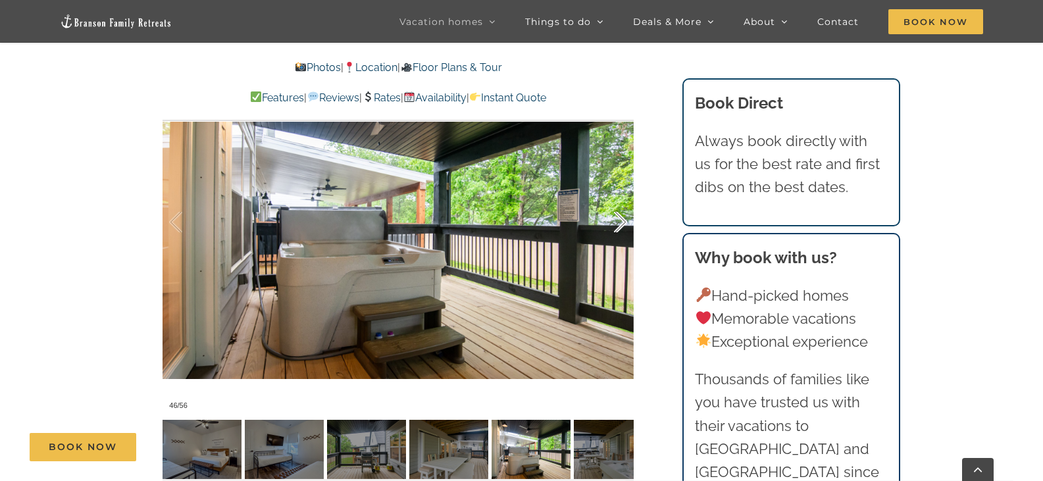
click at [617, 199] on div at bounding box center [606, 223] width 41 height 82
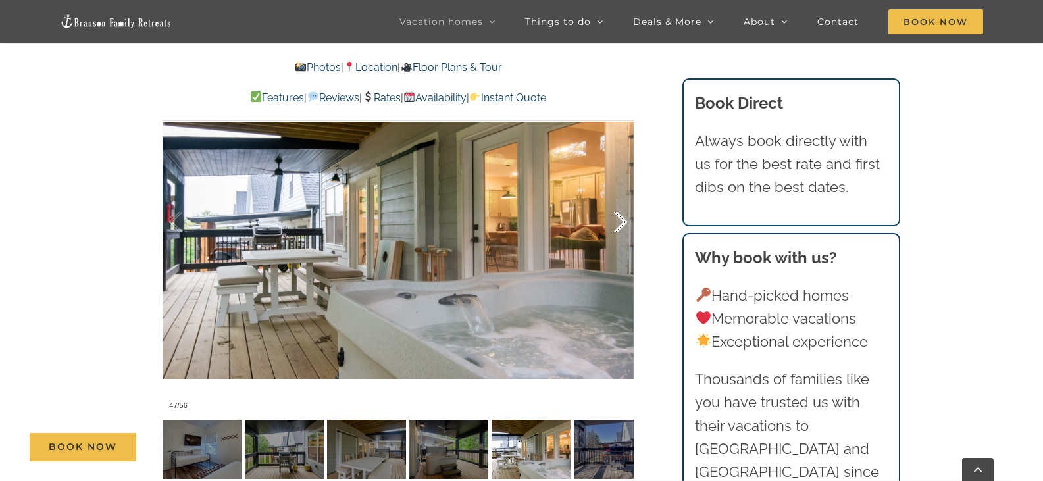
click at [623, 195] on div at bounding box center [606, 223] width 41 height 82
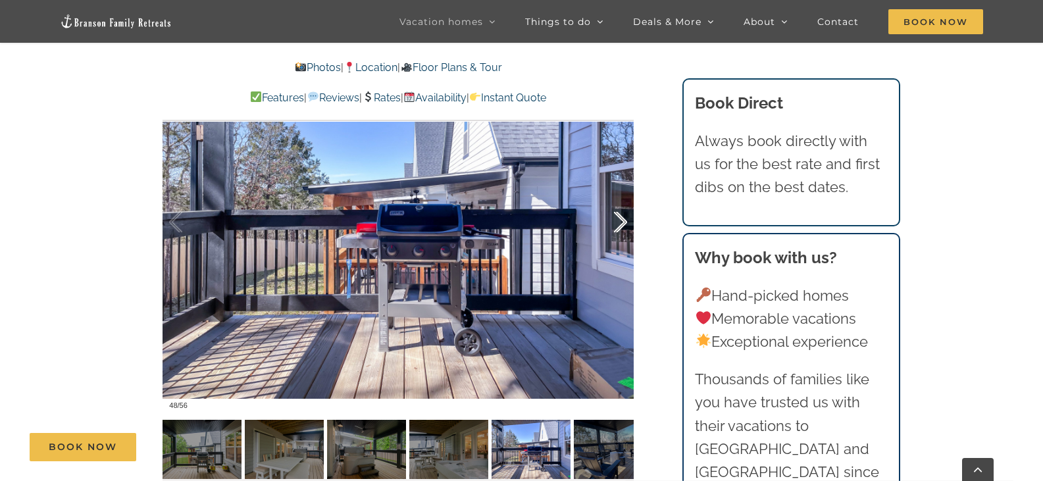
click at [623, 194] on div at bounding box center [606, 223] width 41 height 82
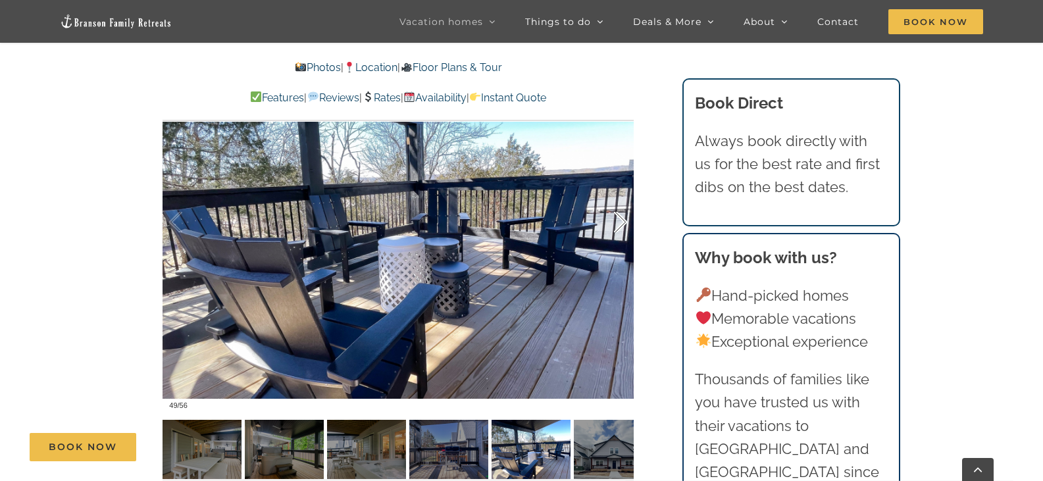
click at [622, 194] on div at bounding box center [606, 223] width 41 height 82
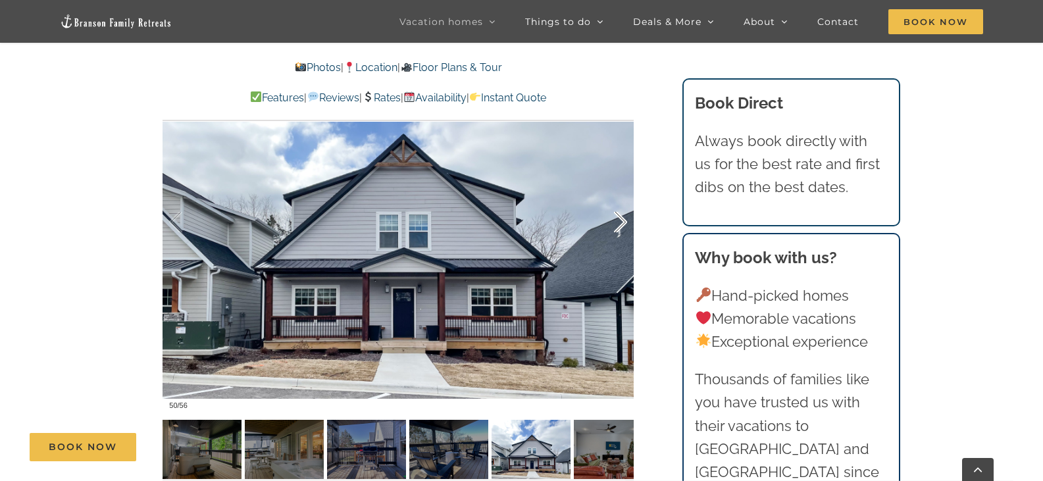
click at [622, 194] on div at bounding box center [606, 223] width 41 height 82
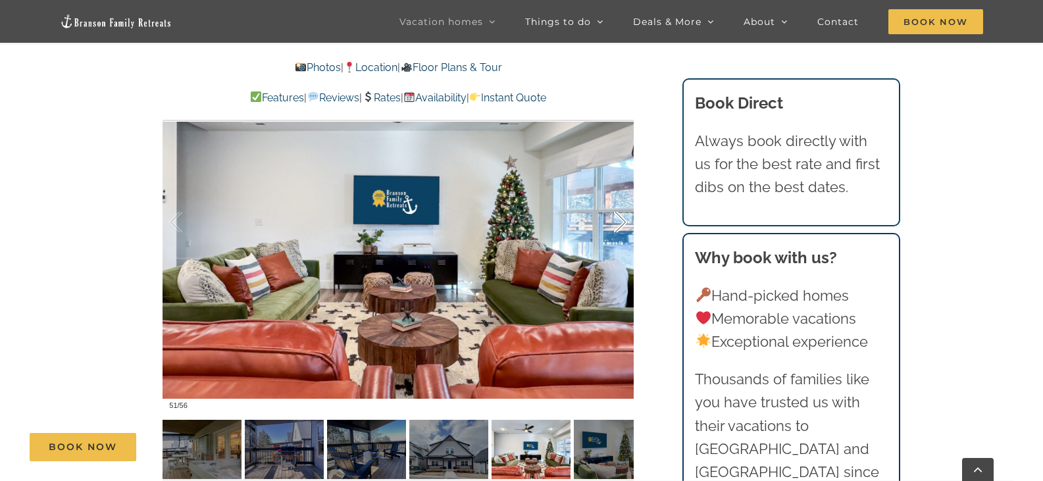
click at [622, 194] on div at bounding box center [606, 223] width 41 height 82
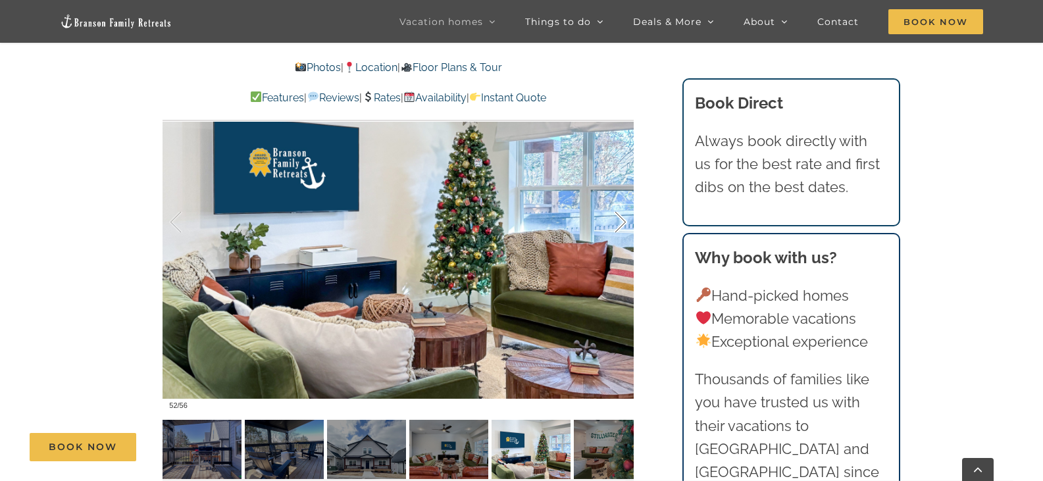
click at [622, 194] on div at bounding box center [606, 223] width 41 height 82
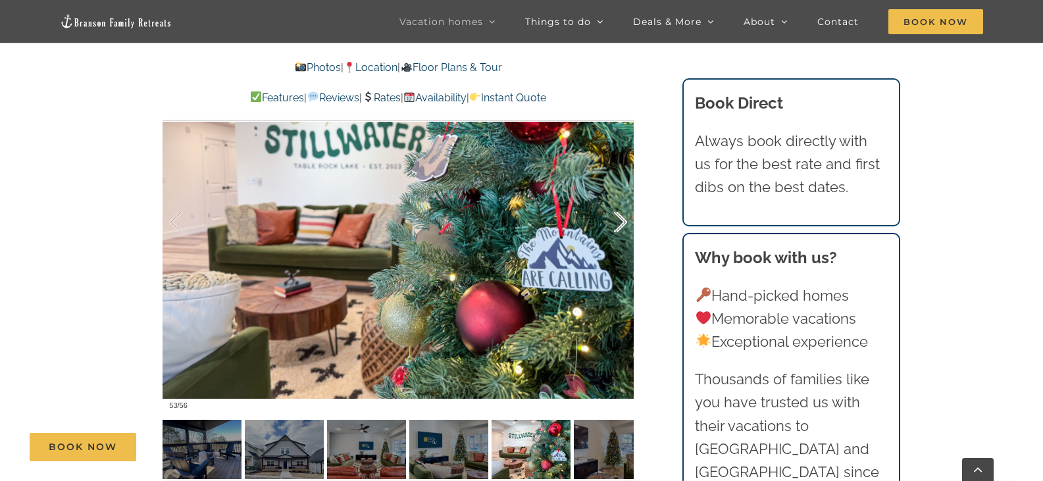
click at [622, 194] on div at bounding box center [606, 223] width 41 height 82
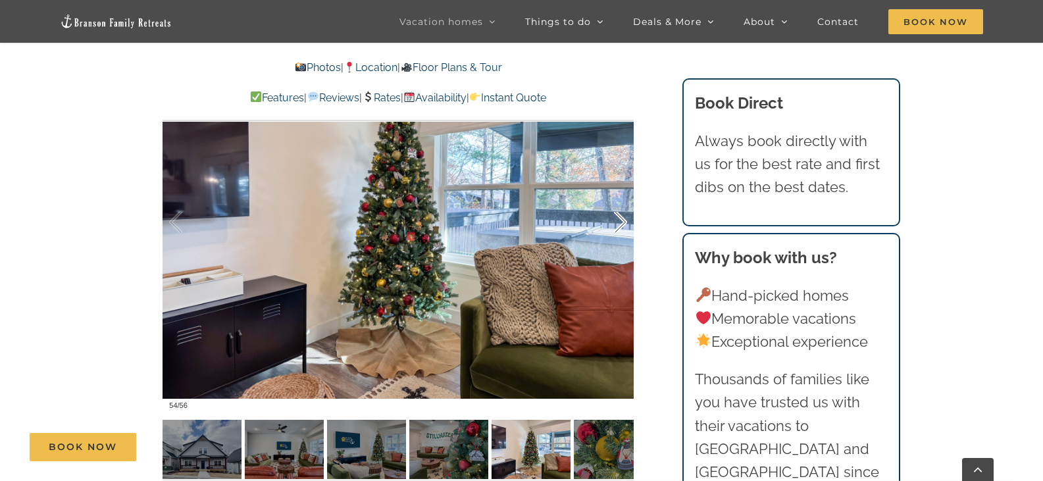
click at [622, 194] on div at bounding box center [606, 223] width 41 height 82
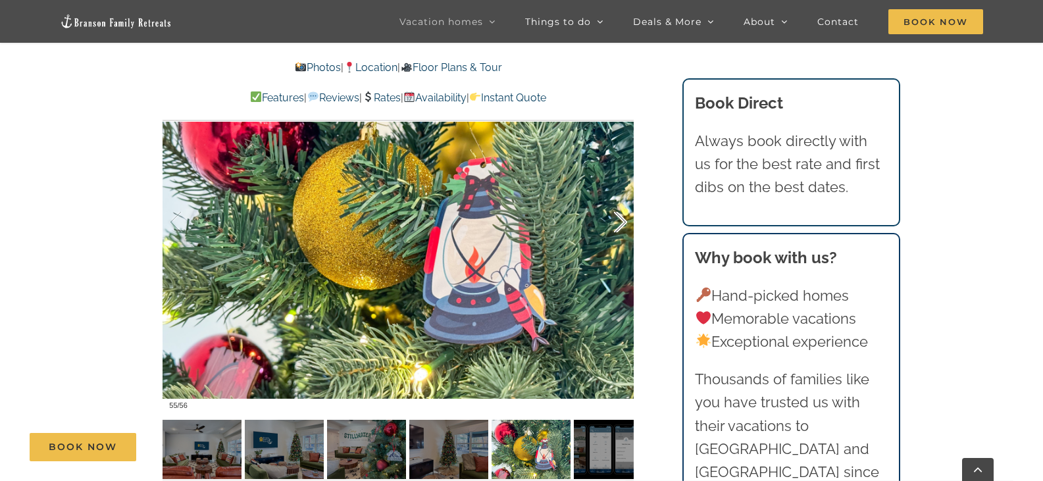
click at [622, 194] on div at bounding box center [606, 223] width 41 height 82
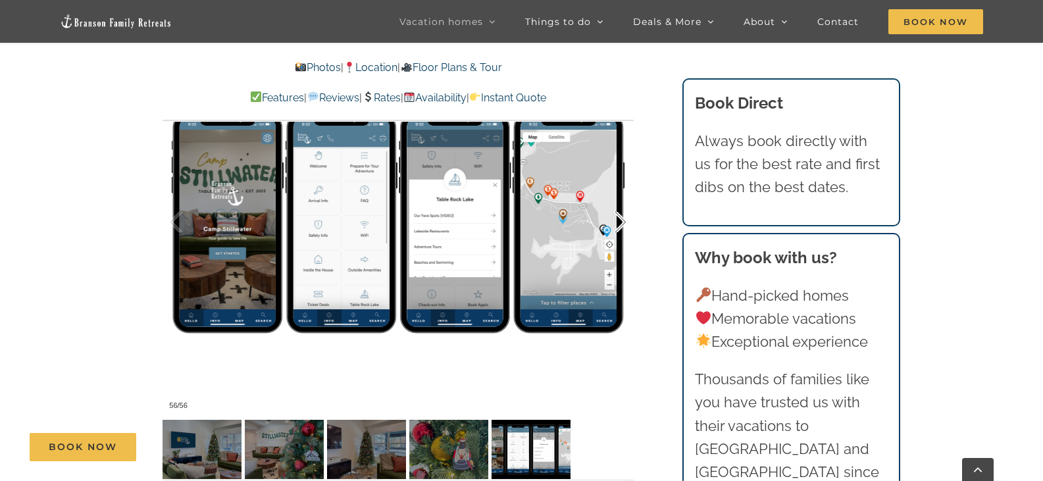
click at [622, 194] on div at bounding box center [606, 223] width 41 height 82
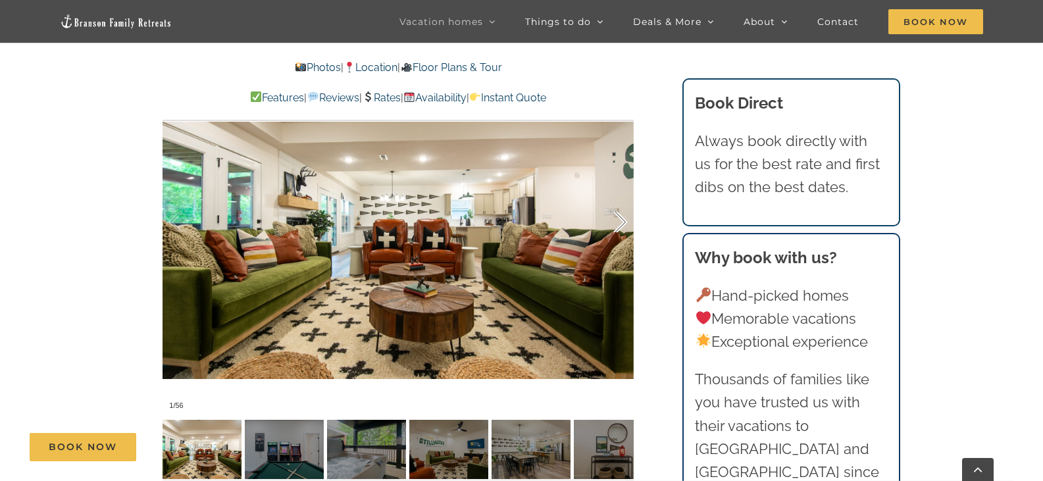
click at [622, 194] on div at bounding box center [606, 223] width 41 height 82
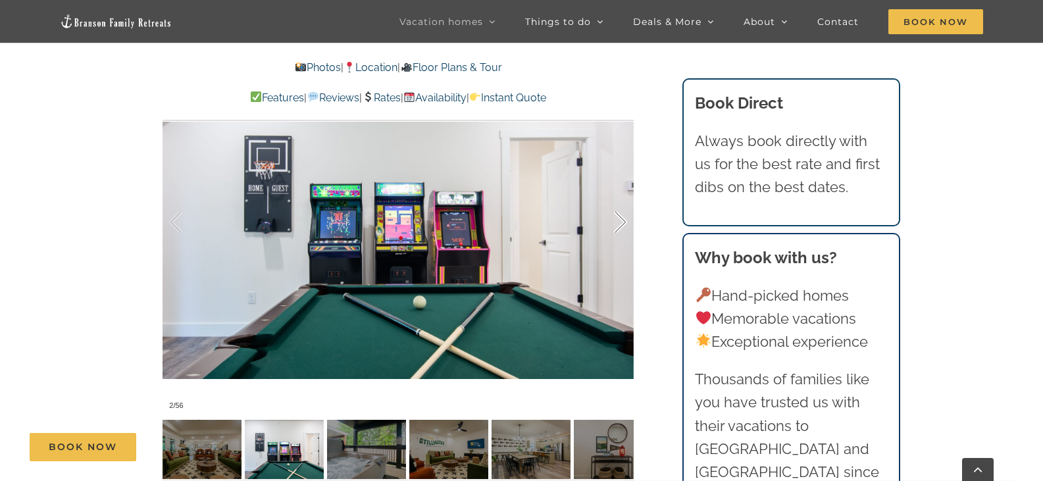
click at [622, 194] on div at bounding box center [606, 223] width 41 height 82
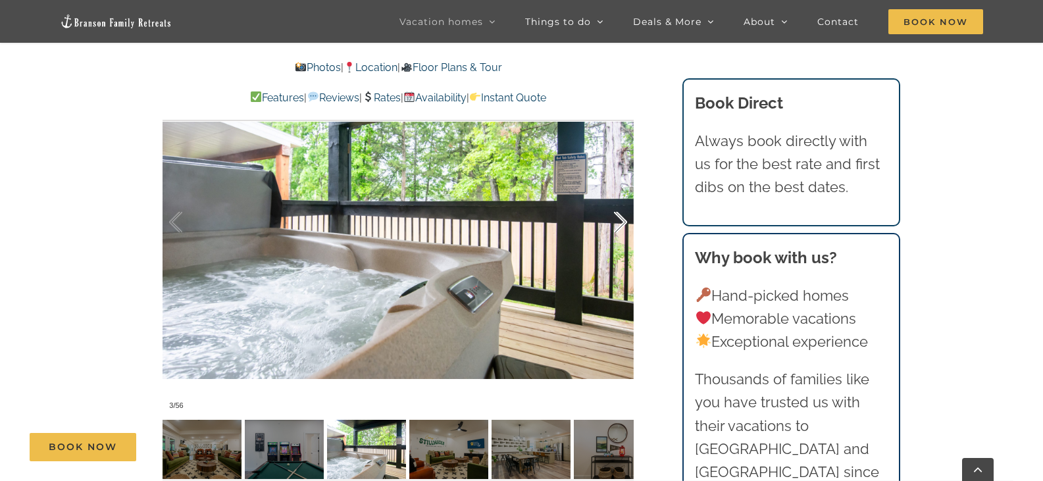
click at [622, 194] on div at bounding box center [606, 223] width 41 height 82
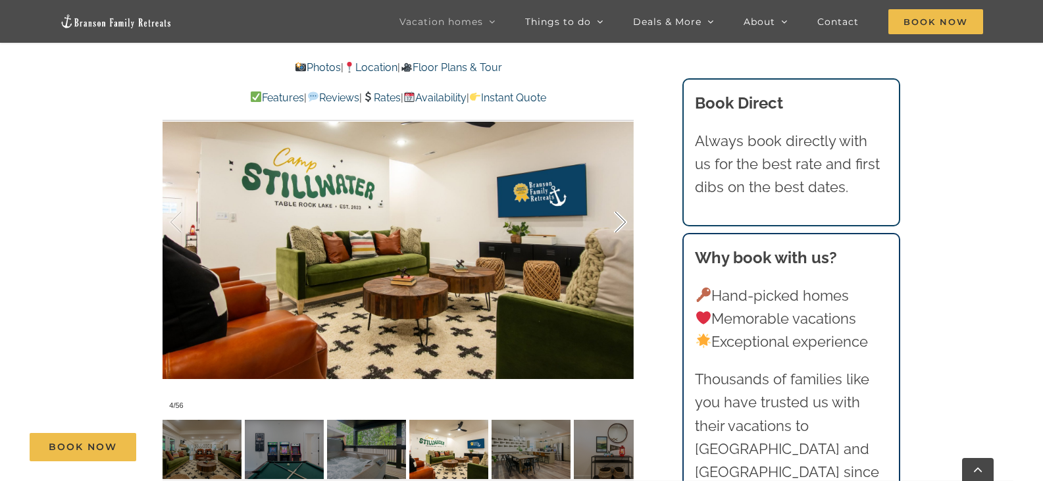
click at [622, 194] on div at bounding box center [606, 223] width 41 height 82
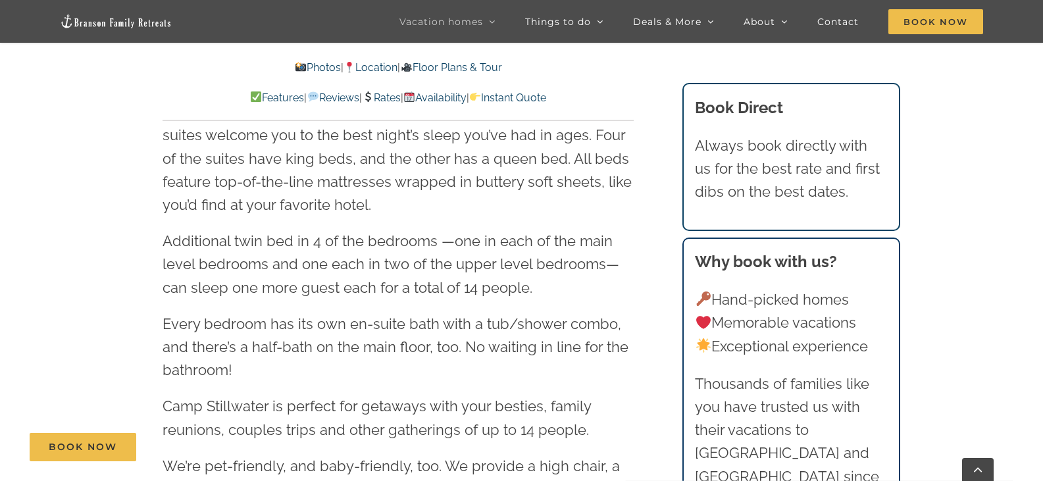
scroll to position [1514, 0]
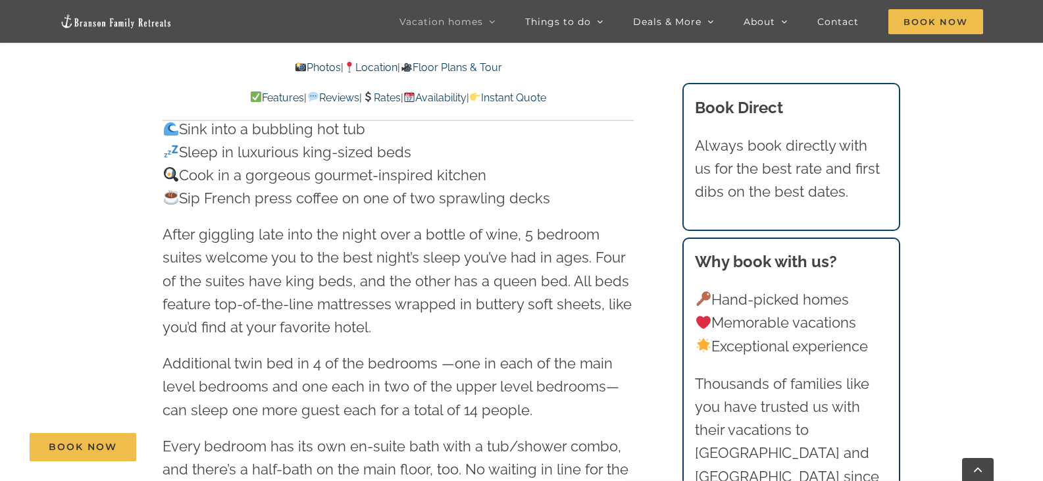
click at [379, 66] on link "Location" at bounding box center [371, 67] width 54 height 13
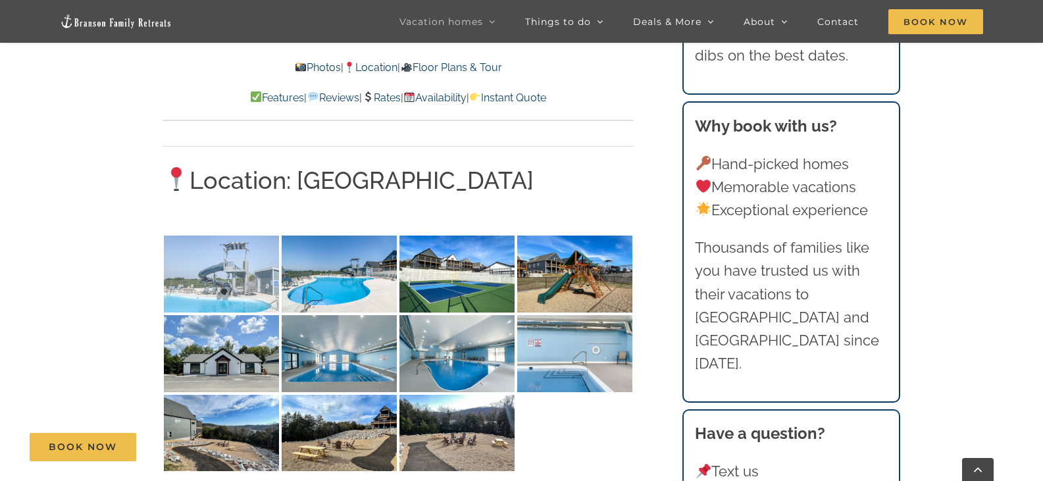
click at [228, 236] on img at bounding box center [221, 274] width 115 height 77
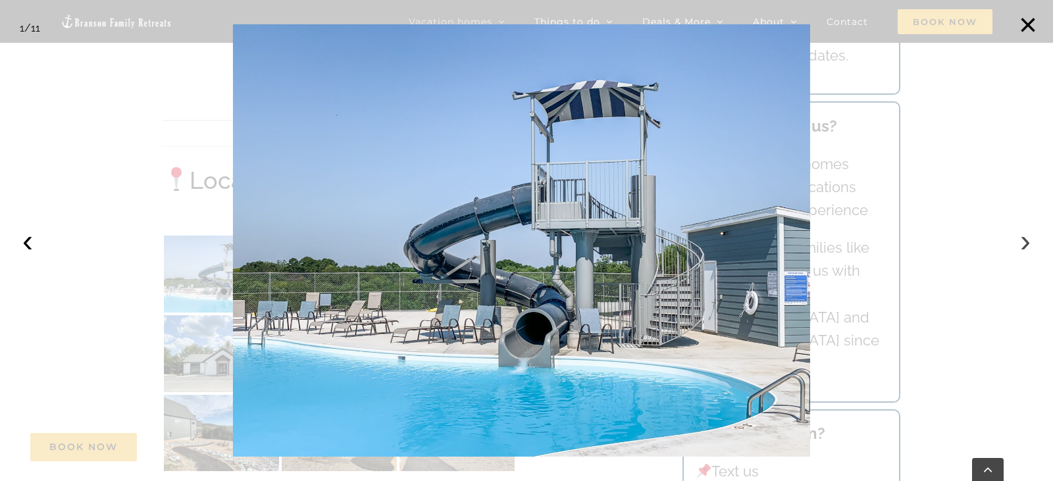
click at [1024, 240] on button "›" at bounding box center [1025, 240] width 29 height 29
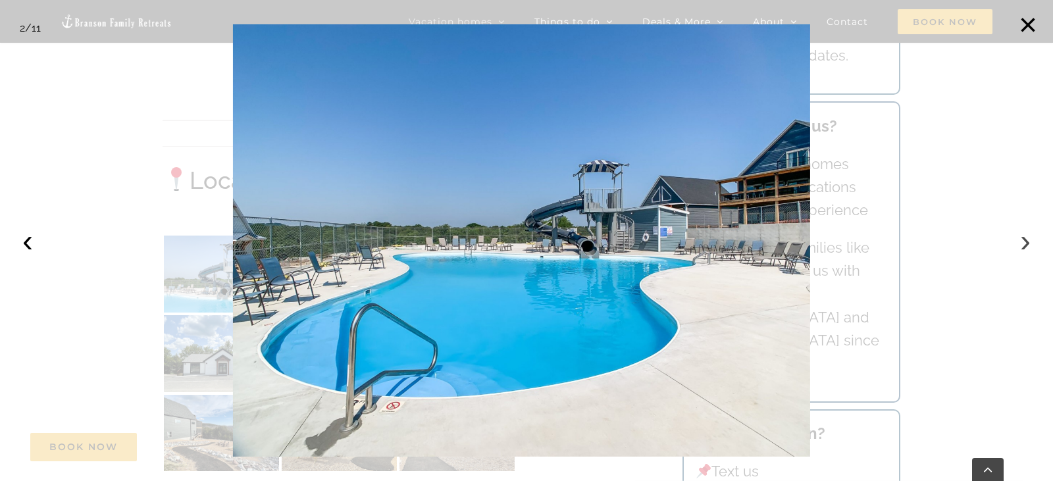
click at [1024, 240] on button "›" at bounding box center [1025, 240] width 29 height 29
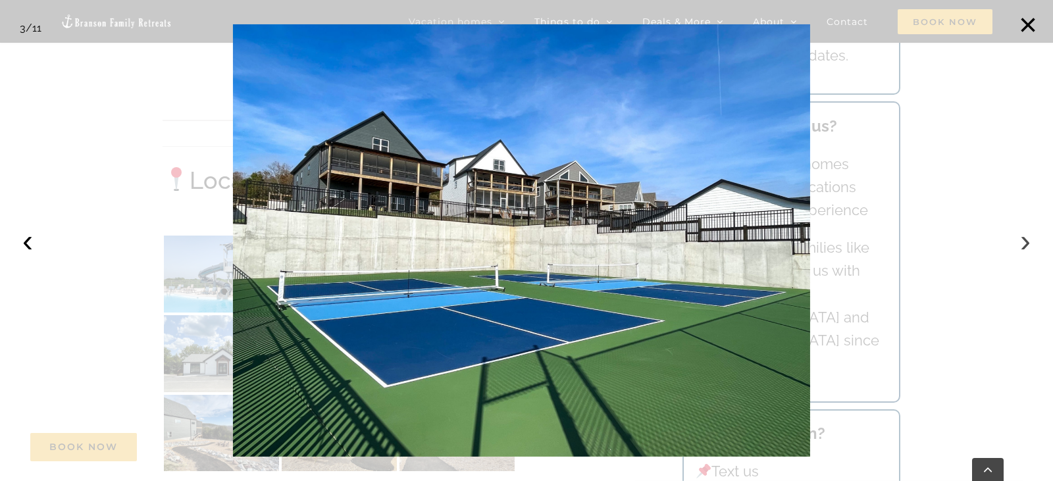
click at [1024, 240] on button "›" at bounding box center [1025, 240] width 29 height 29
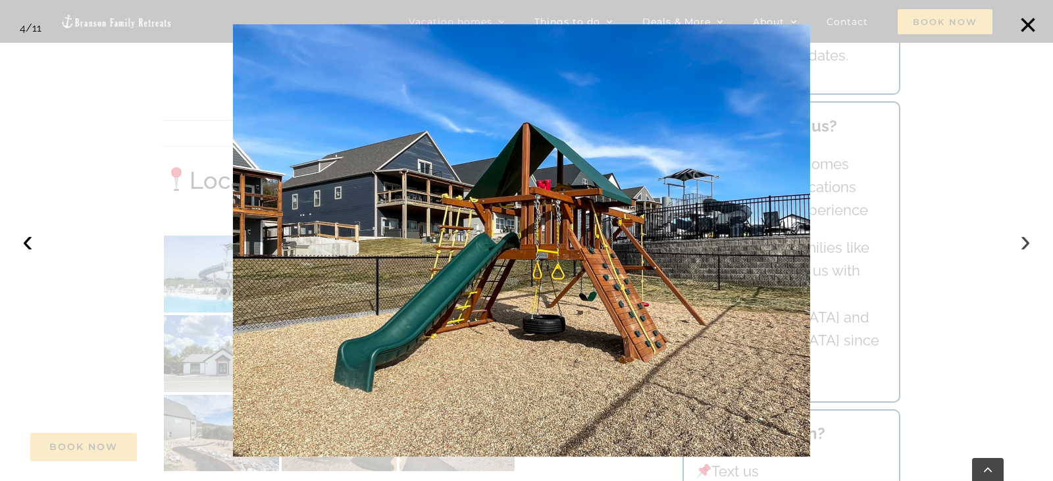
click at [1025, 243] on button "›" at bounding box center [1025, 240] width 29 height 29
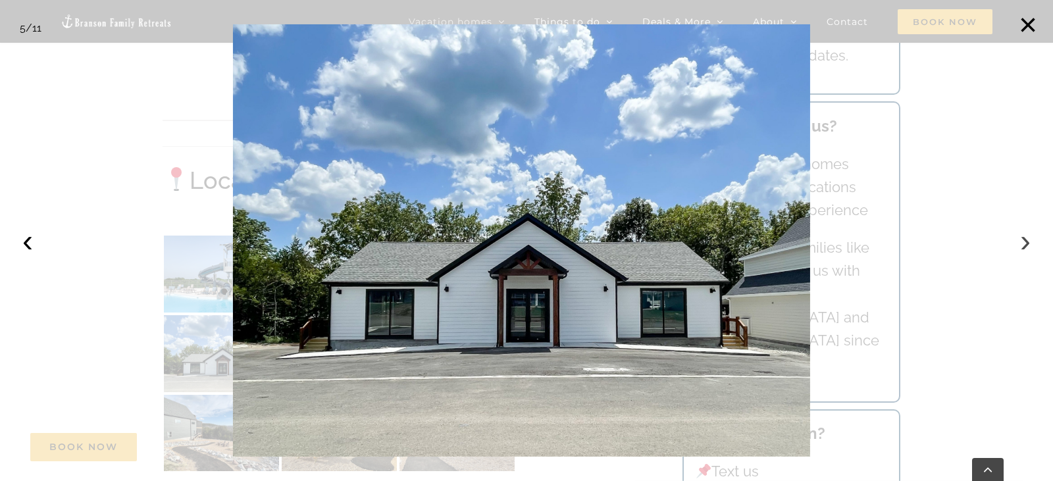
click at [1025, 243] on button "›" at bounding box center [1025, 240] width 29 height 29
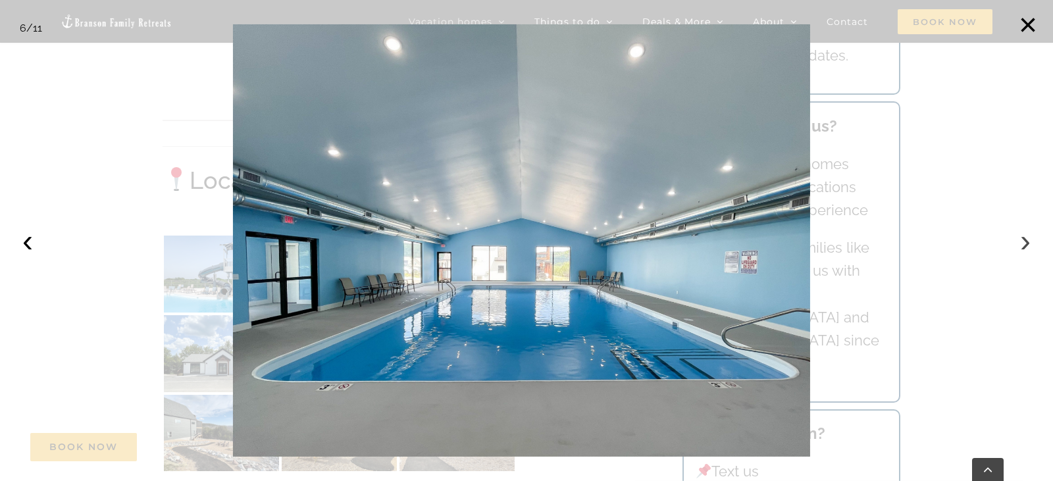
click at [1025, 243] on button "›" at bounding box center [1025, 240] width 29 height 29
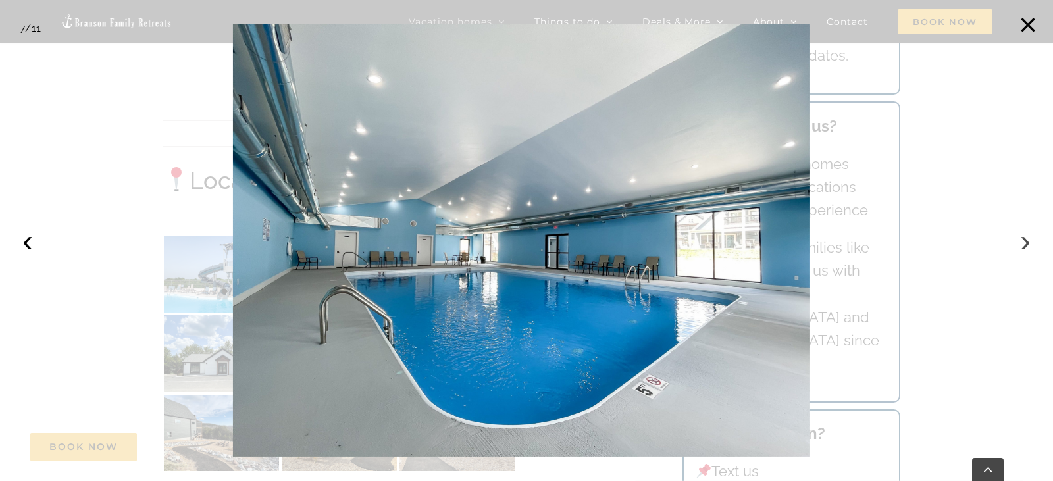
click at [1025, 243] on button "›" at bounding box center [1025, 240] width 29 height 29
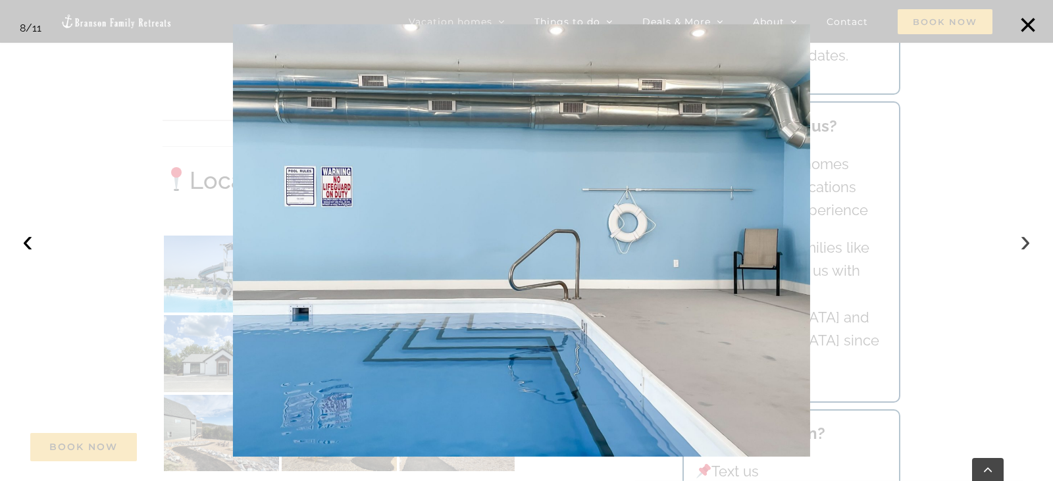
click at [1025, 243] on button "›" at bounding box center [1025, 240] width 29 height 29
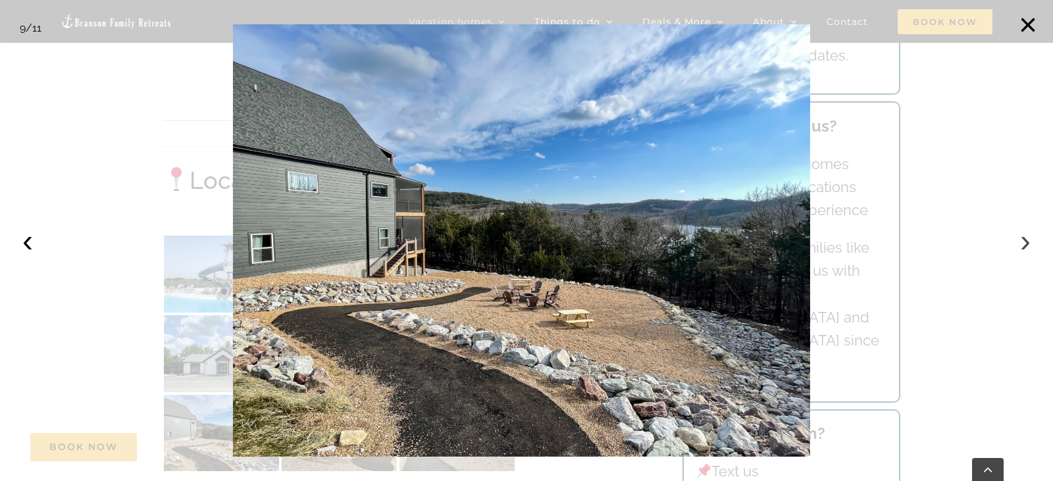
click at [1025, 243] on button "›" at bounding box center [1025, 240] width 29 height 29
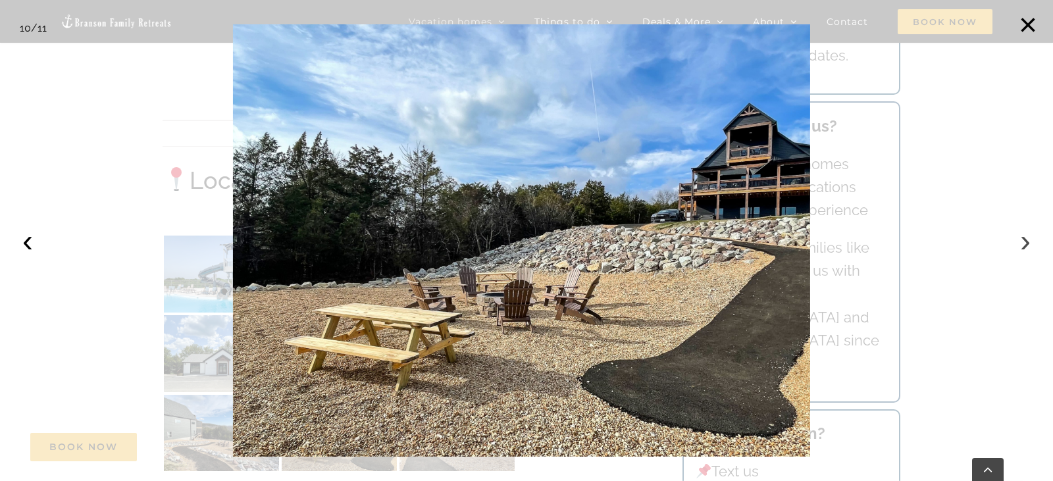
click at [1025, 243] on button "›" at bounding box center [1025, 240] width 29 height 29
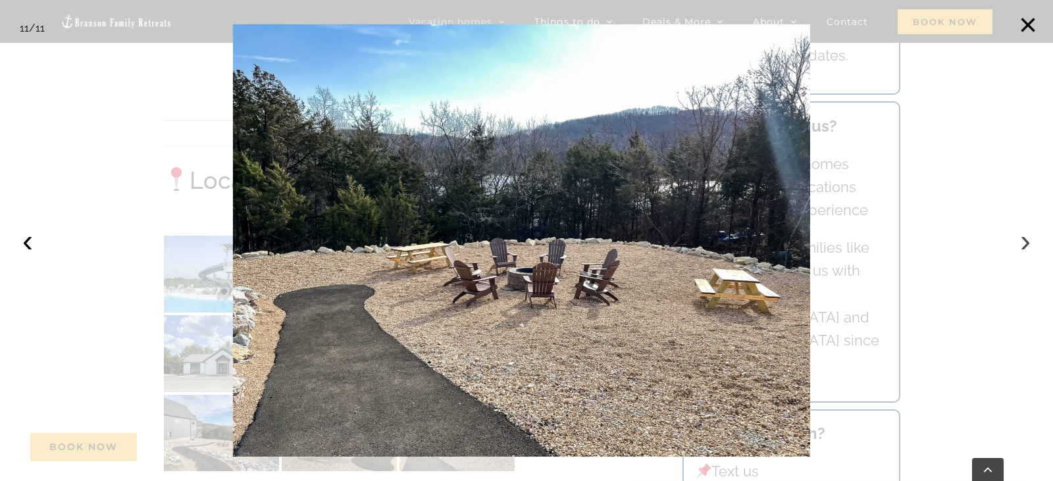
click at [1025, 243] on button "›" at bounding box center [1025, 240] width 29 height 29
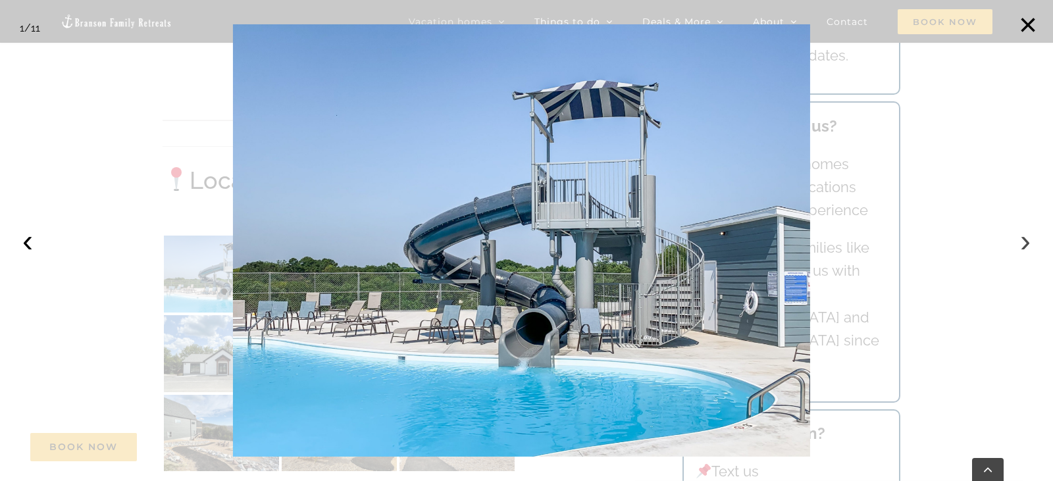
click at [1025, 243] on button "›" at bounding box center [1025, 240] width 29 height 29
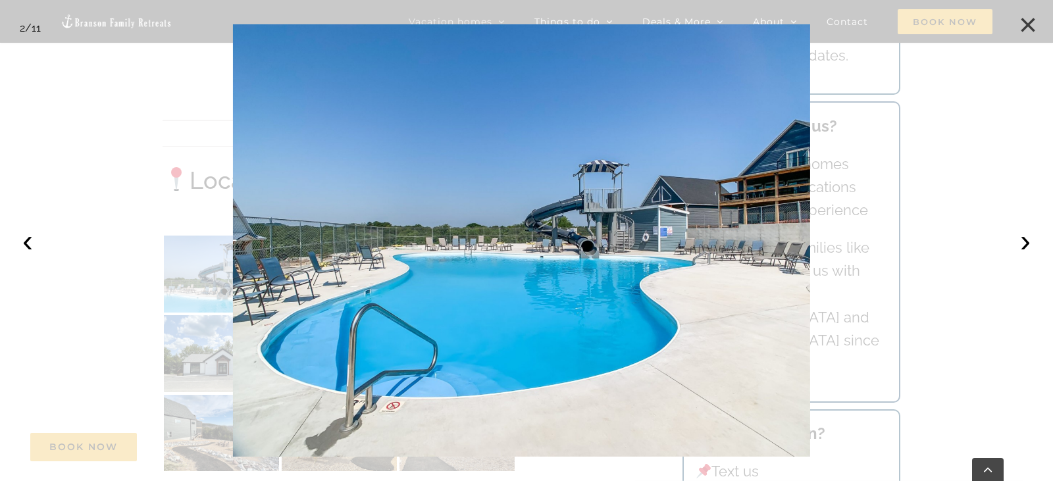
click at [1029, 30] on button "×" at bounding box center [1027, 25] width 29 height 29
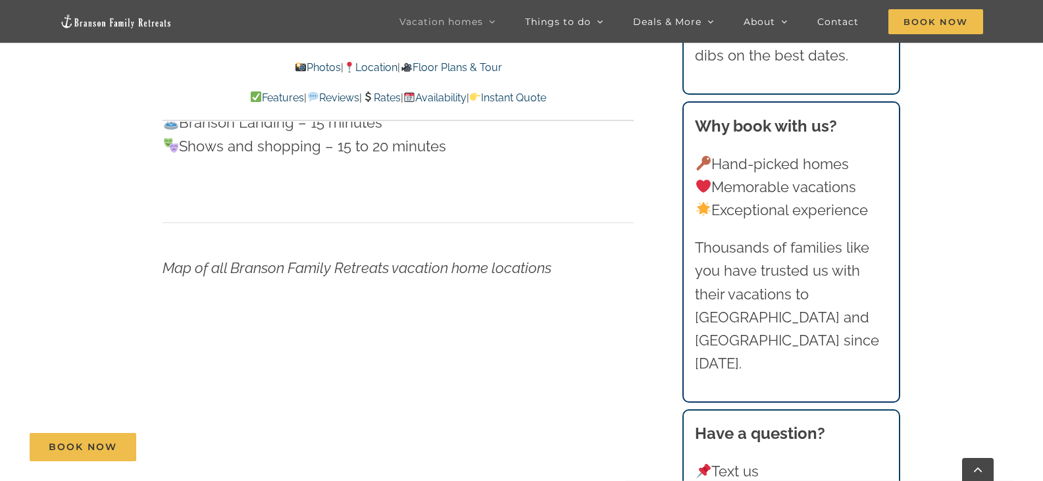
scroll to position [4765, 0]
